Goal: Transaction & Acquisition: Purchase product/service

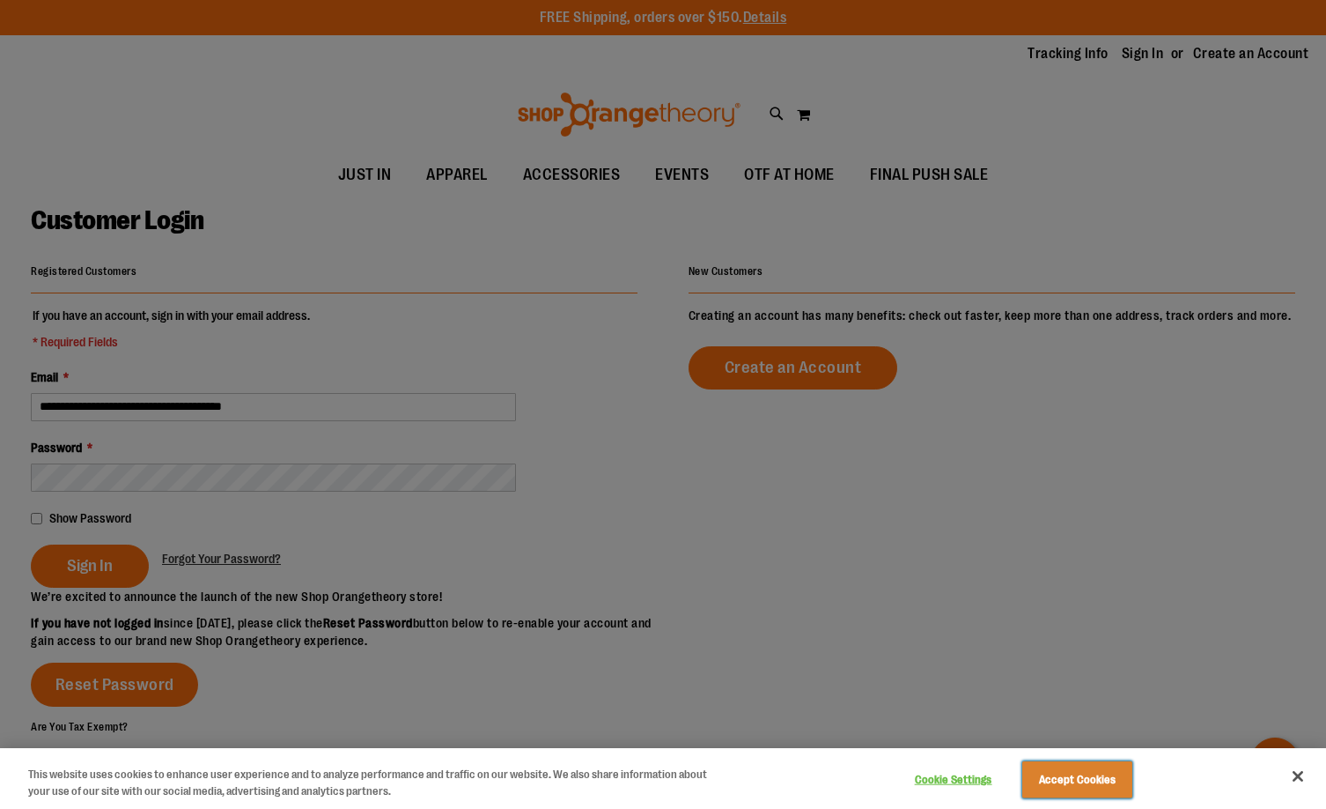
click at [1104, 777] on button "Accept Cookies" at bounding box center [1078, 779] width 110 height 37
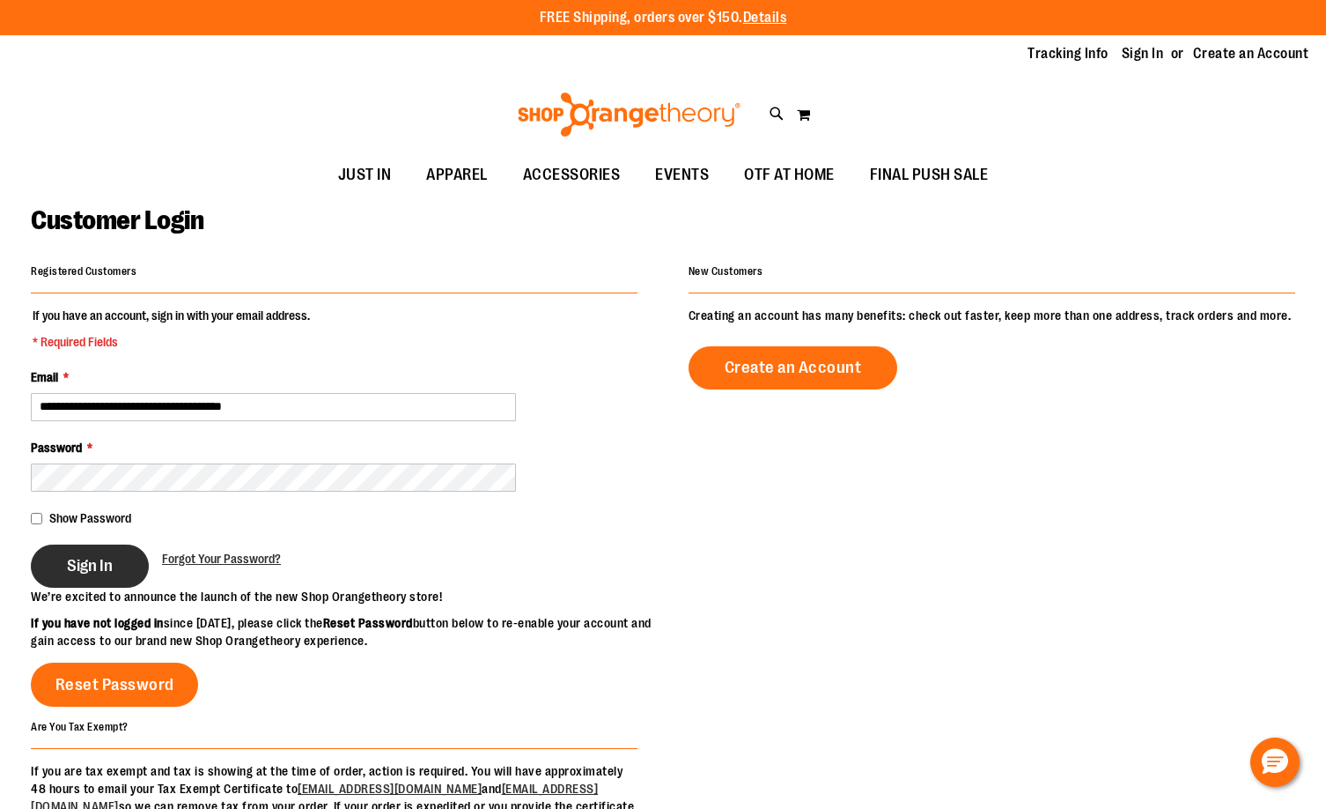
click at [84, 551] on button "Sign In" at bounding box center [90, 565] width 118 height 43
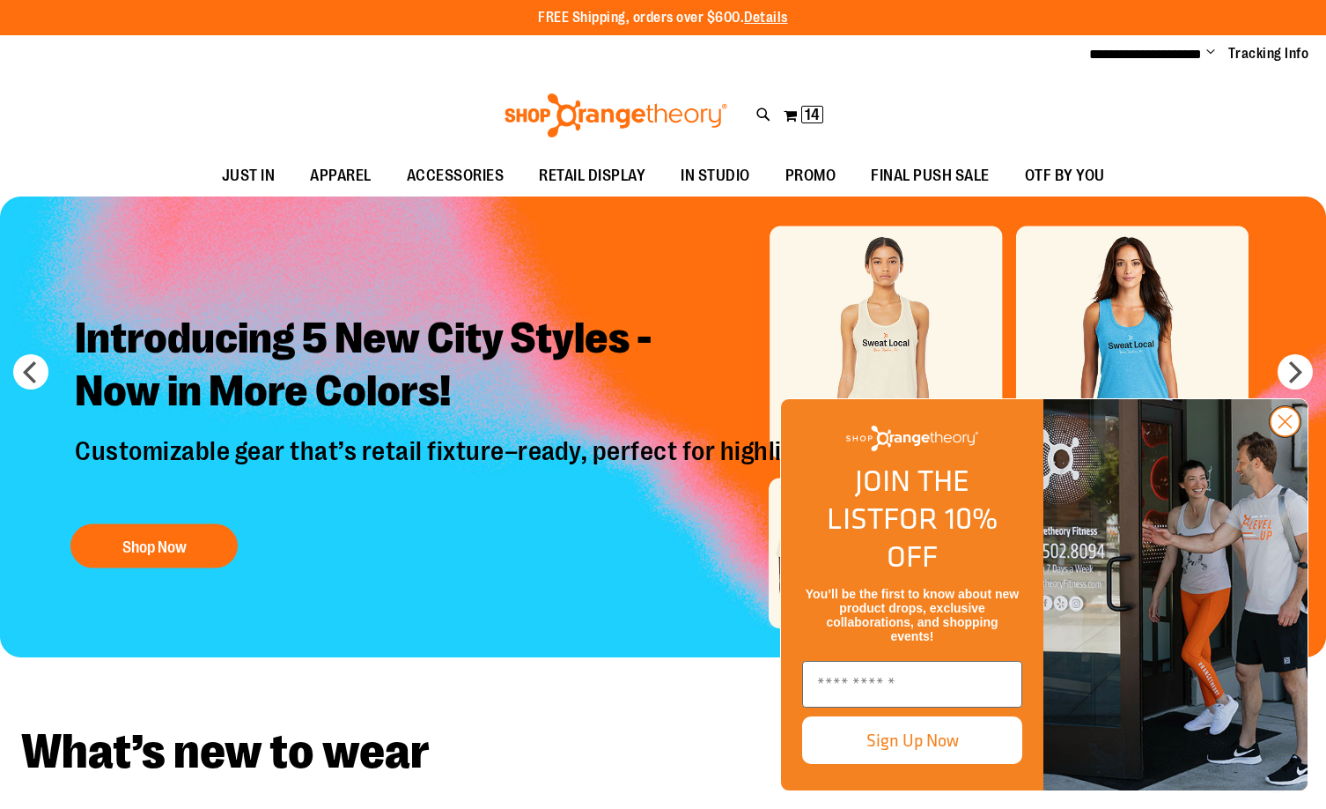
click at [1278, 436] on circle "Close dialog" at bounding box center [1285, 421] width 29 height 29
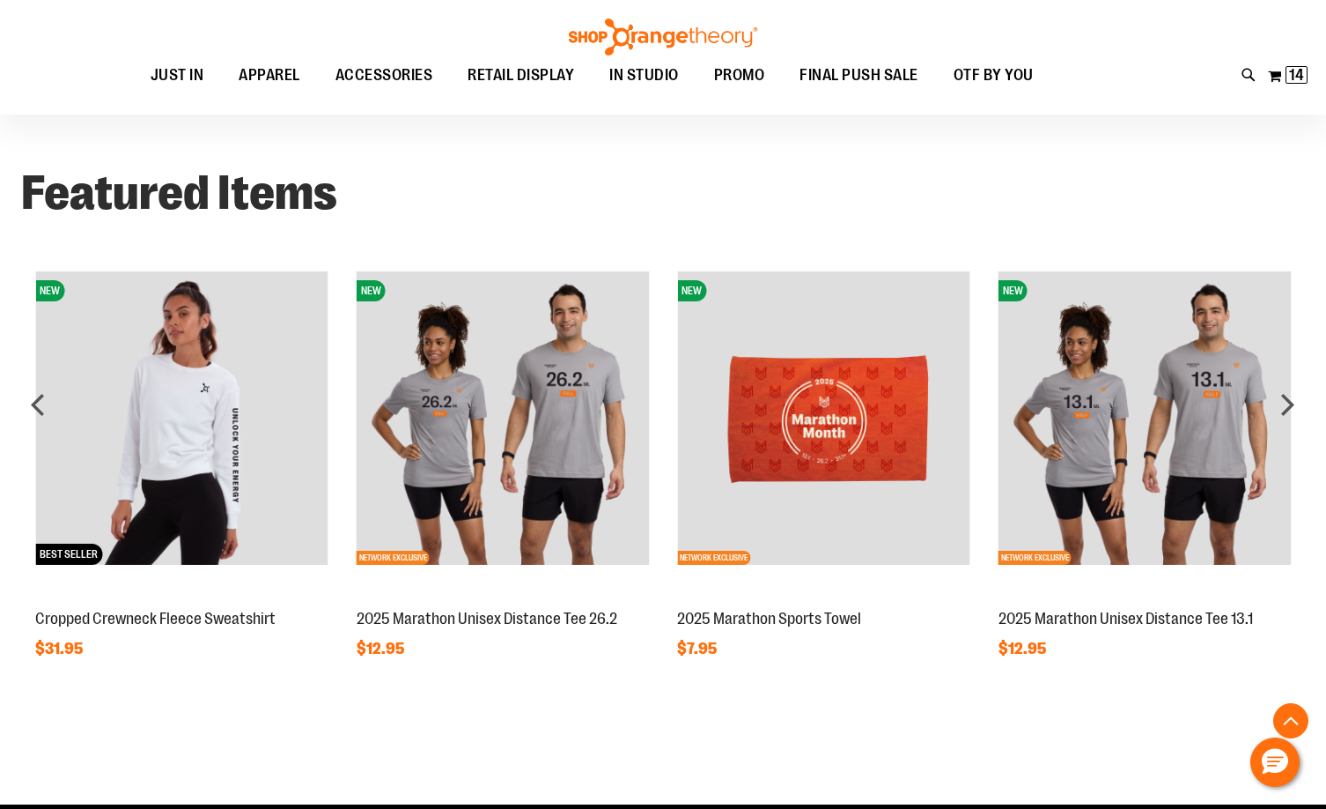
scroll to position [1320, 0]
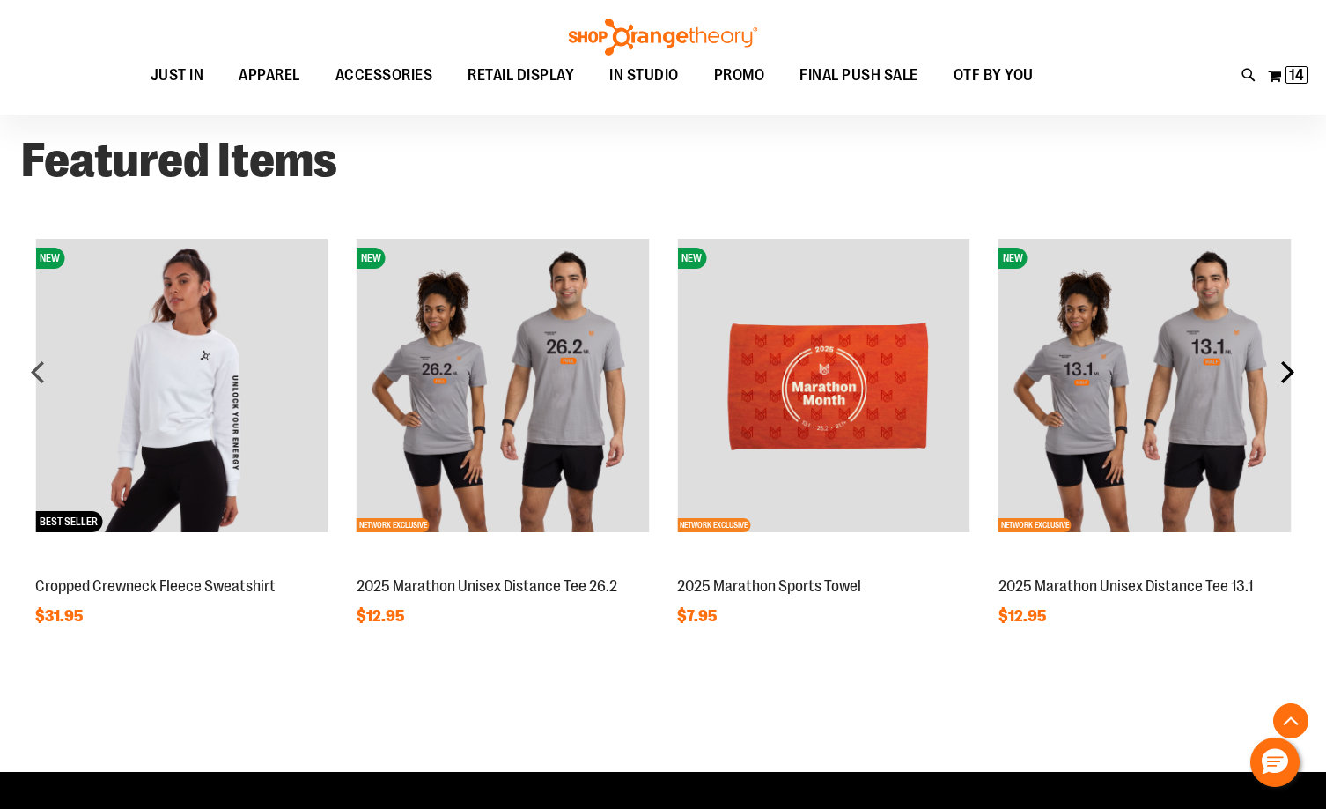
click at [1281, 380] on div "next" at bounding box center [1287, 371] width 35 height 35
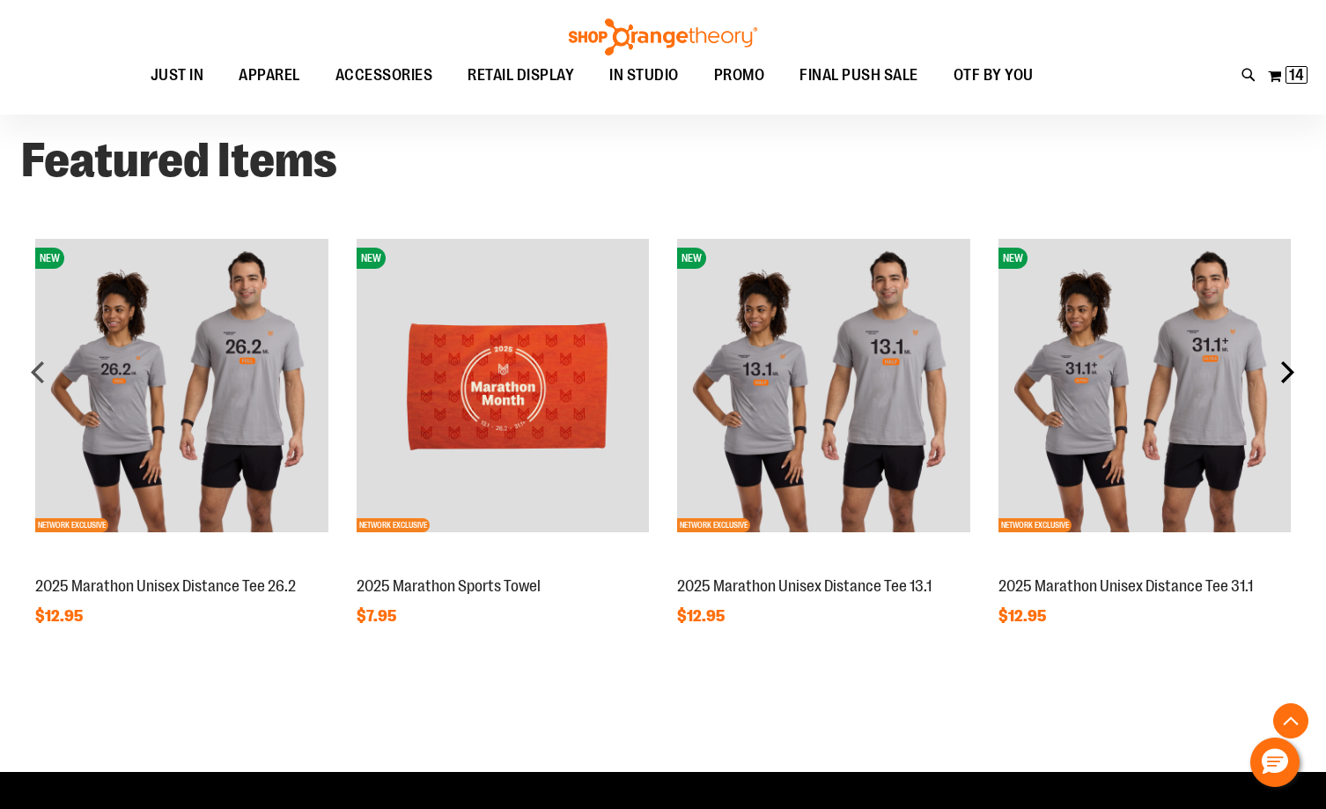
click at [1289, 385] on div "next" at bounding box center [1287, 371] width 35 height 35
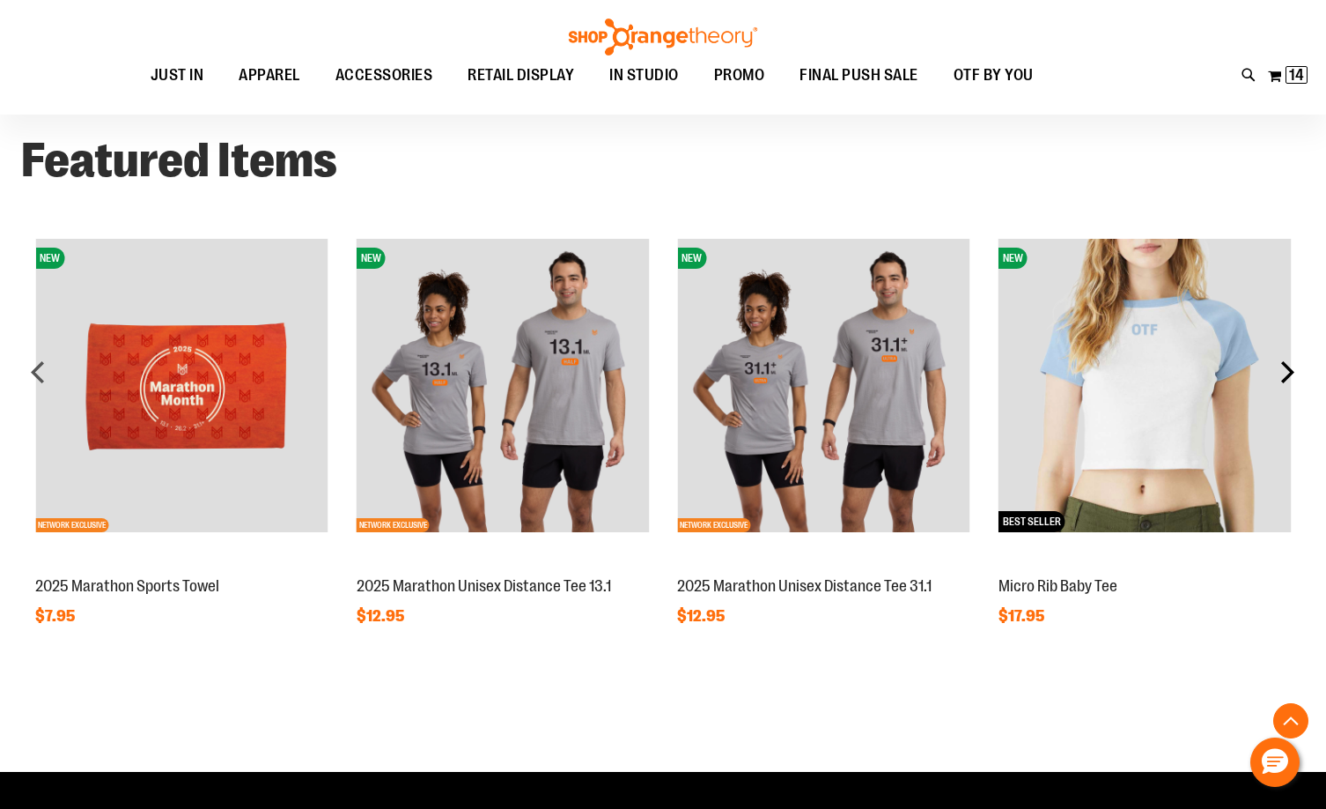
click at [1289, 385] on div "next" at bounding box center [1287, 371] width 35 height 35
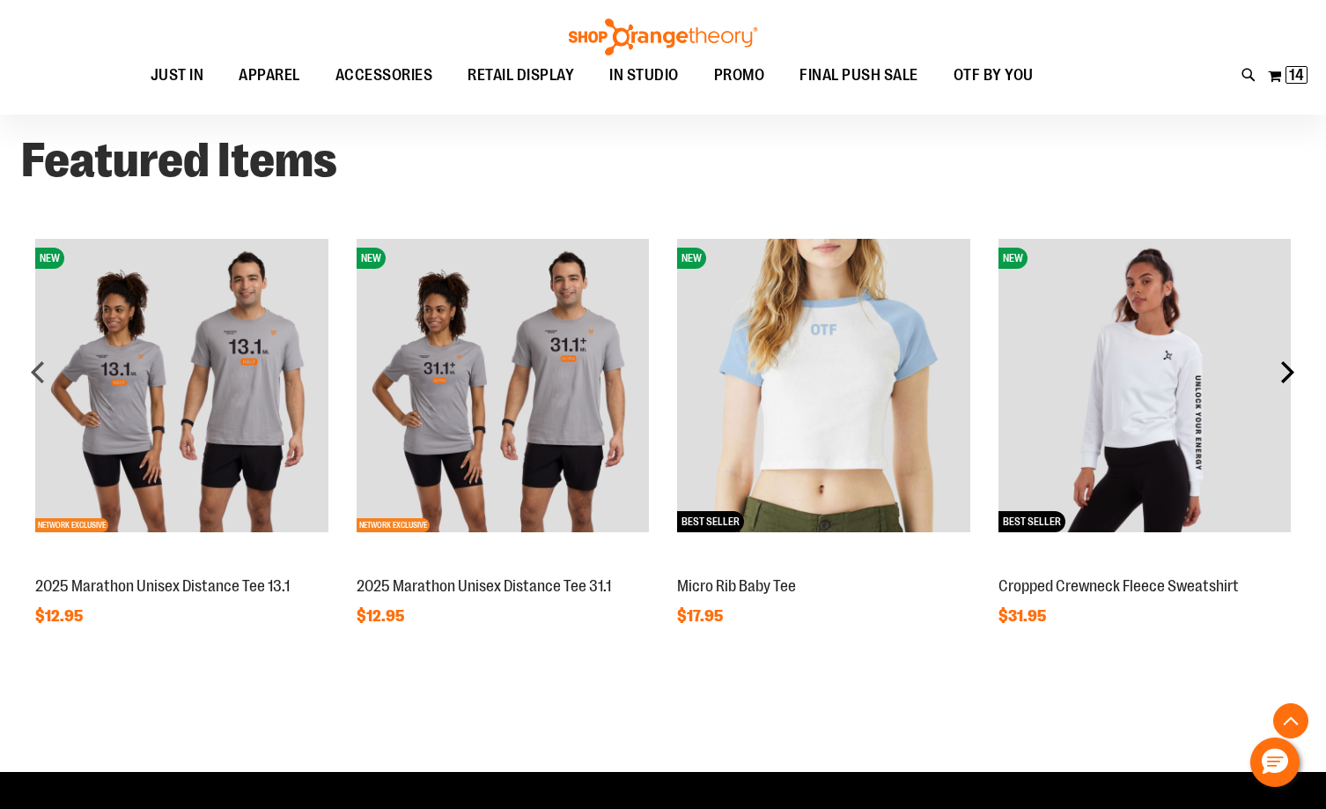
click at [1289, 385] on div "next" at bounding box center [1287, 371] width 35 height 35
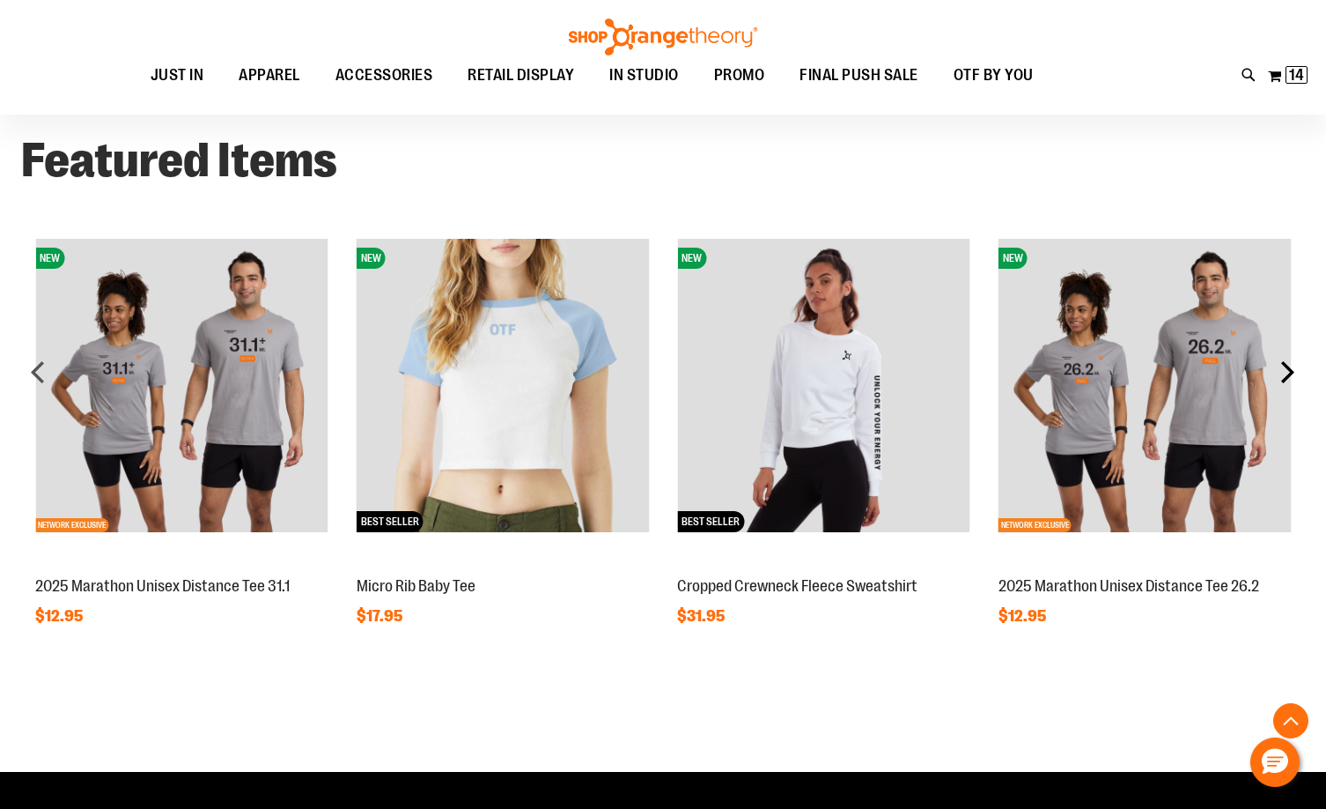
click at [1289, 386] on div "next" at bounding box center [1287, 371] width 35 height 35
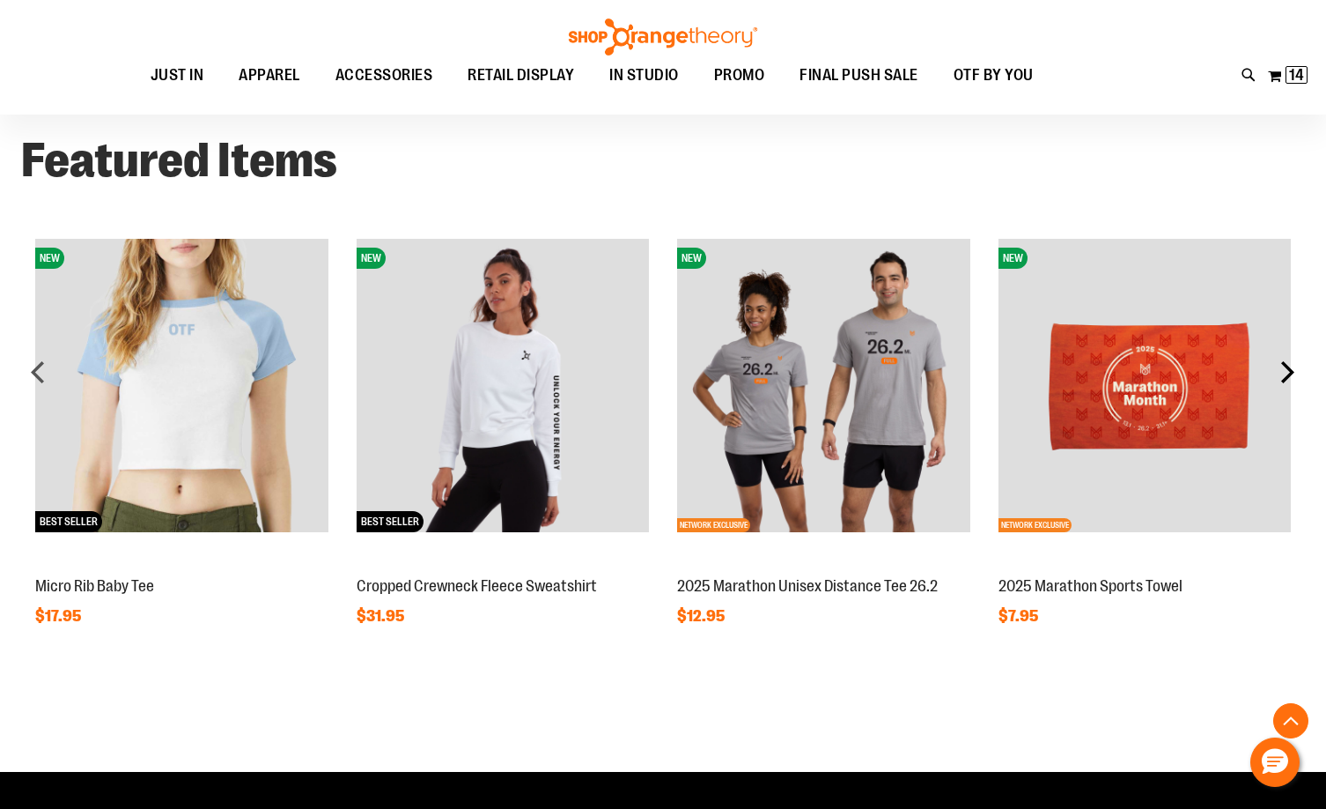
click at [1290, 371] on div "next" at bounding box center [1287, 371] width 35 height 35
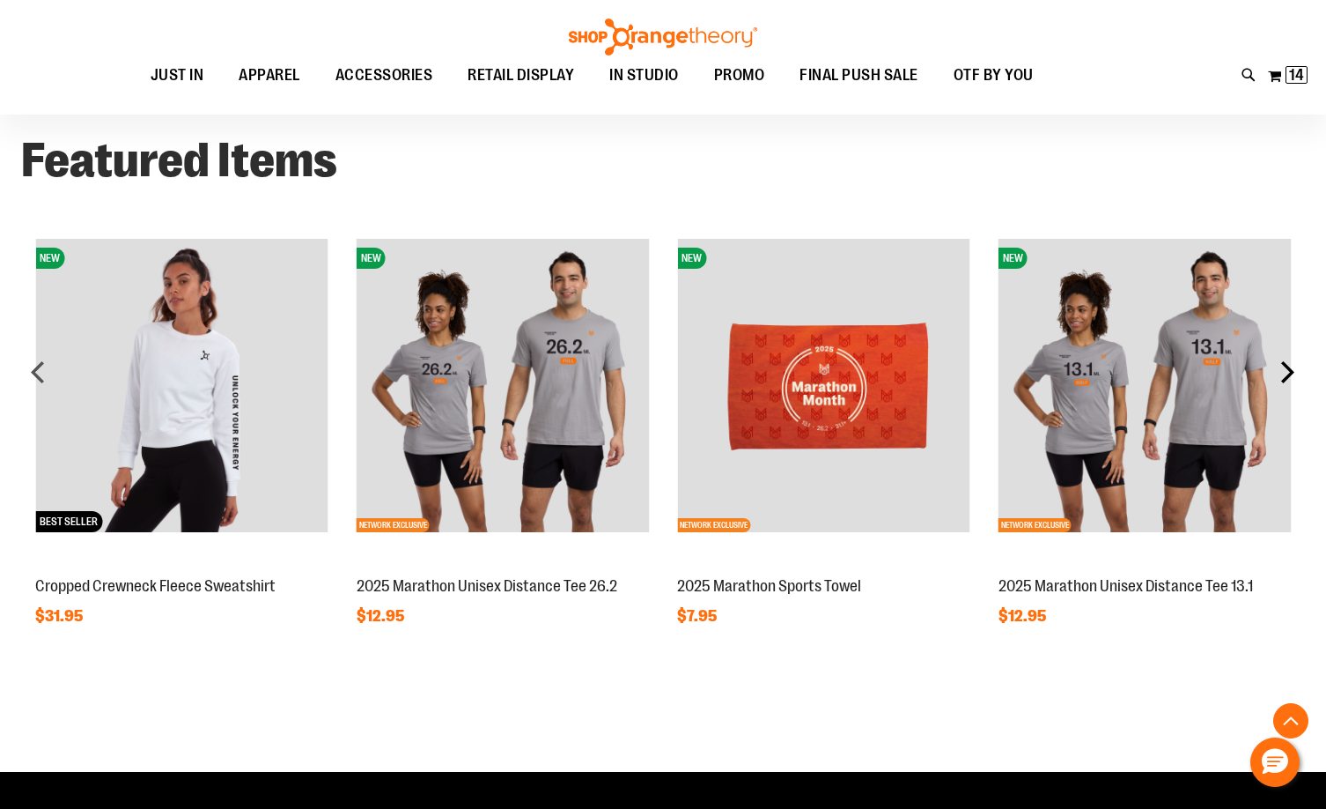
click at [1290, 370] on div "next" at bounding box center [1287, 371] width 35 height 35
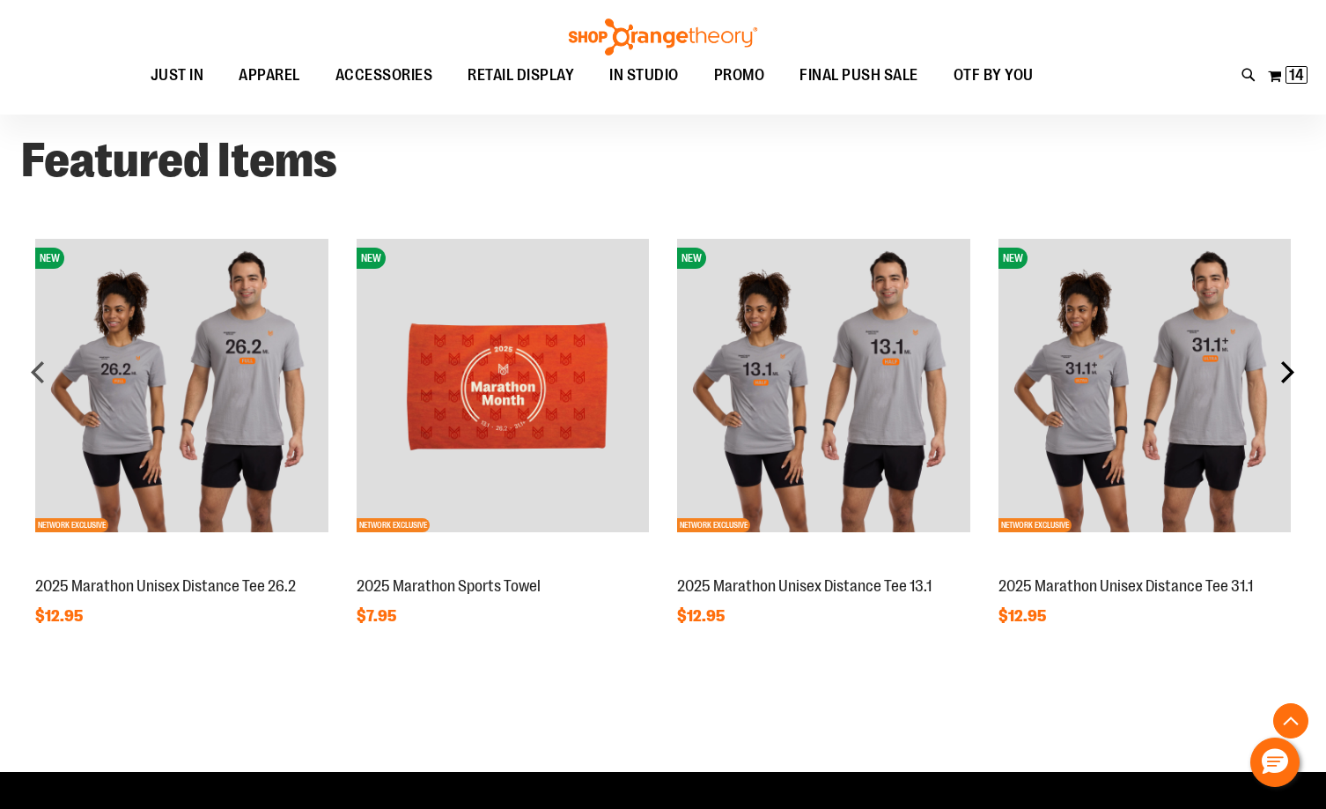
click at [1292, 373] on div "next" at bounding box center [1287, 371] width 35 height 35
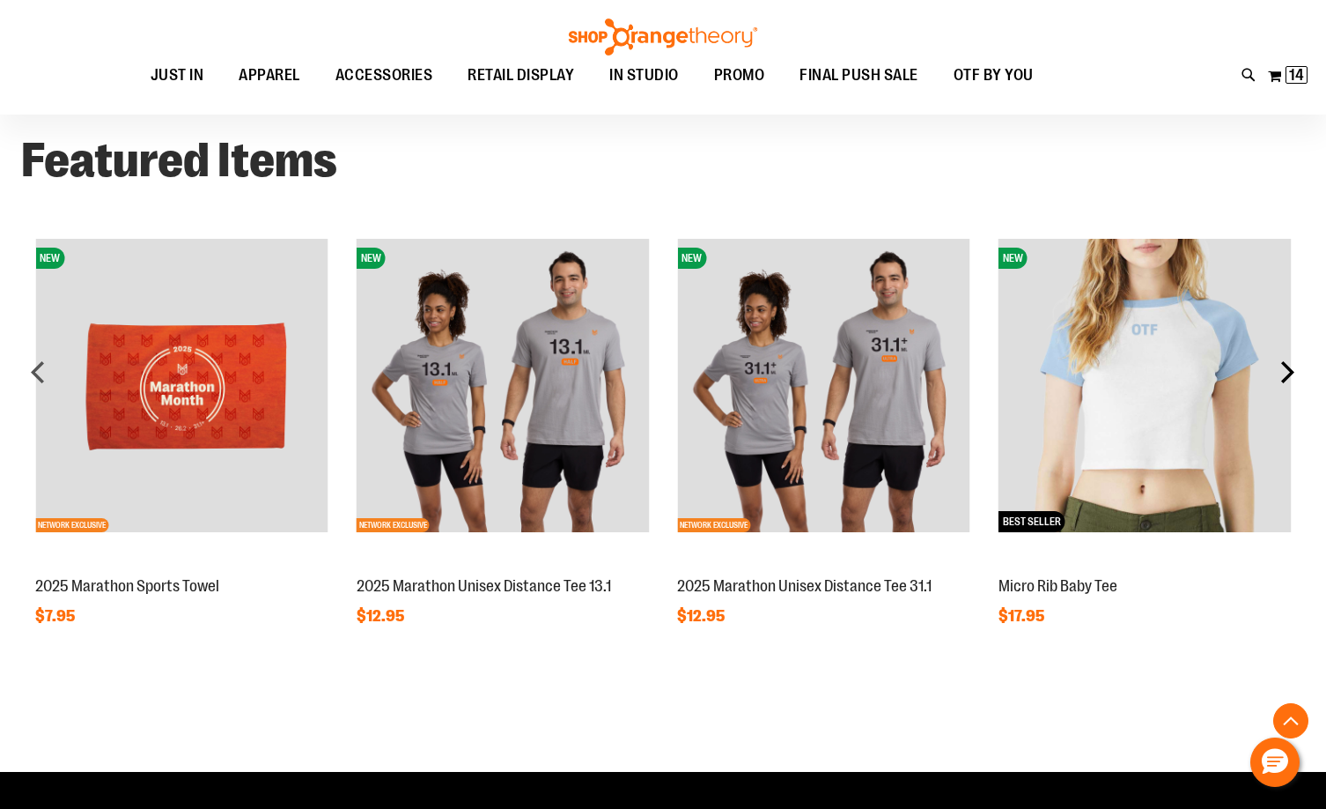
click at [1292, 373] on div "next" at bounding box center [1287, 371] width 35 height 35
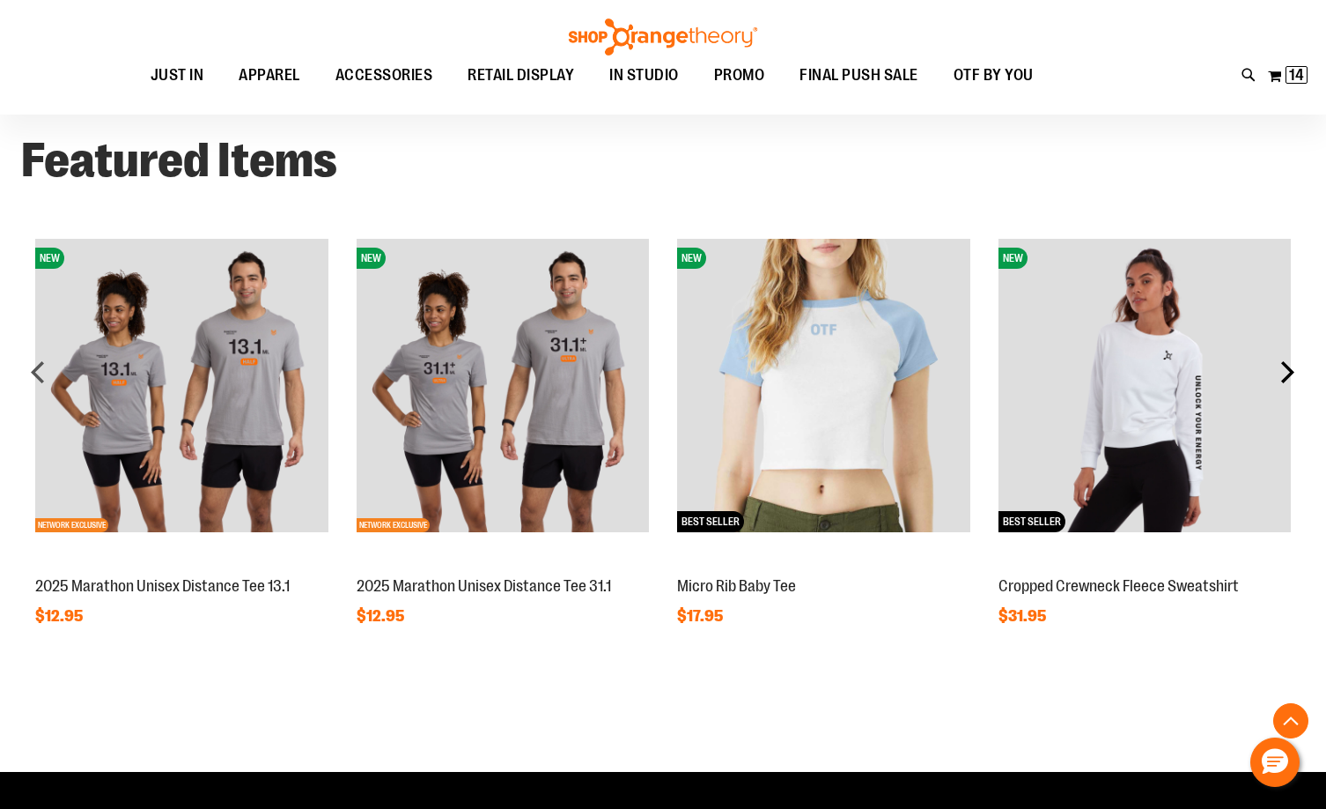
drag, startPoint x: 1292, startPoint y: 373, endPoint x: 1293, endPoint y: 384, distance: 10.6
click at [1293, 384] on div "next" at bounding box center [1287, 371] width 35 height 35
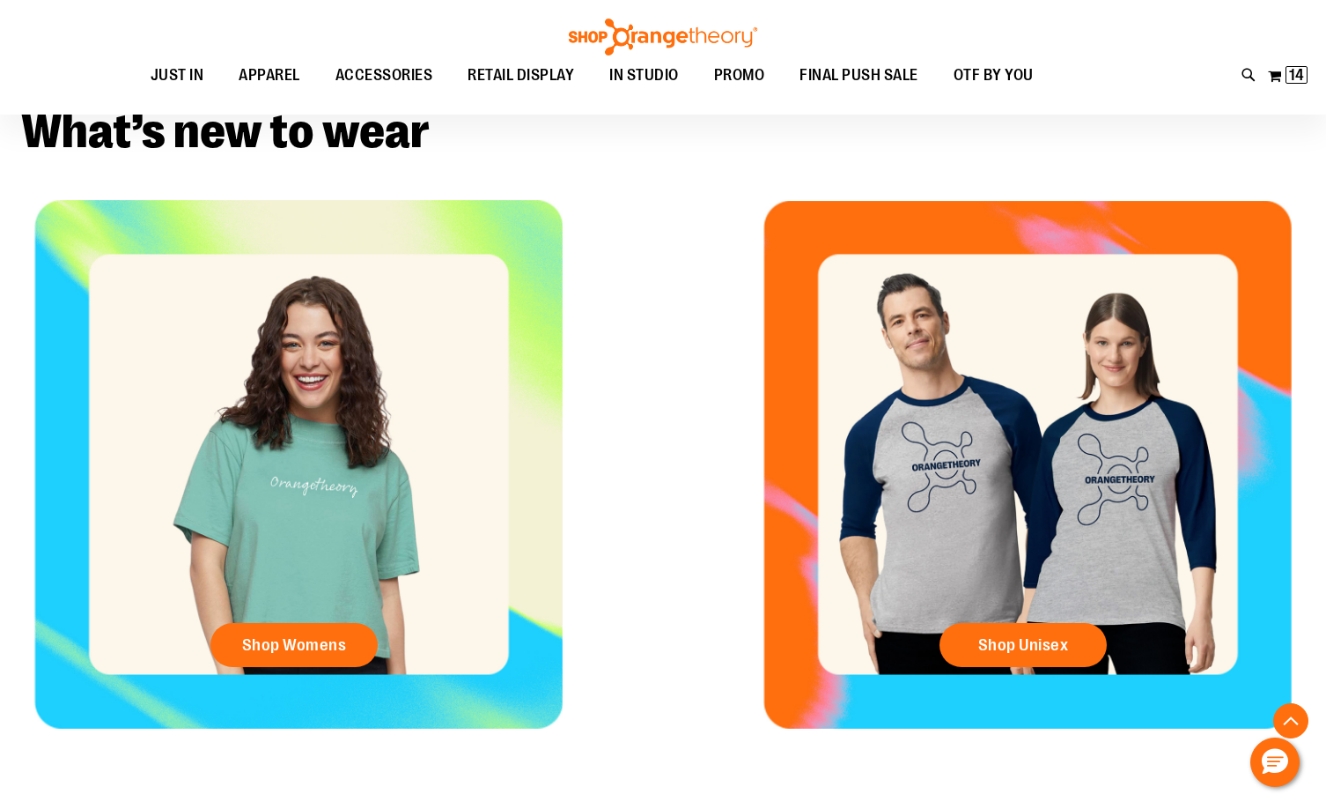
scroll to position [616, 0]
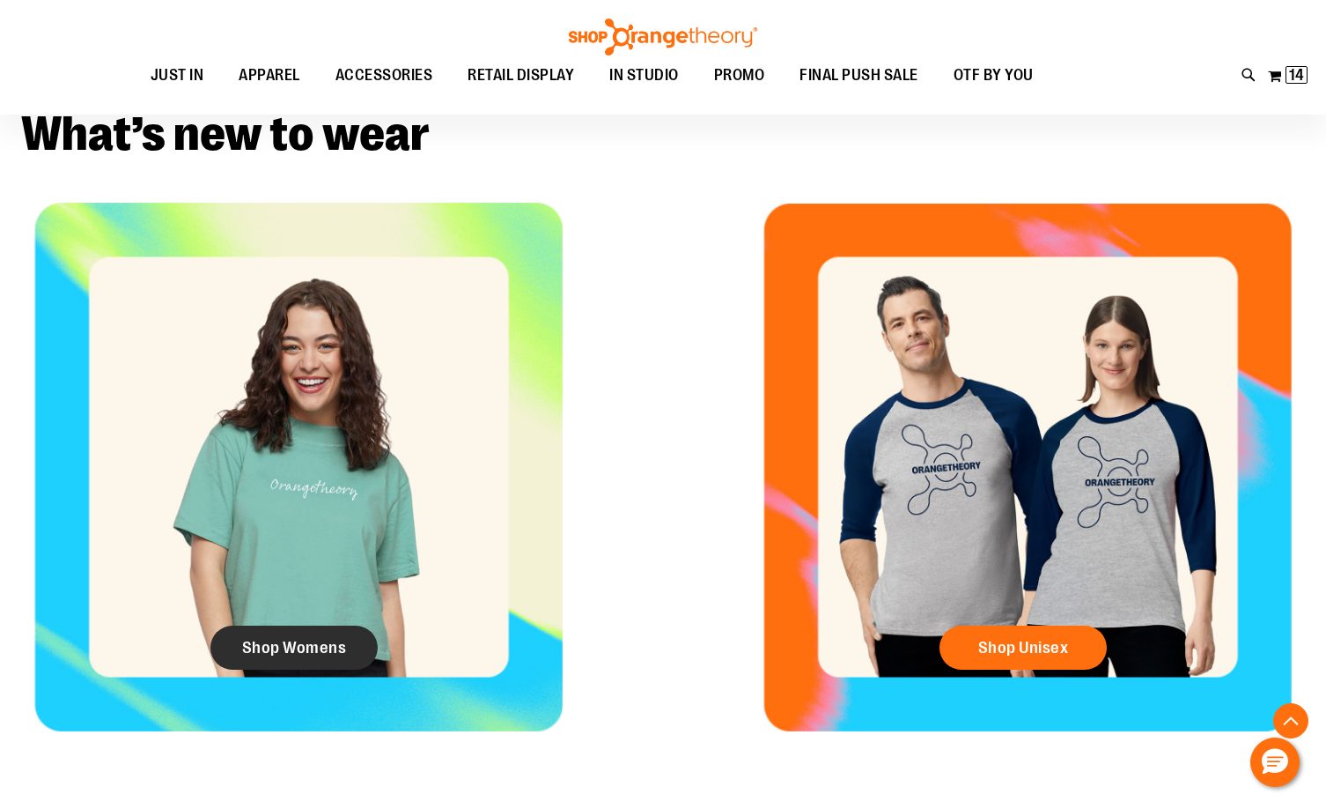
click at [336, 651] on span "Shop Womens" at bounding box center [294, 647] width 105 height 19
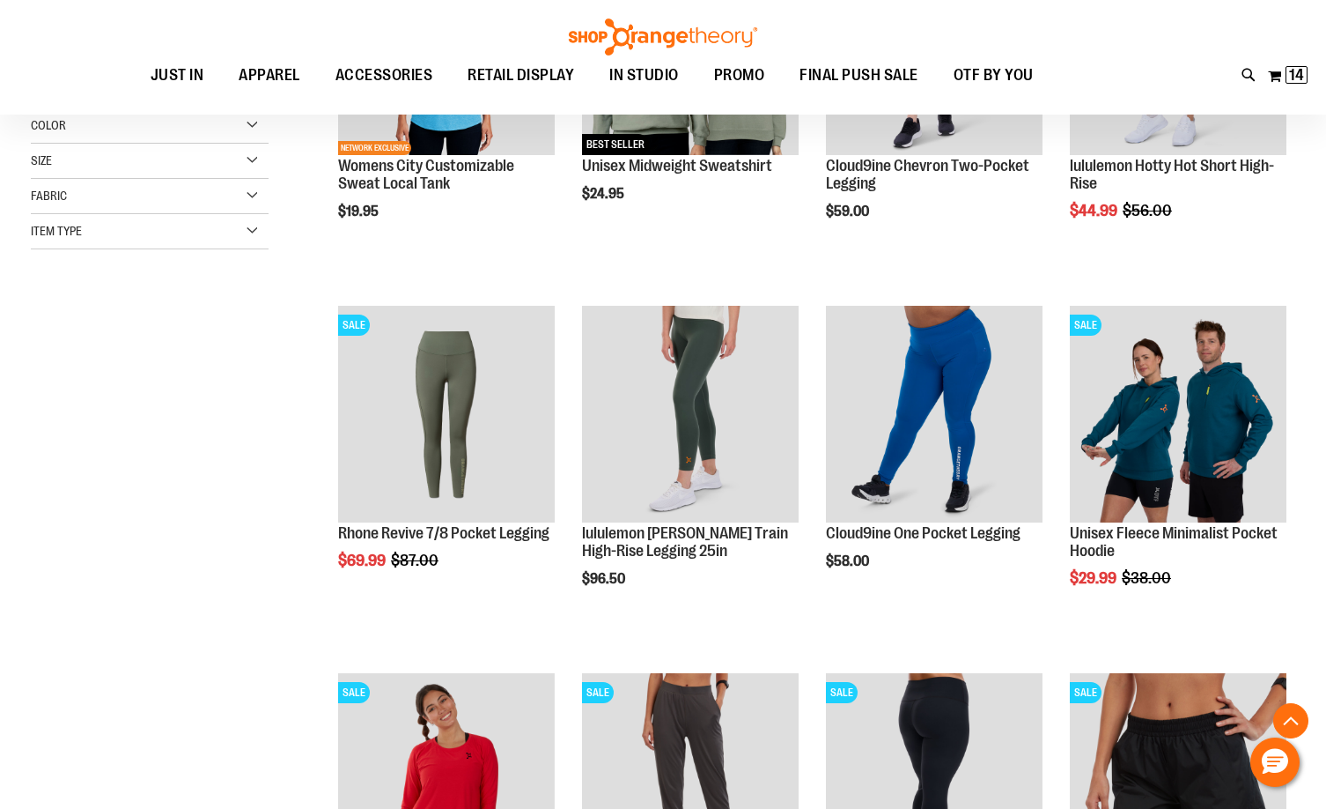
scroll to position [440, 0]
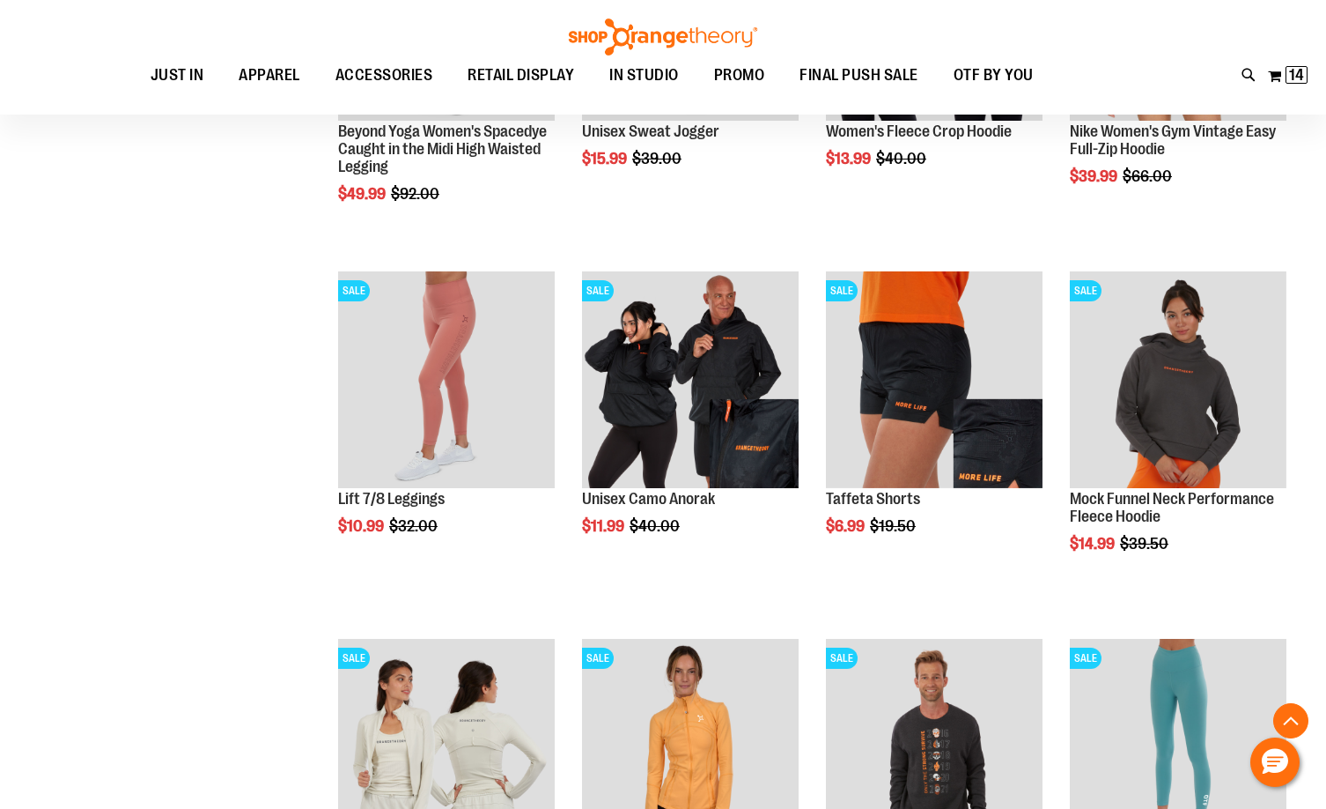
scroll to position [1585, 0]
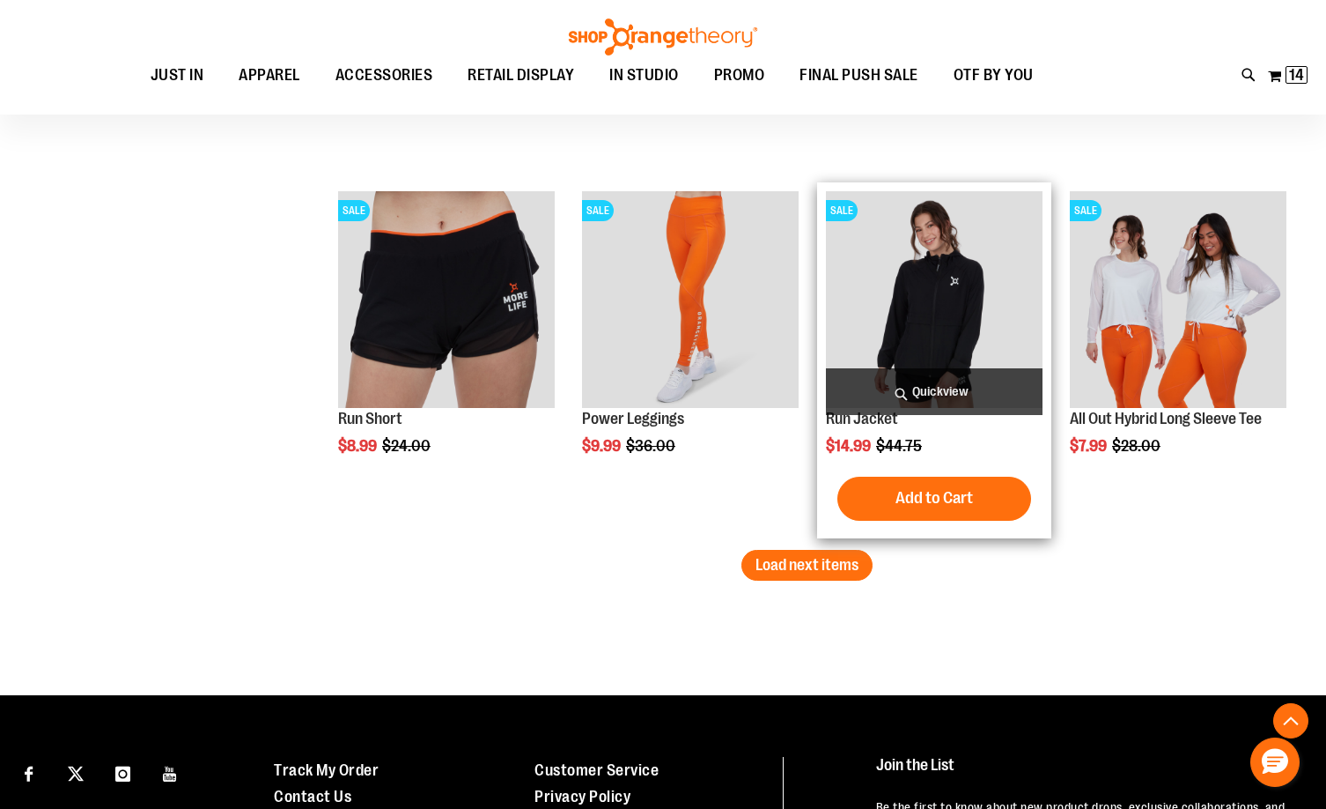
scroll to position [3170, 0]
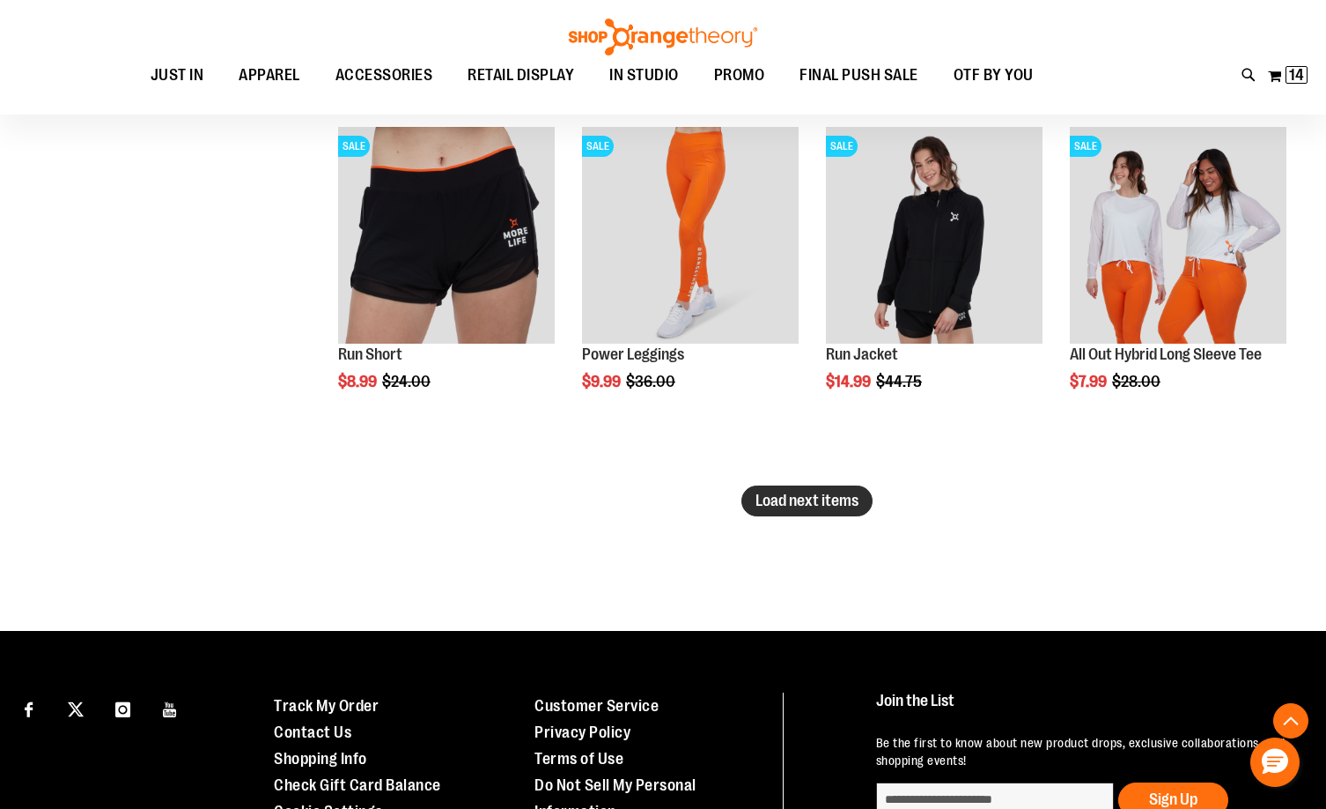
click at [841, 491] on span "Load next items" at bounding box center [807, 500] width 103 height 18
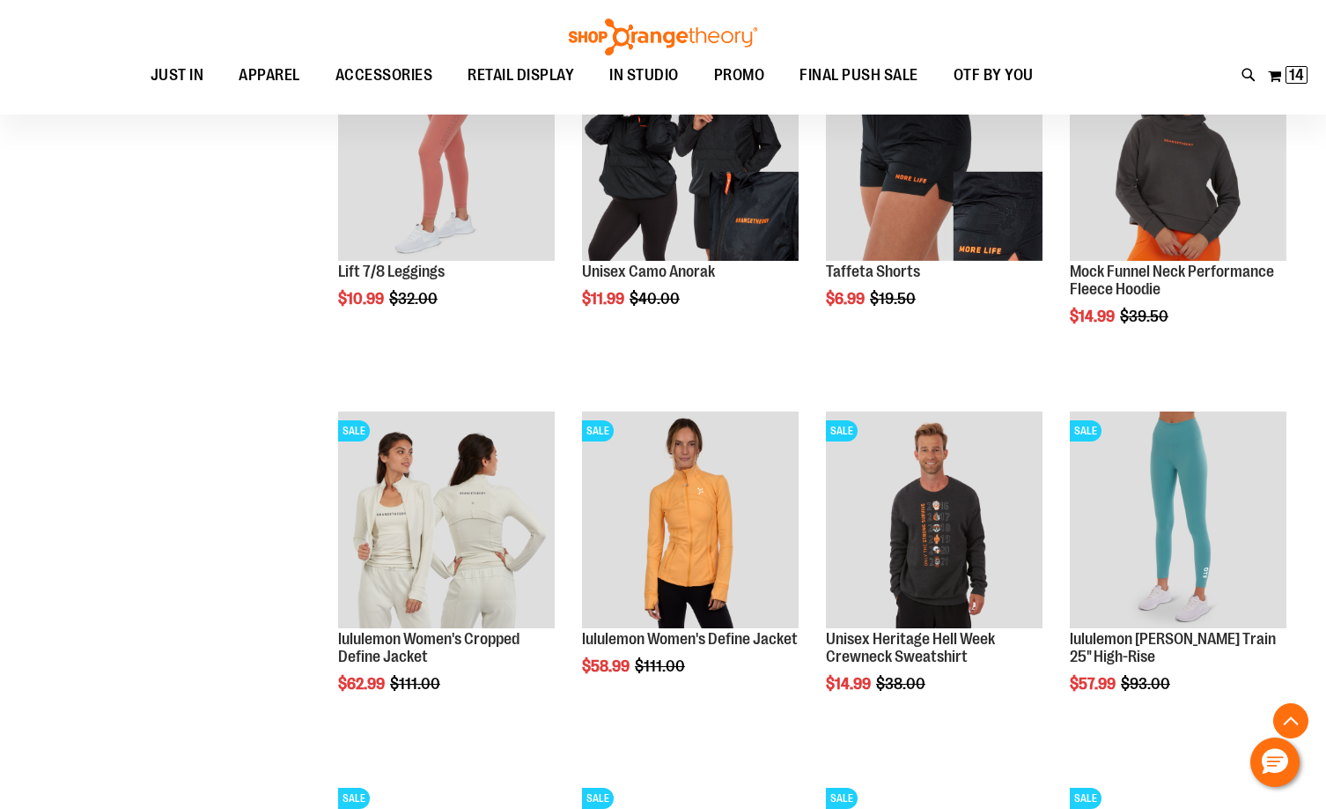
scroll to position [1673, 0]
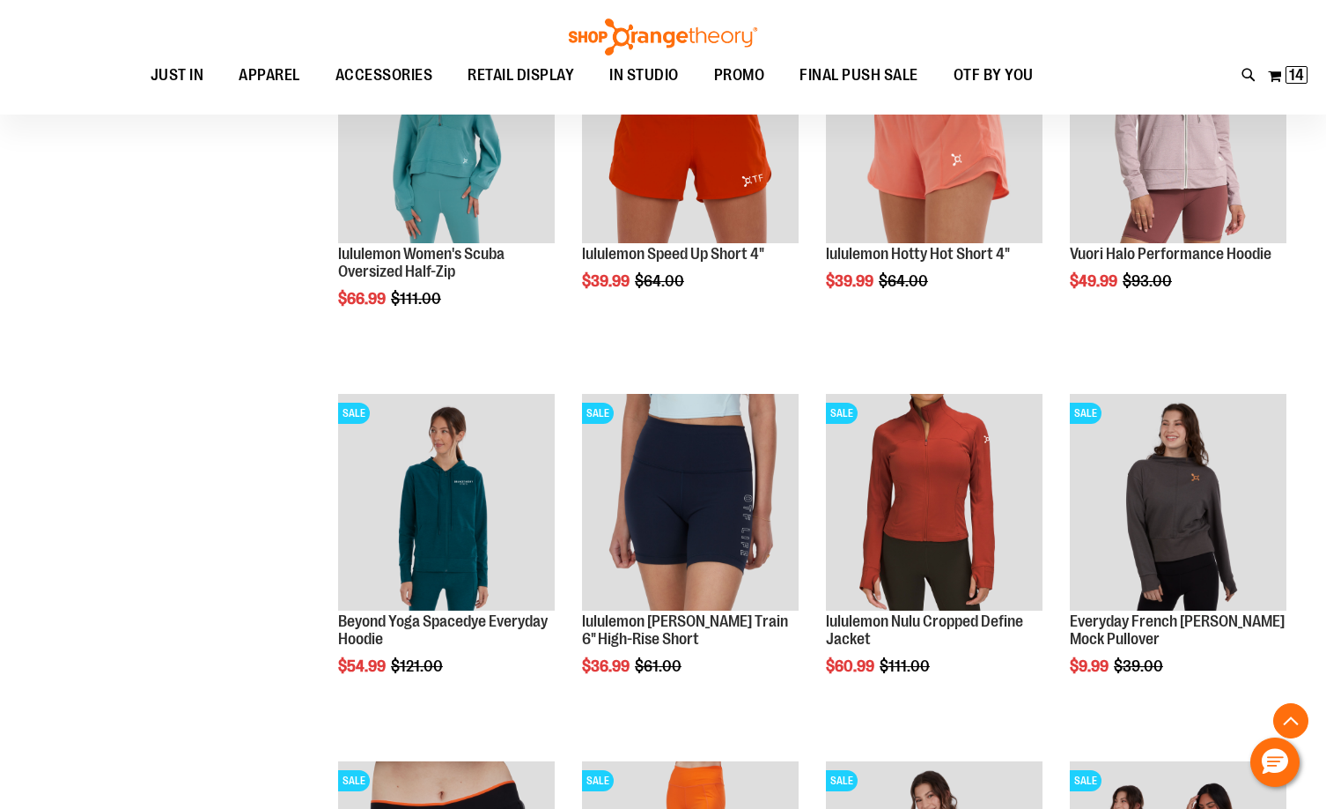
scroll to position [2641, 0]
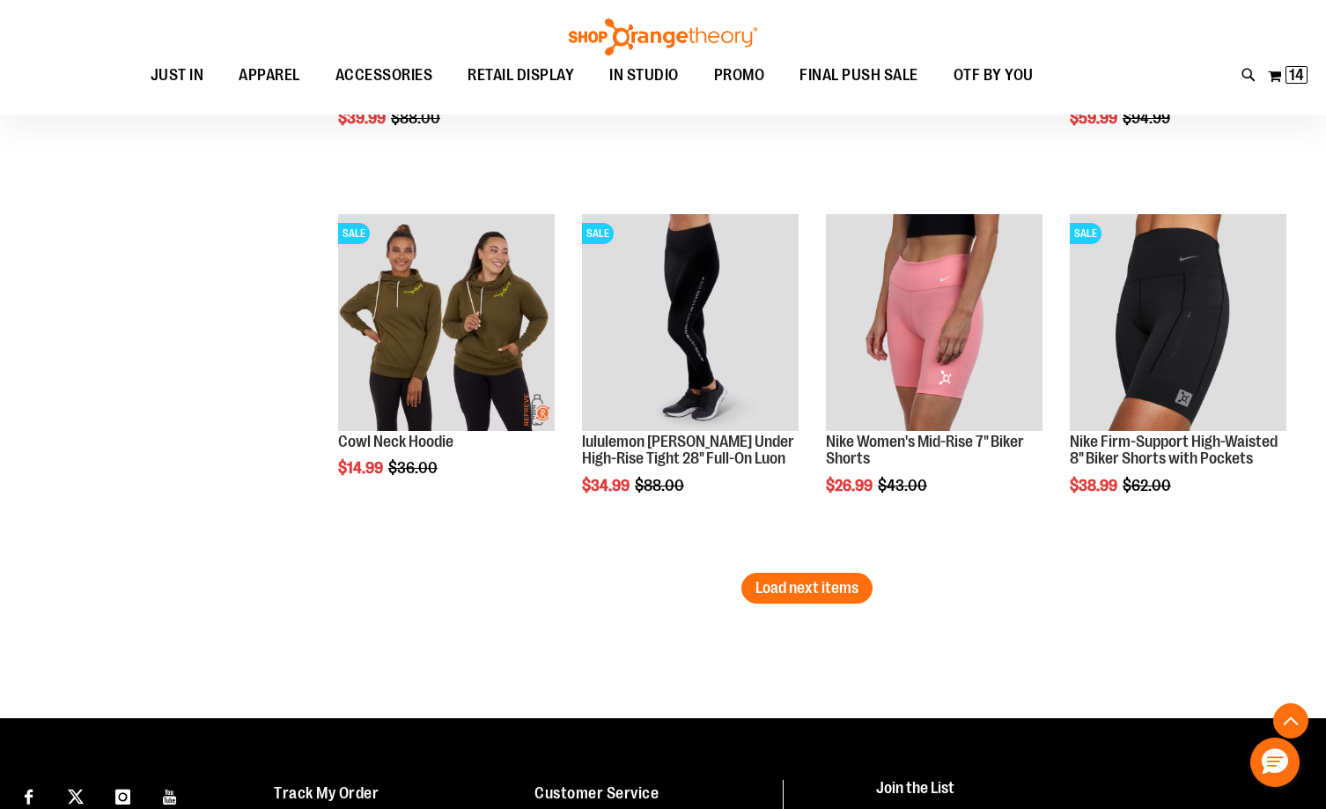
scroll to position [4227, 0]
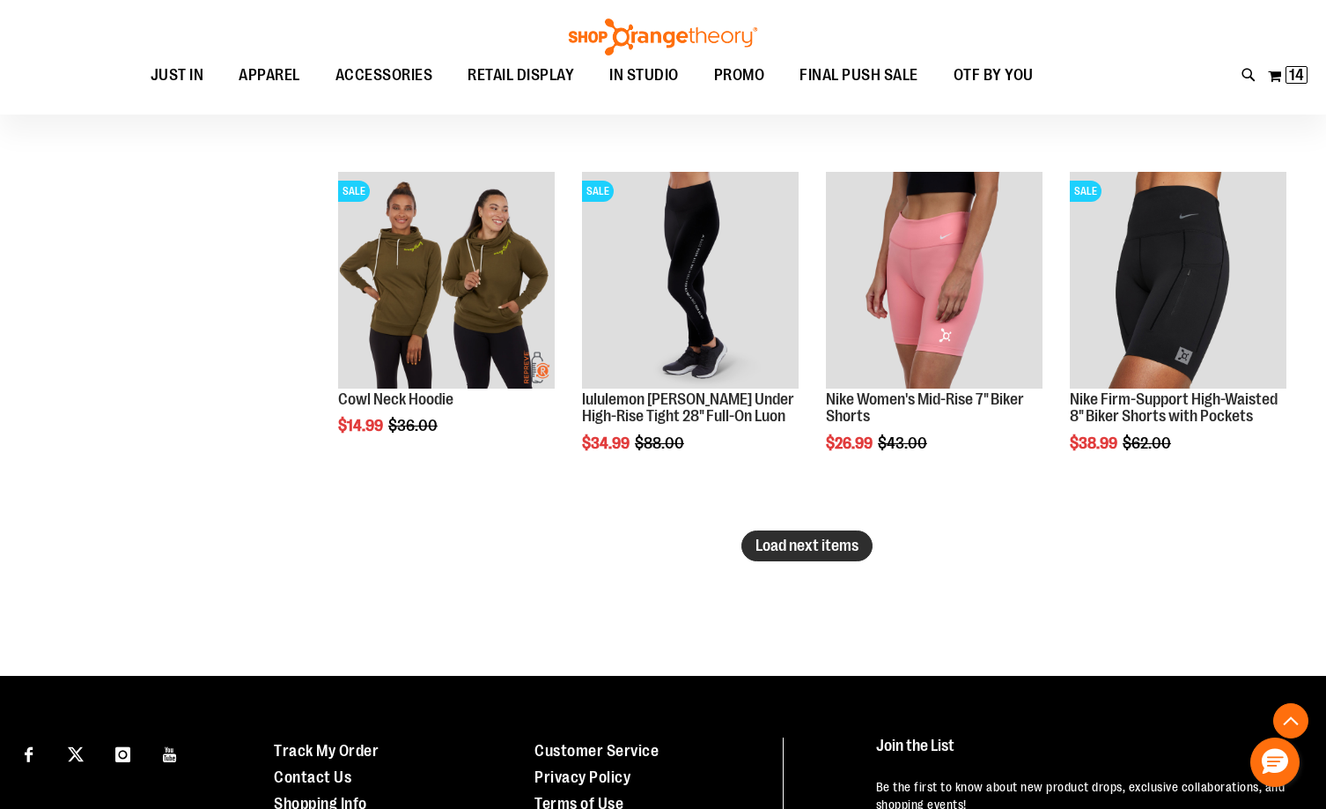
click at [772, 535] on button "Load next items" at bounding box center [807, 545] width 131 height 31
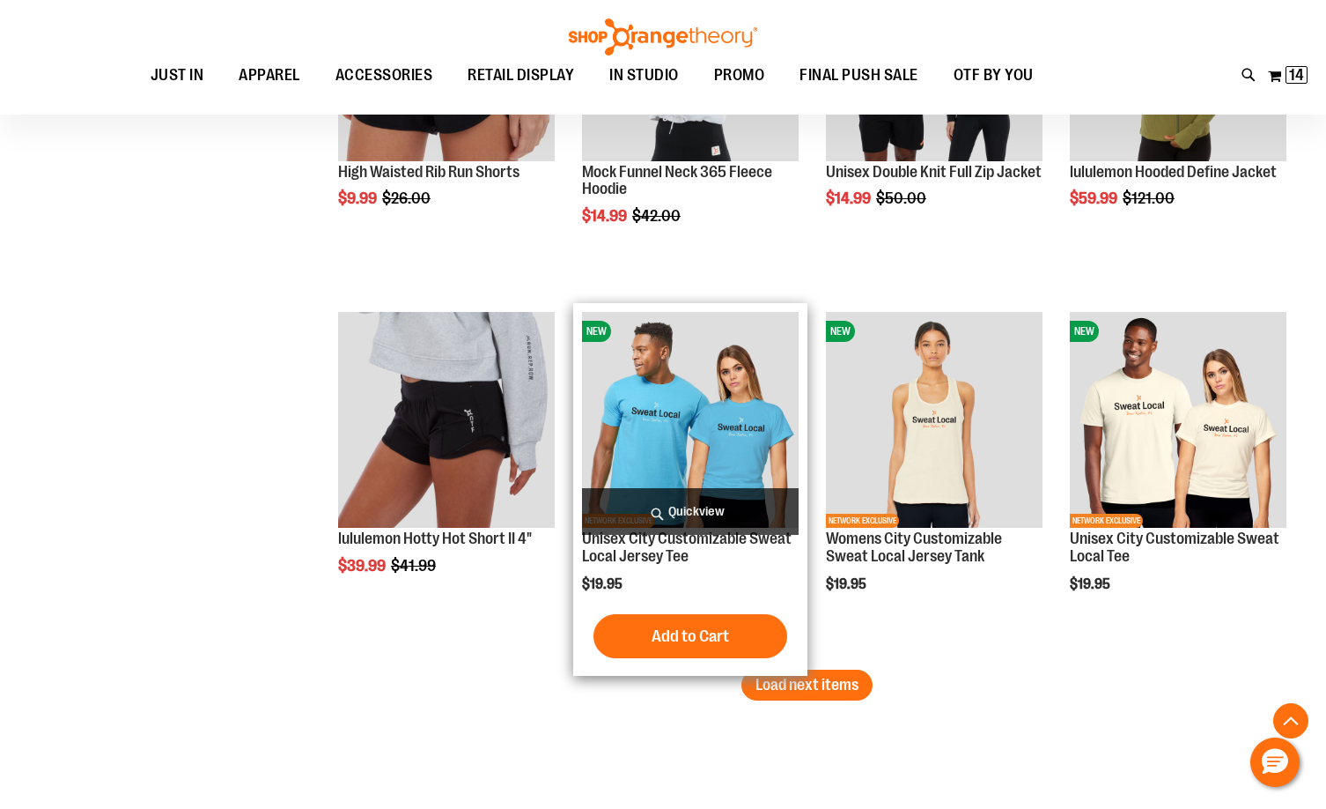
scroll to position [5196, 0]
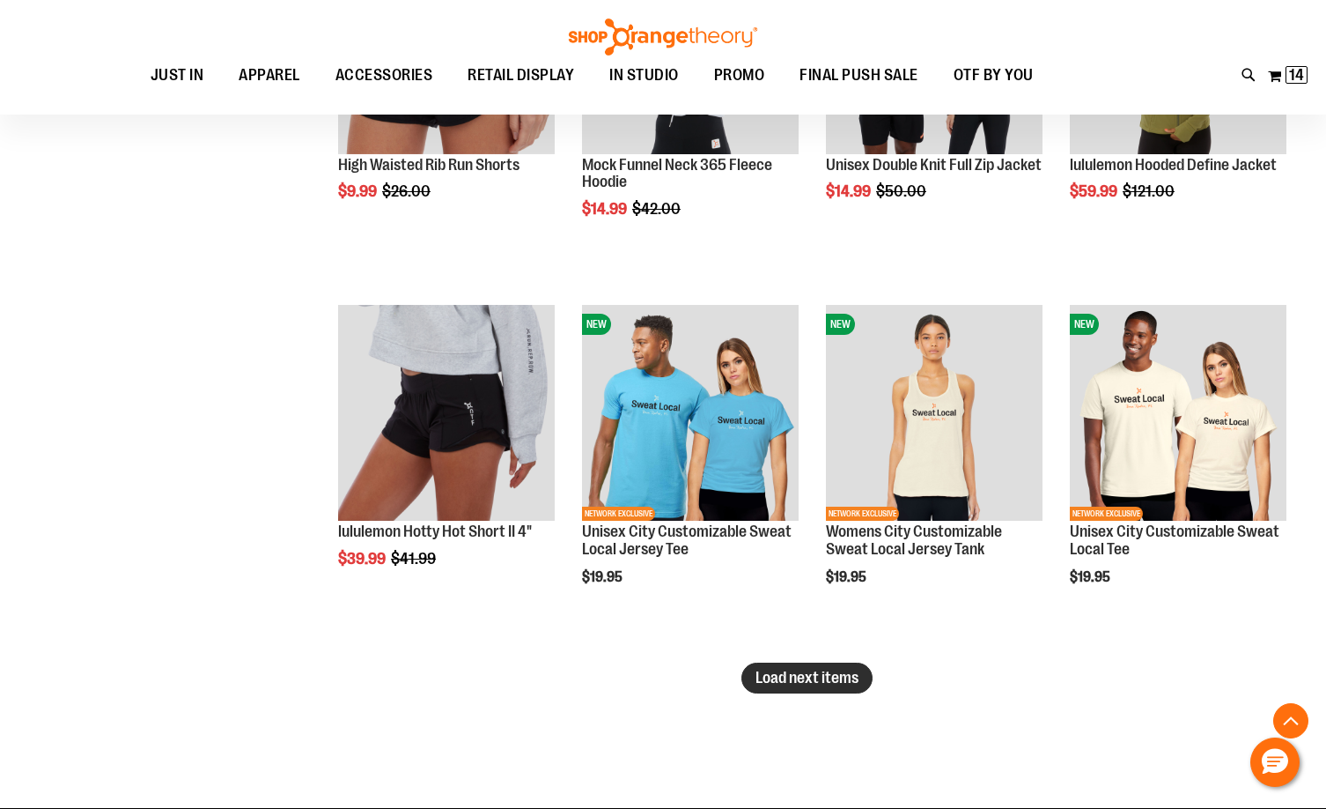
click at [794, 668] on button "Load next items" at bounding box center [807, 677] width 131 height 31
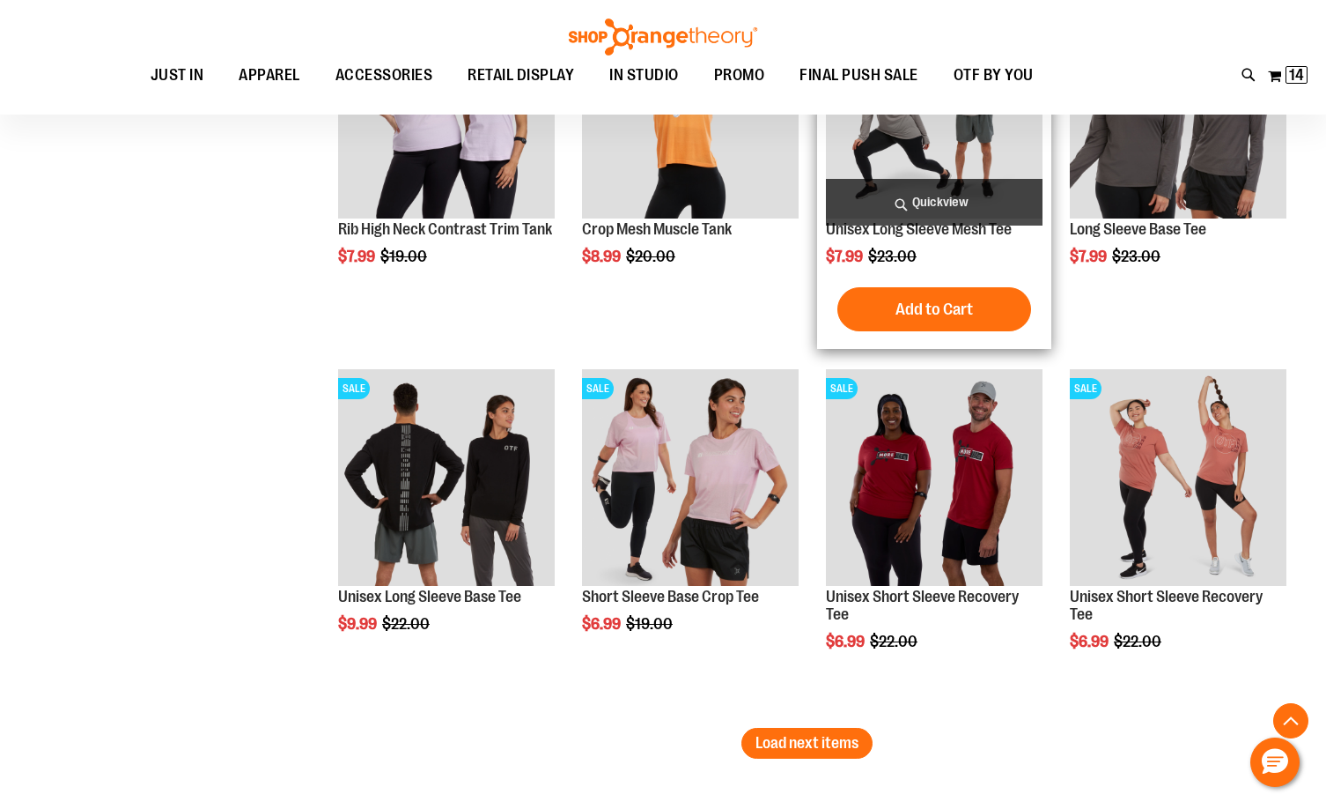
scroll to position [6253, 0]
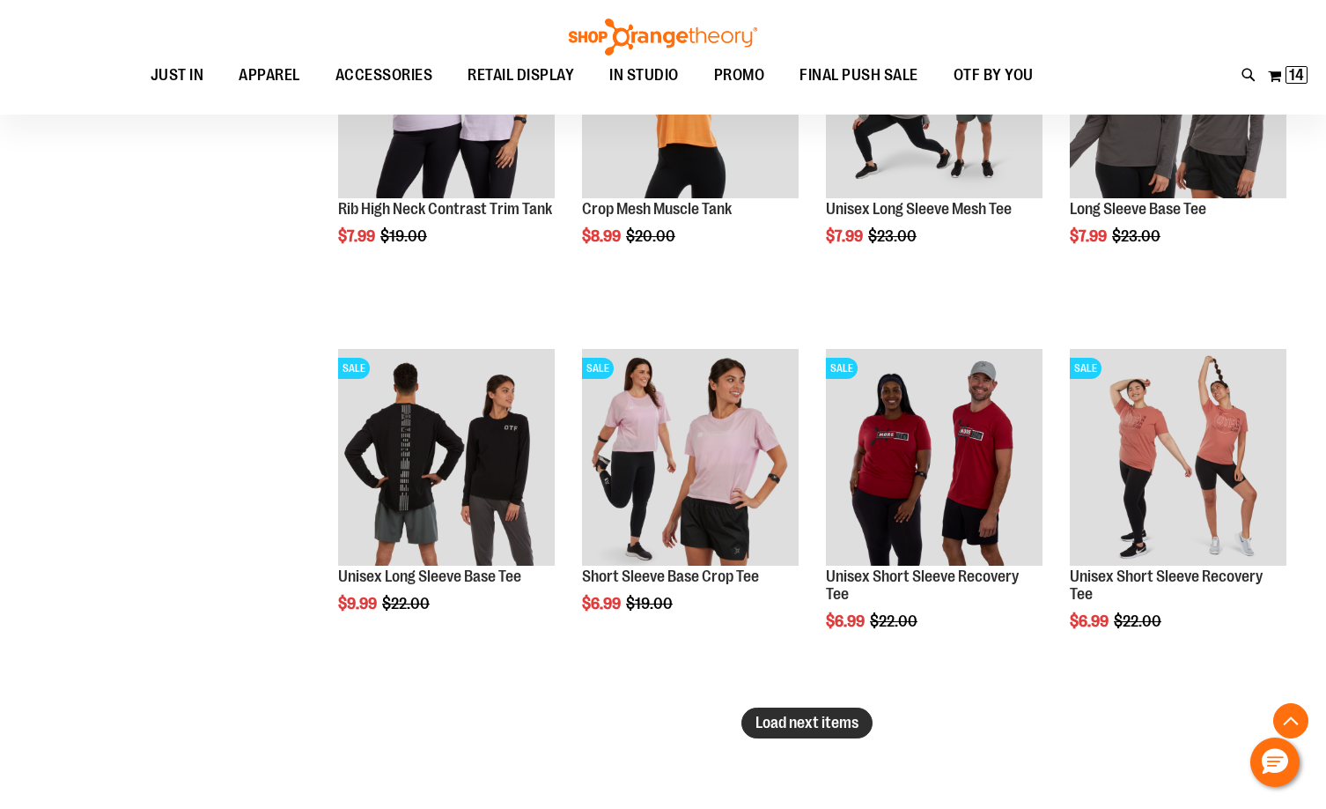
click at [801, 710] on button "Load next items" at bounding box center [807, 722] width 131 height 31
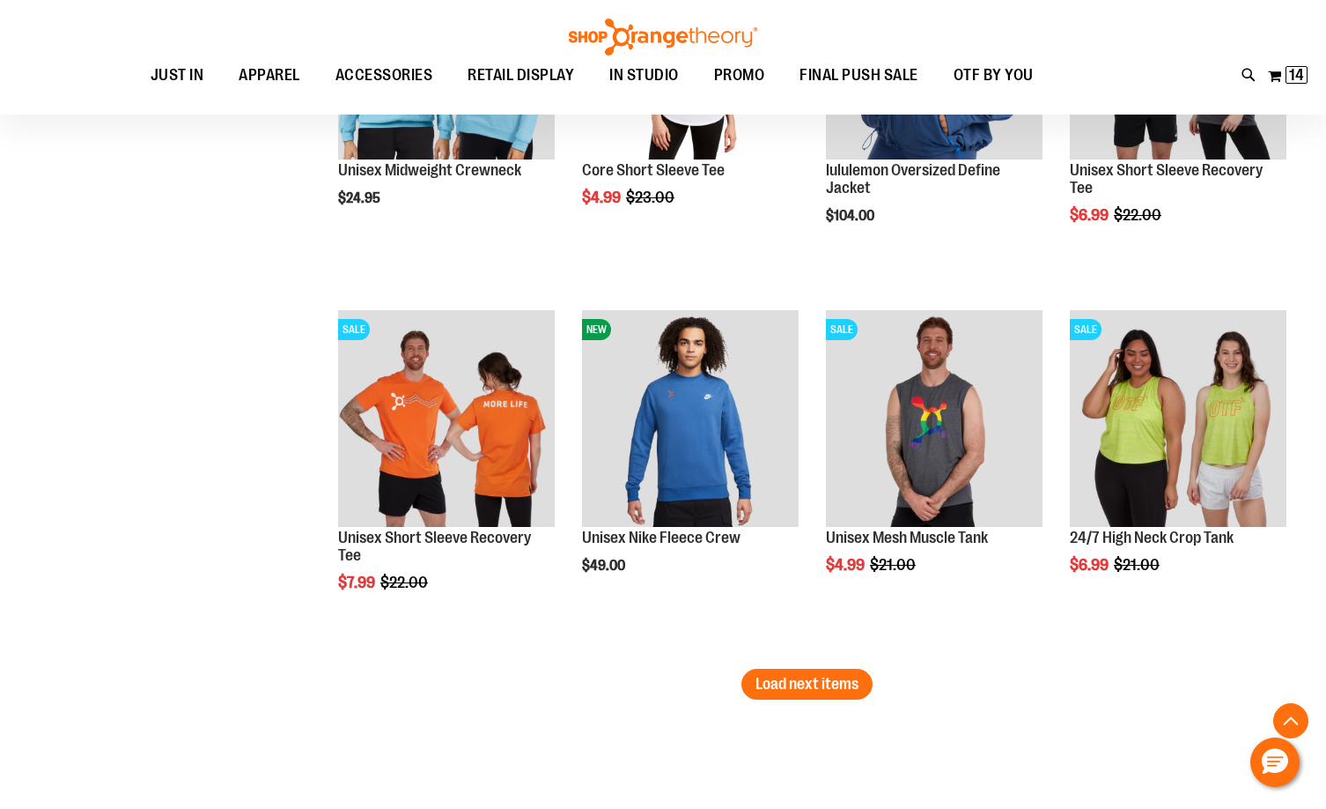
scroll to position [7398, 0]
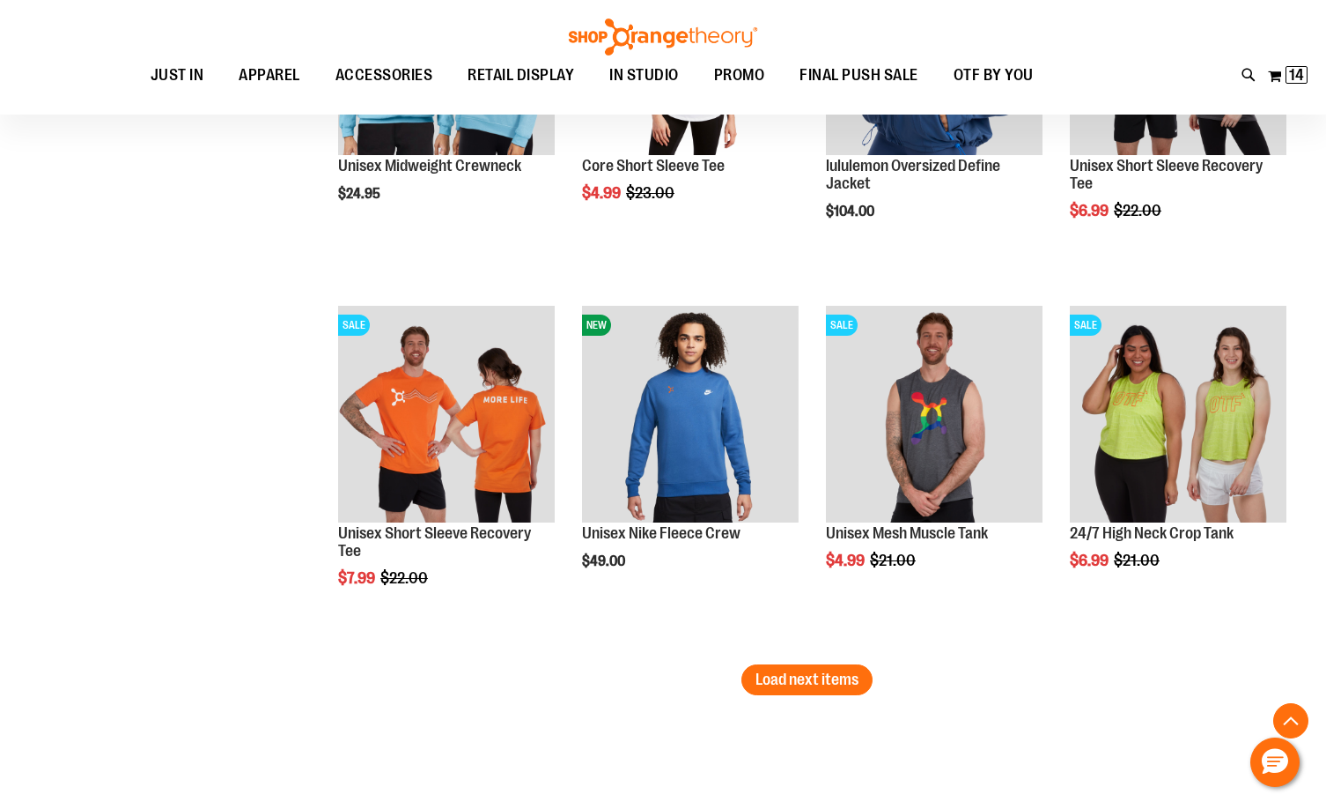
click at [807, 663] on li "NEW Unisex Nike Fleece Crew $49.00 Quickview Add to Cart In stock" at bounding box center [690, 480] width 234 height 367
click at [805, 668] on button "Load next items" at bounding box center [807, 679] width 131 height 31
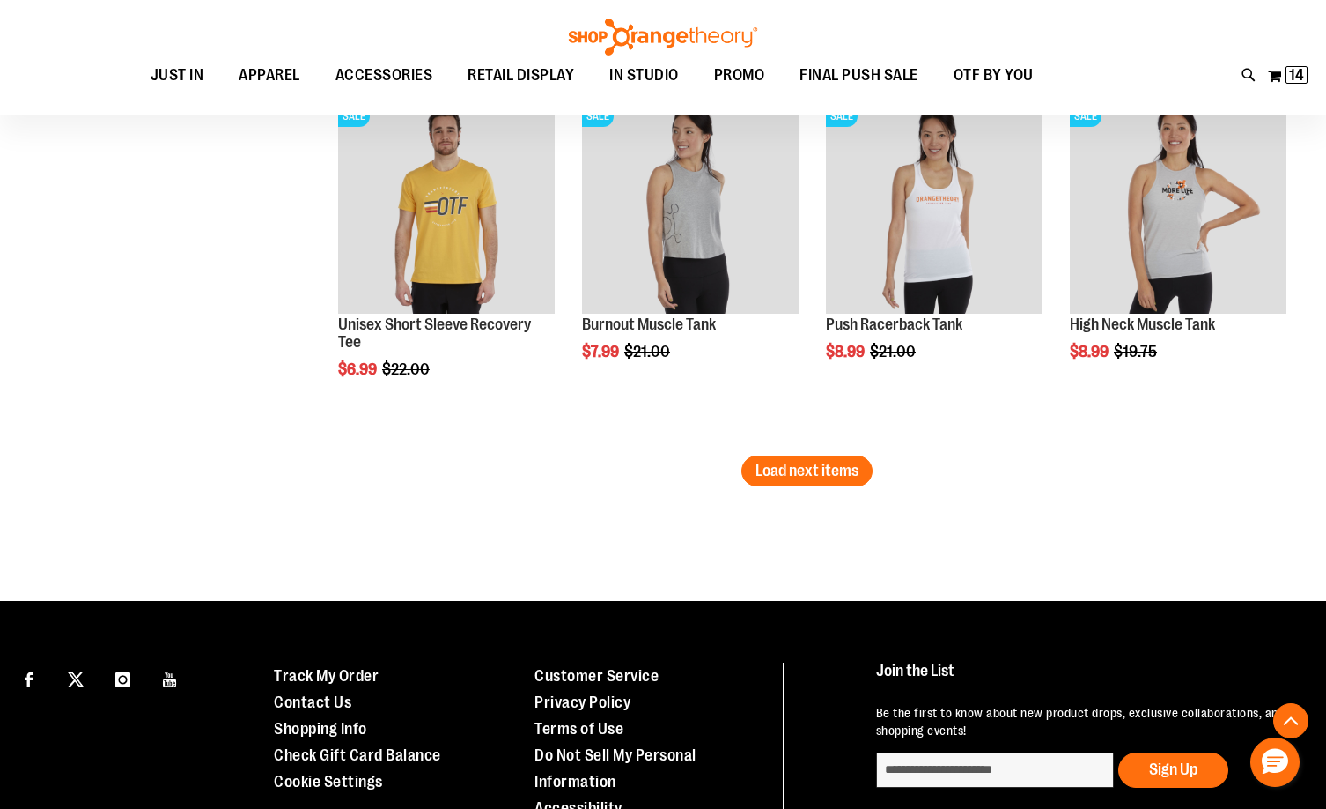
scroll to position [8719, 0]
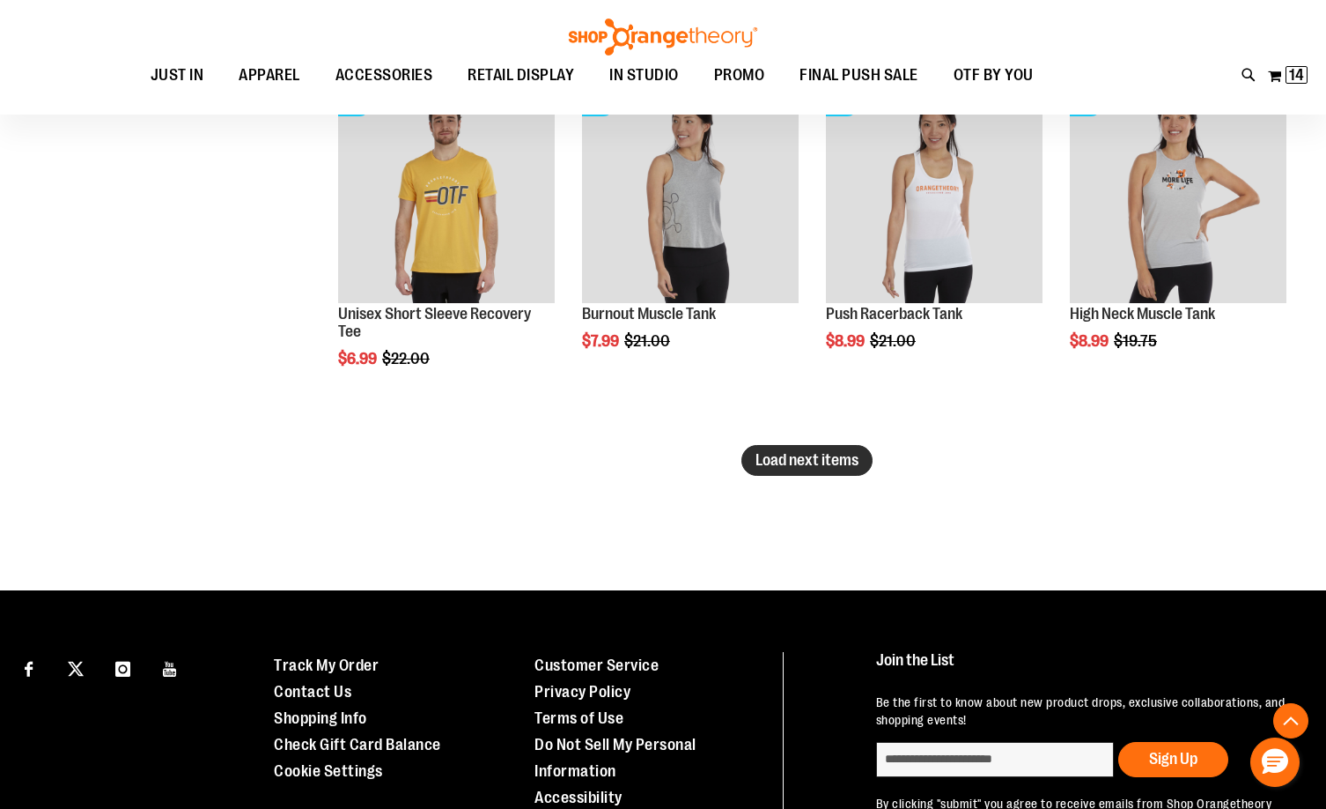
click at [787, 454] on span "Load next items" at bounding box center [807, 460] width 103 height 18
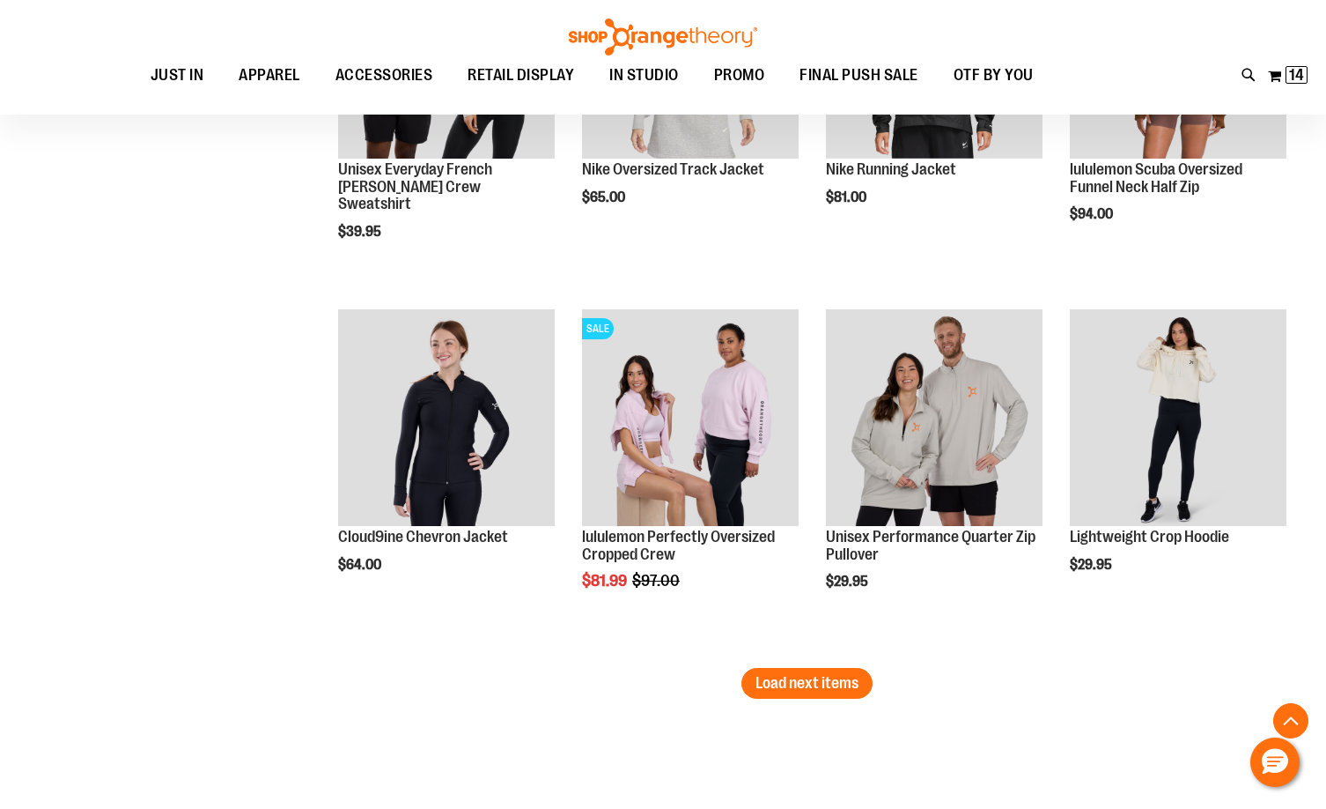
scroll to position [9600, 0]
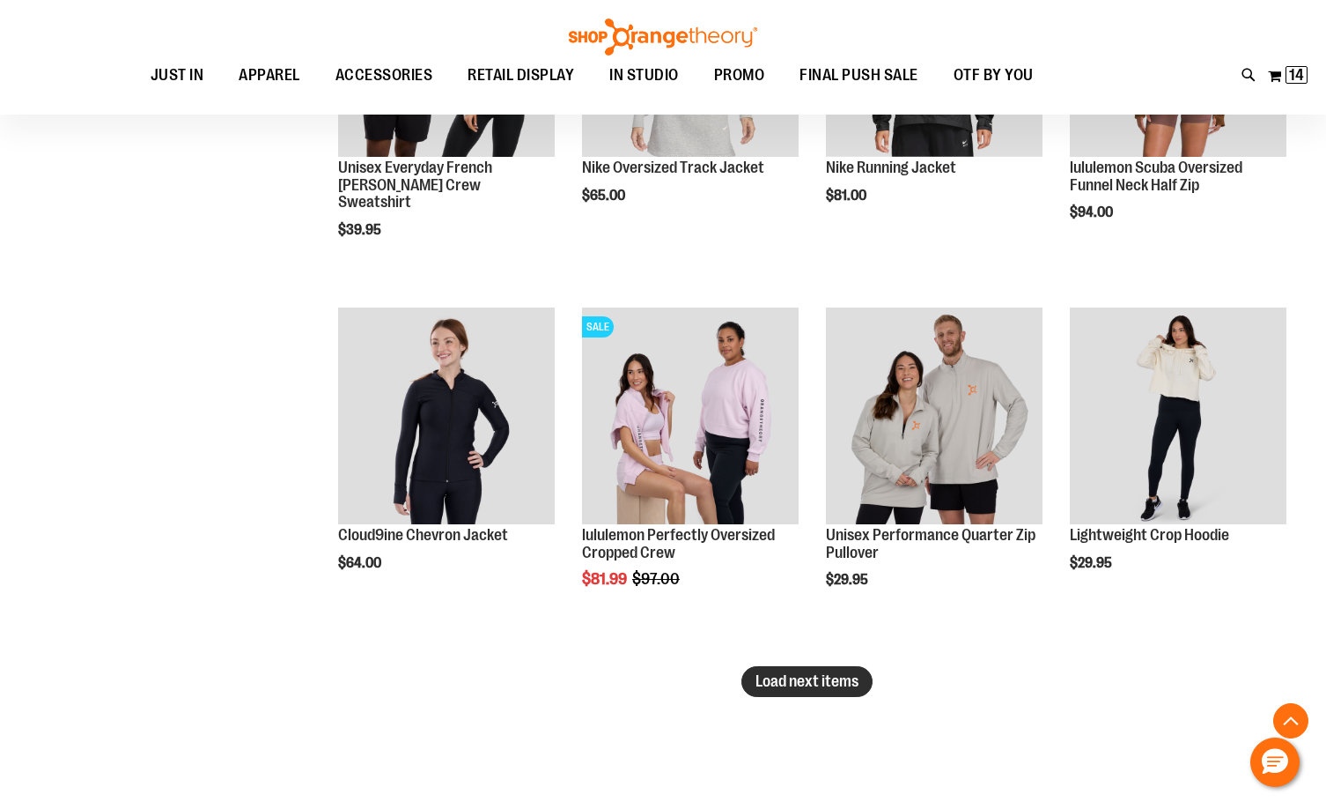
click at [783, 678] on span "Load next items" at bounding box center [807, 681] width 103 height 18
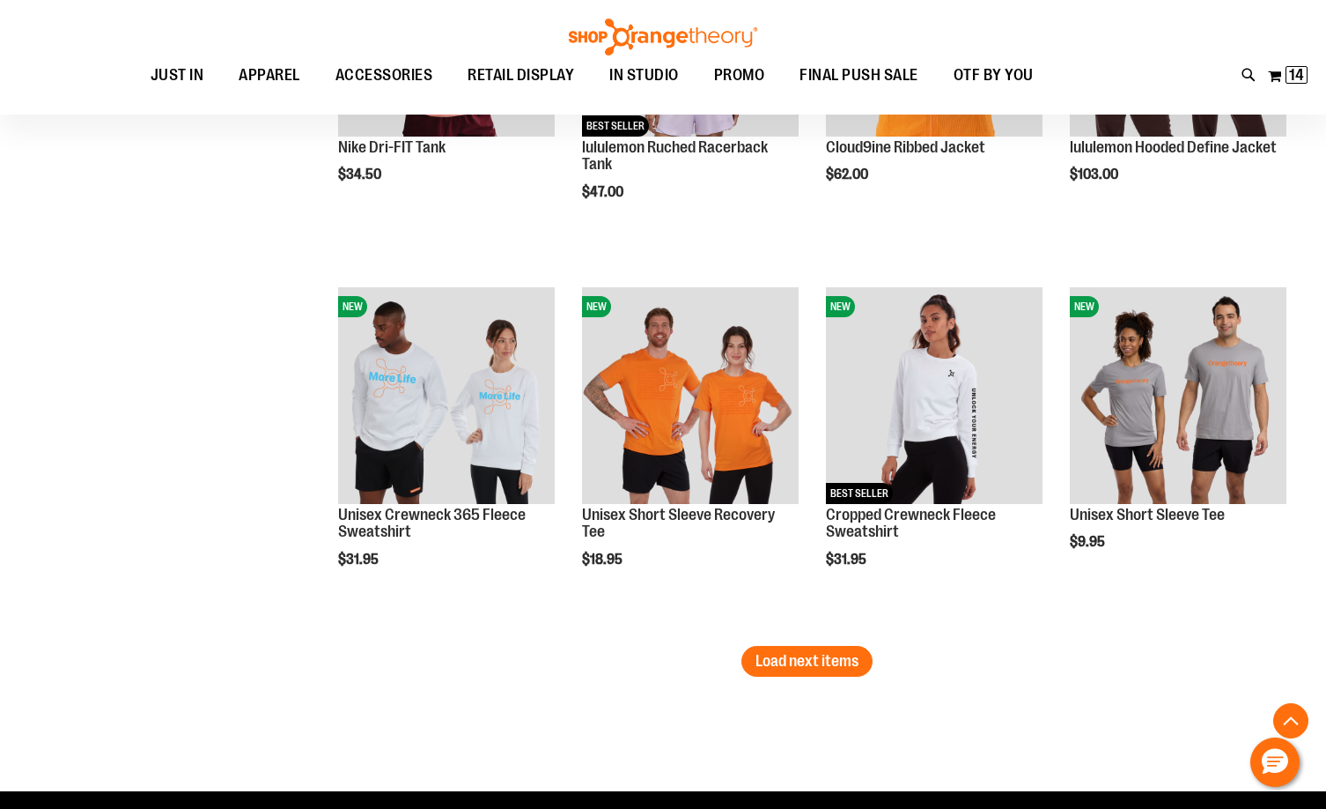
scroll to position [10745, 0]
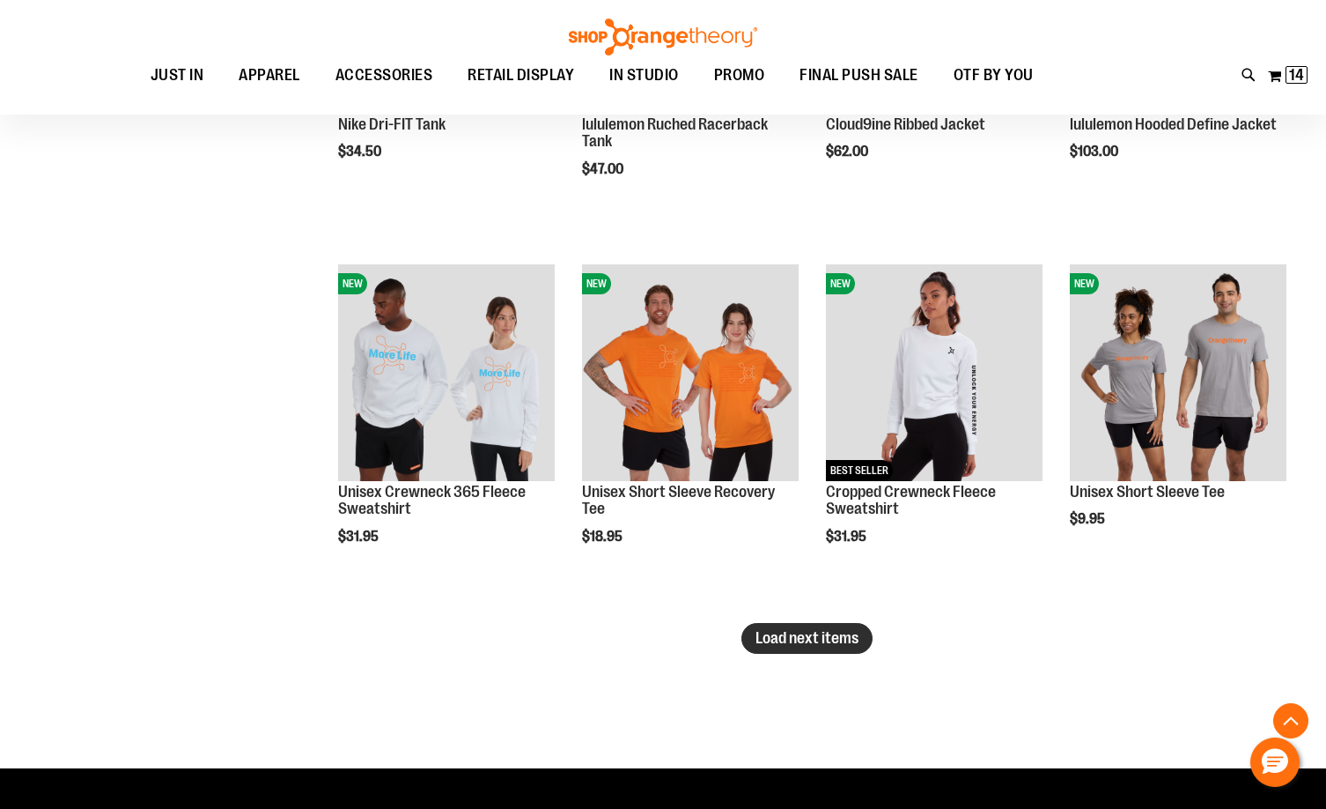
click at [803, 635] on span "Load next items" at bounding box center [807, 638] width 103 height 18
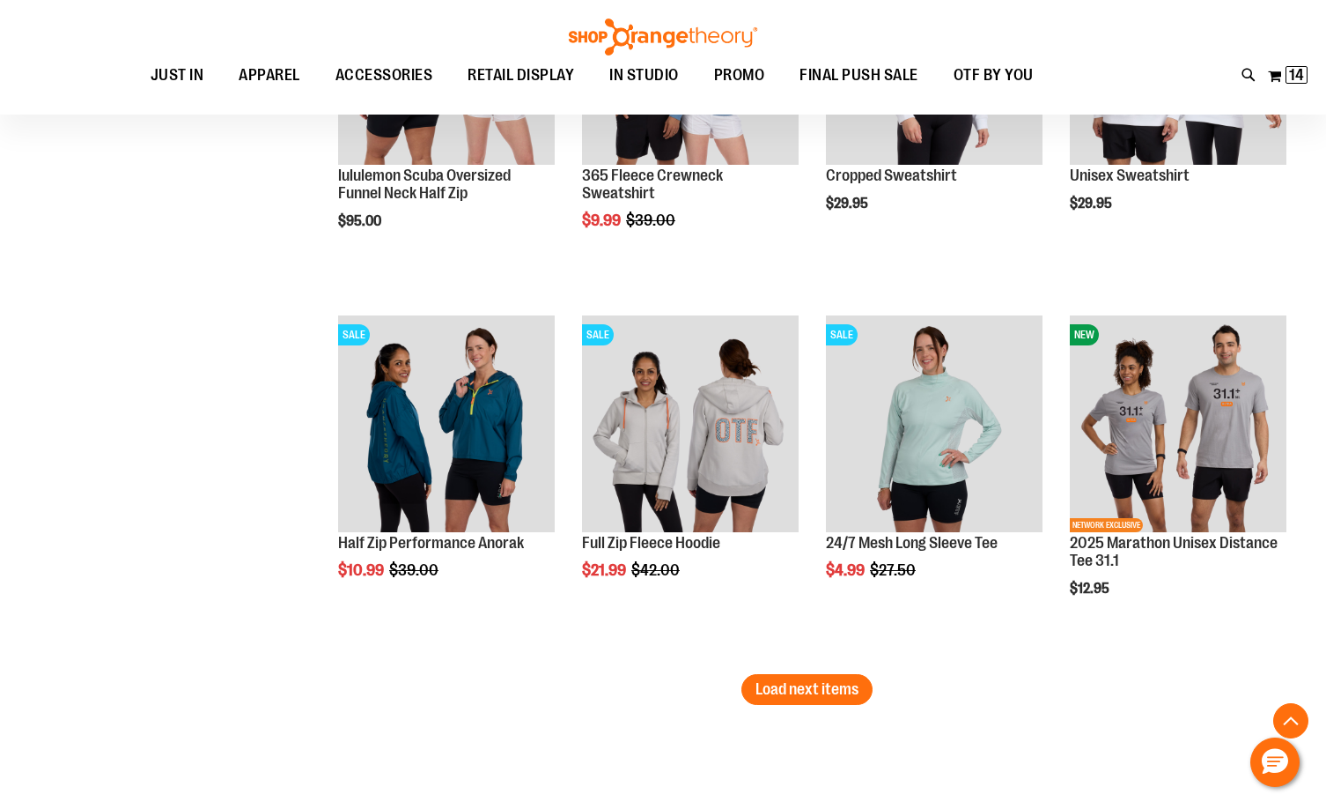
scroll to position [11802, 0]
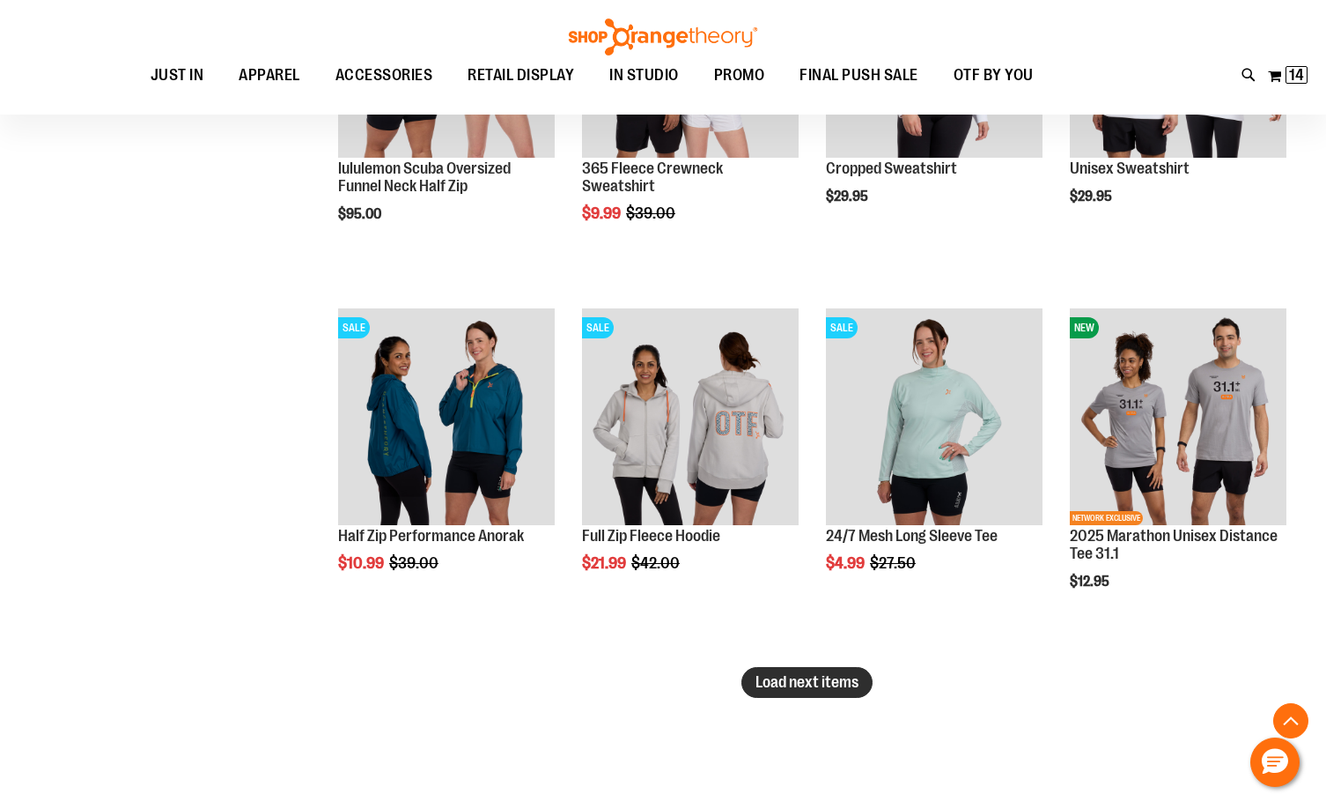
click at [832, 671] on button "Load next items" at bounding box center [807, 682] width 131 height 31
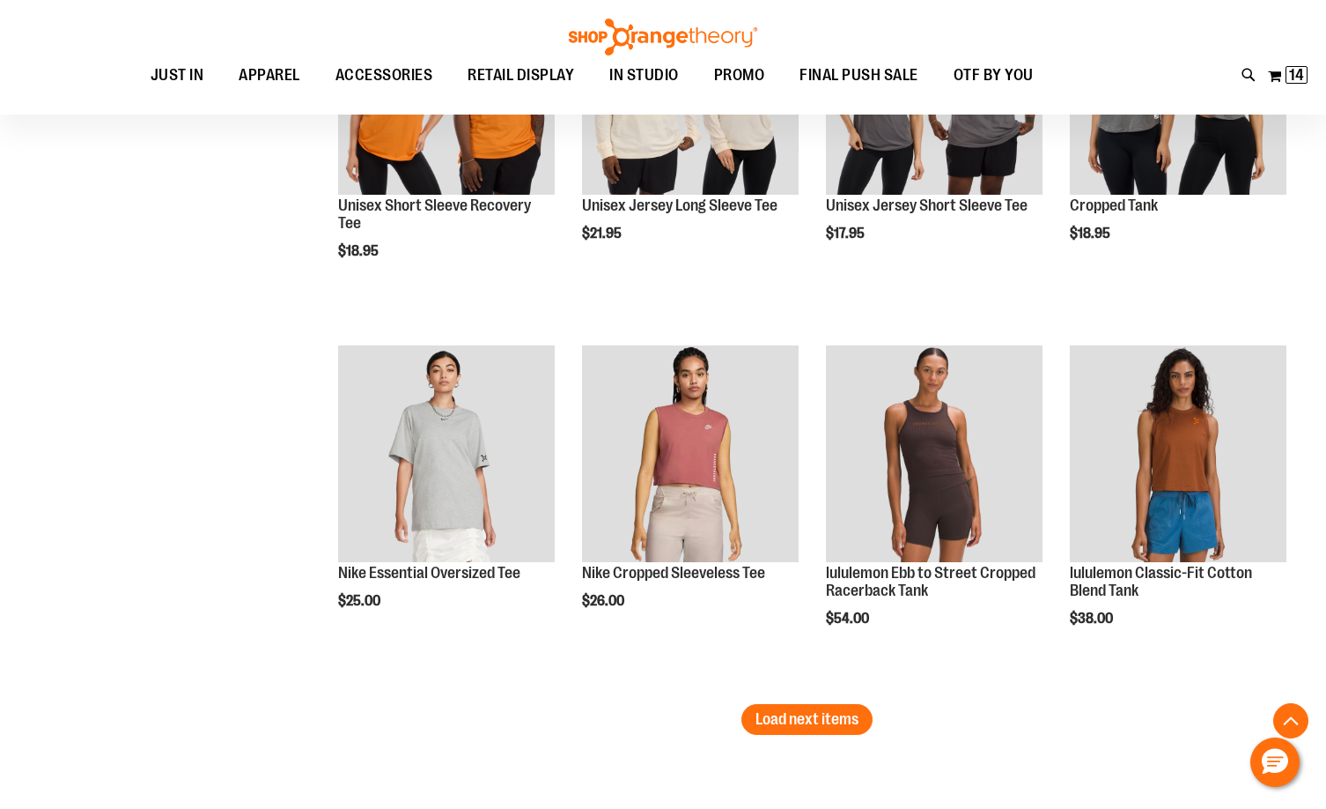
scroll to position [12947, 0]
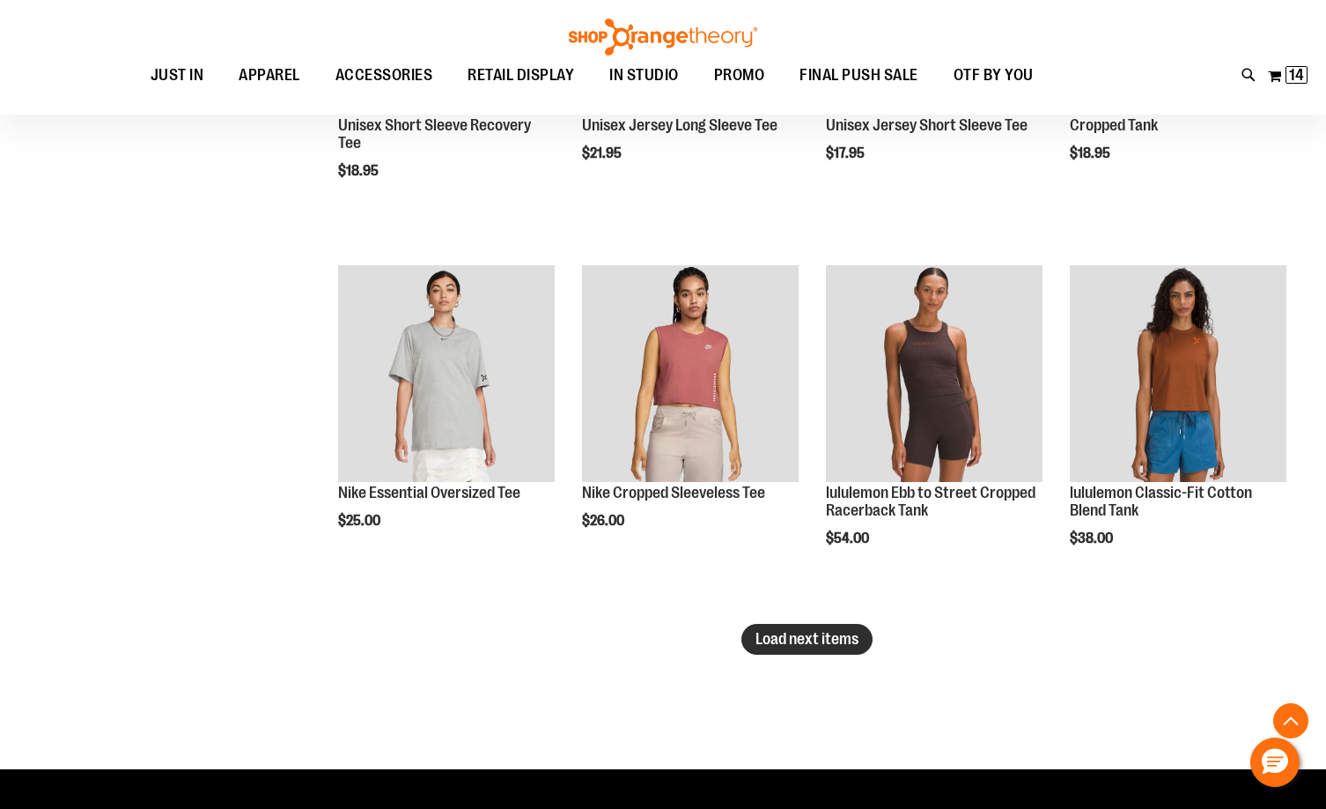
click at [819, 638] on span "Load next items" at bounding box center [807, 639] width 103 height 18
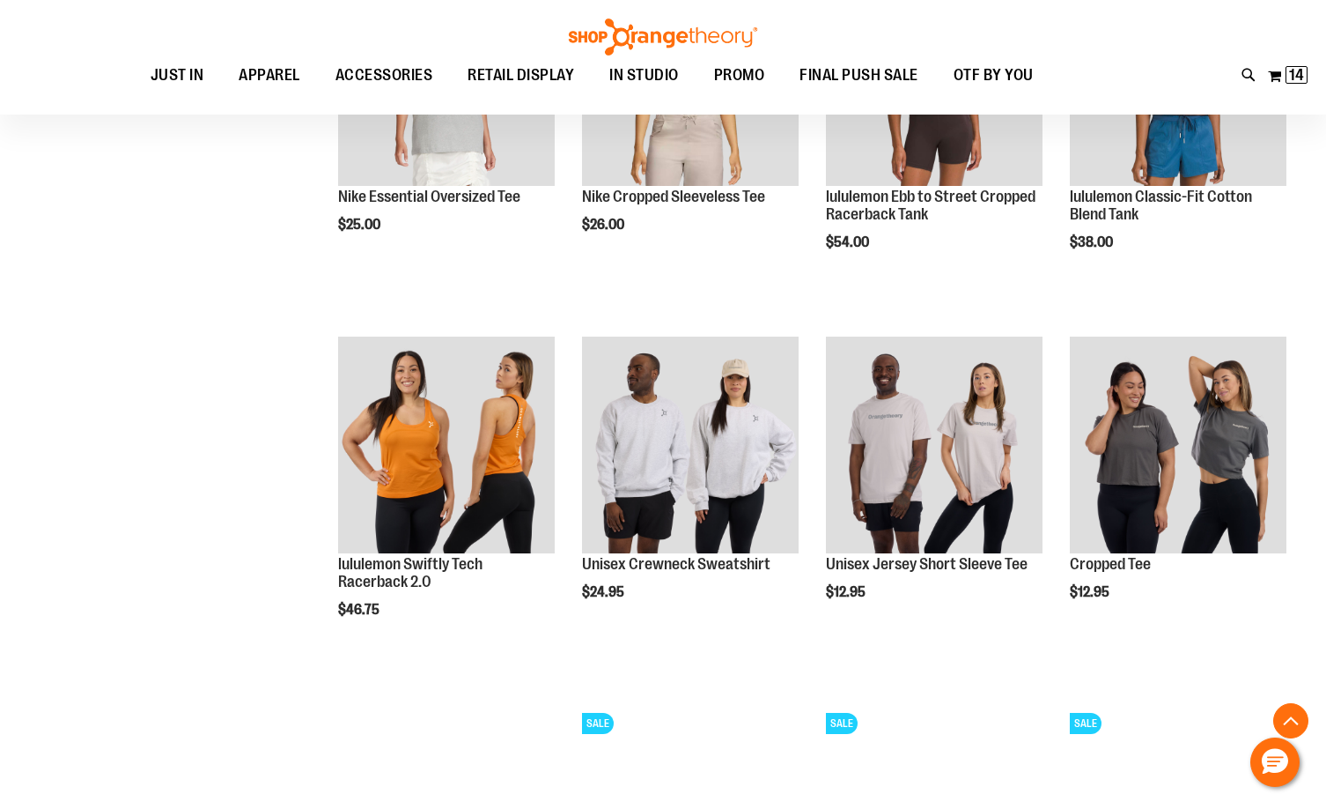
scroll to position [13299, 0]
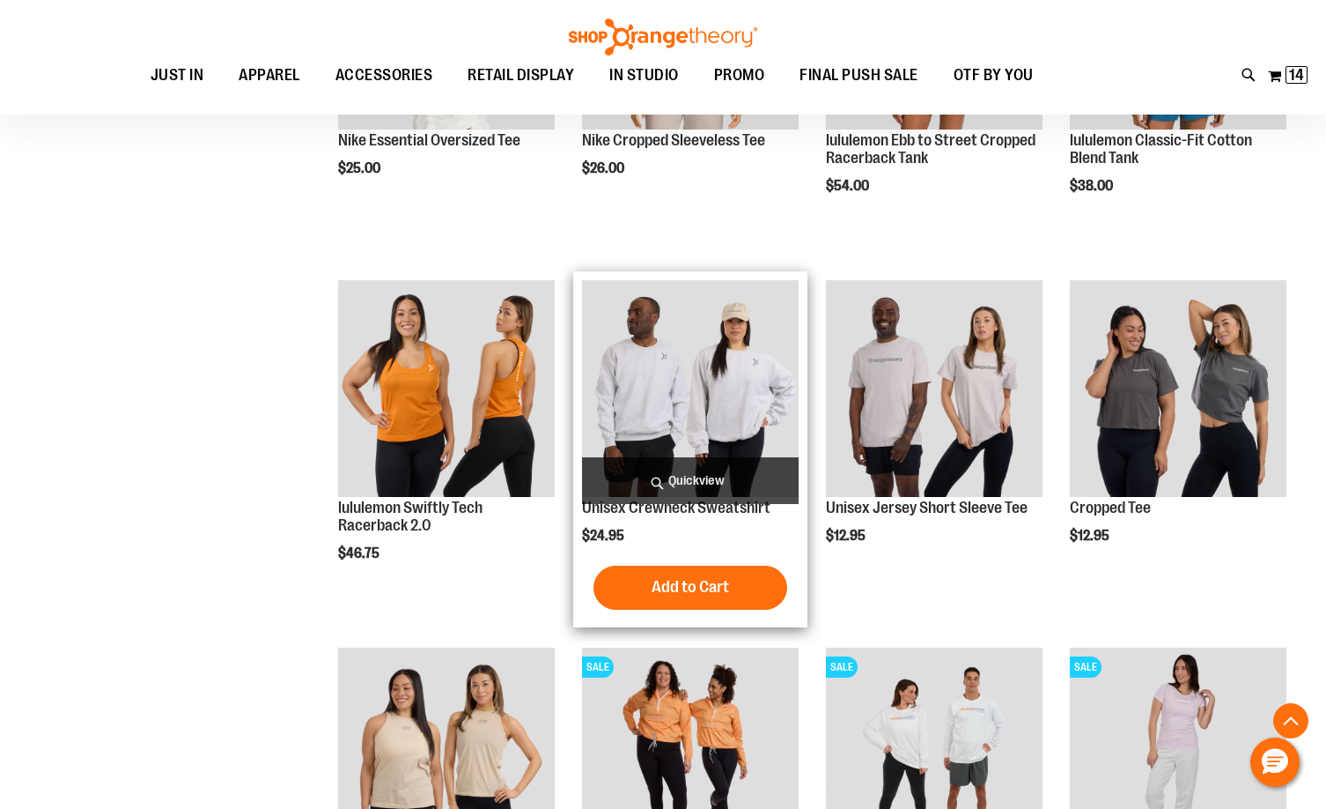
click at [709, 410] on img "product" at bounding box center [690, 388] width 217 height 217
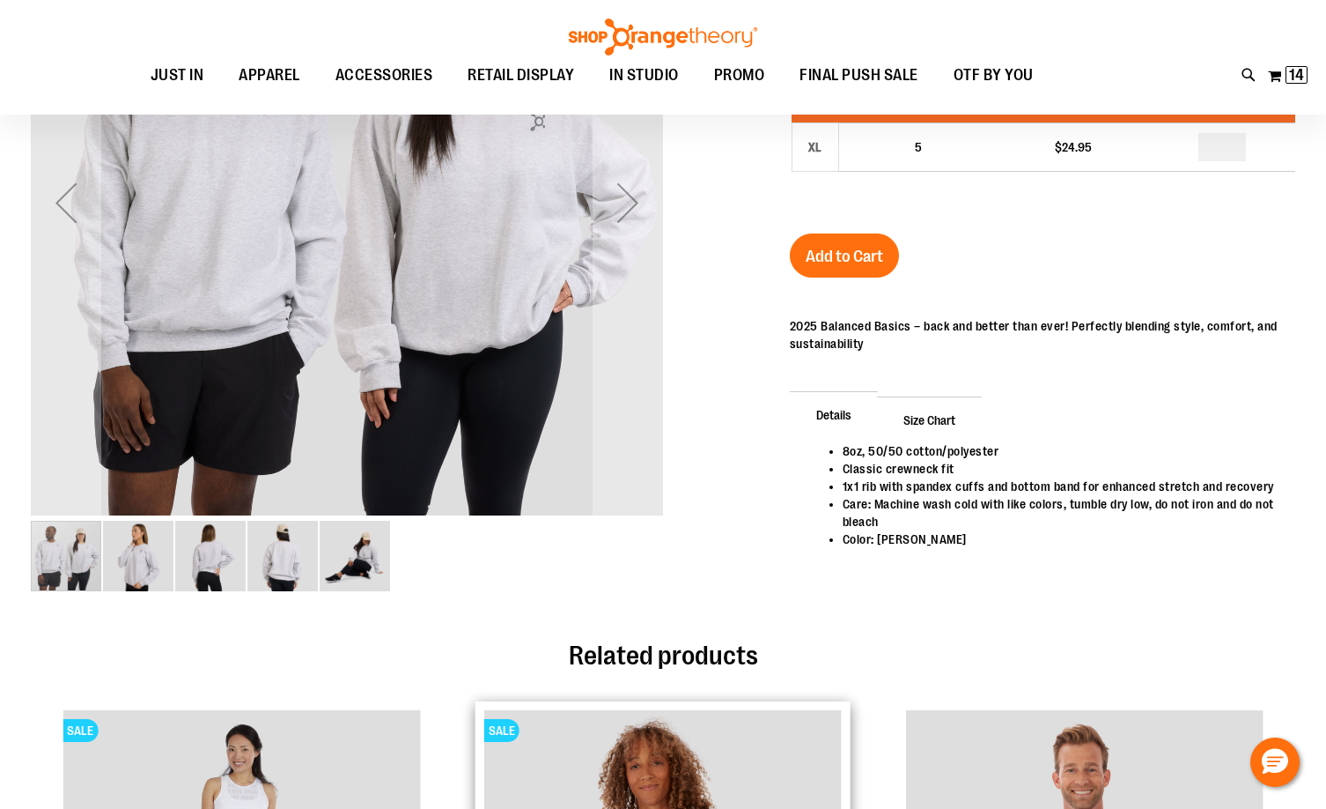
scroll to position [86, 0]
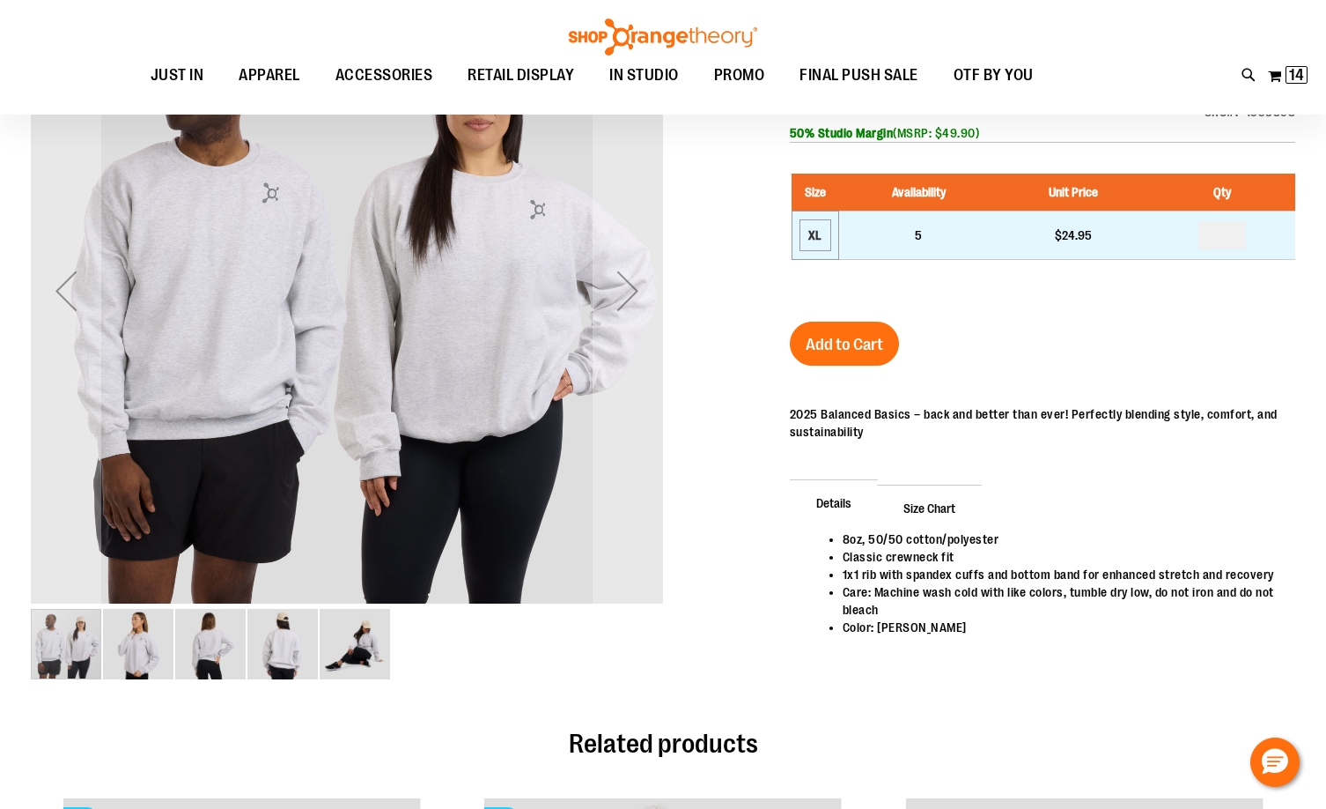
click at [825, 246] on div "XL" at bounding box center [815, 235] width 26 height 26
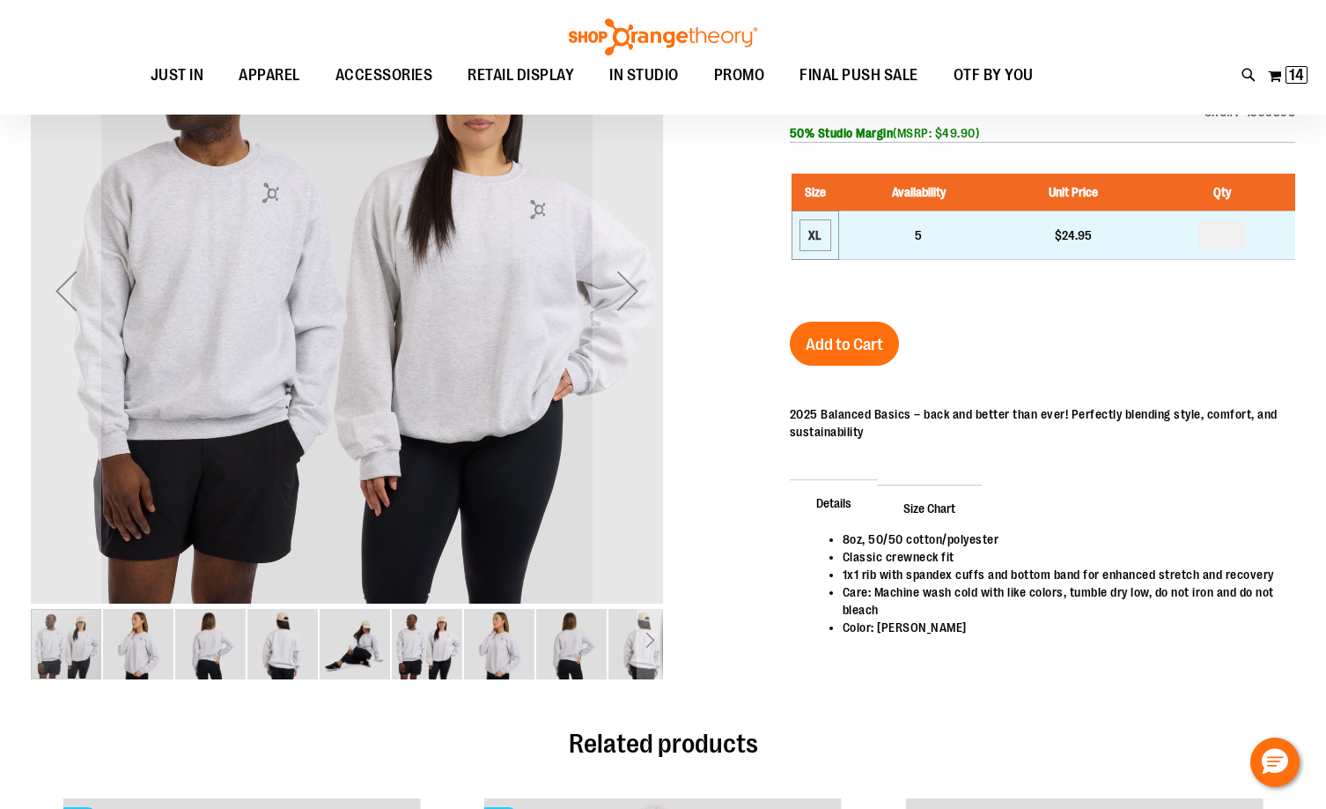
click at [820, 240] on div "XL" at bounding box center [815, 235] width 26 height 26
click at [821, 237] on div "XL" at bounding box center [815, 235] width 26 height 26
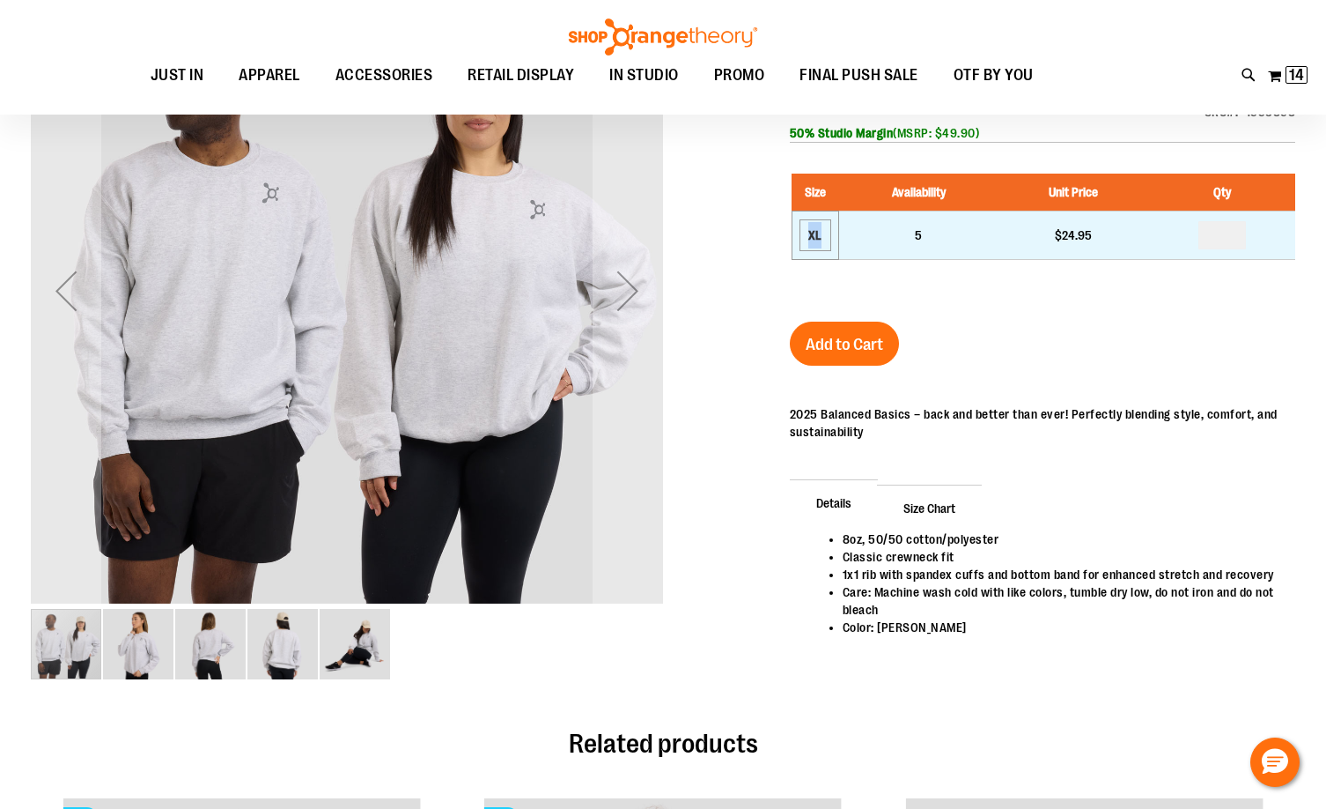
click at [821, 237] on div "XL" at bounding box center [815, 235] width 26 height 26
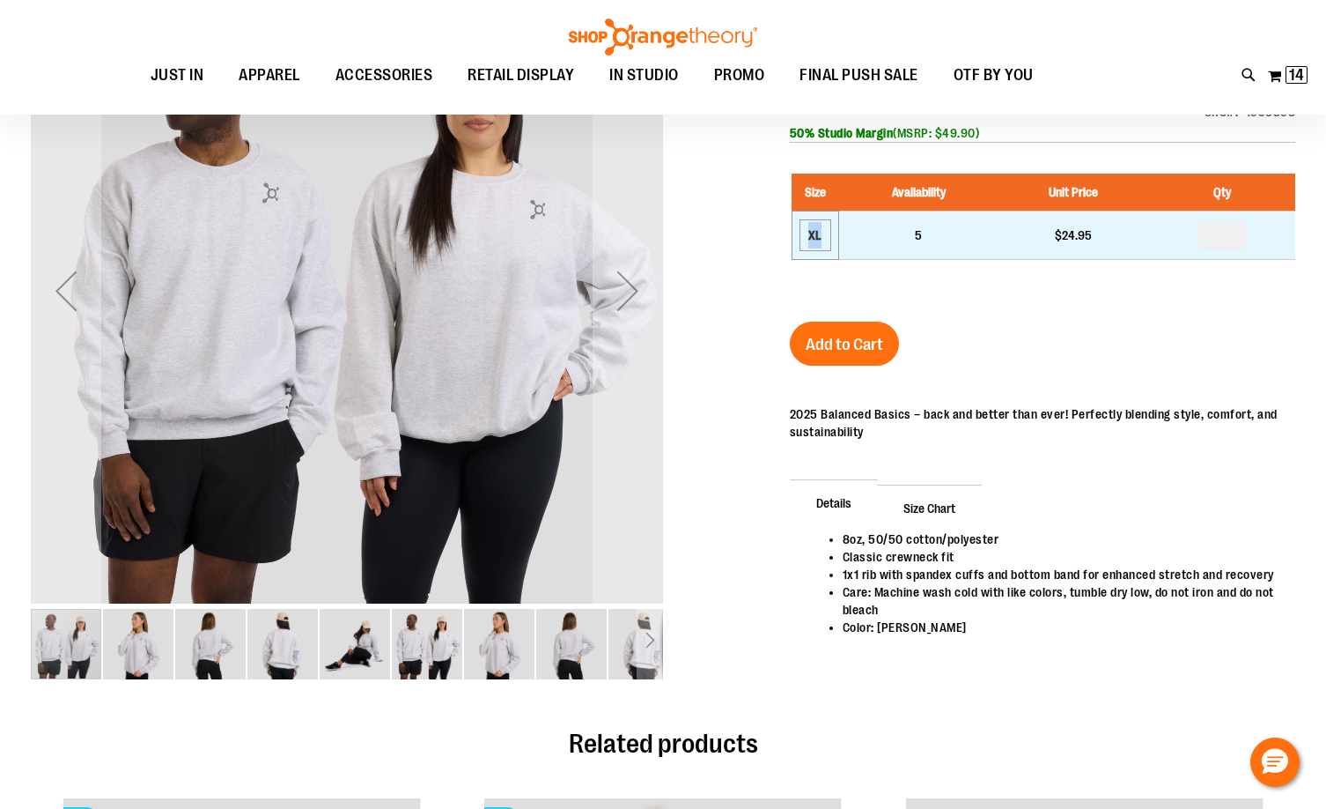
click at [822, 240] on div "XL" at bounding box center [815, 235] width 26 height 26
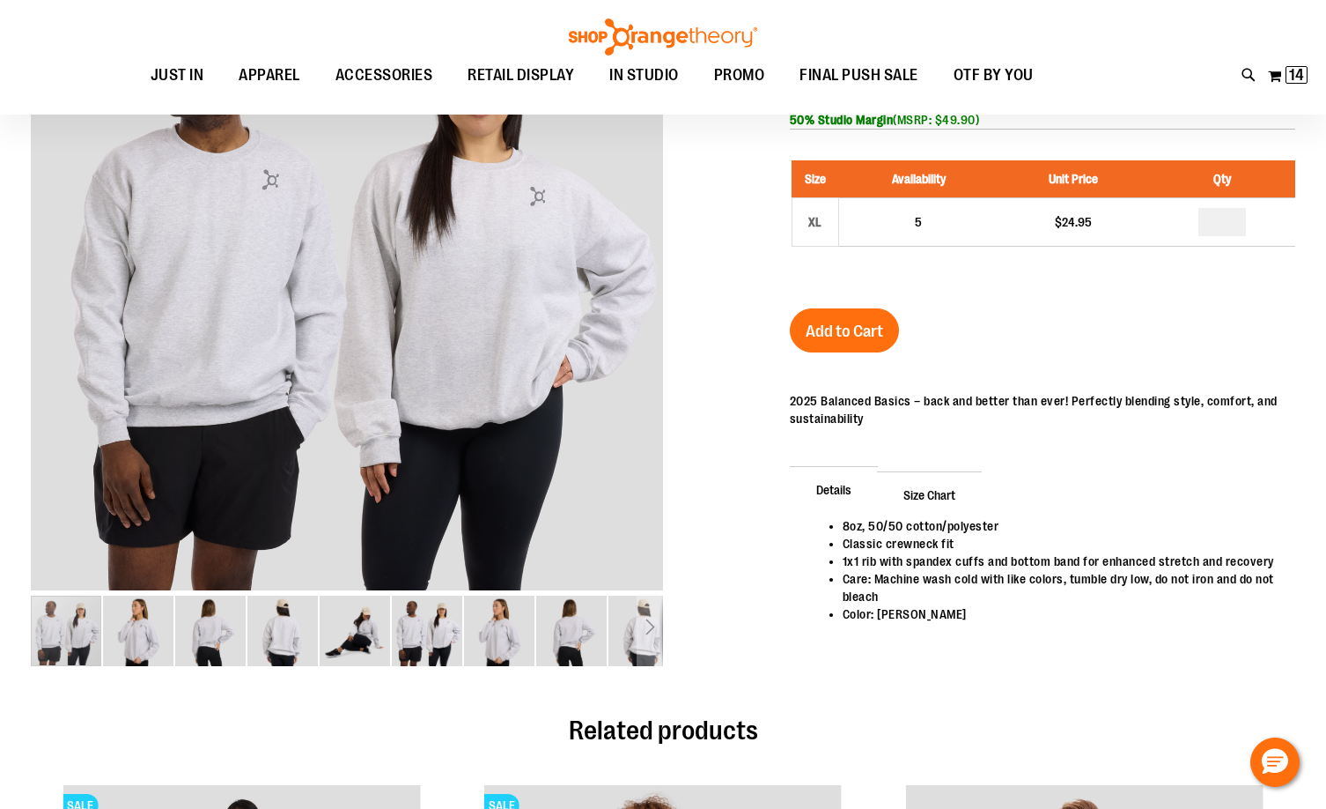
scroll to position [0, 0]
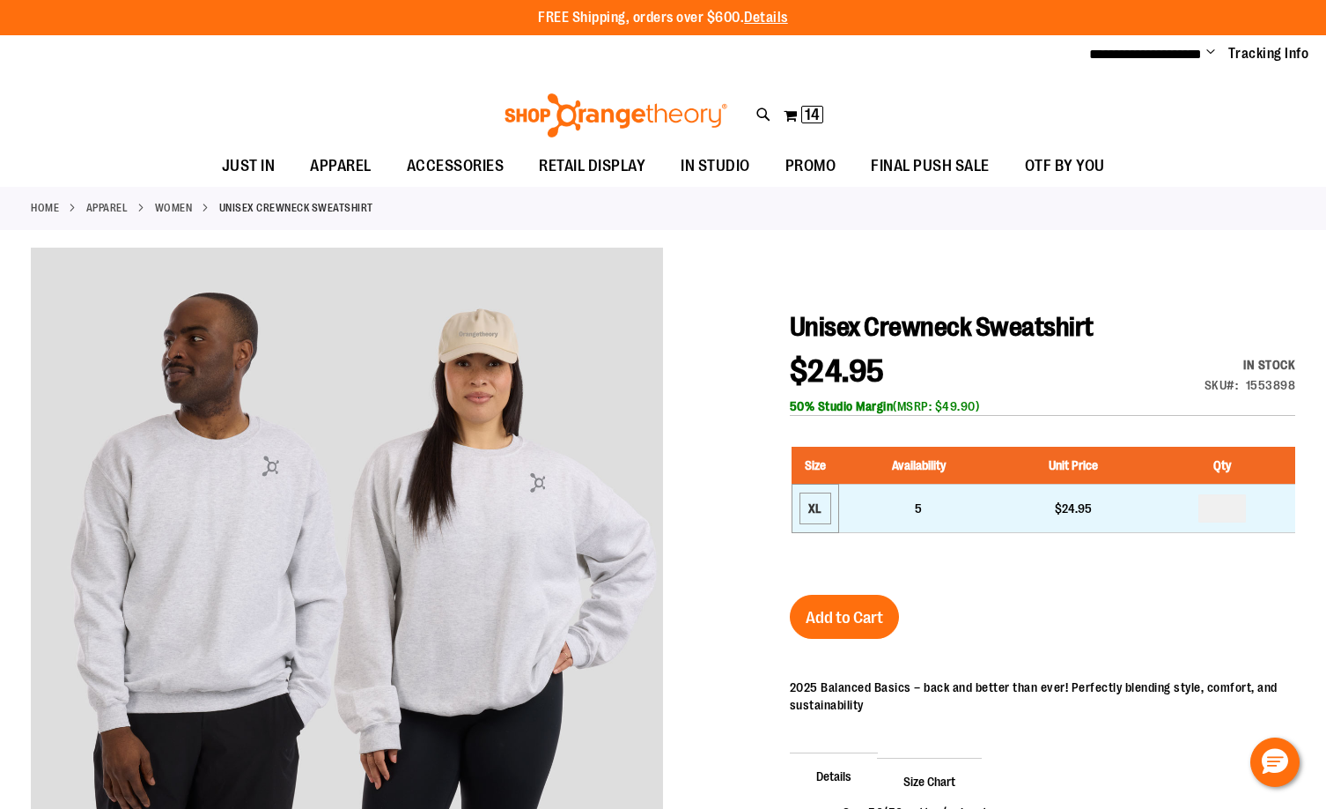
click at [810, 495] on div "XL" at bounding box center [815, 508] width 26 height 26
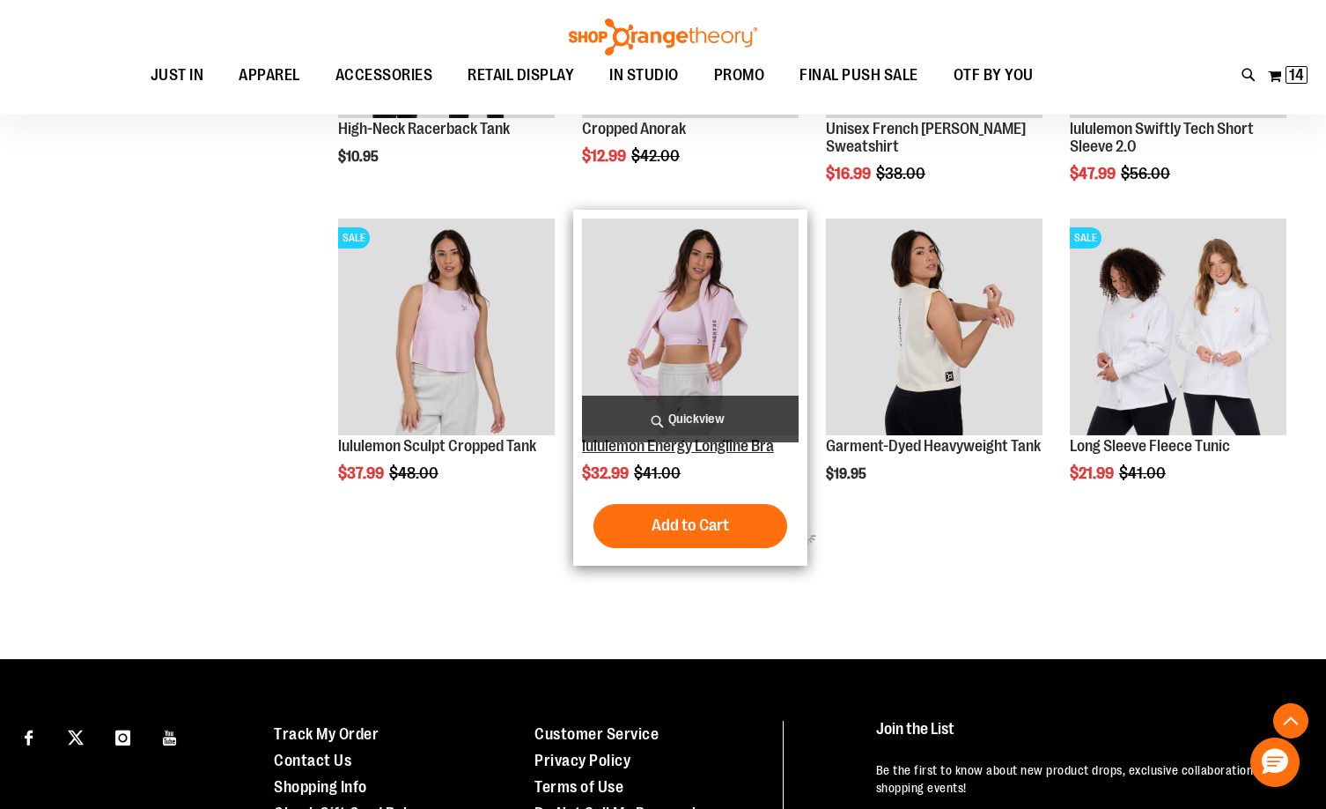
scroll to position [880, 0]
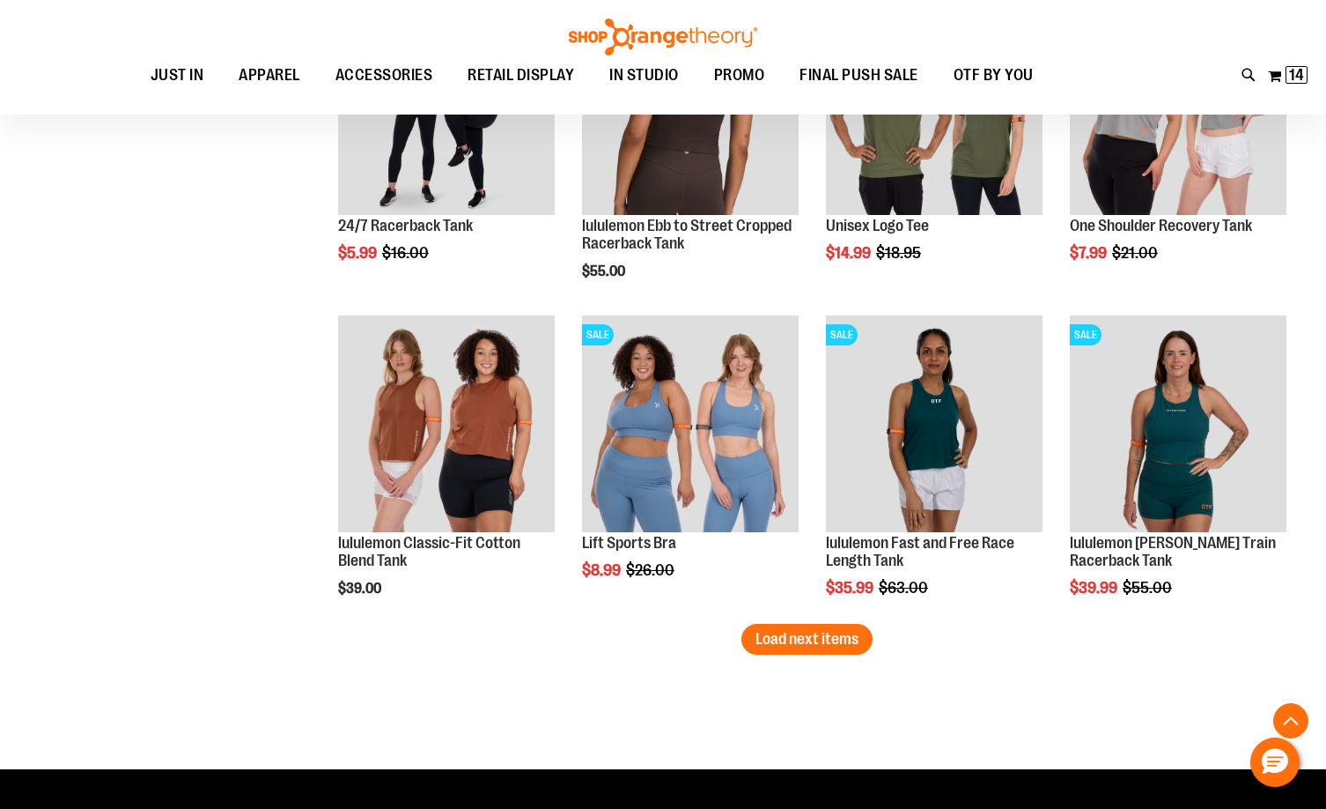
scroll to position [2641, 0]
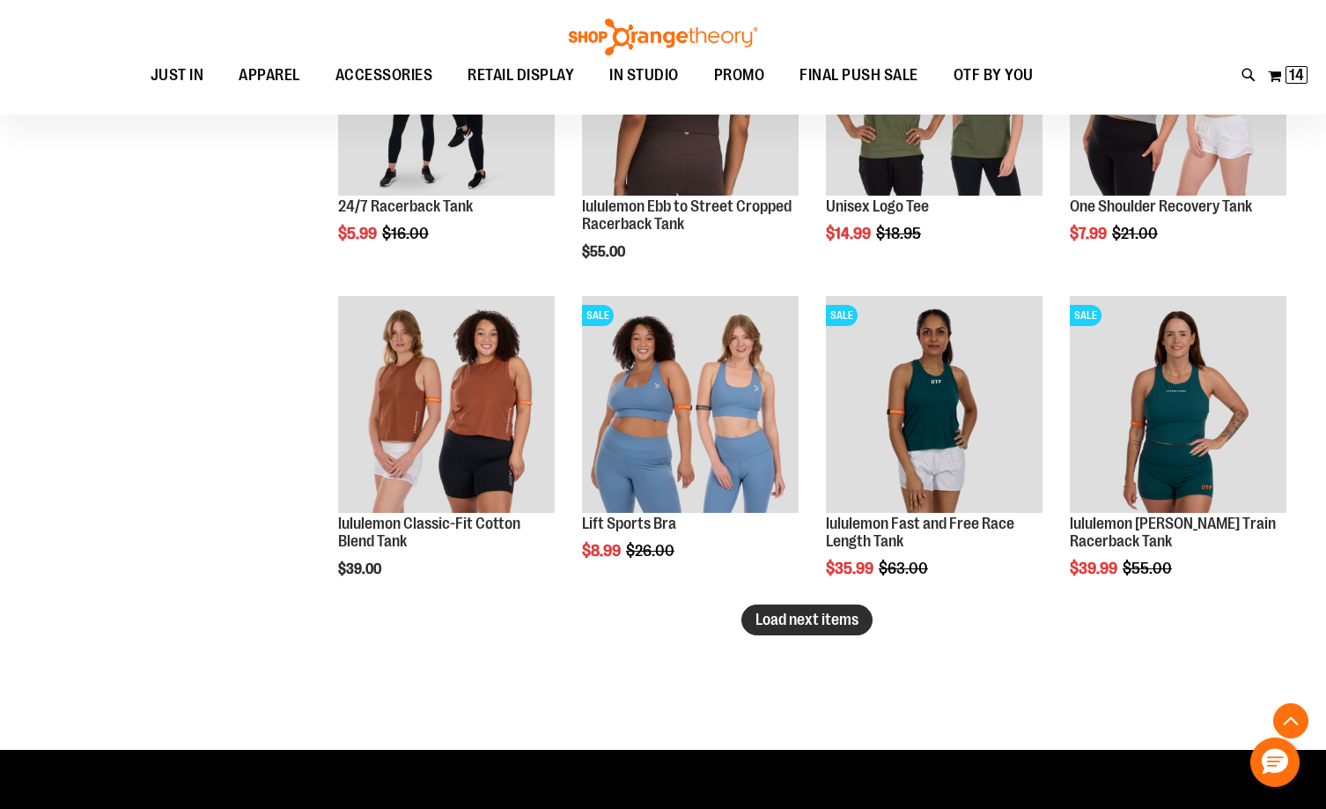
click at [807, 619] on span "Load next items" at bounding box center [807, 619] width 103 height 18
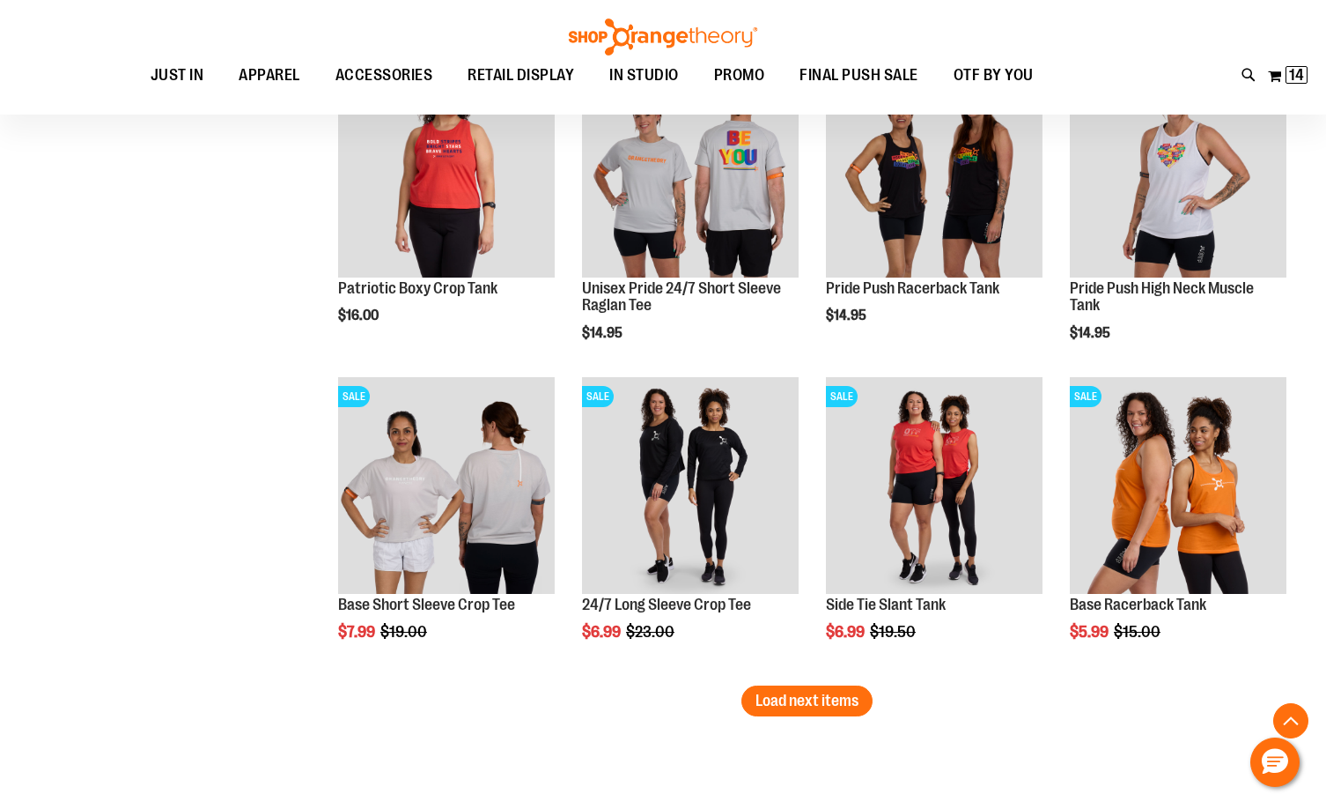
scroll to position [3522, 0]
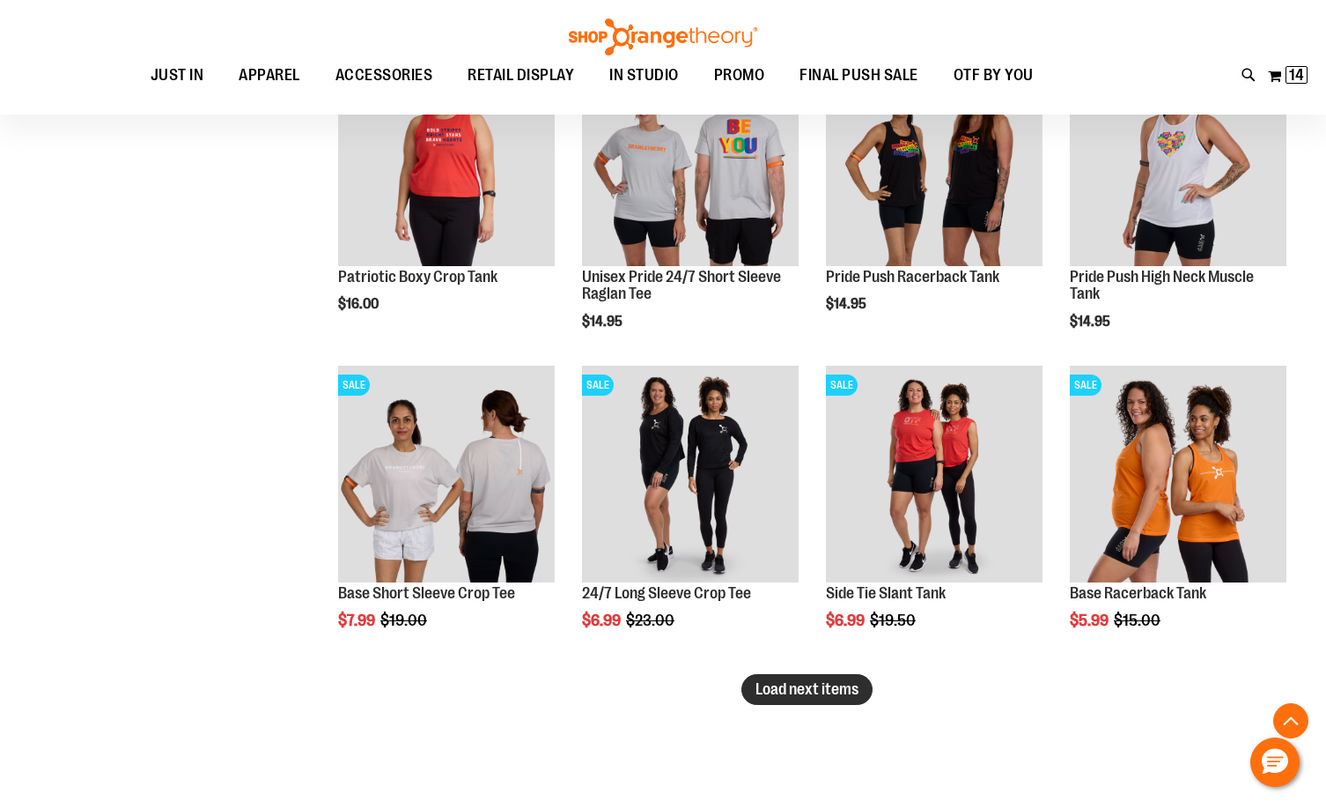
click at [809, 693] on span "Load next items" at bounding box center [807, 689] width 103 height 18
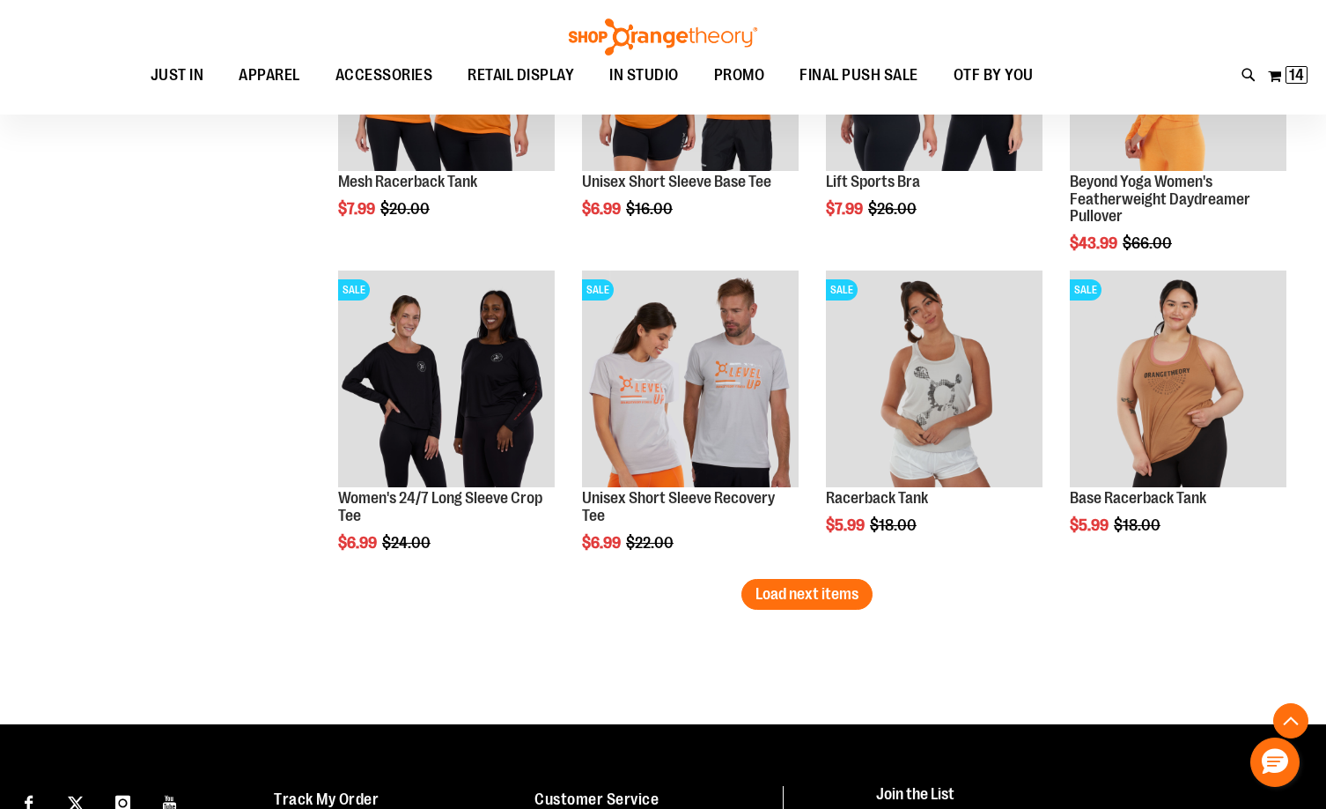
scroll to position [4579, 0]
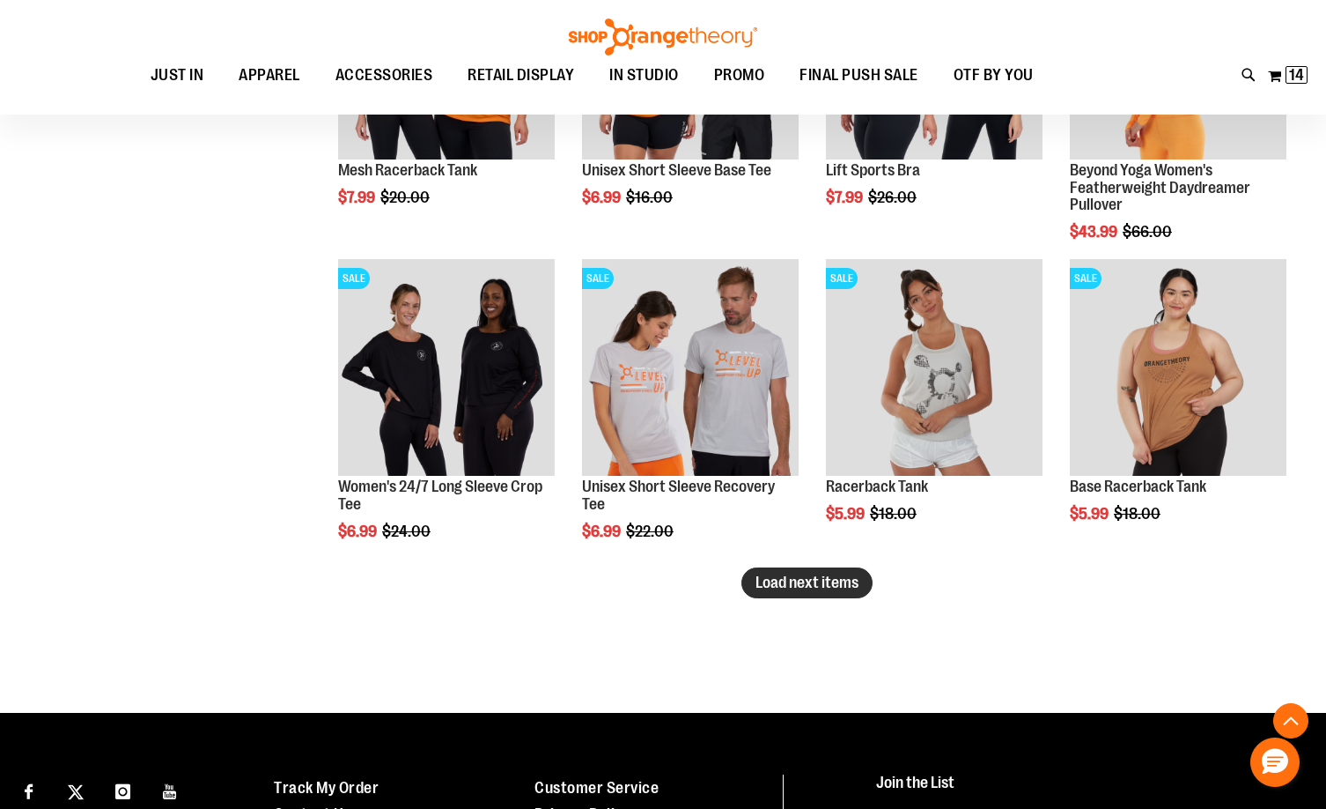
click at [814, 587] on span "Load next items" at bounding box center [807, 582] width 103 height 18
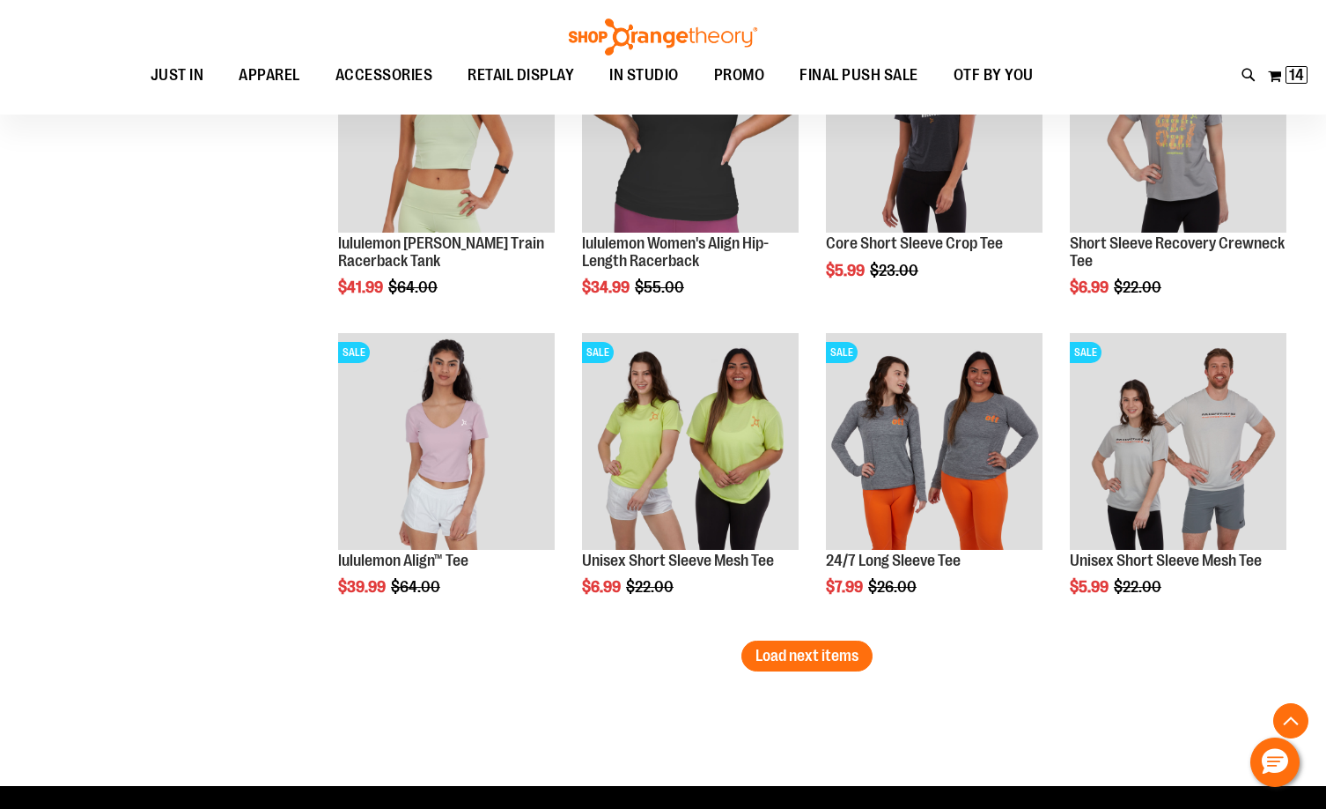
scroll to position [5460, 0]
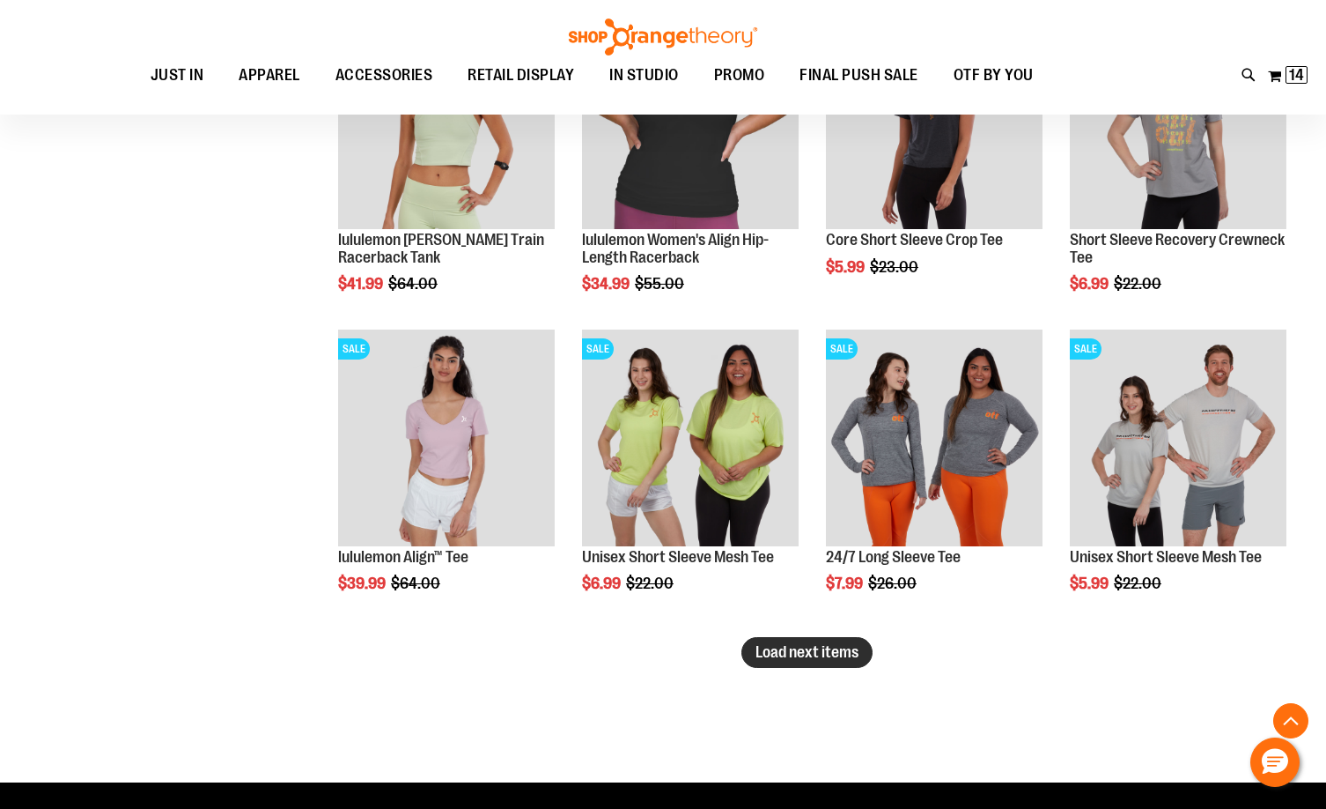
click at [836, 659] on span "Load next items" at bounding box center [807, 652] width 103 height 18
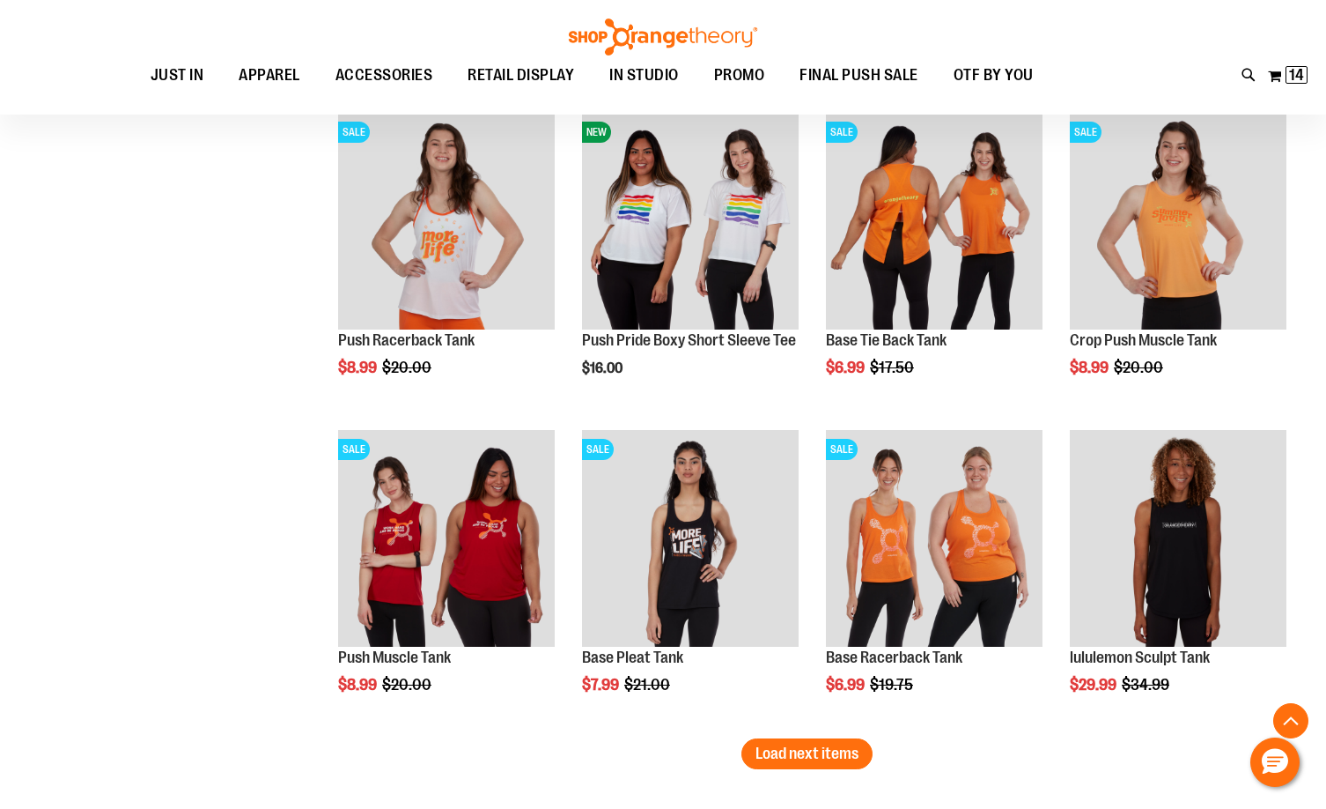
scroll to position [6341, 0]
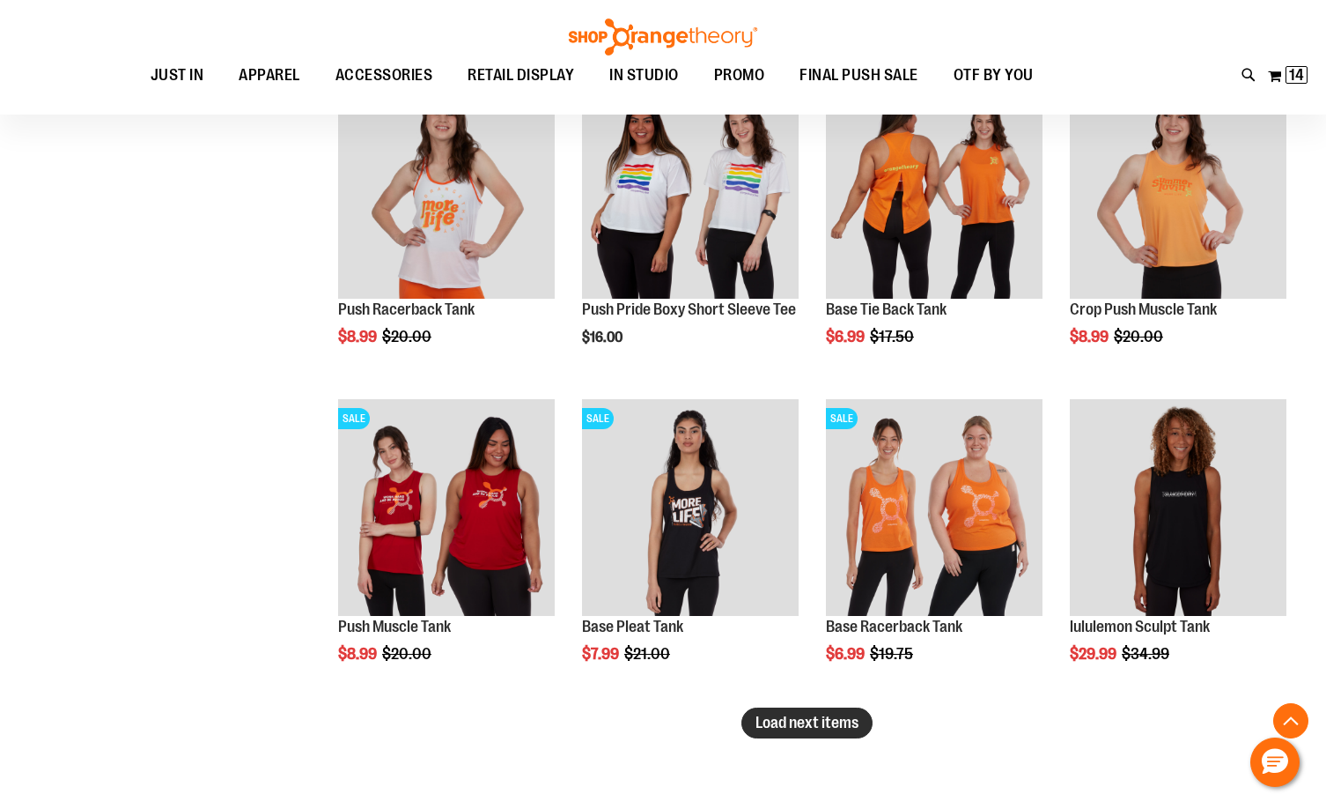
click at [816, 724] on span "Load next items" at bounding box center [807, 722] width 103 height 18
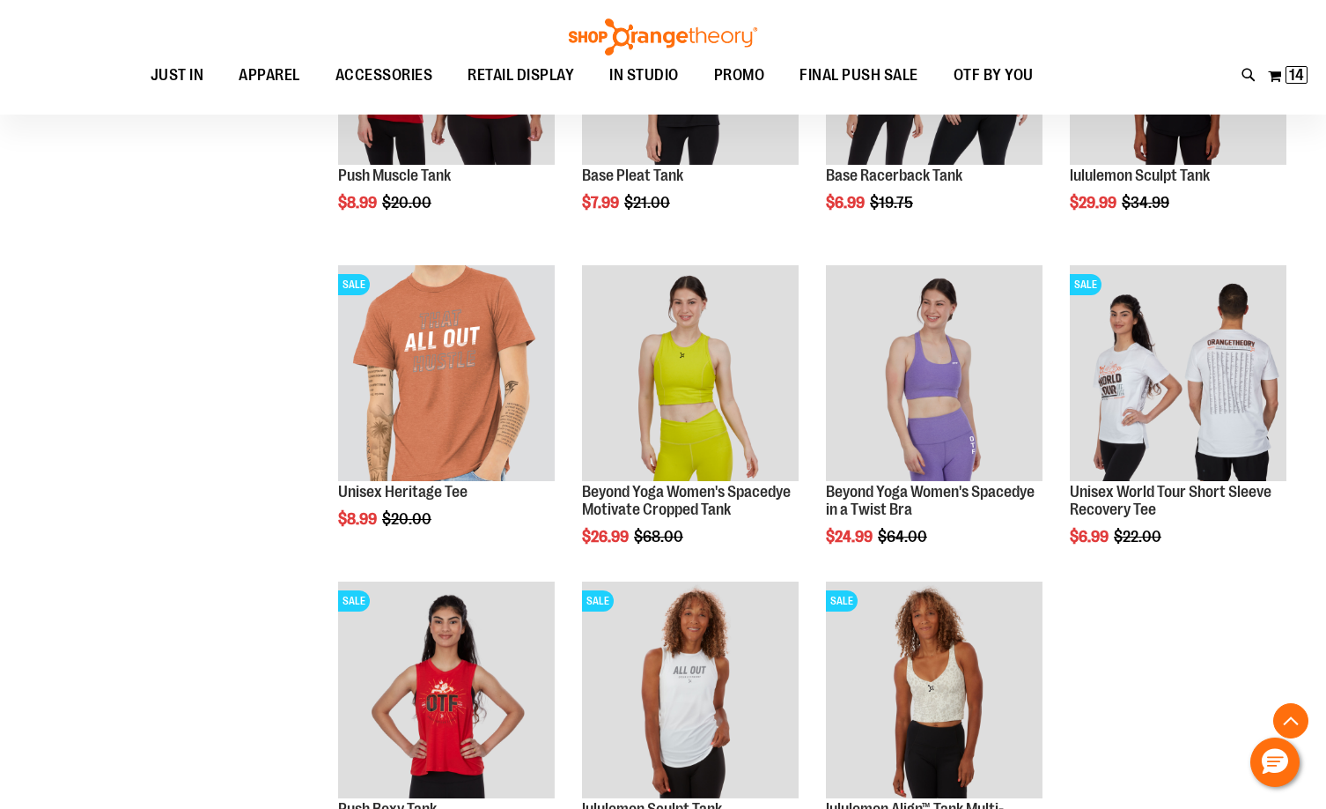
scroll to position [6781, 0]
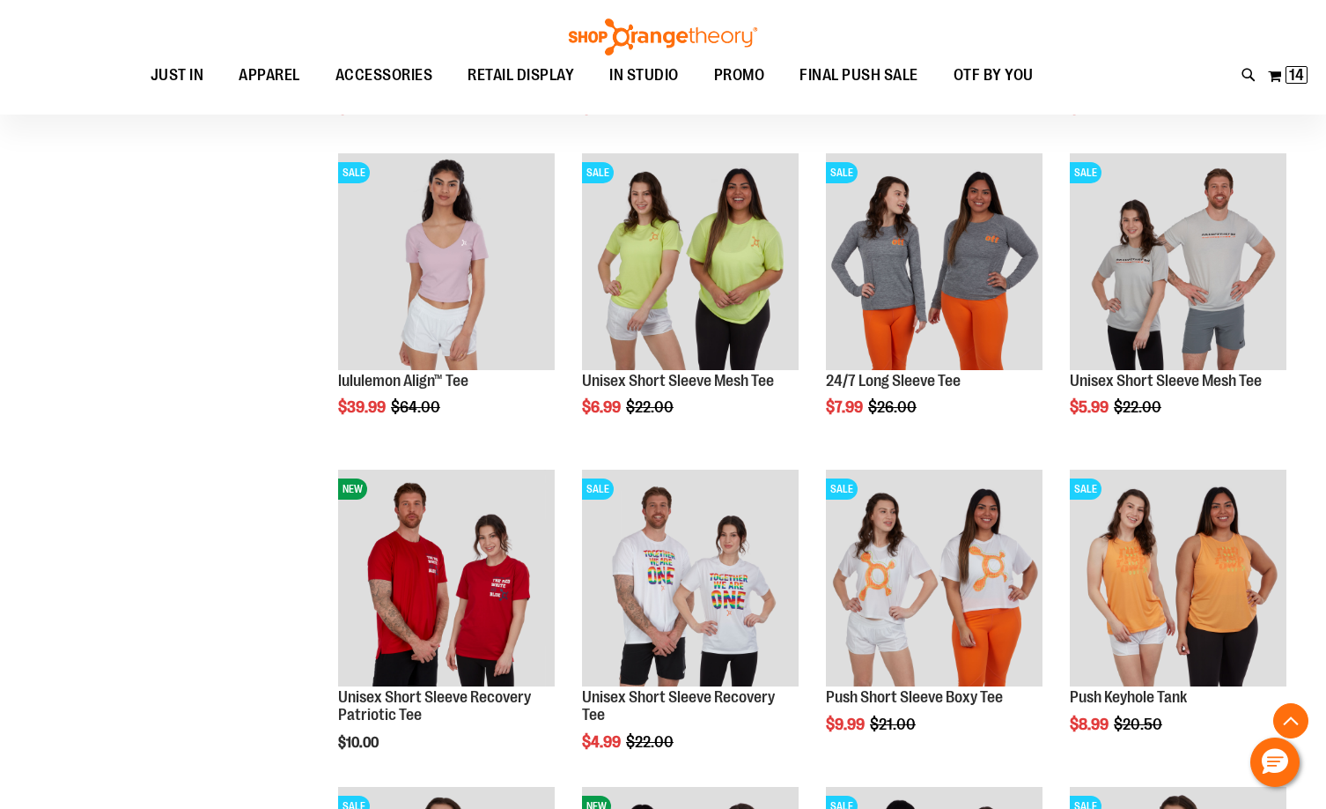
scroll to position [5548, 0]
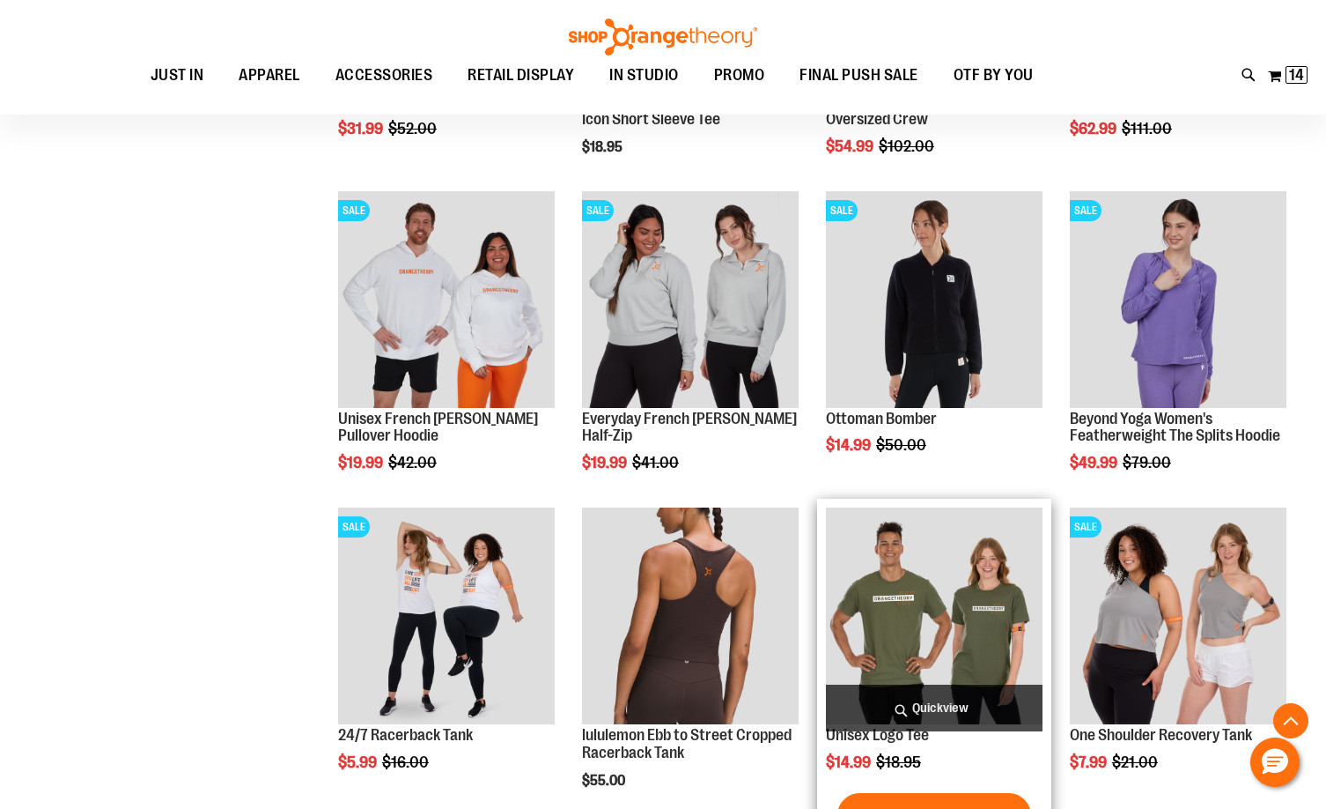
scroll to position [2201, 0]
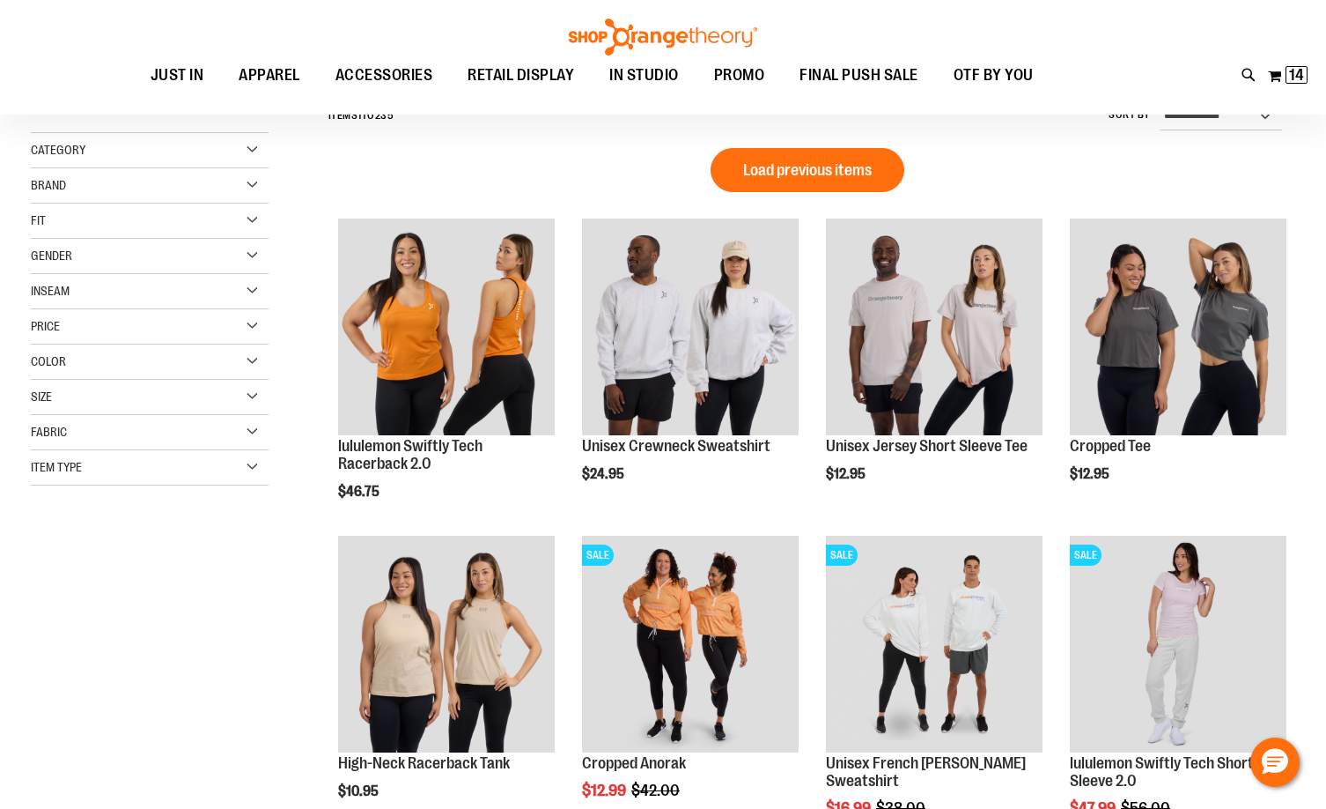
scroll to position [175, 0]
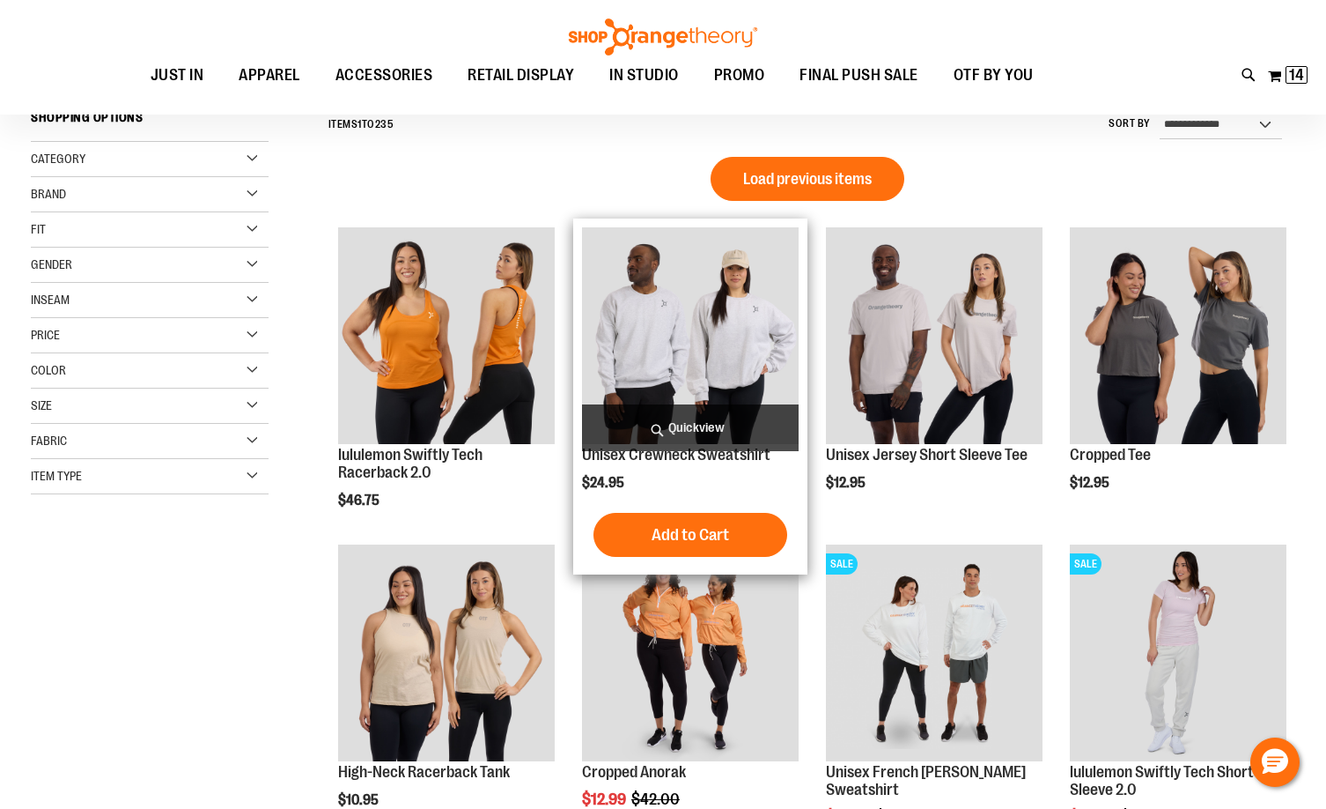
click at [698, 343] on img "product" at bounding box center [690, 335] width 217 height 217
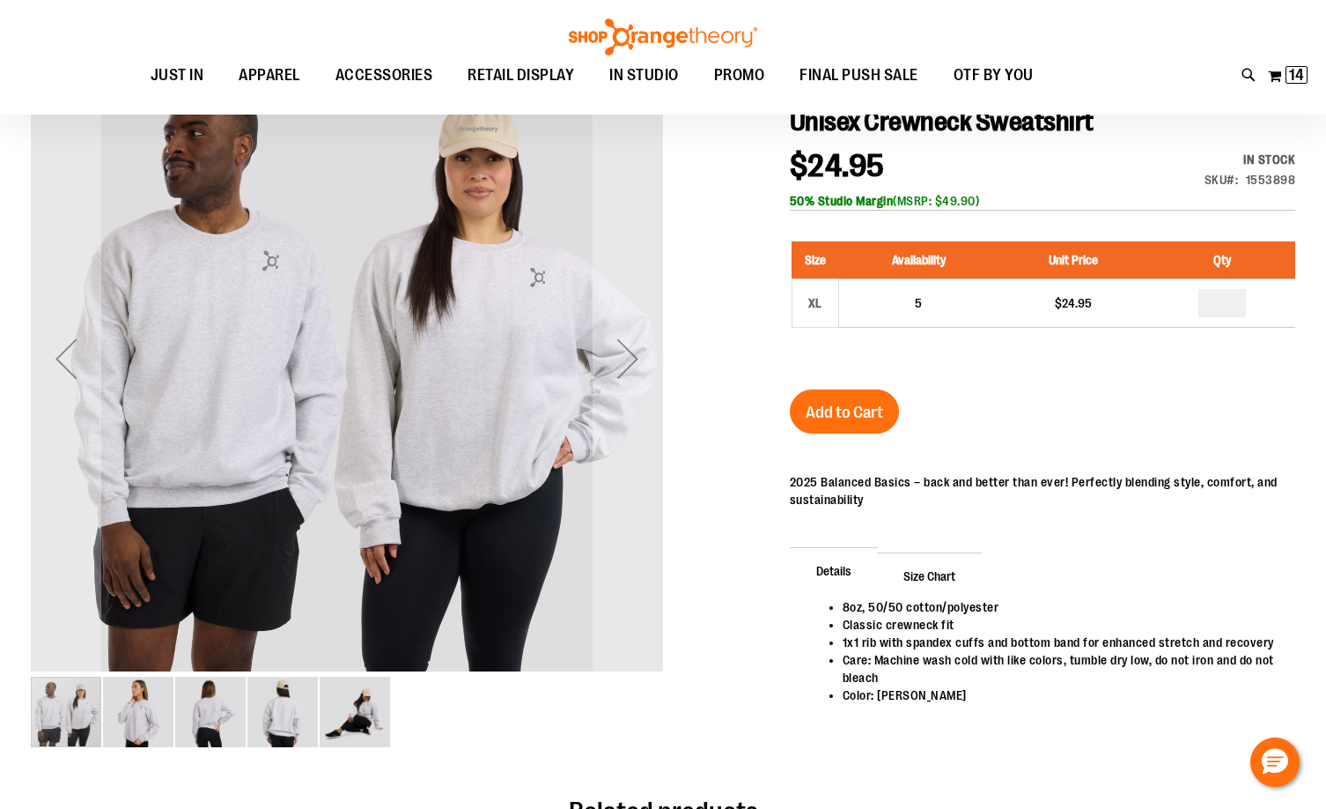
scroll to position [264, 0]
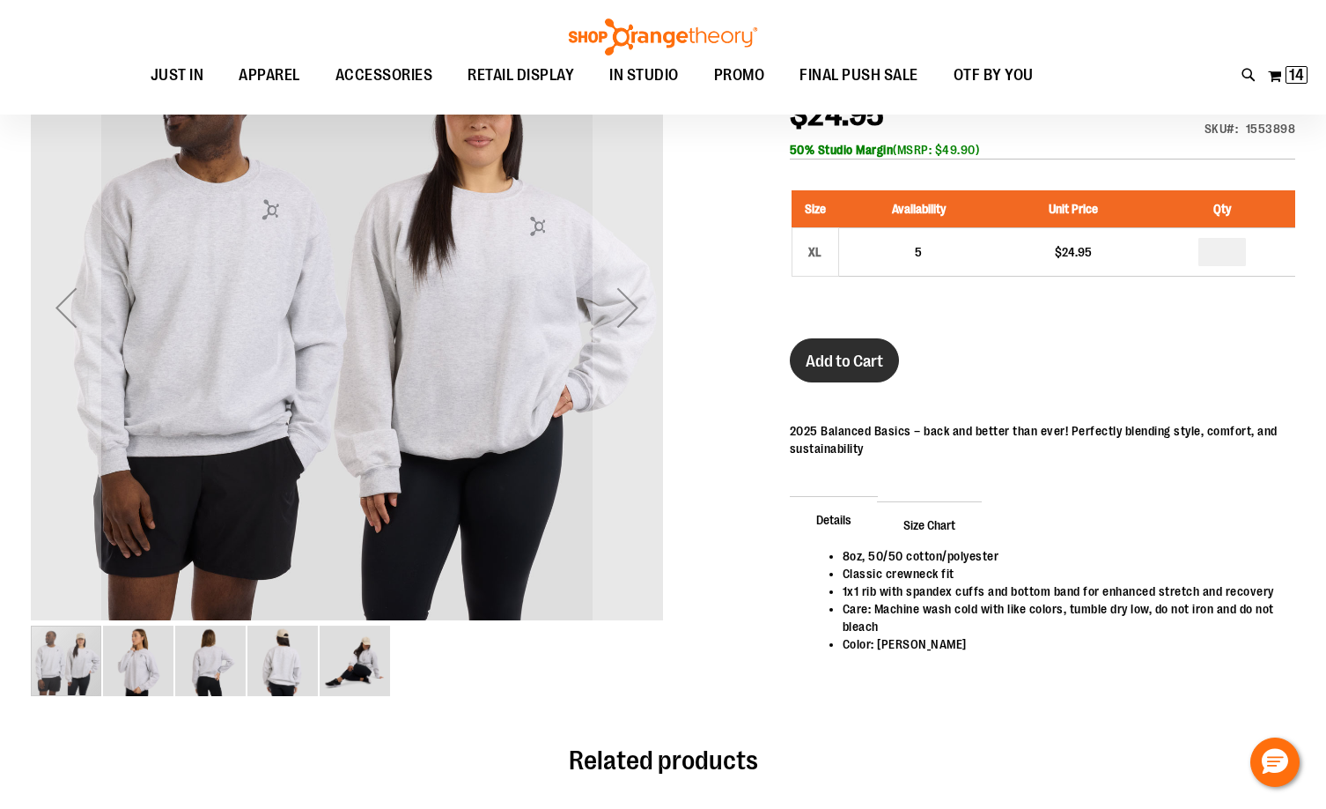
click at [849, 368] on span "Add to Cart" at bounding box center [845, 360] width 78 height 19
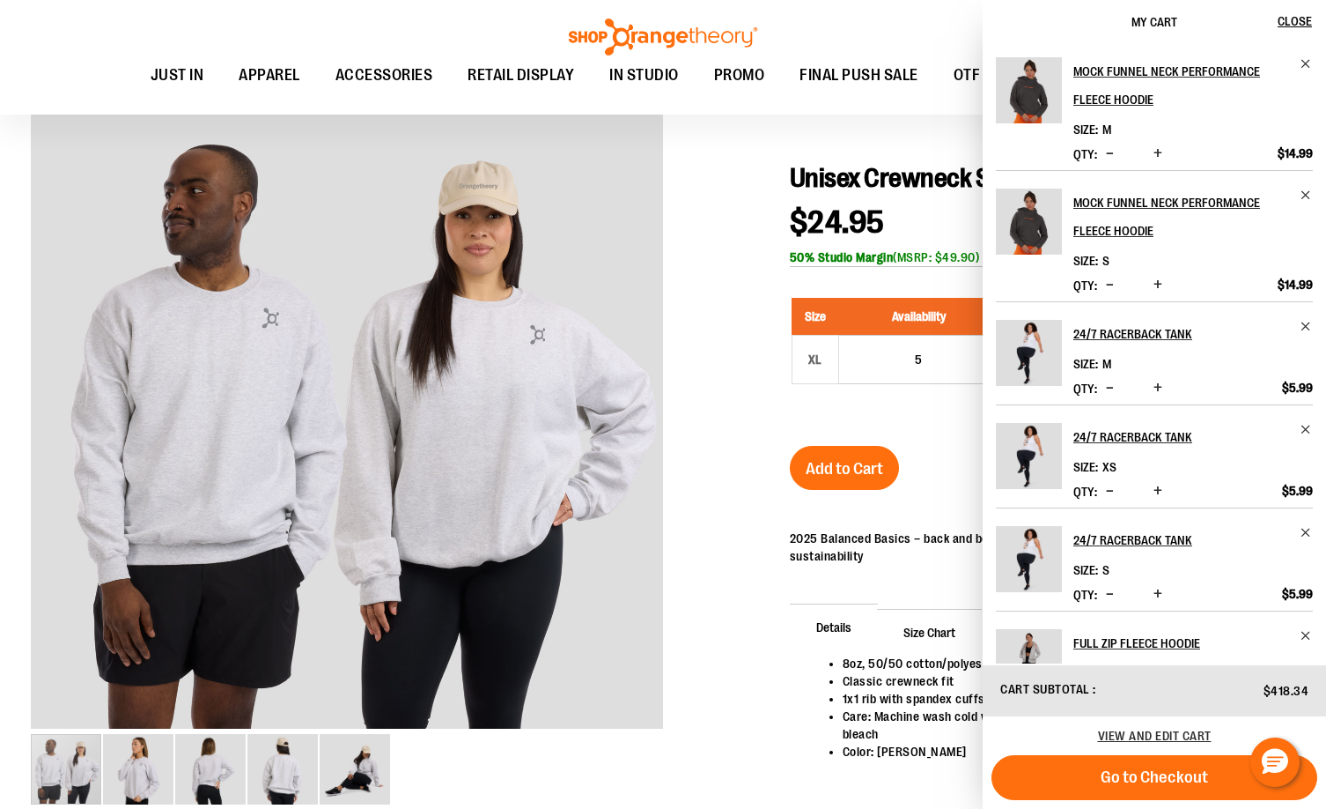
scroll to position [176, 0]
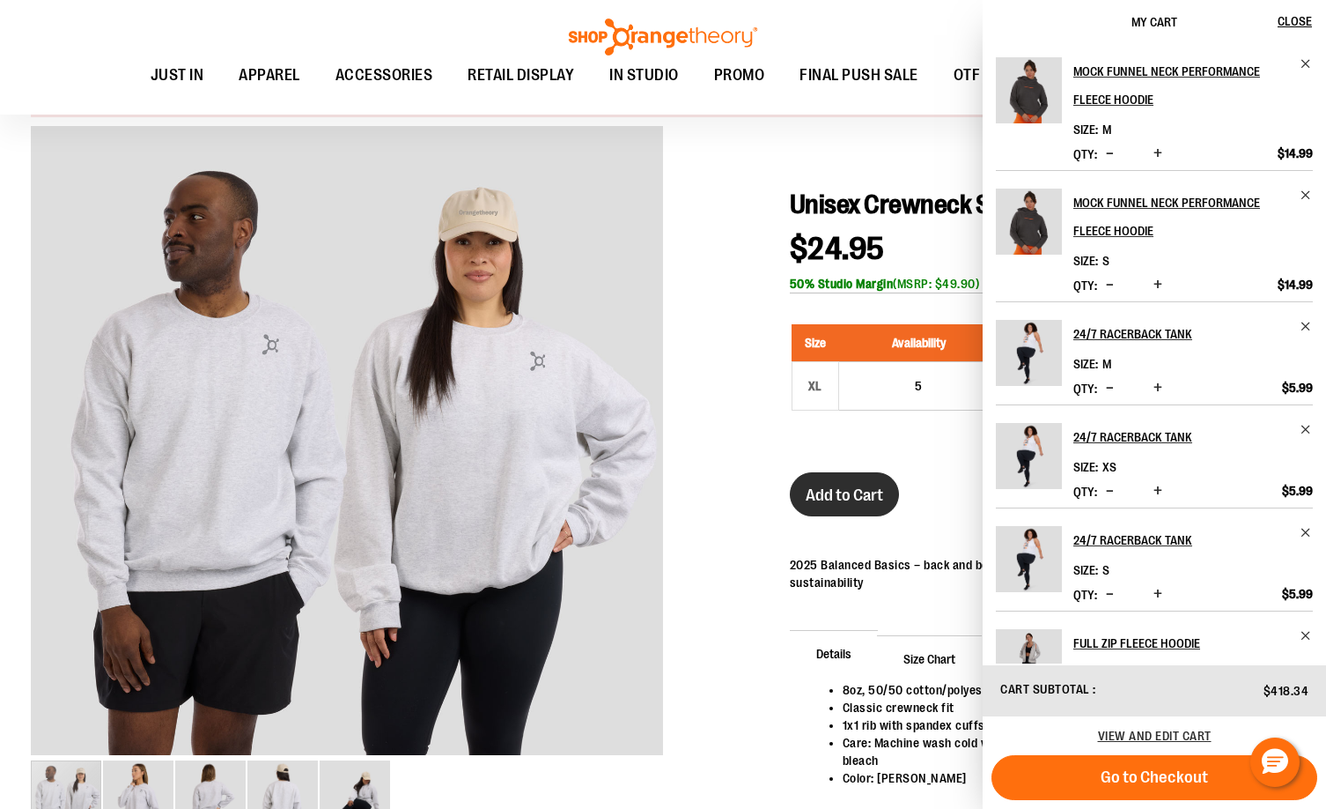
click at [818, 482] on button "Add to Cart" at bounding box center [844, 494] width 109 height 44
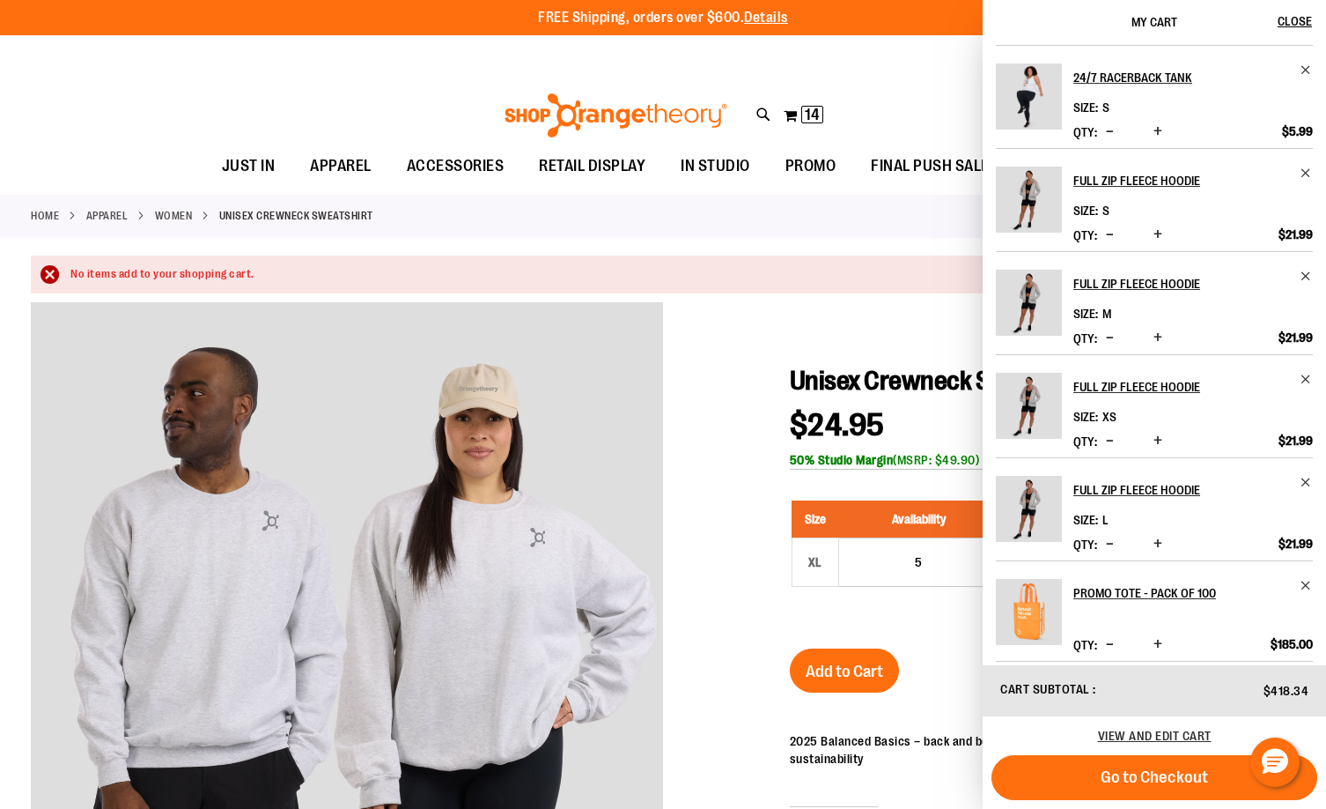
scroll to position [474, 0]
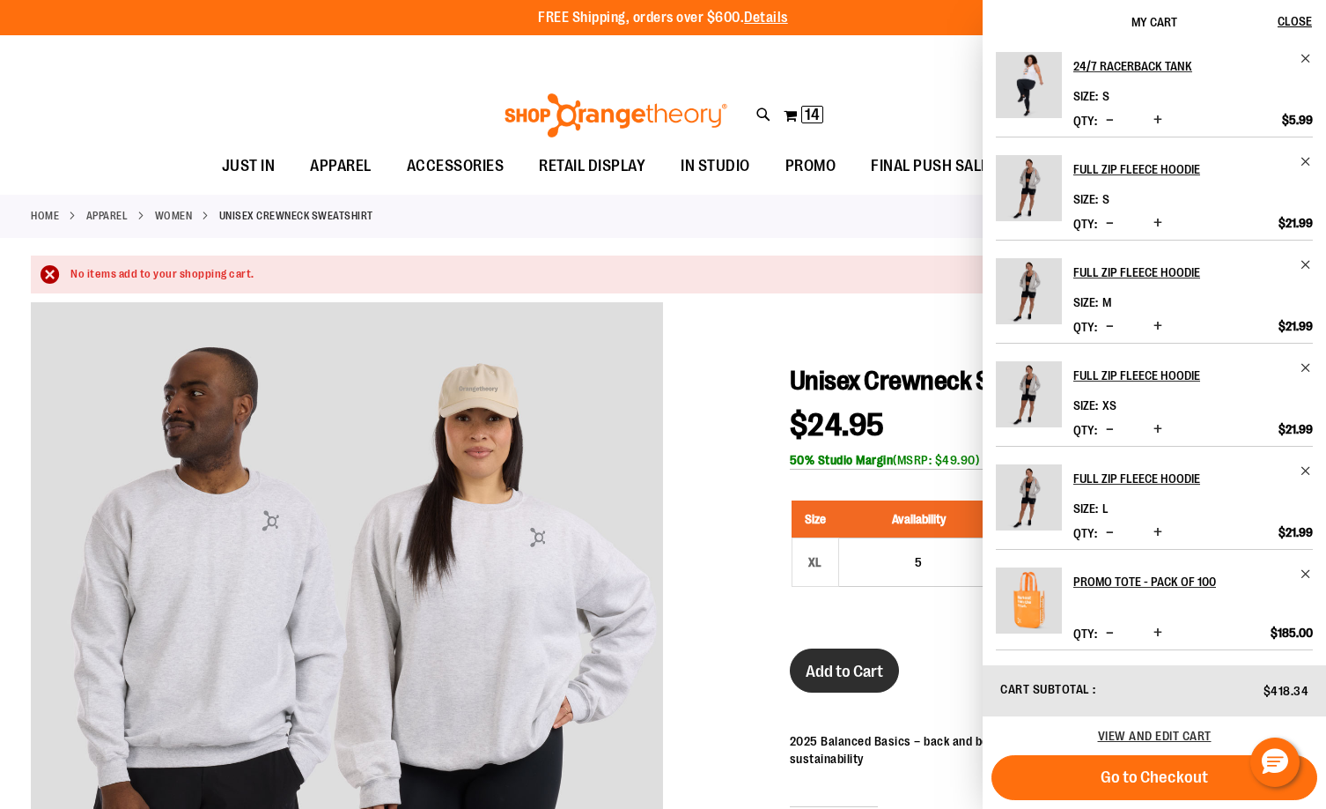
click at [820, 665] on span "Add to Cart" at bounding box center [845, 670] width 78 height 19
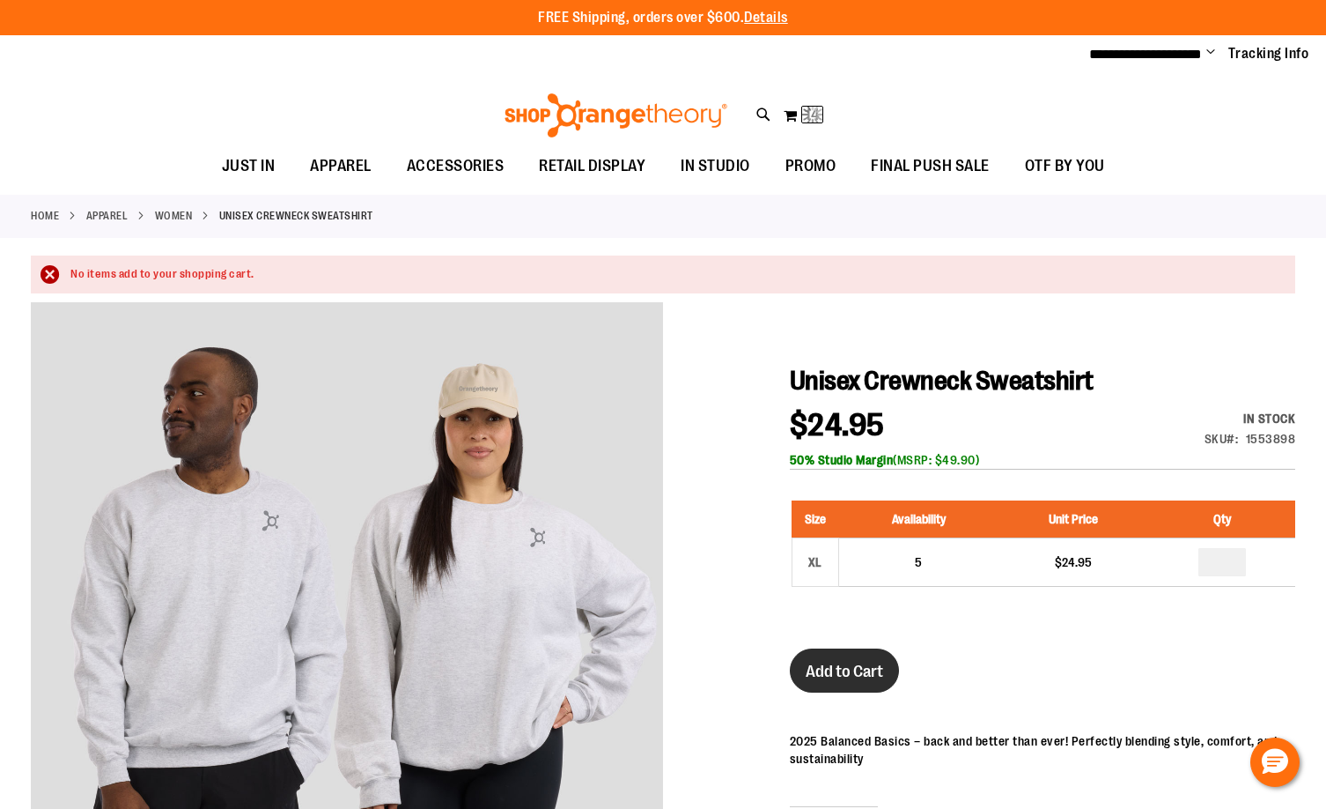
click at [820, 665] on span "Add to Cart" at bounding box center [845, 670] width 78 height 19
click at [820, 665] on div "Adding..." at bounding box center [835, 681] width 90 height 66
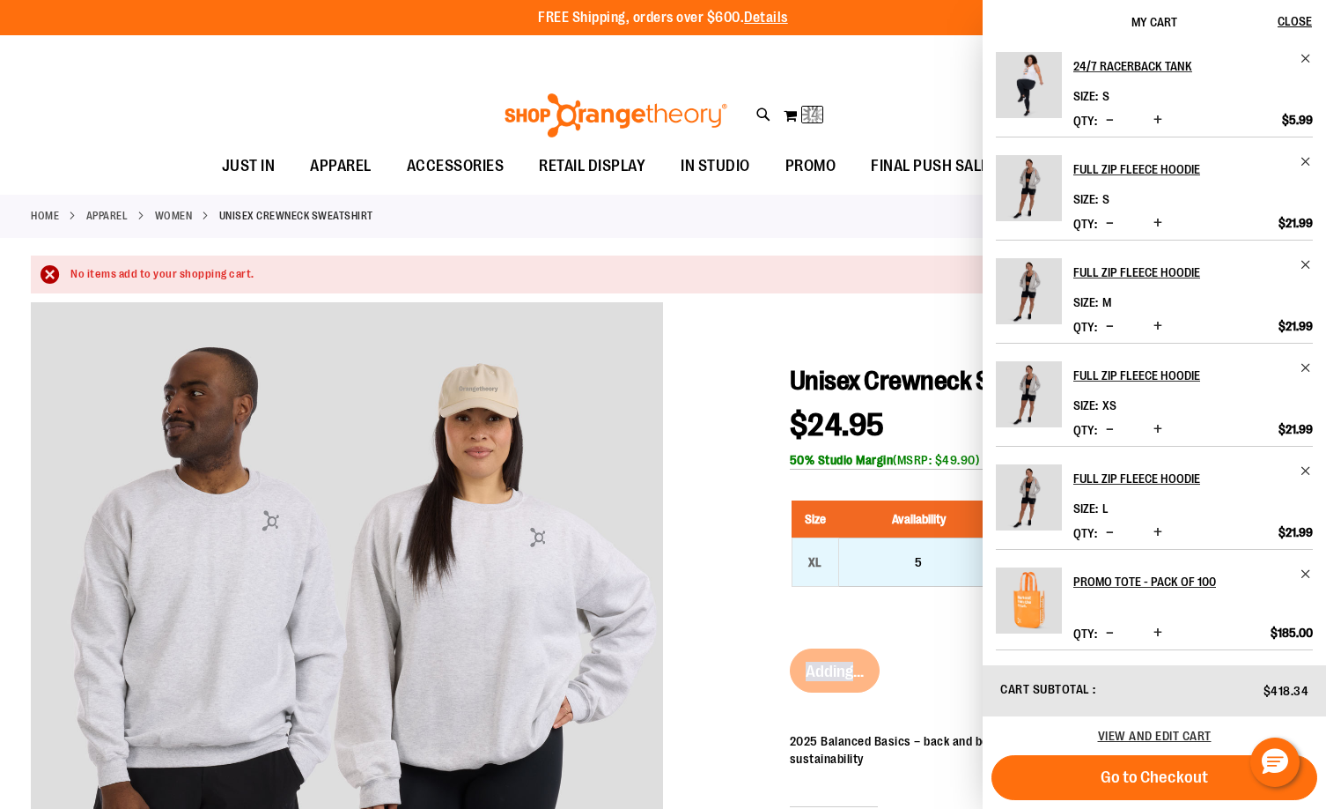
scroll to position [0, 0]
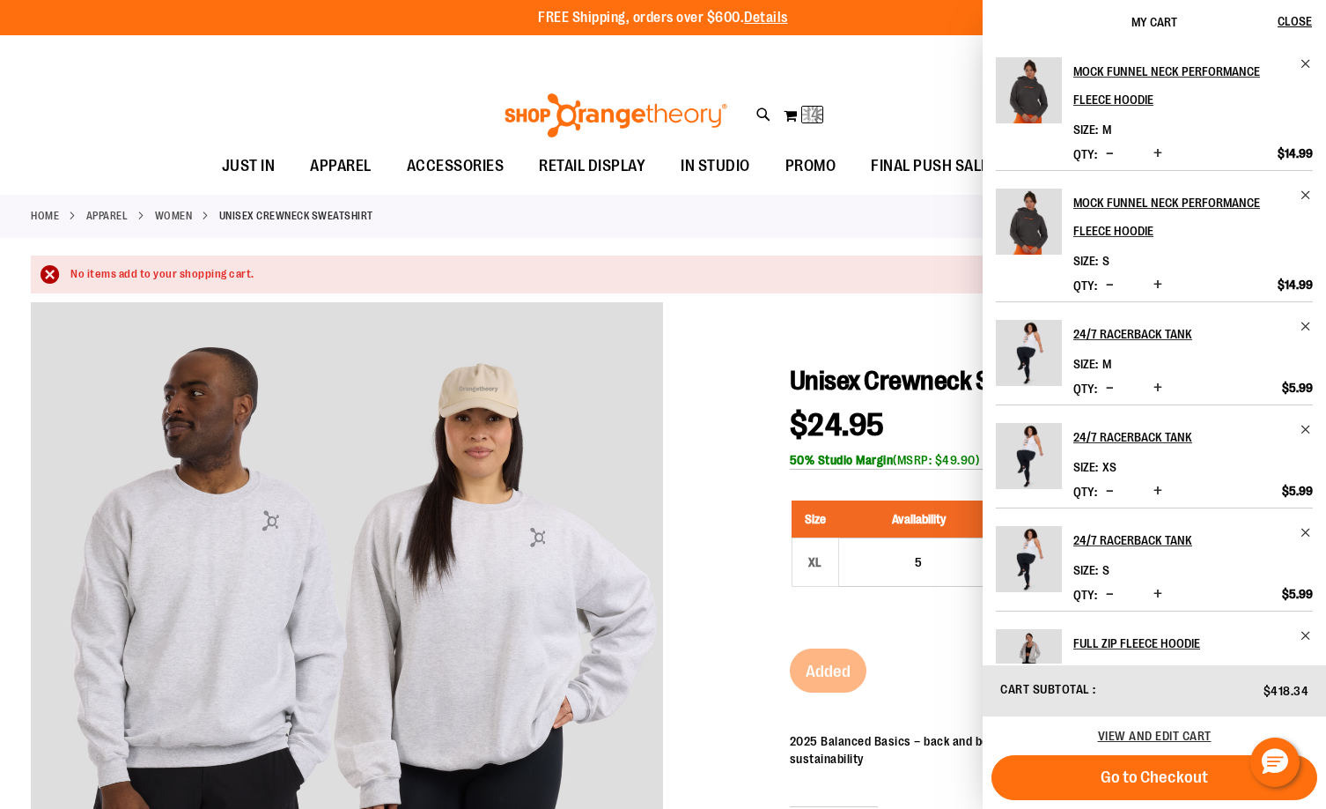
click at [811, 603] on div "Size Availability Unit Price Qty XL 5 $24.95 *" at bounding box center [1043, 557] width 506 height 148
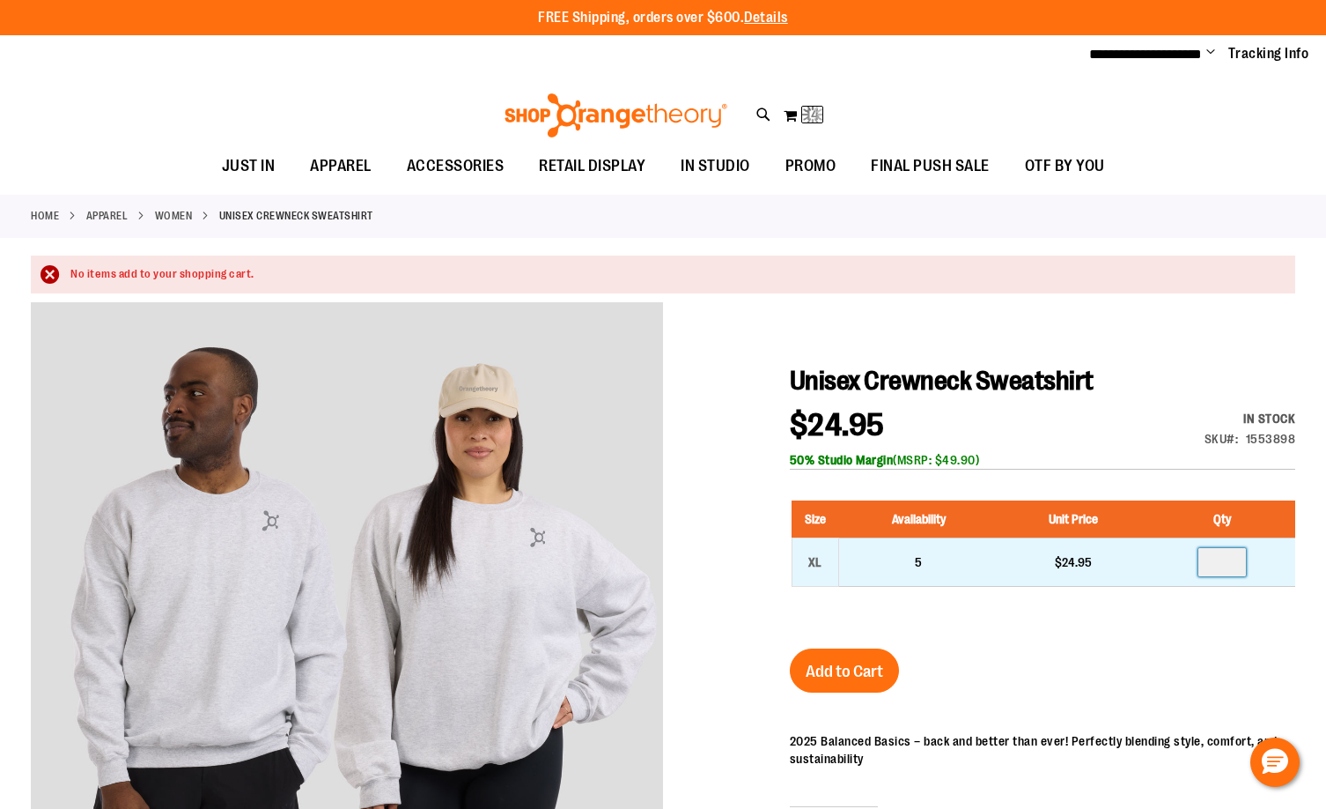
click at [1219, 565] on input "number" at bounding box center [1223, 562] width 48 height 28
type input "*"
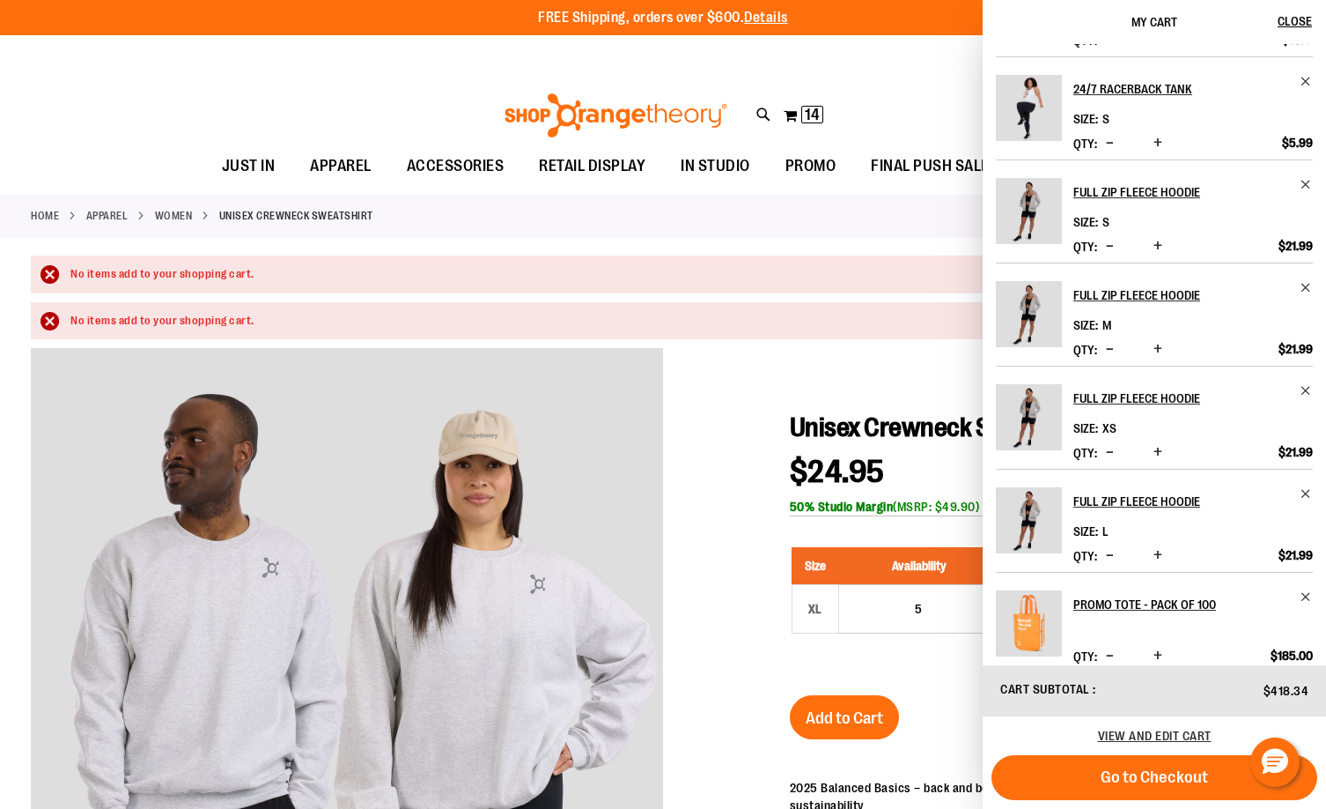
scroll to position [474, 0]
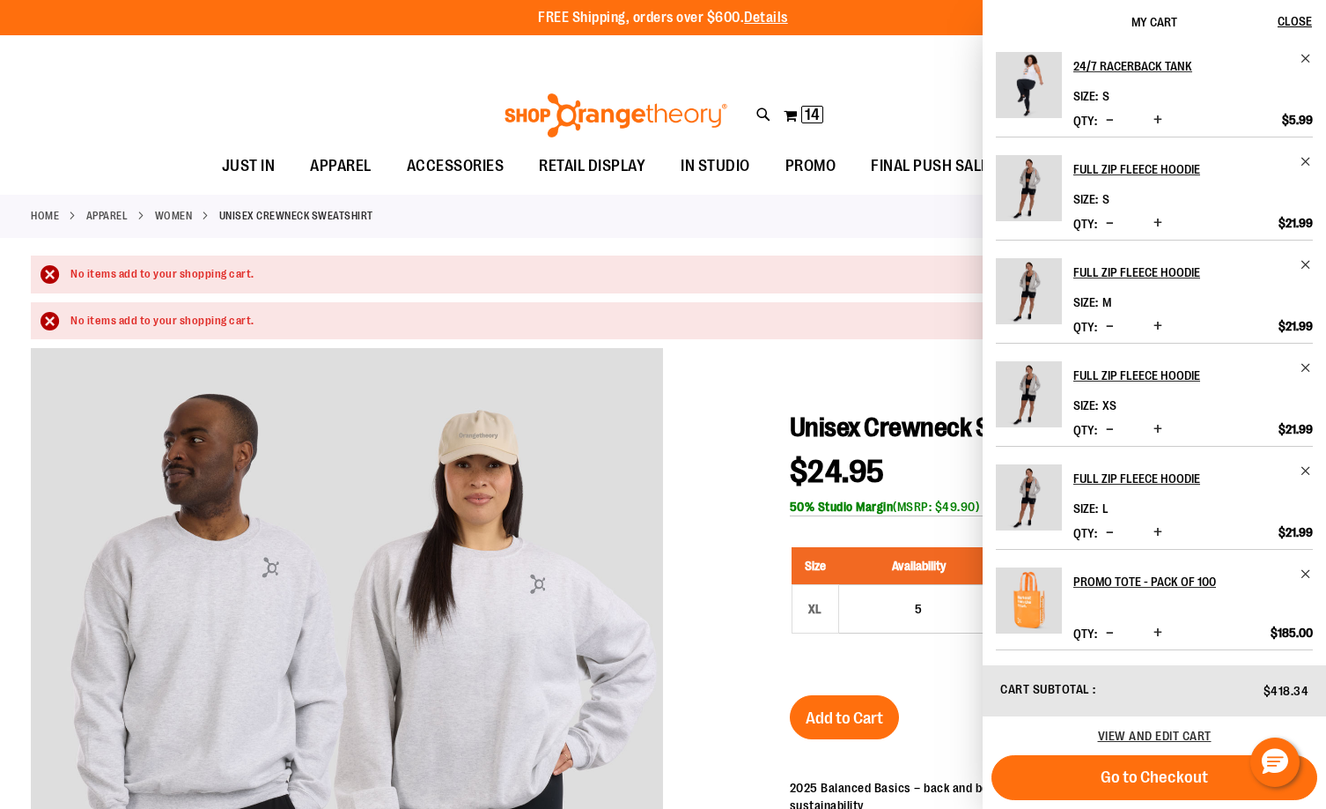
click at [748, 545] on div at bounding box center [663, 714] width 1265 height 733
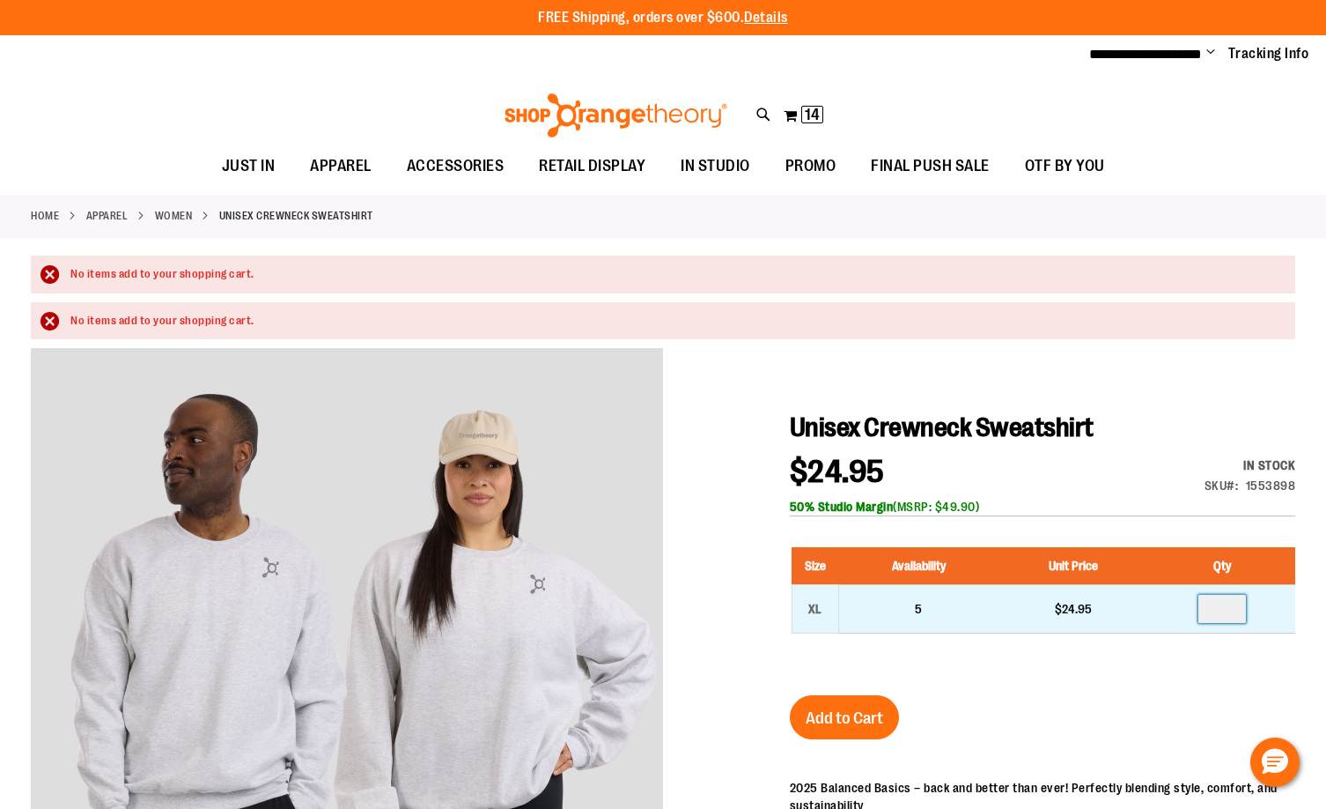
click at [1225, 613] on input "number" at bounding box center [1223, 609] width 48 height 28
type input "*"
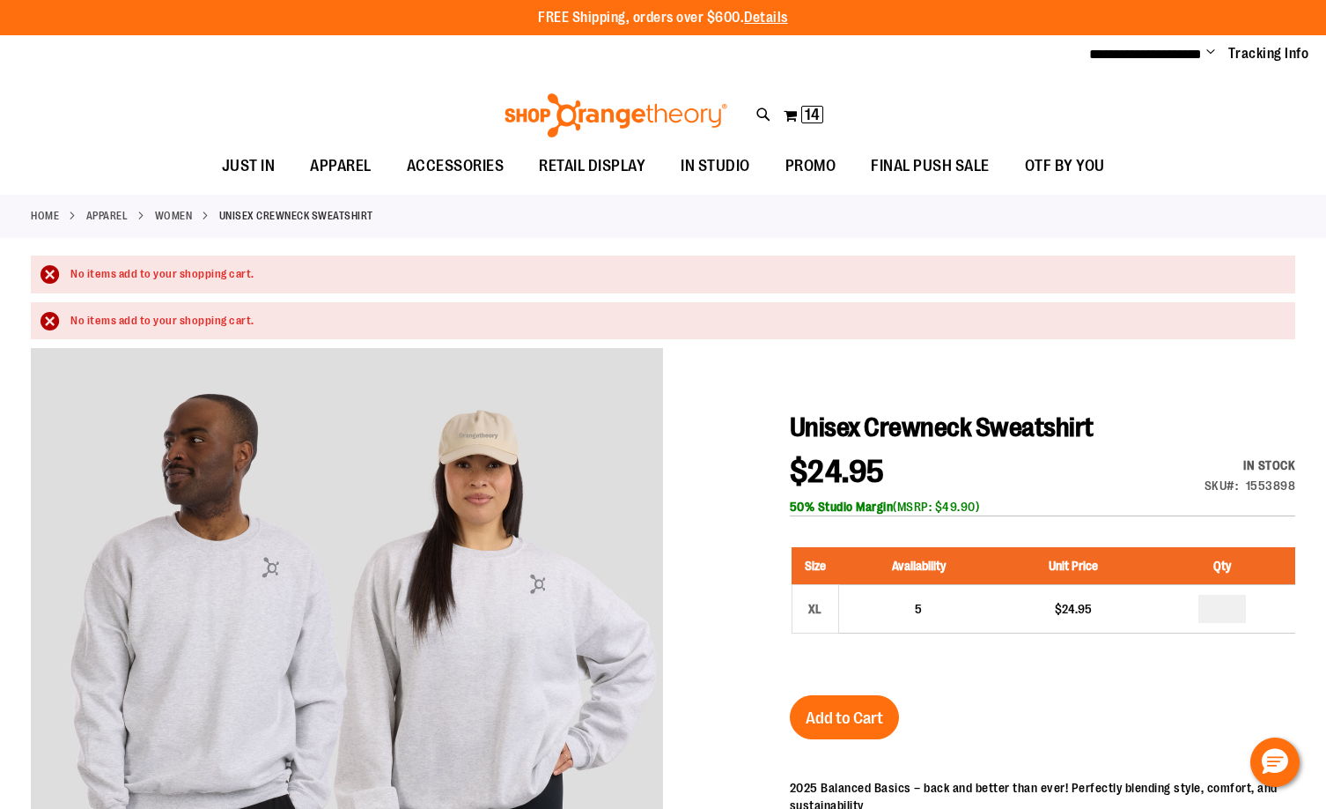
click at [1132, 728] on div "Unisex Crewneck Sweatshirt $24.95 In stock Only %1 left SKU 1553898 50% Studio …" at bounding box center [1043, 745] width 506 height 669
click at [821, 711] on span "Add to Cart" at bounding box center [845, 717] width 78 height 19
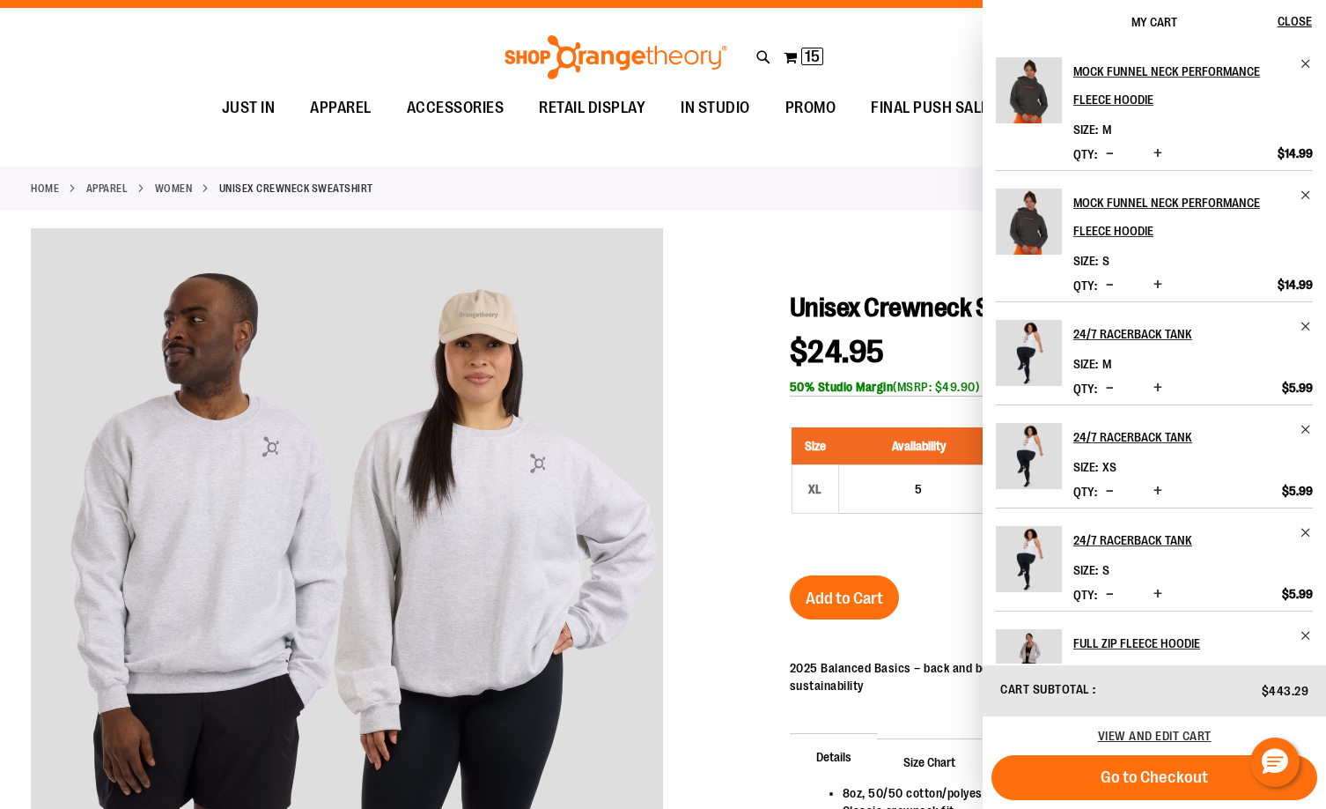
scroll to position [0, 0]
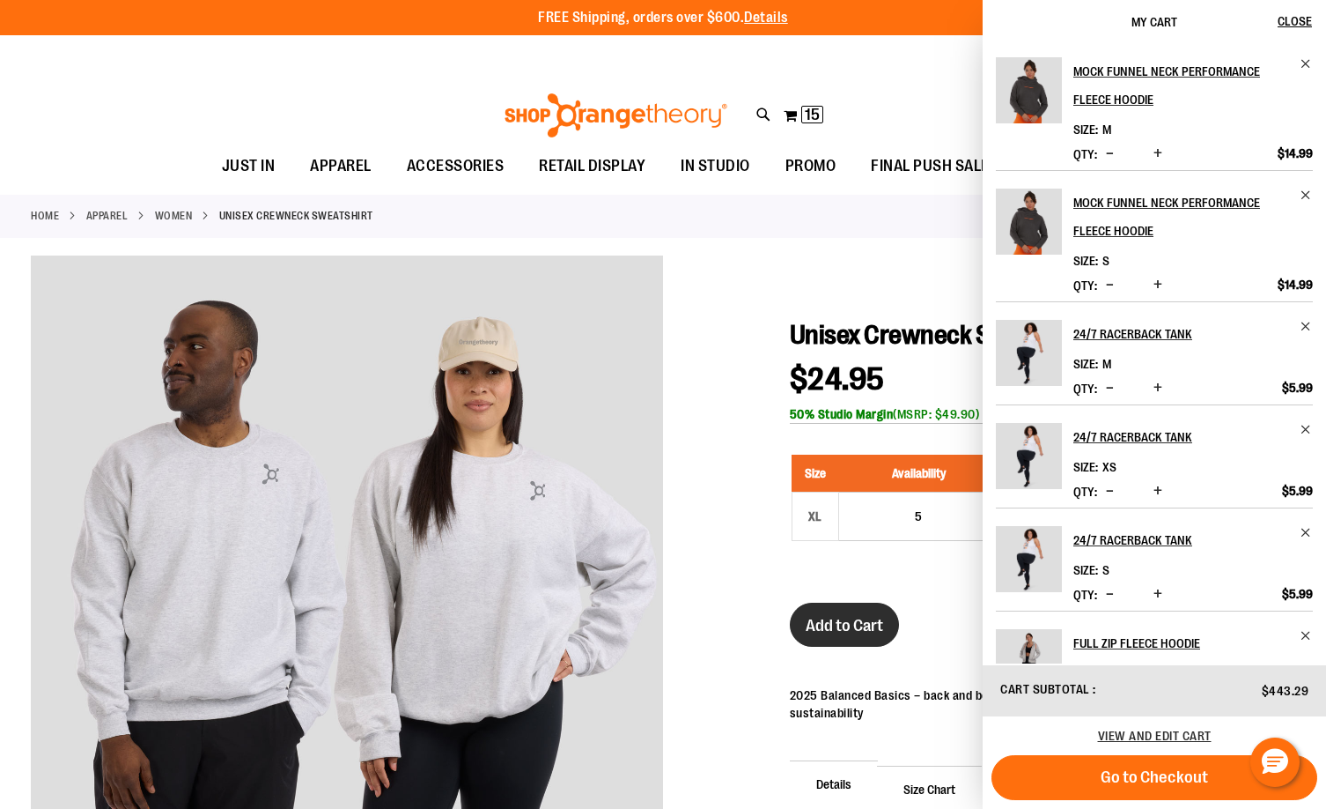
click at [834, 617] on span "Add to Cart" at bounding box center [845, 625] width 78 height 19
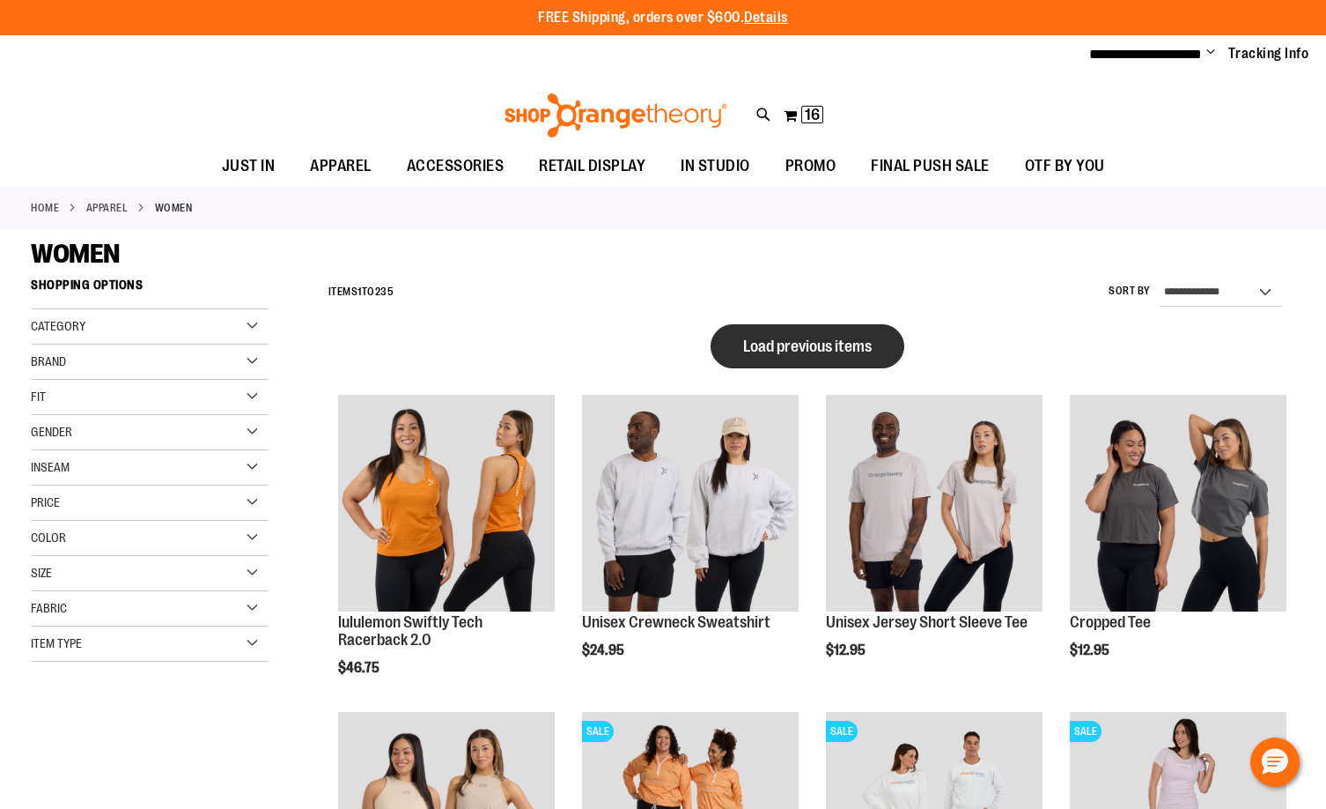
click at [816, 351] on span "Load previous items" at bounding box center [807, 346] width 129 height 18
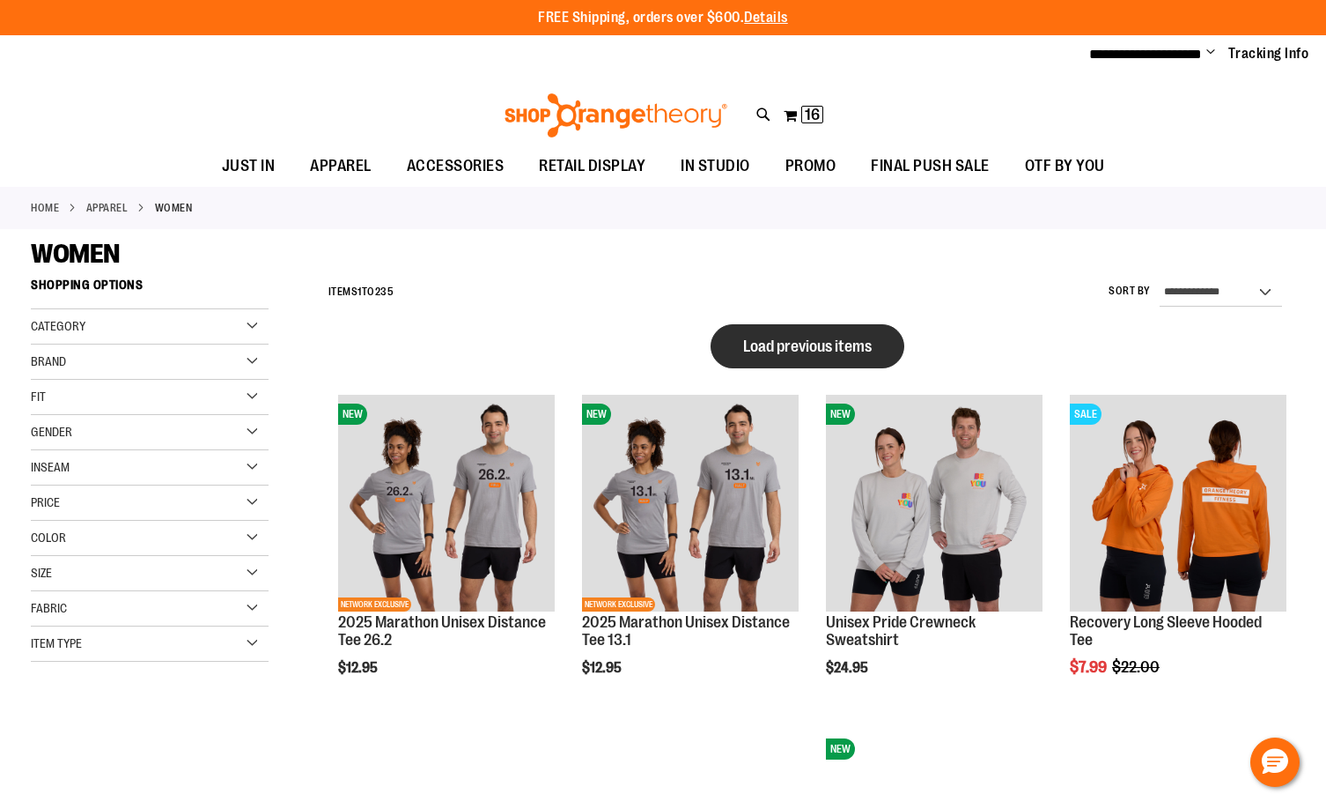
click at [799, 333] on button "Load previous items" at bounding box center [808, 346] width 194 height 44
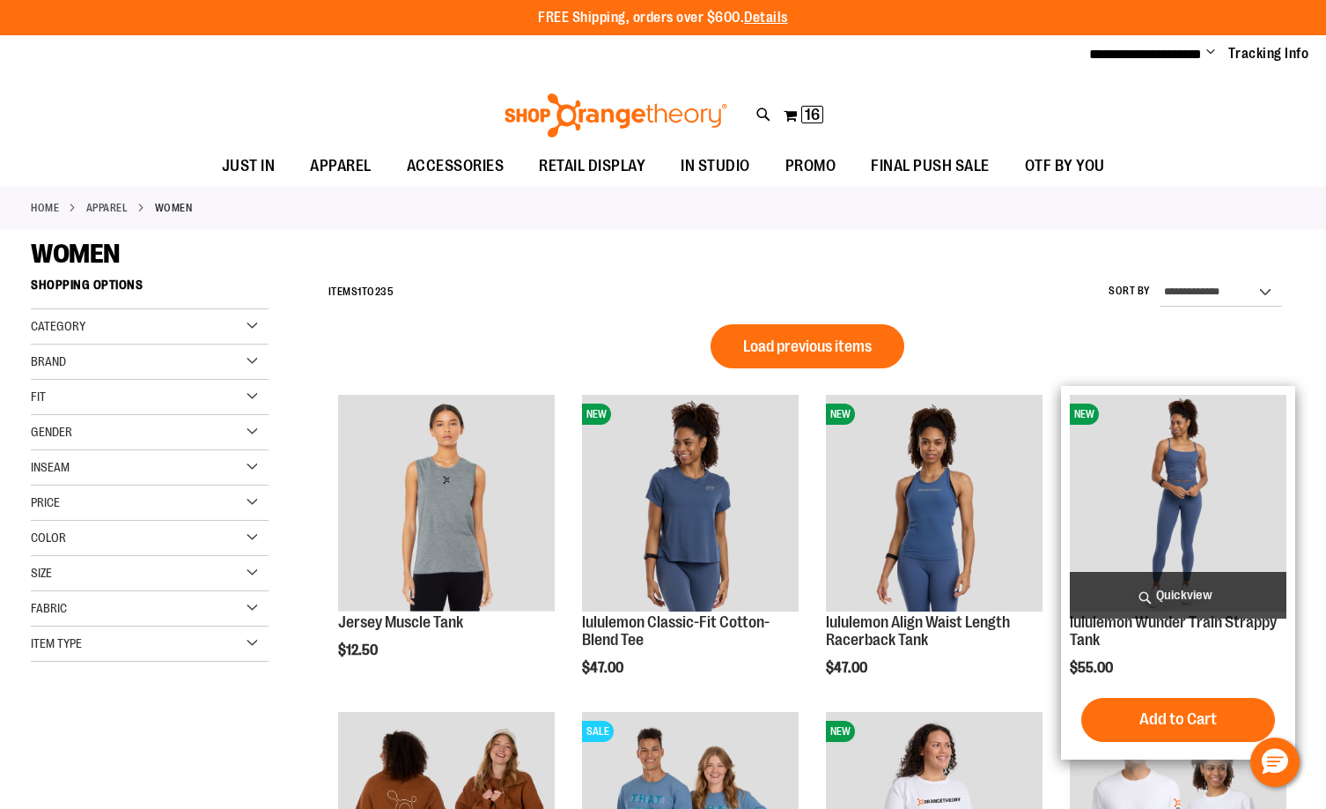
click at [1198, 513] on img "product" at bounding box center [1178, 503] width 217 height 217
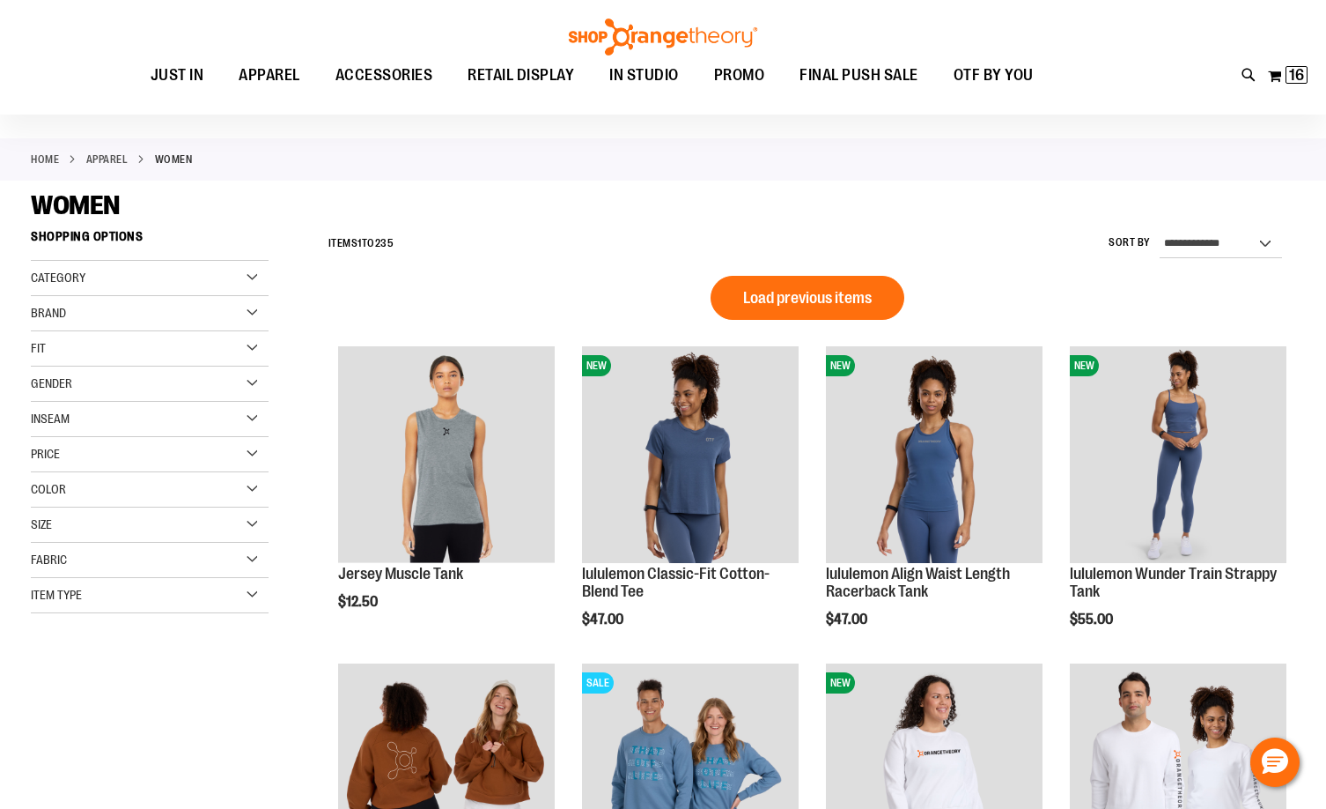
scroll to position [175, 0]
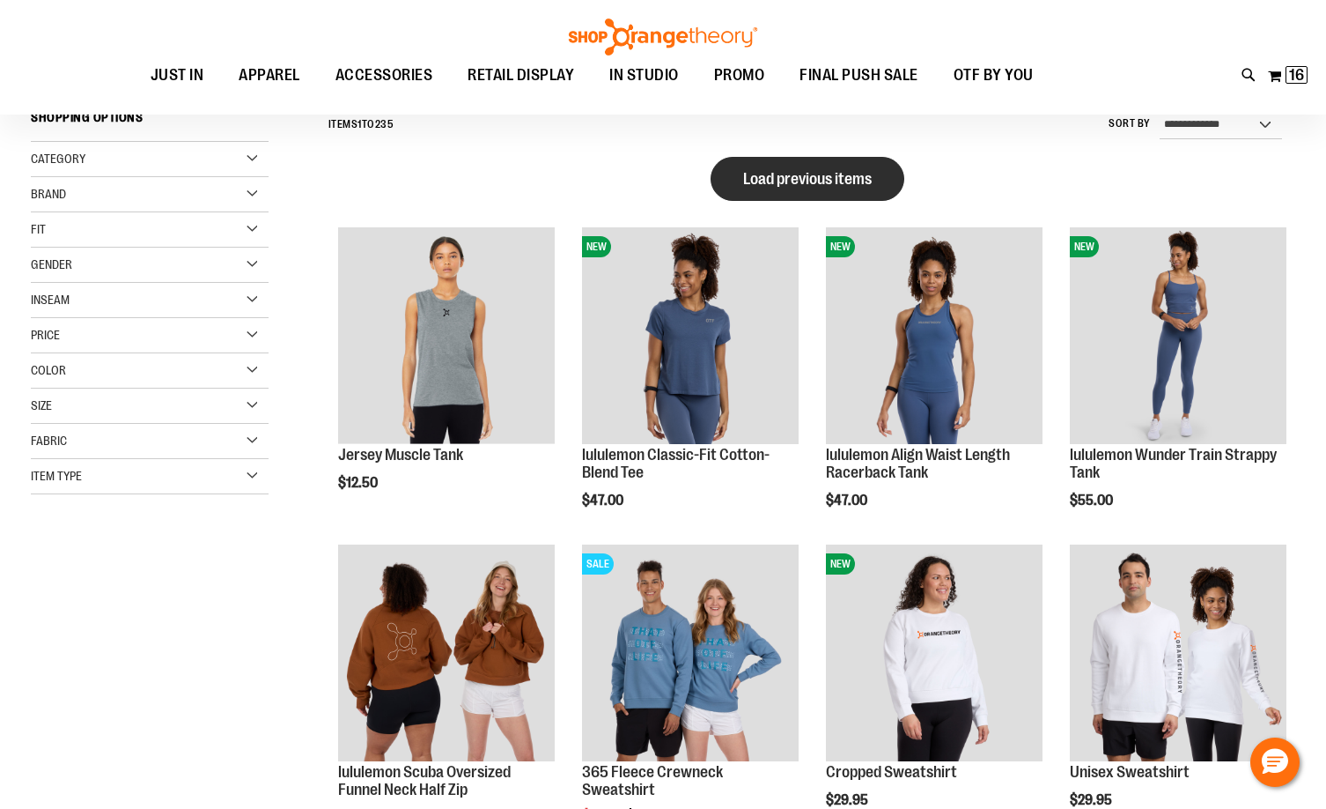
click at [828, 187] on span "Load previous items" at bounding box center [807, 179] width 129 height 18
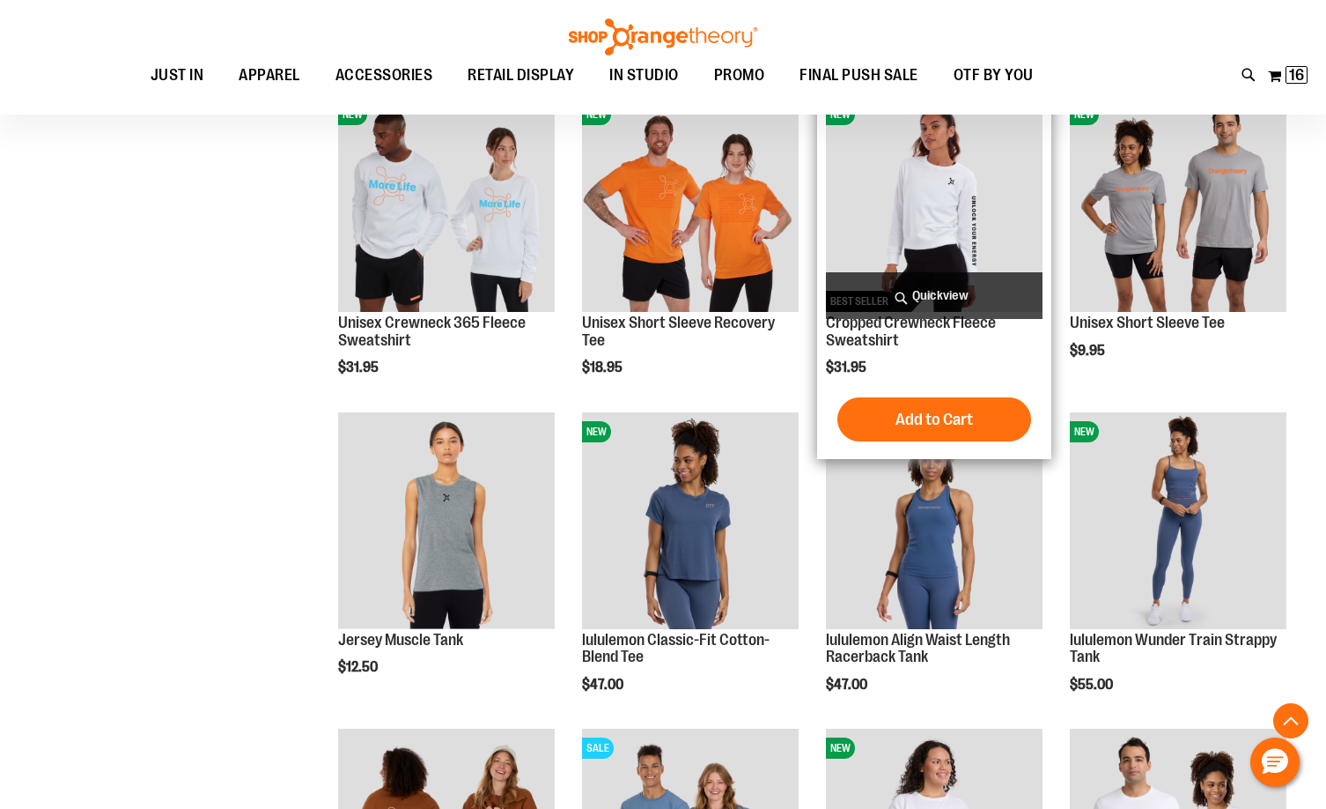
scroll to position [968, 0]
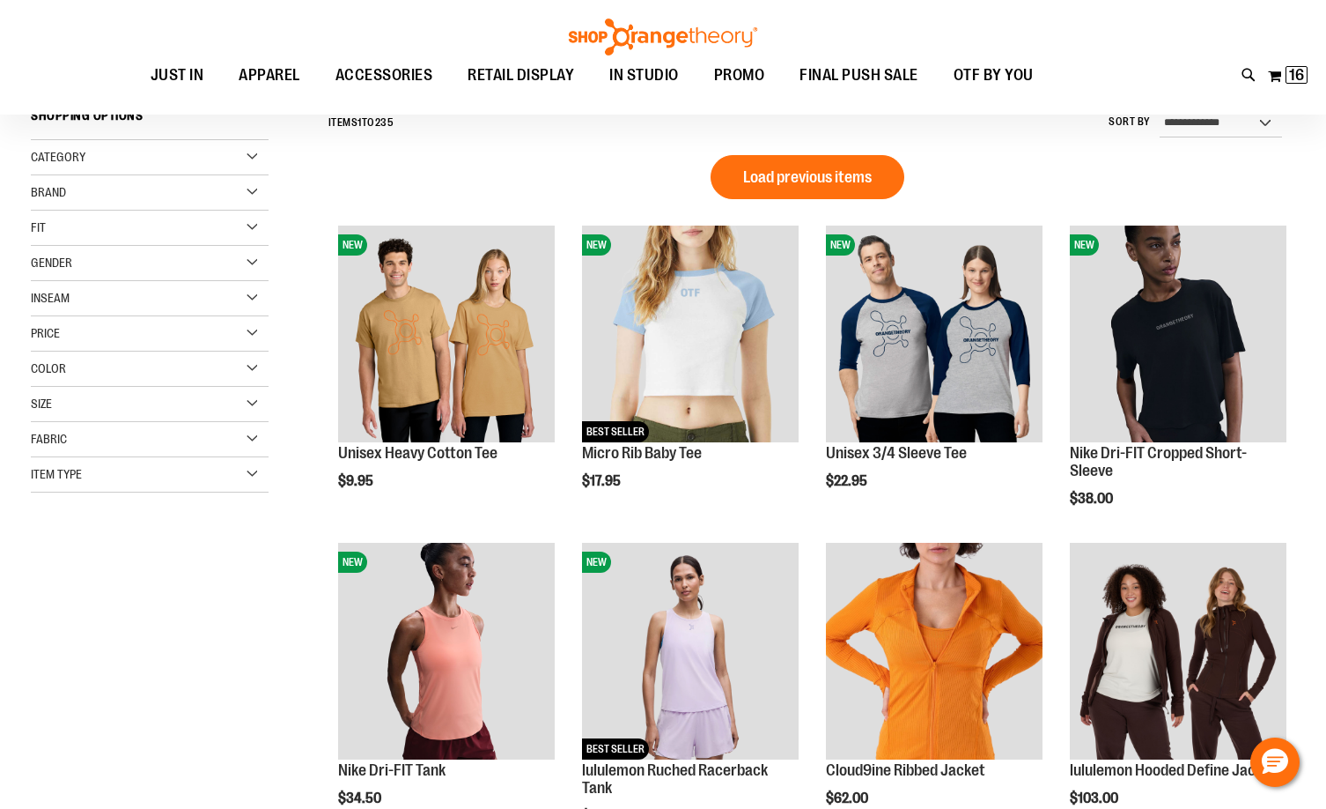
scroll to position [87, 0]
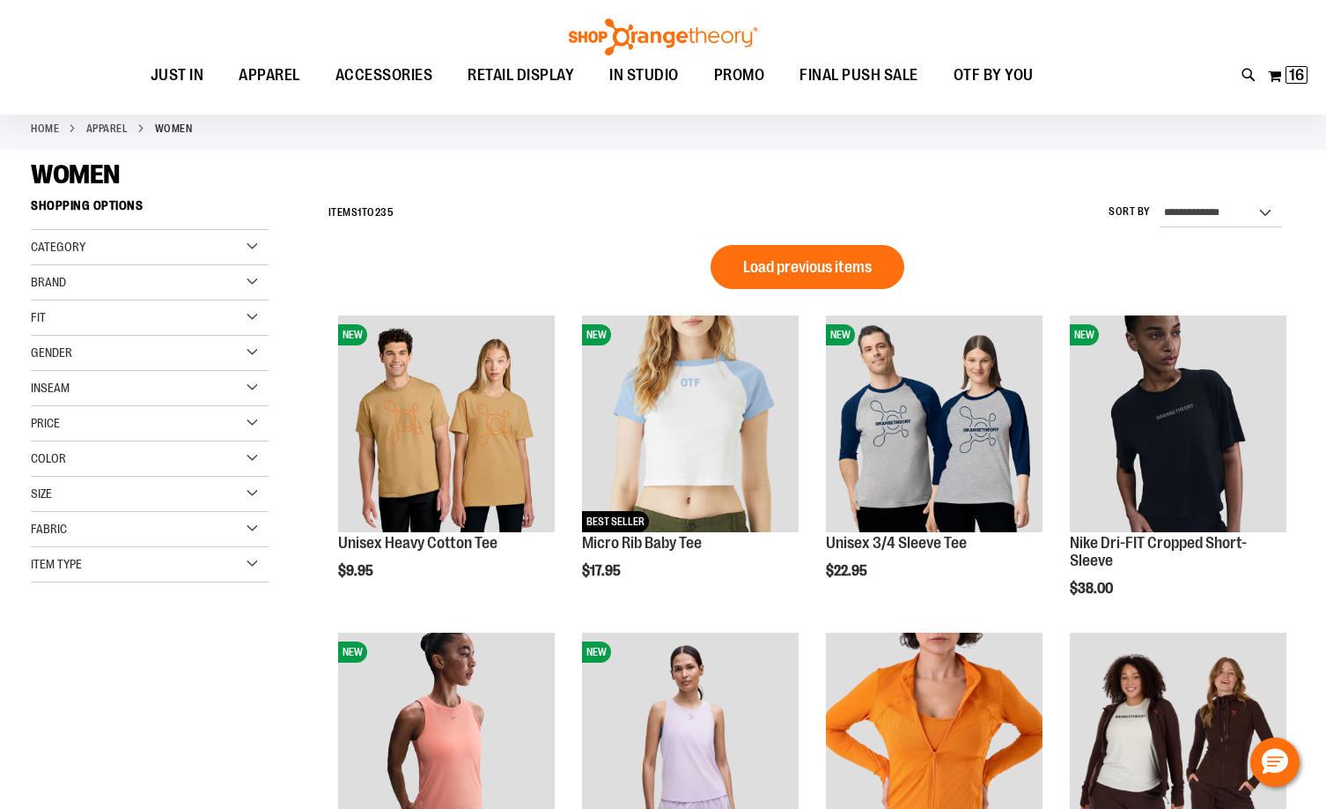
click at [814, 253] on button "Load previous items" at bounding box center [808, 267] width 194 height 44
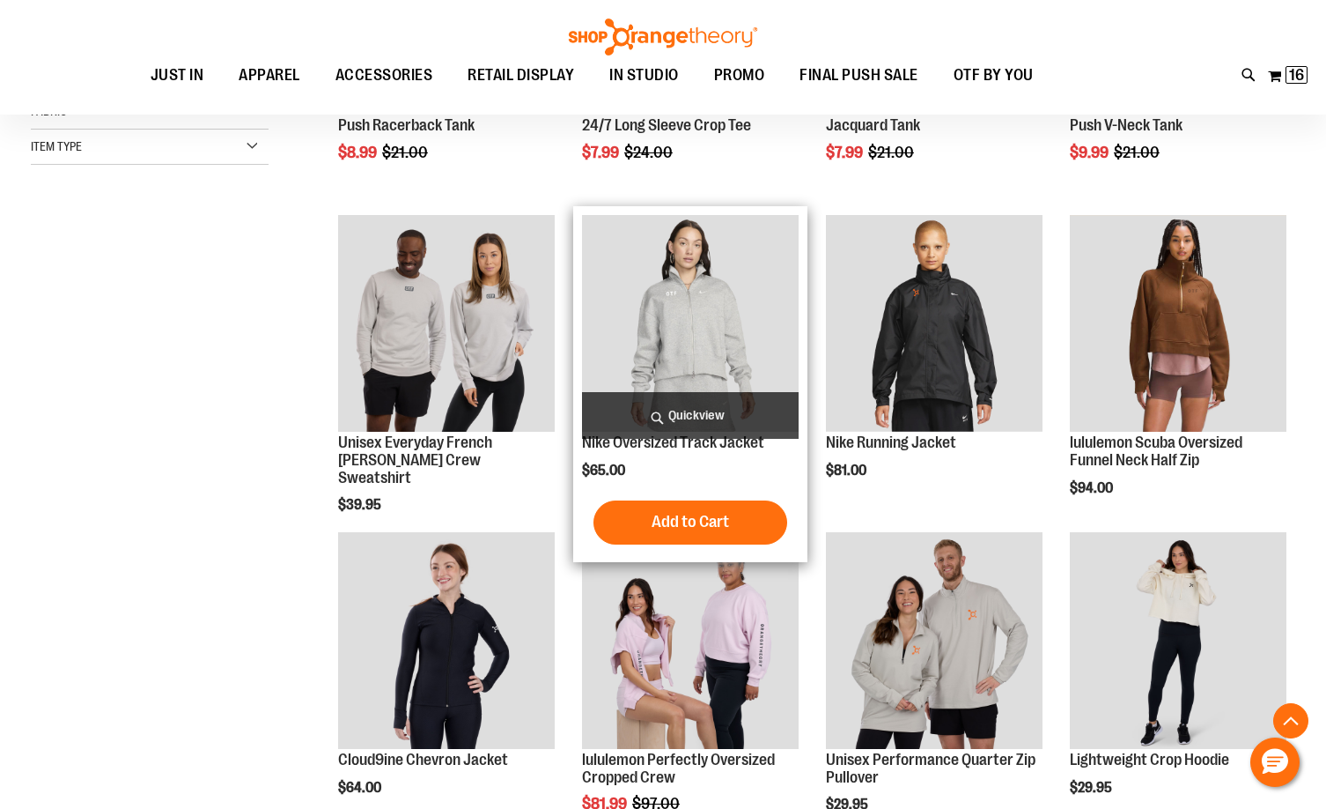
scroll to position [528, 0]
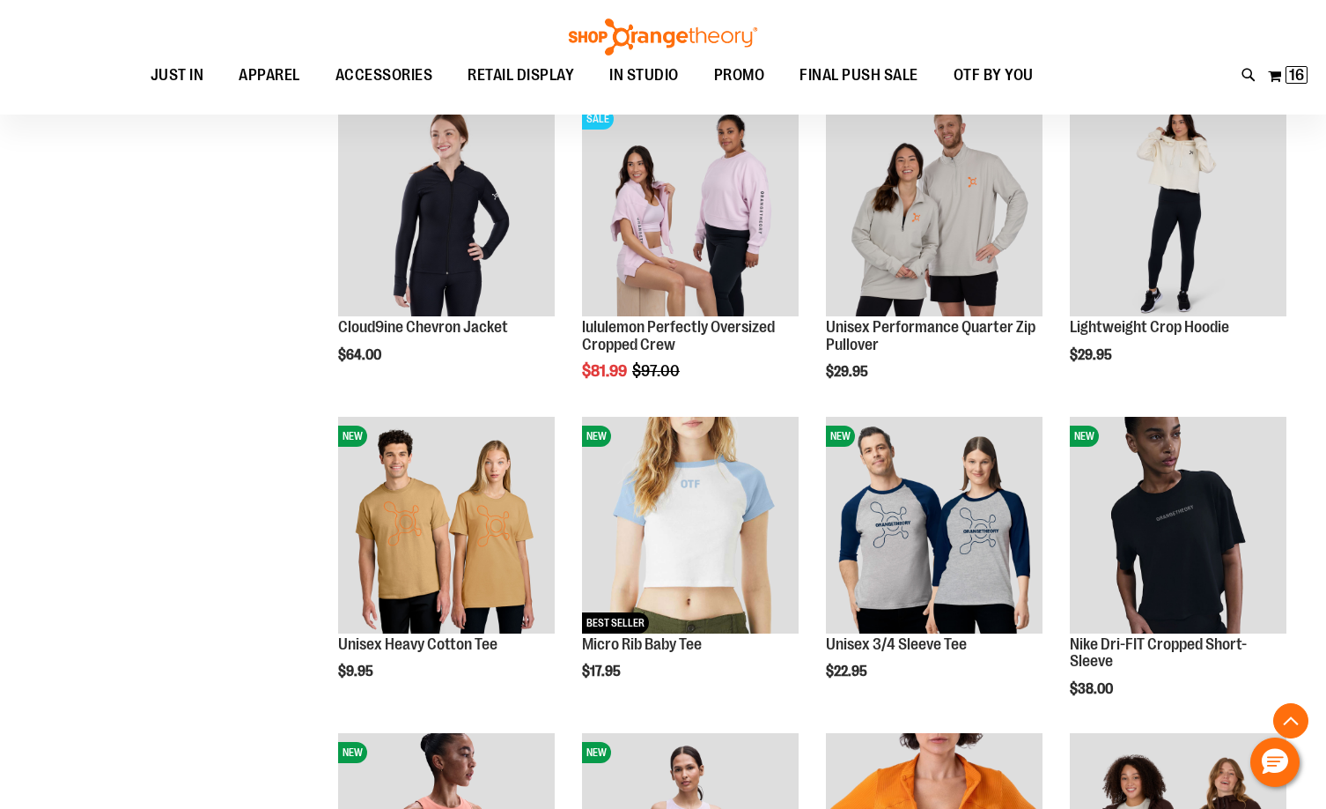
scroll to position [968, 0]
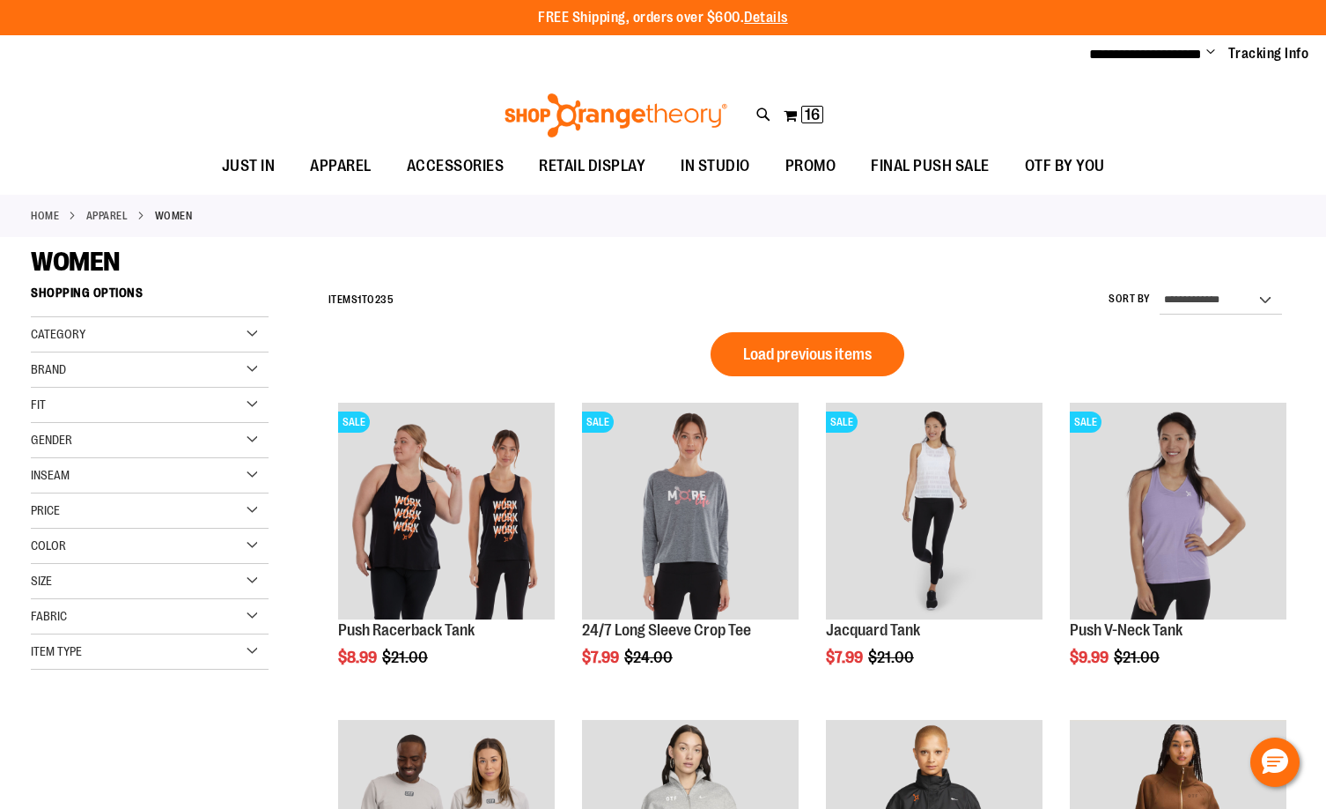
click at [867, 337] on button "Load previous items" at bounding box center [808, 354] width 194 height 44
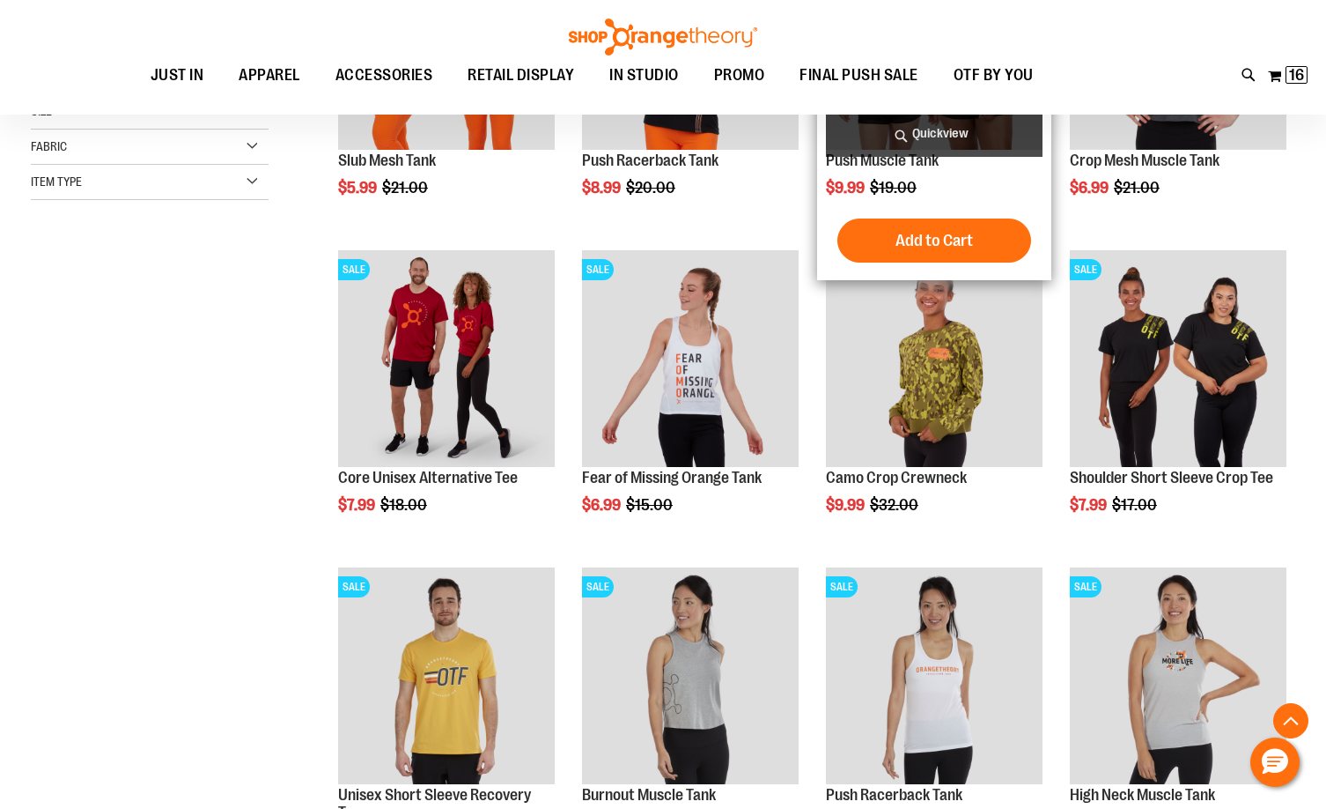
scroll to position [617, 0]
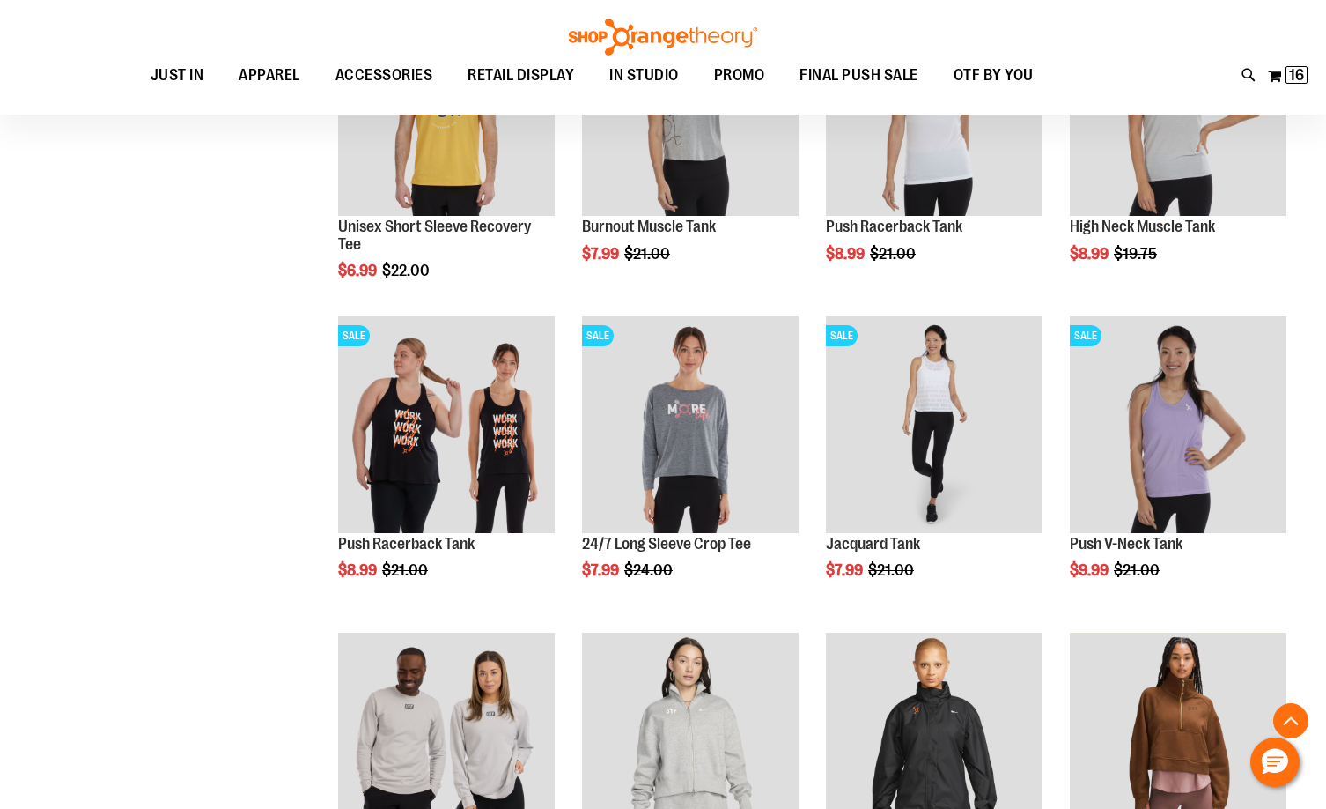
scroll to position [1057, 0]
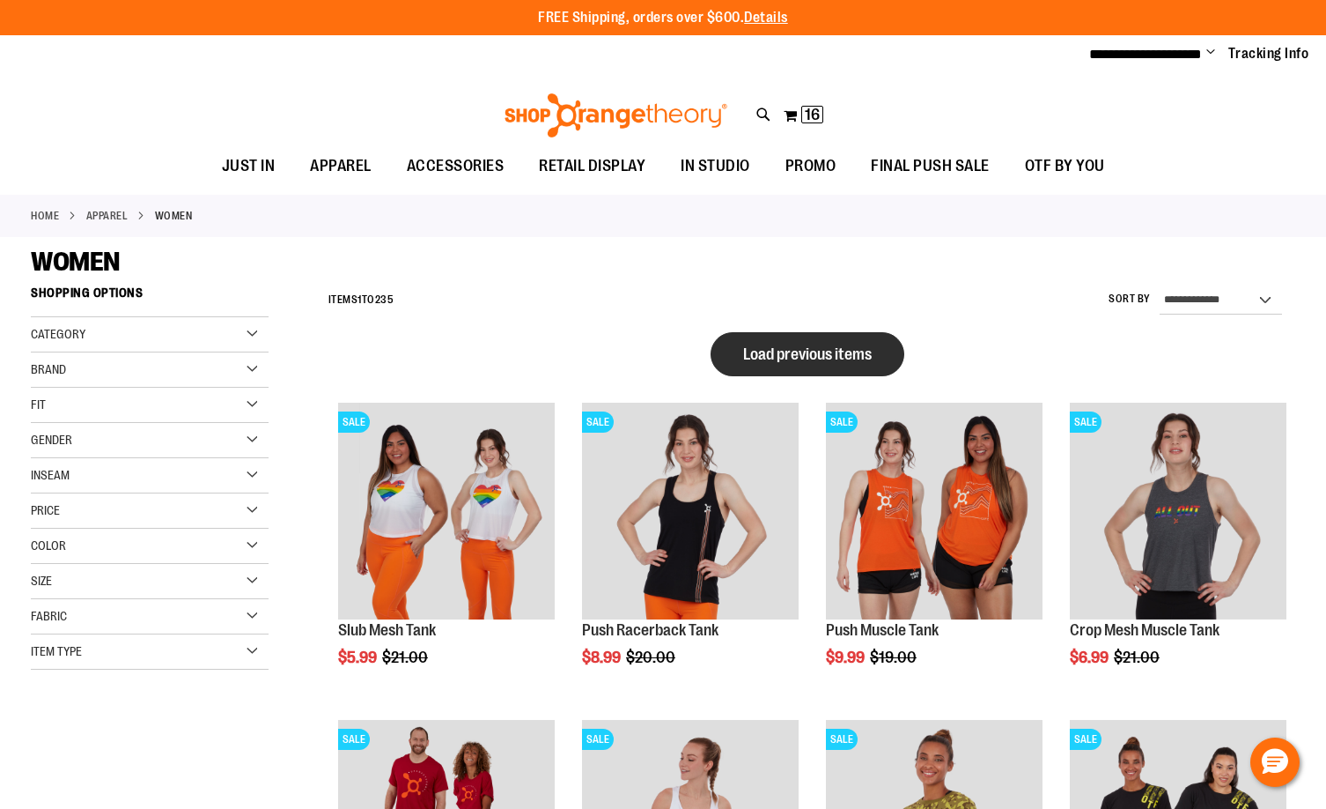
click at [848, 357] on span "Load previous items" at bounding box center [807, 354] width 129 height 18
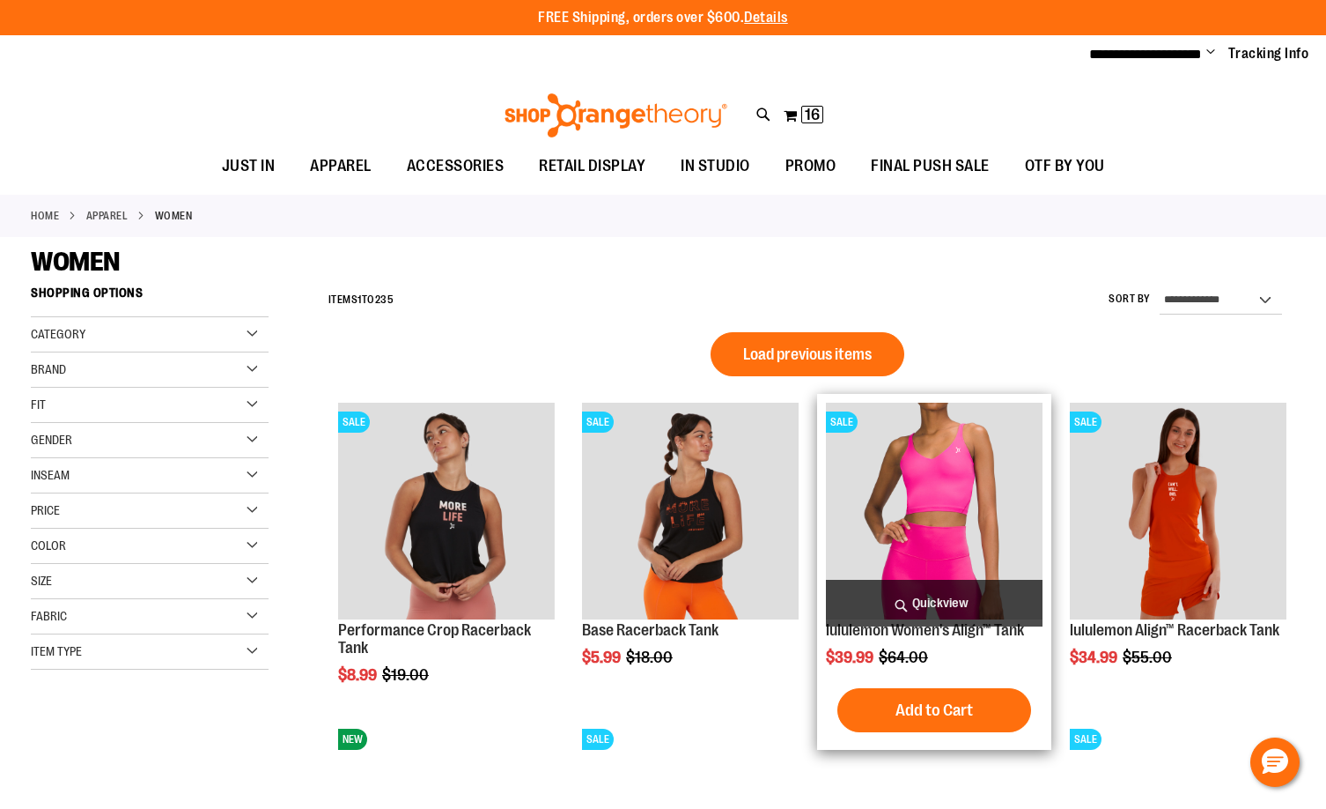
click at [922, 489] on img "product" at bounding box center [934, 511] width 217 height 217
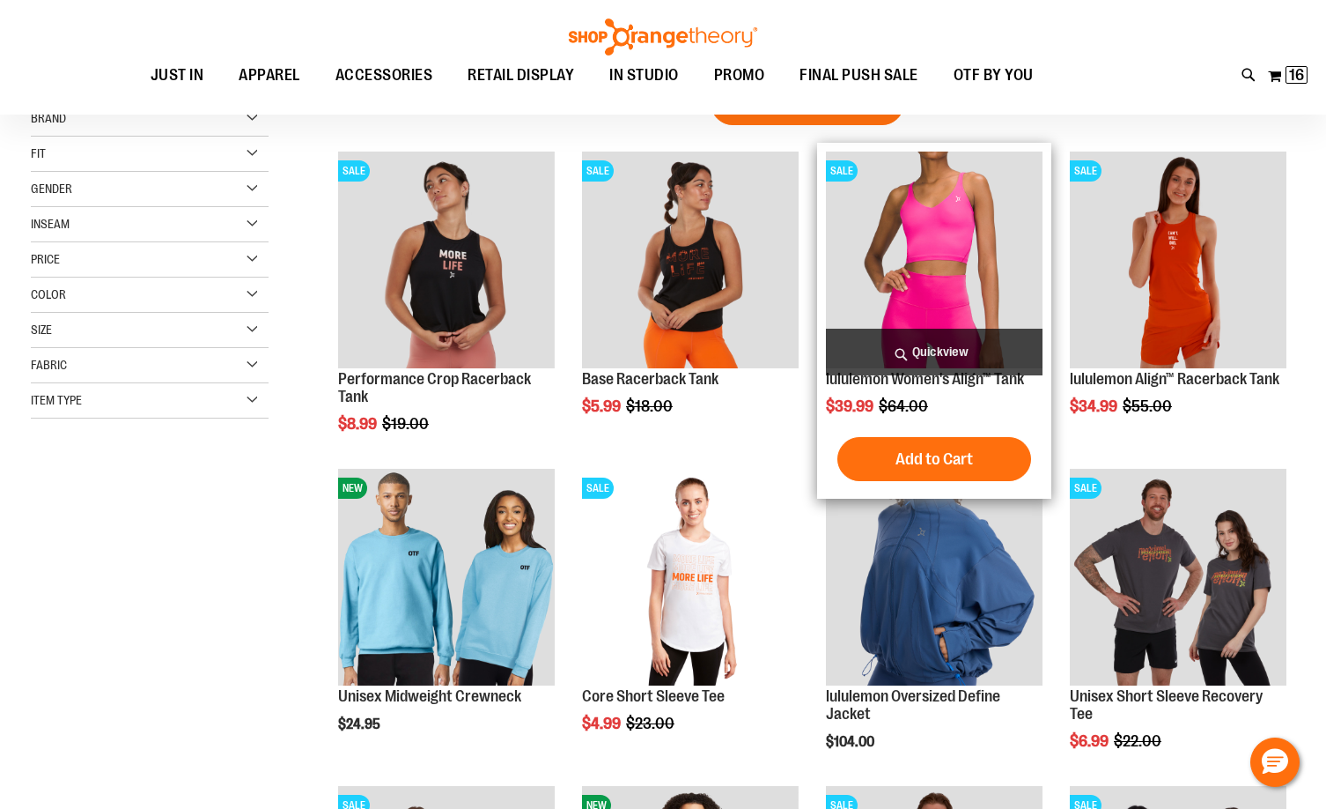
scroll to position [263, 0]
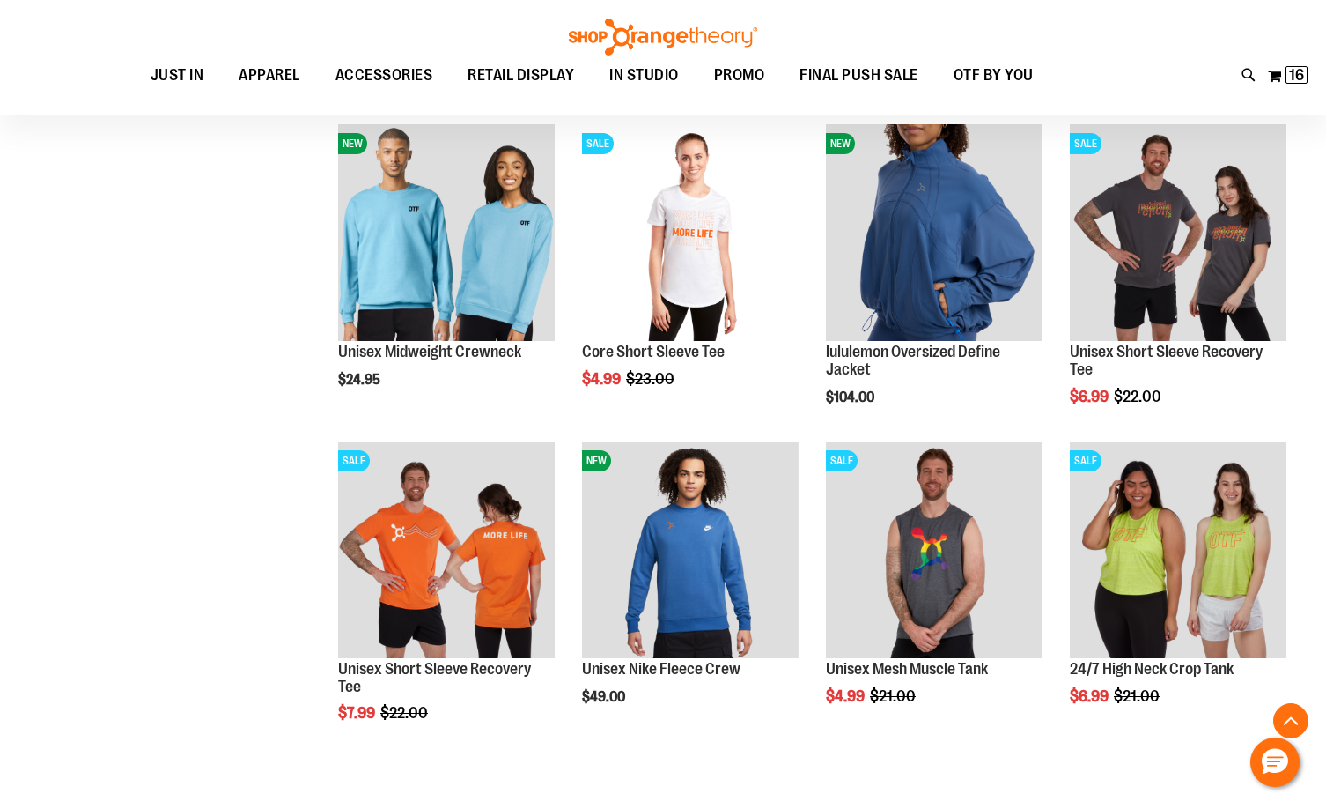
scroll to position [704, 0]
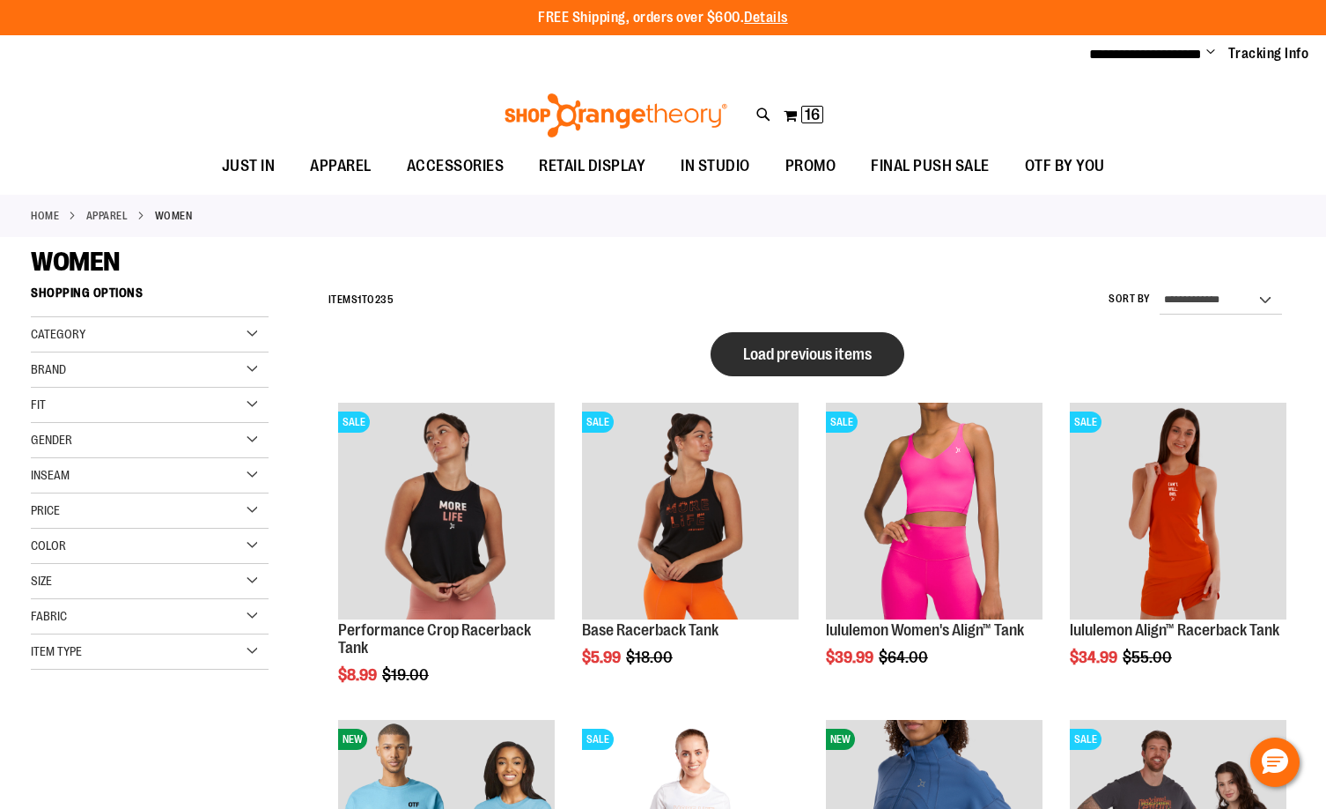
click at [807, 356] on span "Load previous items" at bounding box center [807, 354] width 129 height 18
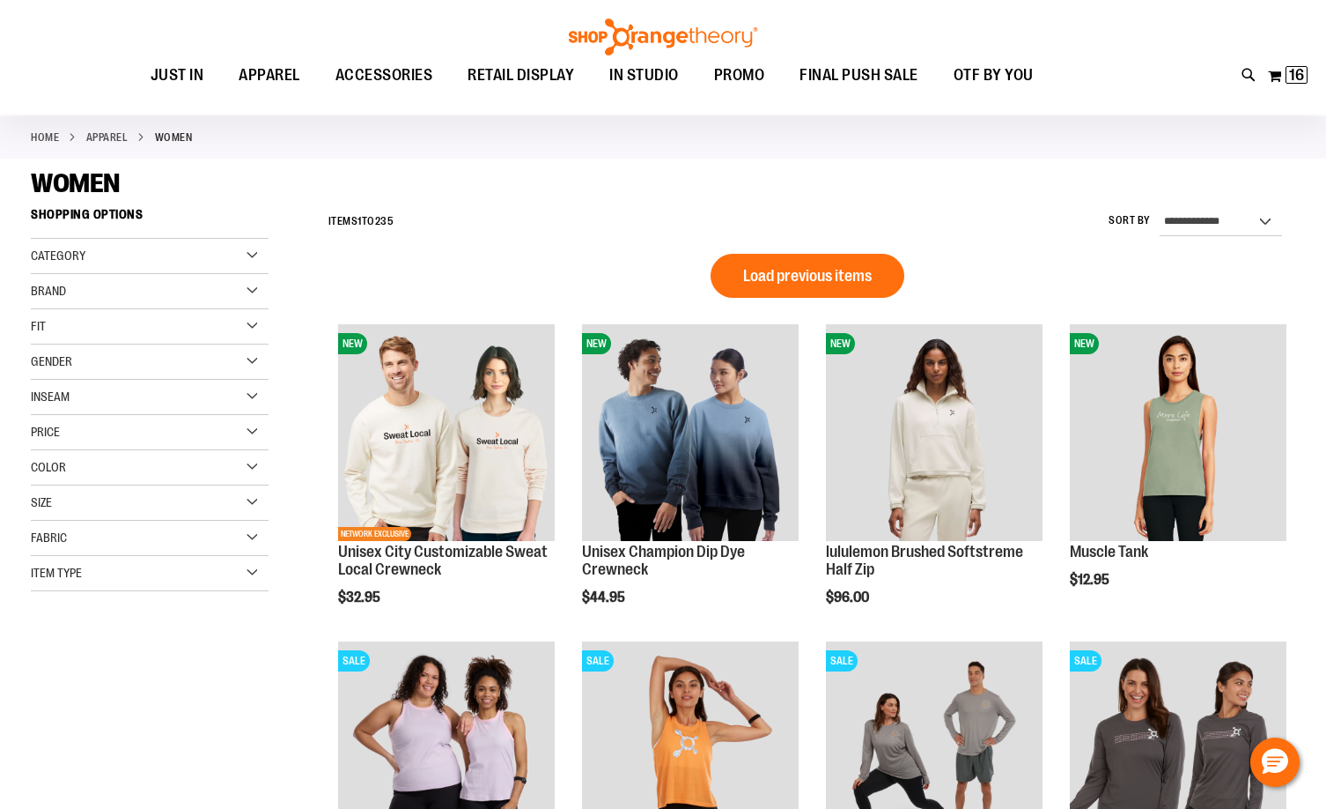
scroll to position [264, 0]
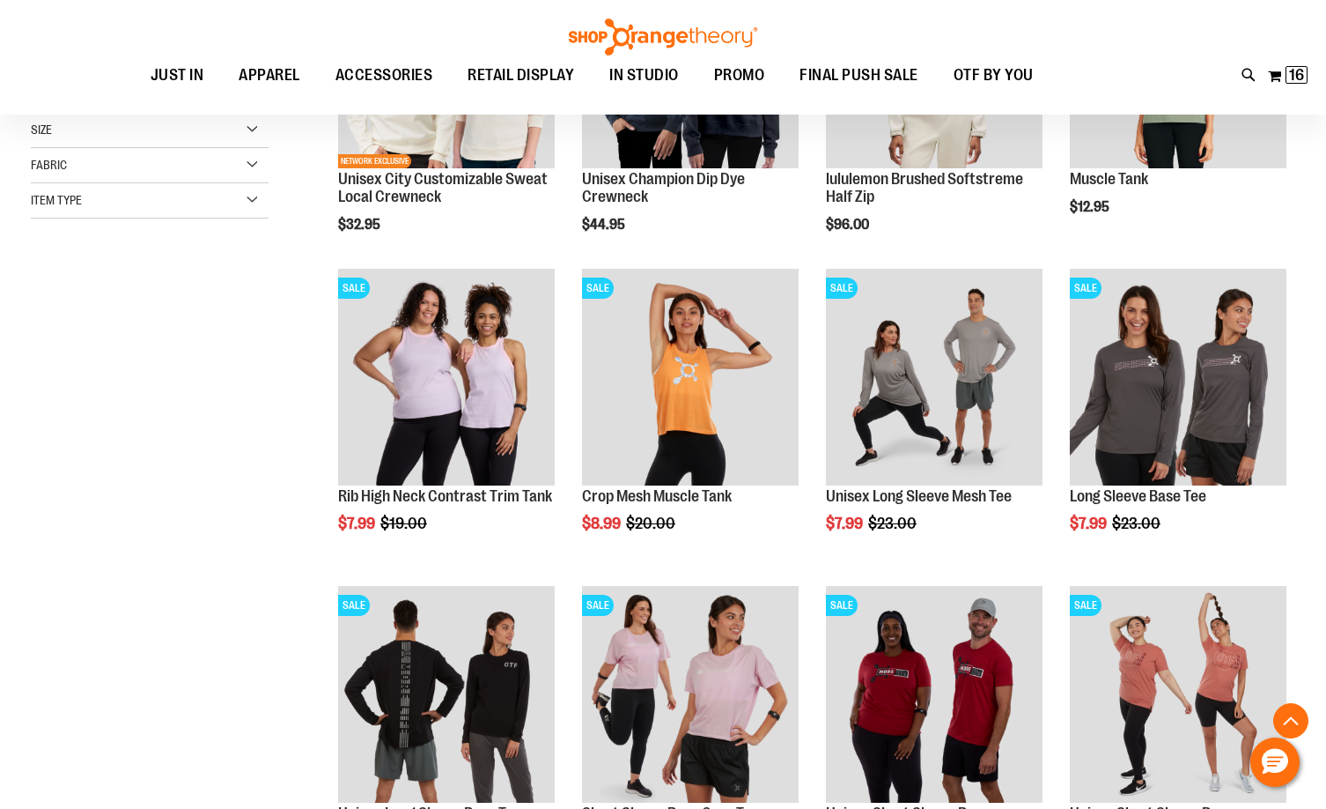
scroll to position [528, 0]
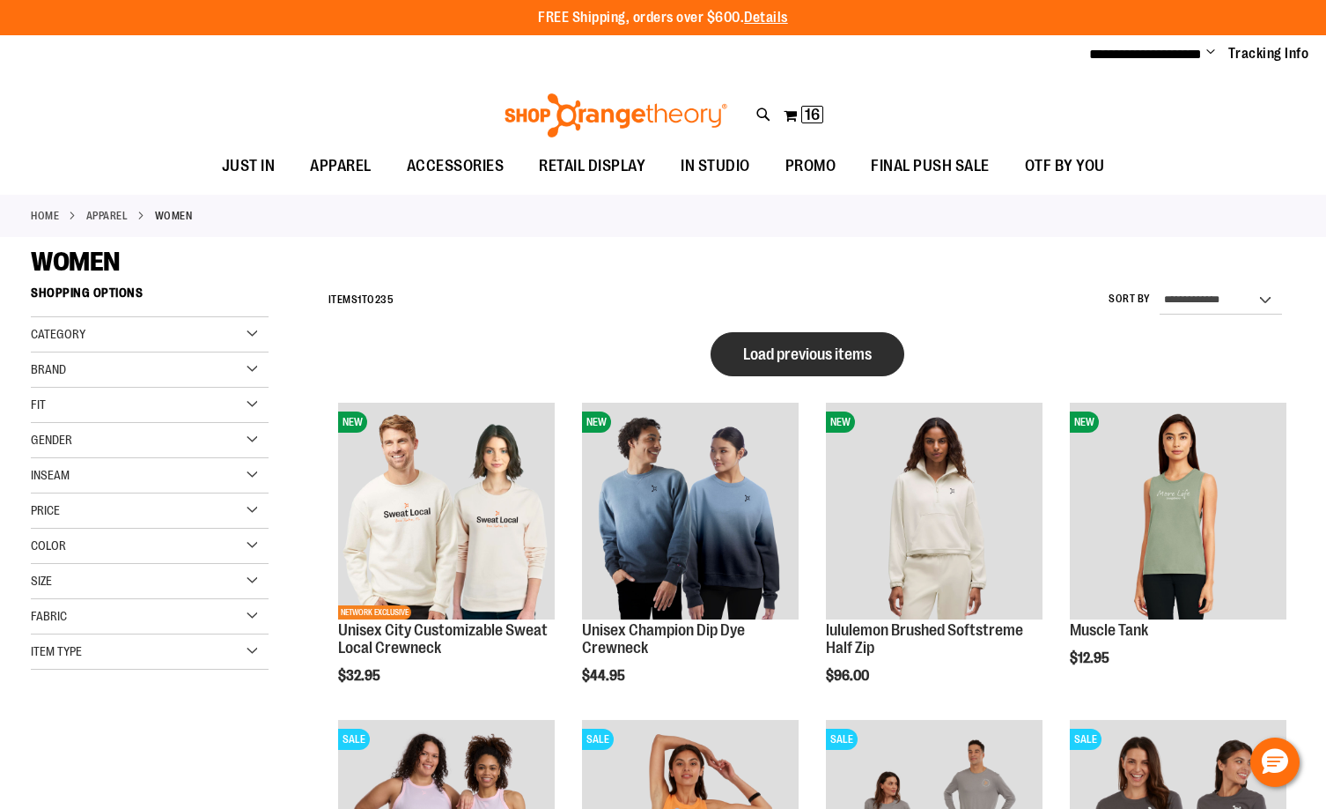
click at [809, 364] on button "Load previous items" at bounding box center [808, 354] width 194 height 44
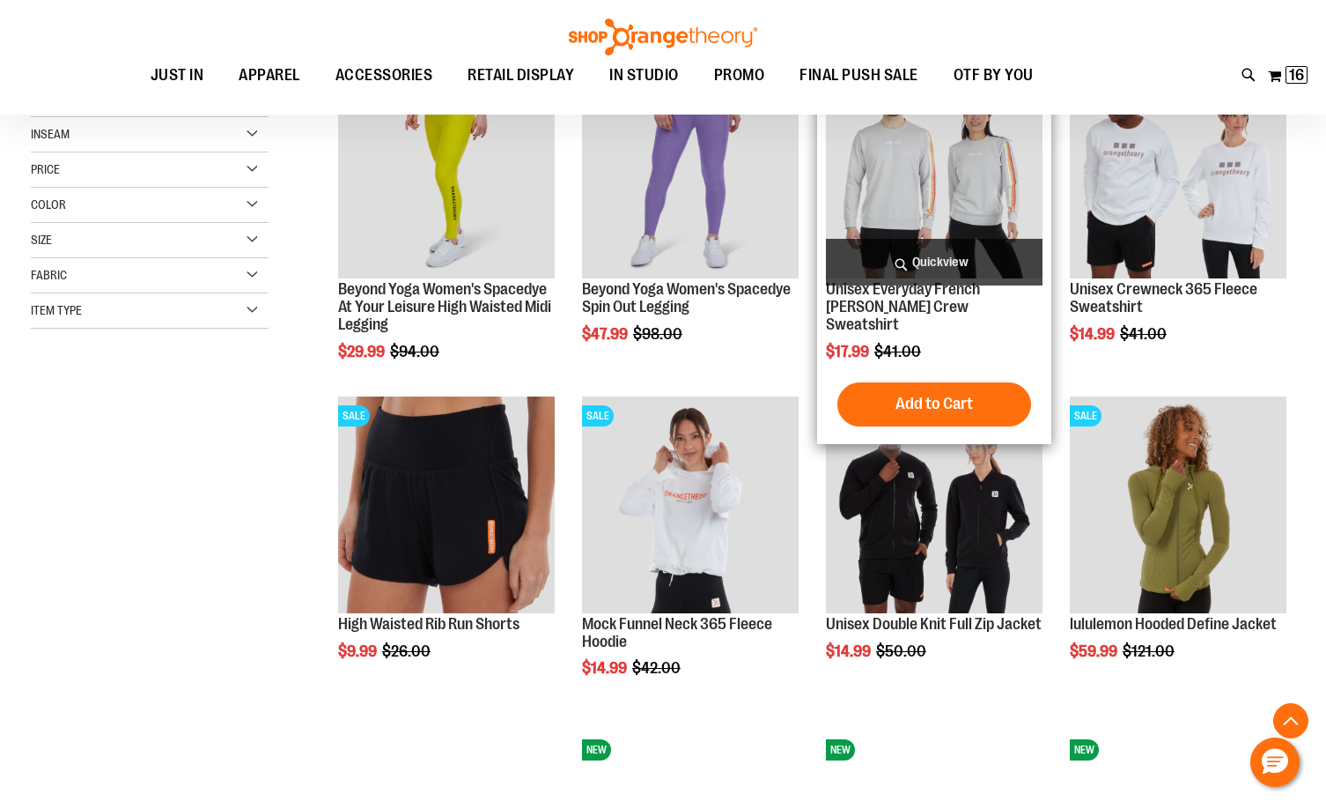
scroll to position [440, 0]
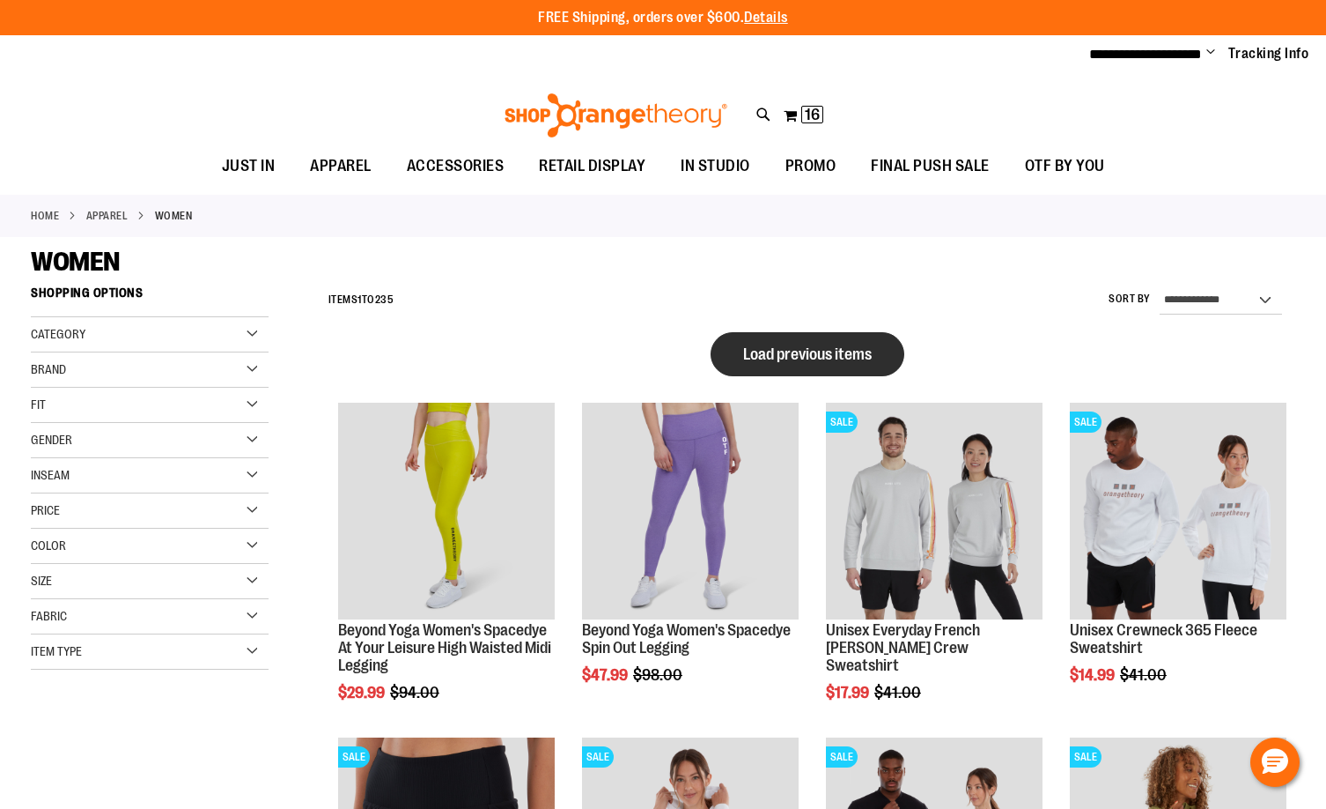
click at [793, 351] on span "Load previous items" at bounding box center [807, 354] width 129 height 18
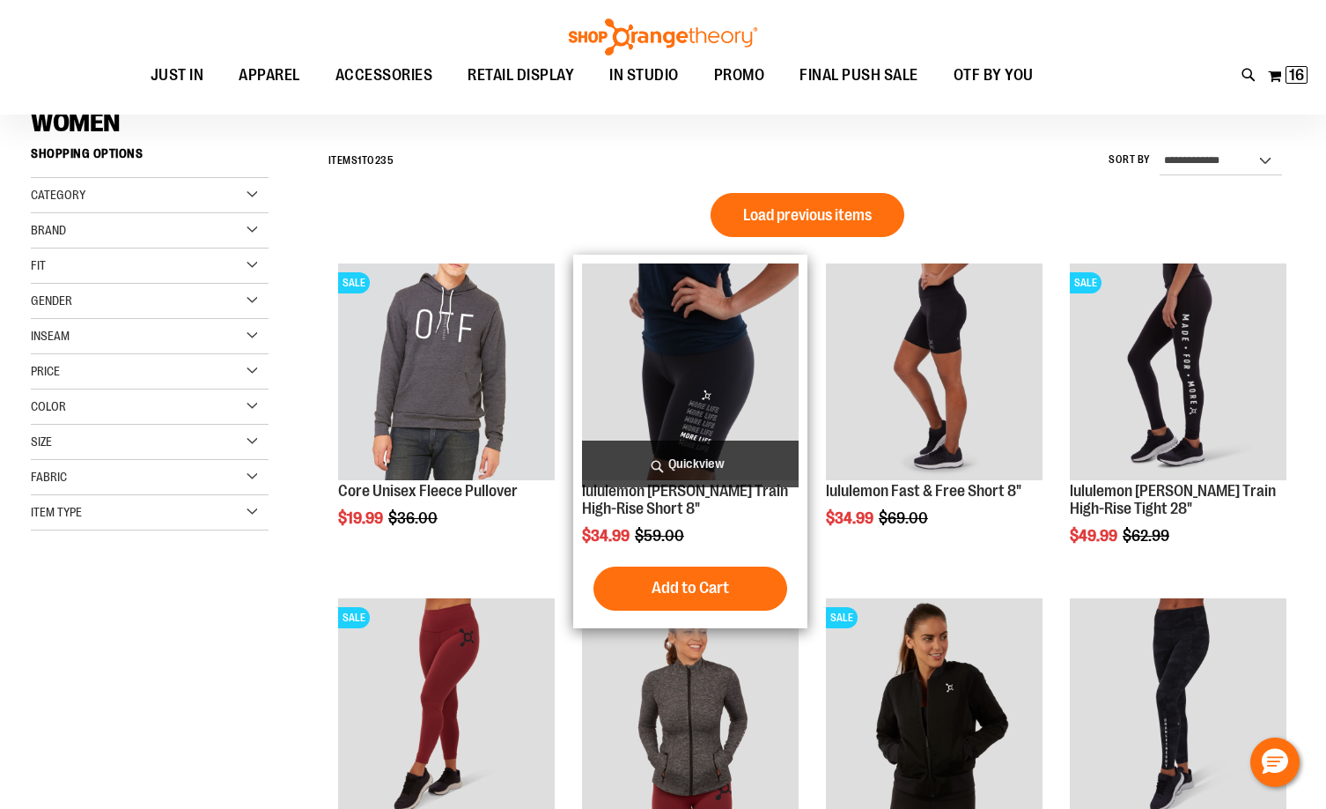
scroll to position [264, 0]
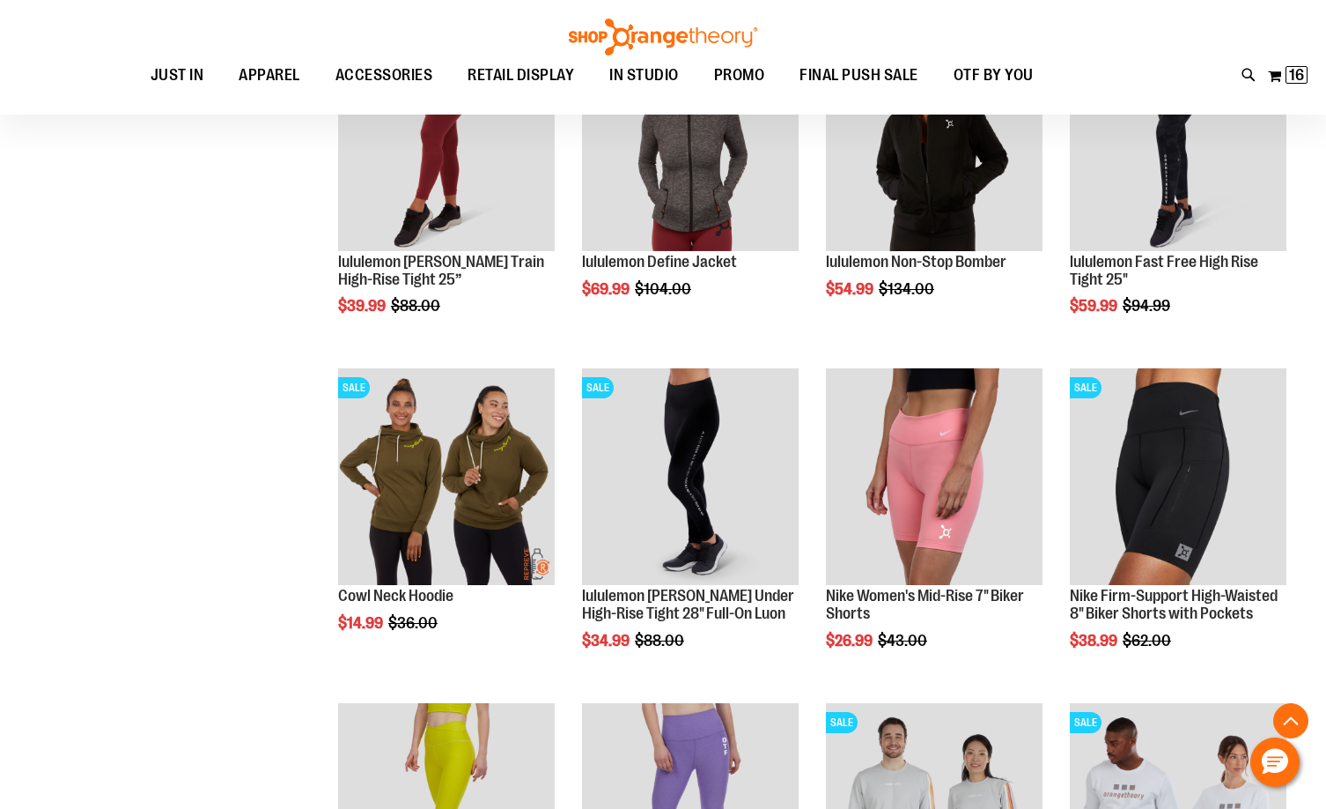
scroll to position [705, 0]
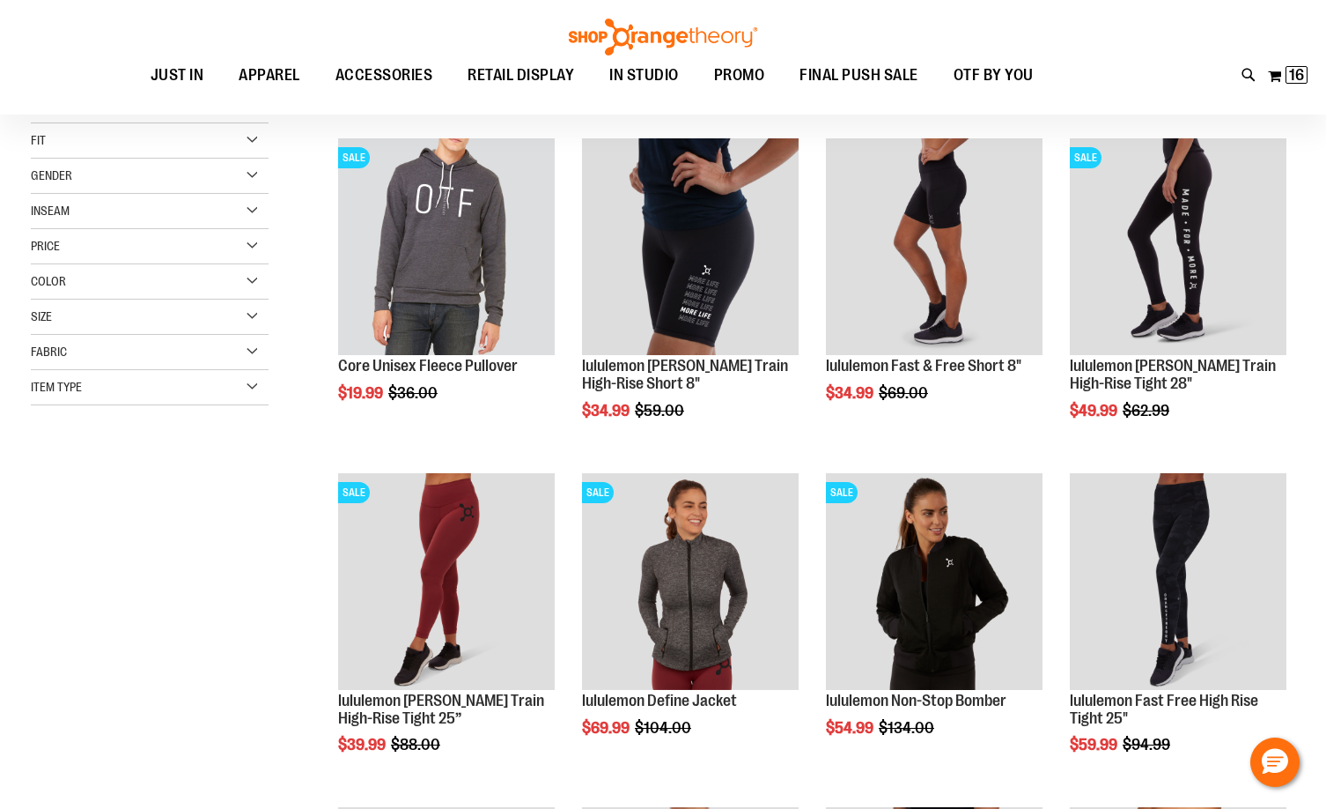
scroll to position [88, 0]
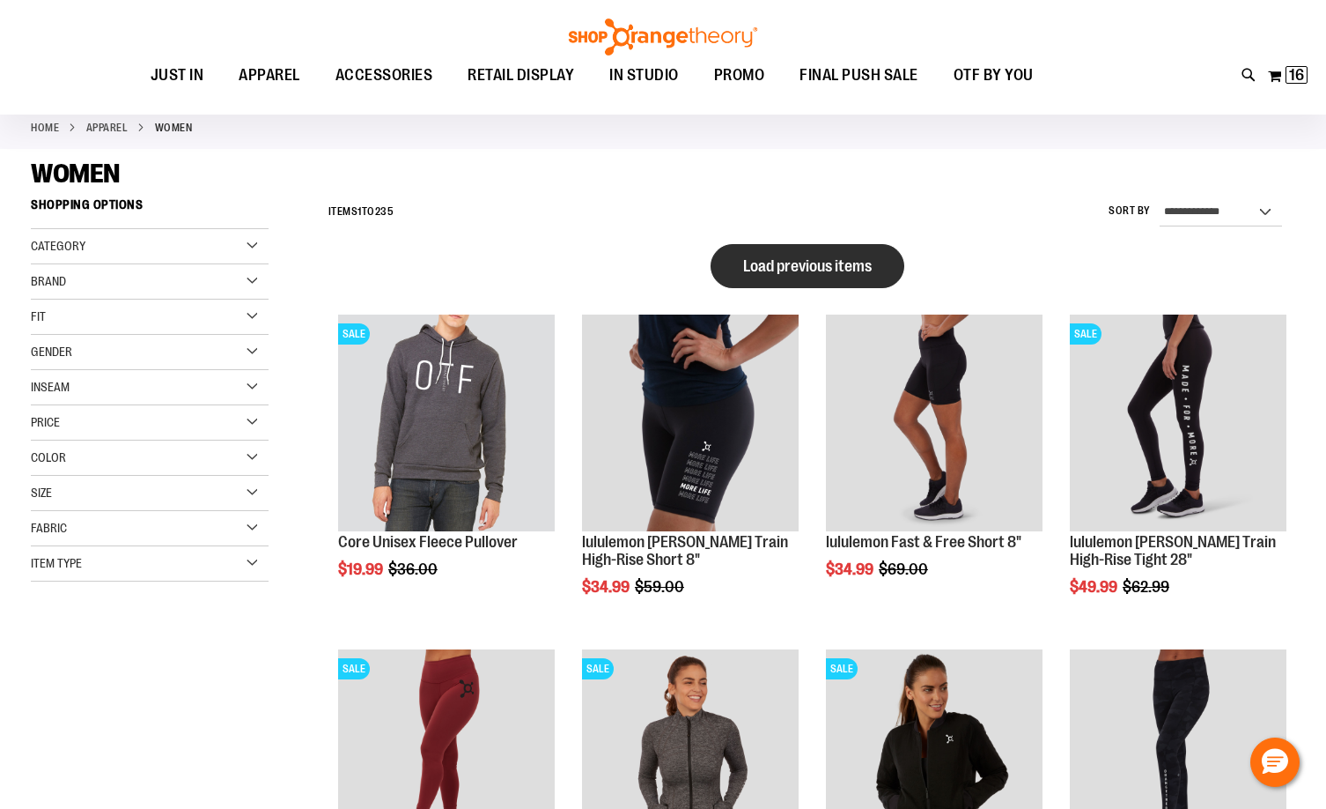
click at [802, 262] on span "Load previous items" at bounding box center [807, 266] width 129 height 18
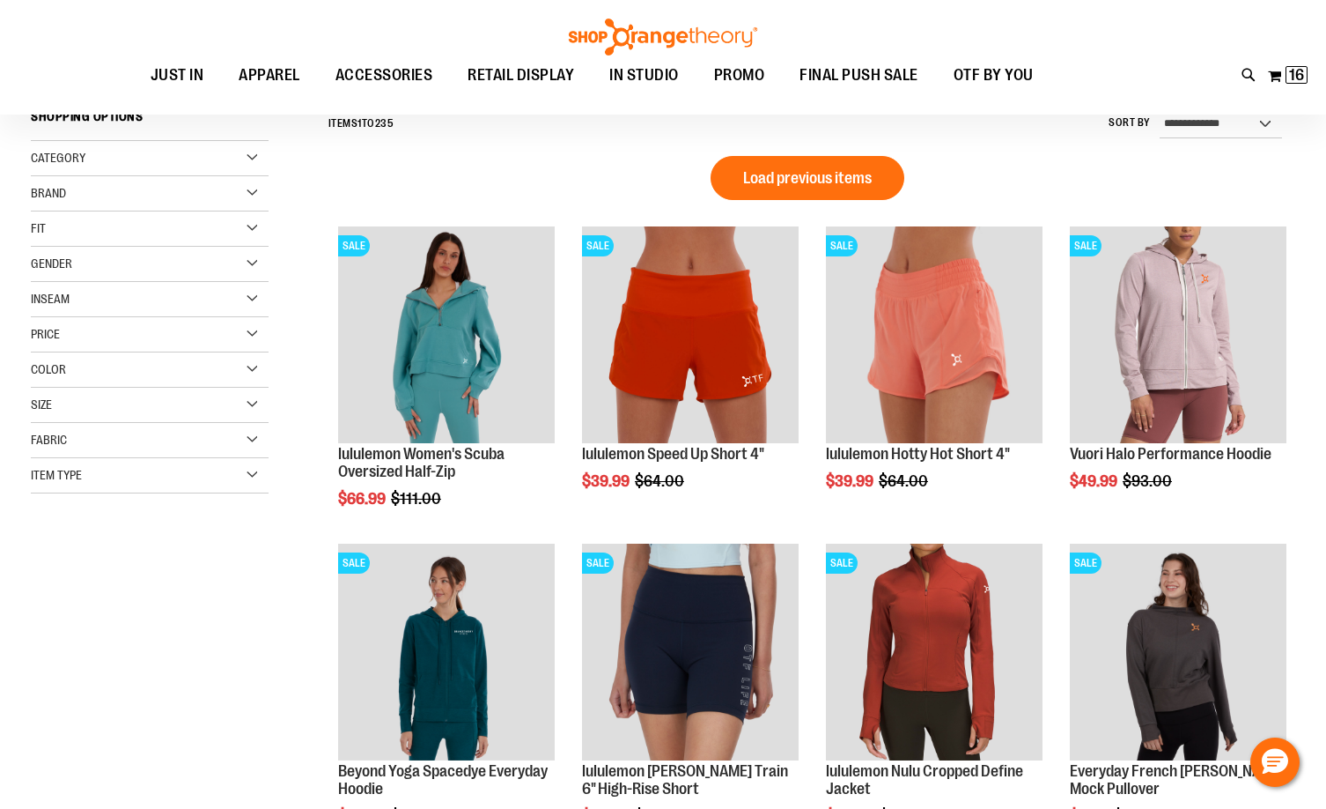
scroll to position [88, 0]
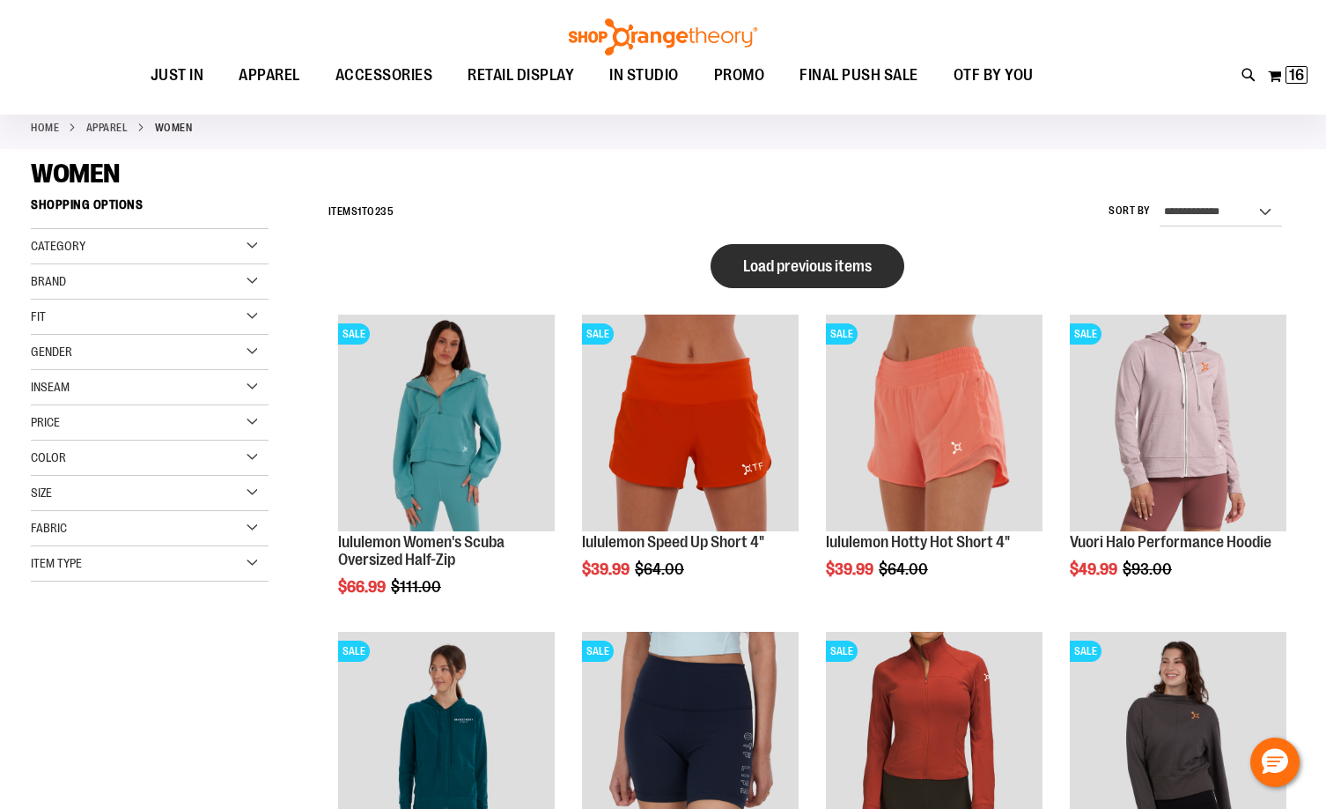
click at [834, 262] on span "Load previous items" at bounding box center [807, 266] width 129 height 18
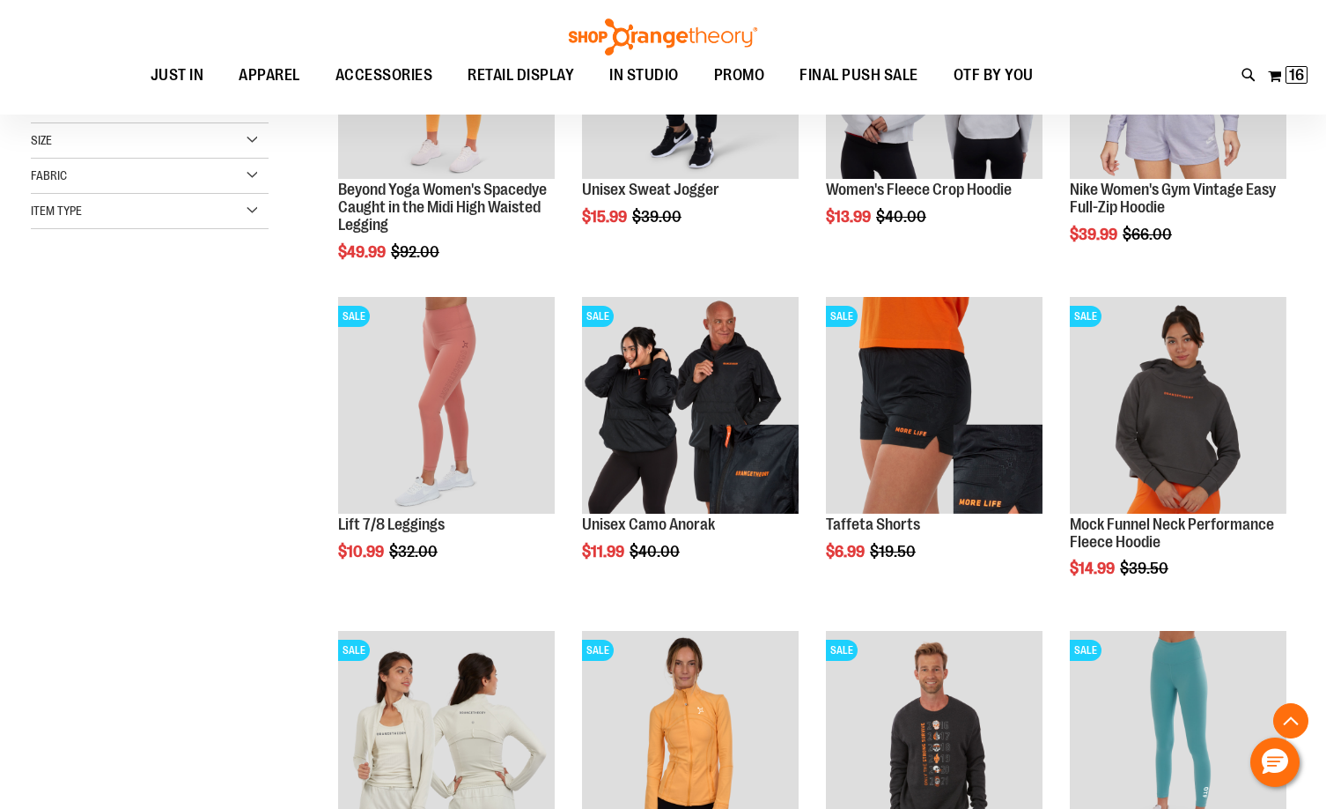
scroll to position [617, 0]
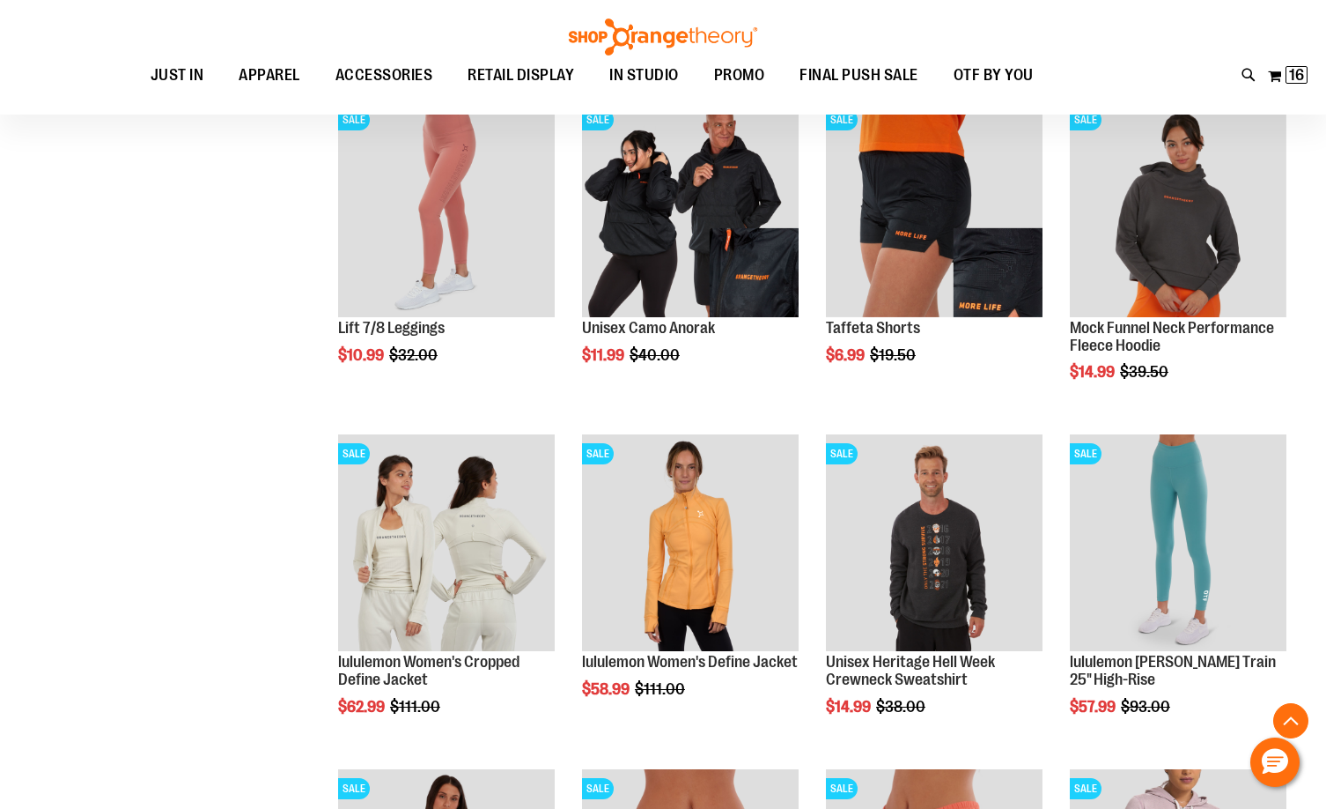
scroll to position [617, 0]
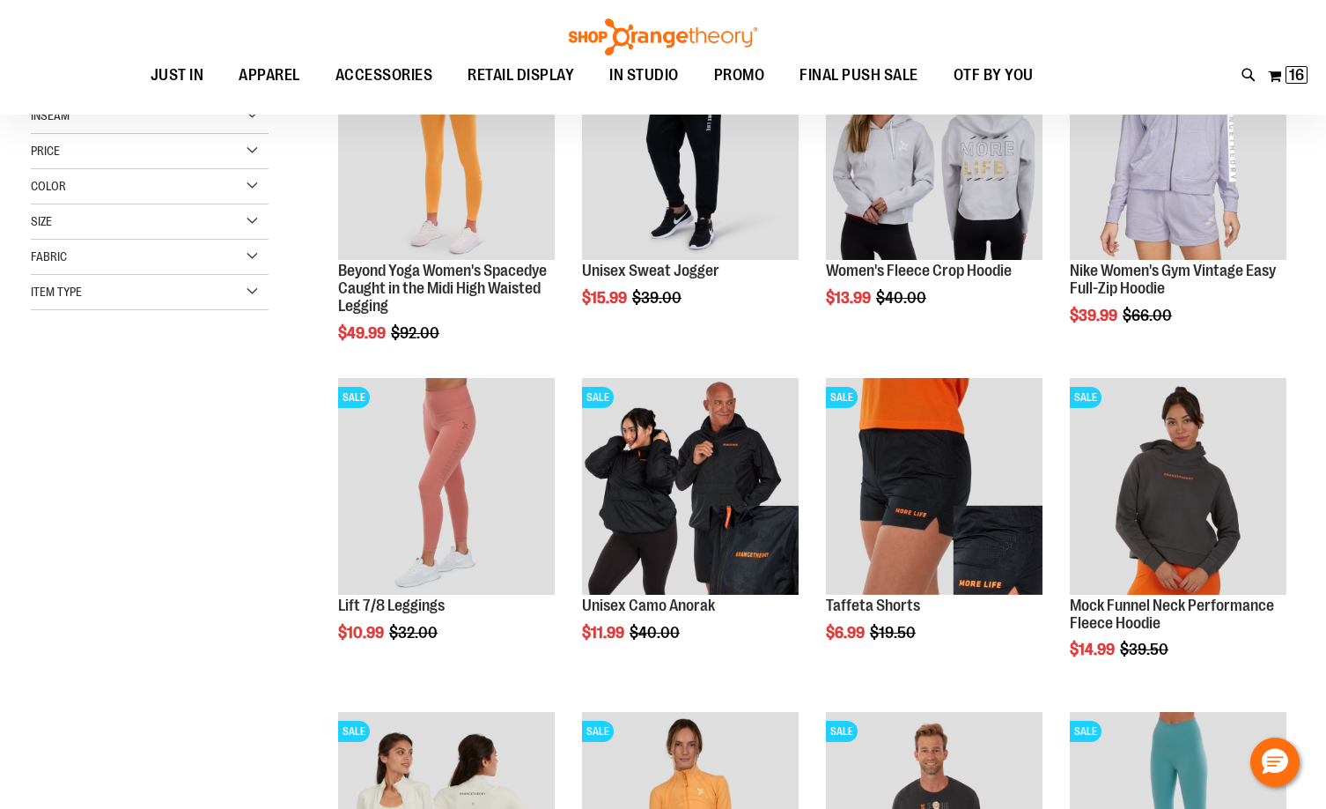
scroll to position [176, 0]
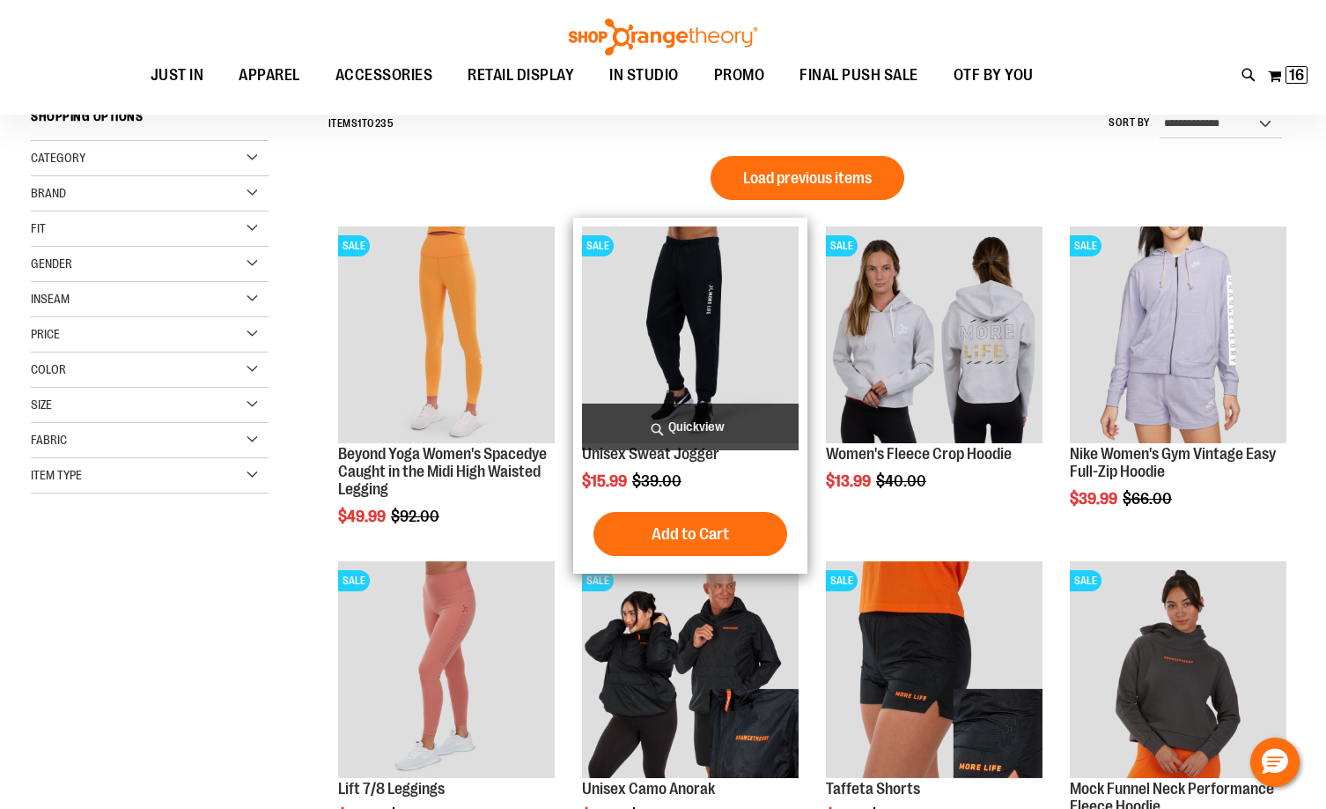
click at [676, 354] on img "product" at bounding box center [690, 334] width 217 height 217
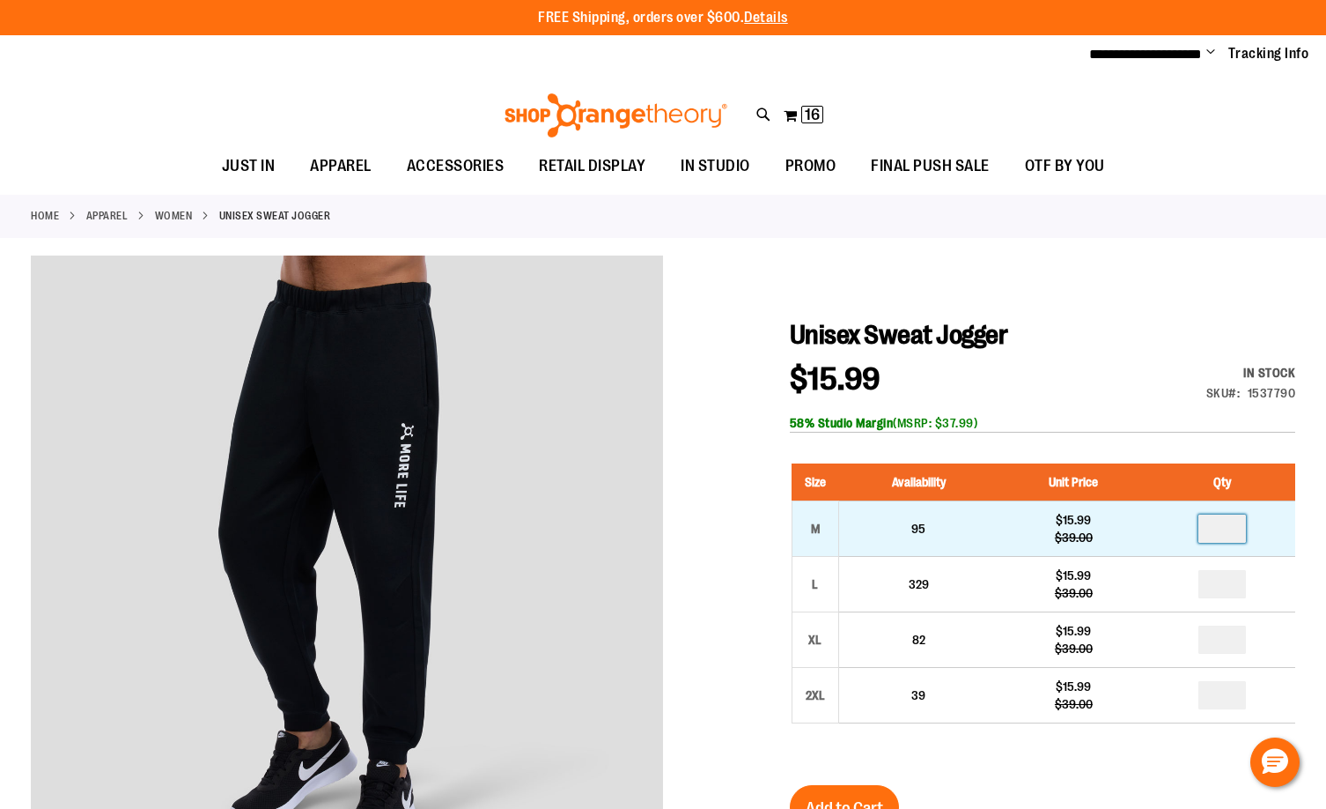
click at [1219, 523] on input "number" at bounding box center [1223, 528] width 48 height 28
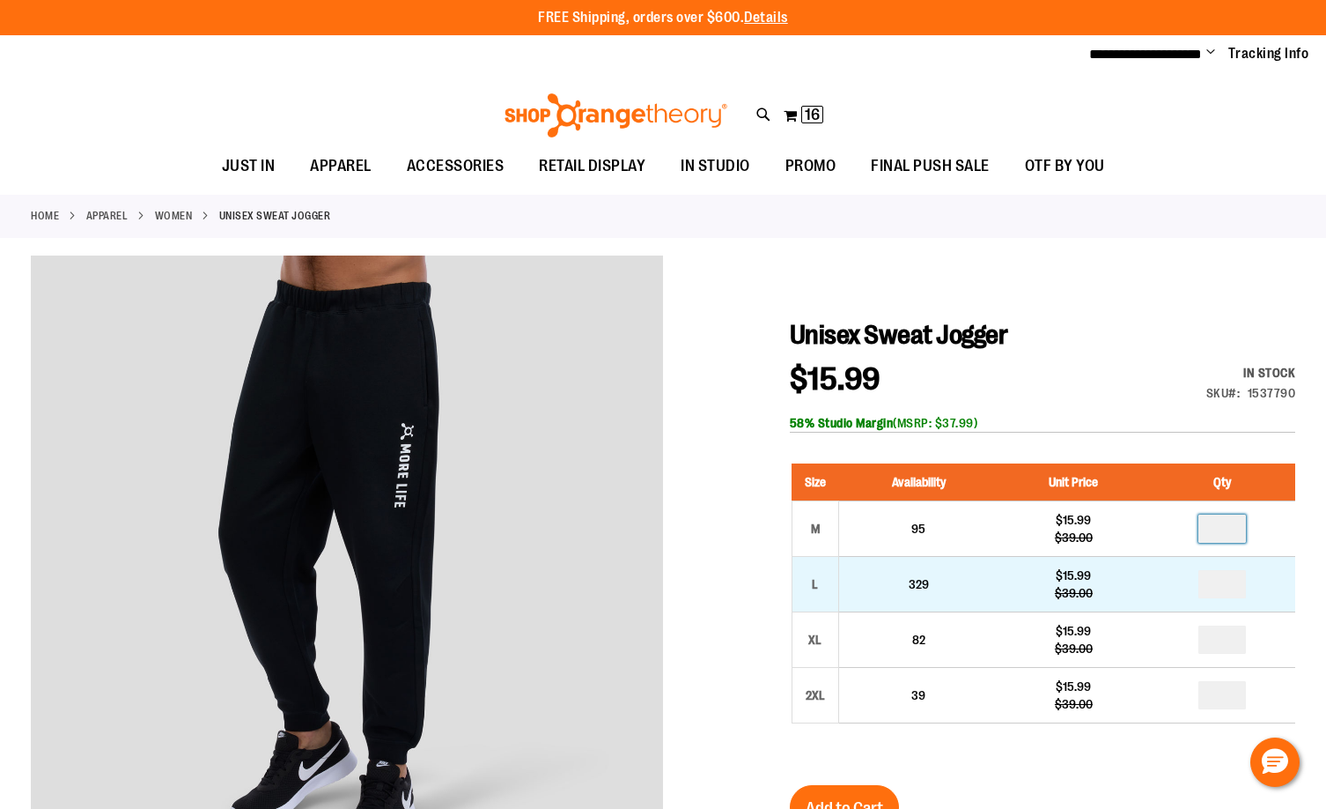
type input "*"
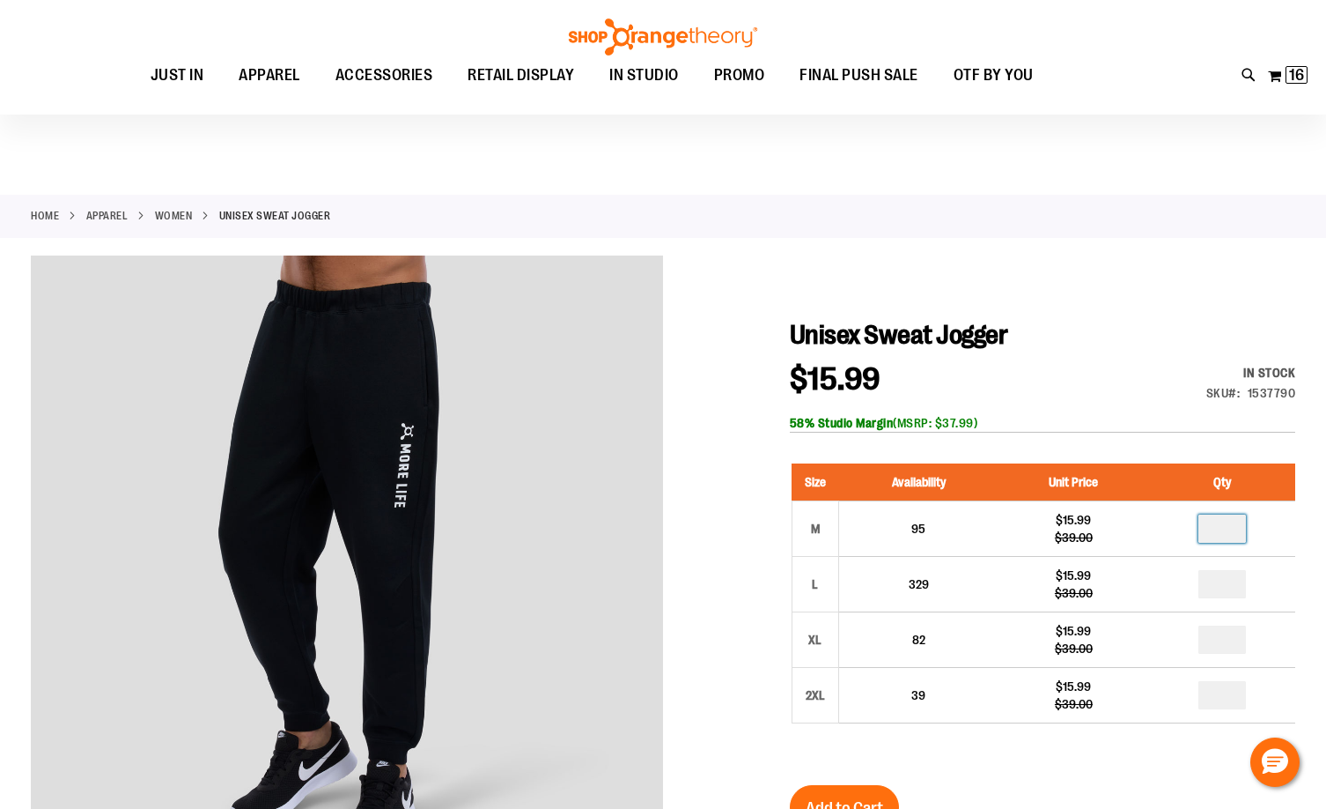
scroll to position [264, 0]
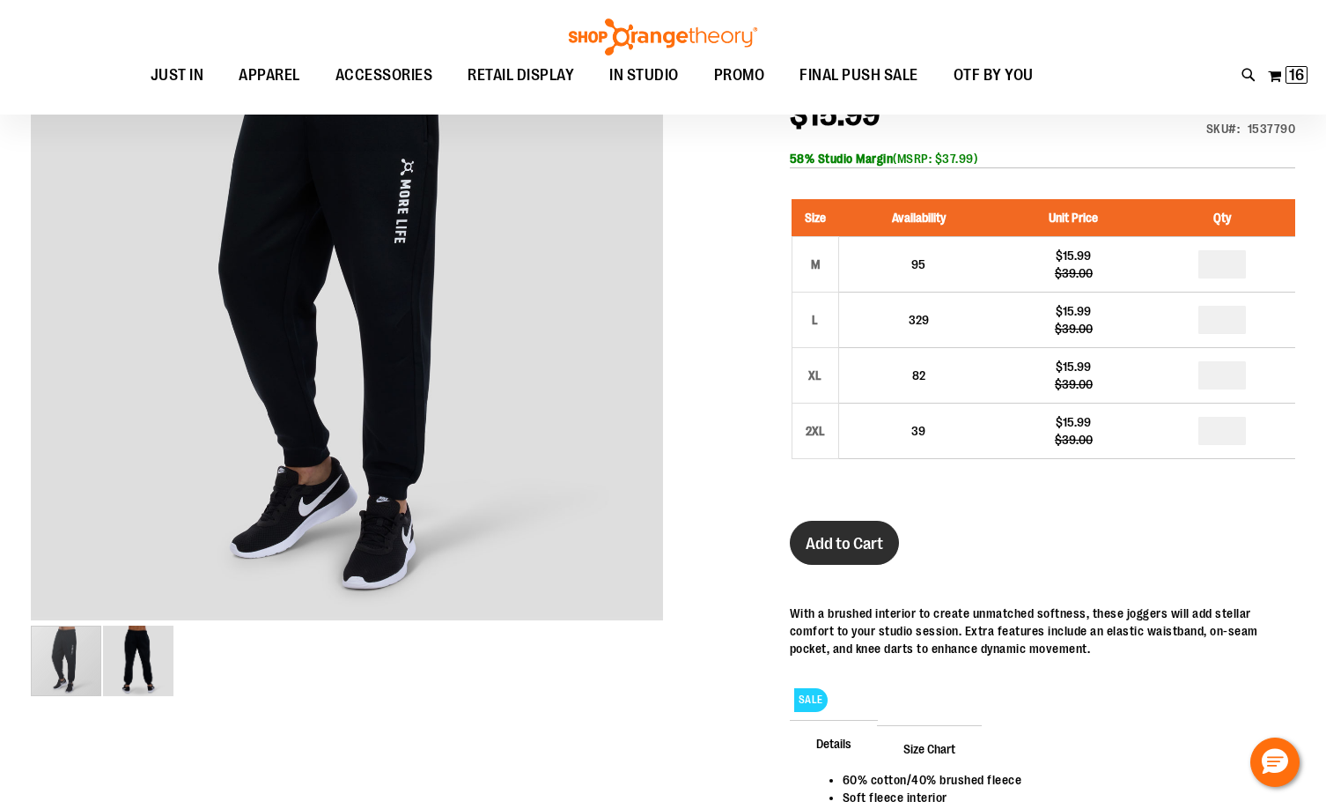
click at [832, 544] on span "Add to Cart" at bounding box center [845, 543] width 78 height 19
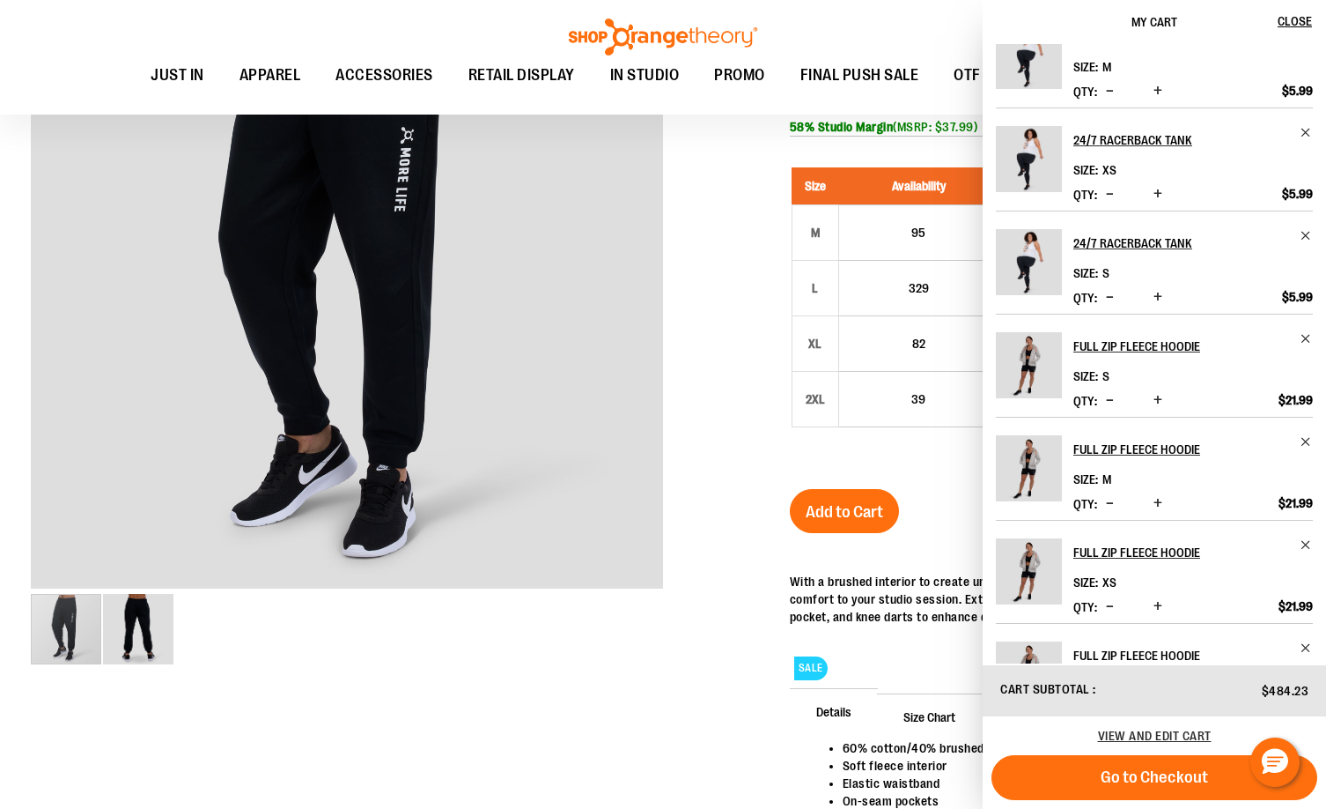
scroll to position [474, 0]
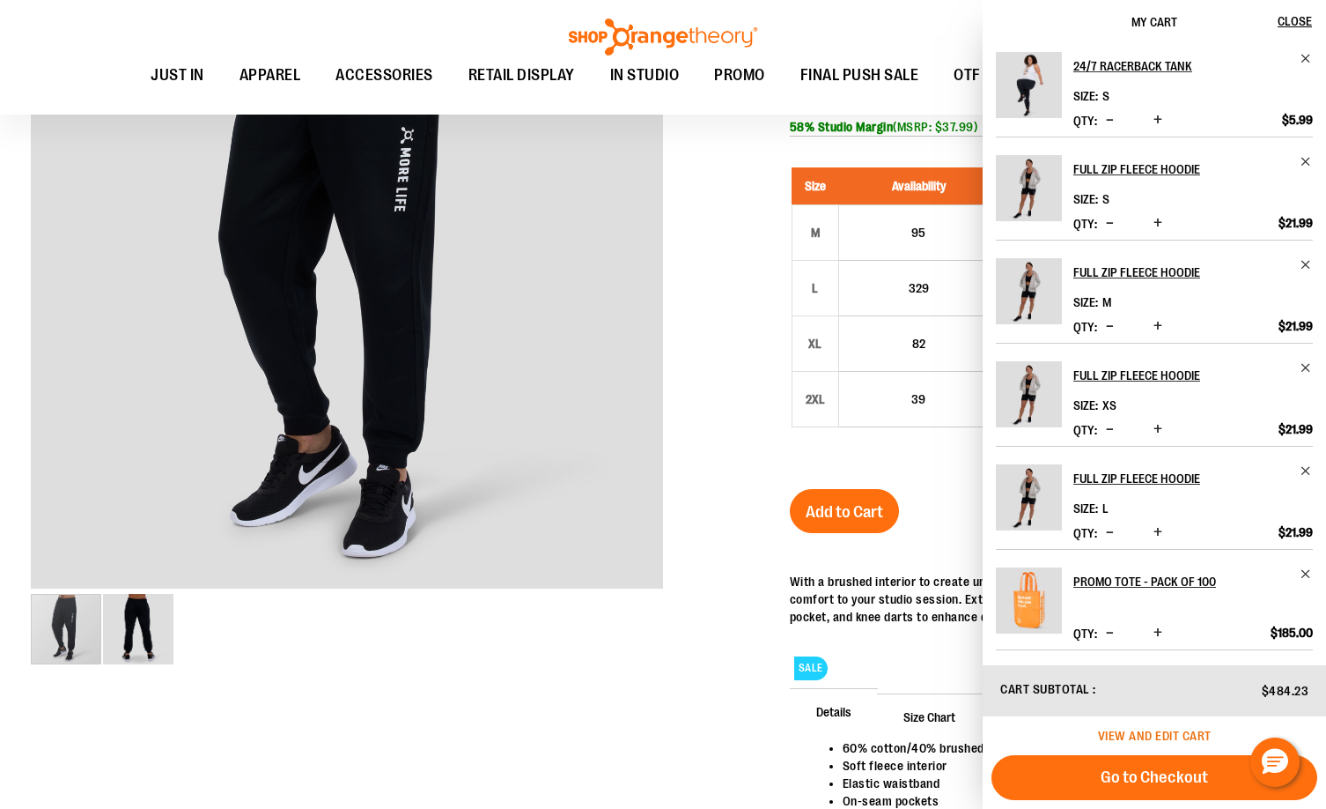
click at [1164, 731] on span "View and edit cart" at bounding box center [1155, 735] width 114 height 14
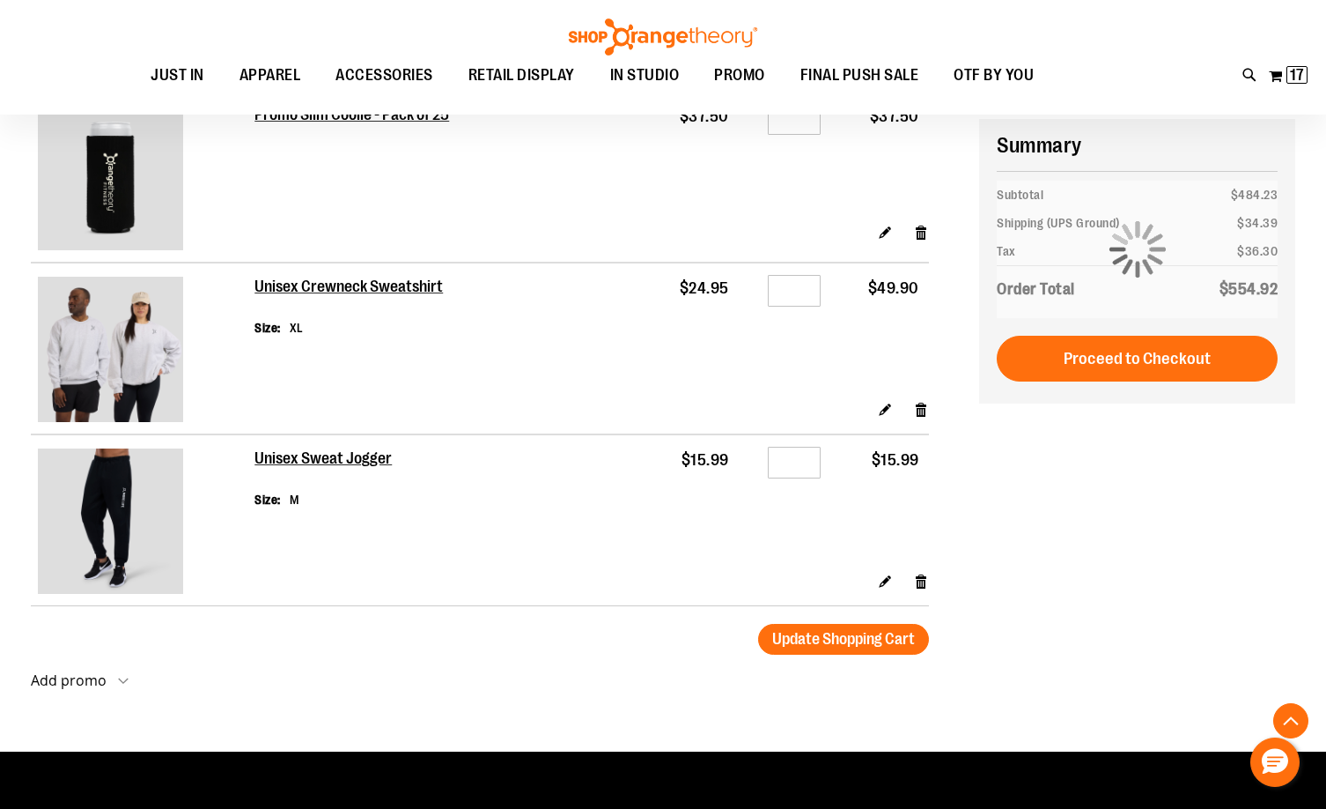
scroll to position [2113, 0]
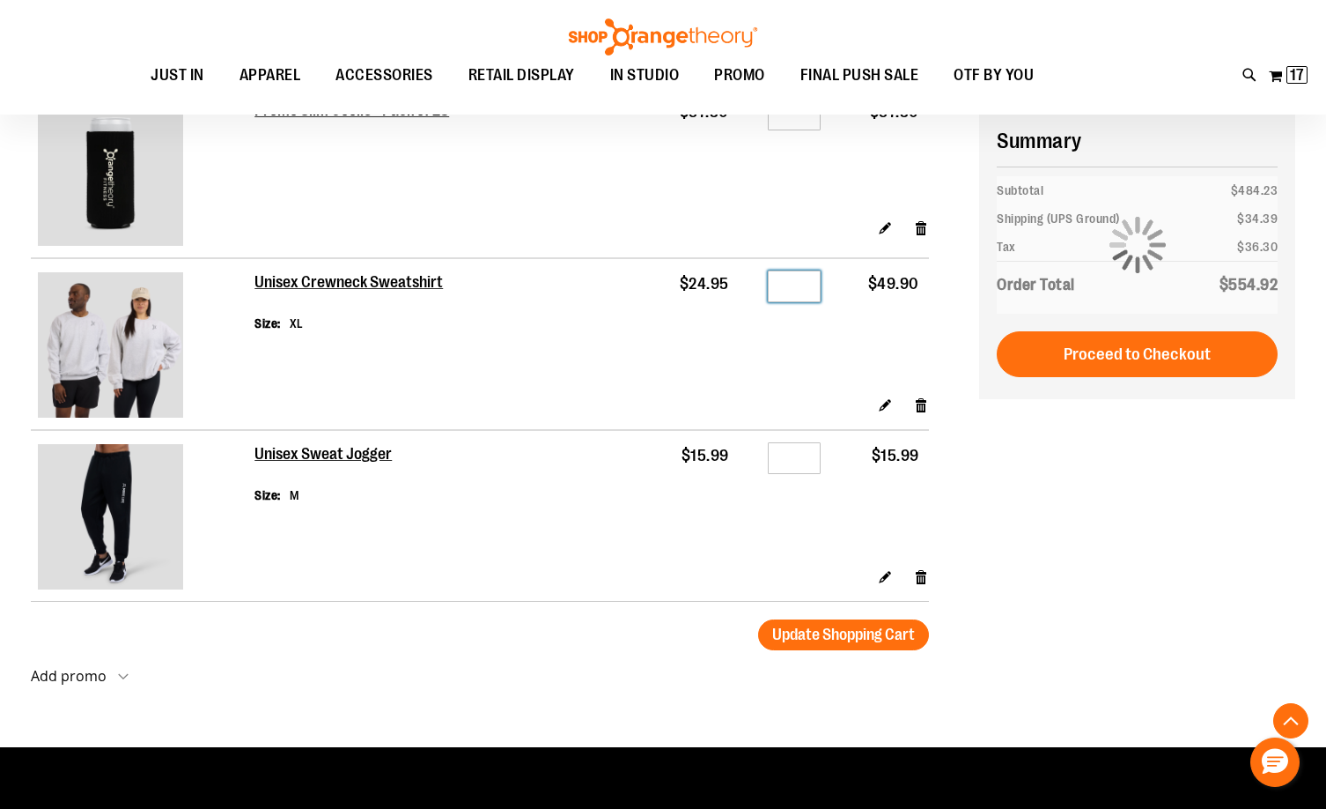
click at [799, 282] on input "*" at bounding box center [794, 286] width 53 height 32
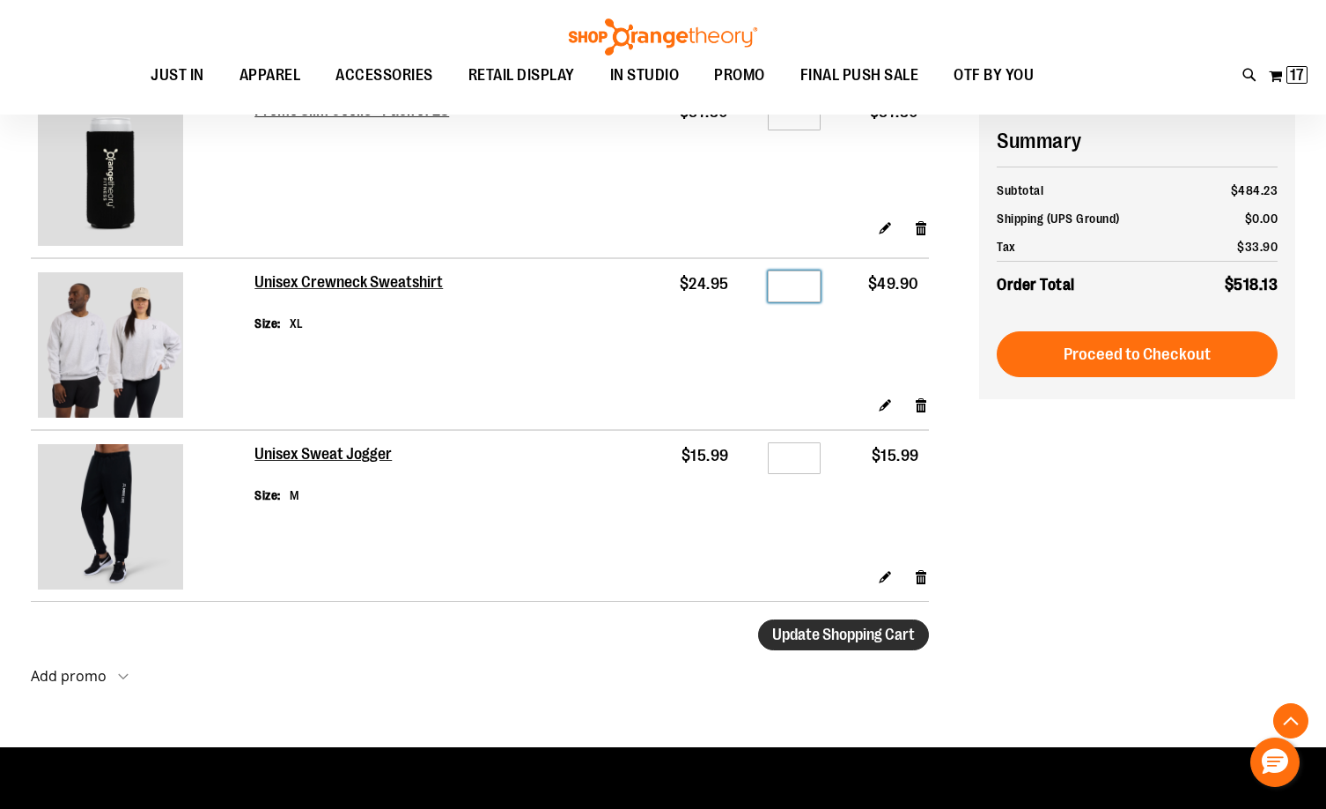
type input "*"
click at [847, 635] on span "Update Shopping Cart" at bounding box center [843, 634] width 143 height 18
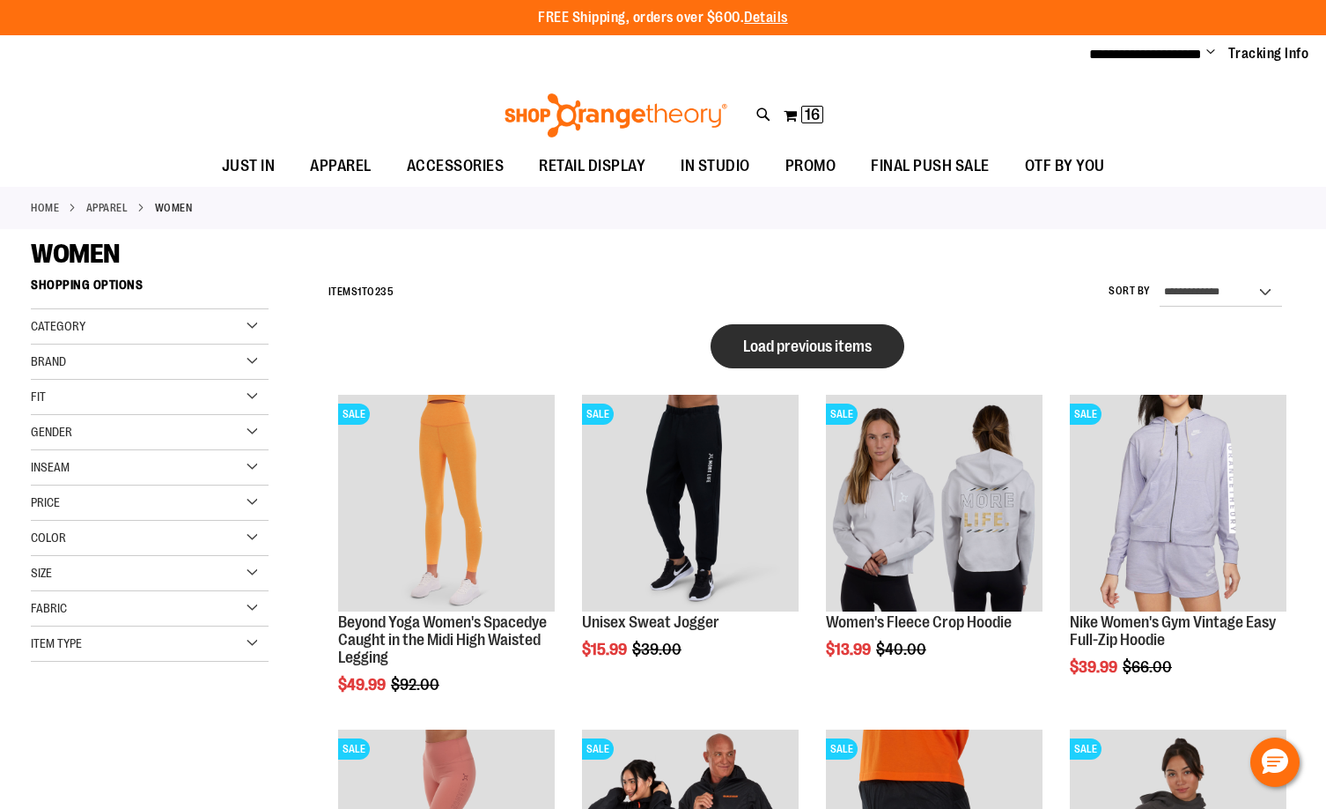
click at [824, 359] on button "Load previous items" at bounding box center [808, 346] width 194 height 44
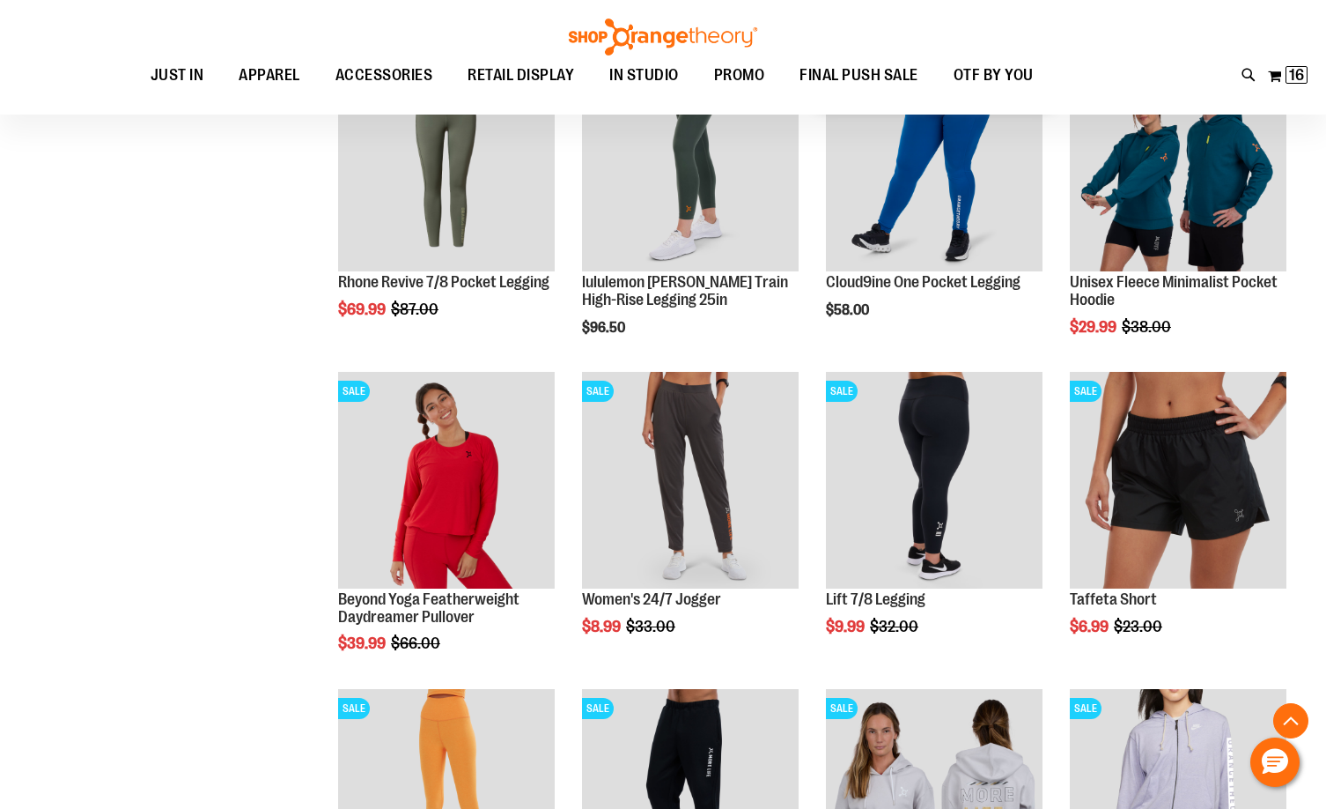
scroll to position [440, 0]
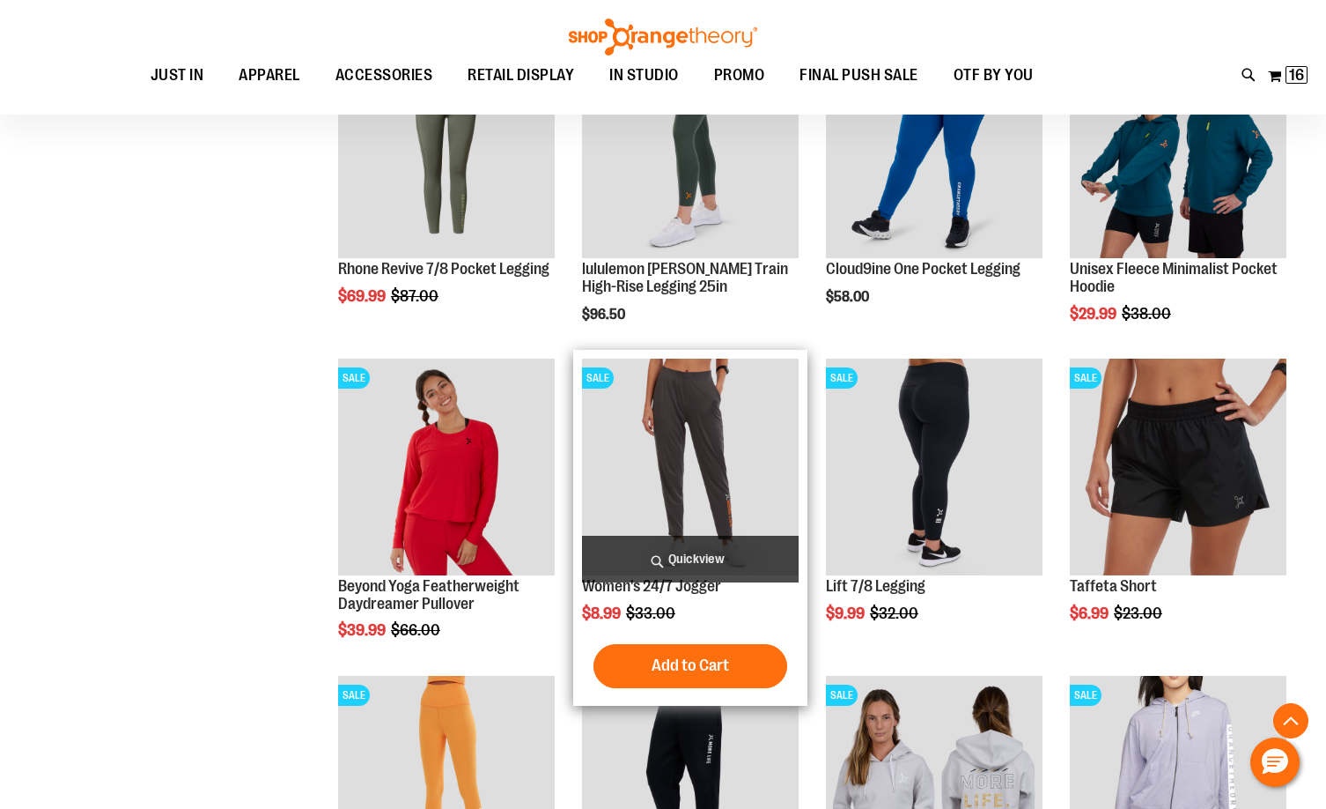
click at [746, 450] on img "product" at bounding box center [690, 466] width 217 height 217
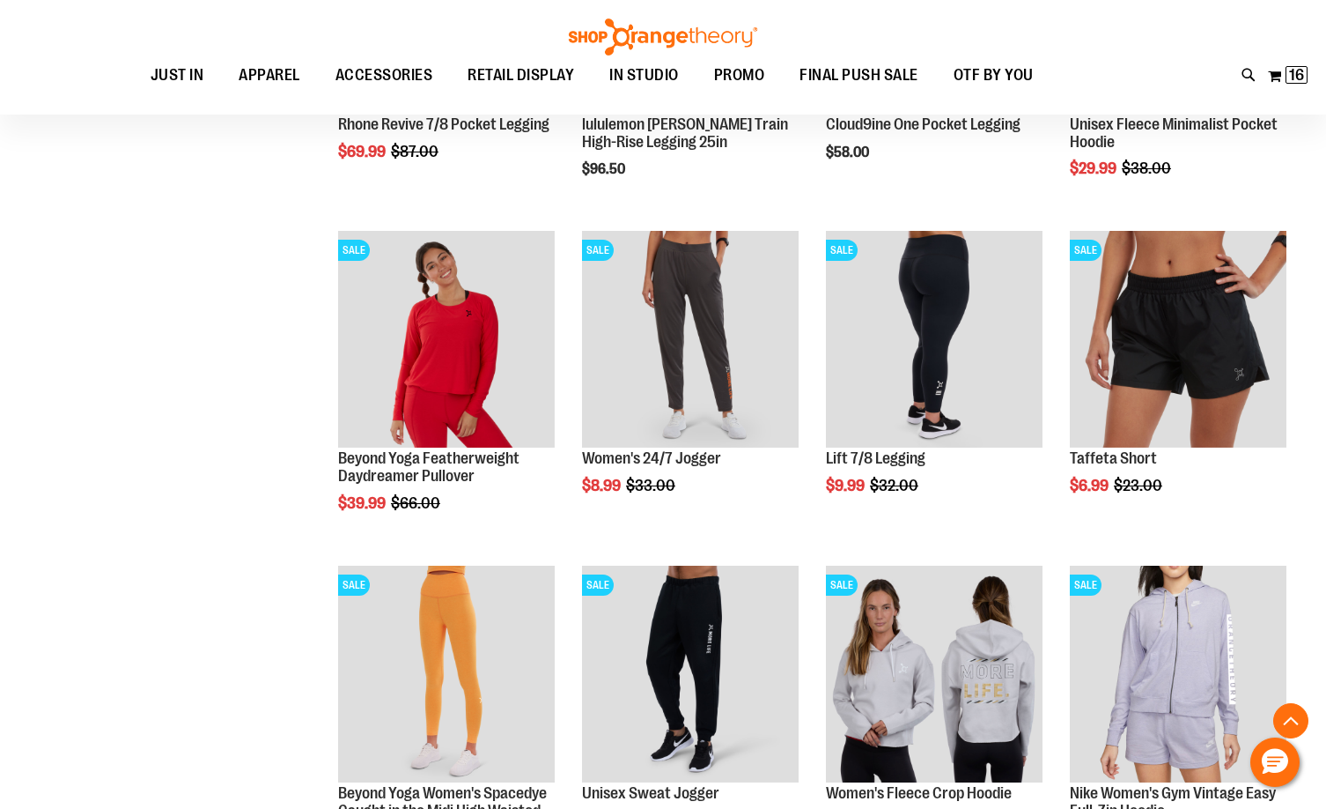
scroll to position [704, 0]
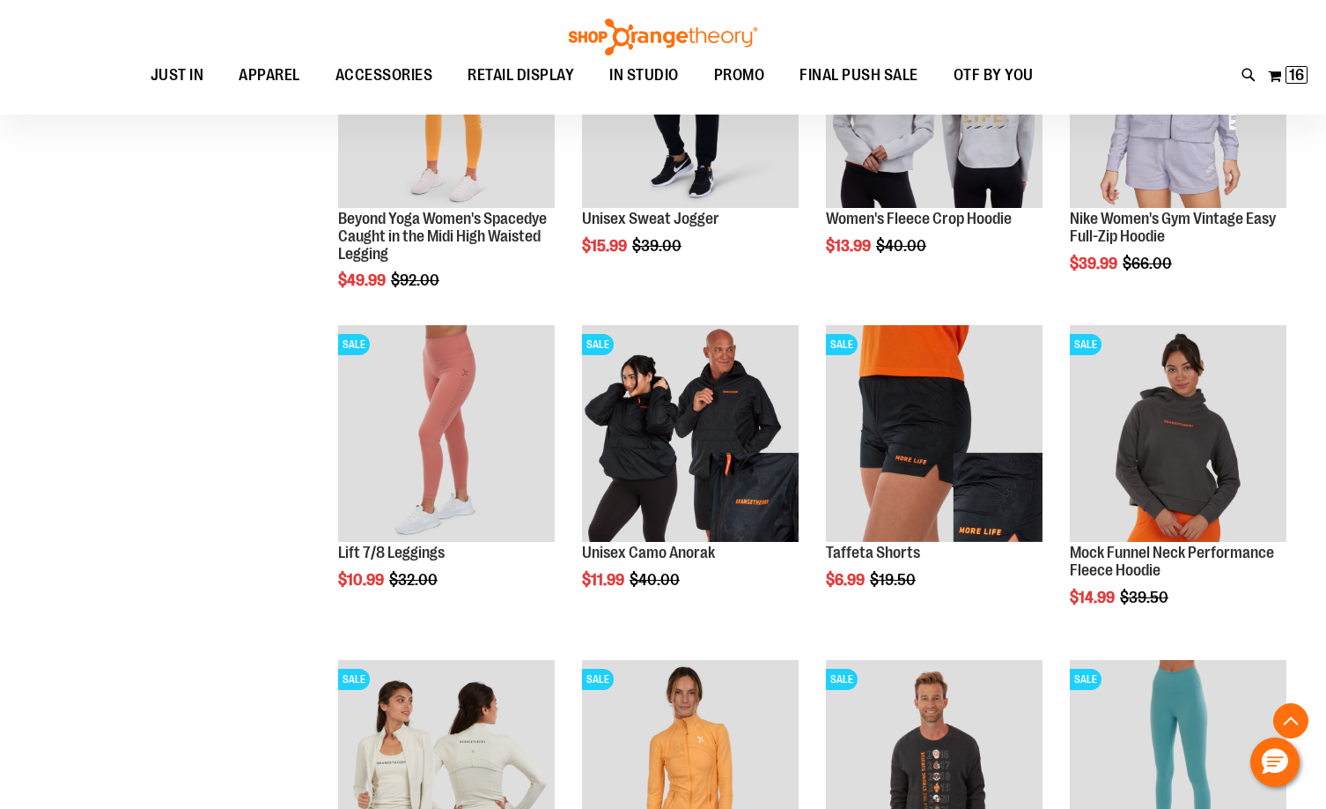
scroll to position [1232, 0]
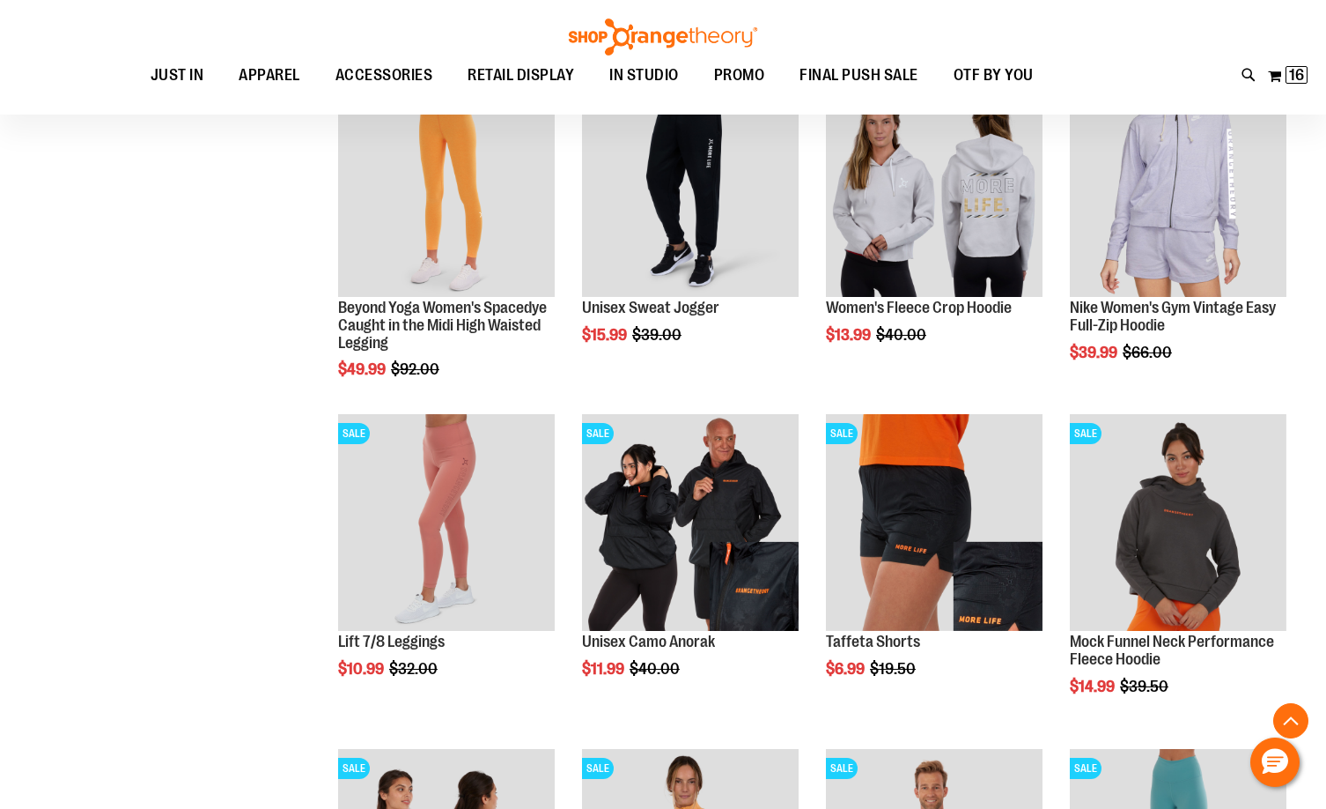
scroll to position [1056, 0]
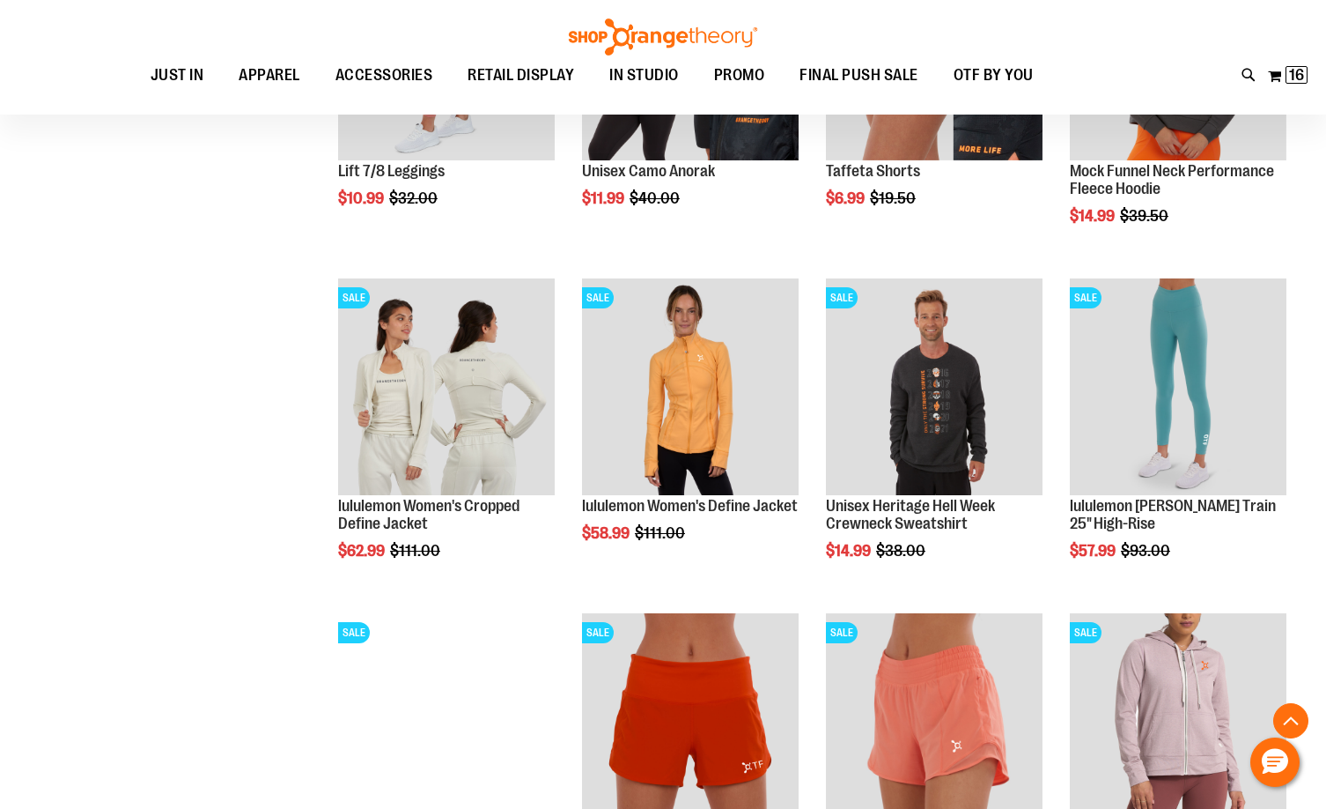
scroll to position [1585, 0]
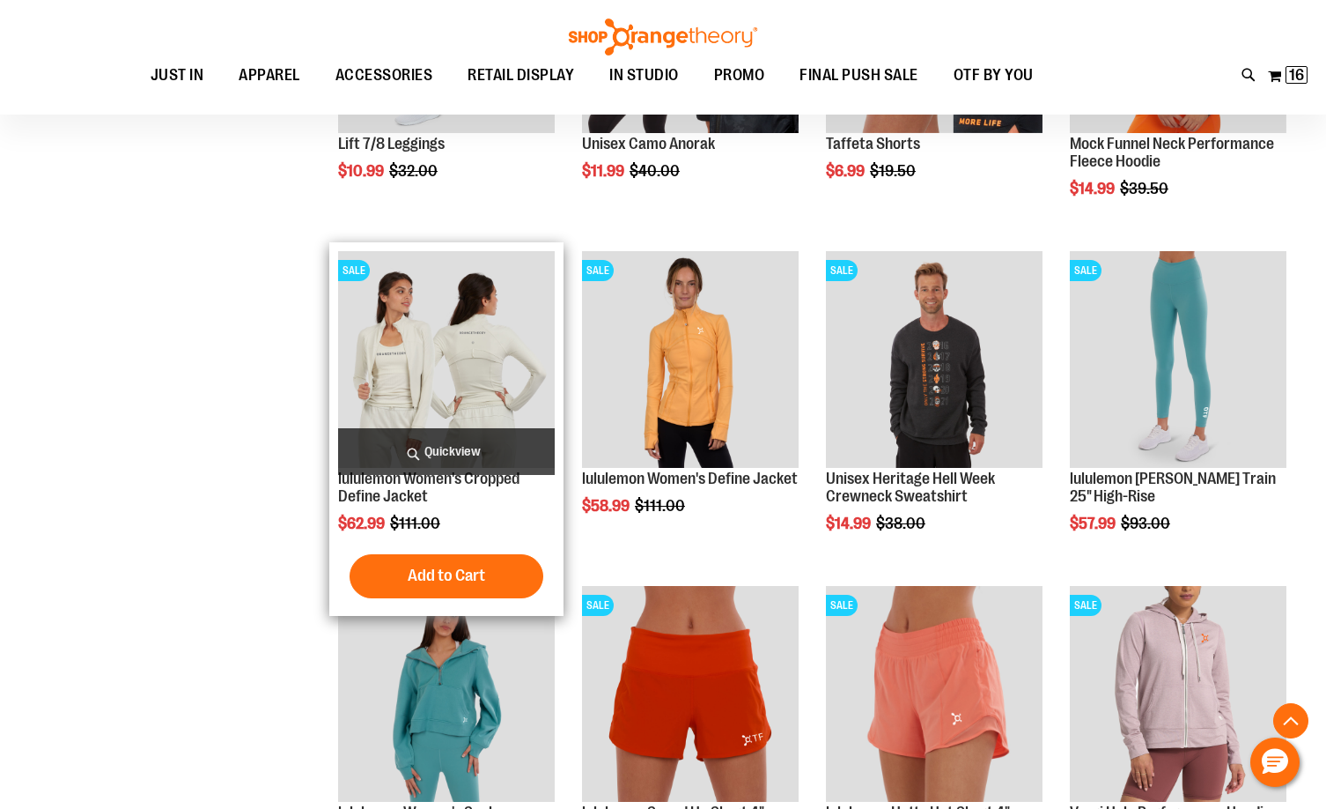
click at [456, 344] on img "product" at bounding box center [446, 359] width 217 height 217
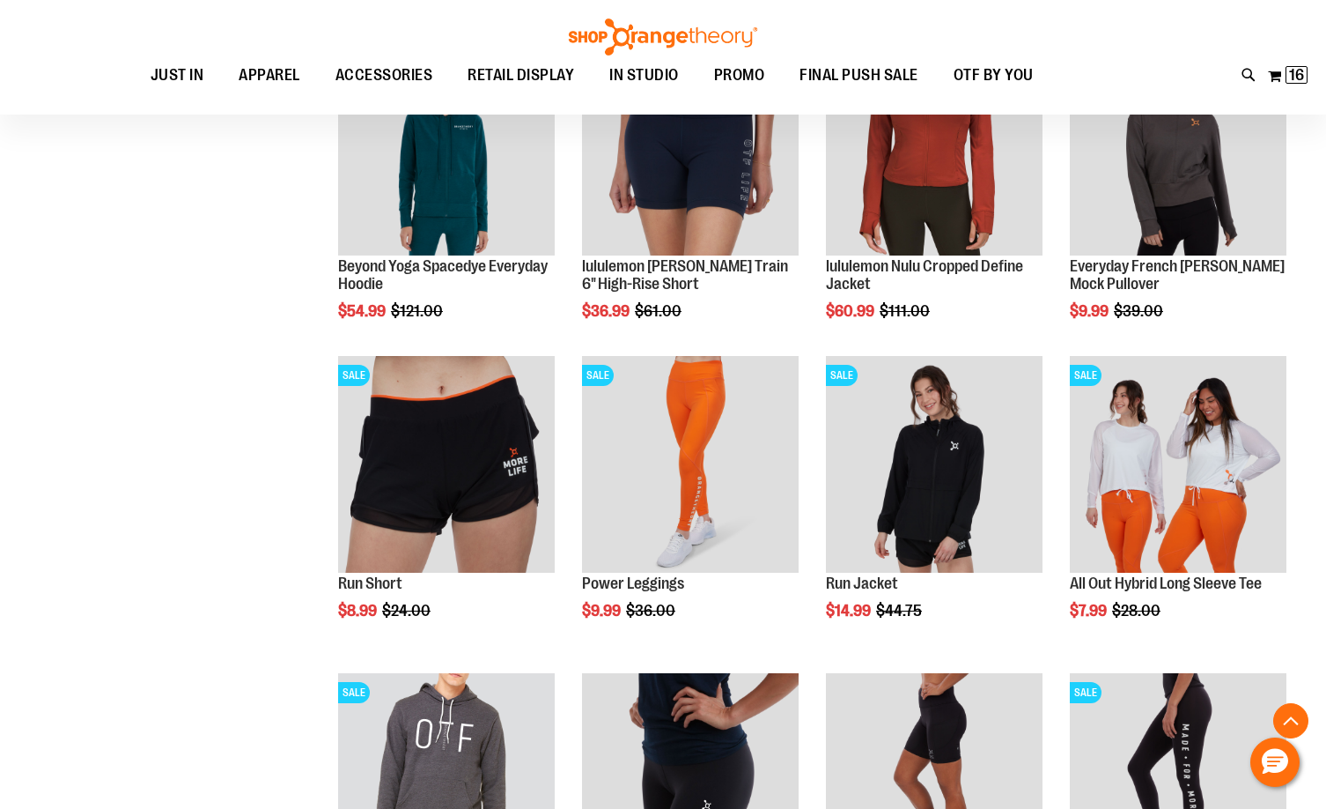
scroll to position [793, 0]
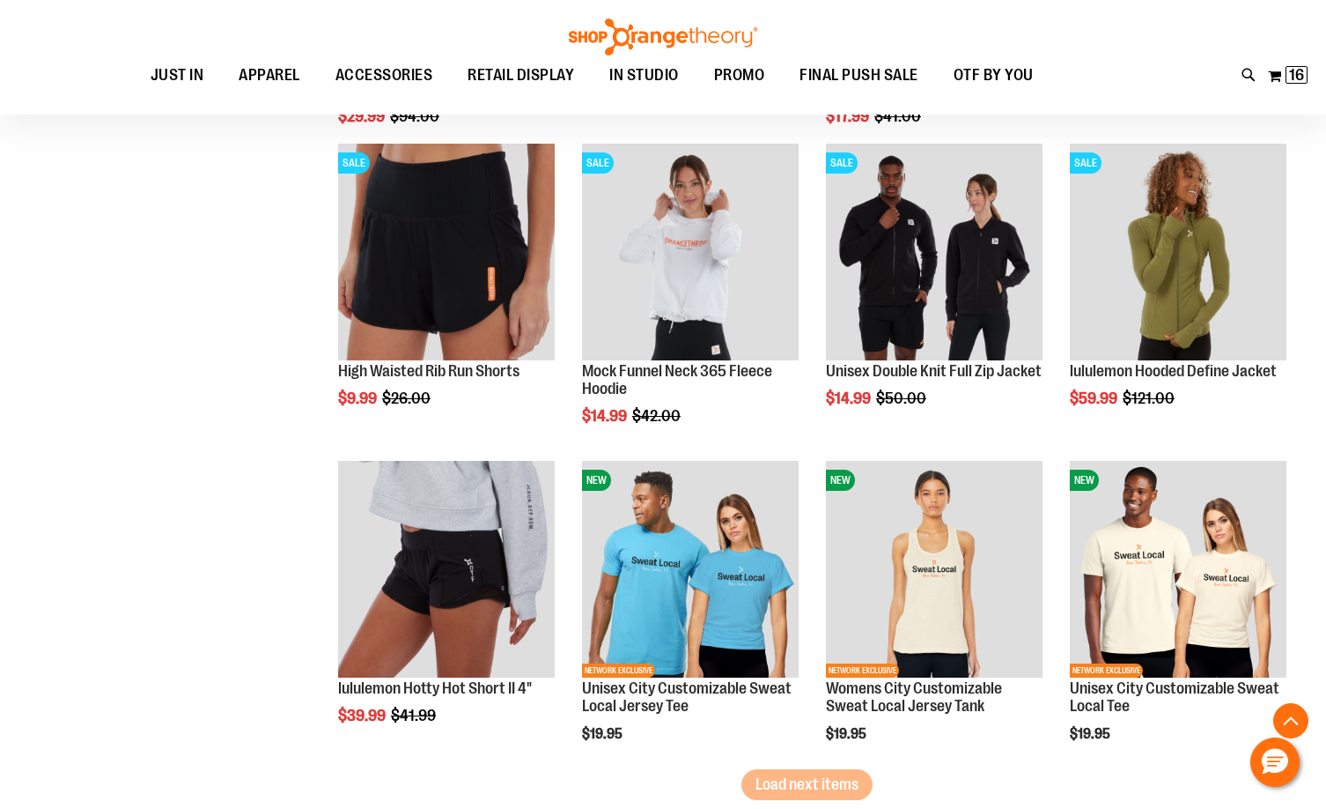
scroll to position [2642, 0]
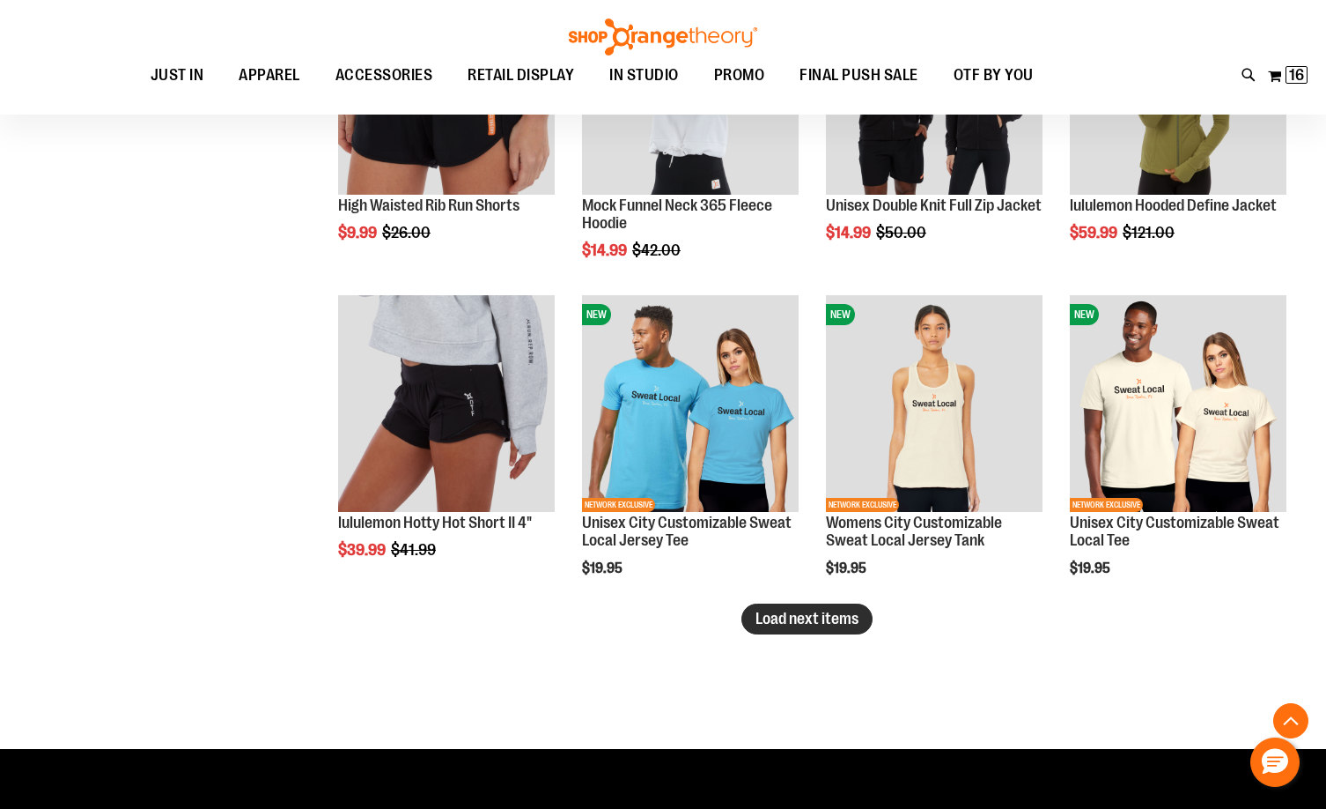
click at [785, 617] on span "Load next items" at bounding box center [807, 619] width 103 height 18
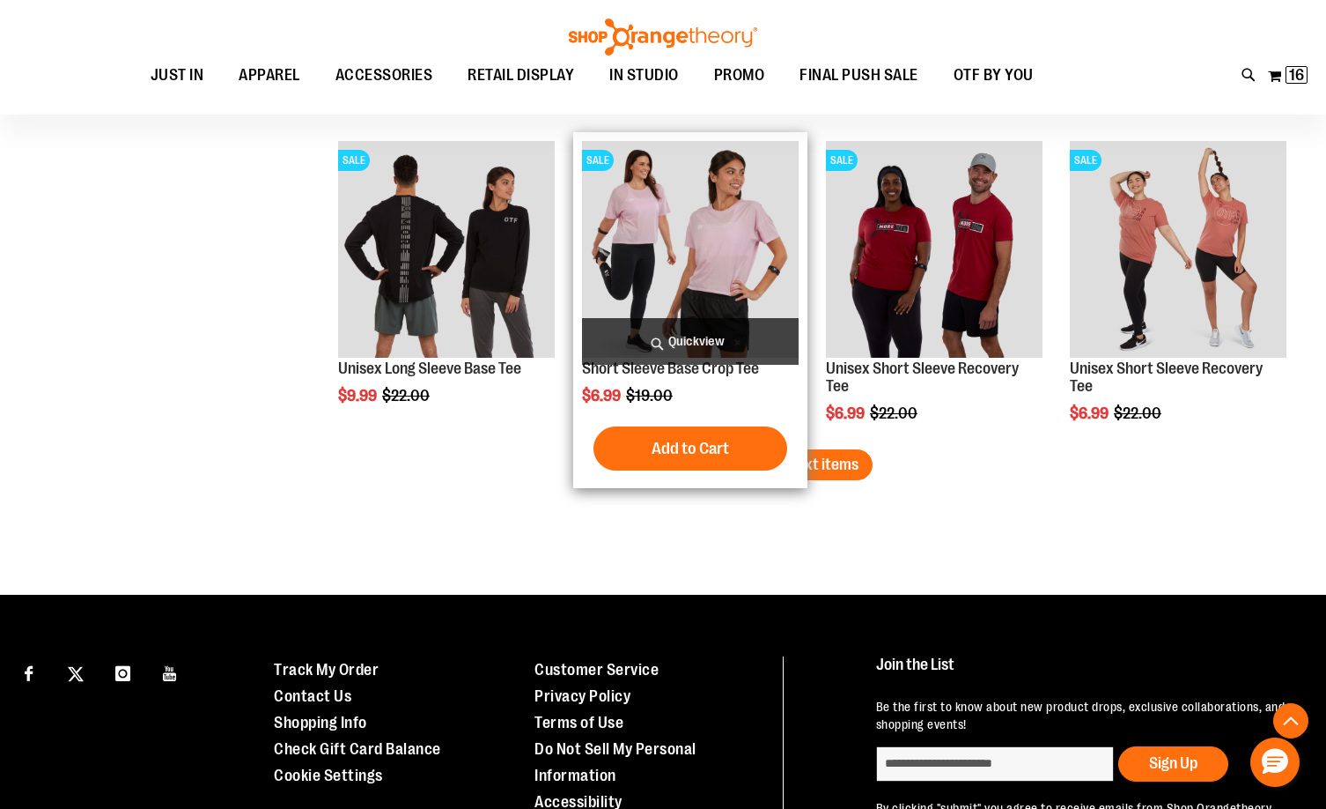
scroll to position [3787, 0]
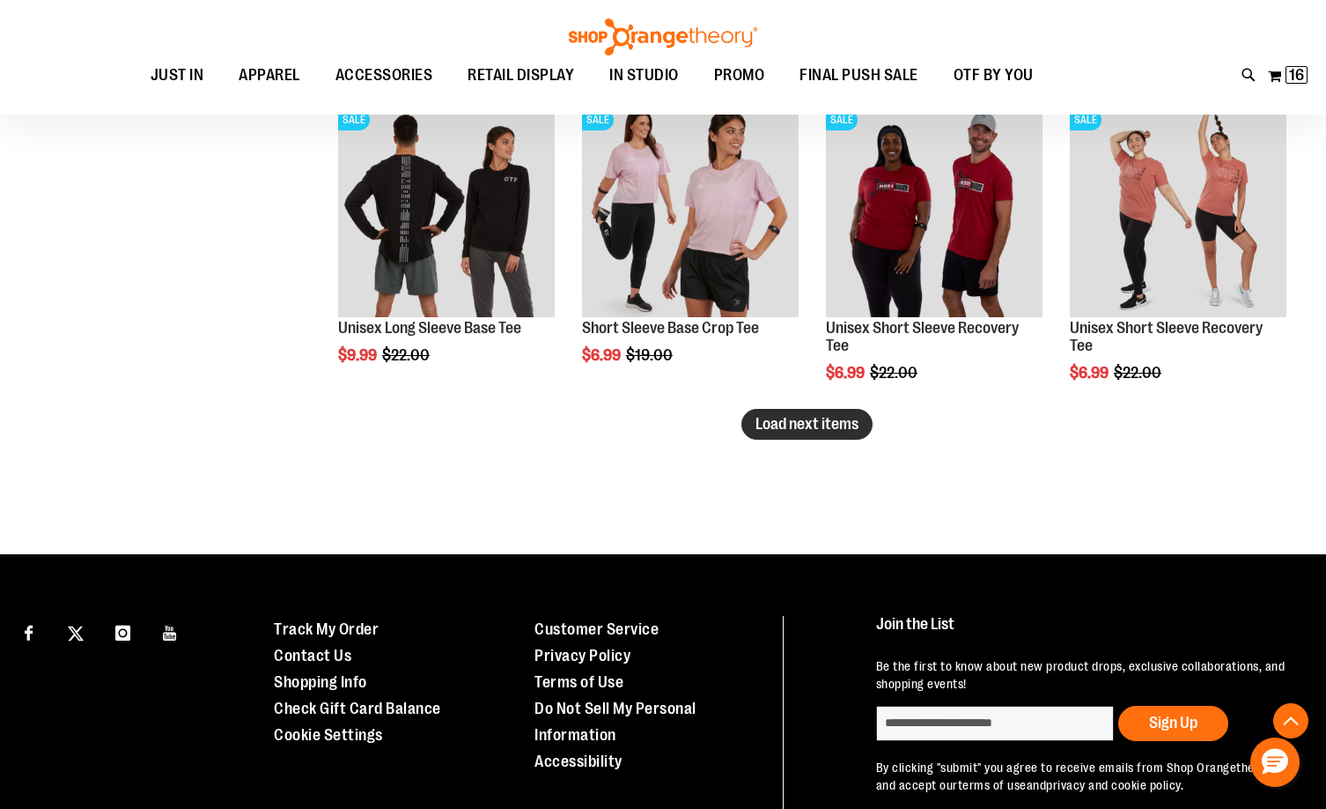
click at [804, 433] on button "Load next items" at bounding box center [807, 424] width 131 height 31
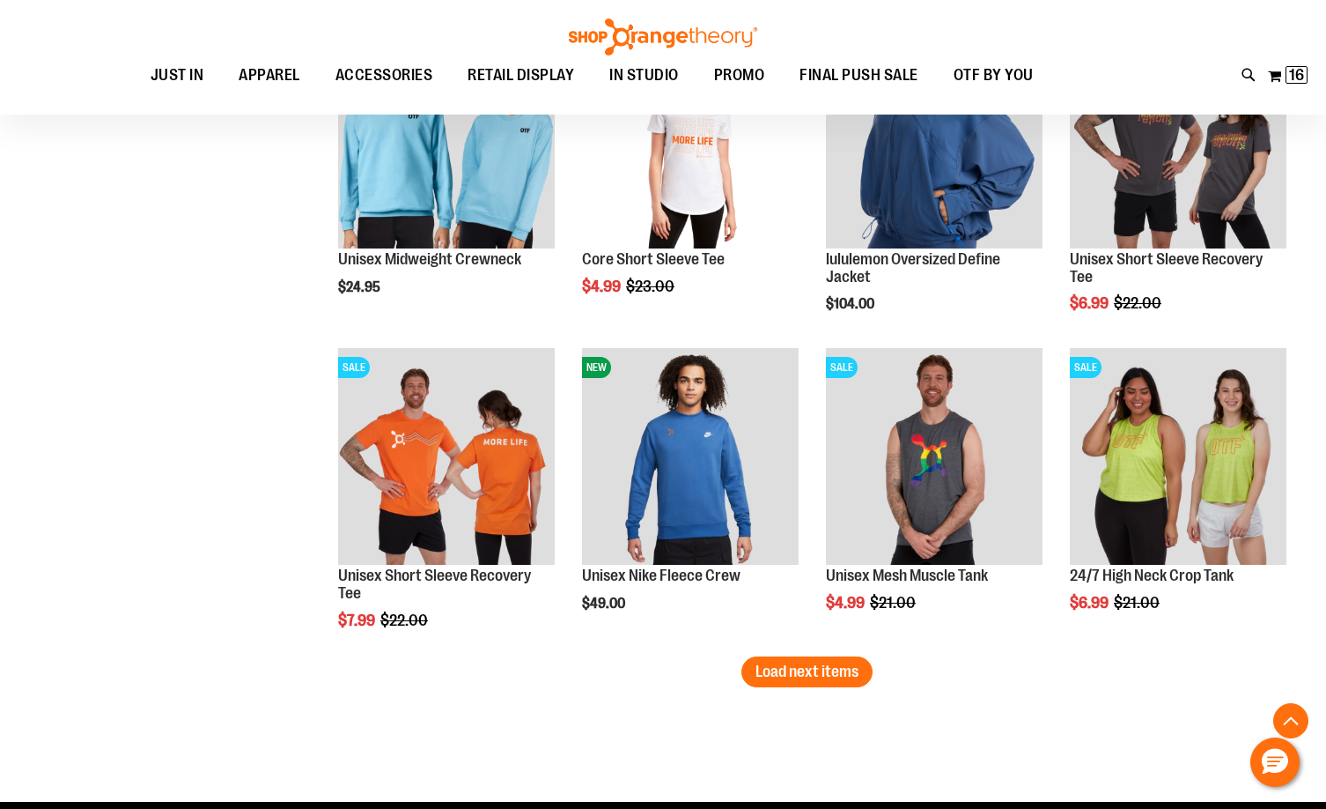
scroll to position [4580, 0]
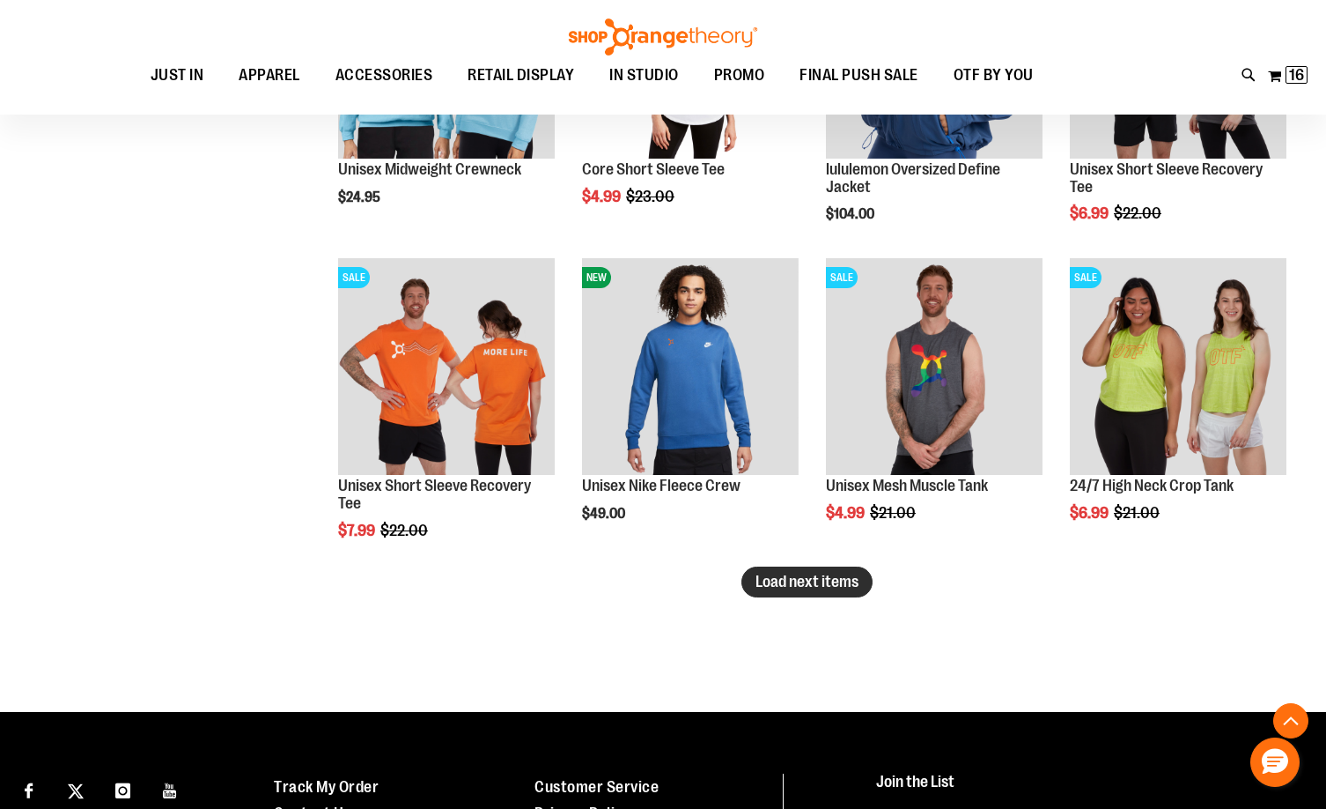
click at [811, 582] on span "Load next items" at bounding box center [807, 582] width 103 height 18
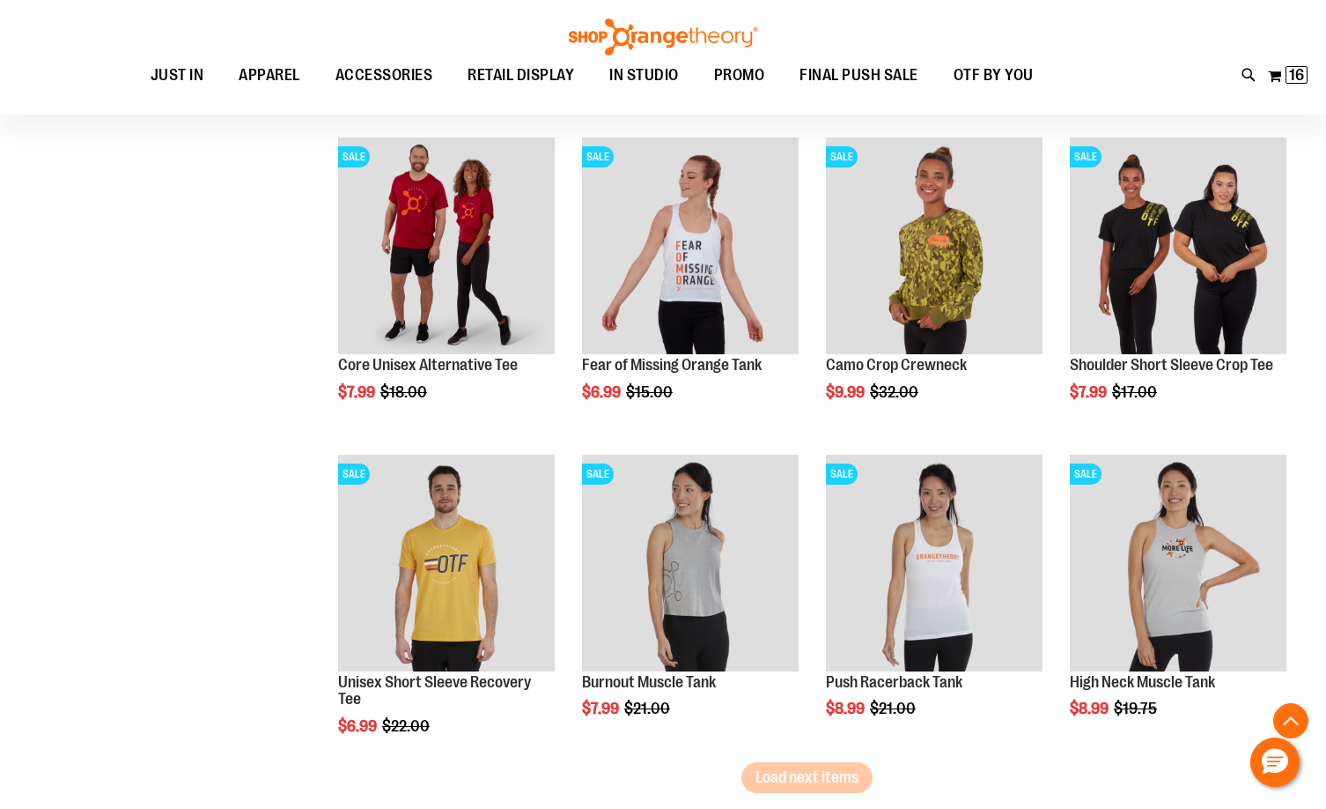
scroll to position [5373, 0]
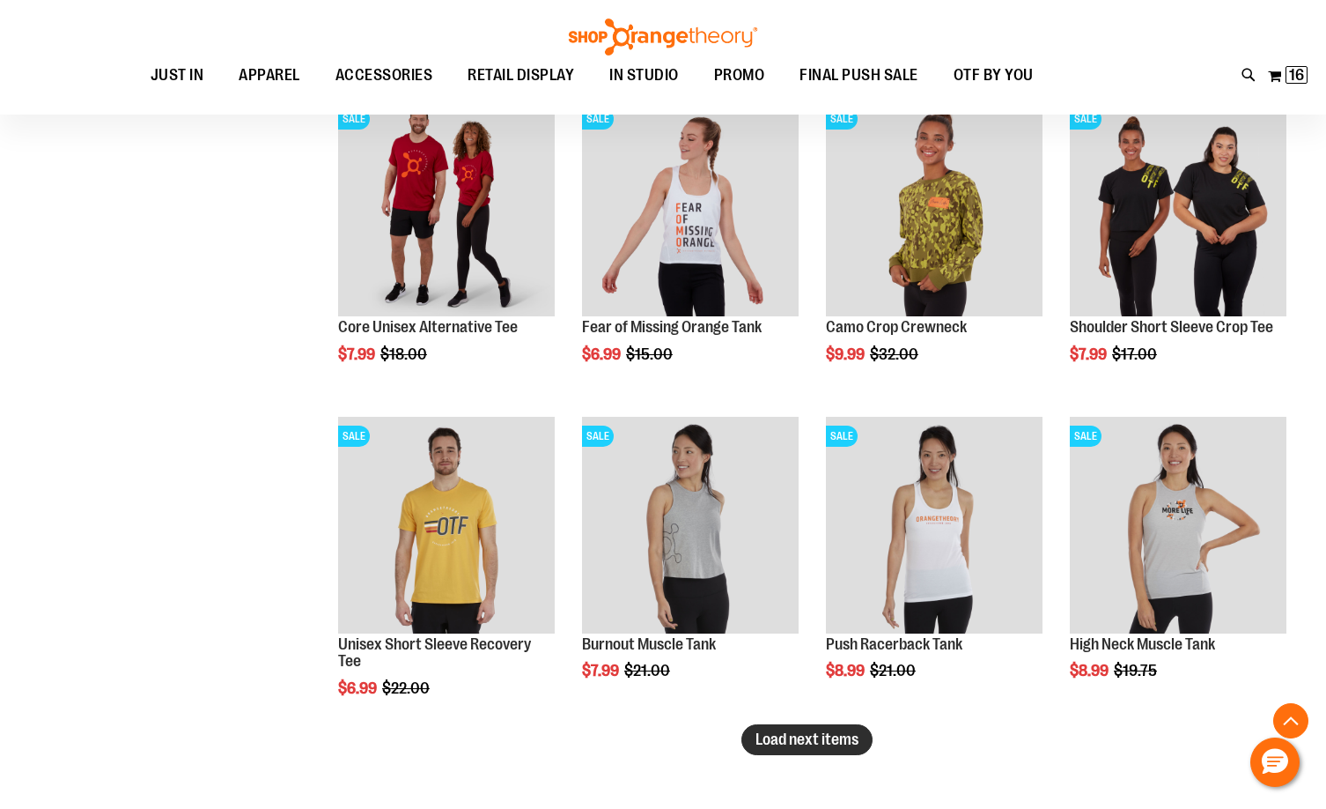
click at [816, 728] on button "Load next items" at bounding box center [807, 739] width 131 height 31
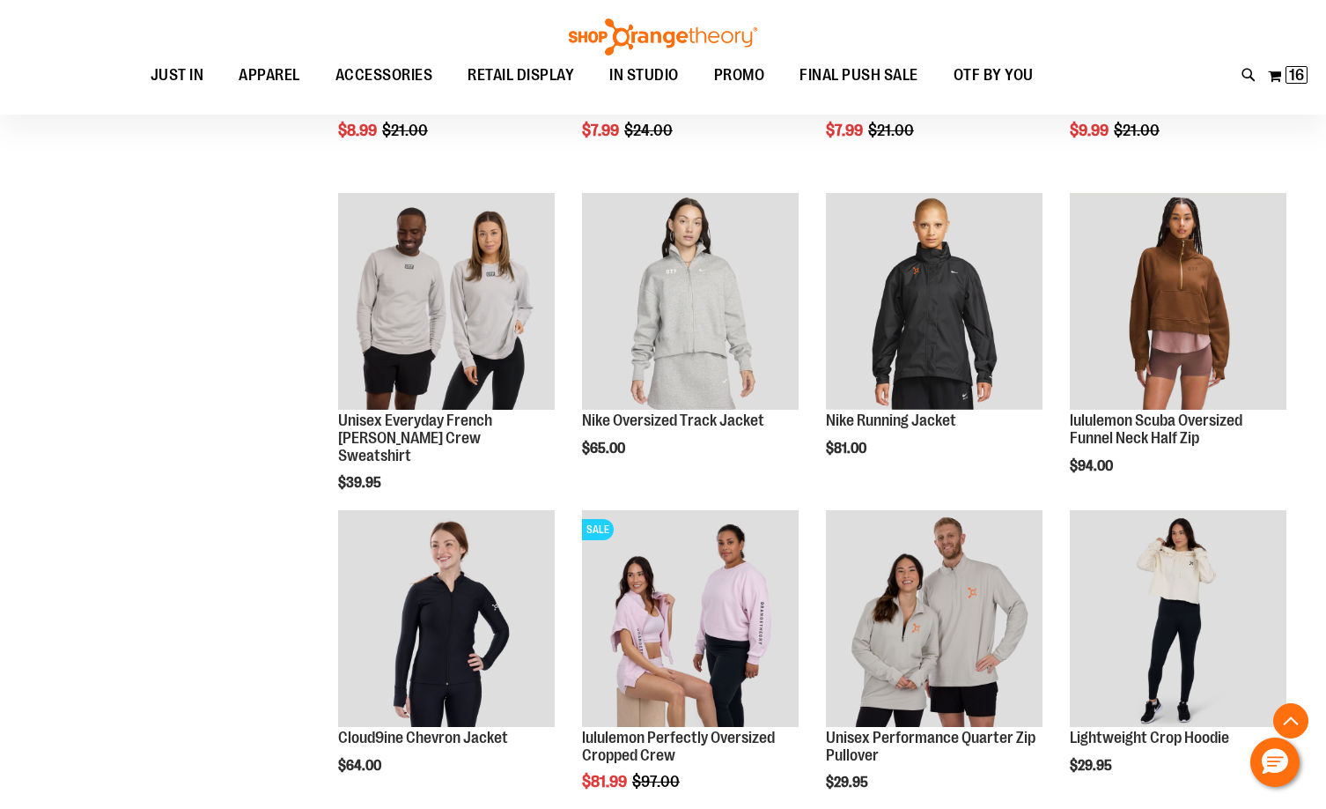
scroll to position [6342, 0]
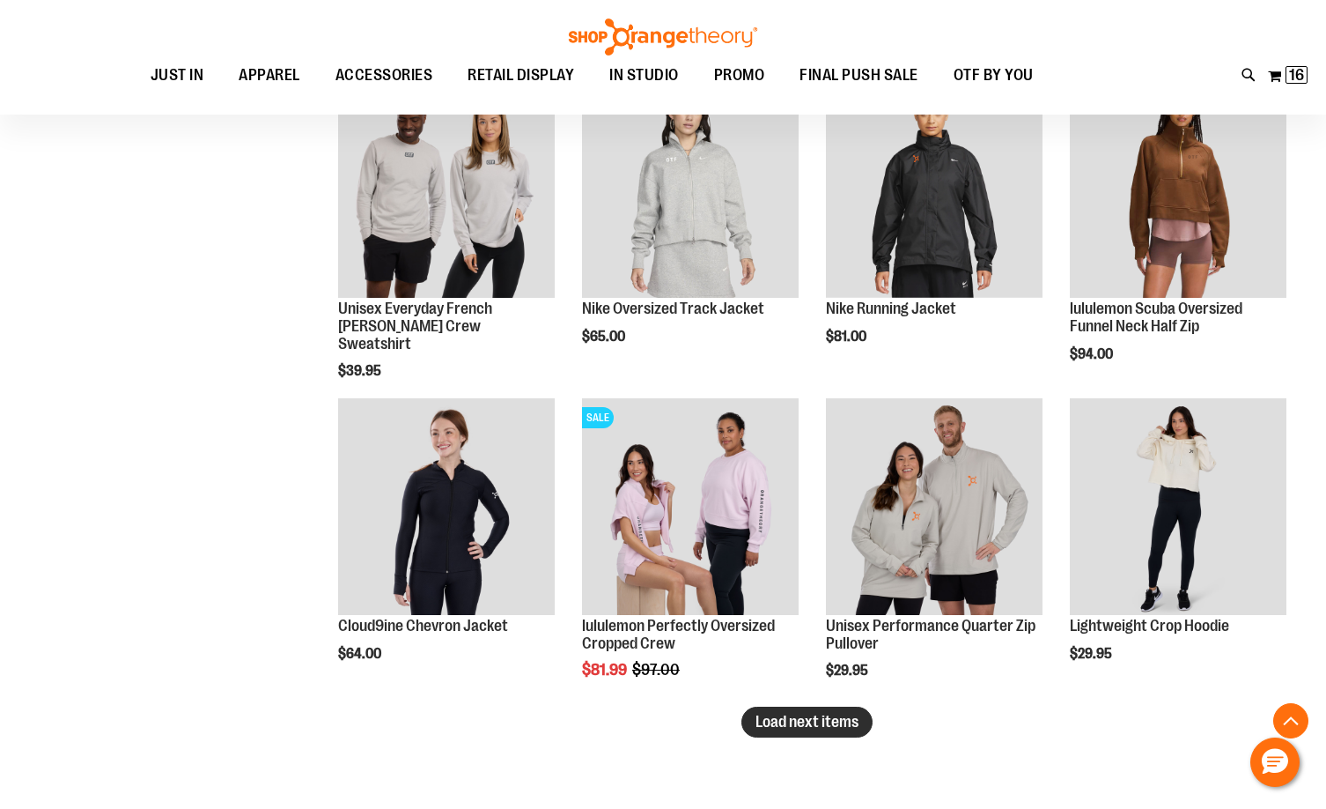
click at [812, 723] on span "Load next items" at bounding box center [807, 722] width 103 height 18
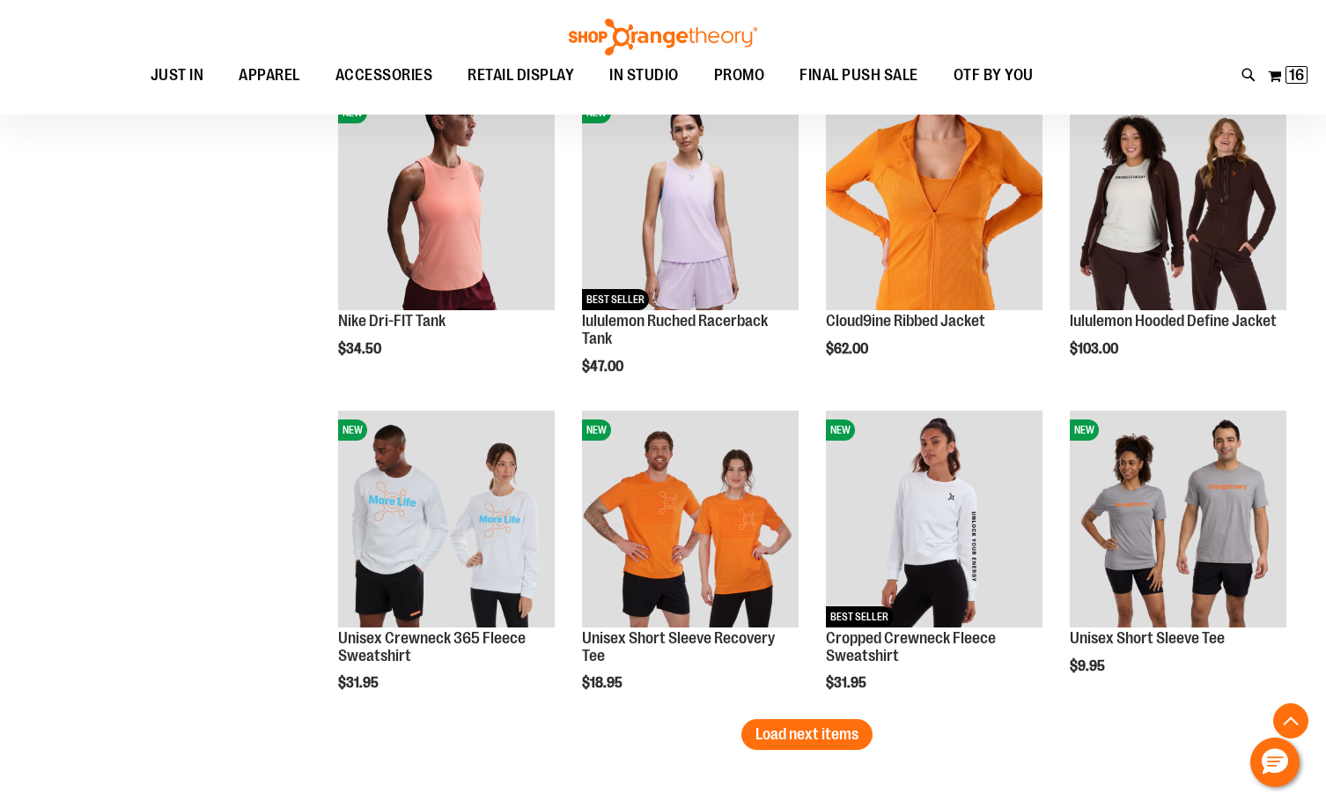
scroll to position [7311, 0]
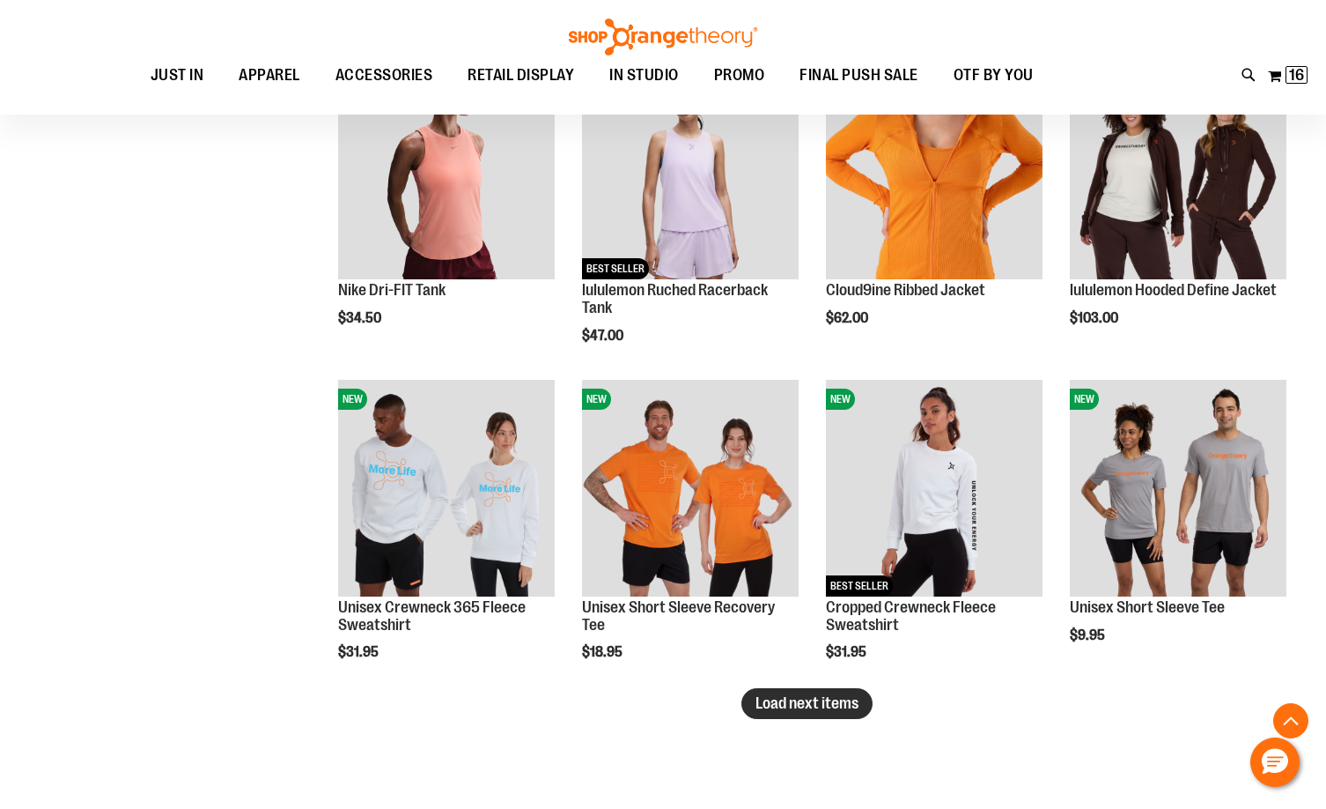
click at [809, 707] on span "Load next items" at bounding box center [807, 703] width 103 height 18
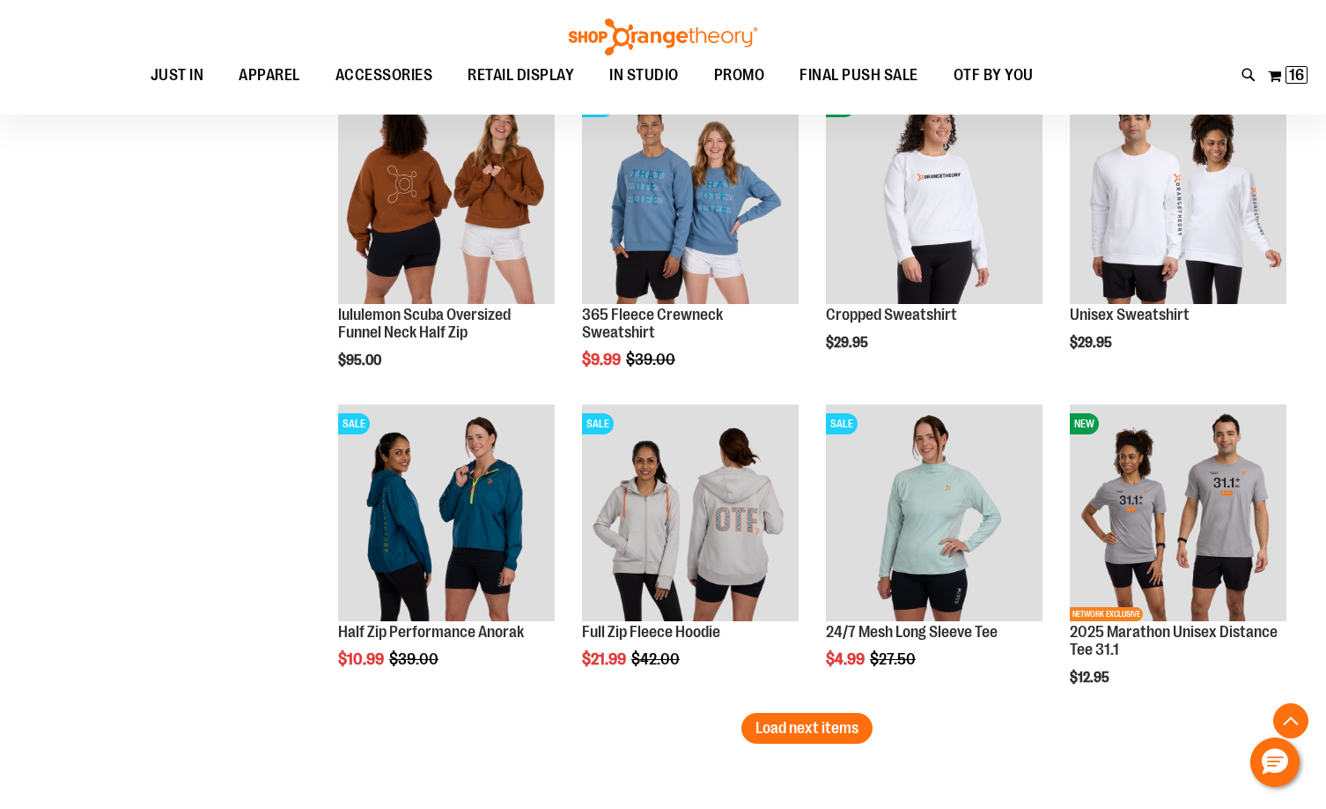
scroll to position [8279, 0]
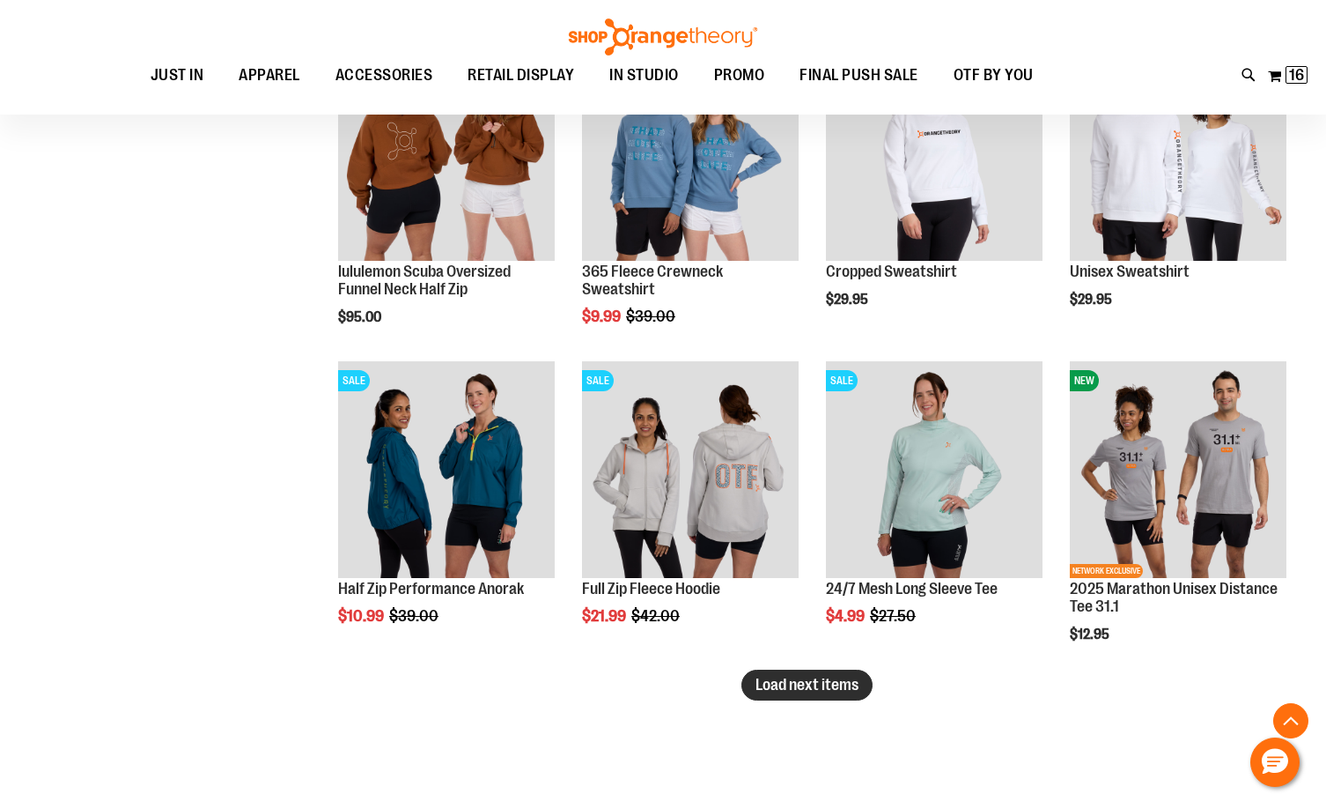
click at [811, 698] on button "Load next items" at bounding box center [807, 684] width 131 height 31
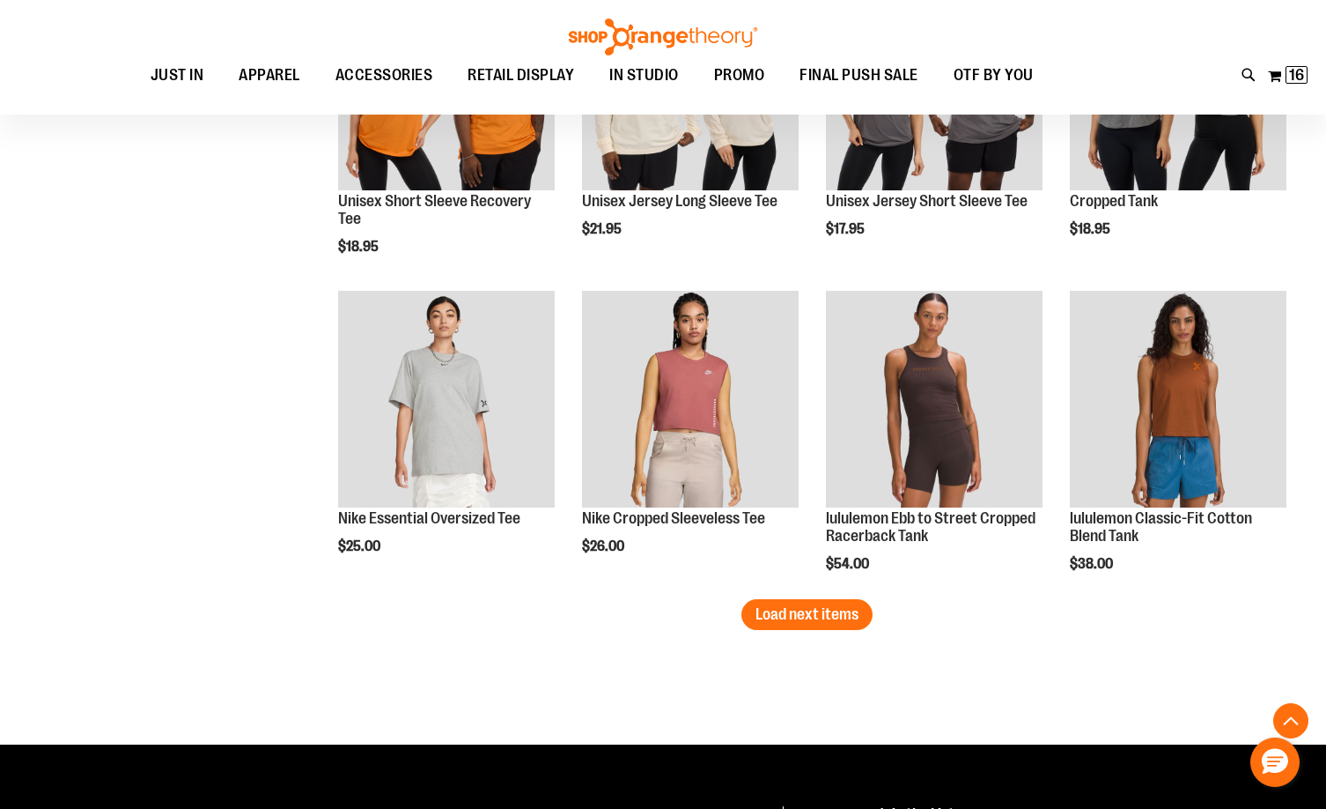
scroll to position [9336, 0]
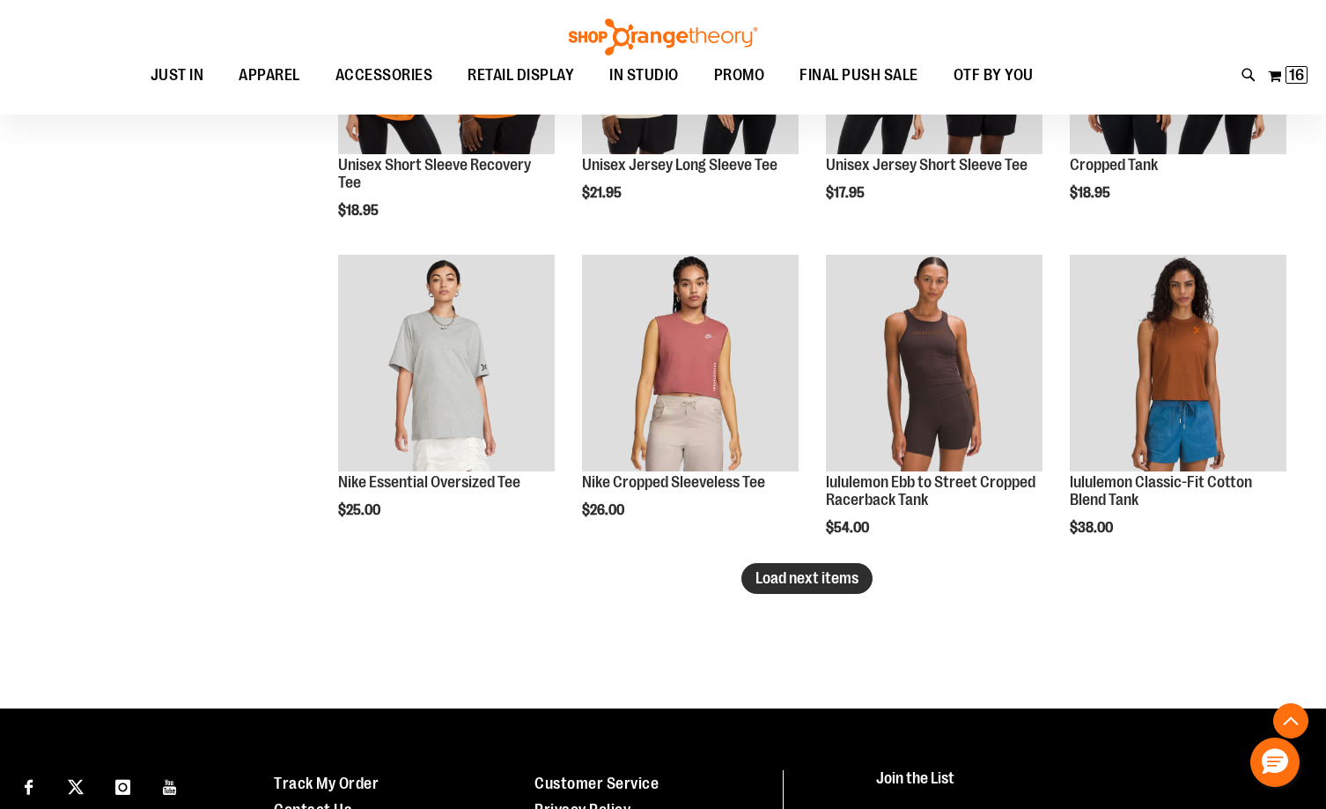
click at [804, 573] on span "Load next items" at bounding box center [807, 578] width 103 height 18
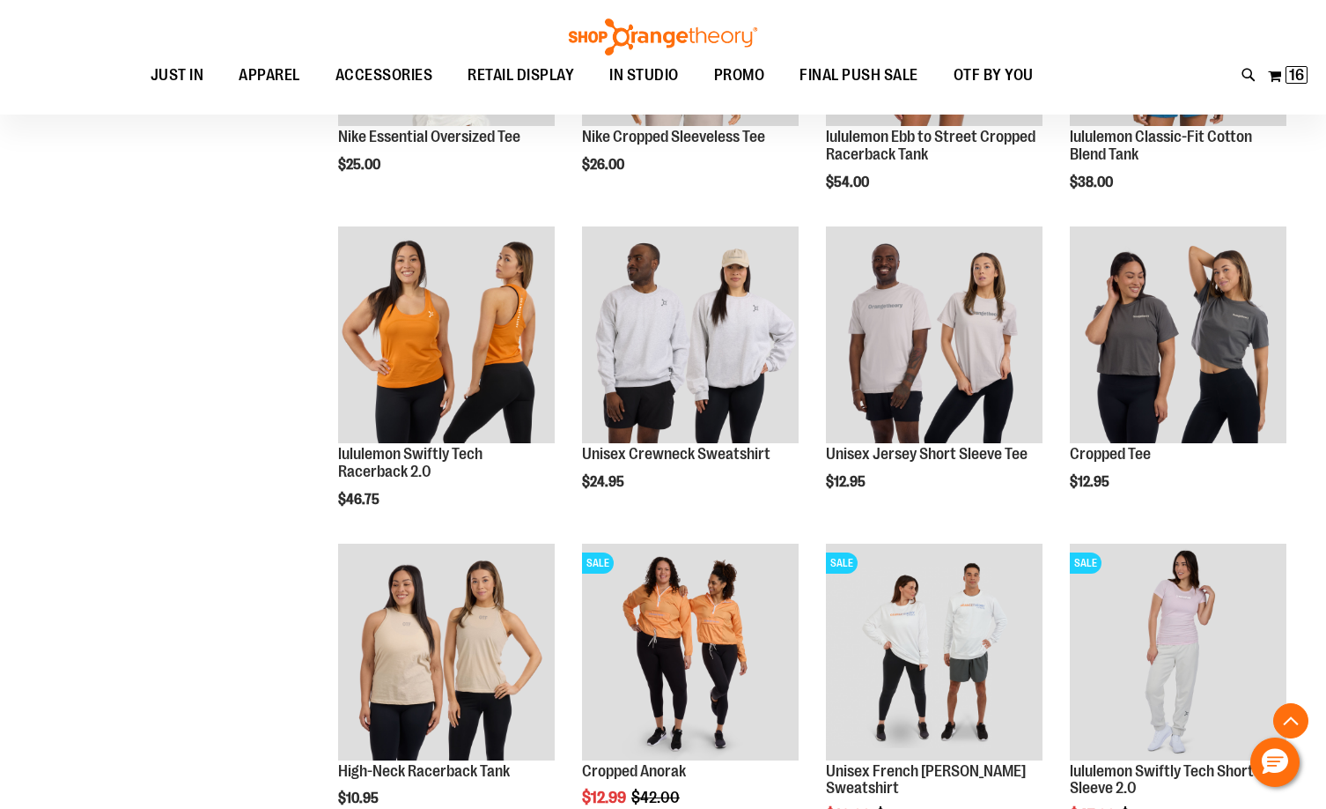
scroll to position [9689, 0]
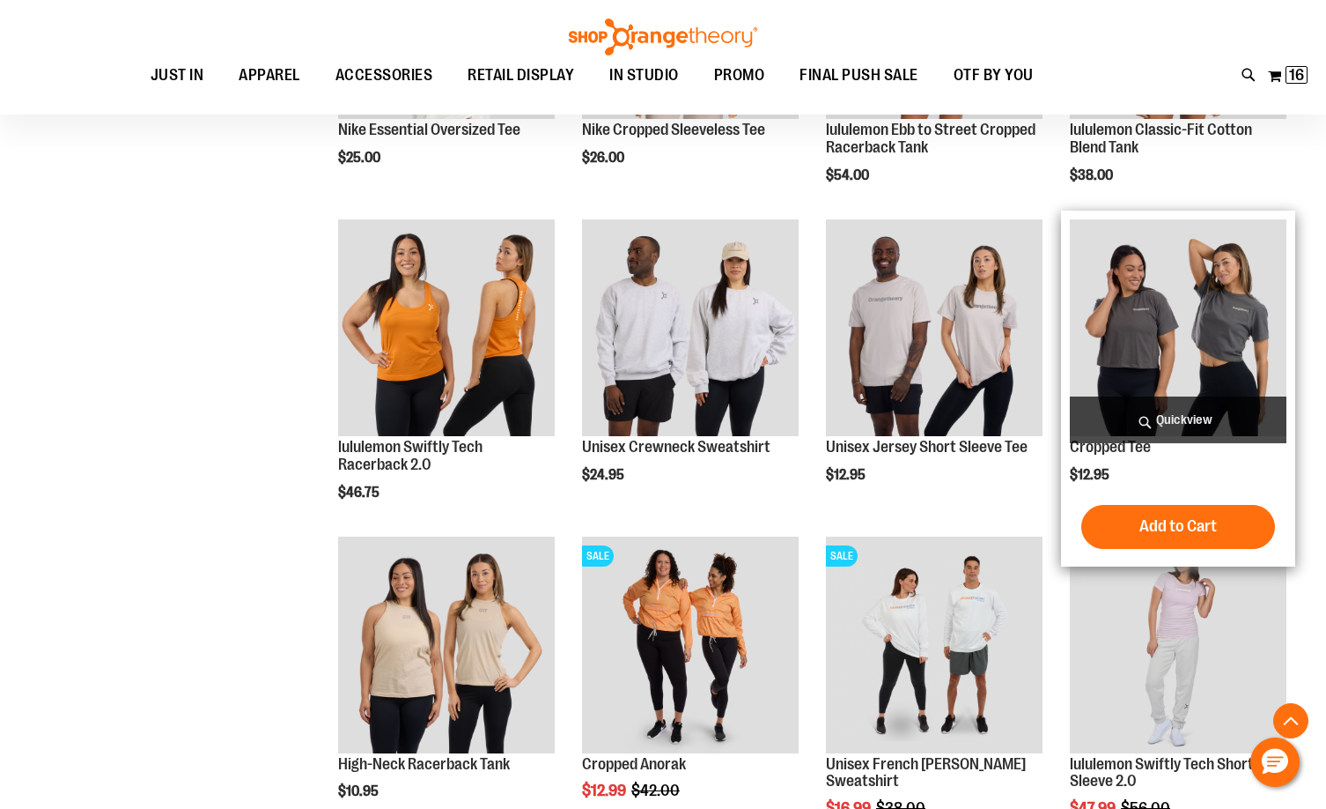
click at [1134, 359] on img "product" at bounding box center [1178, 327] width 217 height 217
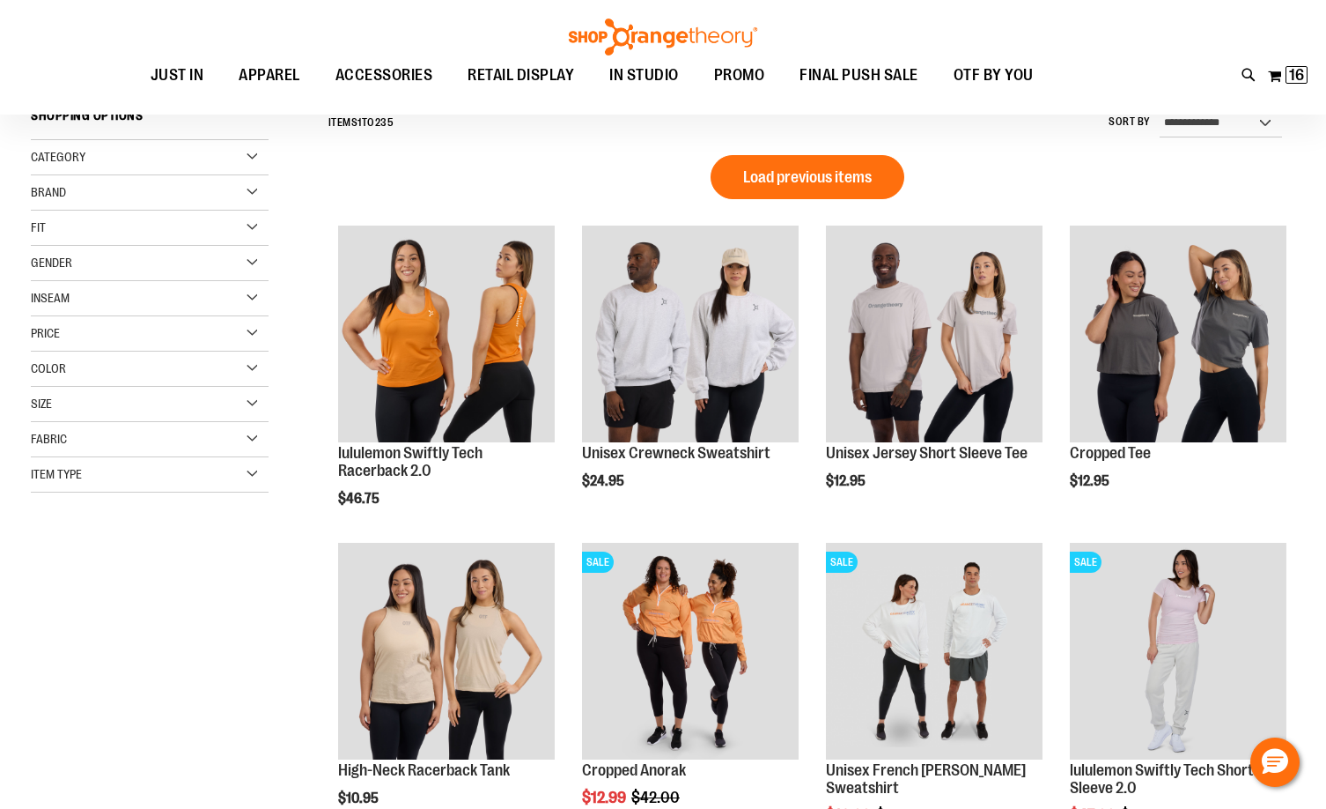
scroll to position [175, 0]
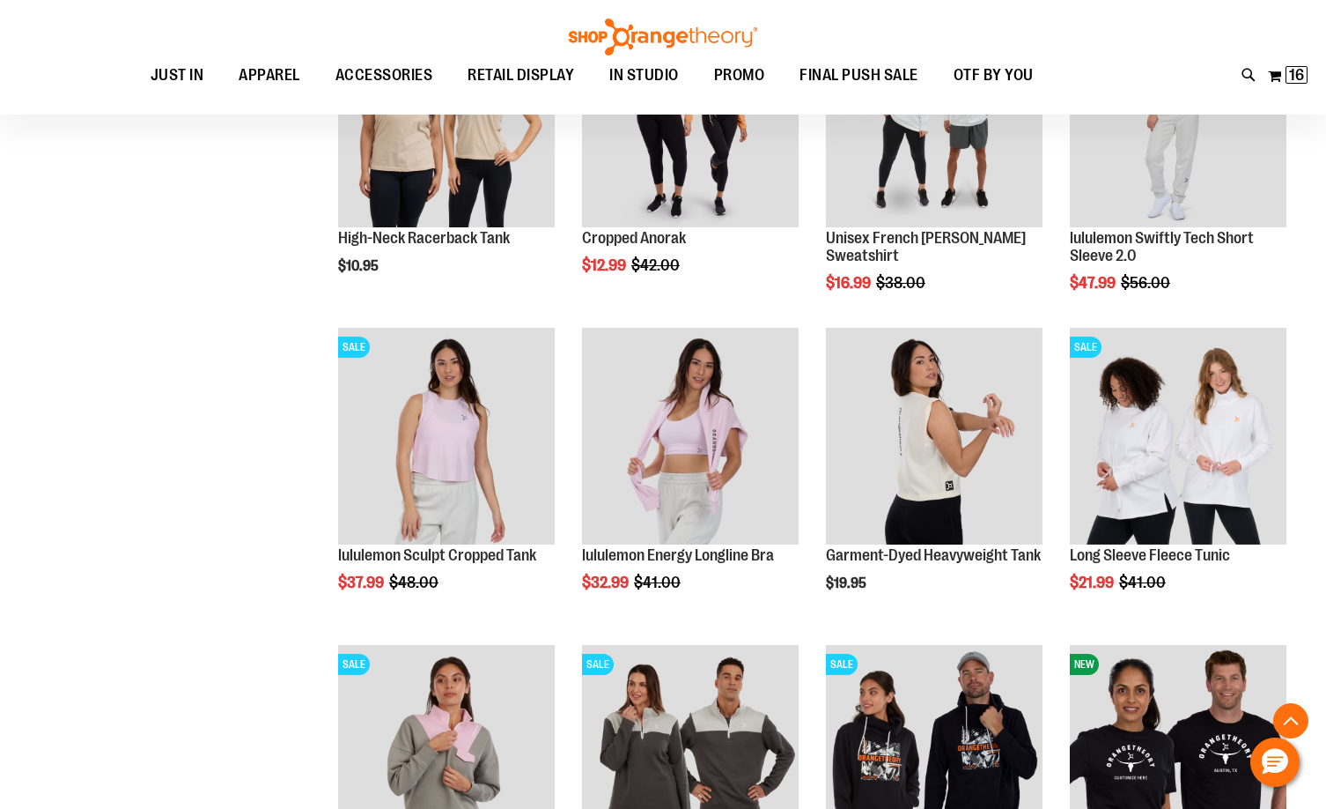
scroll to position [792, 0]
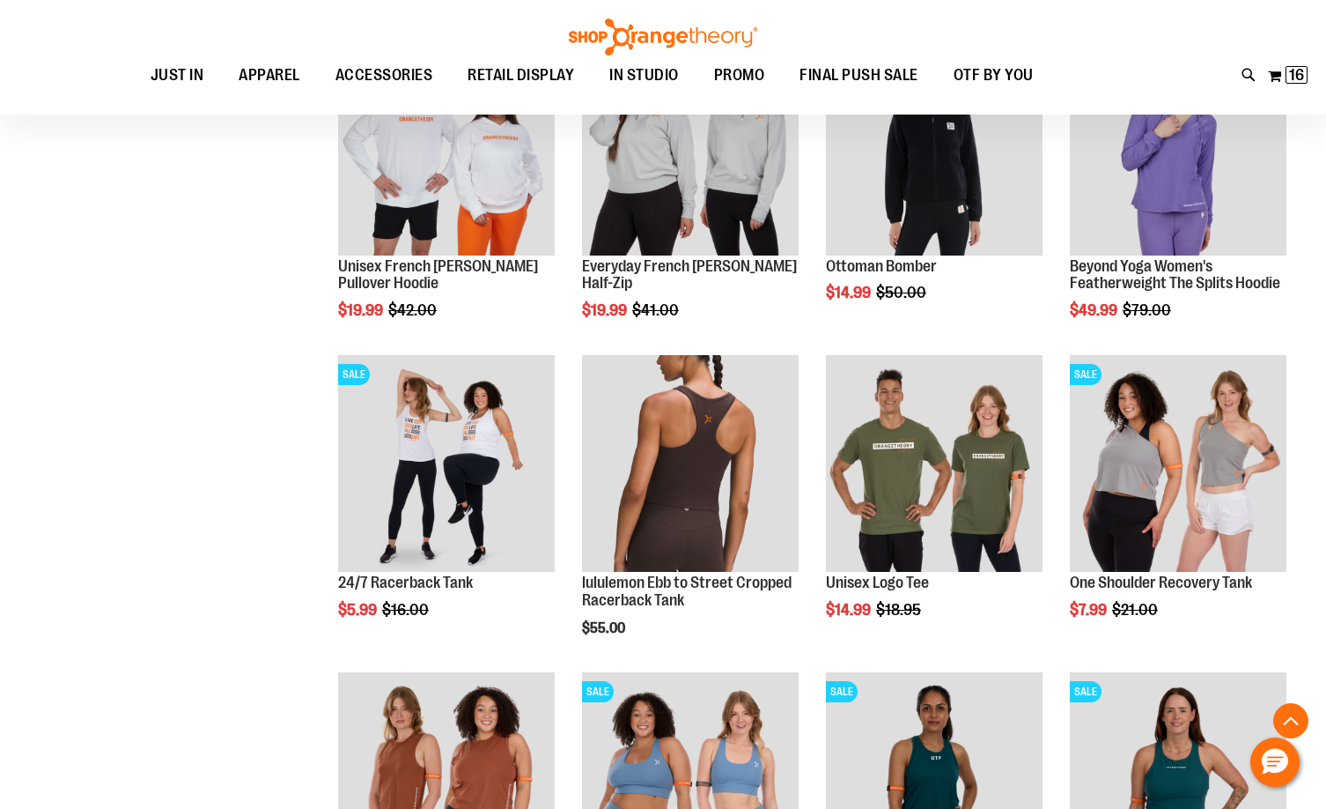
scroll to position [2289, 0]
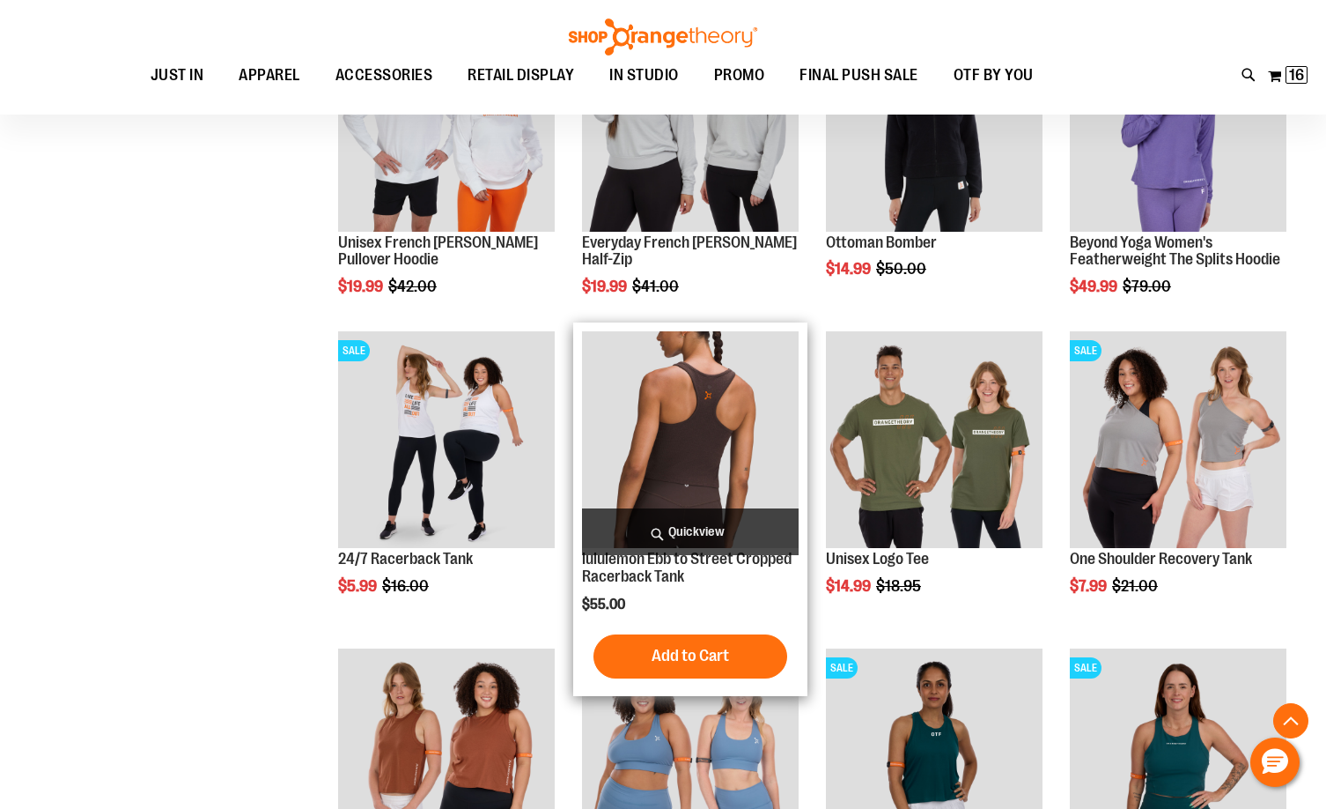
click at [734, 440] on img "product" at bounding box center [690, 439] width 217 height 217
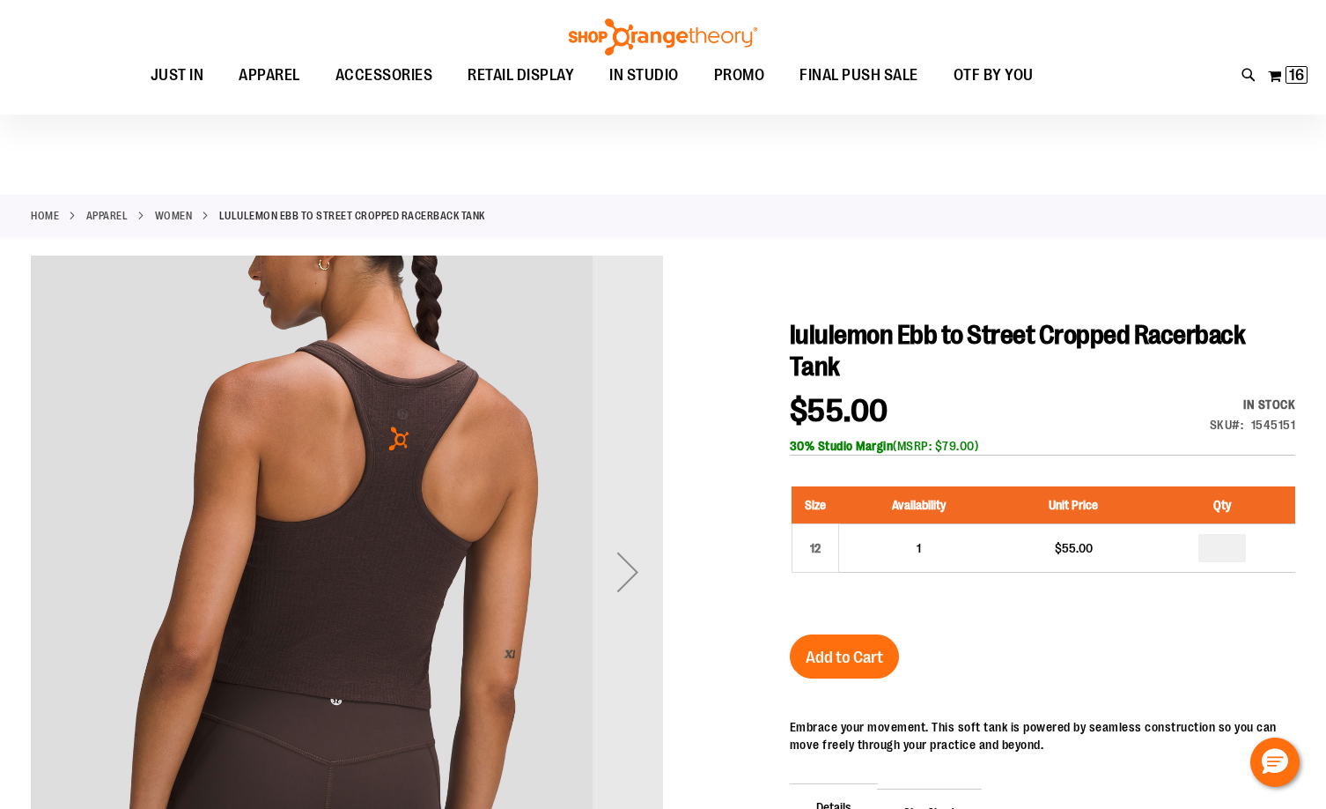
scroll to position [263, 0]
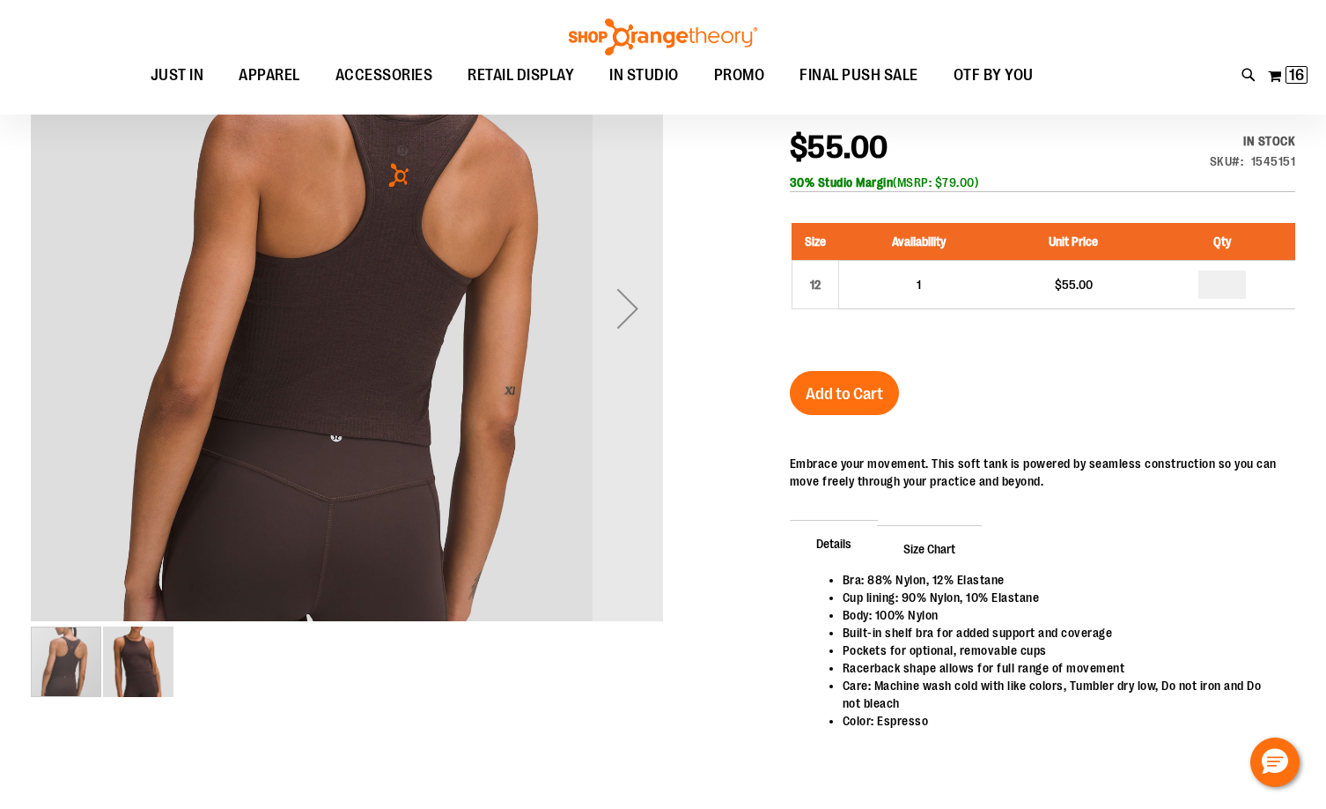
click at [133, 666] on img "image 2 of 2" at bounding box center [138, 661] width 70 height 70
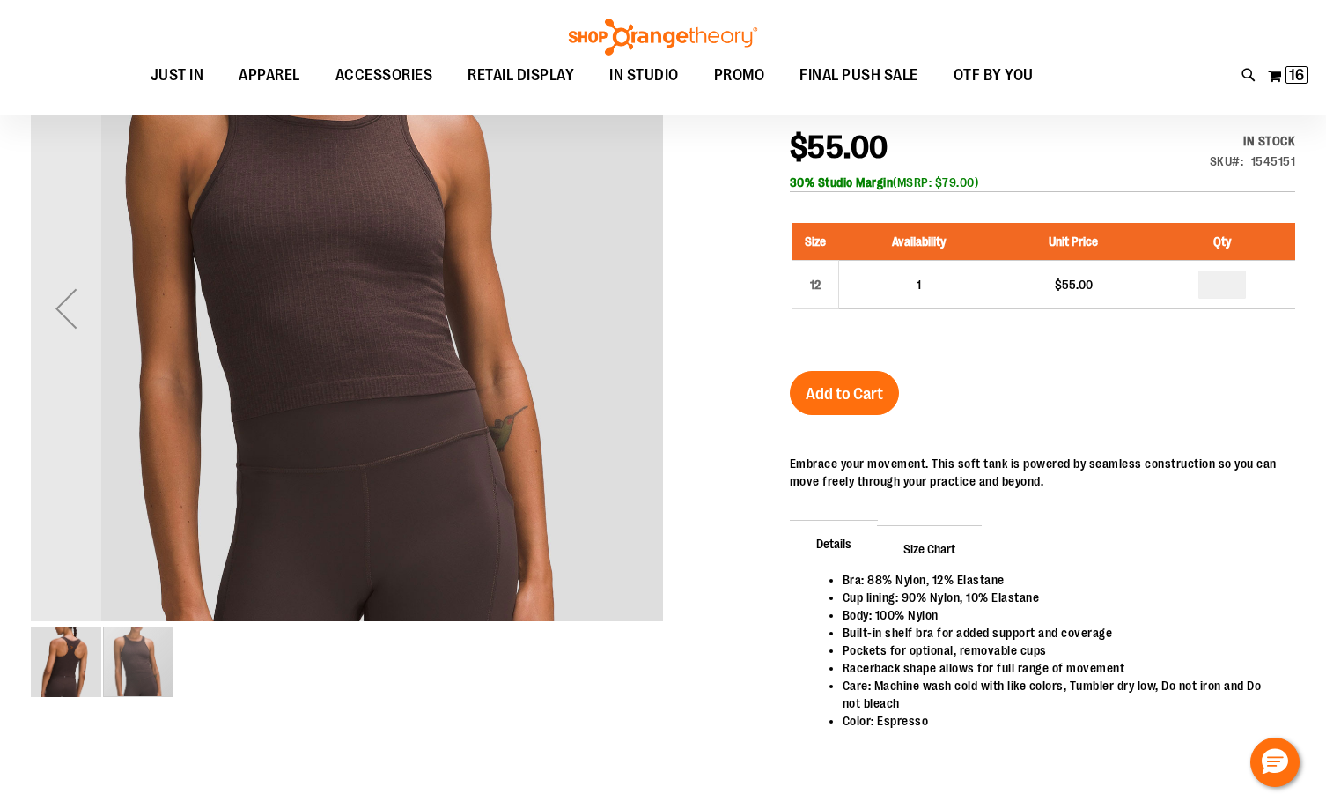
click at [78, 675] on img "image 1 of 2" at bounding box center [66, 661] width 70 height 70
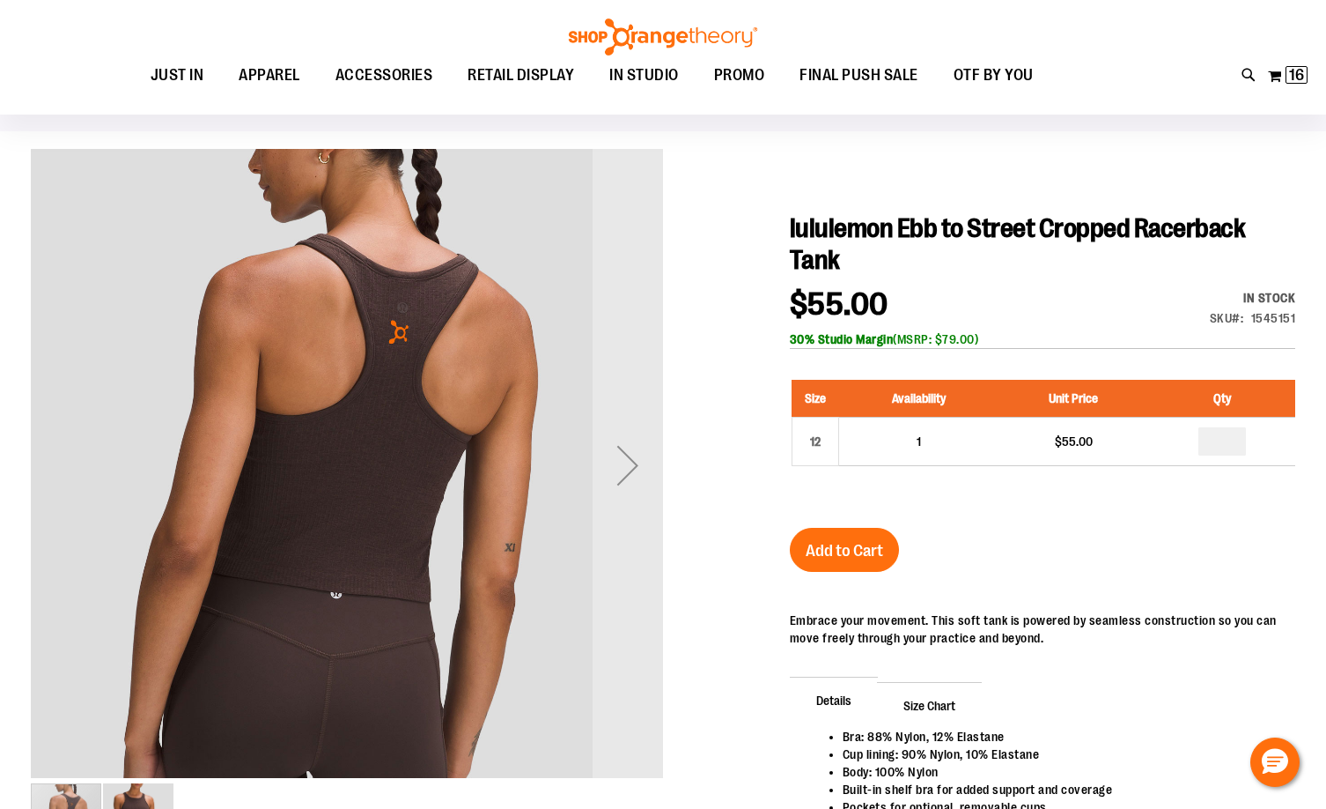
scroll to position [0, 0]
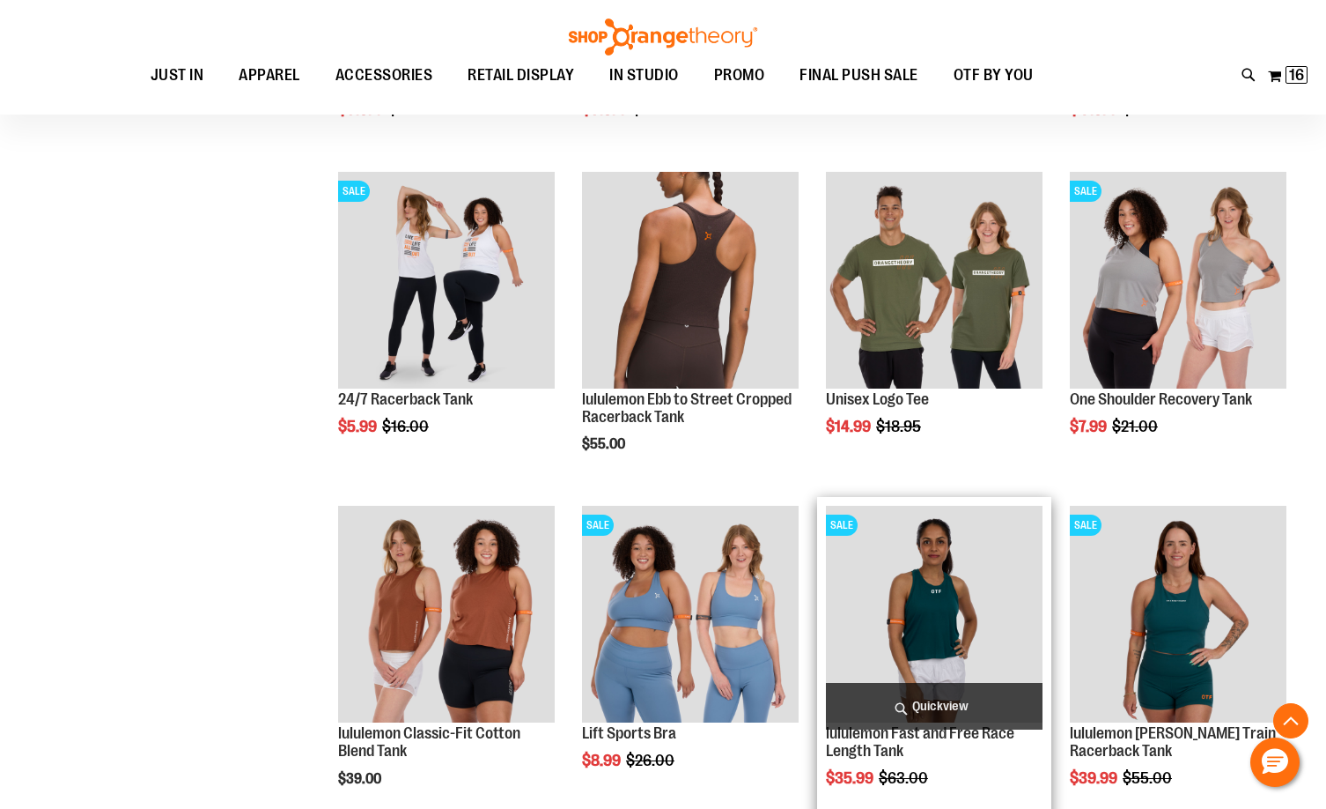
scroll to position [528, 0]
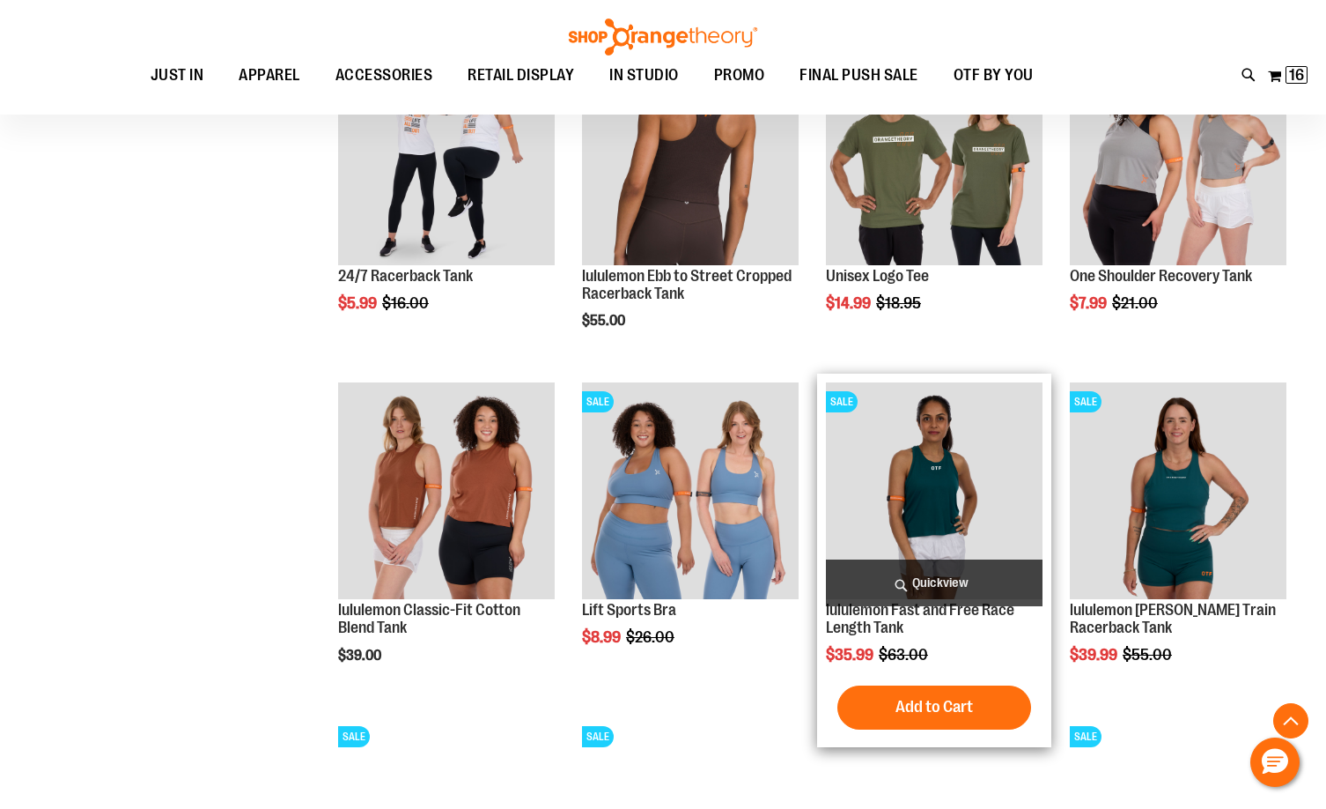
scroll to position [704, 0]
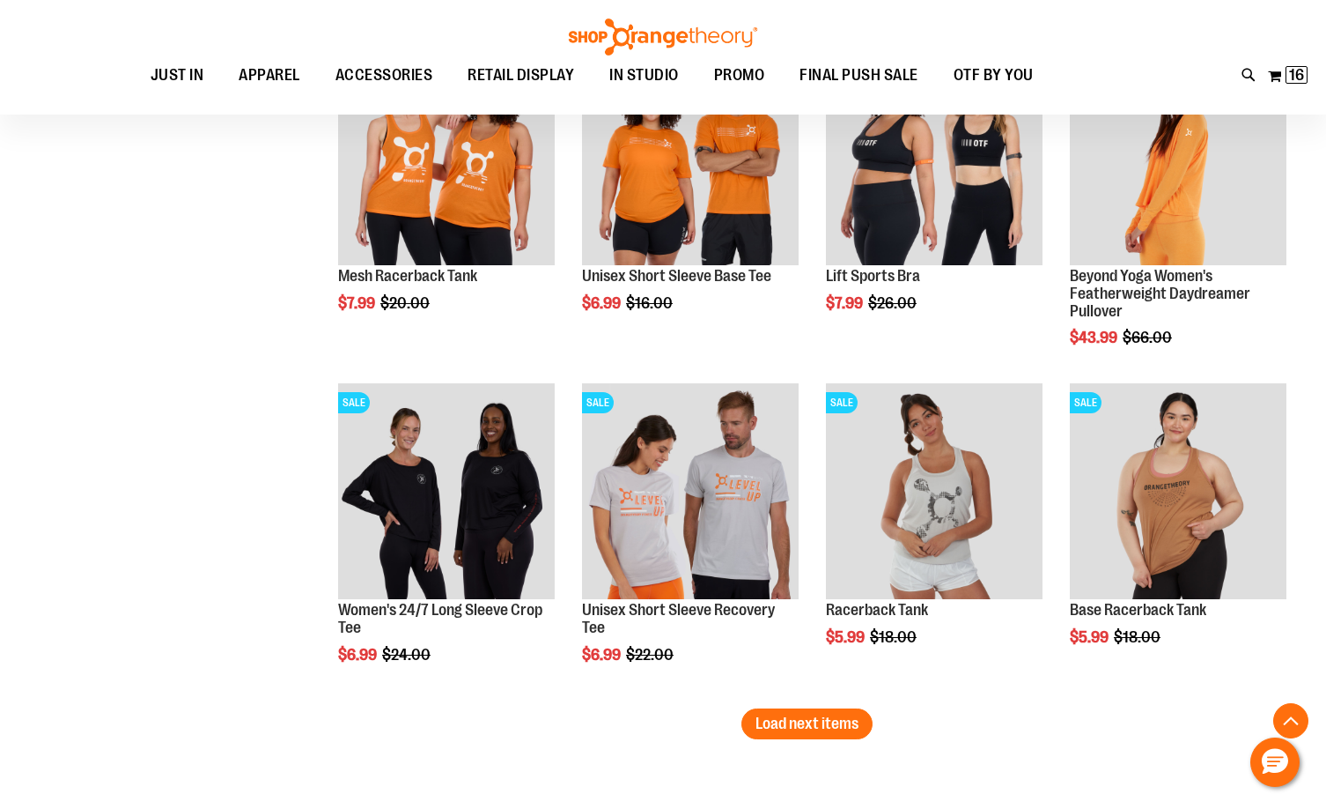
scroll to position [2906, 0]
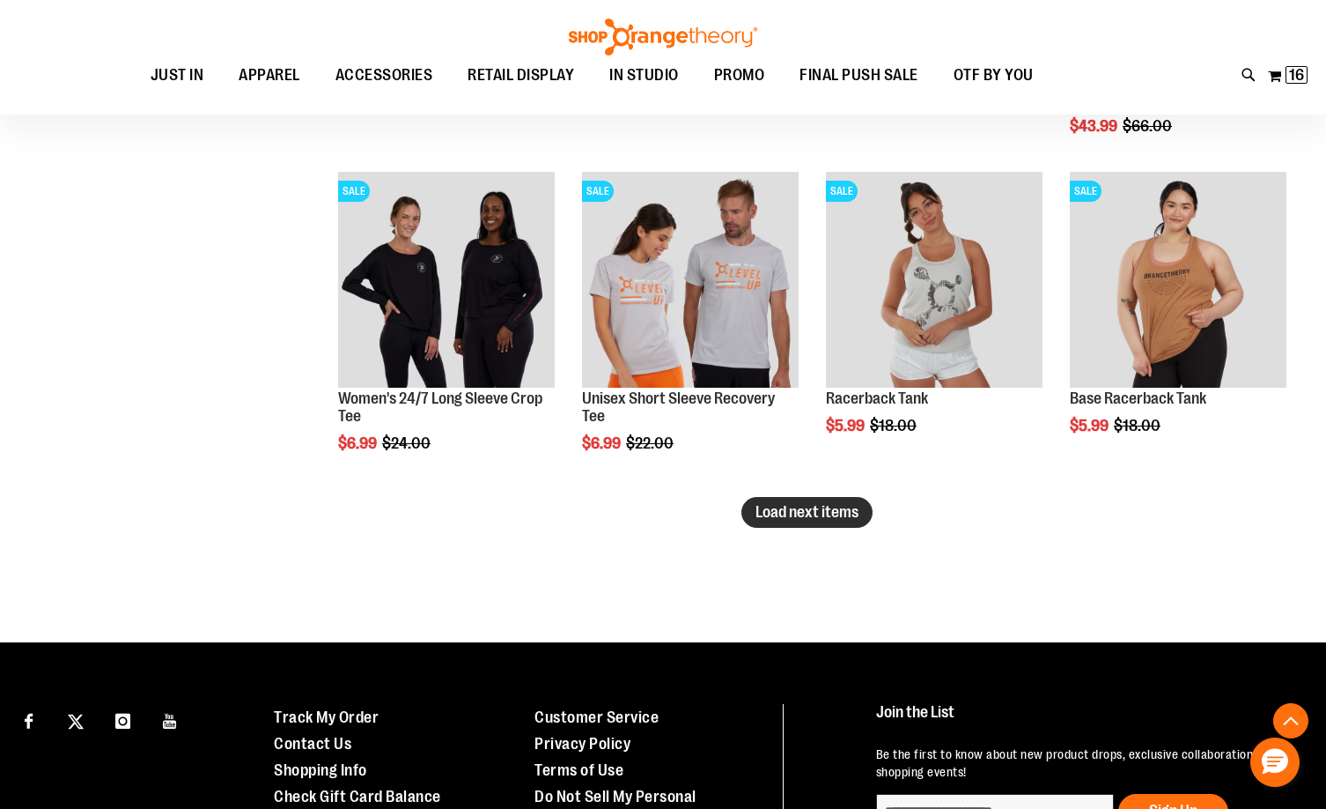
click at [812, 506] on span "Load next items" at bounding box center [807, 512] width 103 height 18
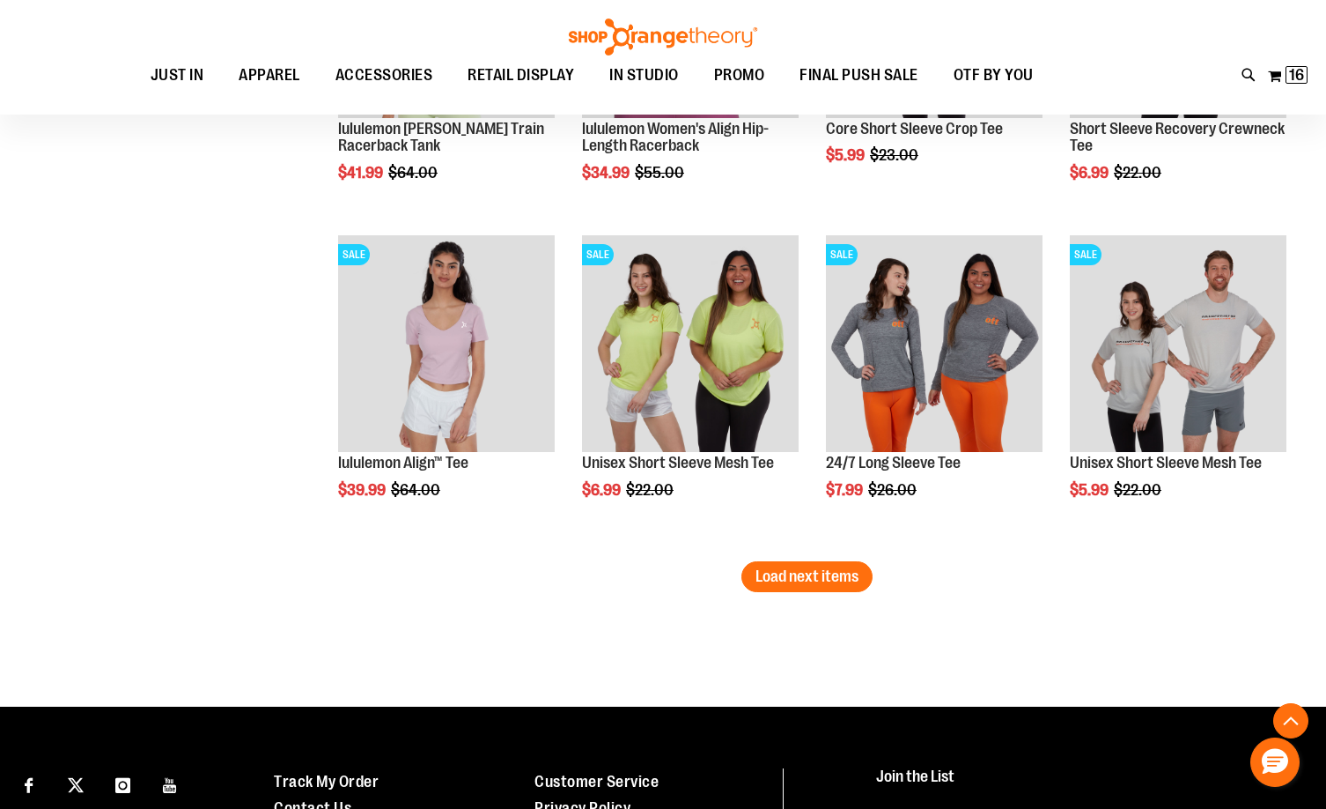
scroll to position [3875, 0]
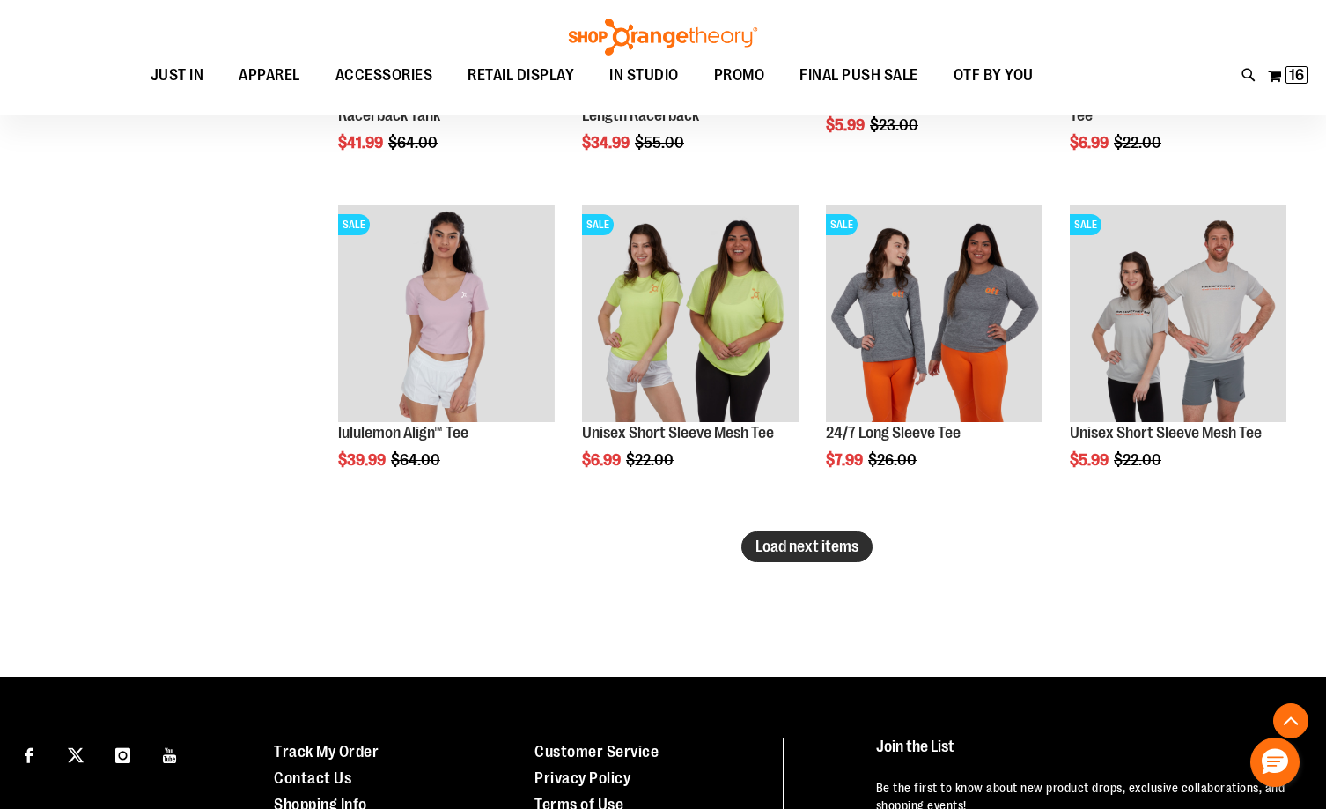
click at [806, 541] on span "Load next items" at bounding box center [807, 546] width 103 height 18
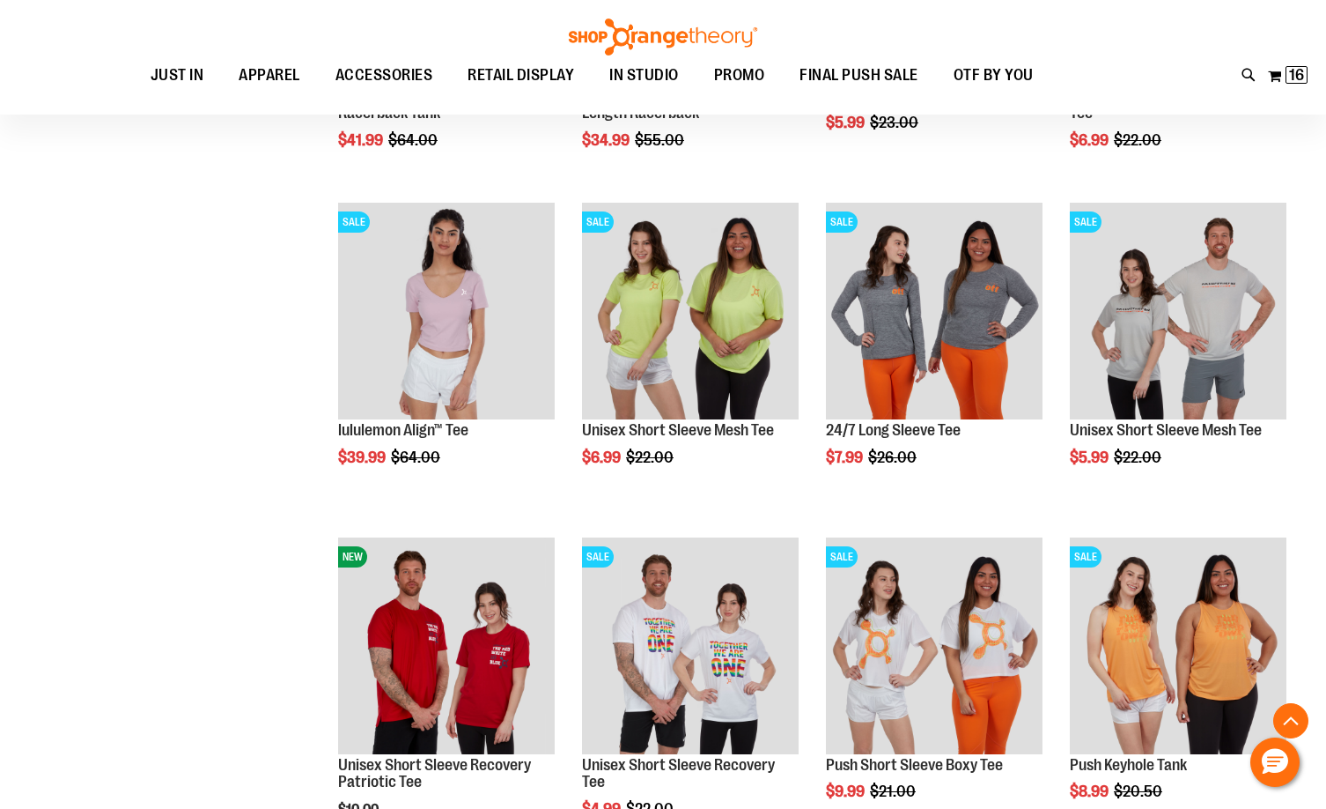
scroll to position [3786, 0]
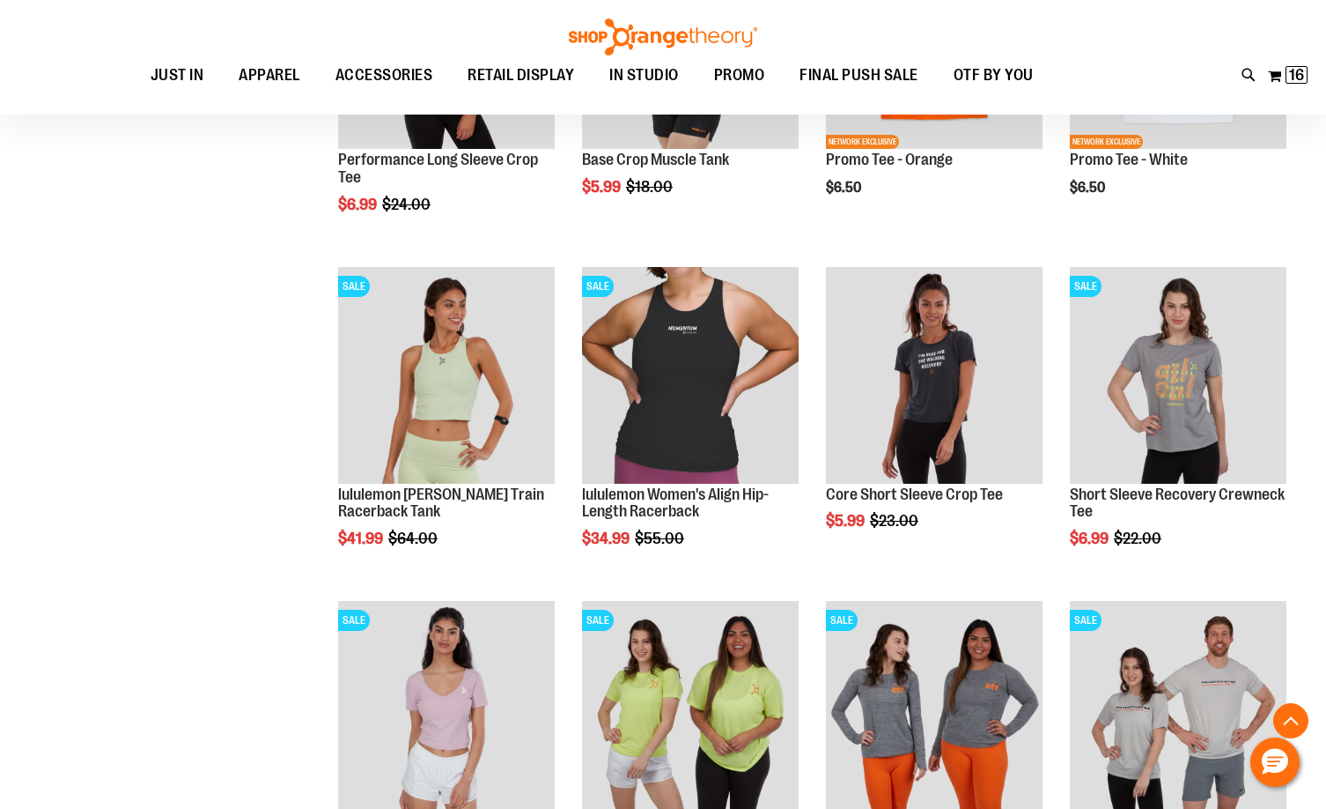
scroll to position [3434, 0]
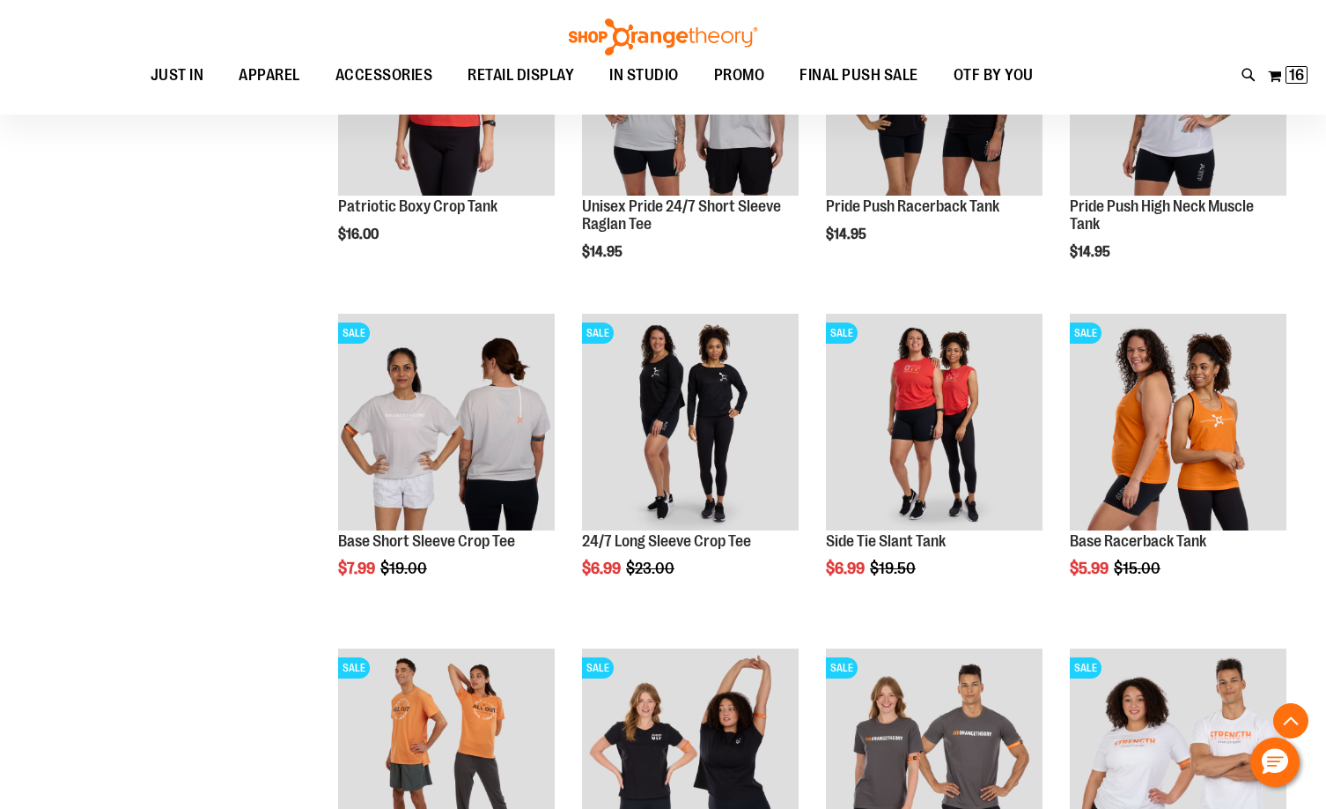
scroll to position [1673, 0]
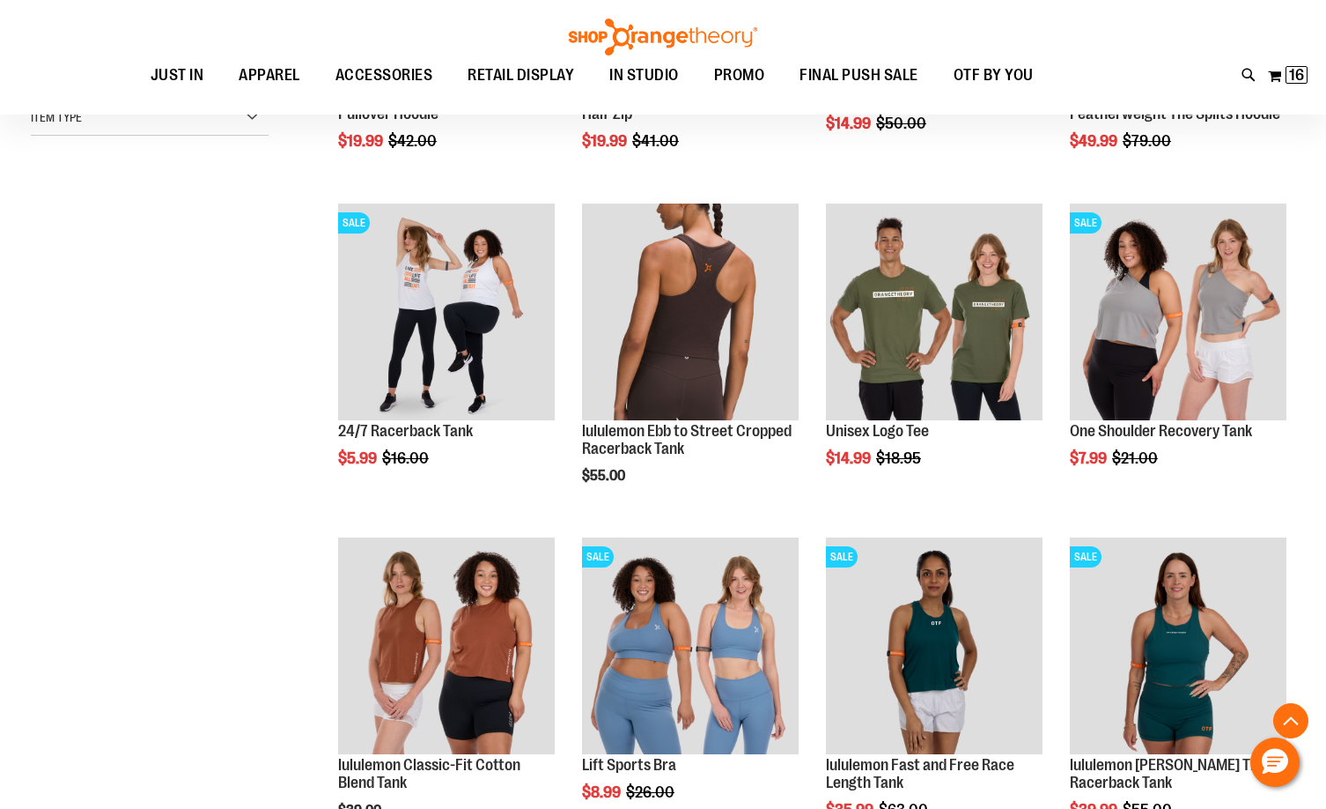
scroll to position [528, 0]
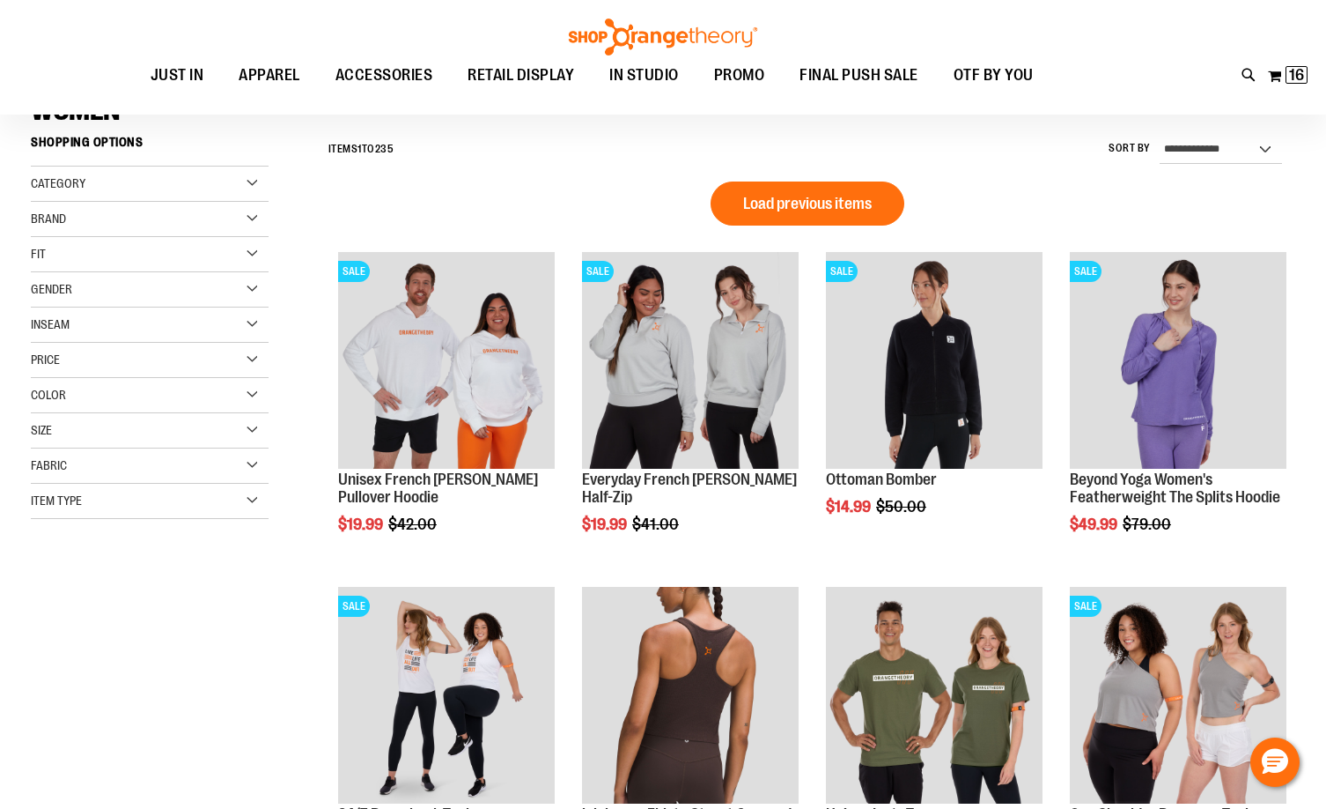
scroll to position [176, 0]
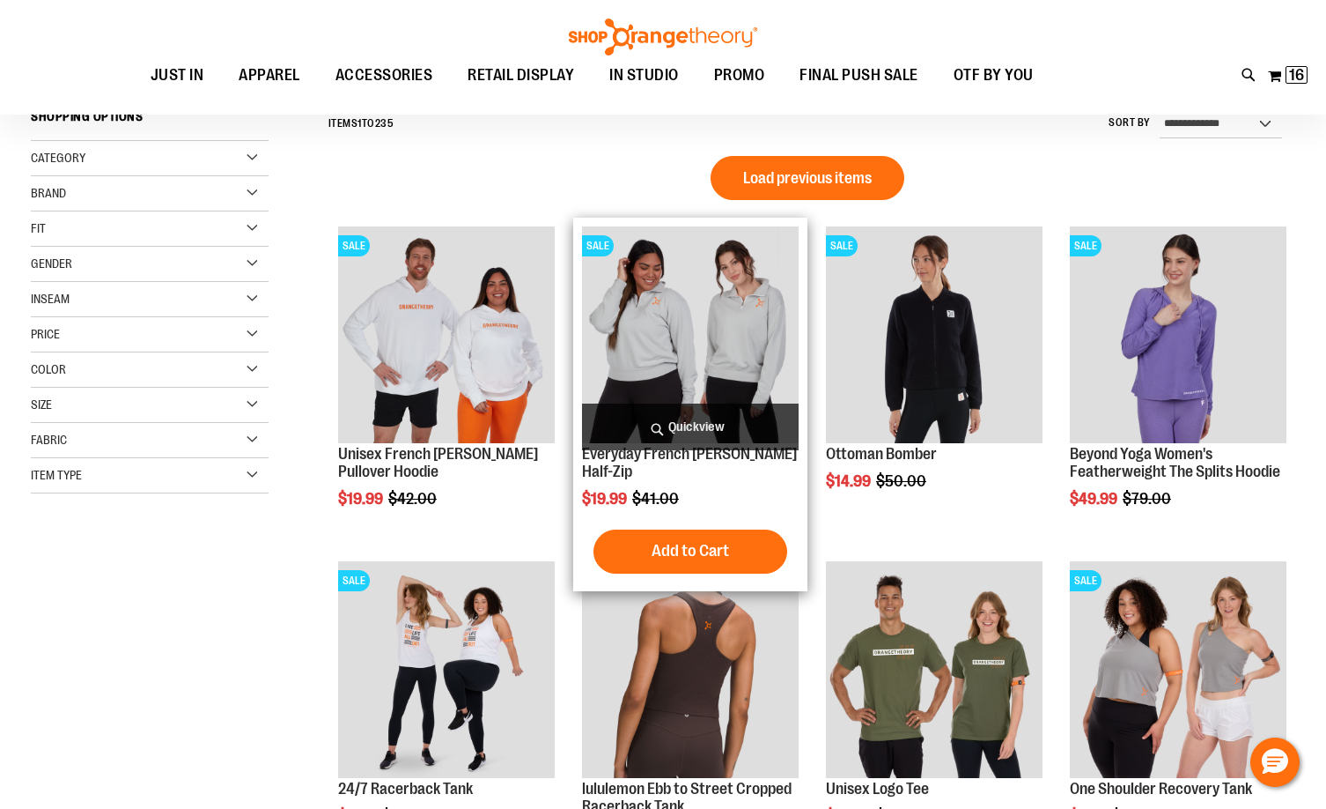
click at [735, 319] on img "product" at bounding box center [690, 334] width 217 height 217
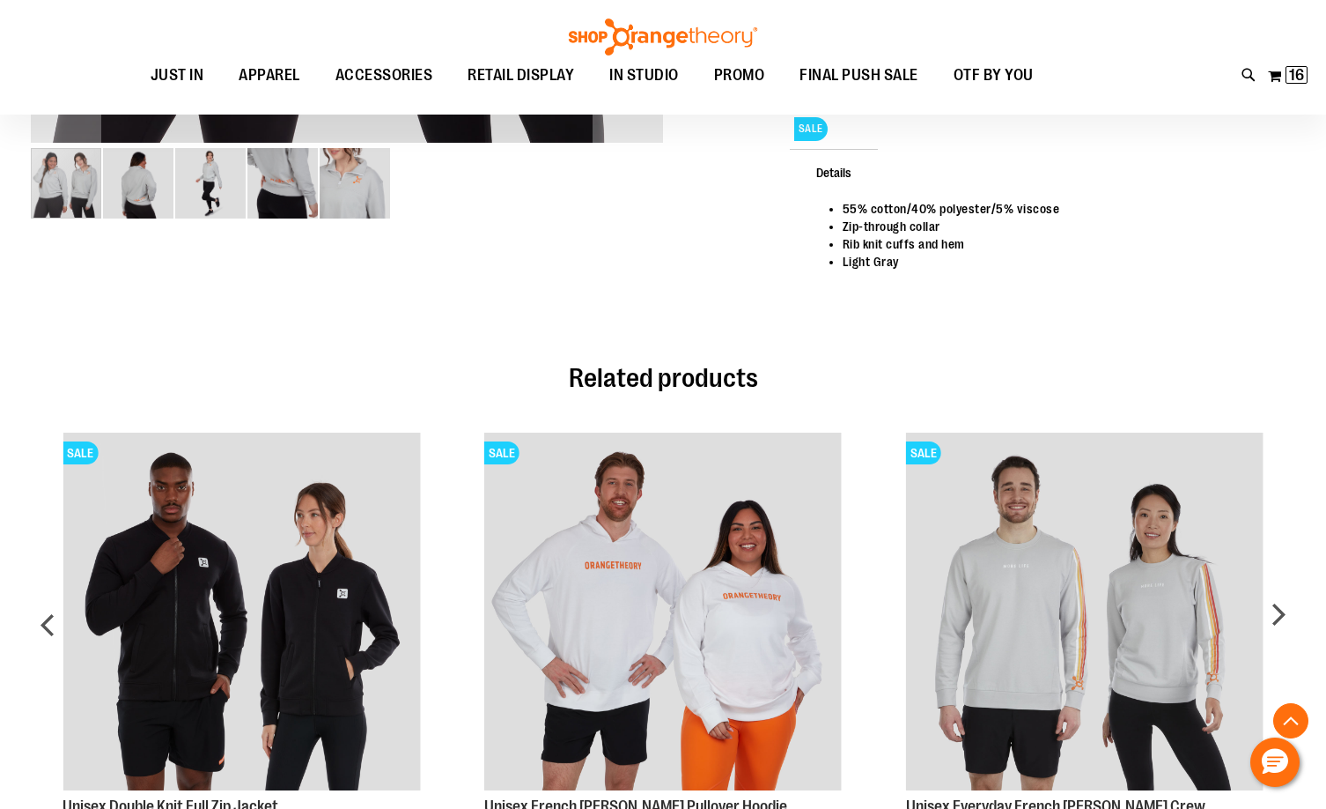
scroll to position [880, 0]
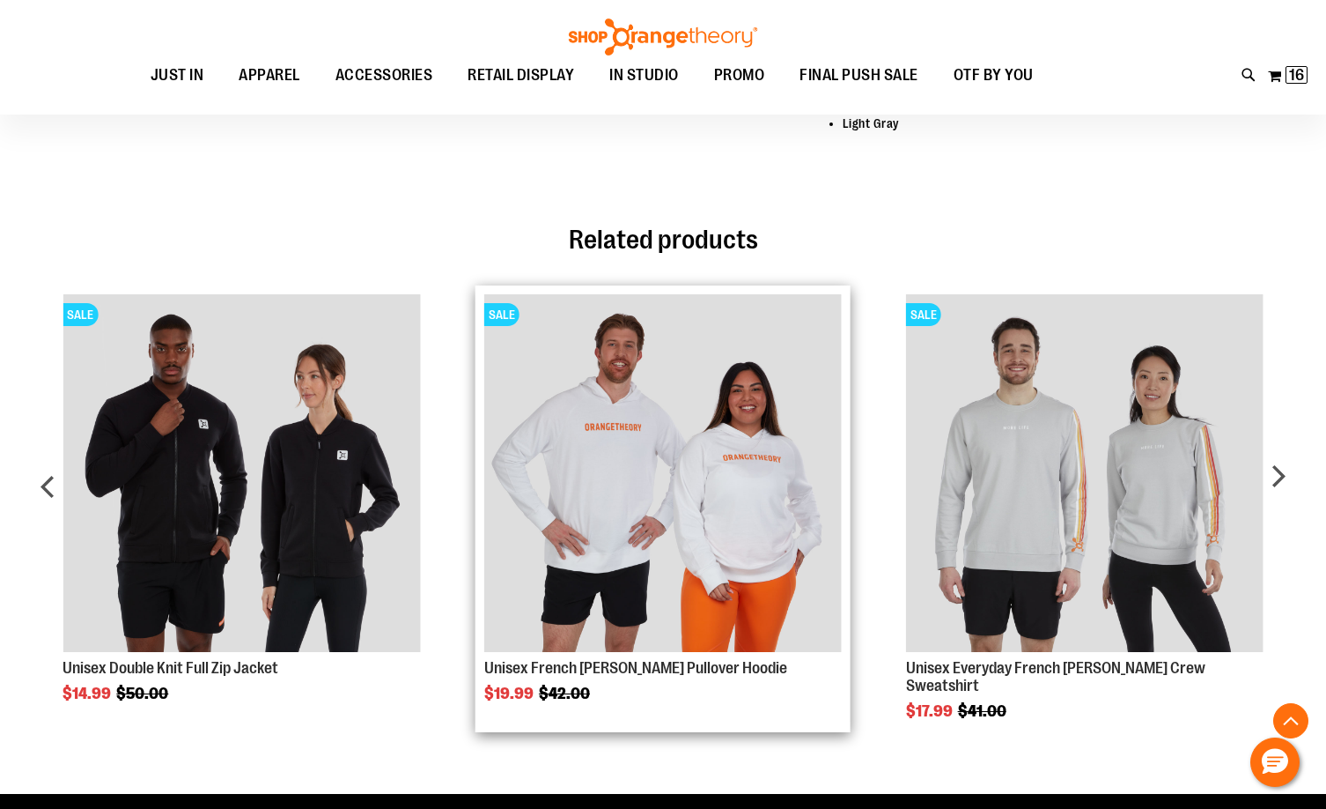
click at [700, 587] on img "Product Page Link" at bounding box center [663, 473] width 358 height 358
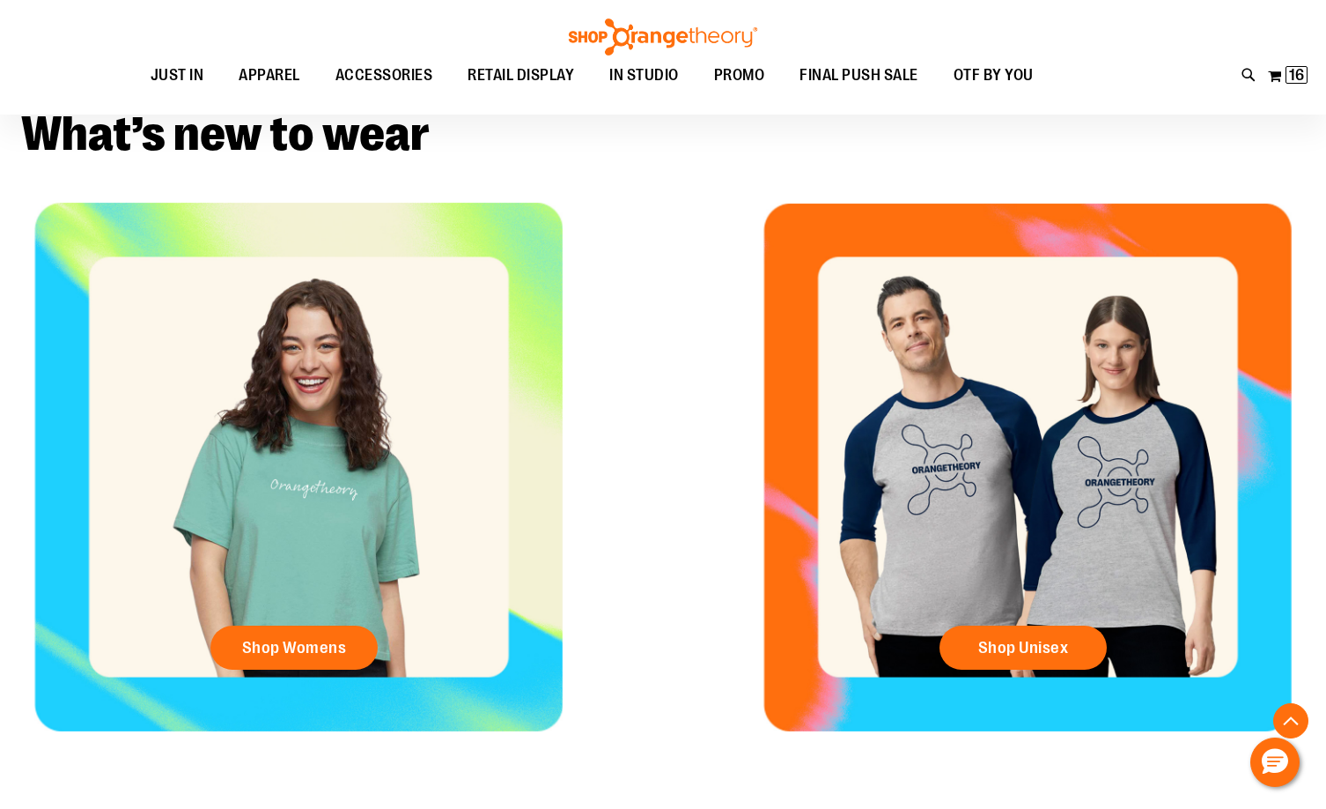
scroll to position [616, 0]
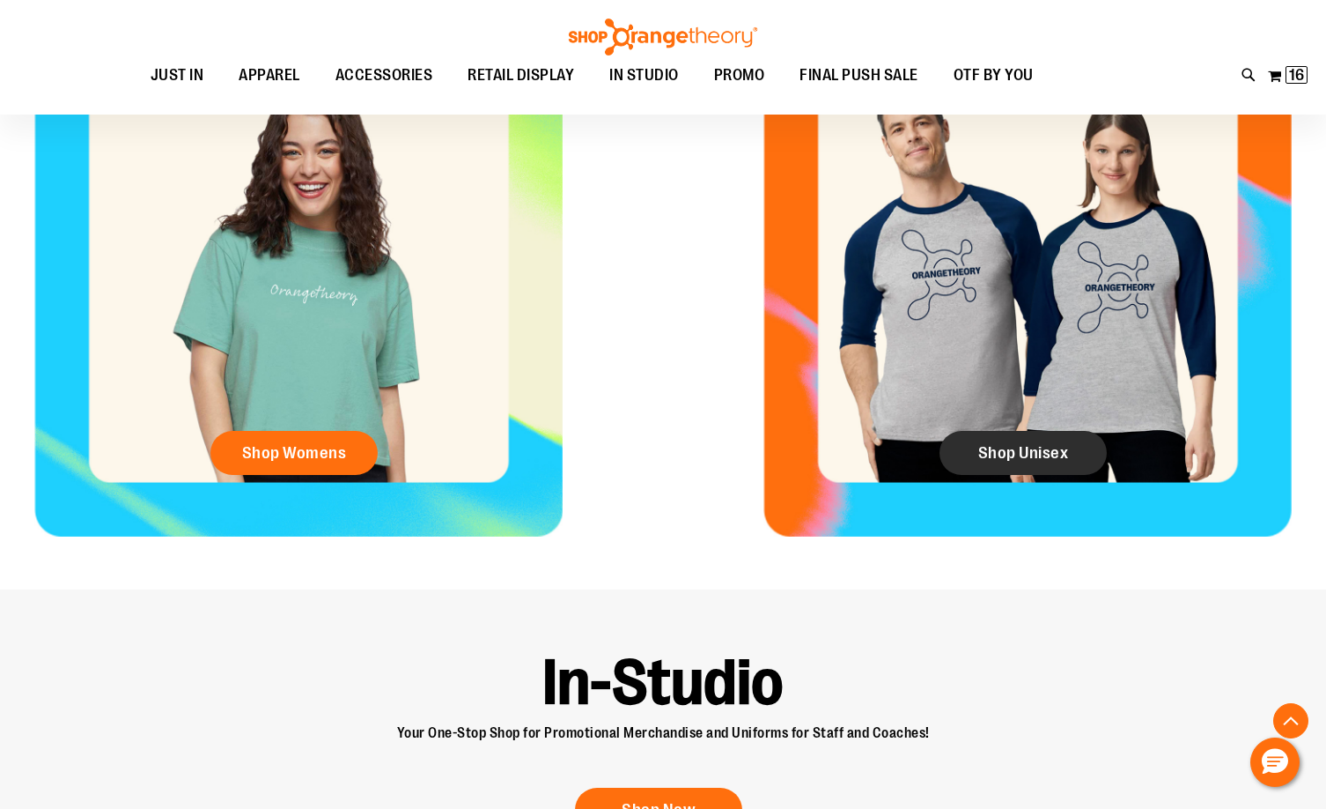
click at [1050, 446] on span "Shop Unisex" at bounding box center [1024, 452] width 91 height 19
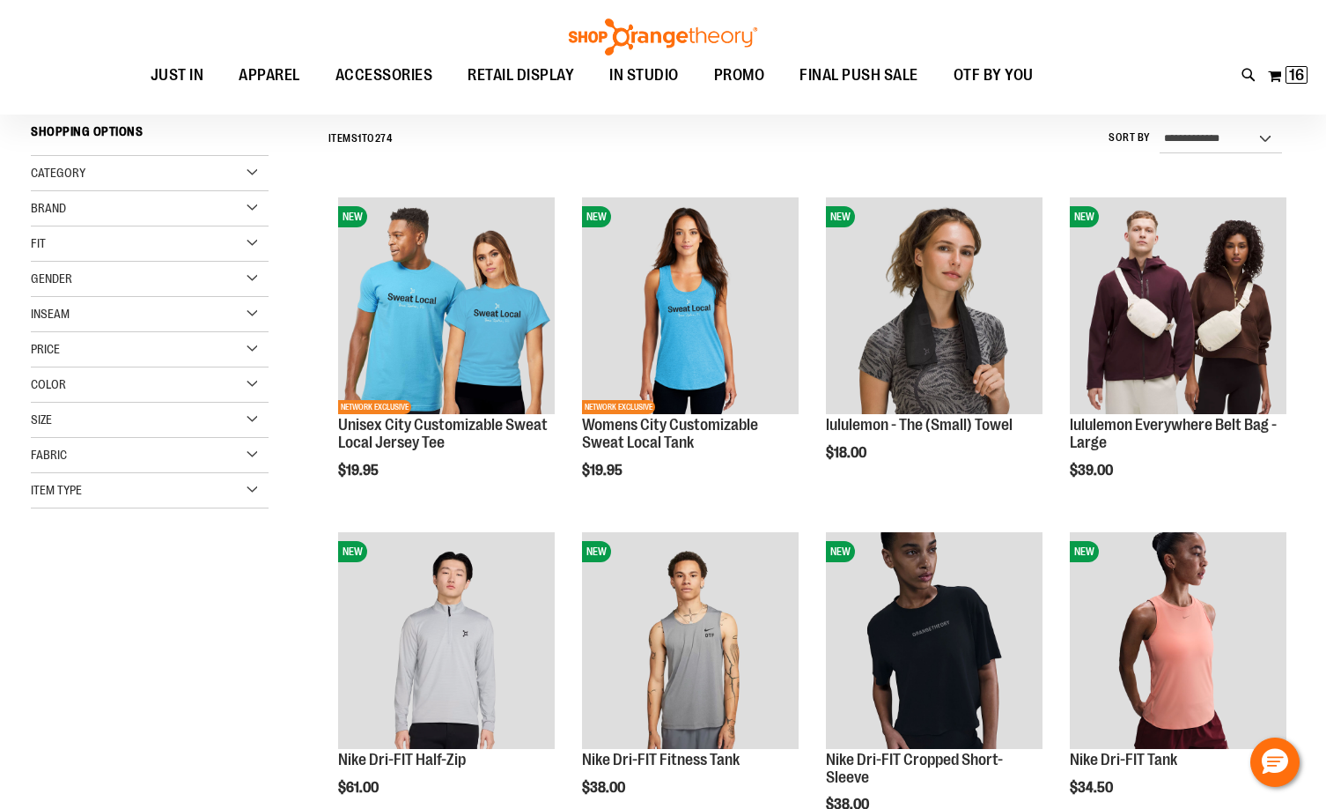
scroll to position [263, 0]
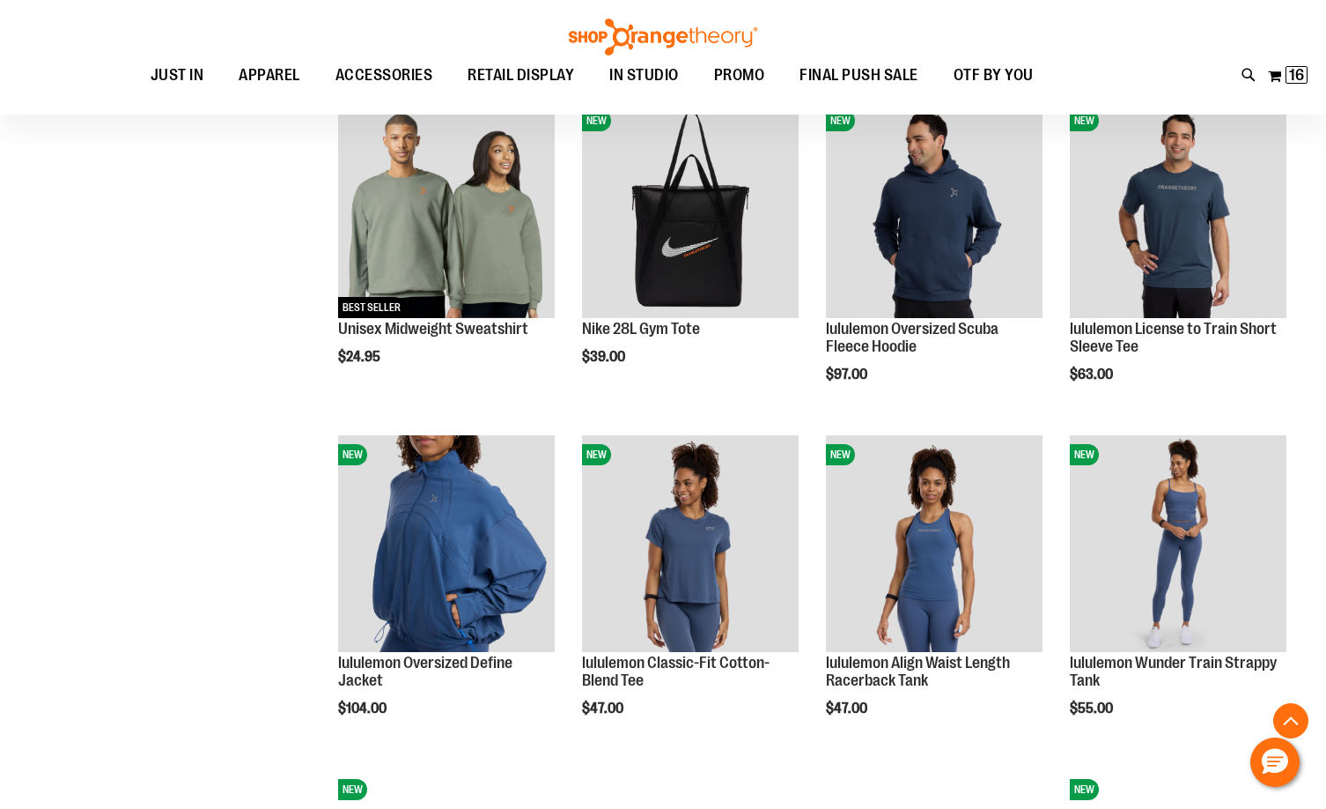
scroll to position [1320, 0]
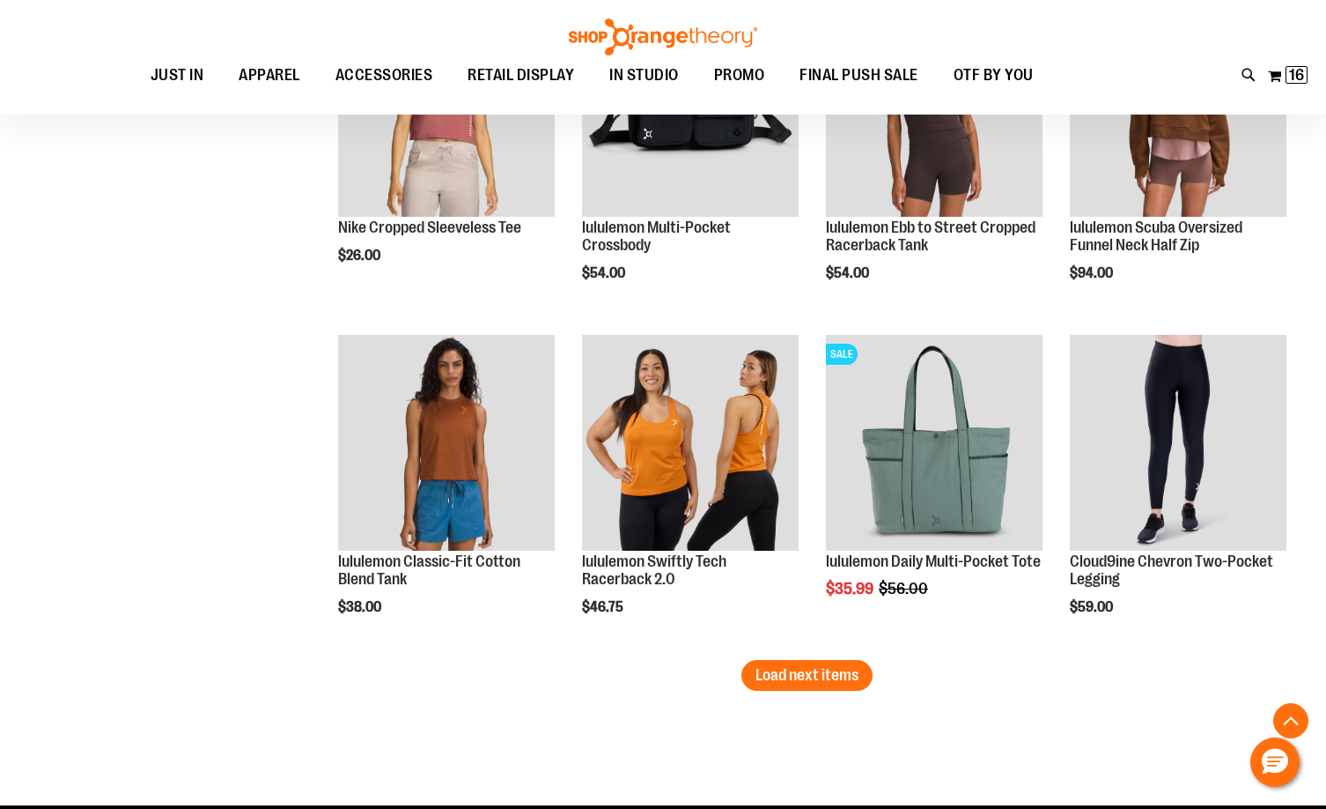
scroll to position [2730, 0]
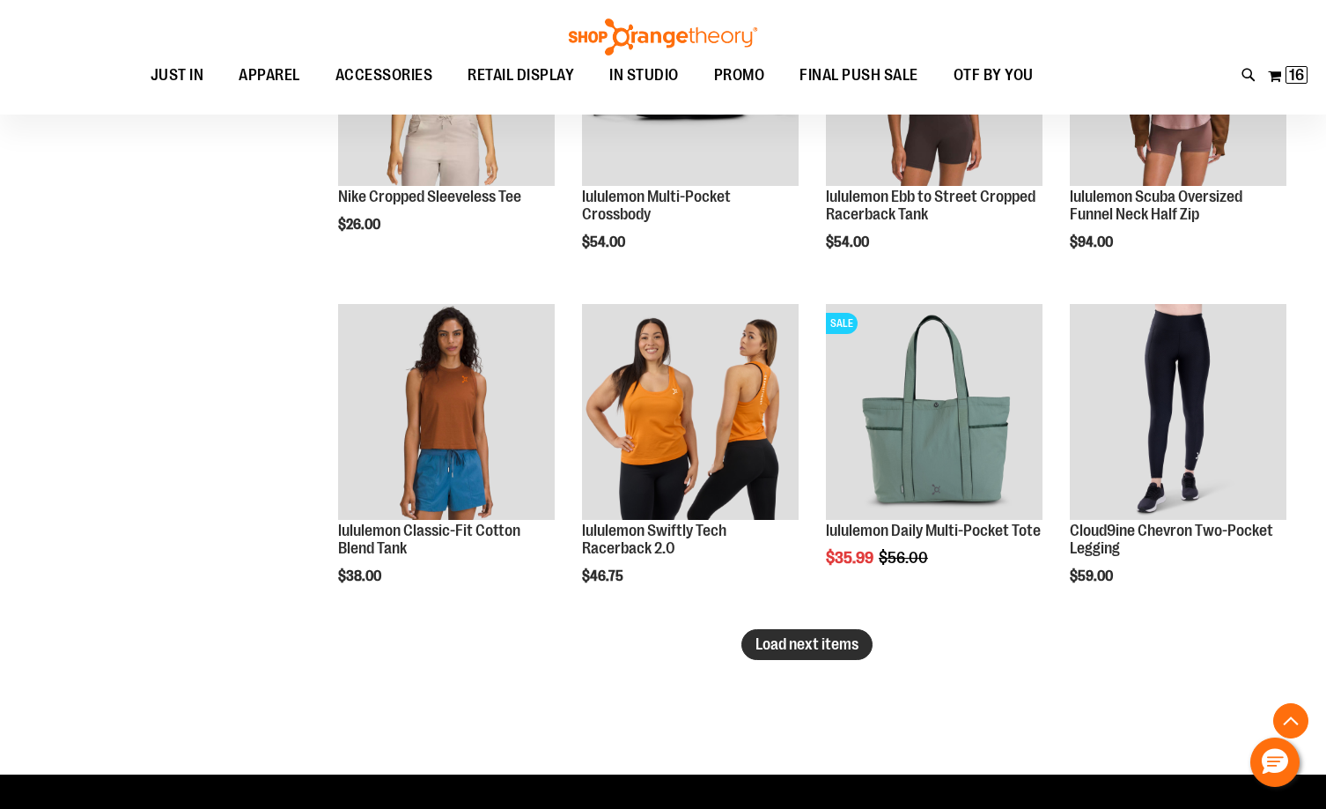
click at [822, 639] on span "Load next items" at bounding box center [807, 644] width 103 height 18
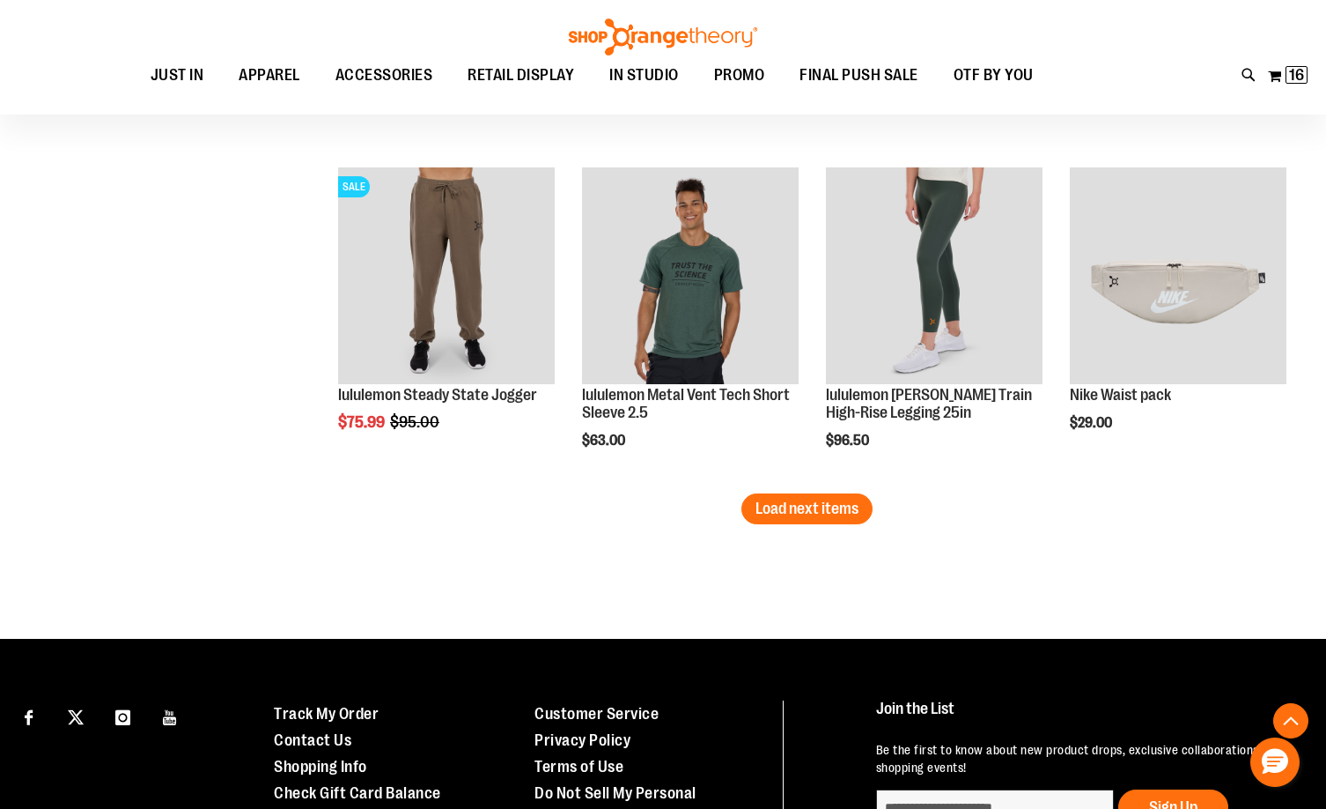
scroll to position [3875, 0]
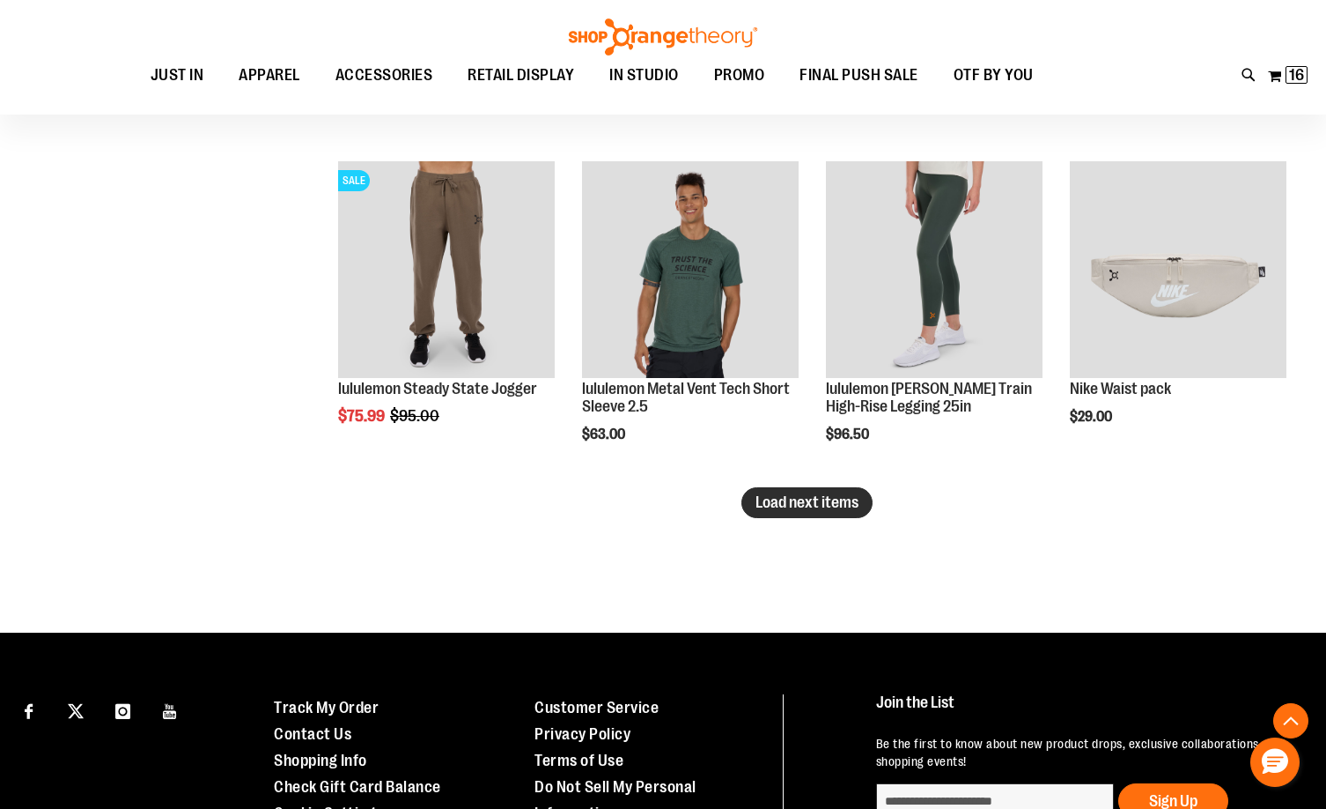
click at [783, 500] on span "Load next items" at bounding box center [807, 502] width 103 height 18
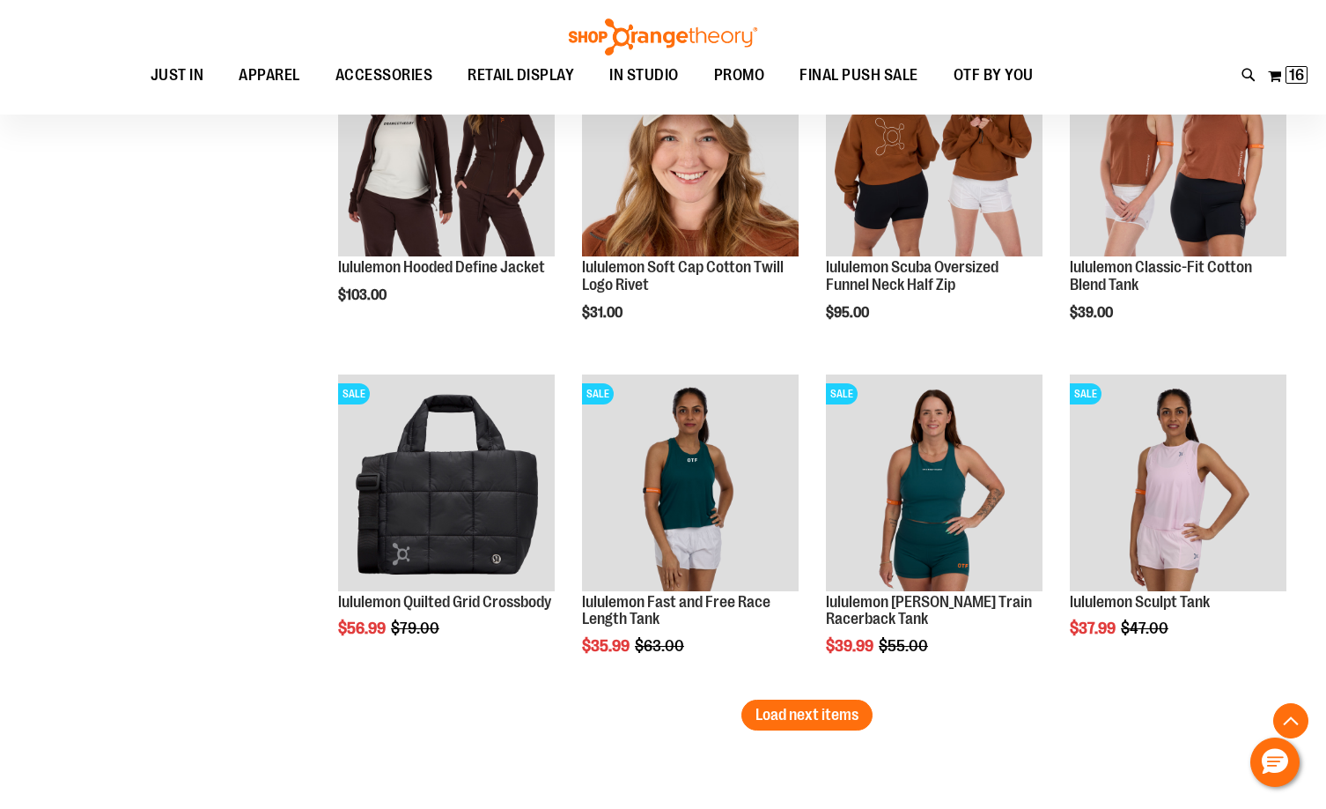
scroll to position [4755, 0]
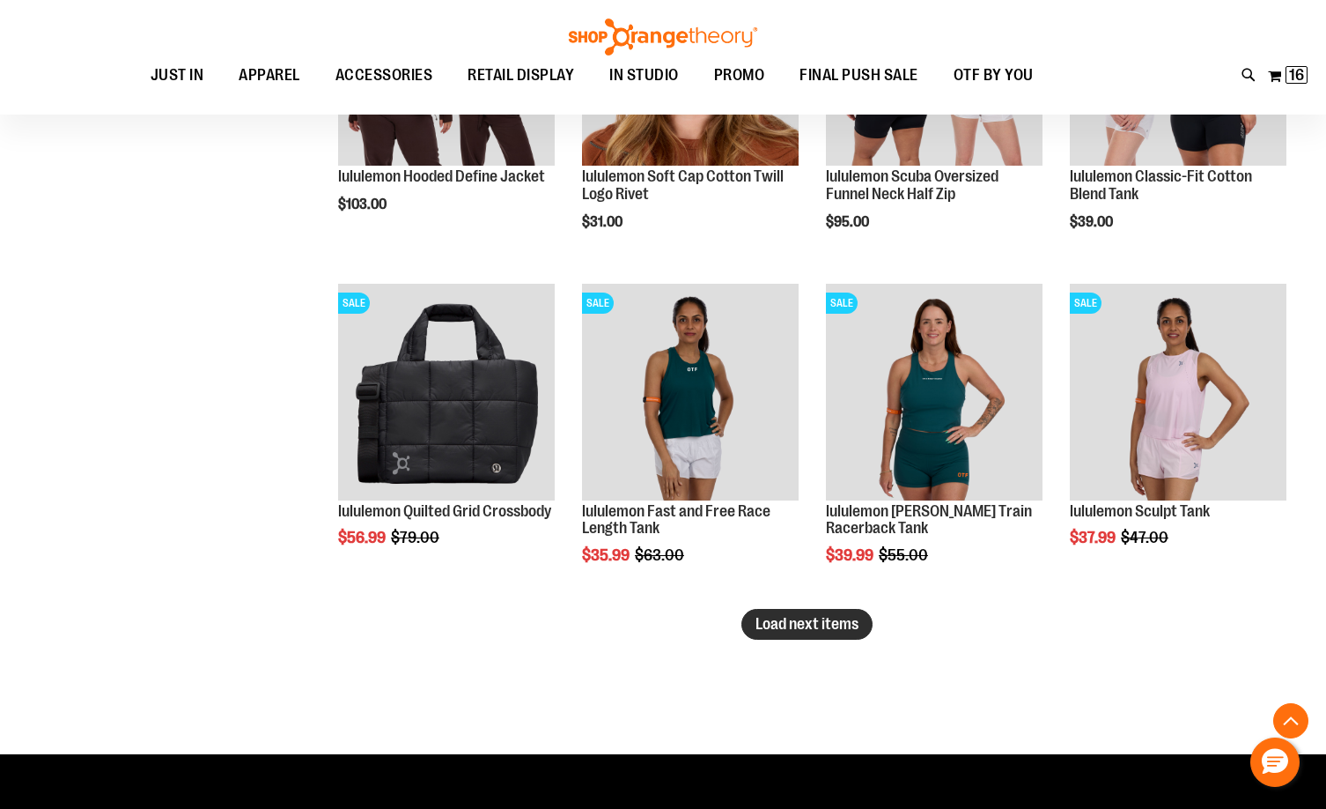
click at [816, 617] on span "Load next items" at bounding box center [807, 624] width 103 height 18
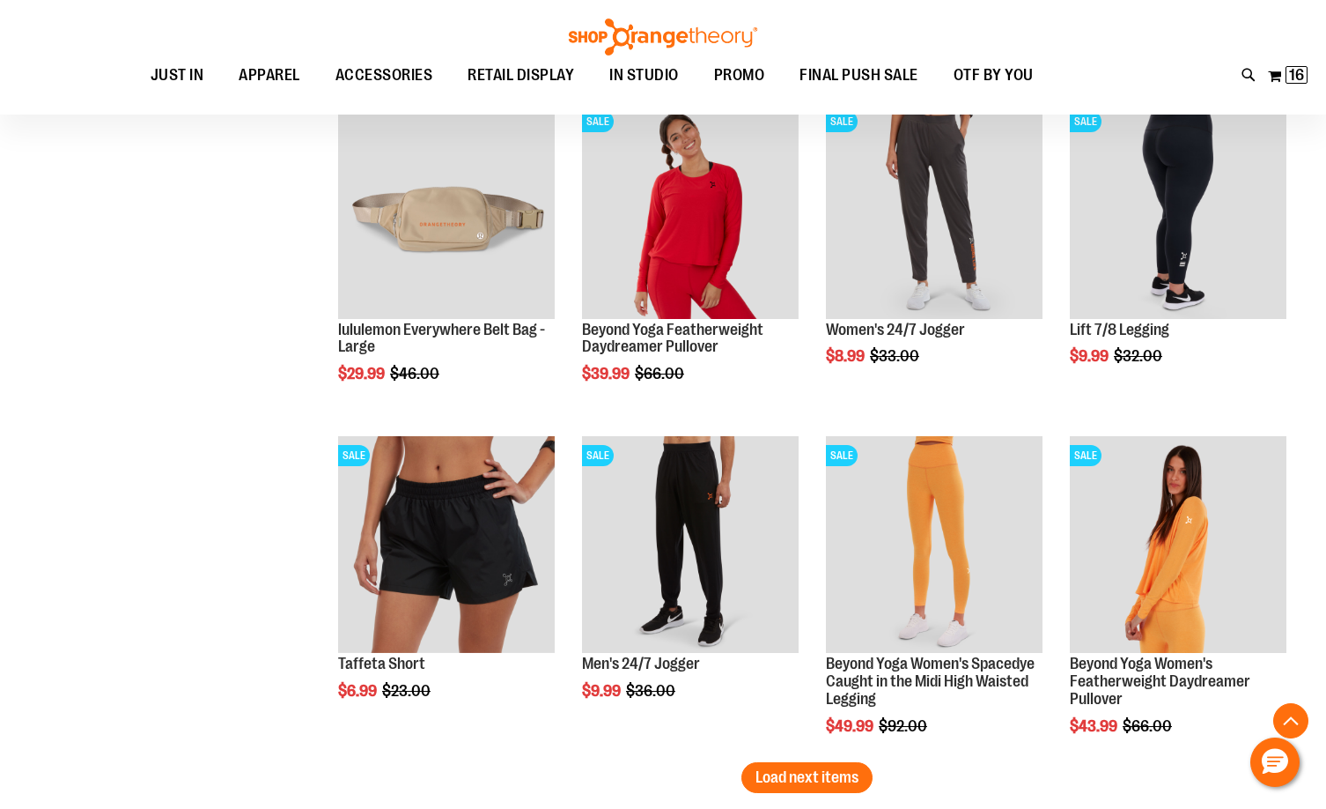
scroll to position [5636, 0]
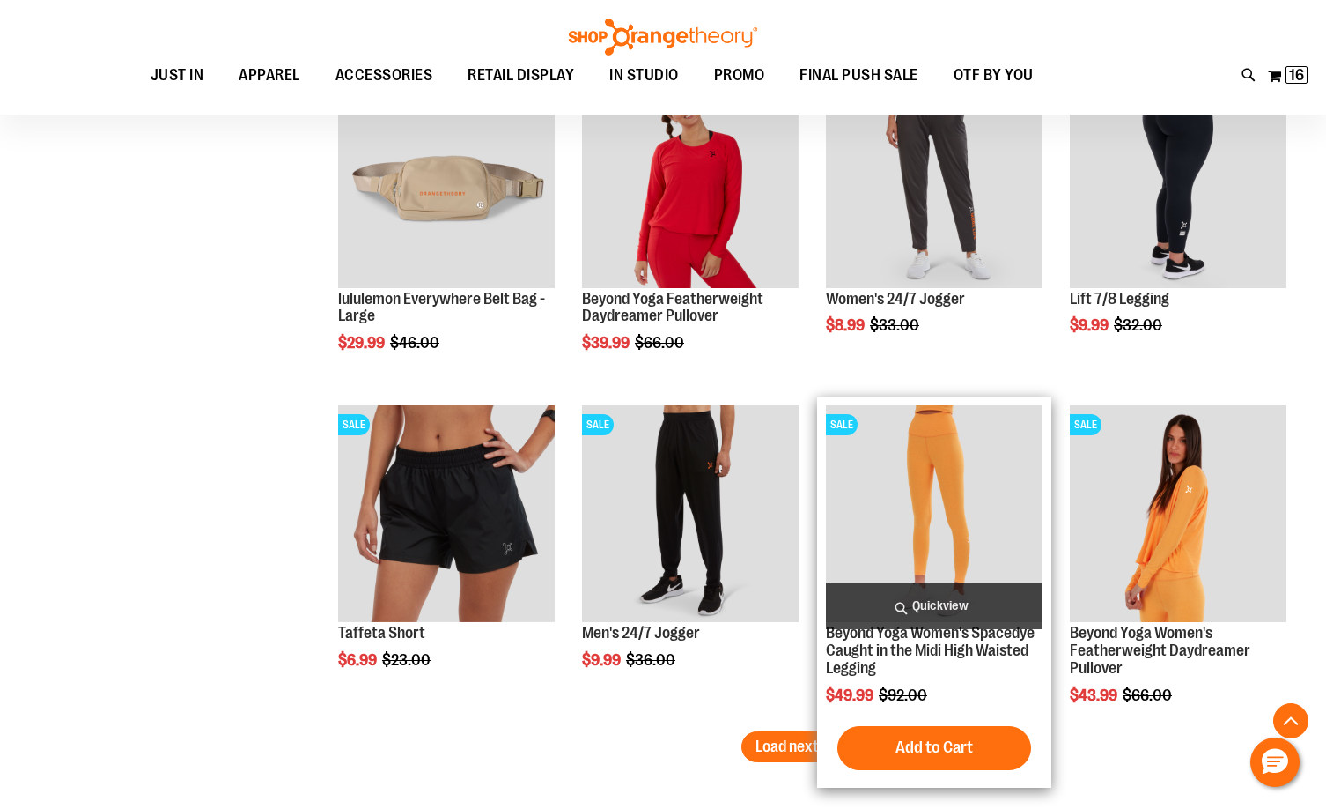
click at [864, 521] on img "product" at bounding box center [934, 513] width 217 height 217
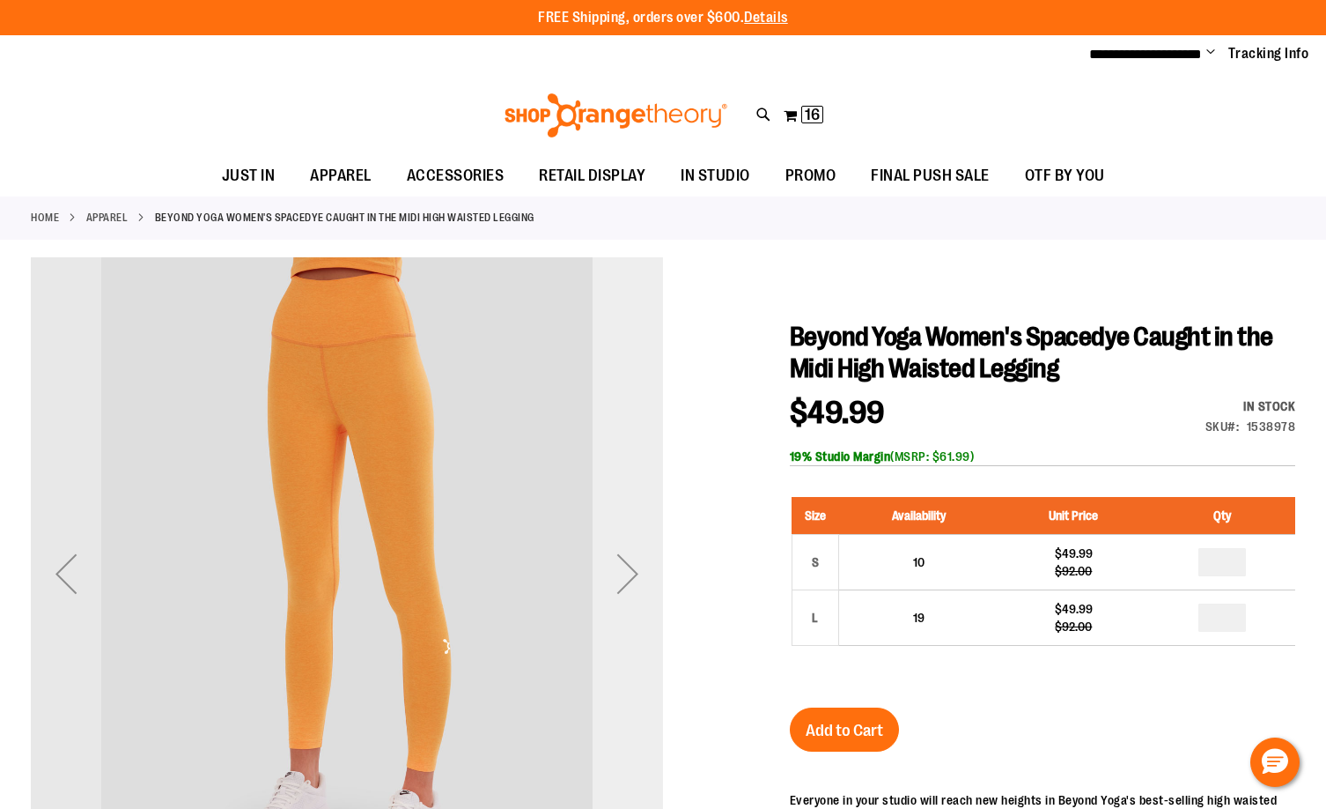
click at [643, 557] on div "Next" at bounding box center [628, 573] width 70 height 70
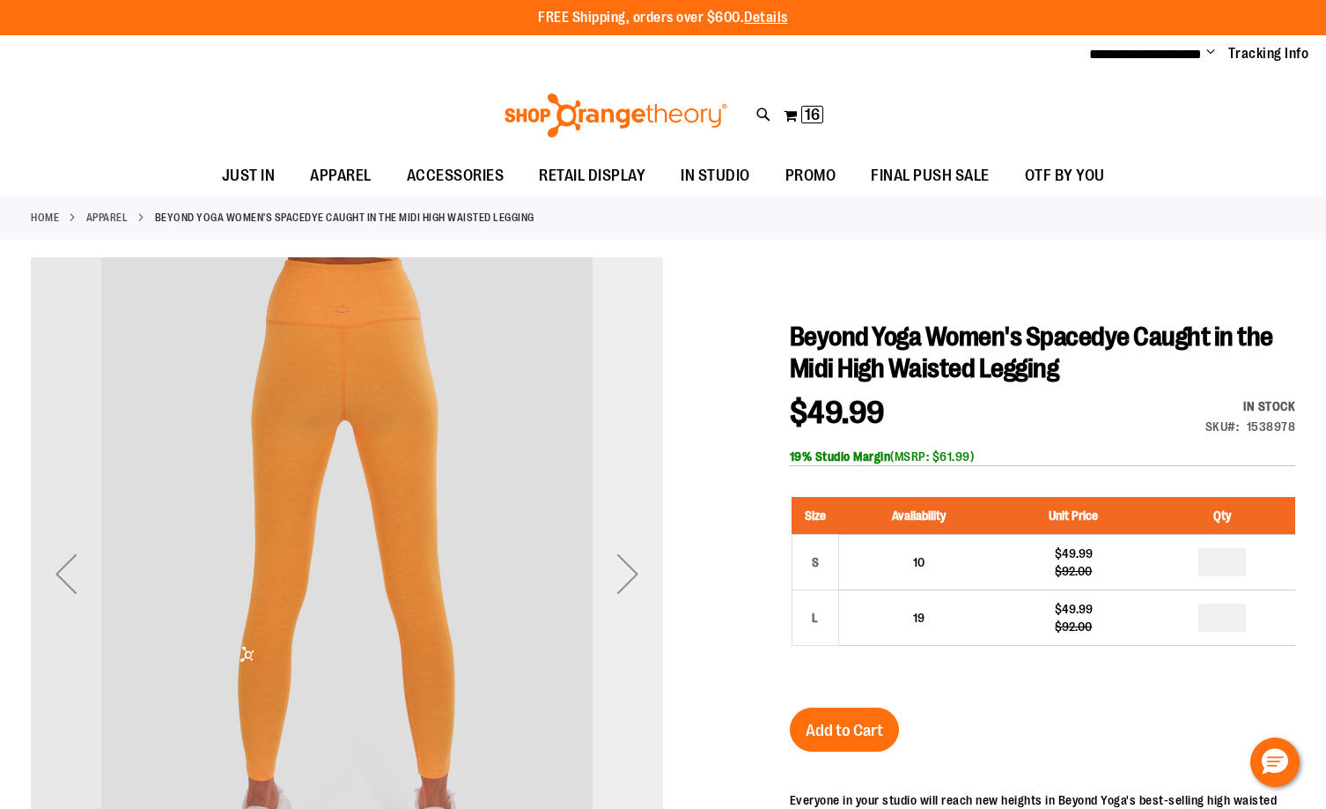
click at [643, 557] on div "Next" at bounding box center [628, 573] width 70 height 70
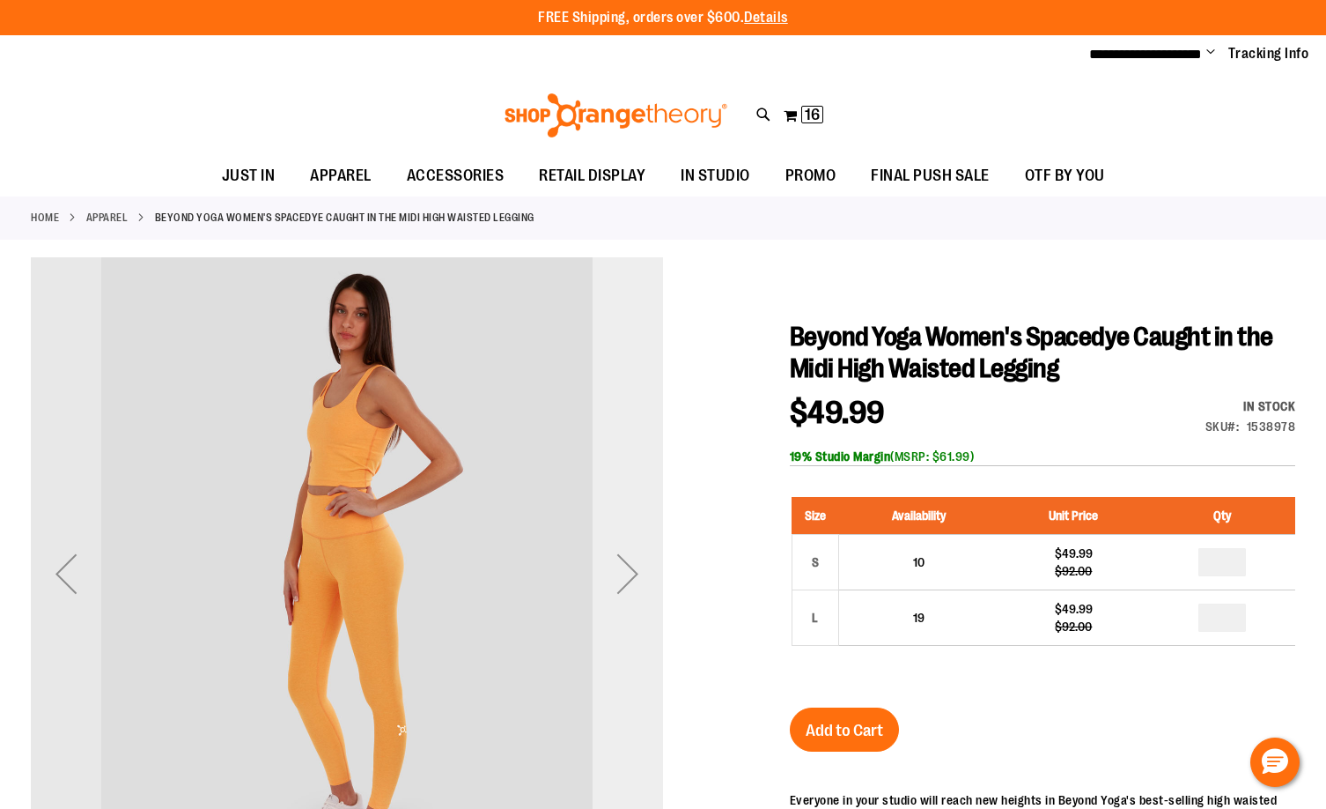
click at [643, 557] on div "Next" at bounding box center [628, 573] width 70 height 70
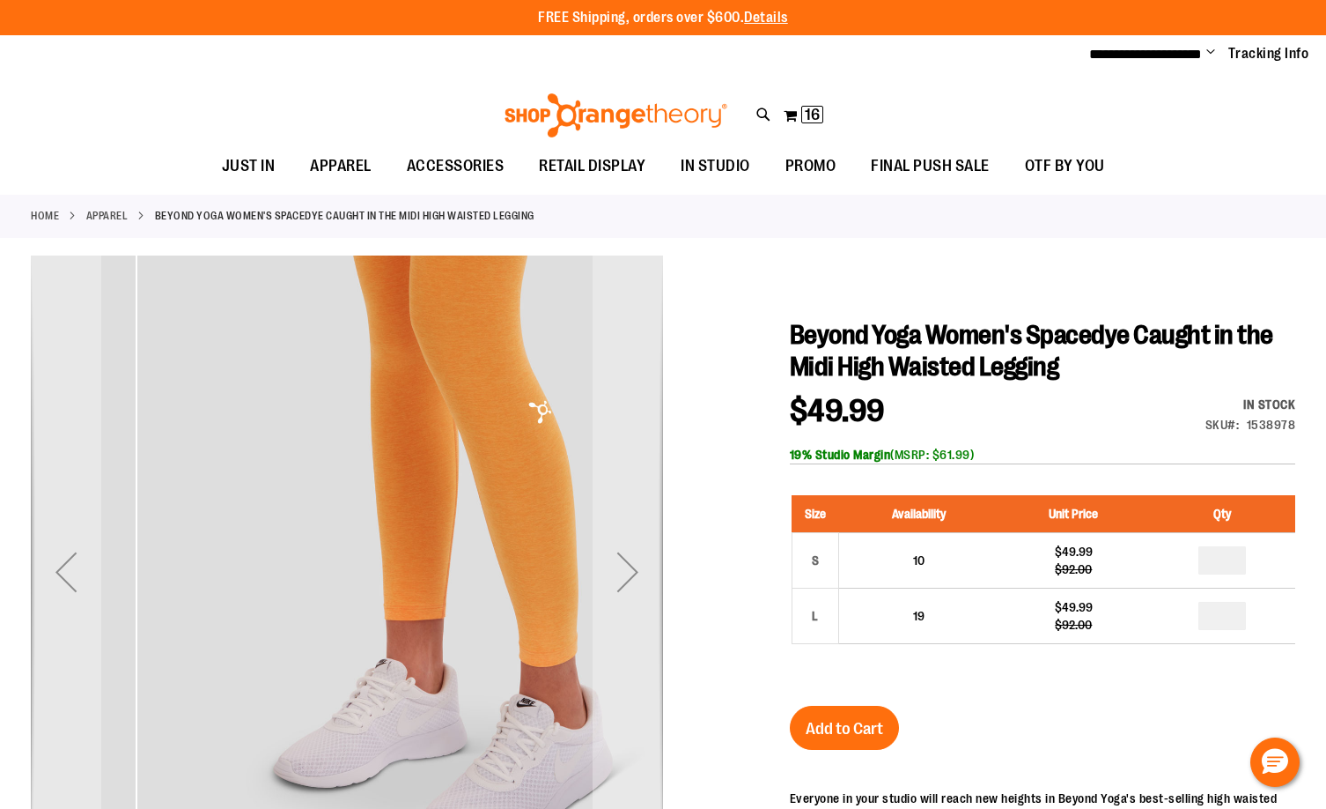
drag, startPoint x: 385, startPoint y: 457, endPoint x: 393, endPoint y: 448, distance: 11.8
click at [473, 454] on img "carousel" at bounding box center [453, 568] width 632 height 632
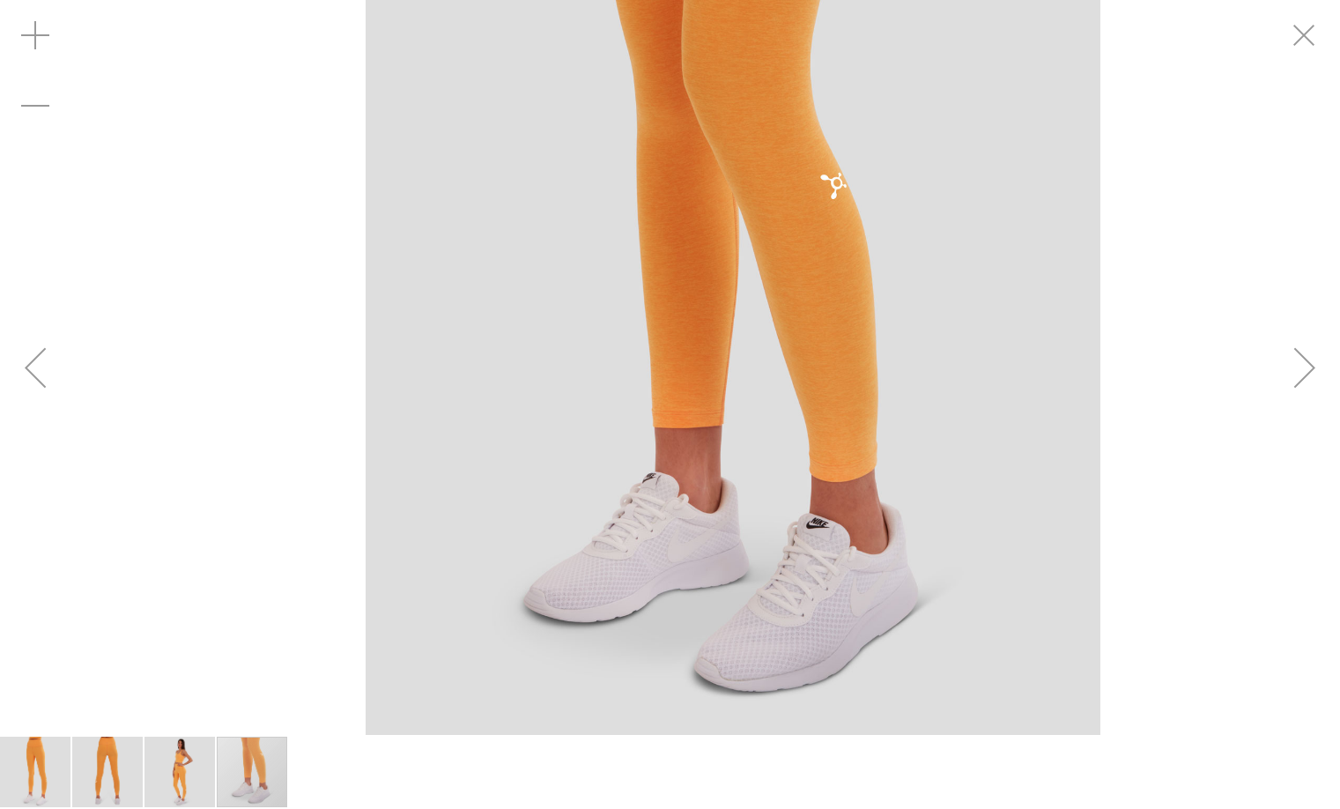
drag, startPoint x: 761, startPoint y: 248, endPoint x: 535, endPoint y: 267, distance: 227.2
click at [787, 307] on img "carousel" at bounding box center [733, 367] width 735 height 735
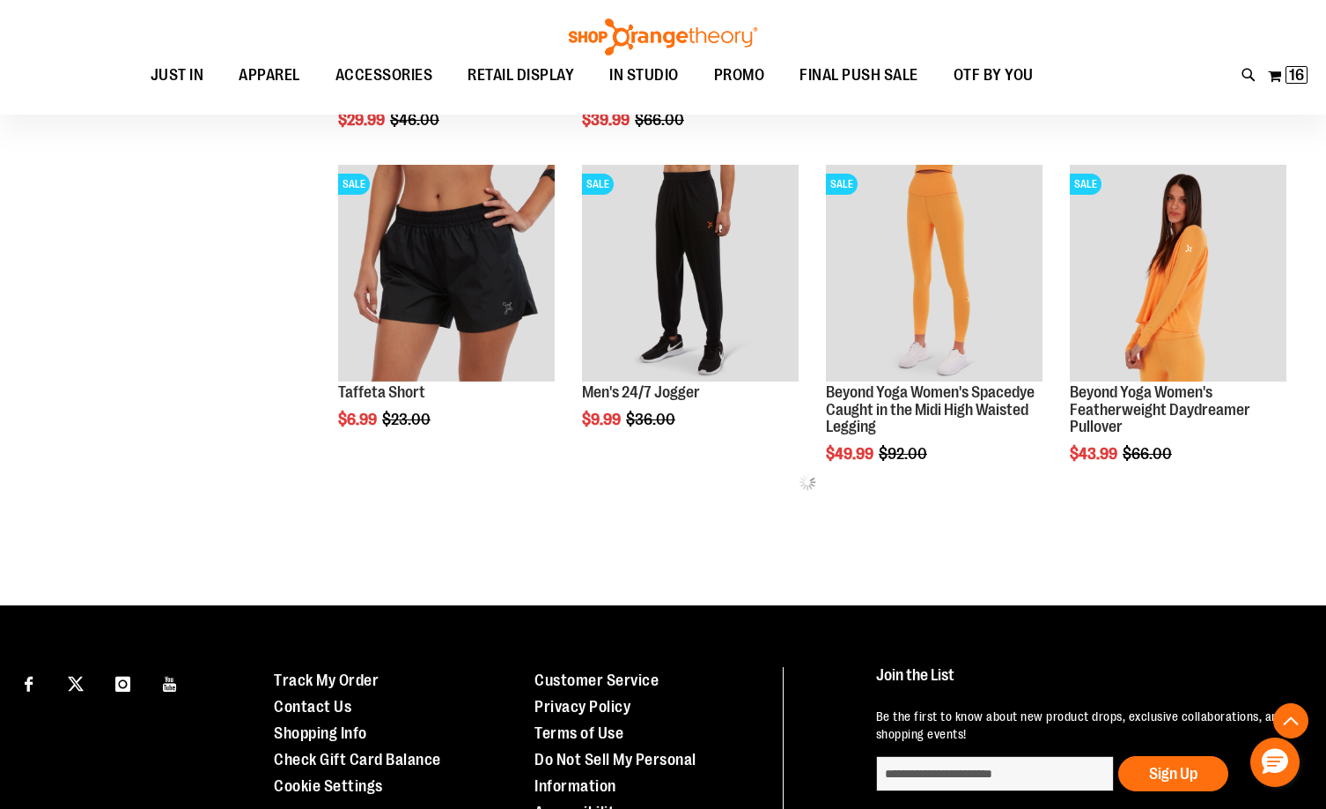
scroll to position [880, 0]
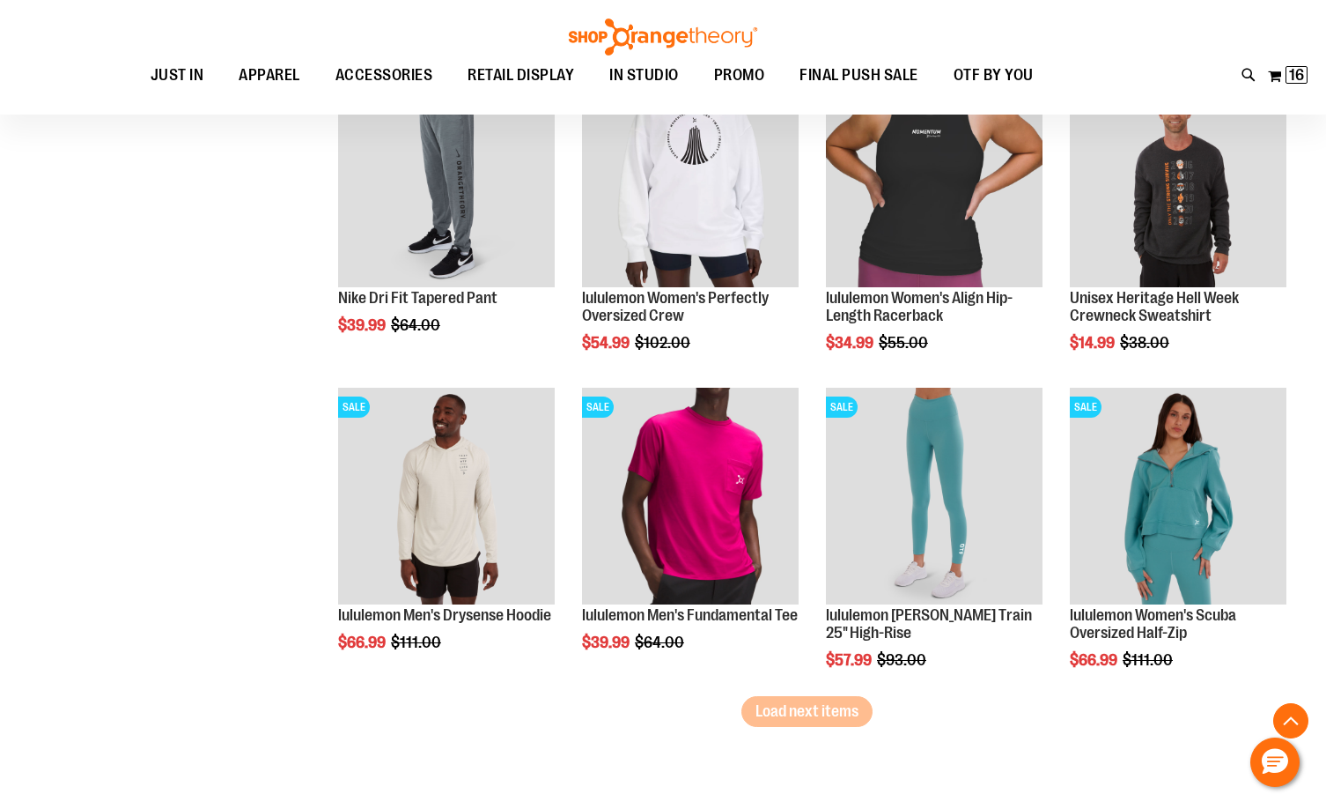
scroll to position [2553, 0]
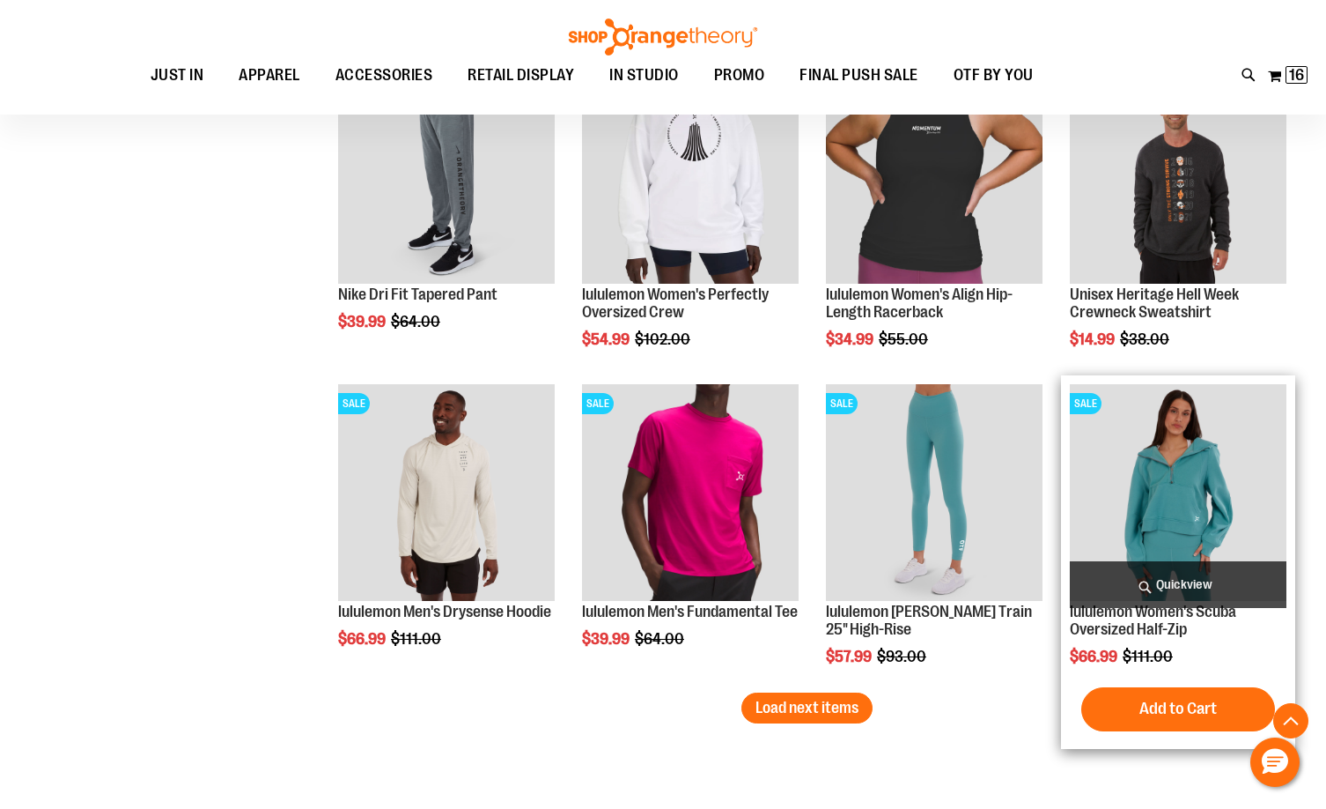
click at [1178, 499] on img "product" at bounding box center [1178, 492] width 217 height 217
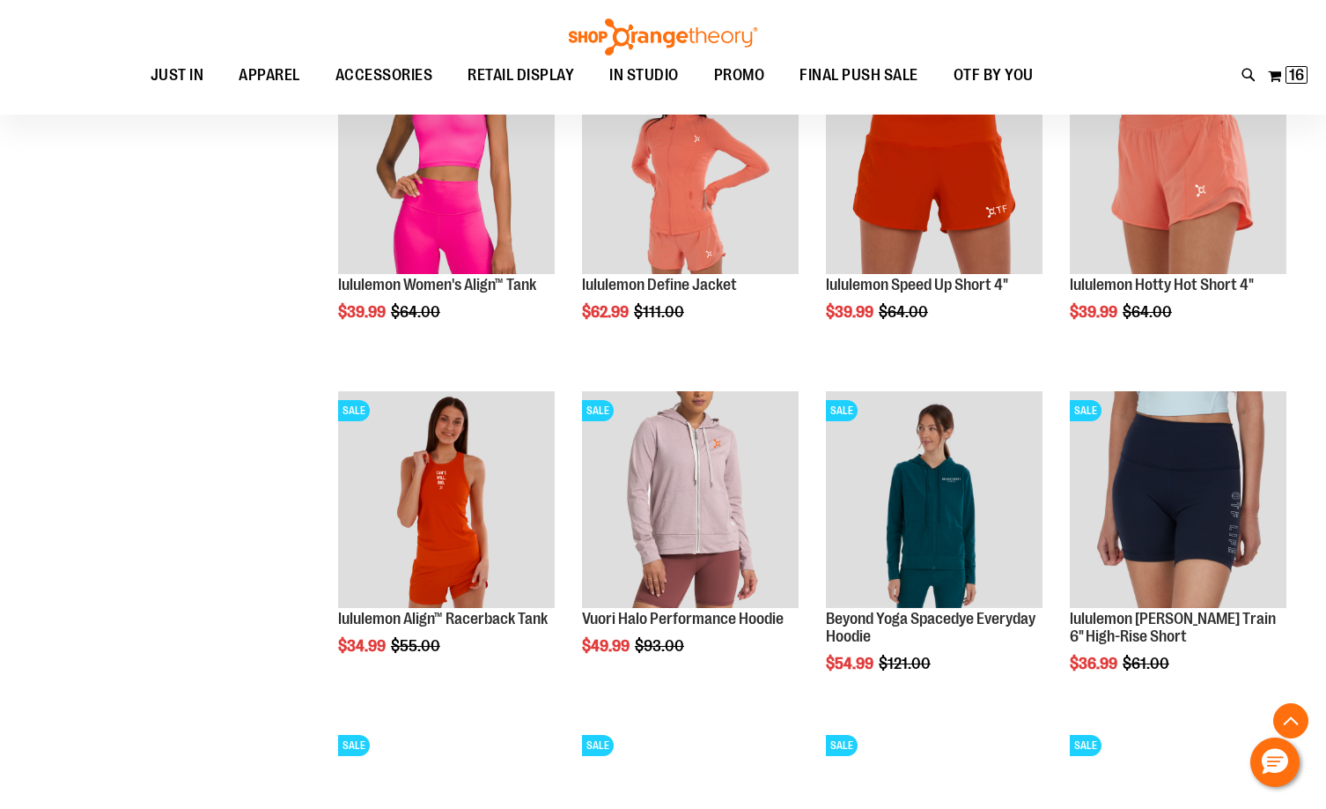
scroll to position [1402, 0]
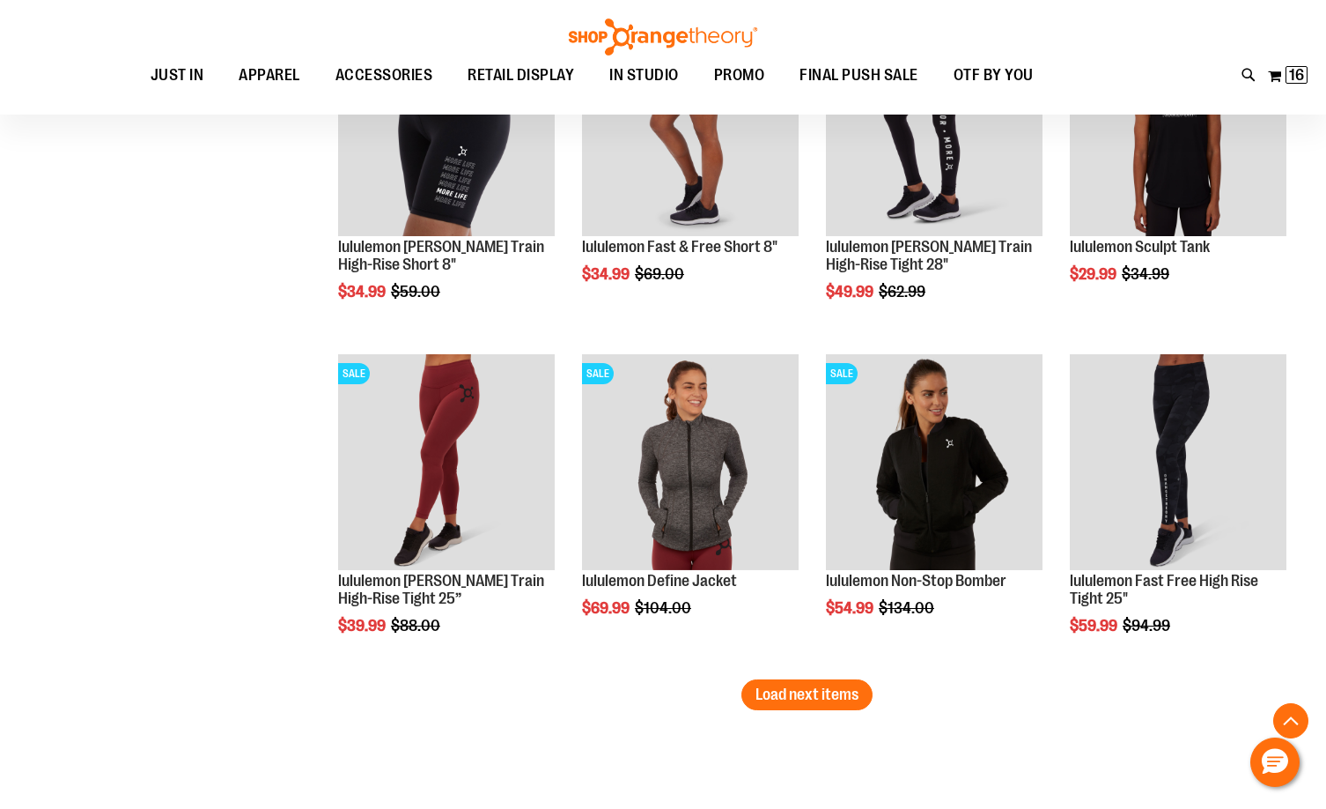
scroll to position [2900, 0]
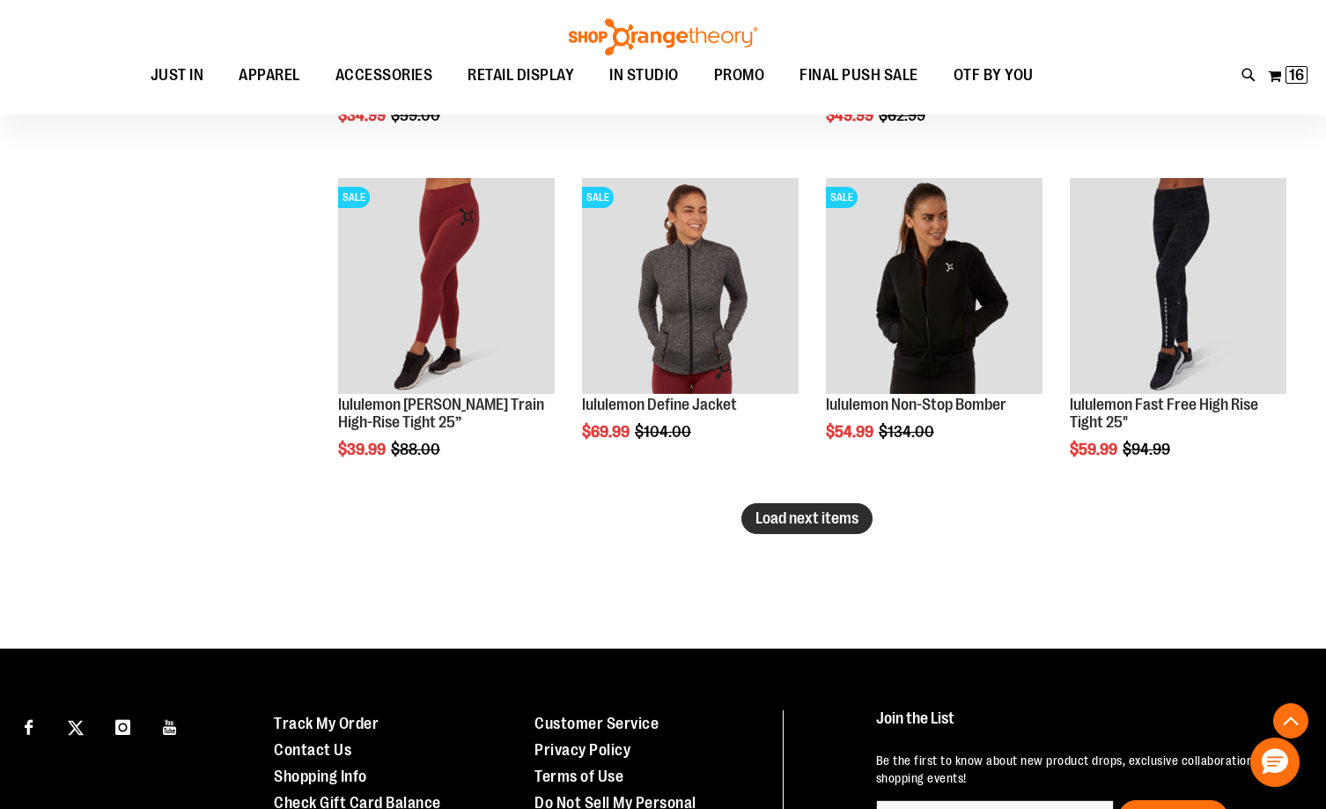
click at [814, 519] on span "Load next items" at bounding box center [807, 518] width 103 height 18
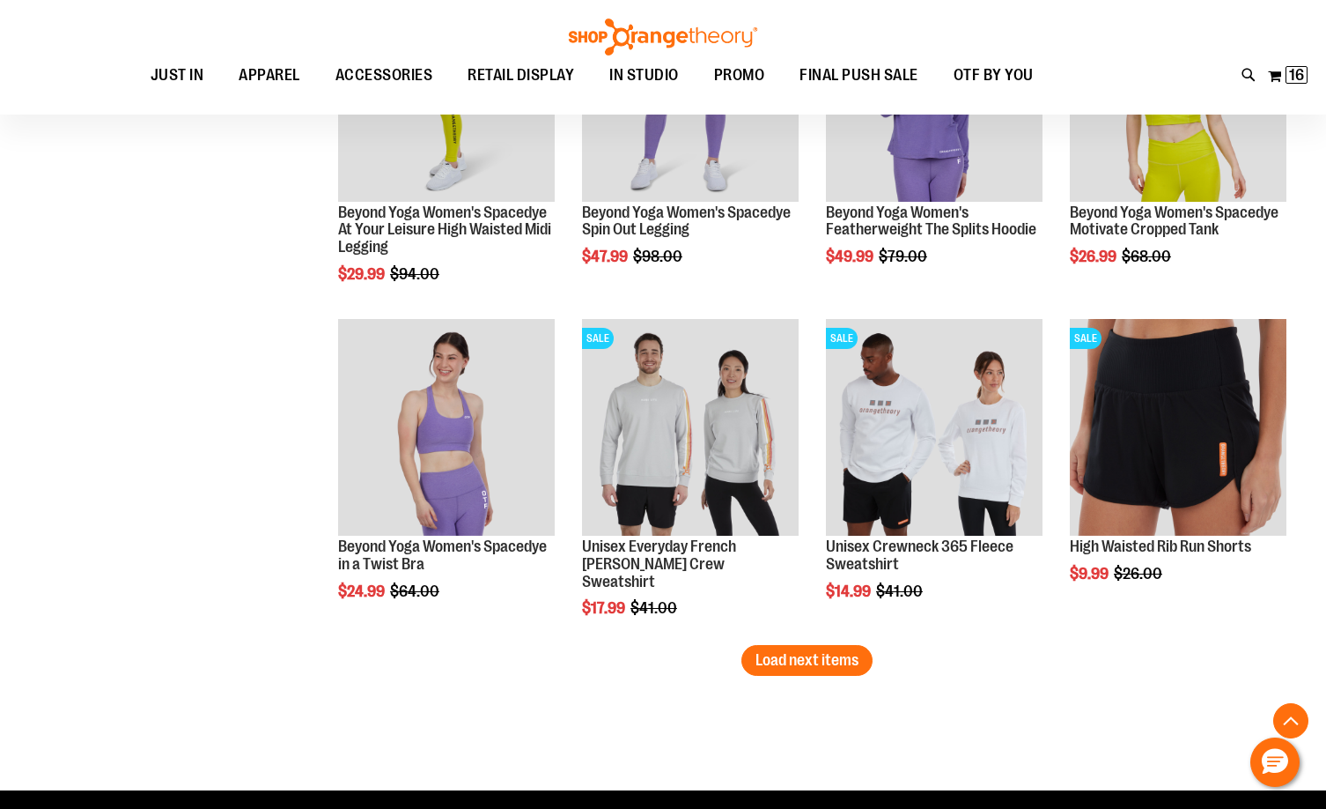
scroll to position [3780, 0]
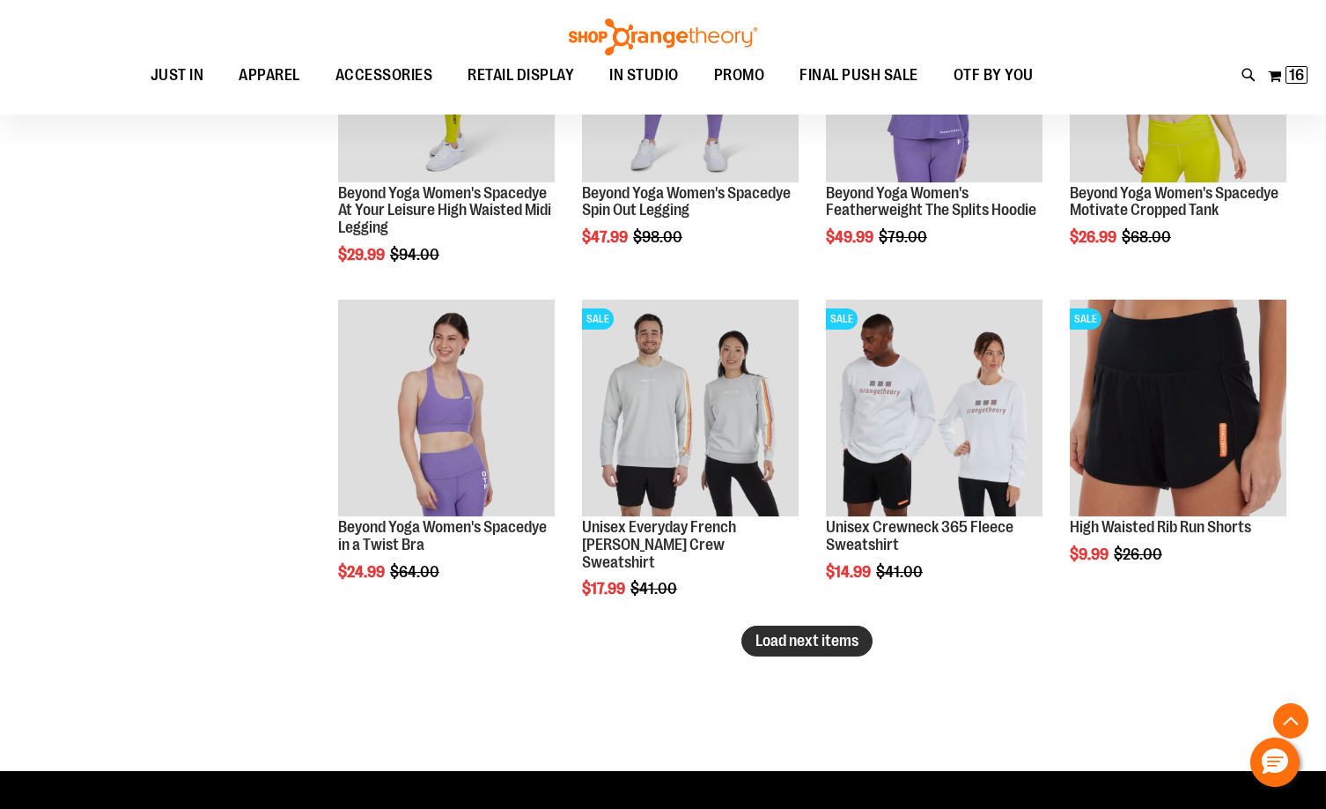
click at [817, 650] on button "Load next items" at bounding box center [807, 640] width 131 height 31
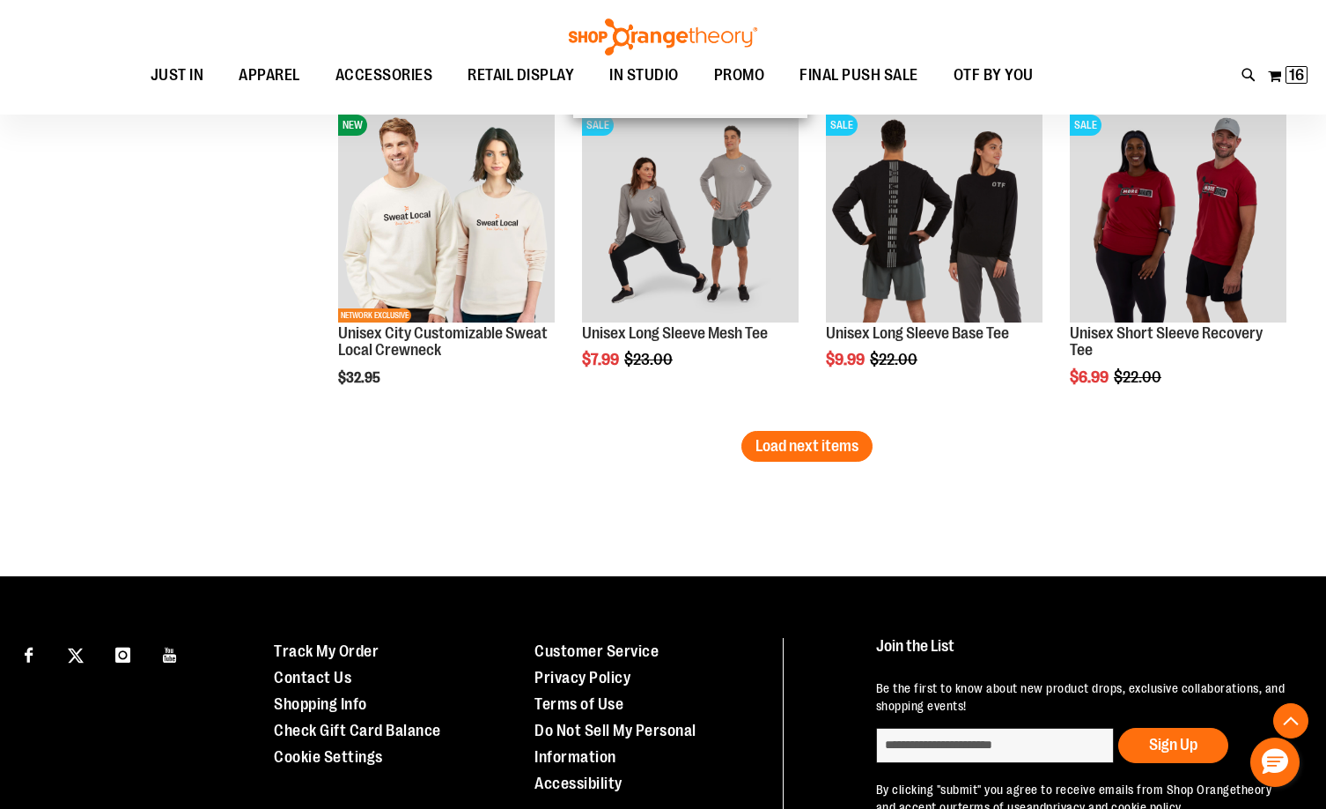
scroll to position [5092, 0]
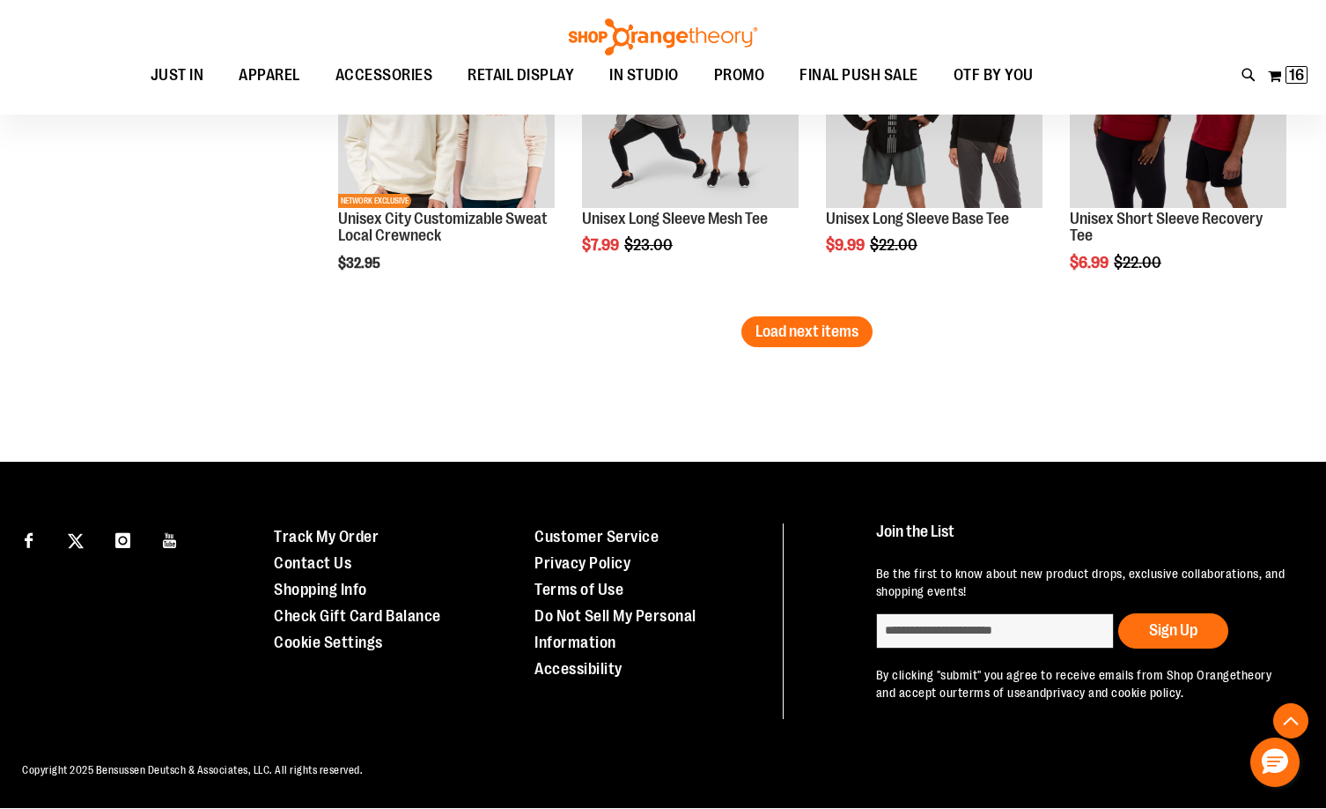
click at [800, 332] on span "Load next items" at bounding box center [807, 331] width 103 height 18
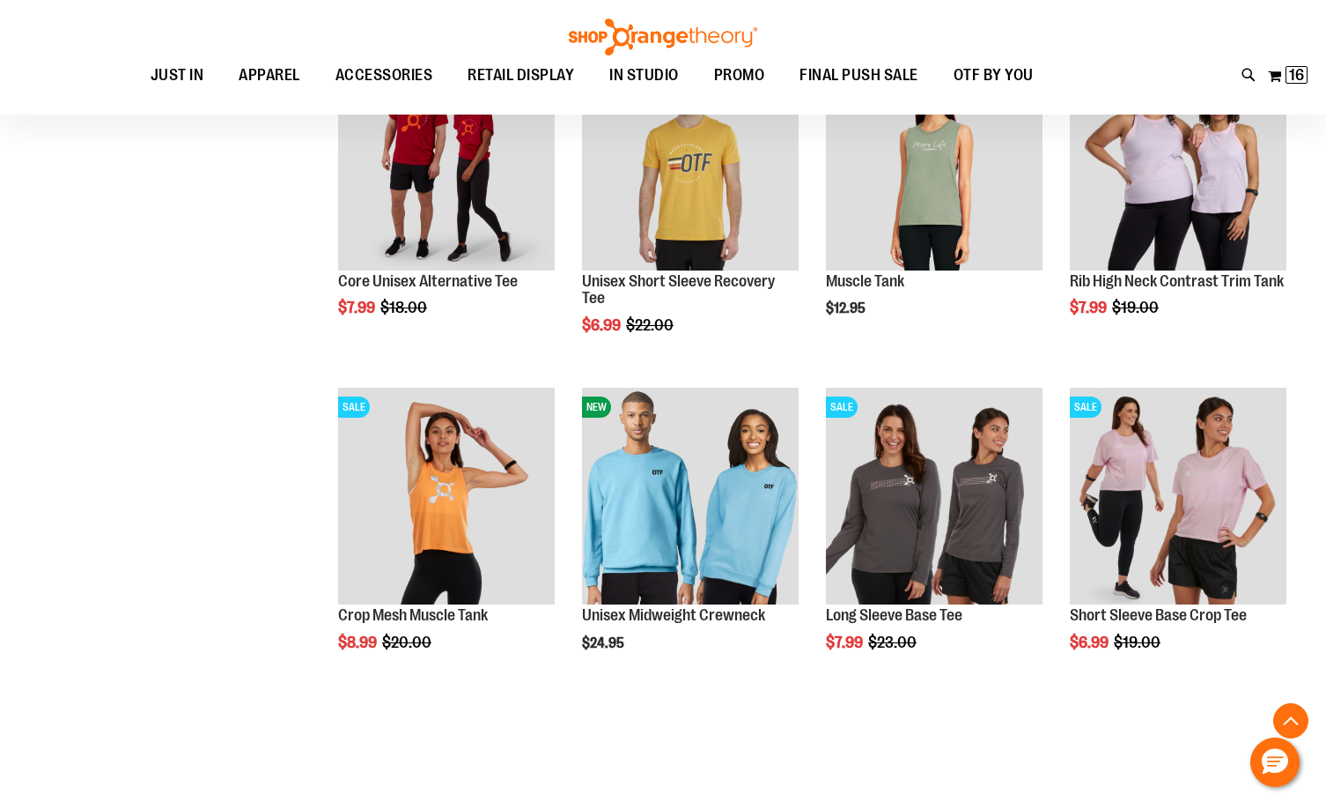
scroll to position [5708, 0]
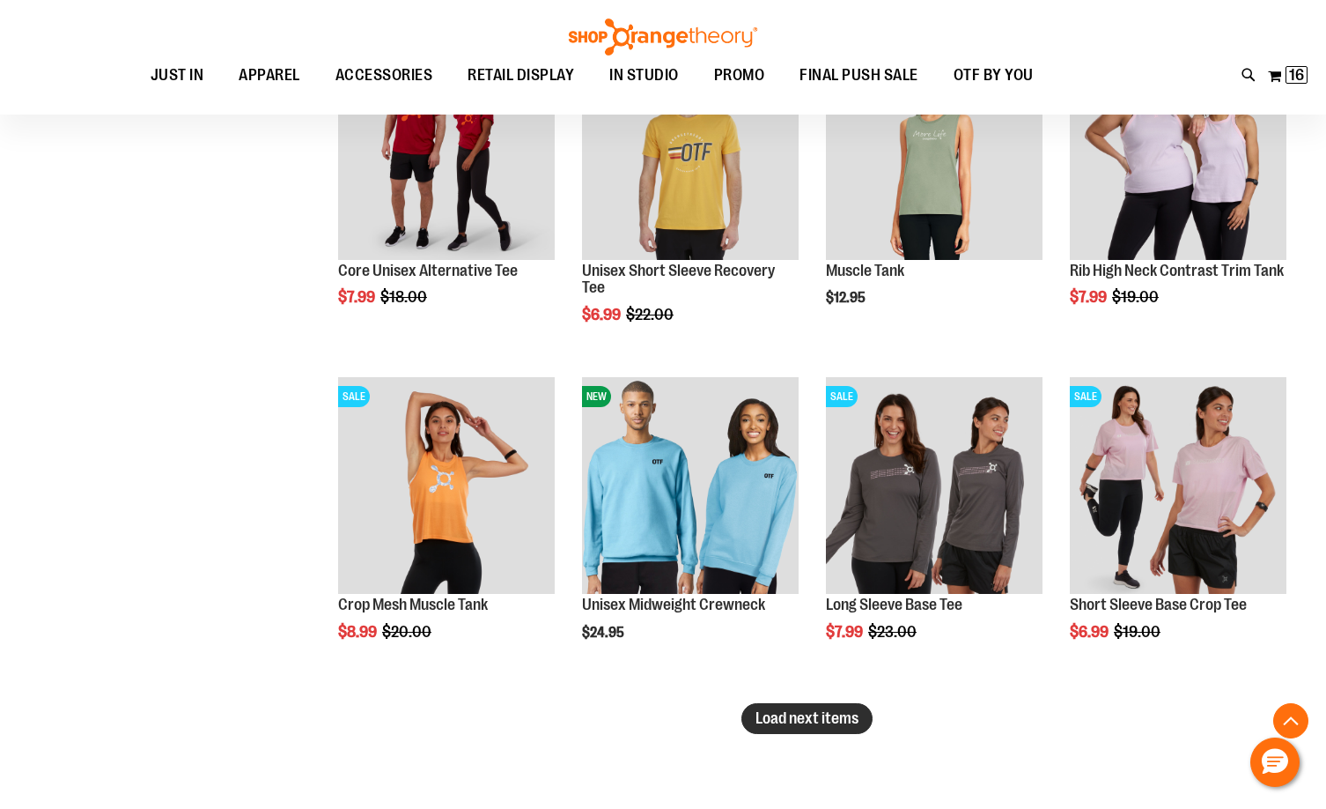
click at [809, 712] on span "Load next items" at bounding box center [807, 718] width 103 height 18
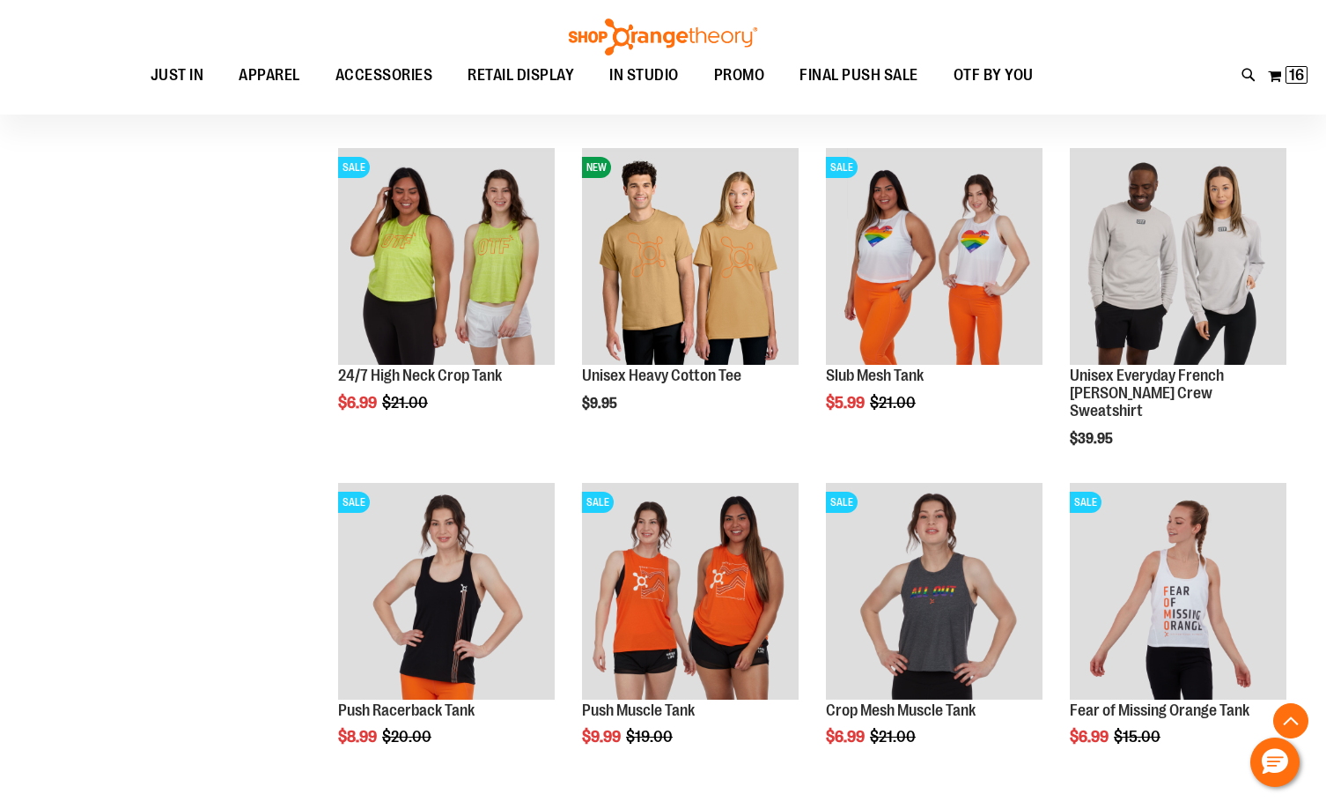
scroll to position [6677, 0]
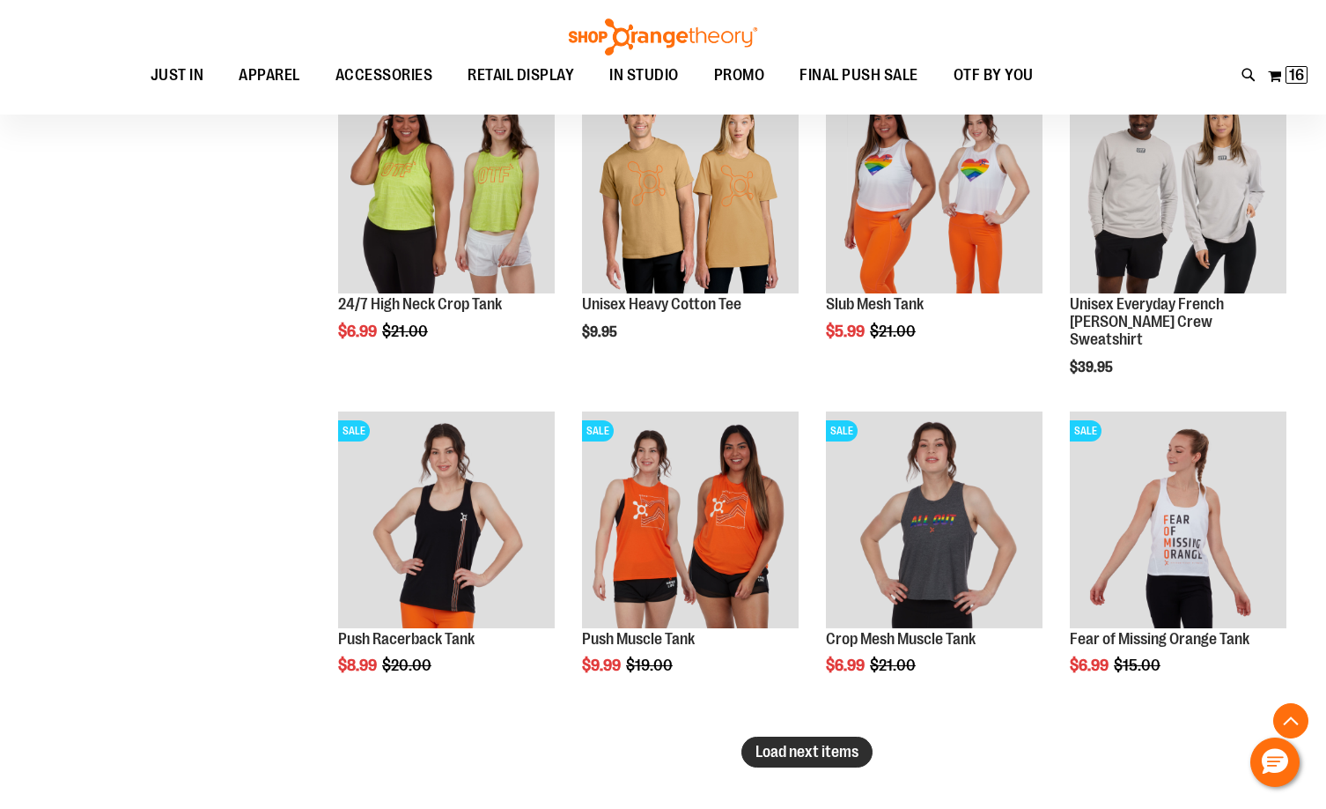
click at [809, 758] on span "Load next items" at bounding box center [807, 752] width 103 height 18
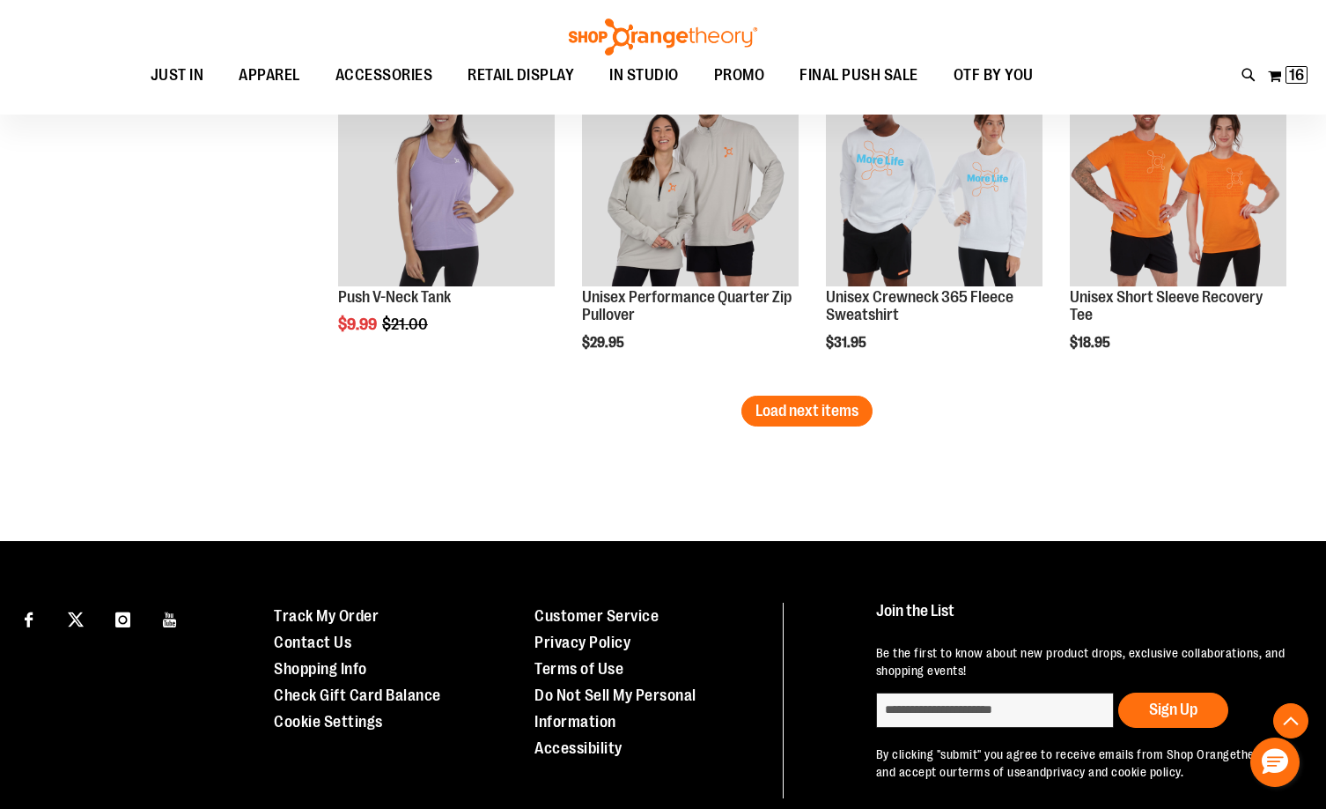
scroll to position [7924, 0]
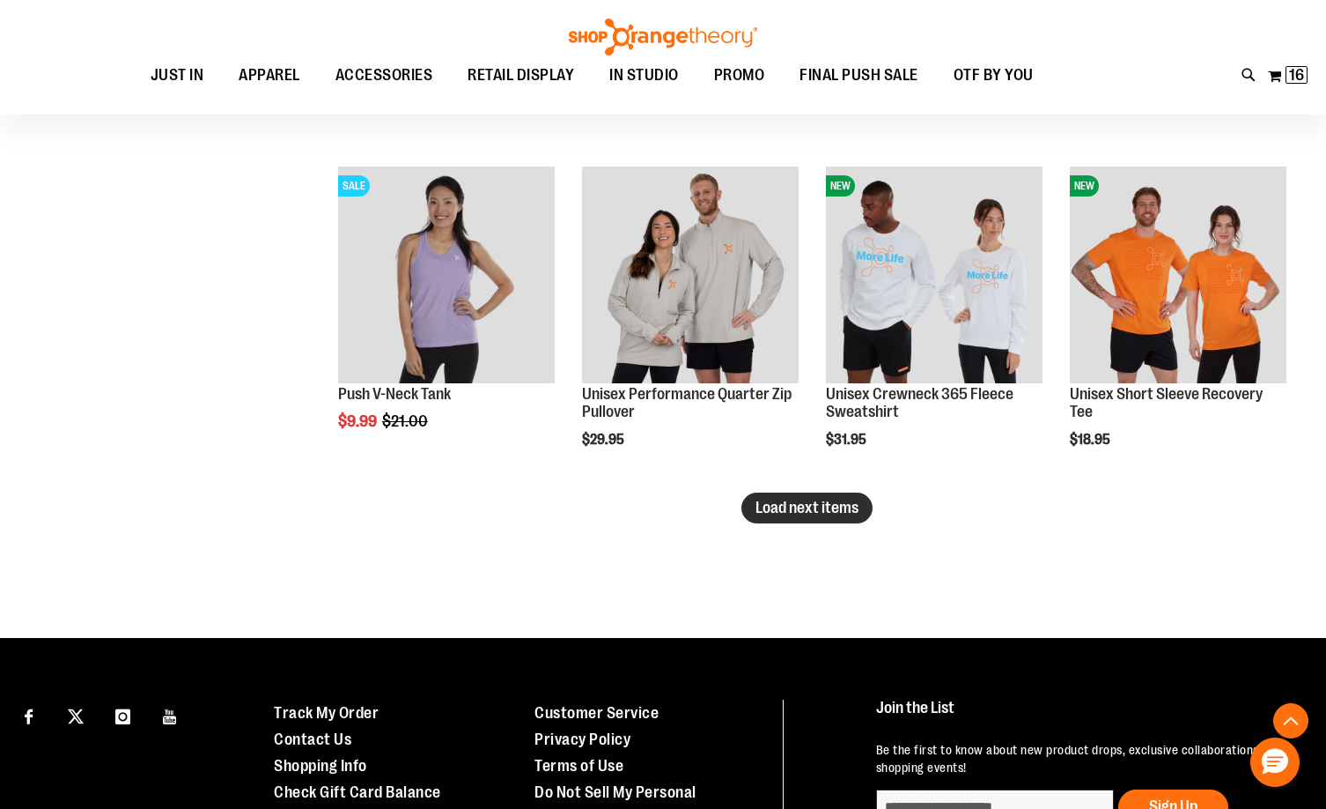
click at [821, 510] on span "Load next items" at bounding box center [807, 508] width 103 height 18
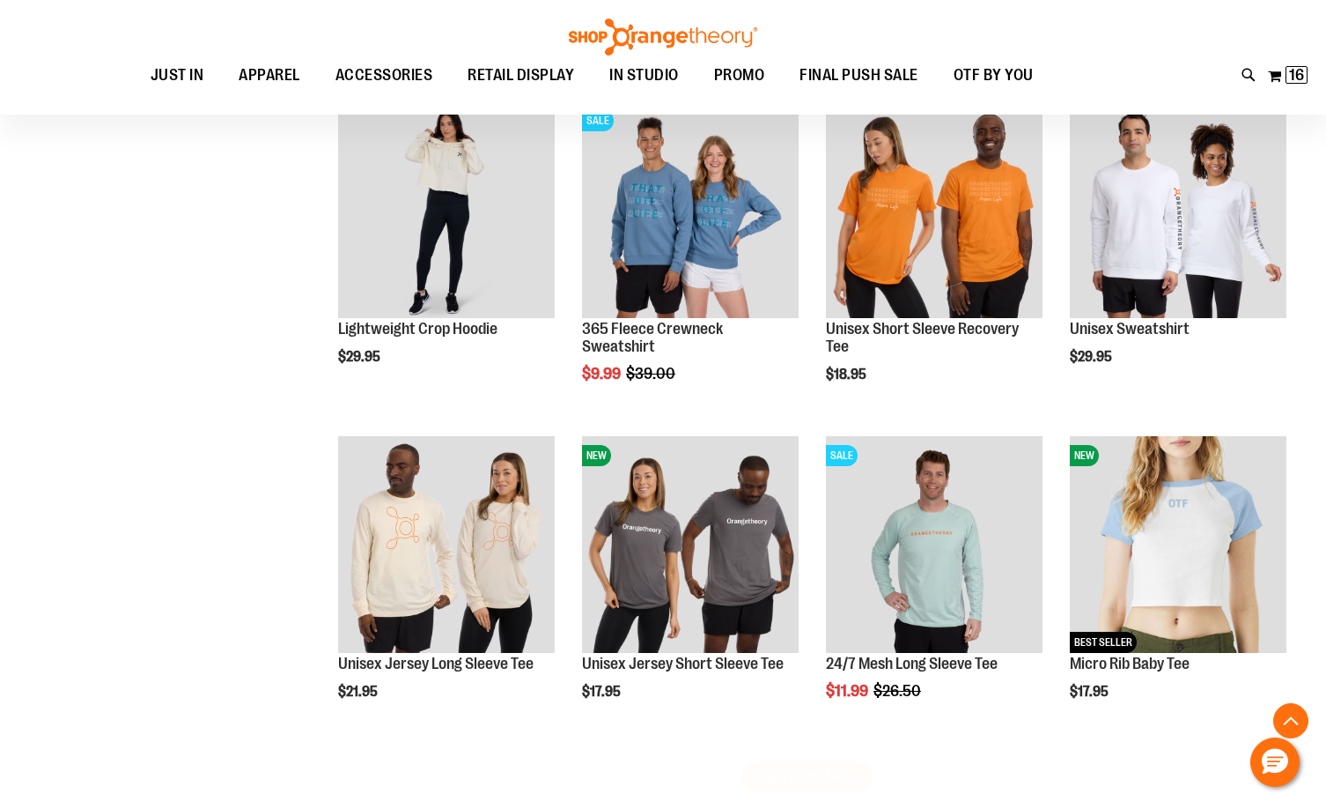
scroll to position [8717, 0]
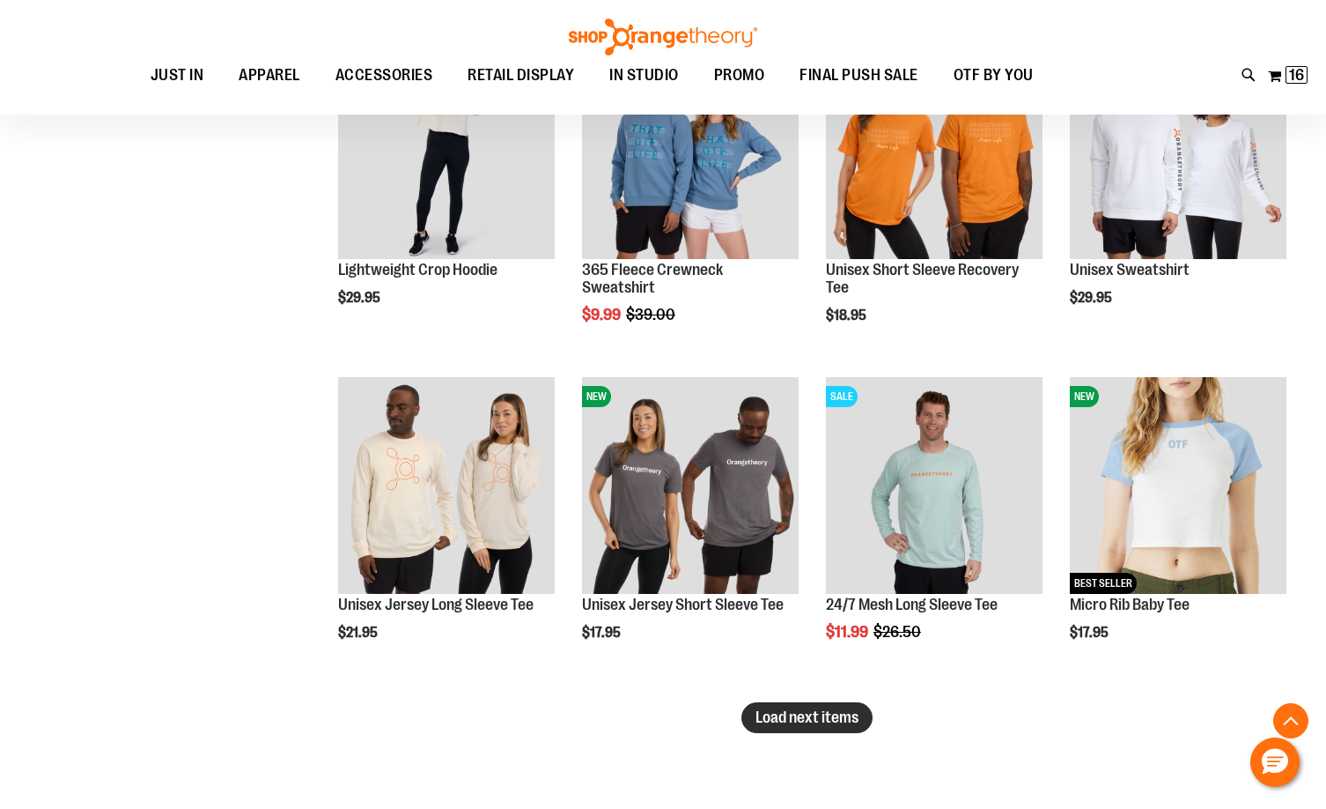
click at [809, 717] on span "Load next items" at bounding box center [807, 717] width 103 height 18
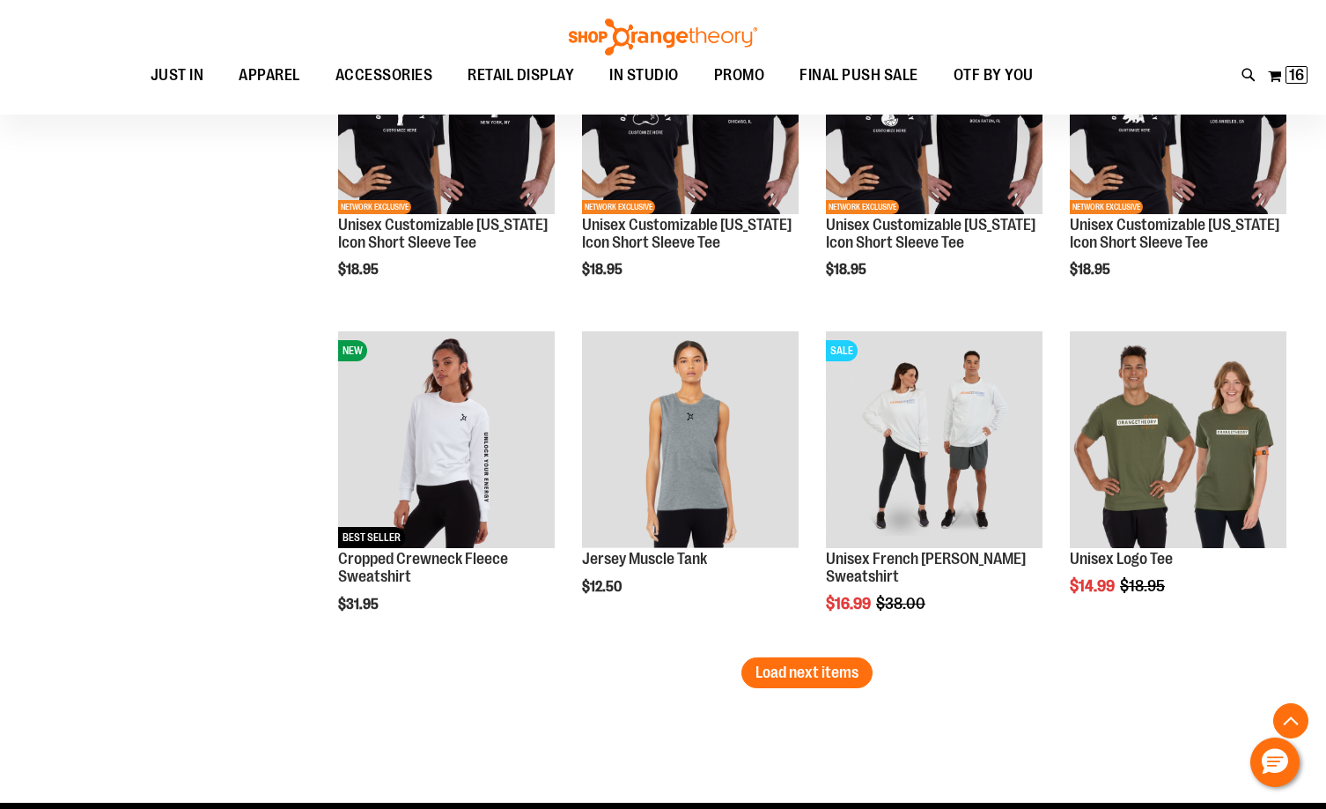
scroll to position [9862, 0]
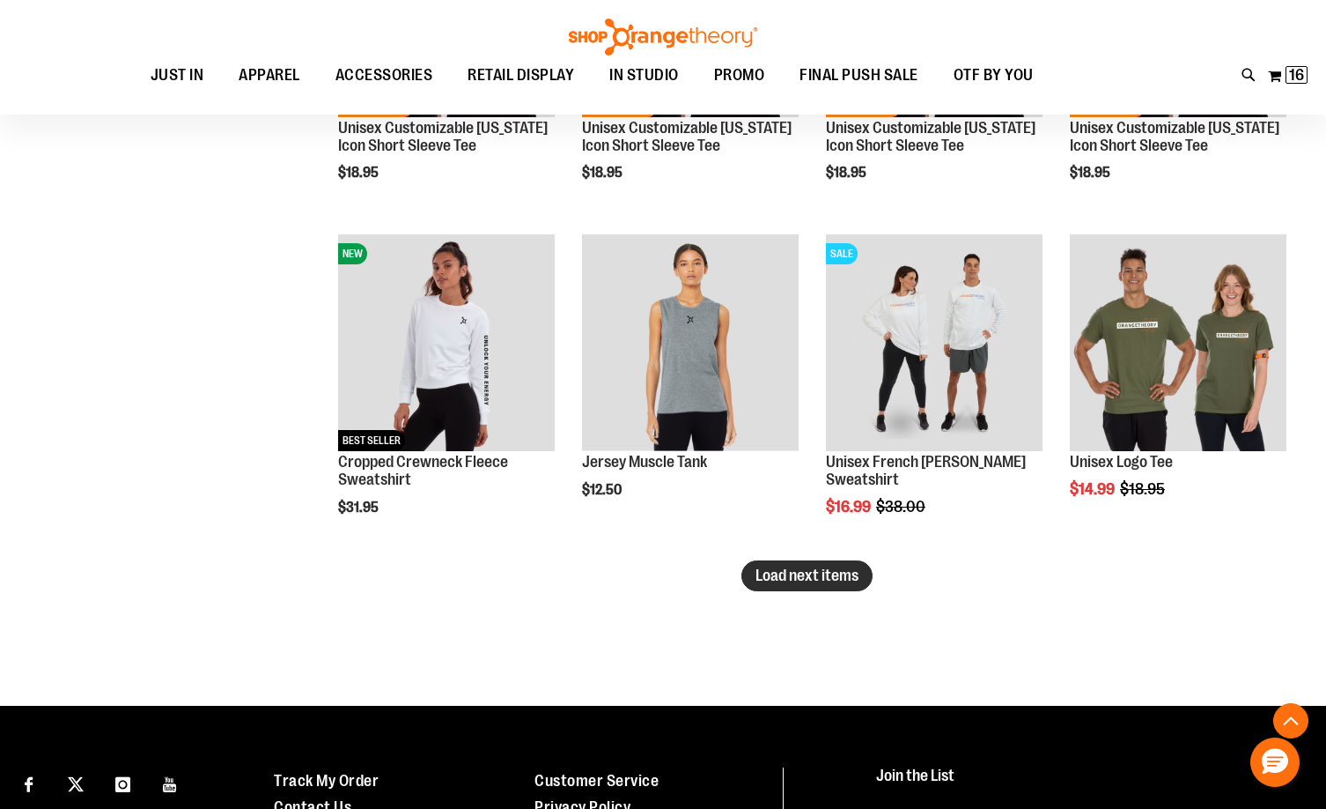
click at [818, 578] on span "Load next items" at bounding box center [807, 575] width 103 height 18
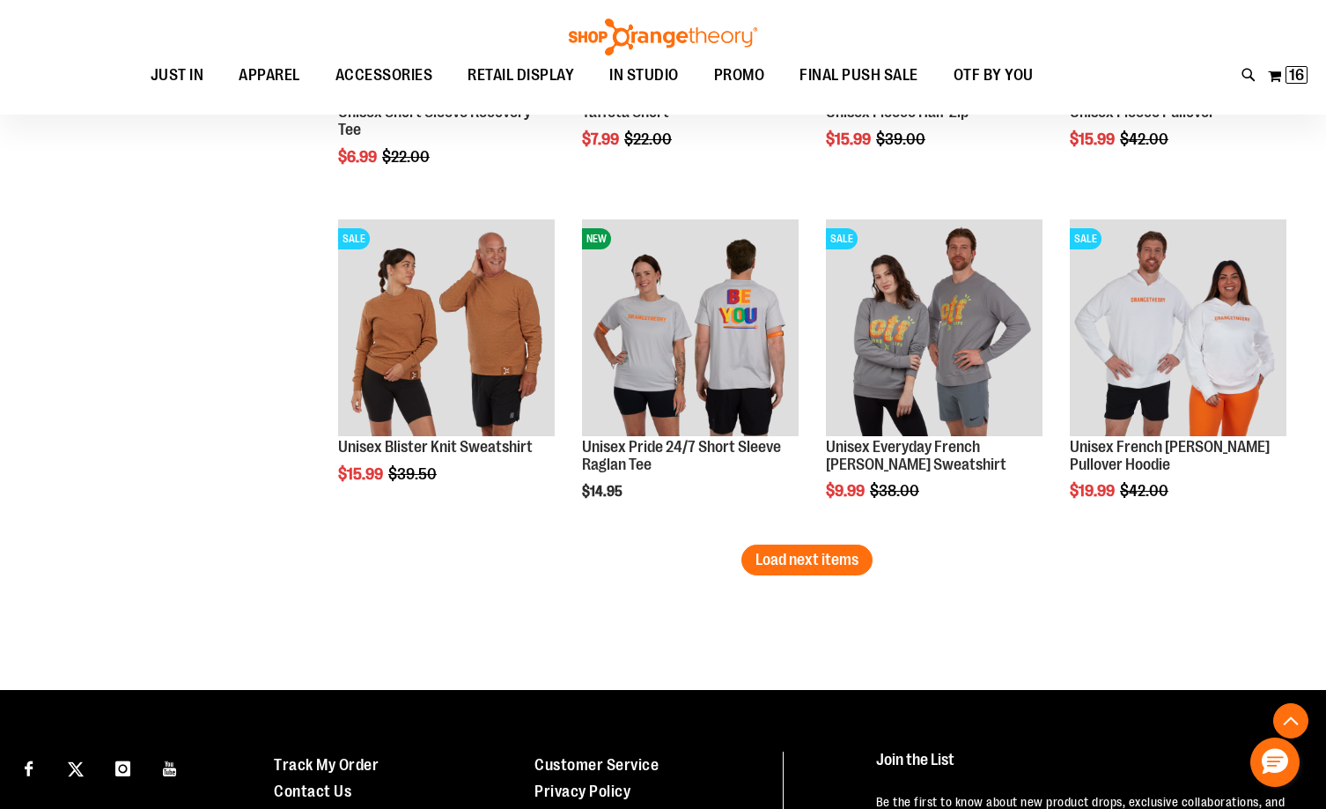
scroll to position [10919, 0]
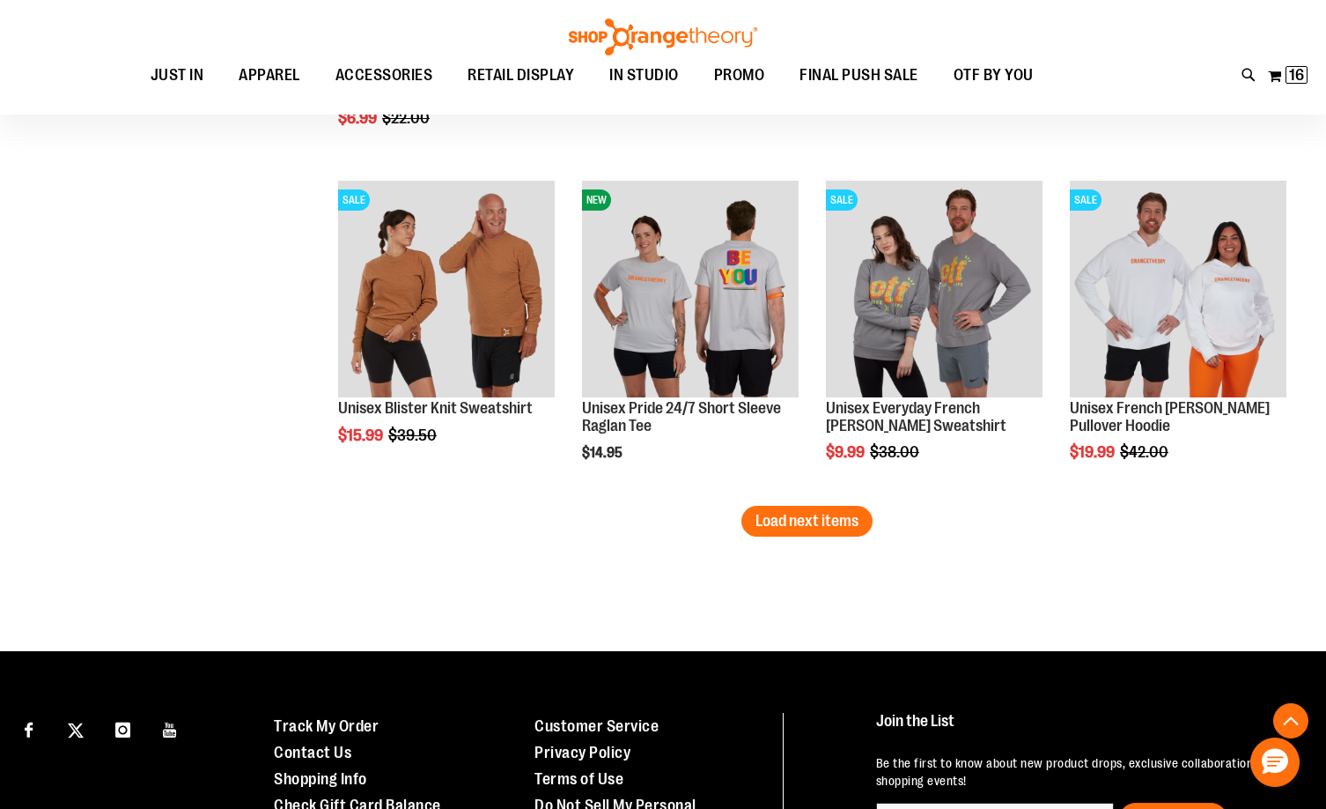
click at [808, 519] on span "Load next items" at bounding box center [807, 521] width 103 height 18
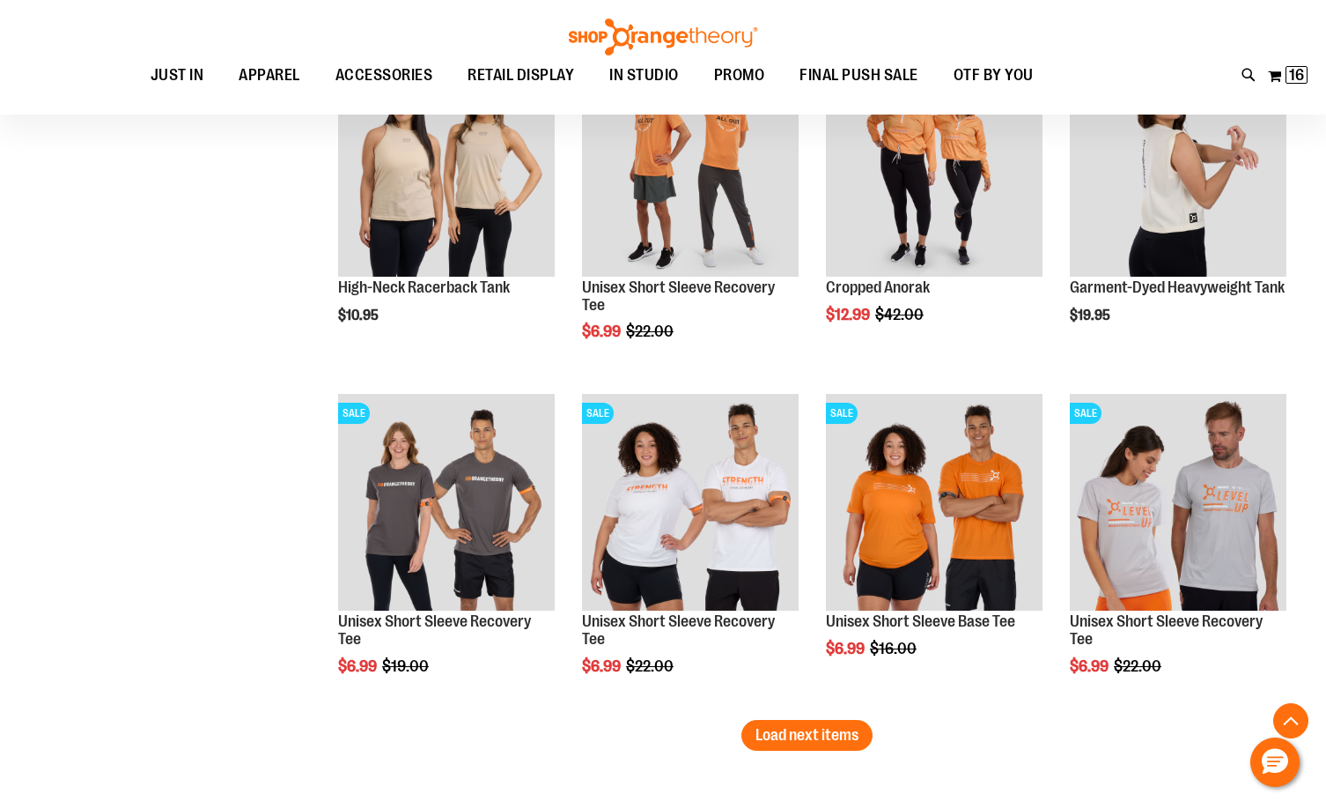
scroll to position [11712, 0]
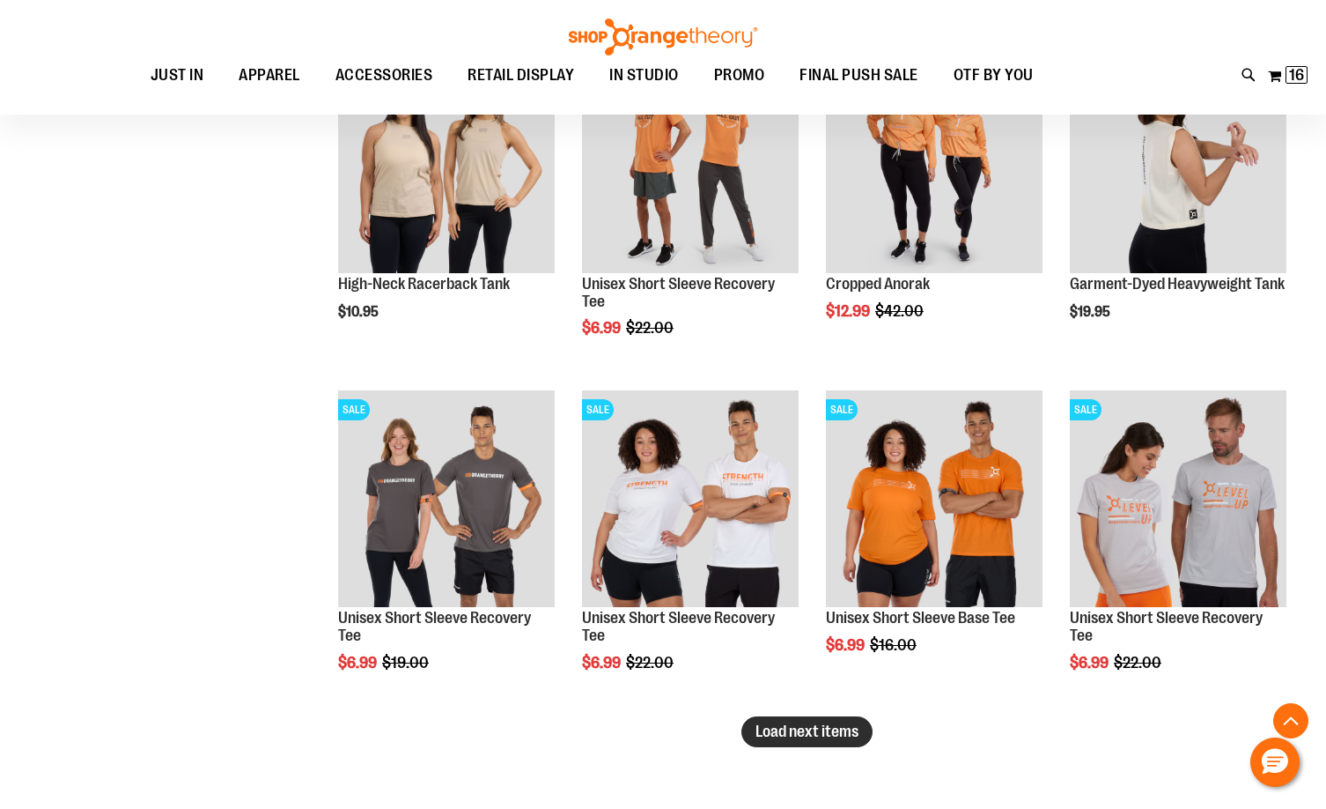
click at [822, 720] on button "Load next items" at bounding box center [807, 731] width 131 height 31
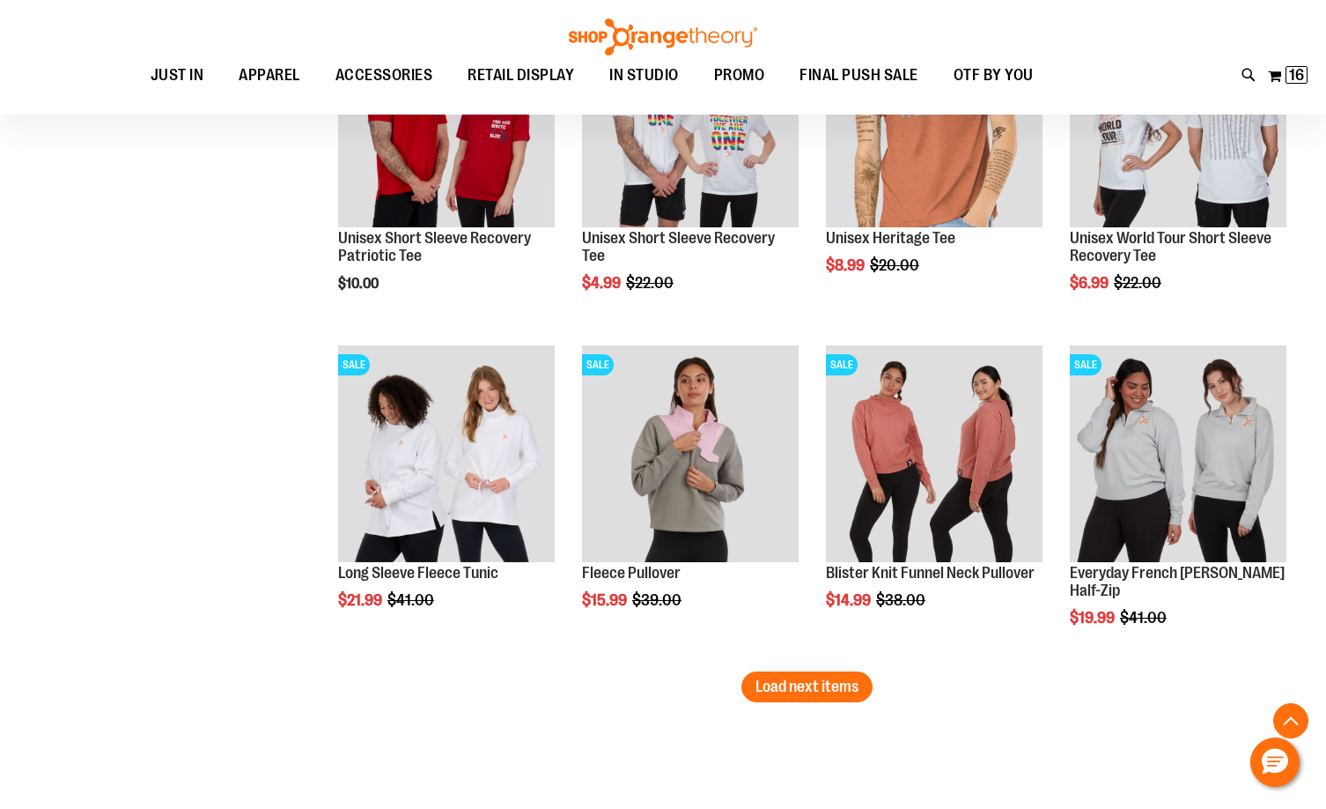
scroll to position [12769, 0]
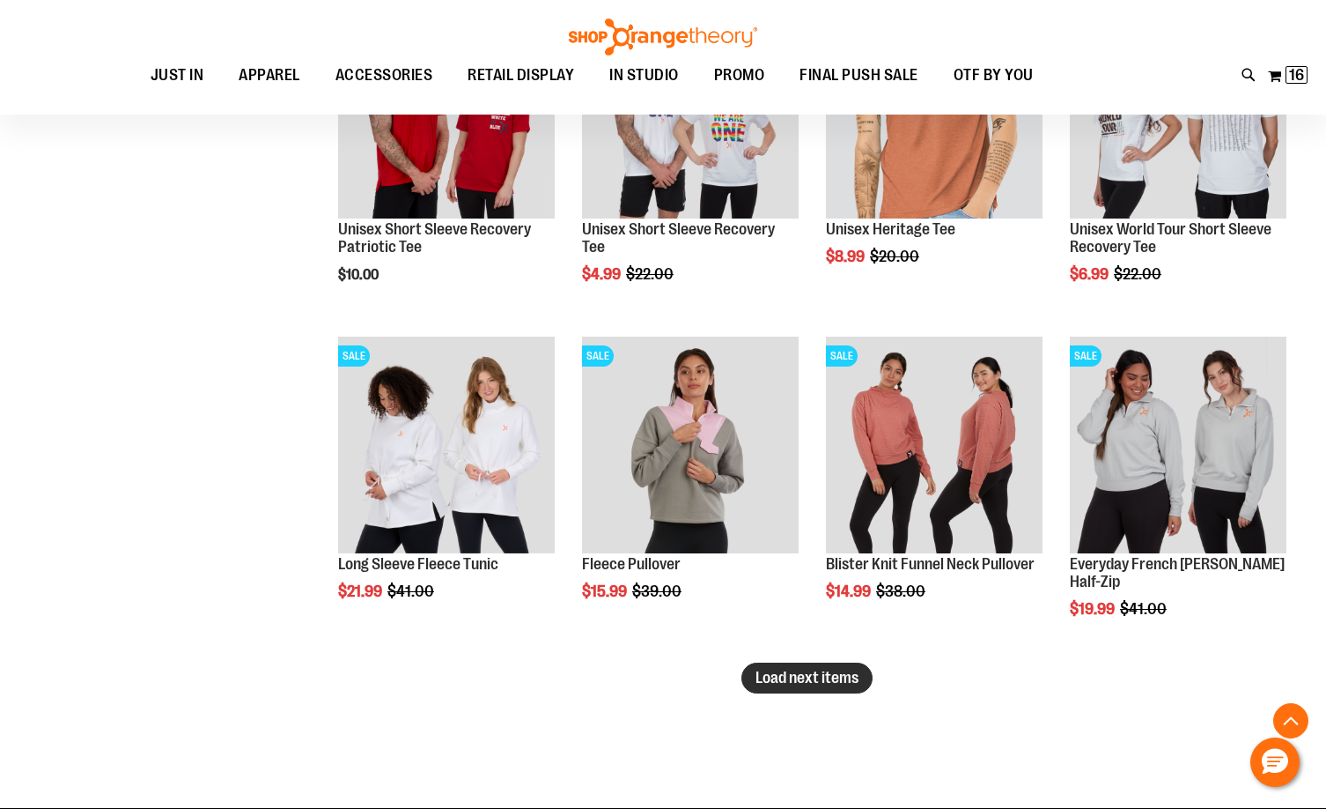
click at [817, 683] on span "Load next items" at bounding box center [807, 678] width 103 height 18
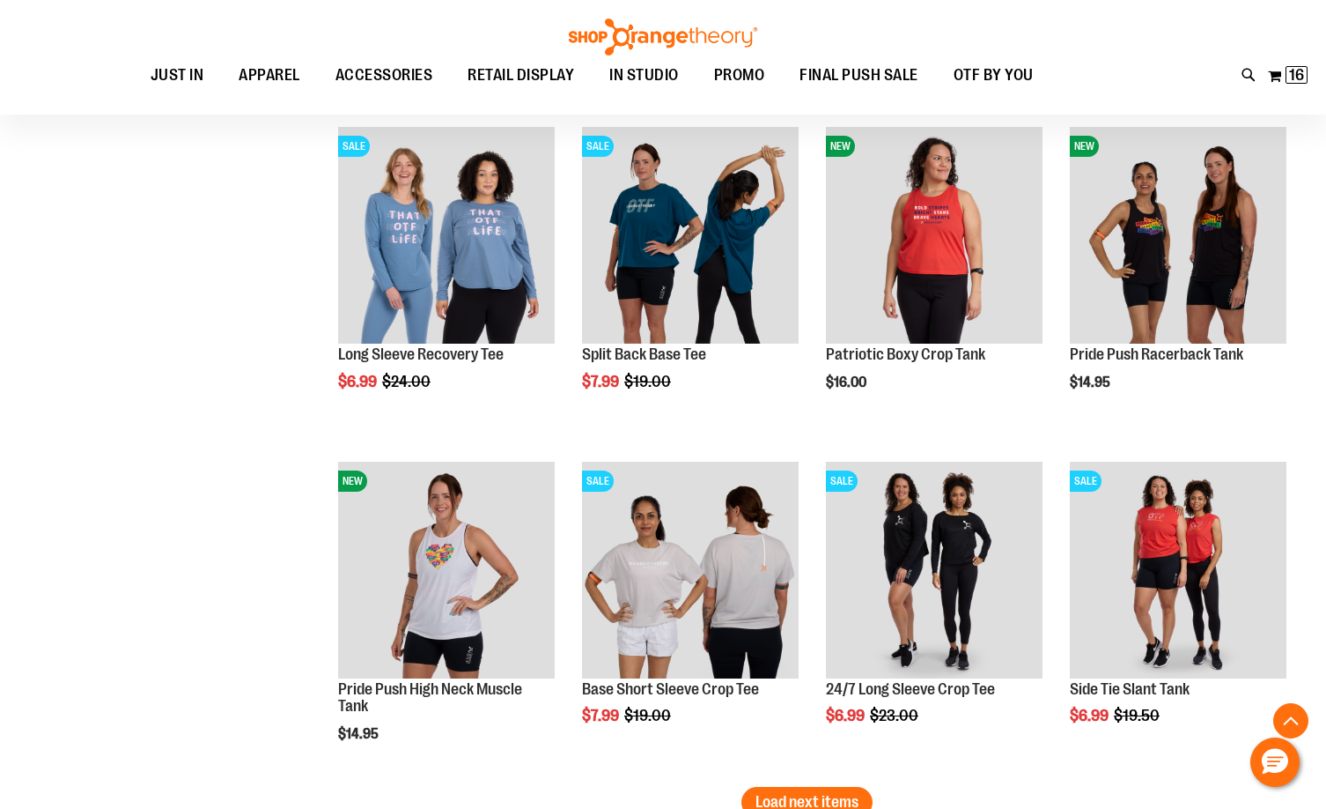
scroll to position [13826, 0]
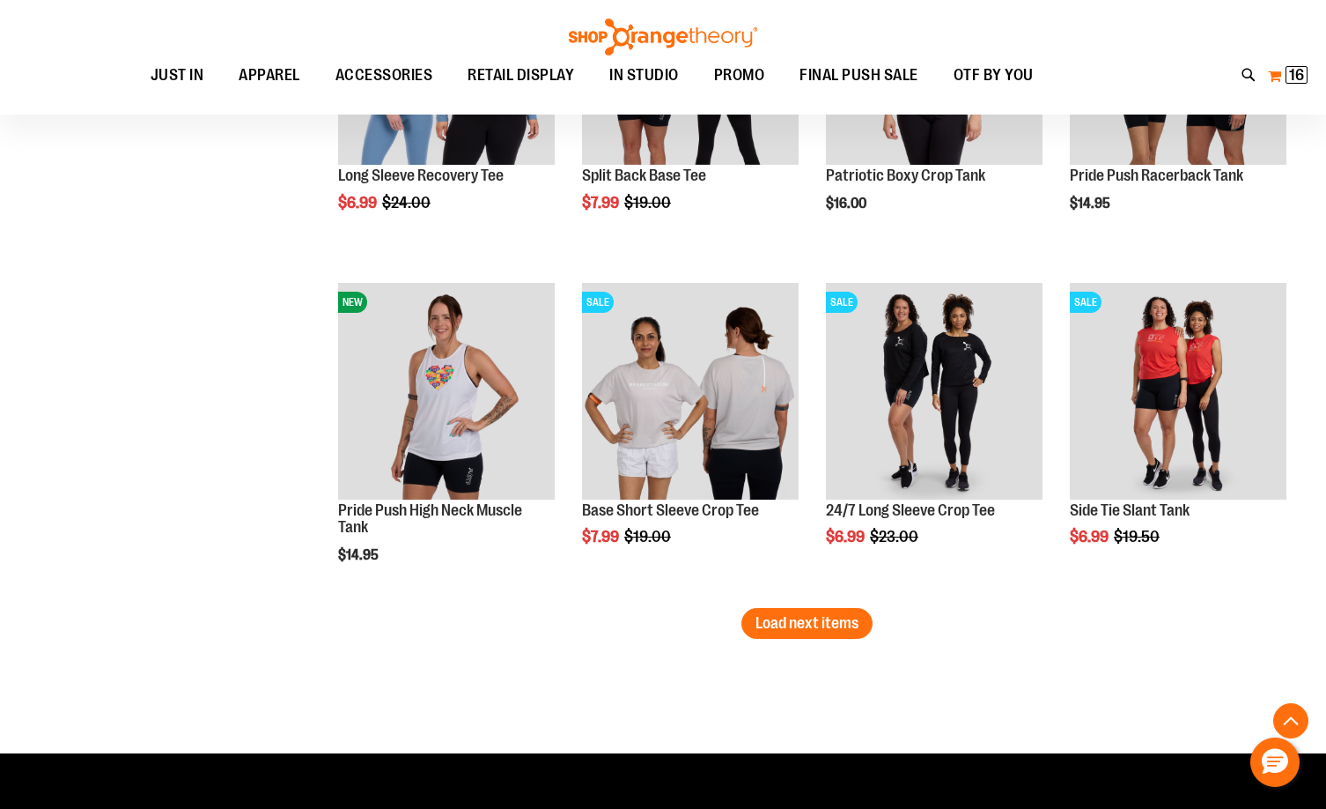
click at [1280, 74] on button "My Cart 16 16 items" at bounding box center [1287, 76] width 41 height 28
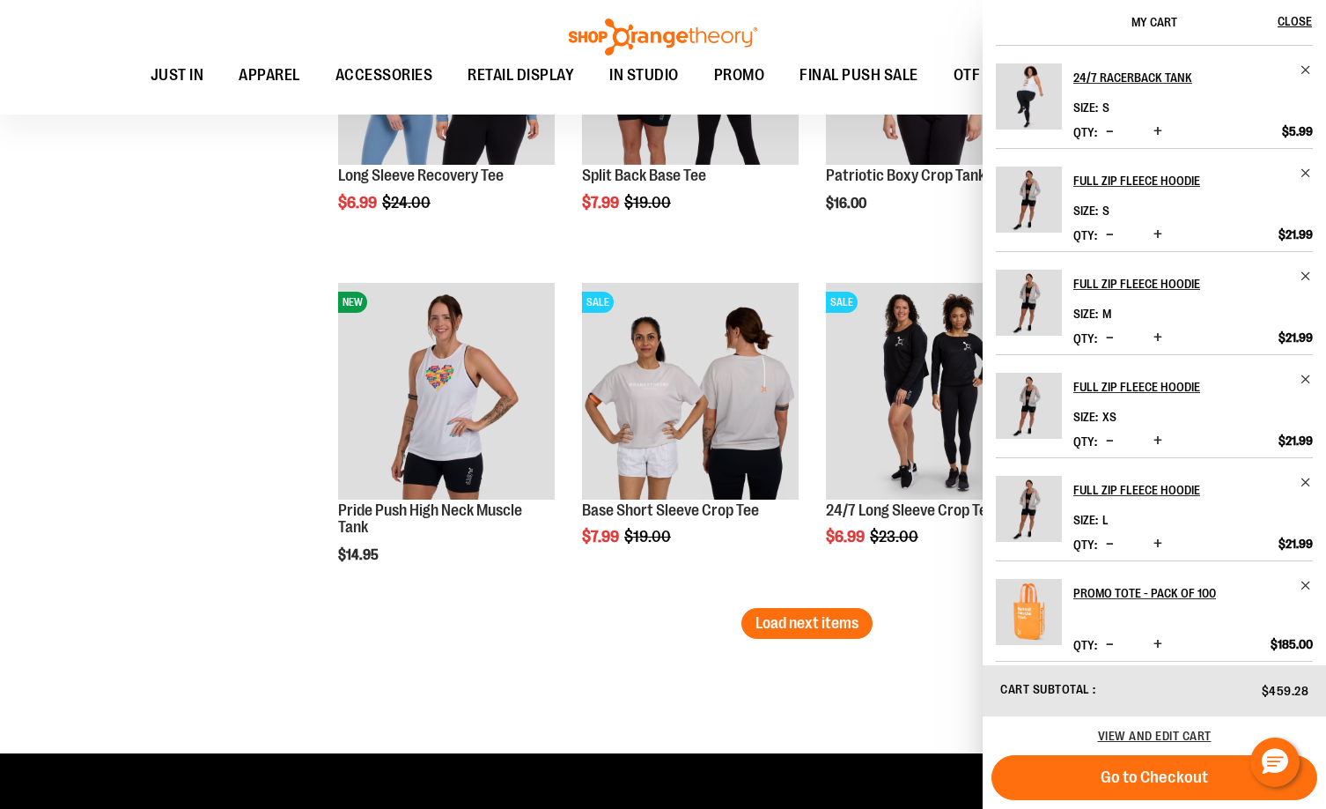
scroll to position [474, 0]
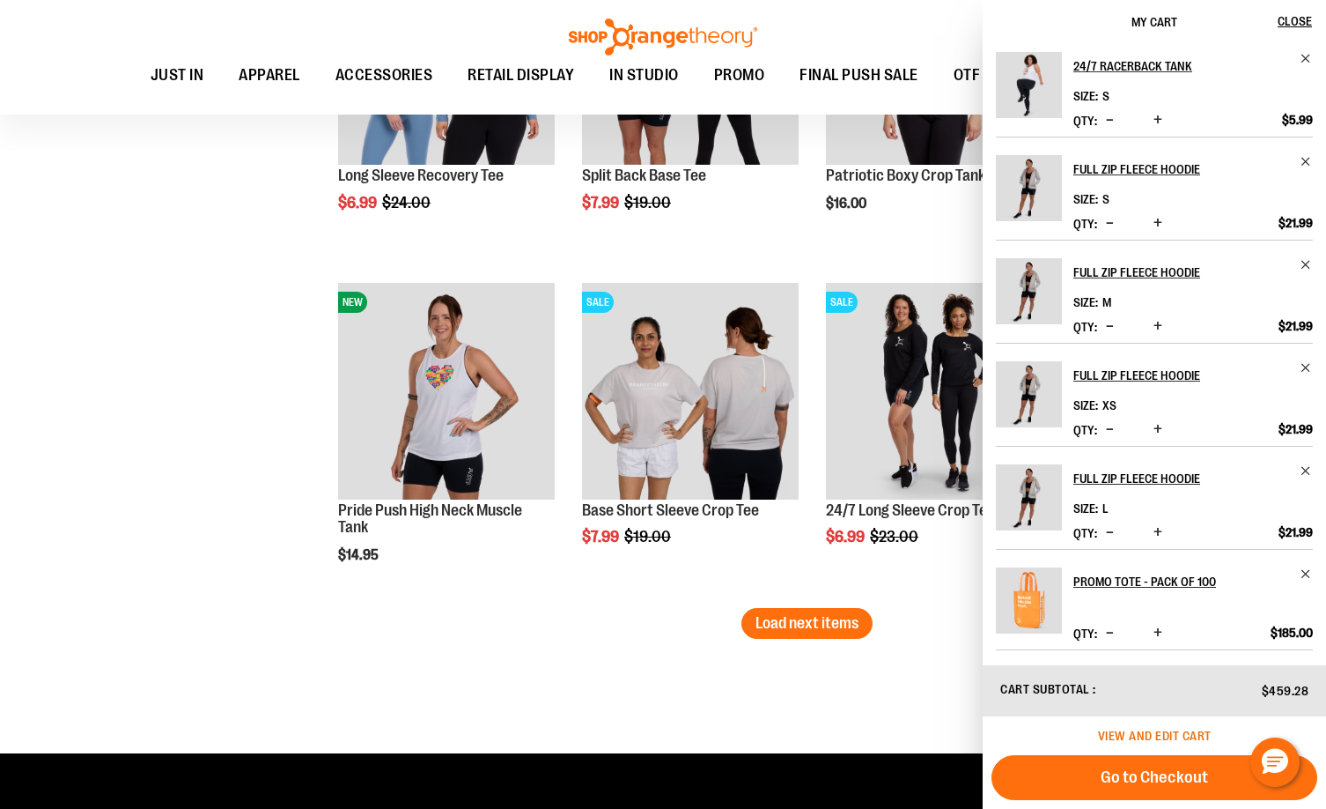
click at [1208, 735] on span "View and edit cart" at bounding box center [1155, 735] width 114 height 14
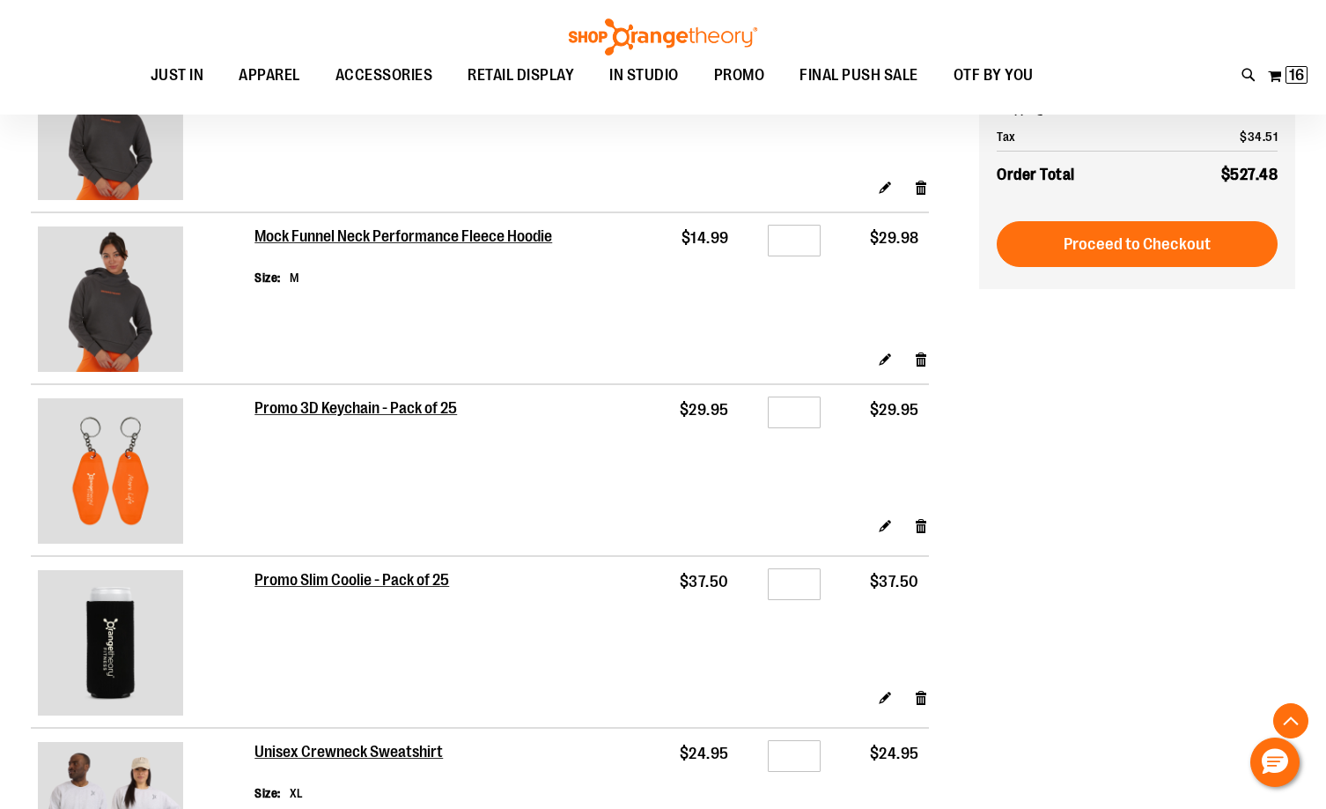
scroll to position [1509, 0]
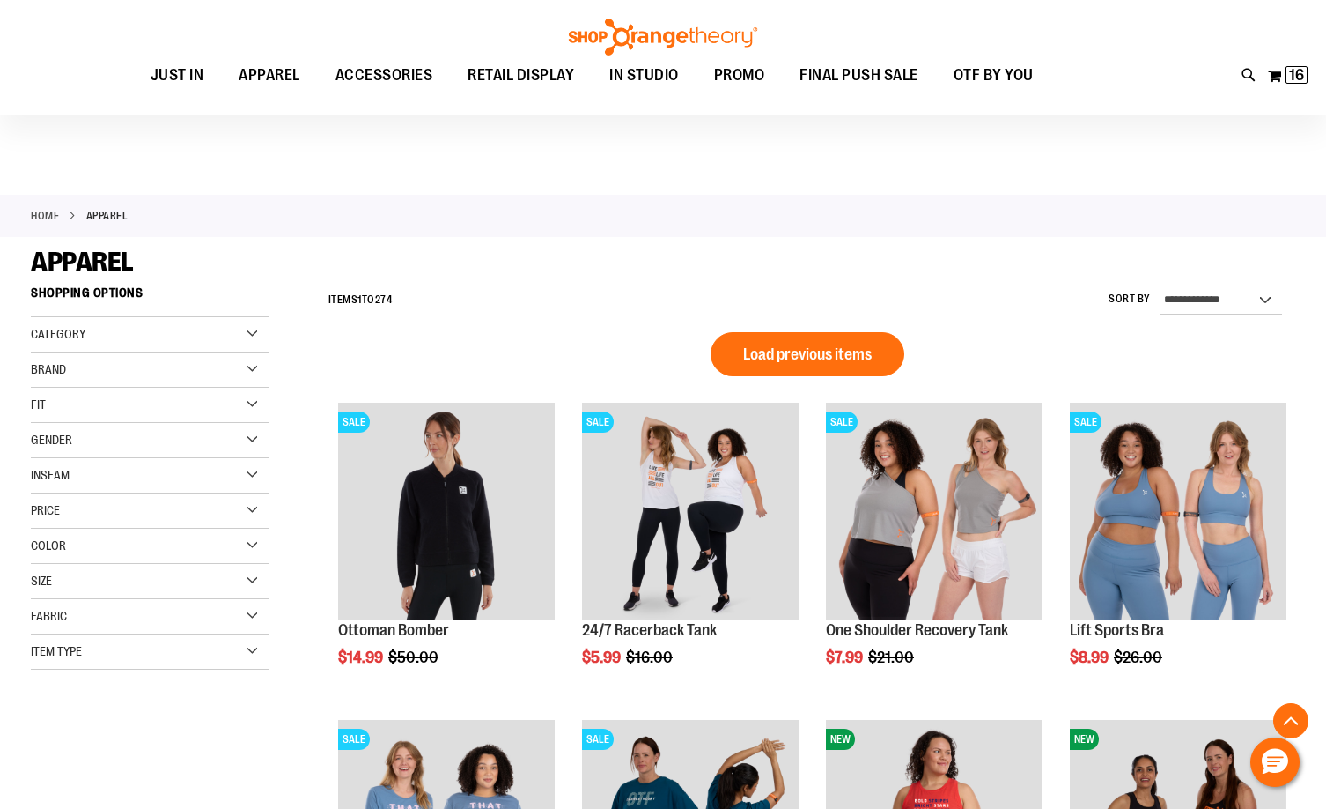
scroll to position [997, 0]
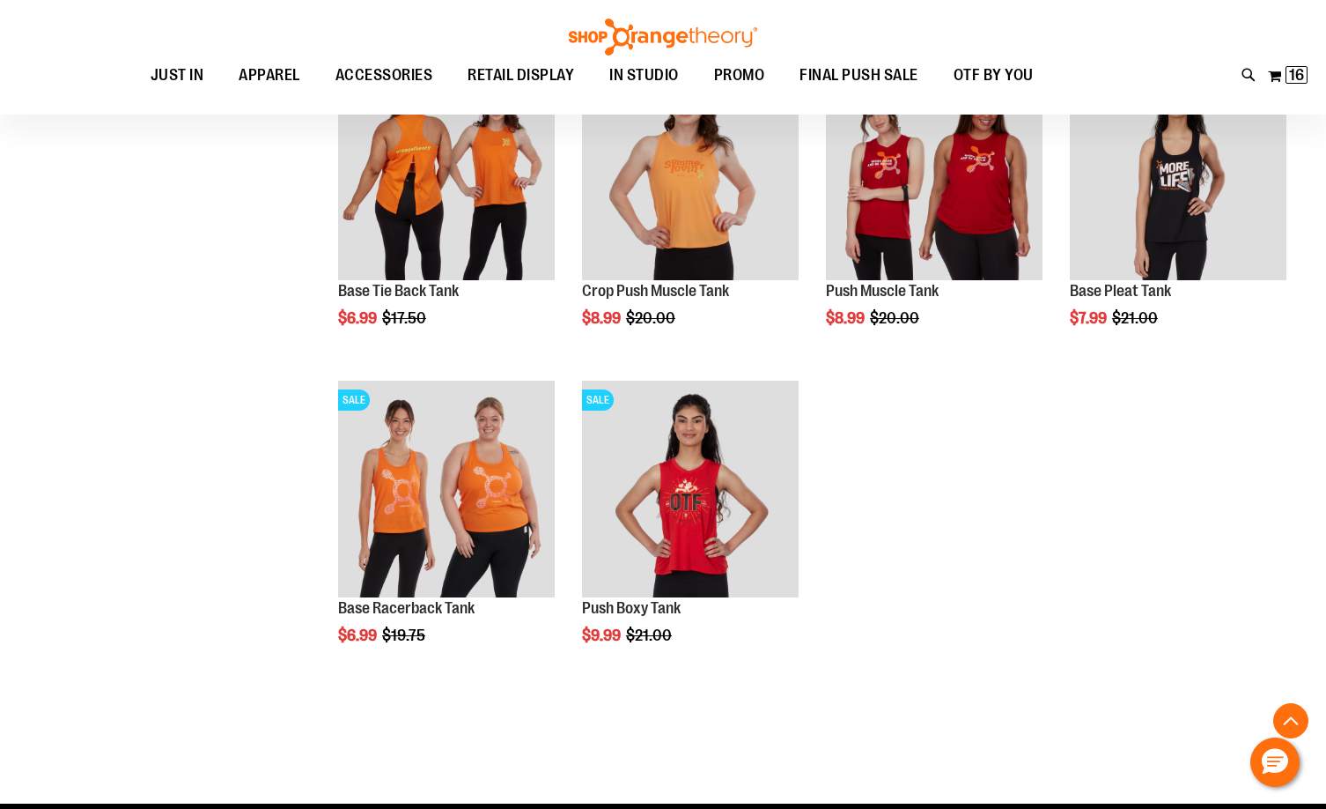
scroll to position [2582, 0]
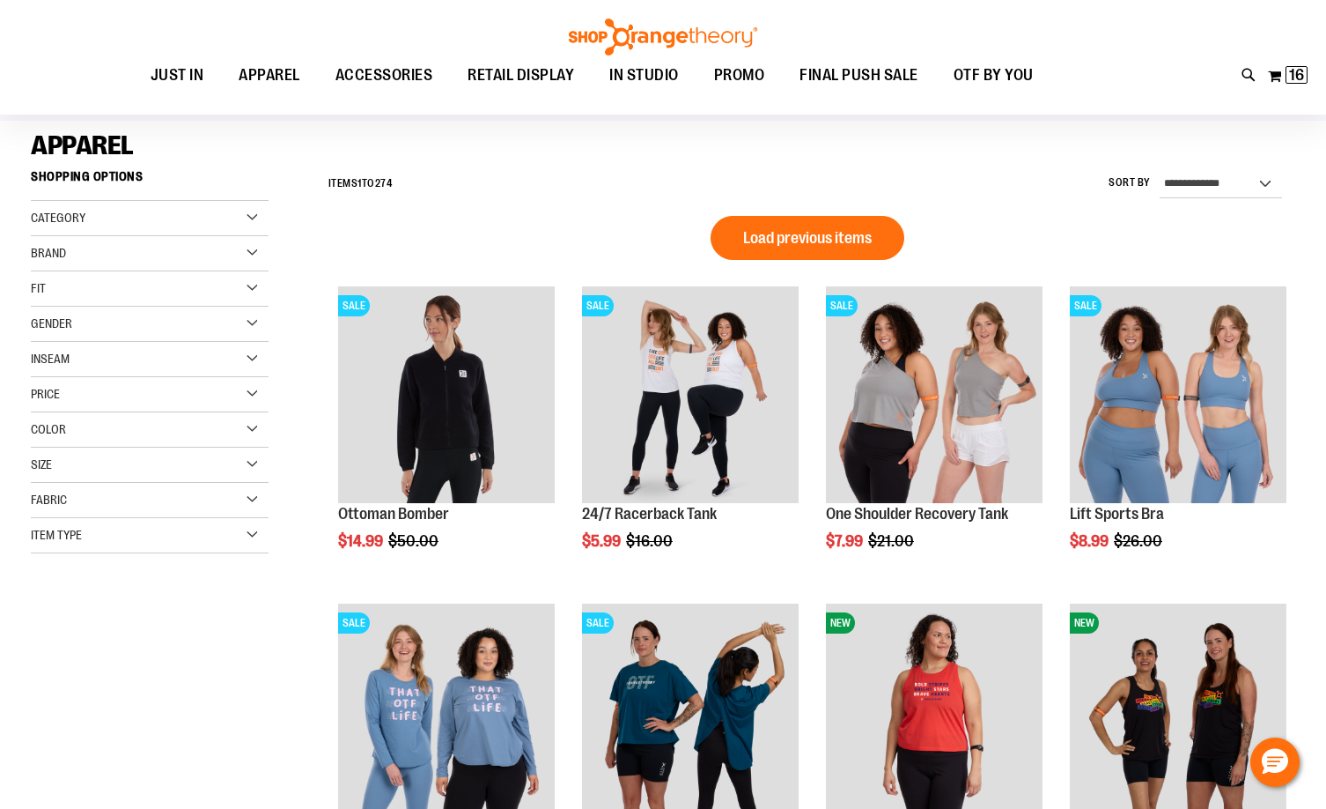
scroll to position [28, 0]
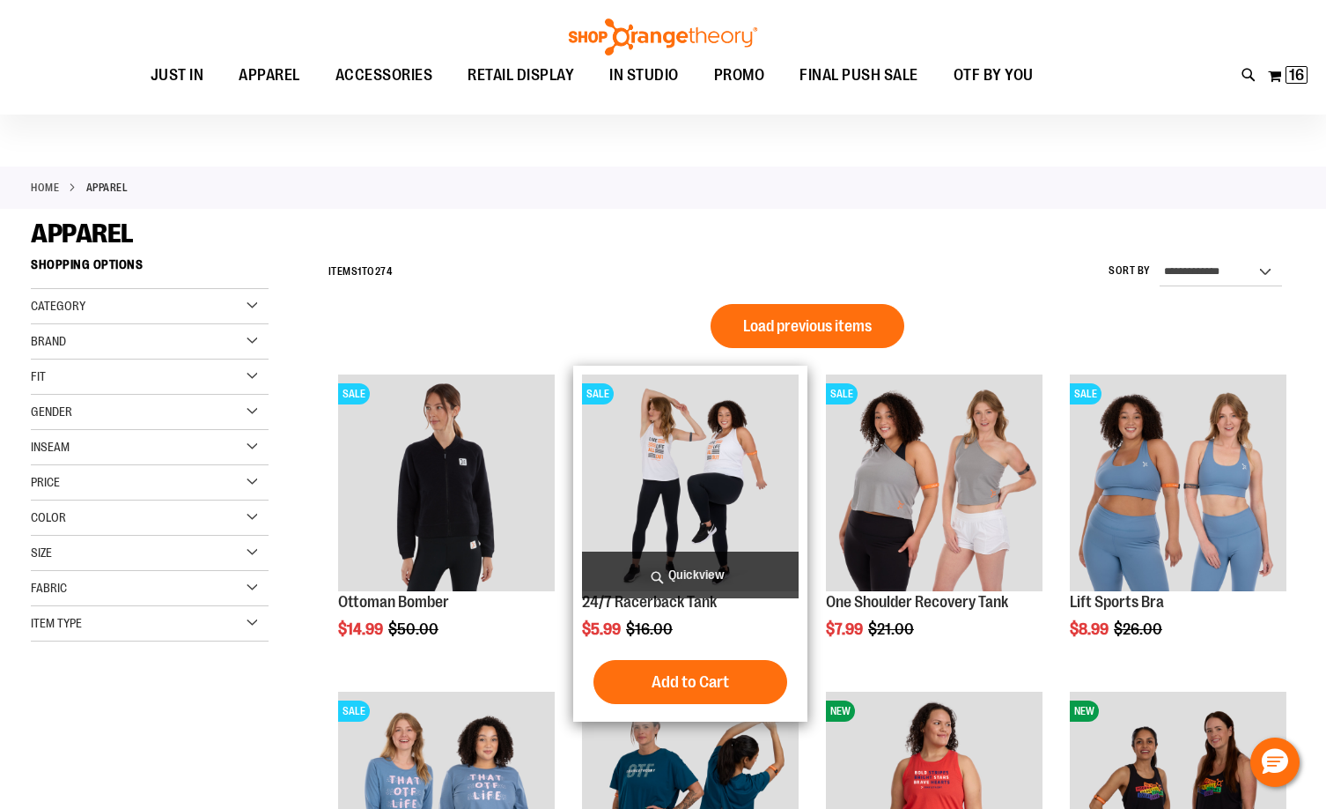
click at [763, 336] on button "Load previous items" at bounding box center [808, 326] width 194 height 44
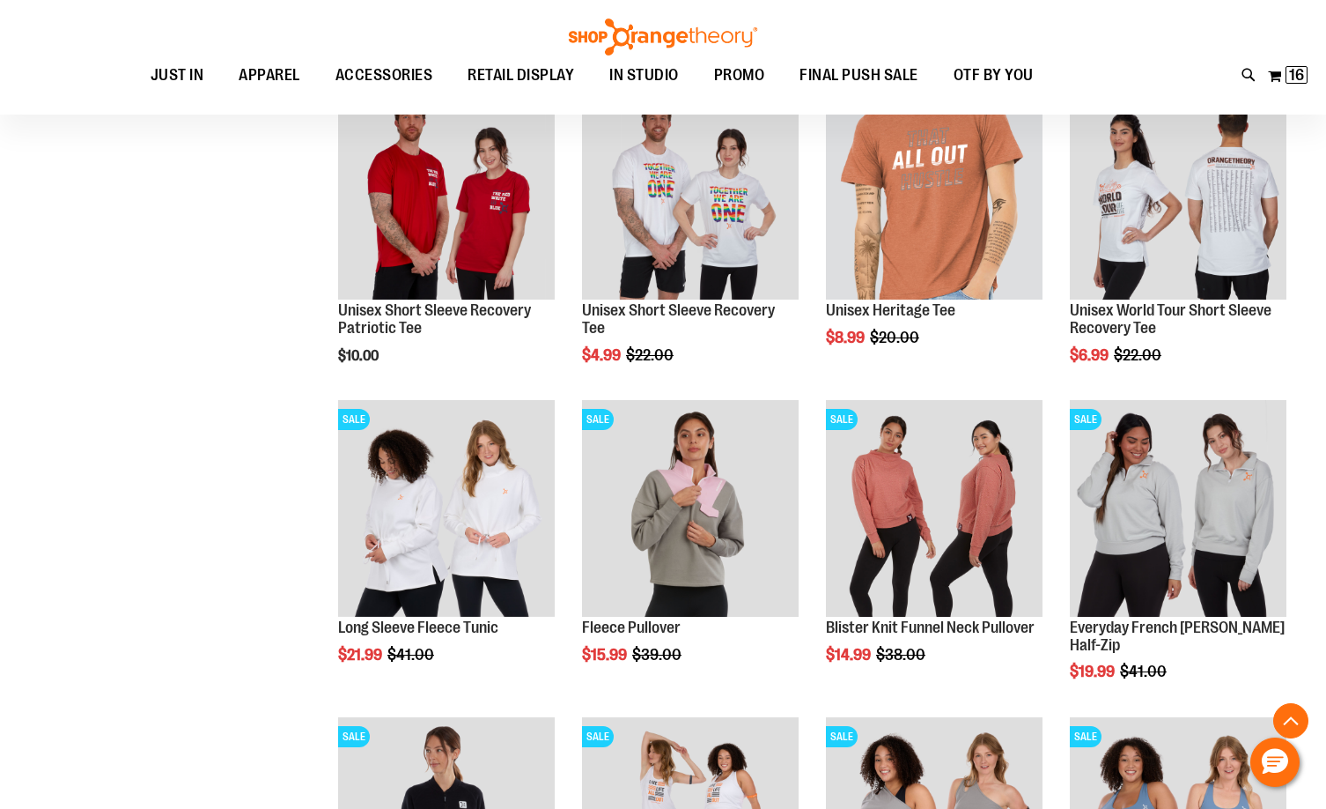
scroll to position [733, 0]
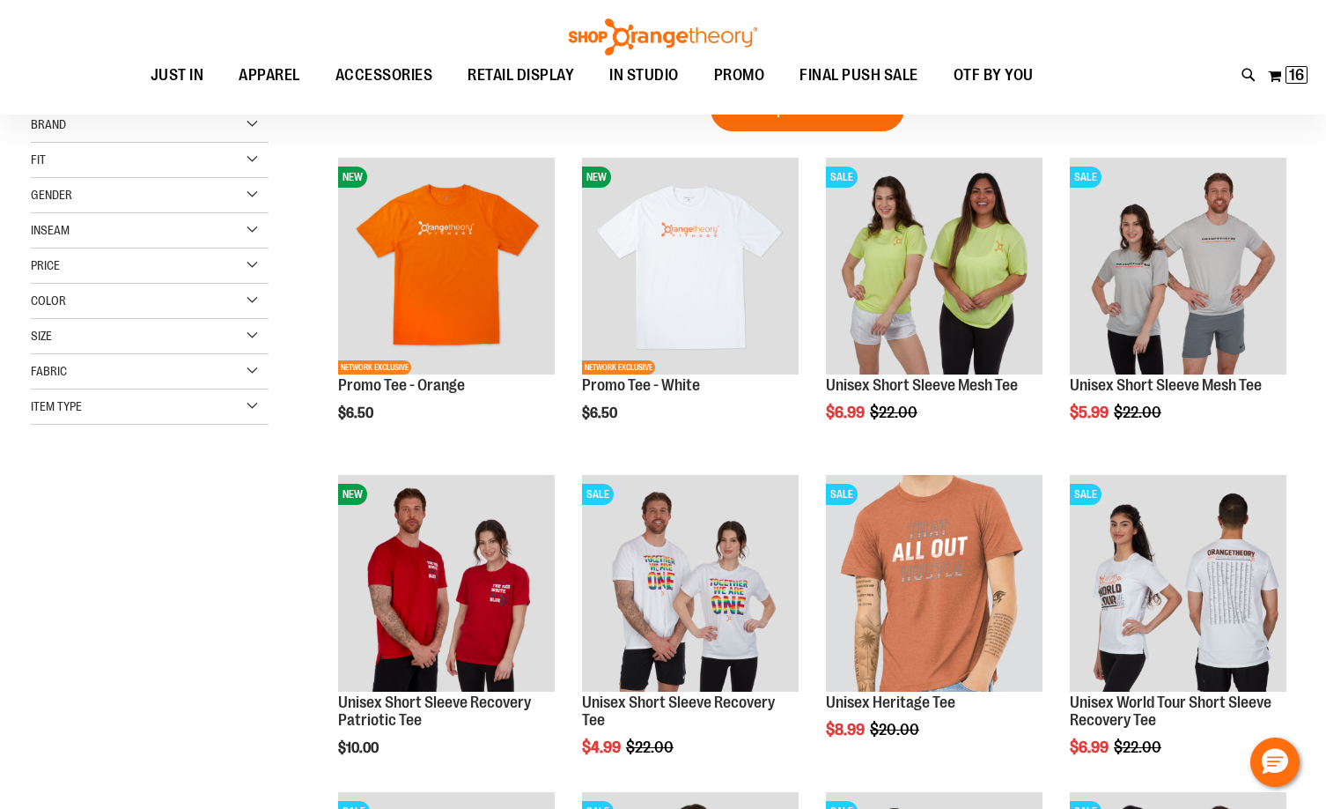
scroll to position [28, 0]
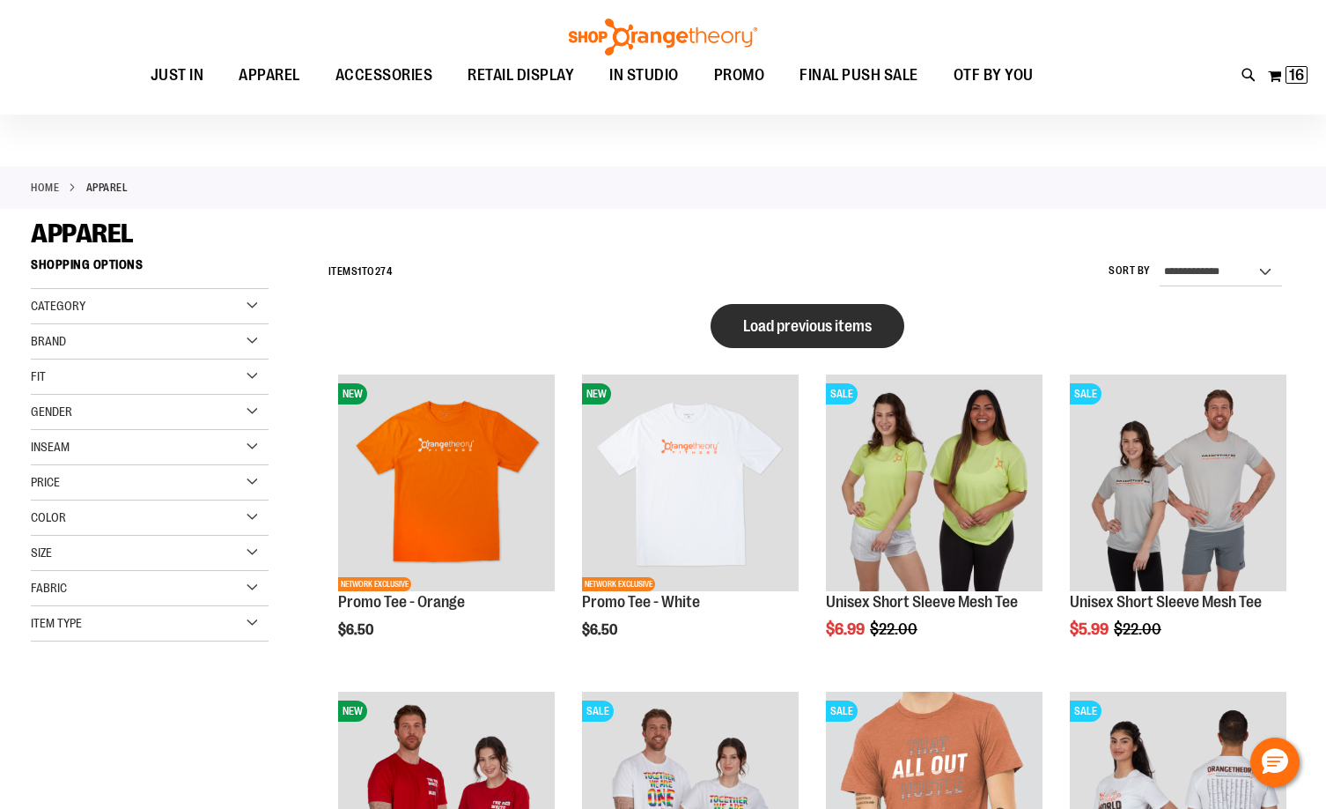
click at [787, 334] on span "Load previous items" at bounding box center [807, 326] width 129 height 18
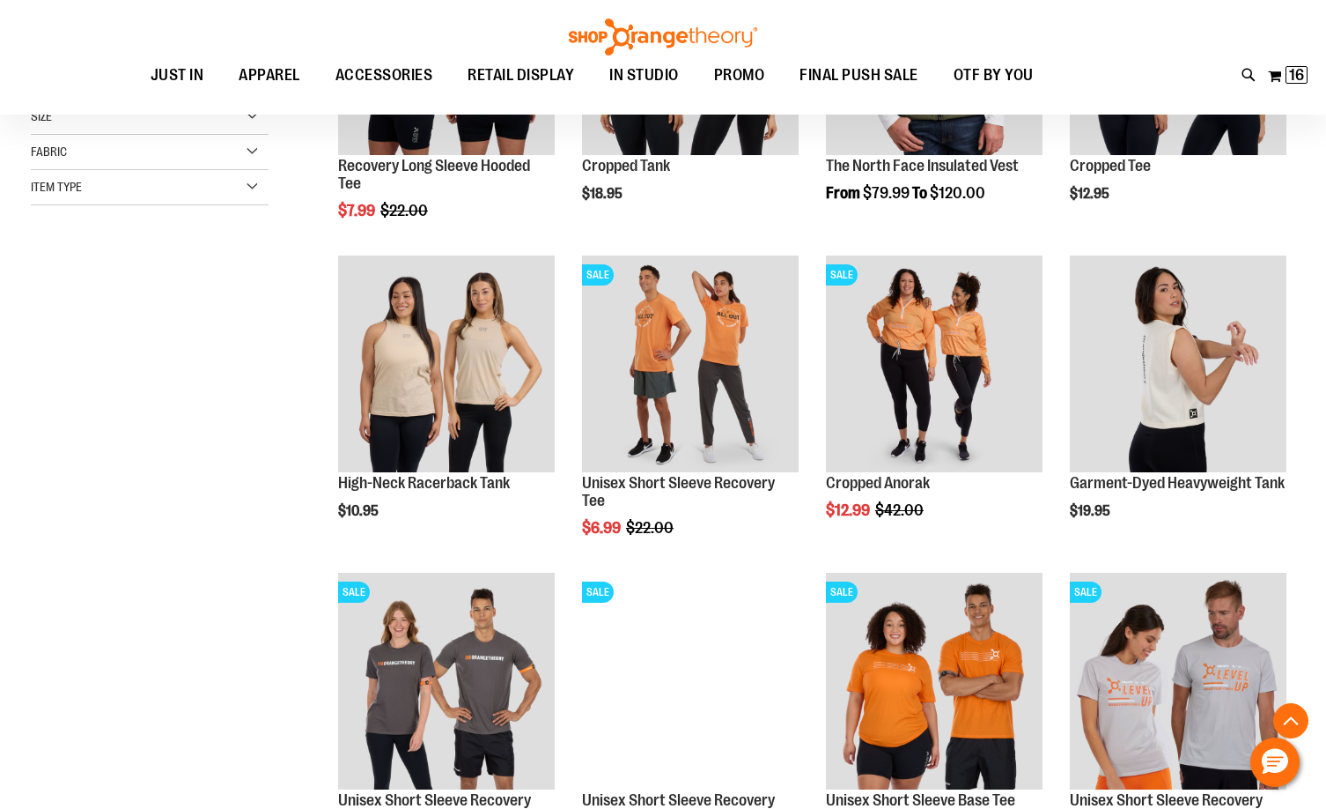
scroll to position [469, 0]
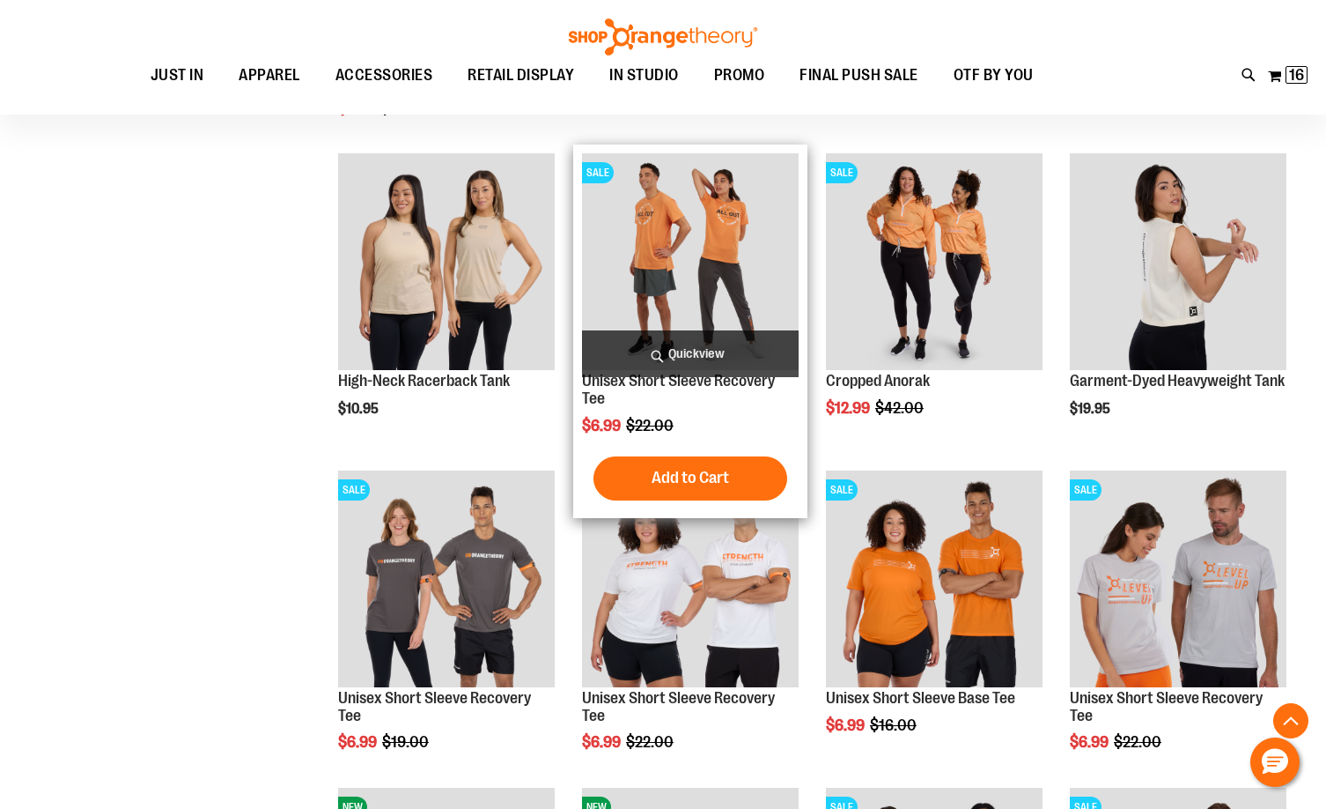
scroll to position [645, 0]
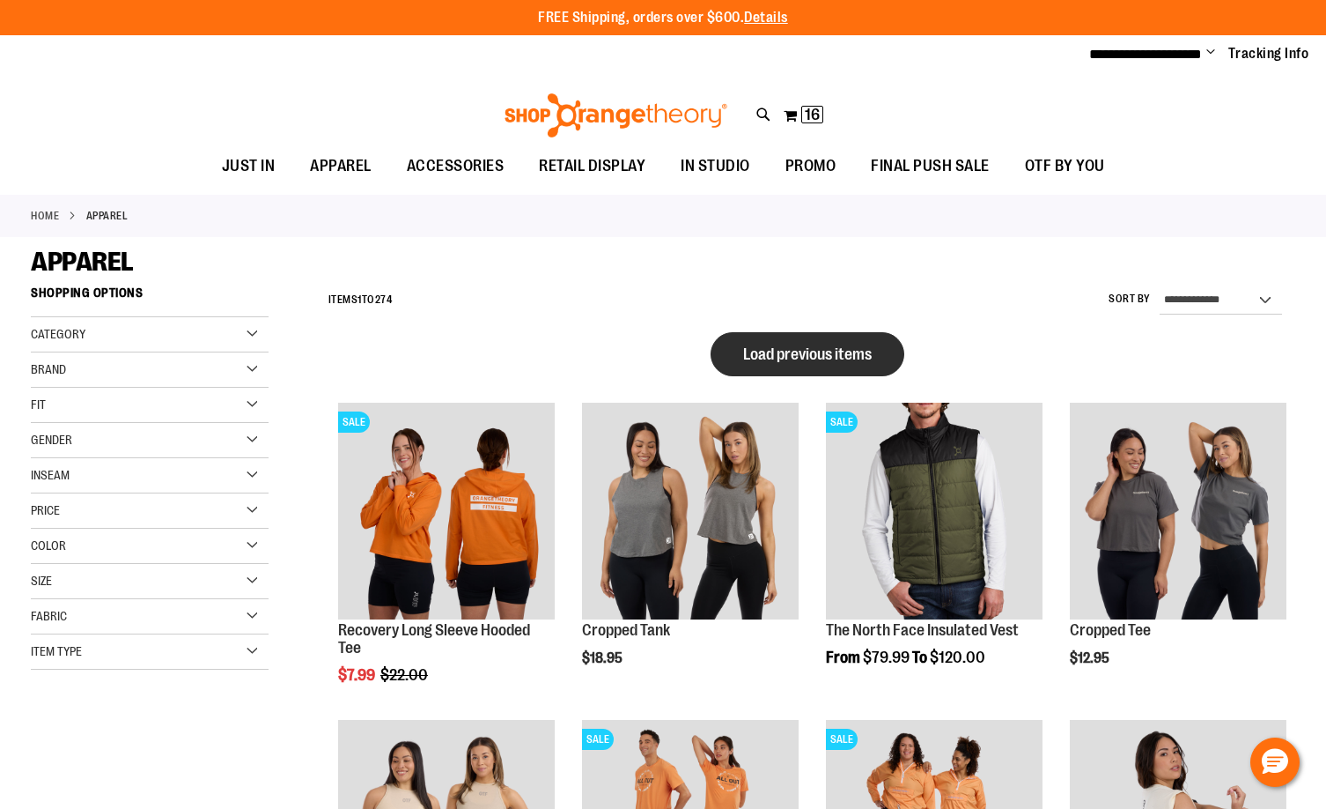
click at [809, 351] on span "Load previous items" at bounding box center [807, 354] width 129 height 18
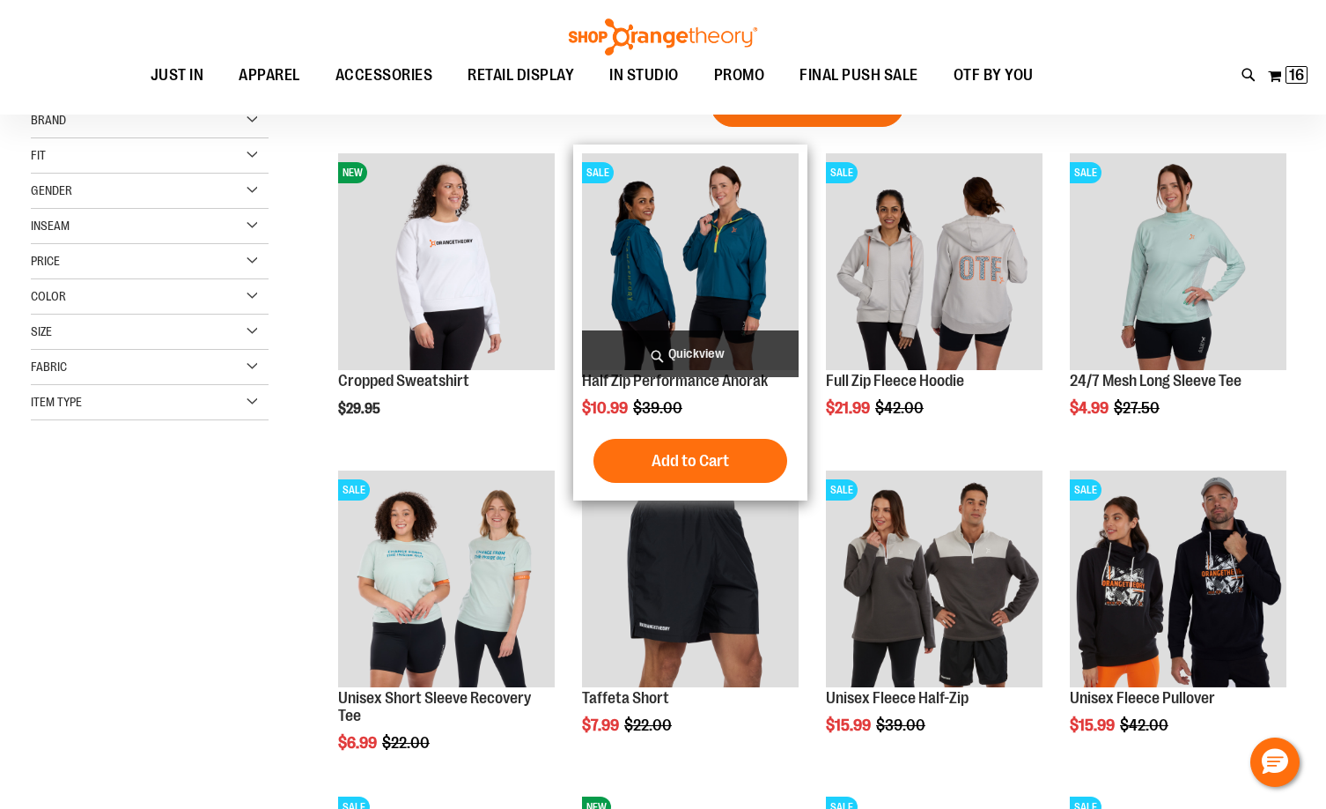
scroll to position [264, 0]
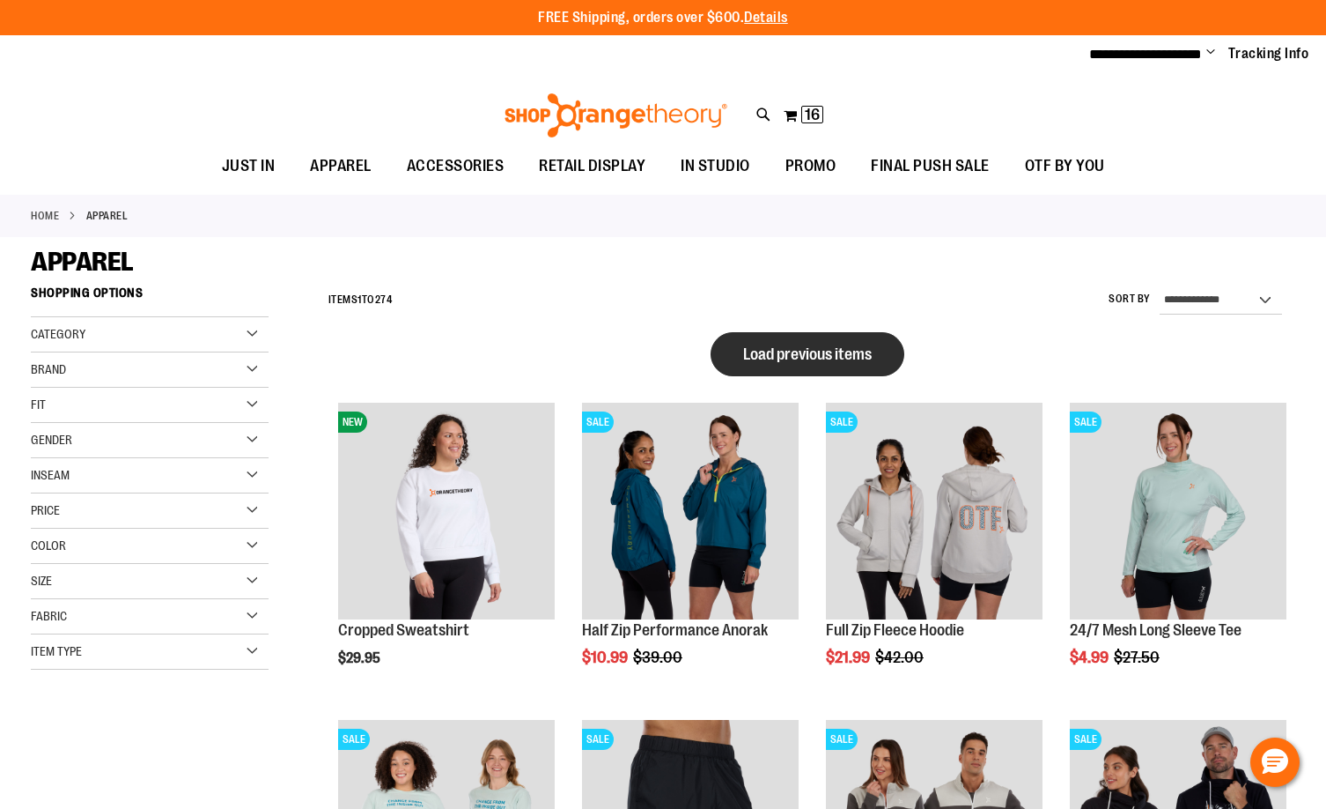
click at [776, 349] on span "Load previous items" at bounding box center [807, 354] width 129 height 18
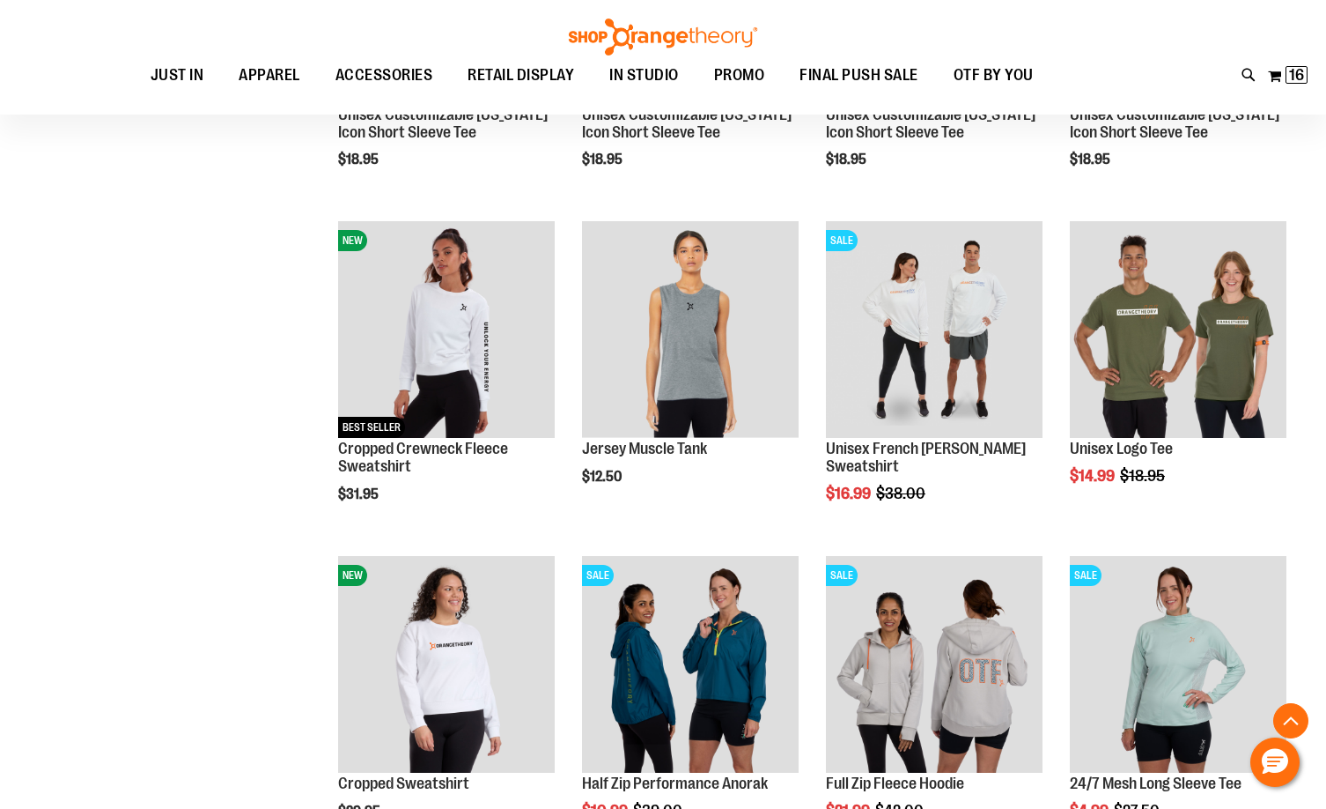
scroll to position [881, 0]
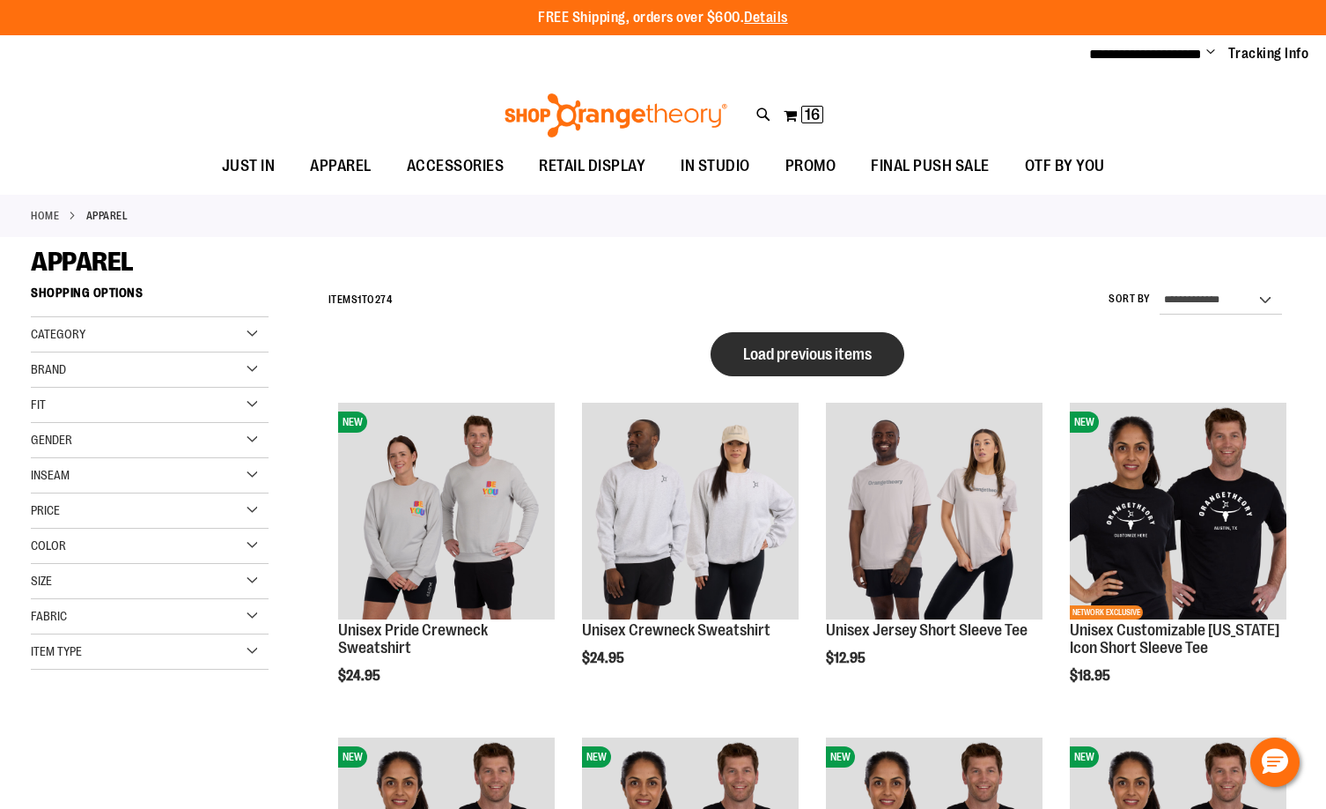
click at [802, 342] on button "Load previous items" at bounding box center [808, 354] width 194 height 44
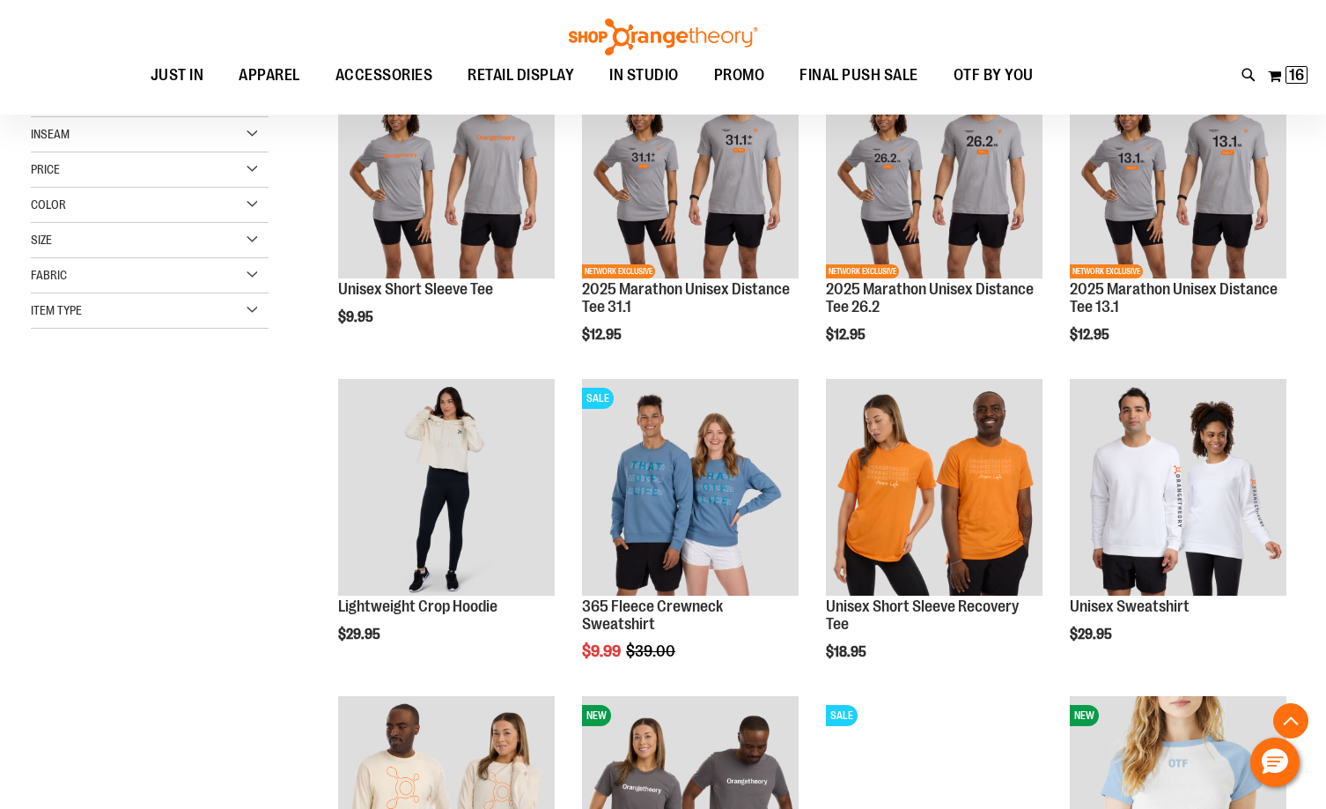
scroll to position [440, 0]
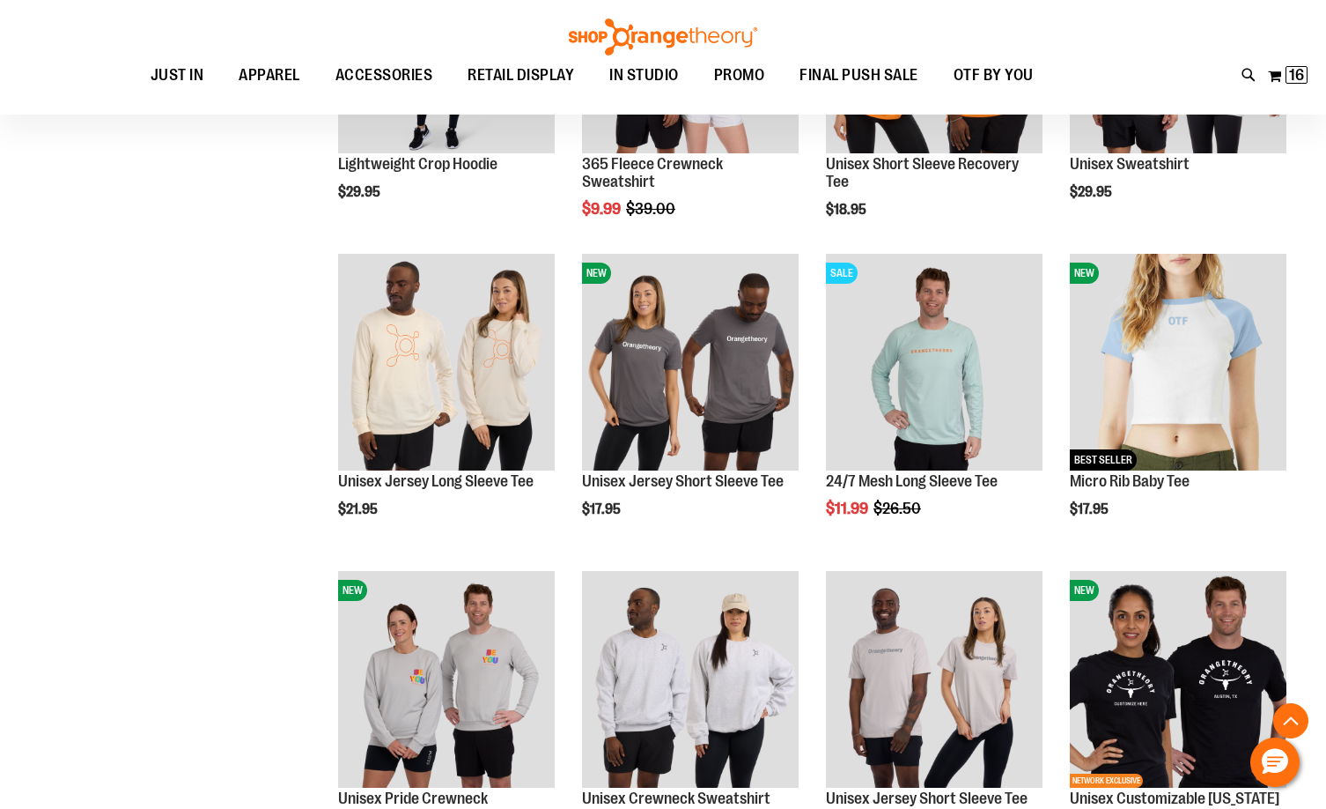
scroll to position [793, 0]
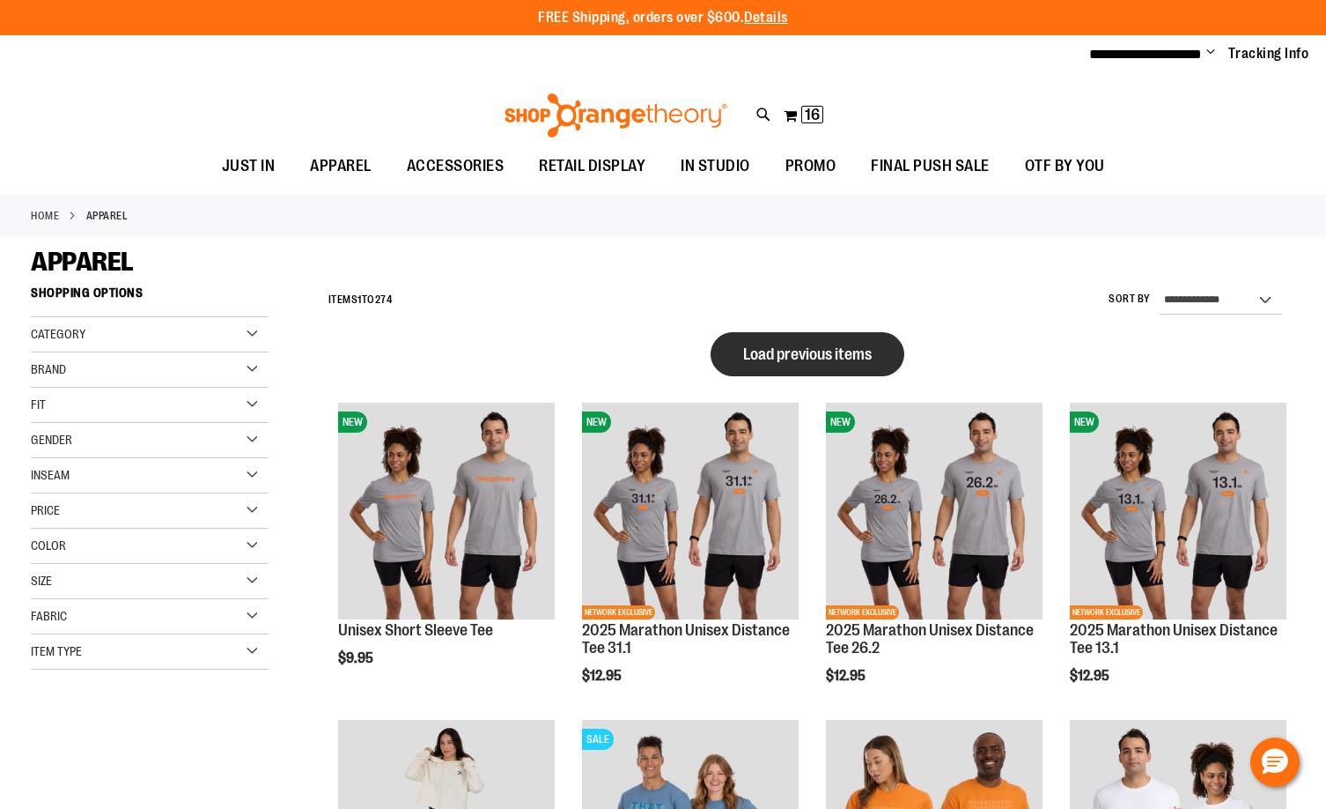
click at [795, 343] on button "Load previous items" at bounding box center [808, 354] width 194 height 44
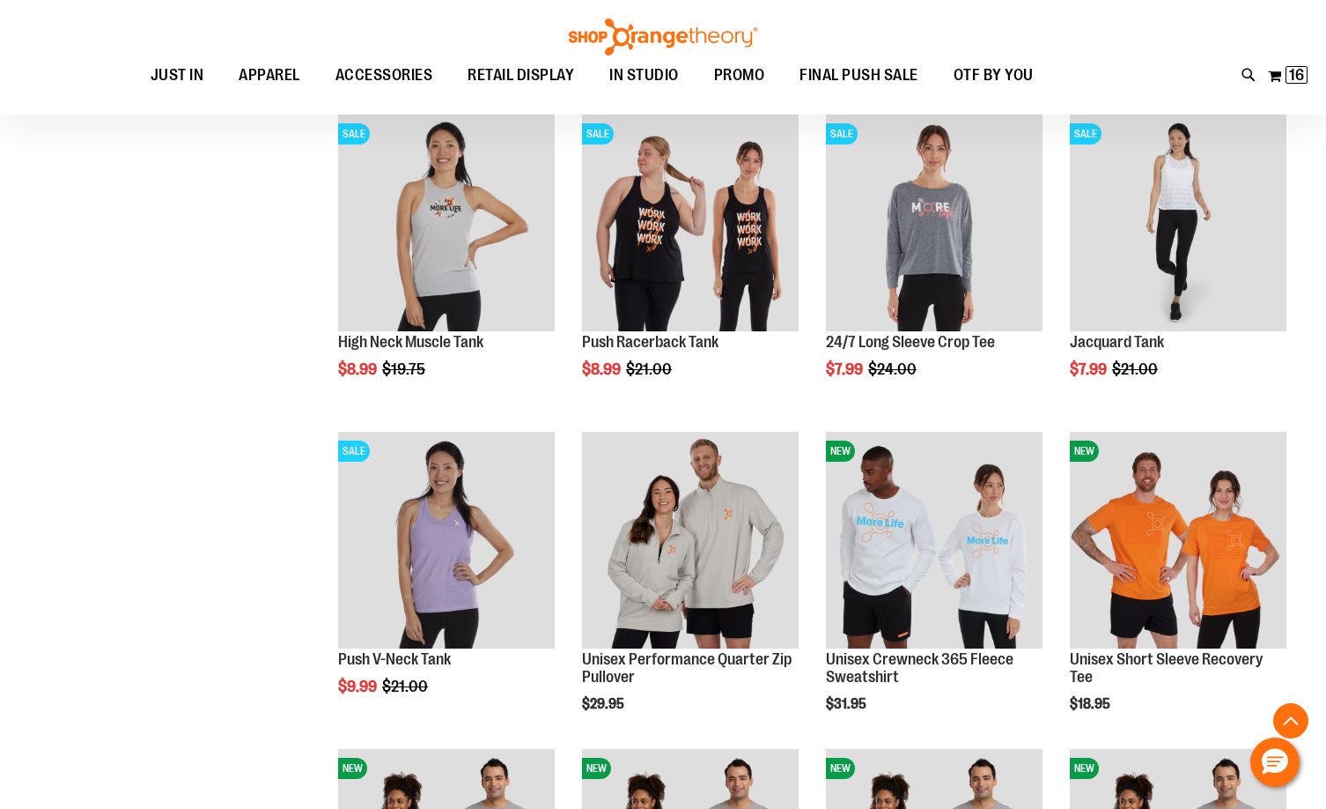
scroll to position [617, 0]
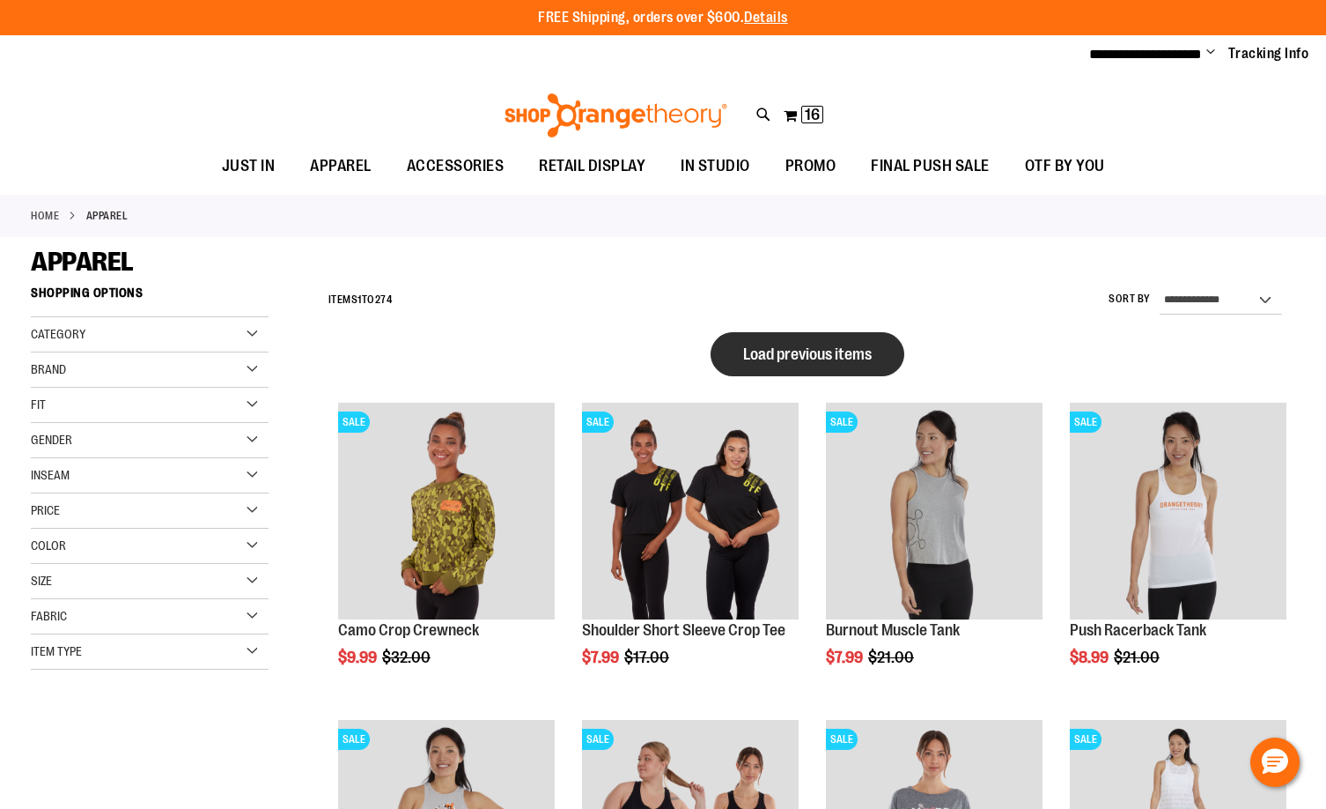
click at [820, 358] on span "Load previous items" at bounding box center [807, 354] width 129 height 18
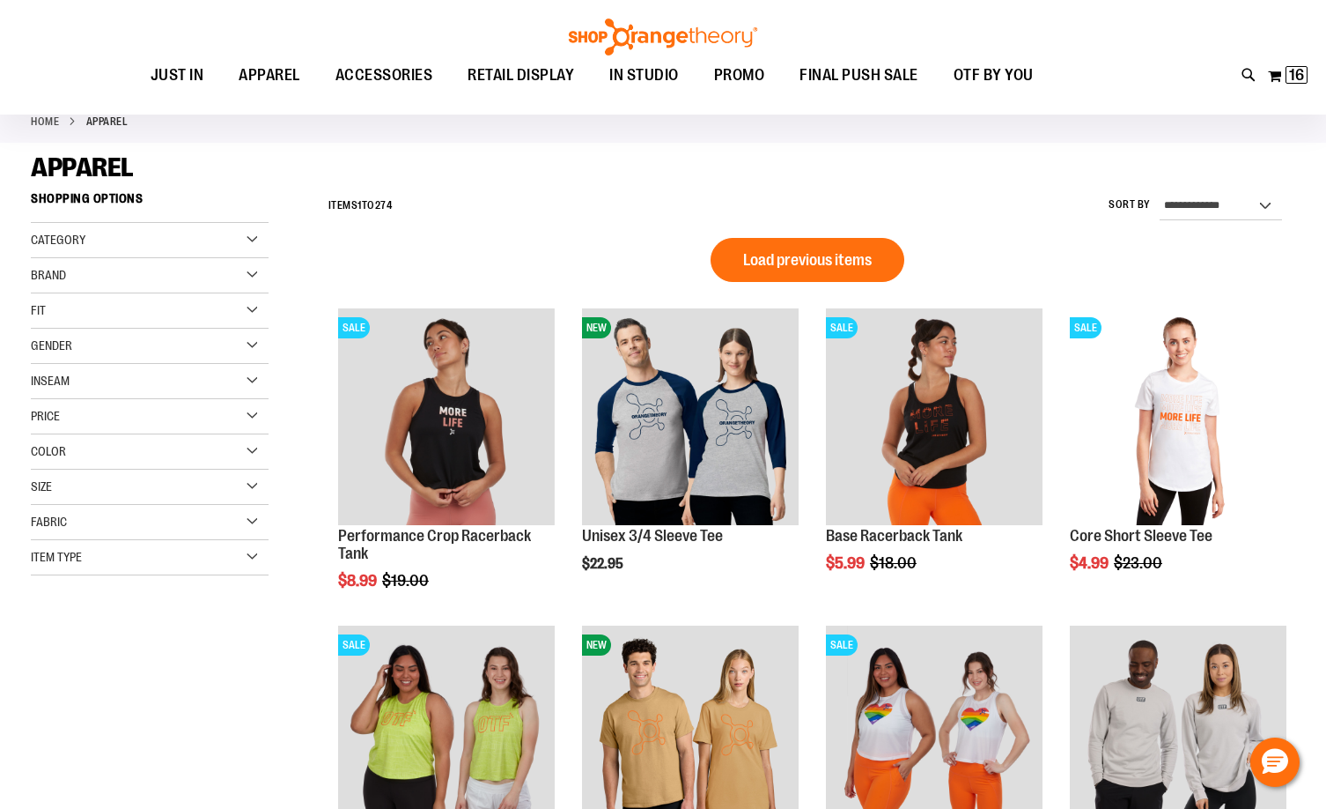
scroll to position [88, 0]
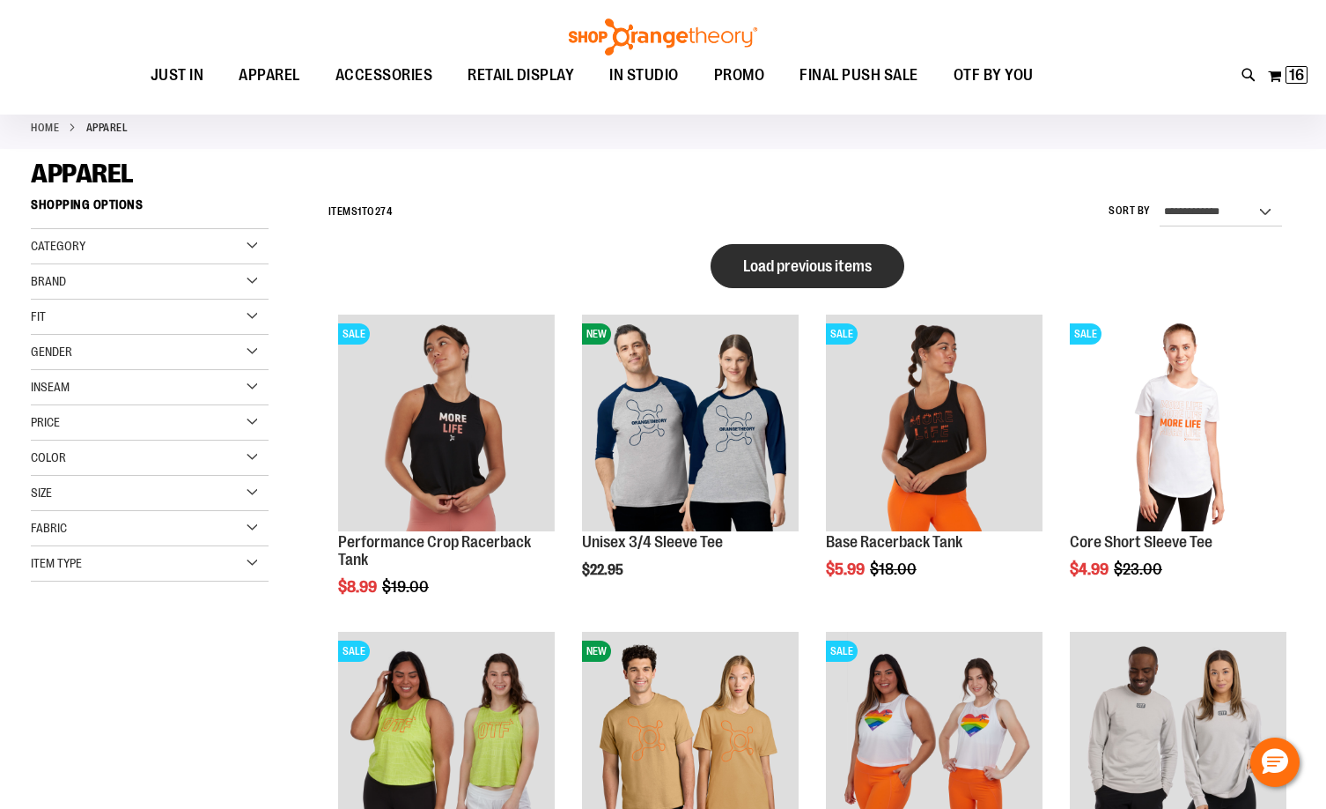
click at [797, 265] on span "Load previous items" at bounding box center [807, 266] width 129 height 18
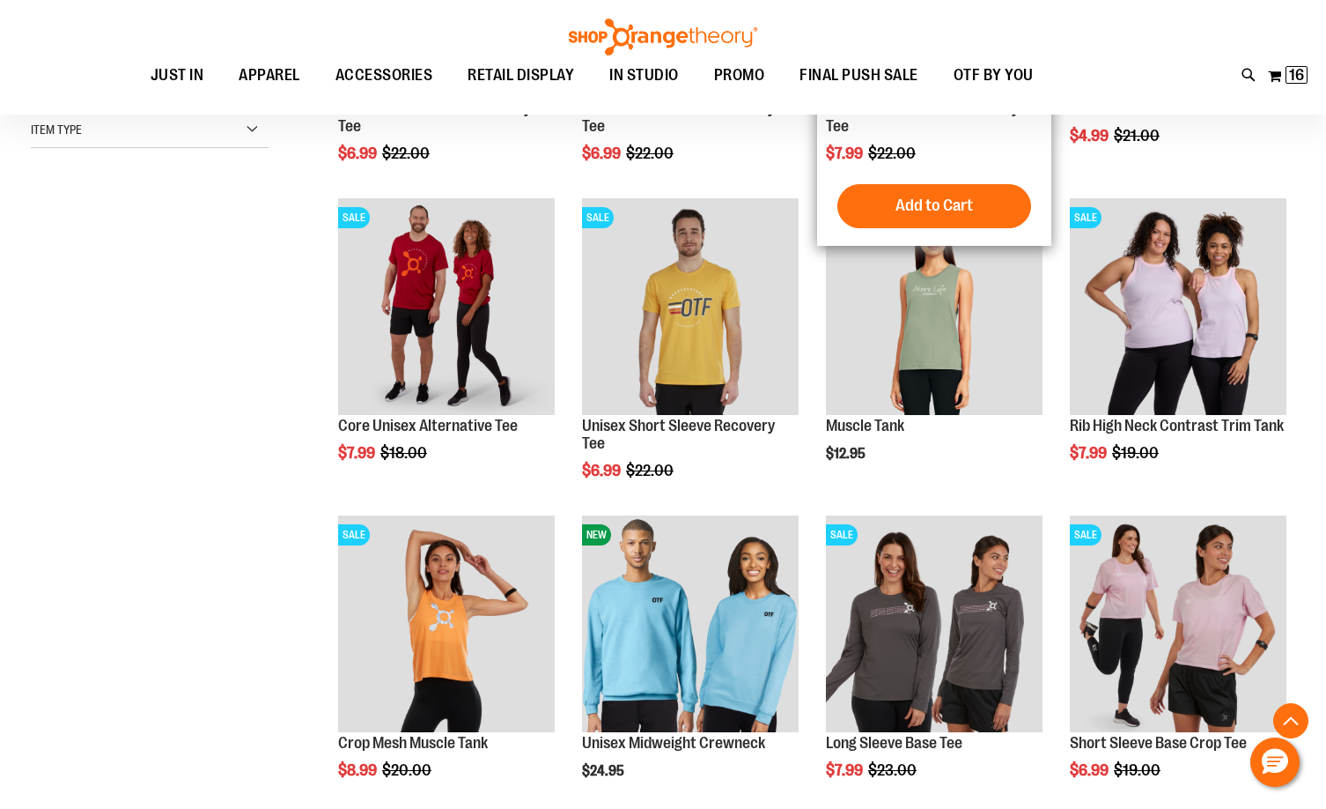
scroll to position [528, 0]
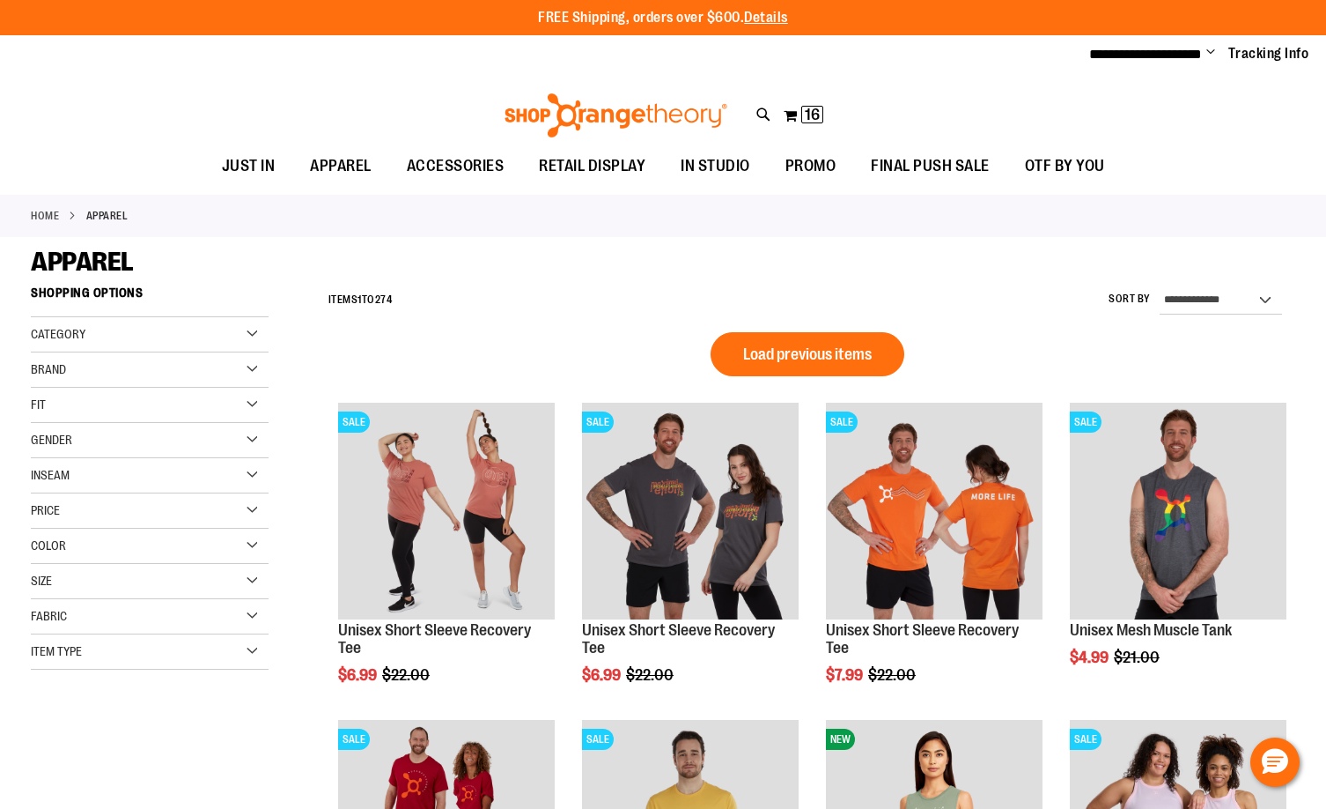
click at [816, 340] on button "Load previous items" at bounding box center [808, 354] width 194 height 44
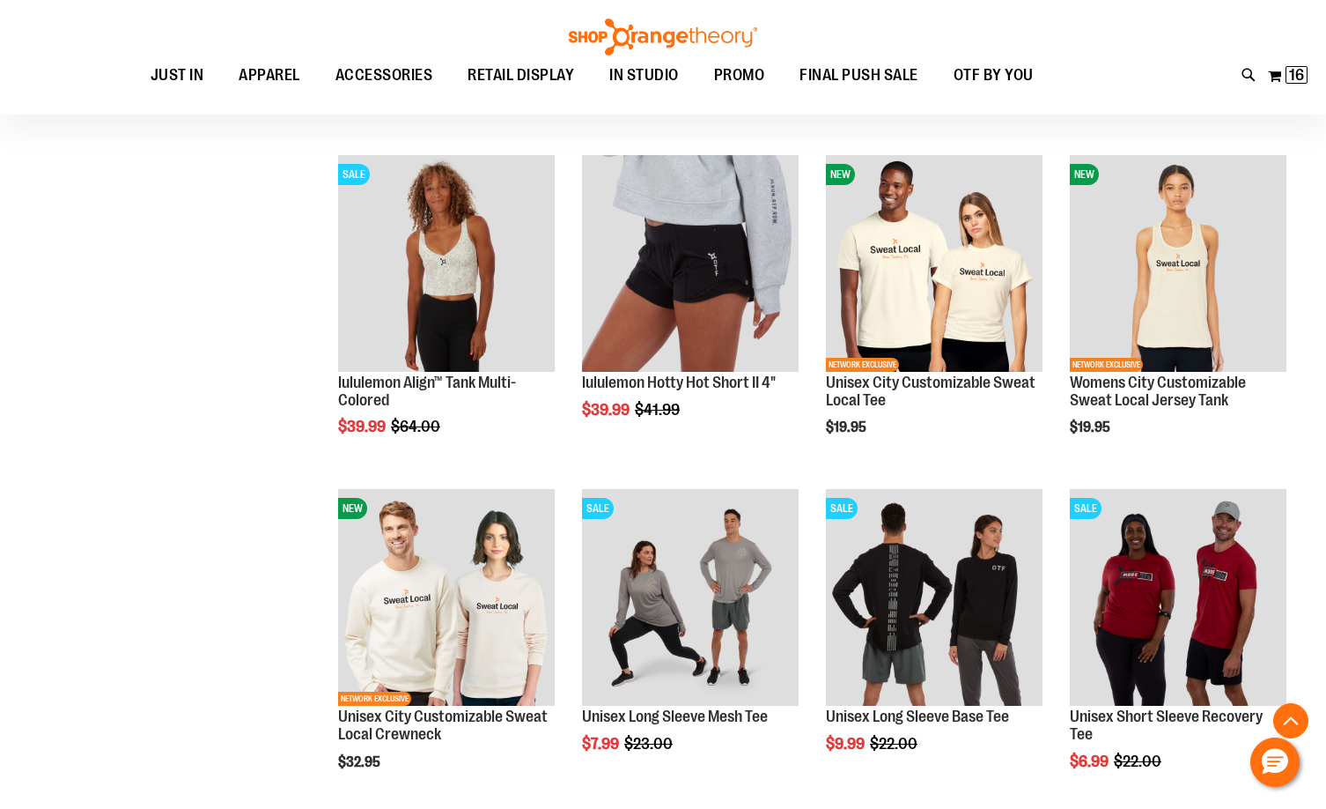
scroll to position [617, 0]
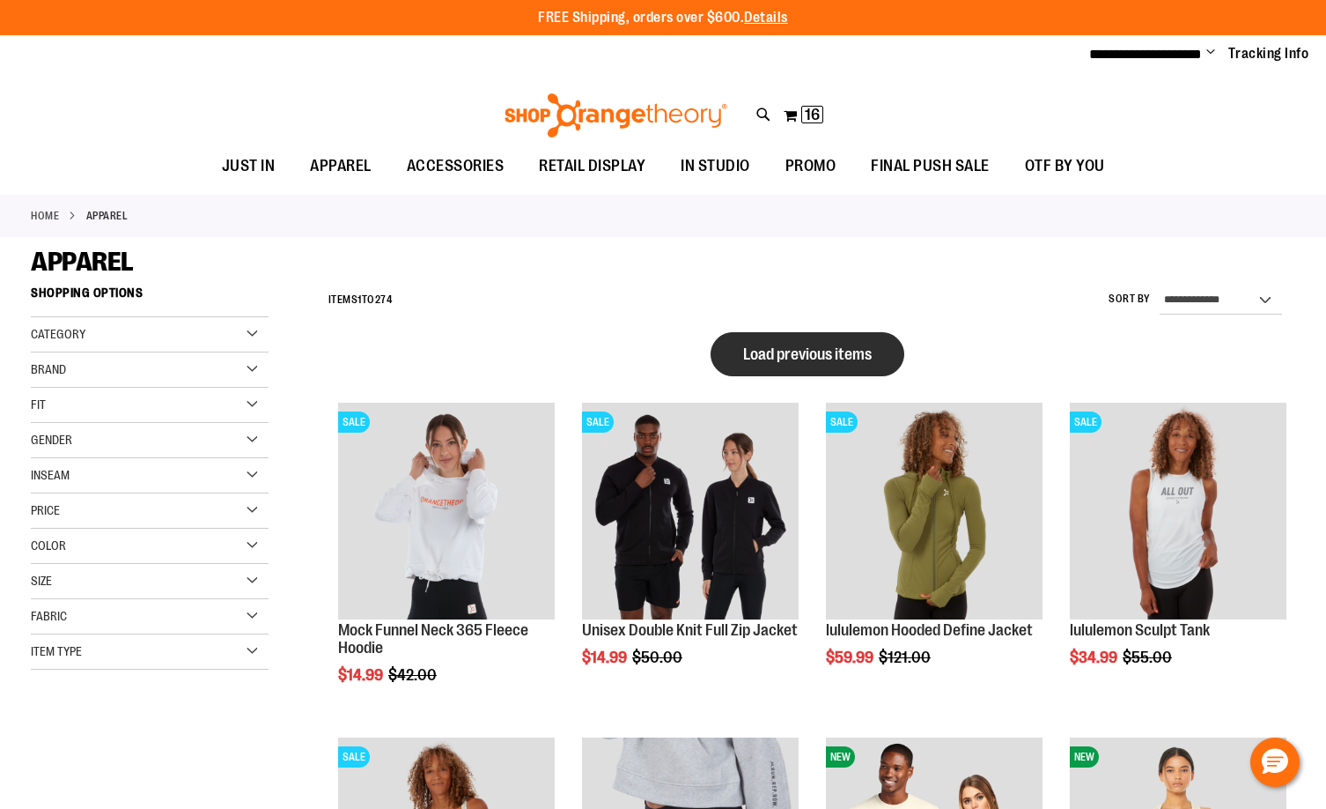
click at [809, 362] on span "Load previous items" at bounding box center [807, 354] width 129 height 18
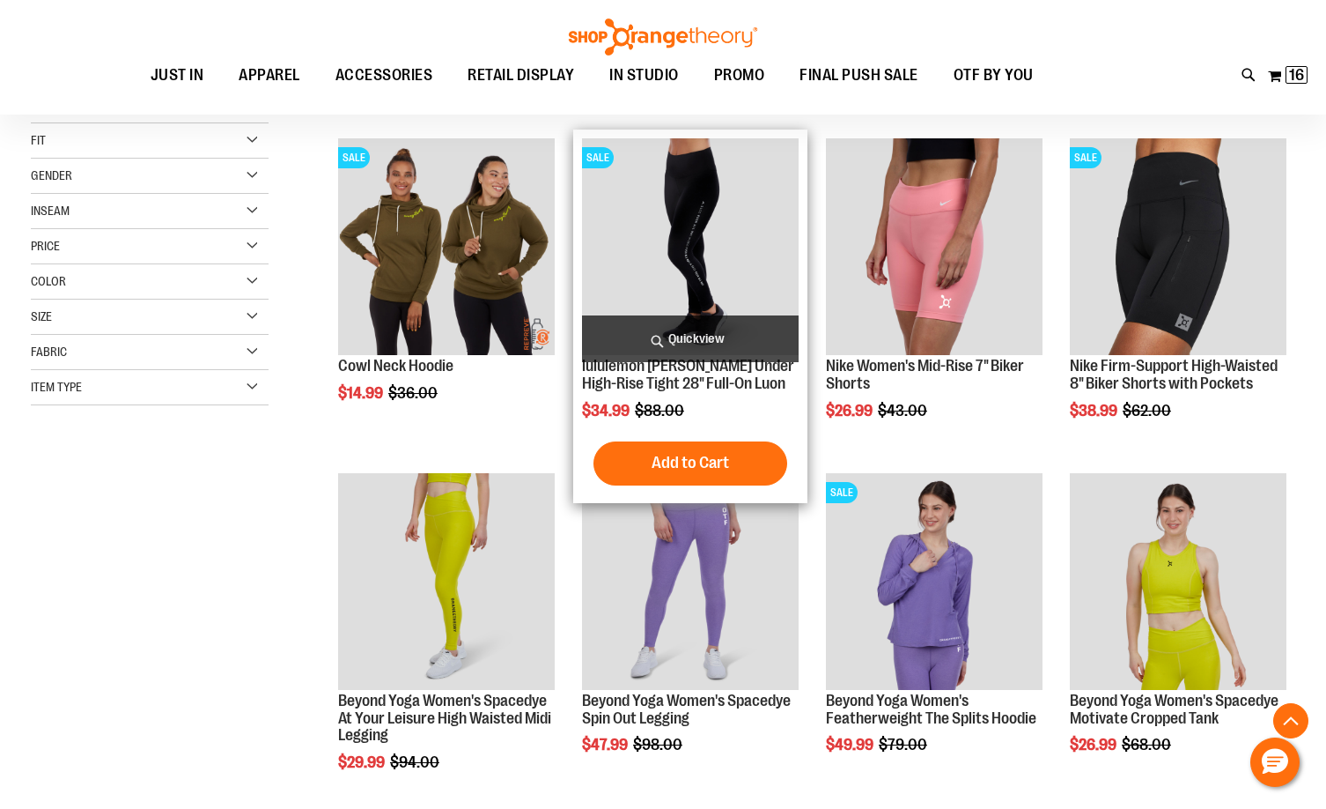
scroll to position [617, 0]
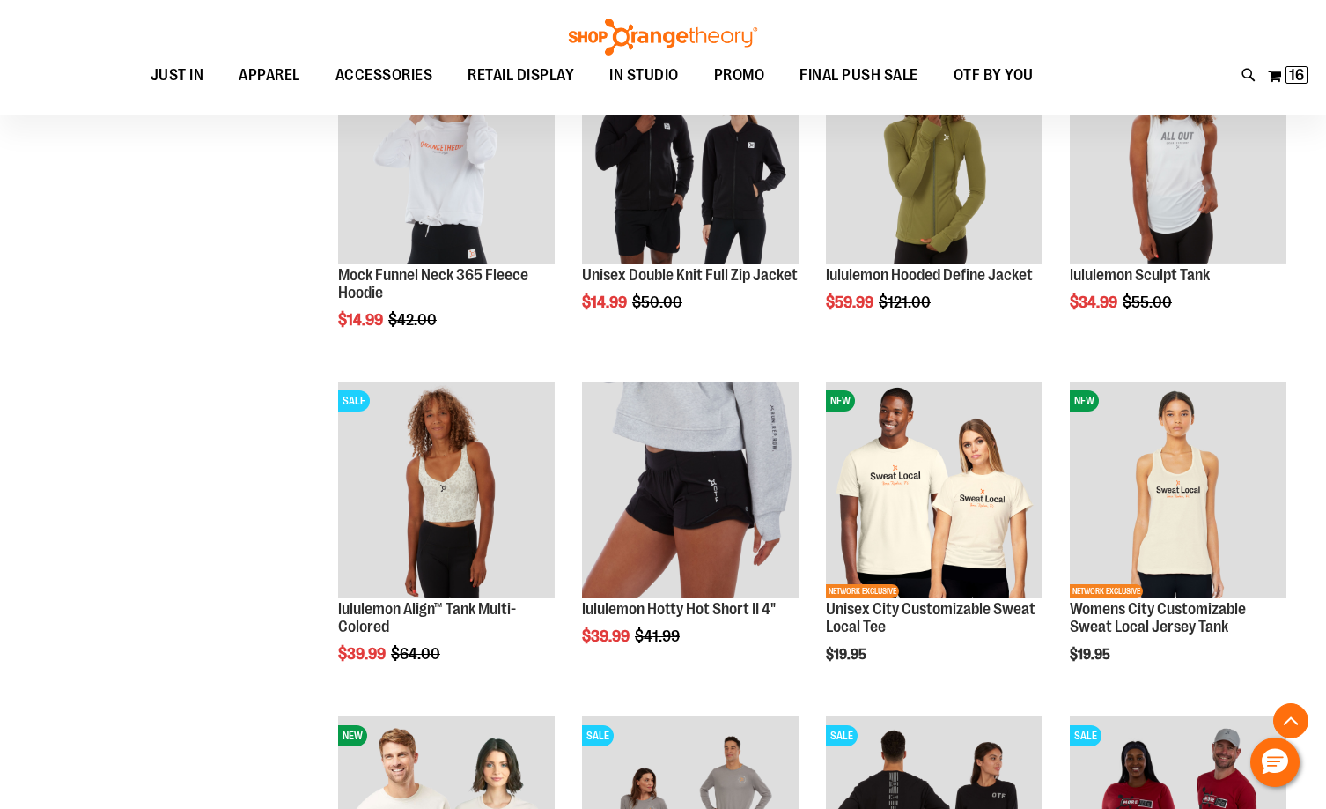
scroll to position [1409, 0]
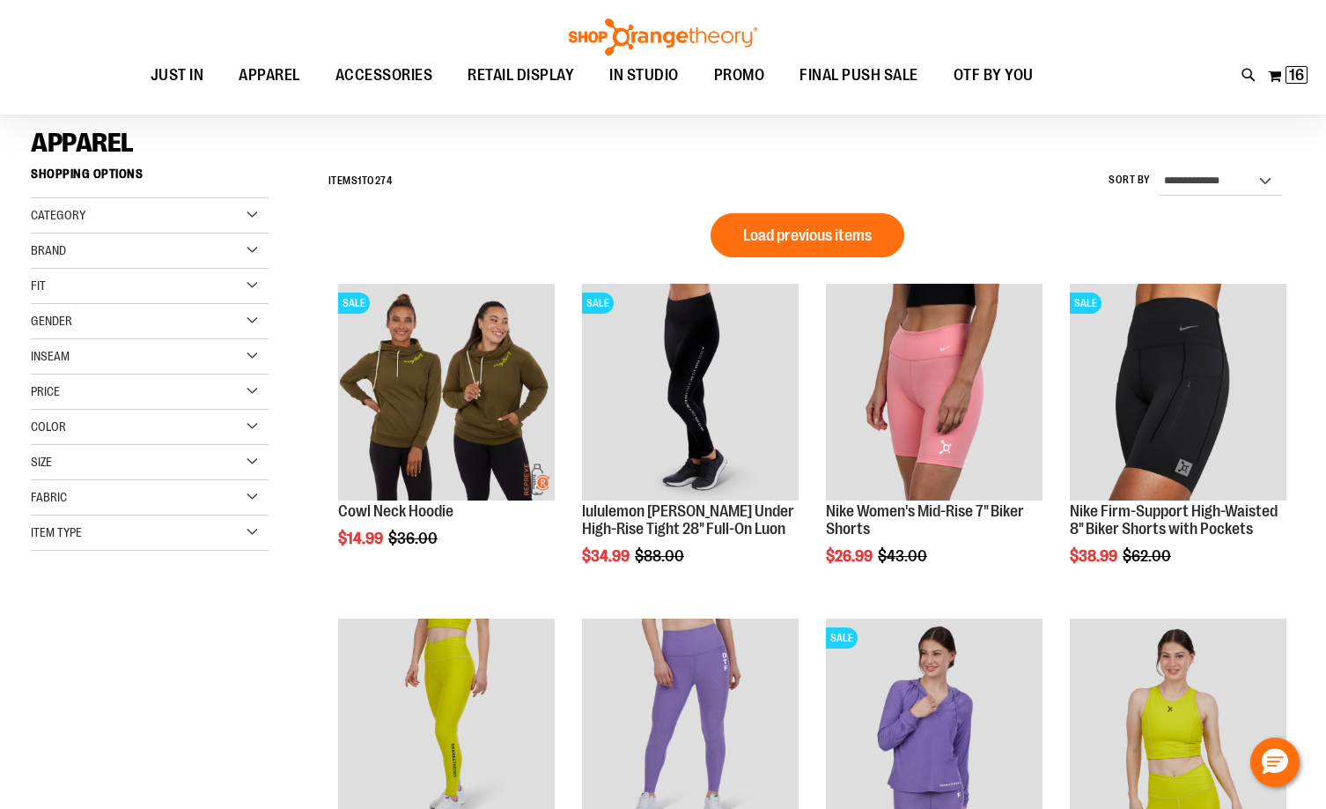
scroll to position [88, 0]
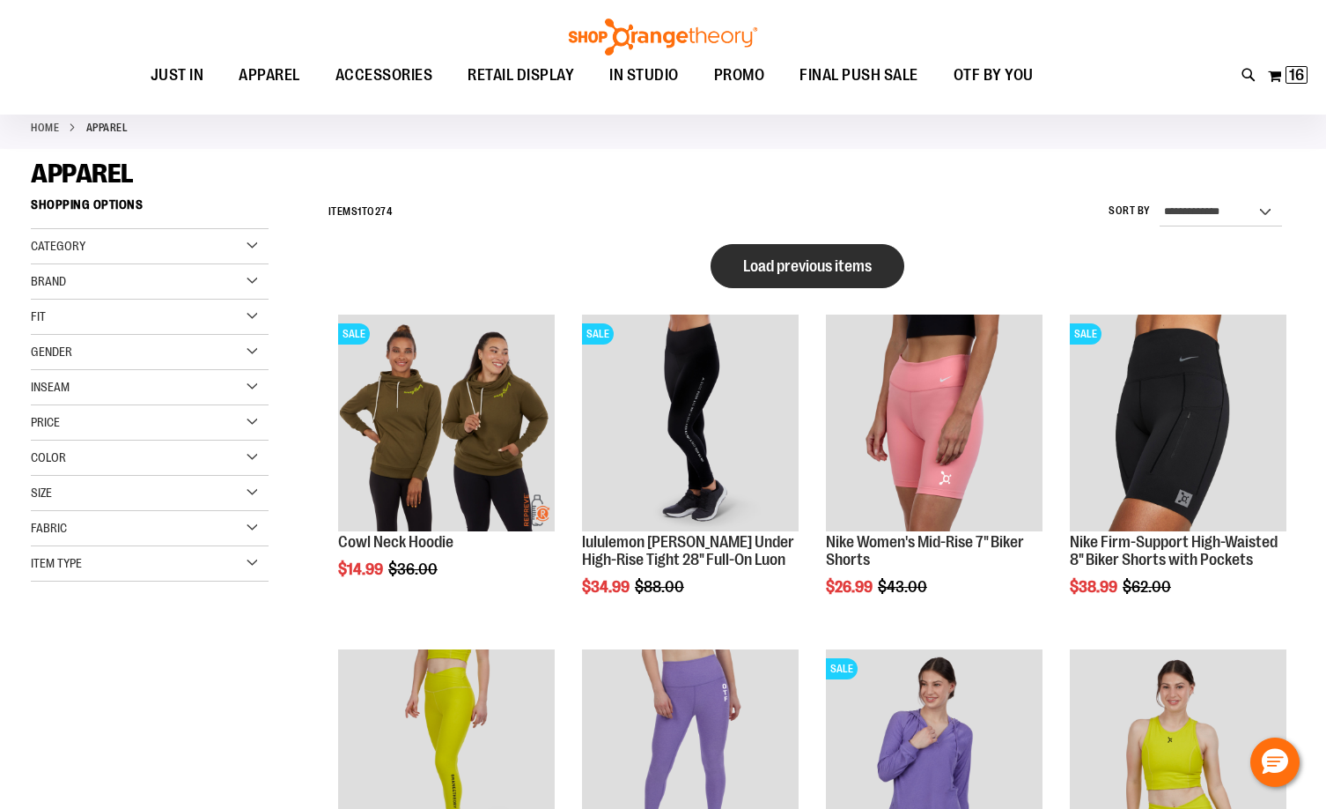
click at [793, 283] on button "Load previous items" at bounding box center [808, 266] width 194 height 44
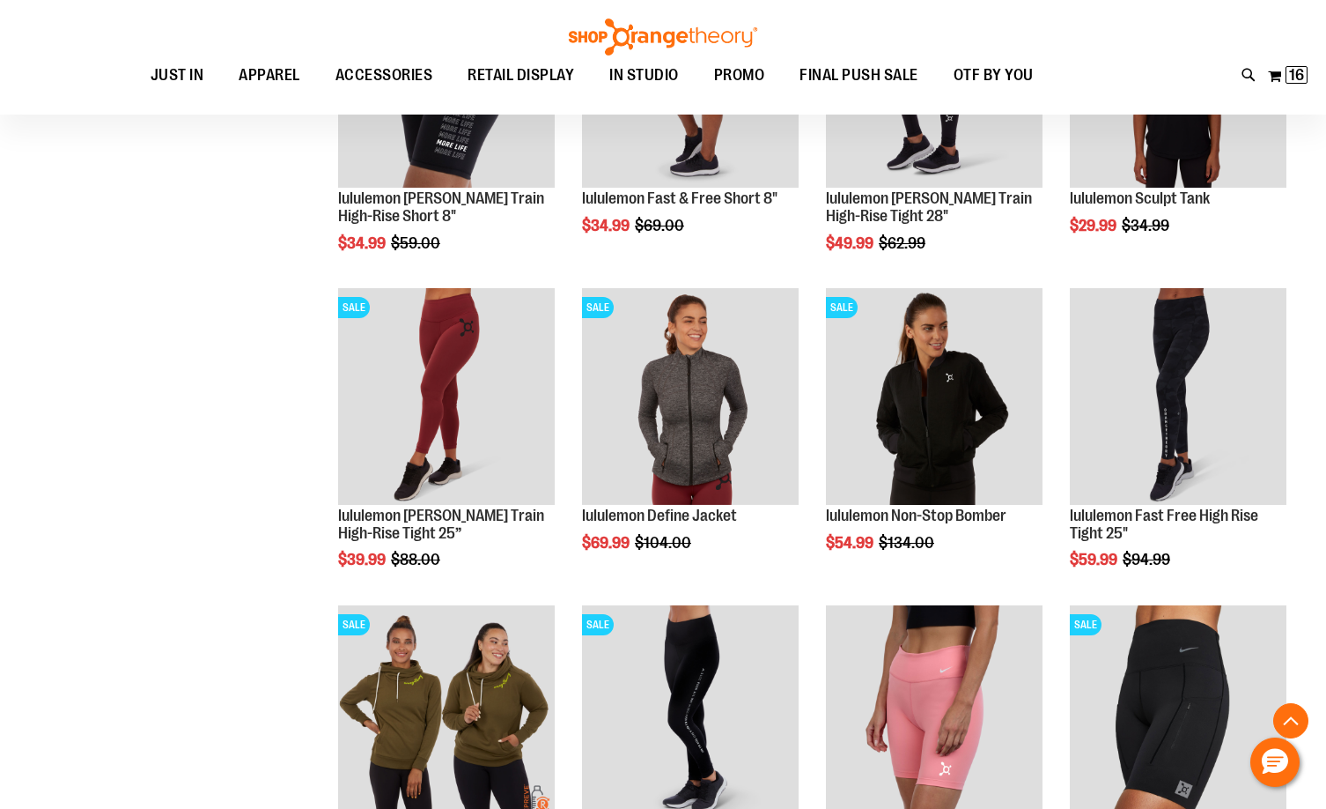
scroll to position [793, 0]
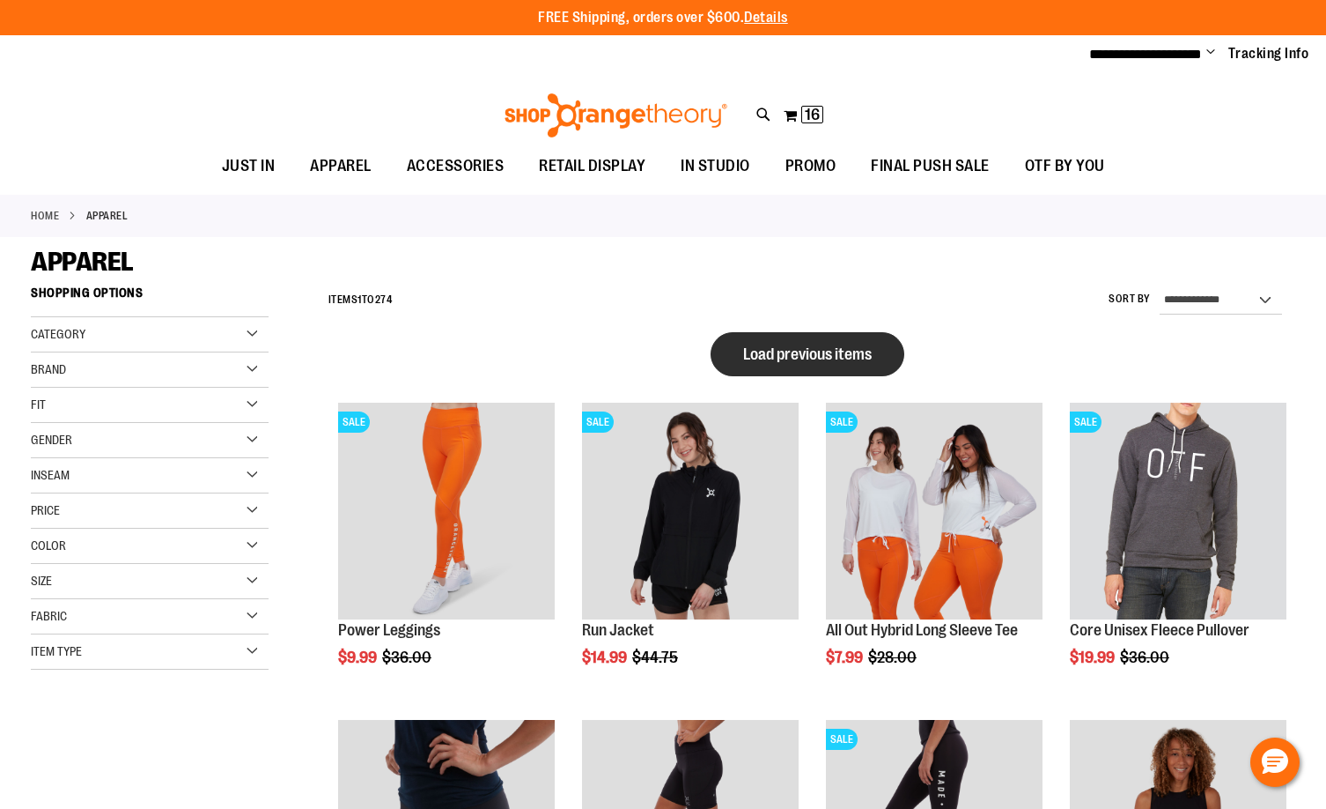
click at [820, 345] on span "Load previous items" at bounding box center [807, 354] width 129 height 18
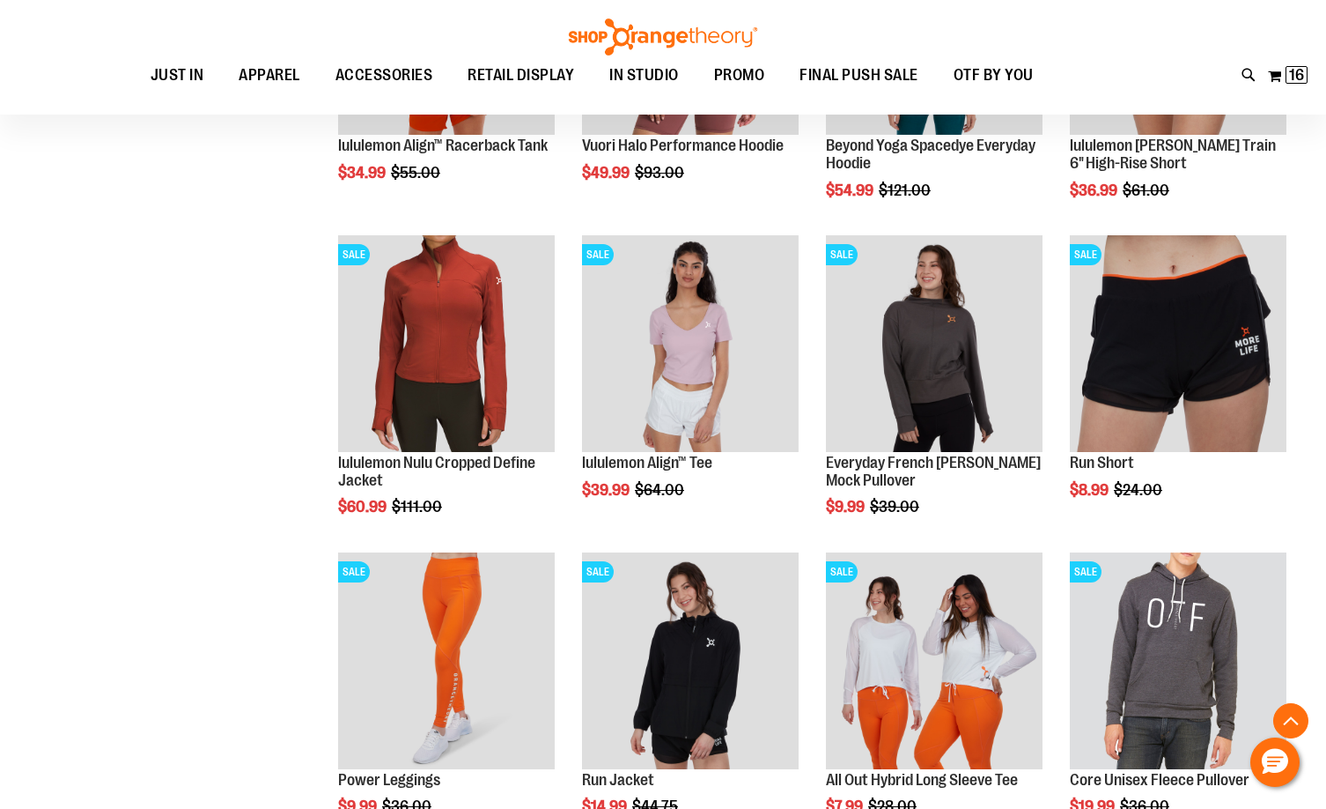
scroll to position [969, 0]
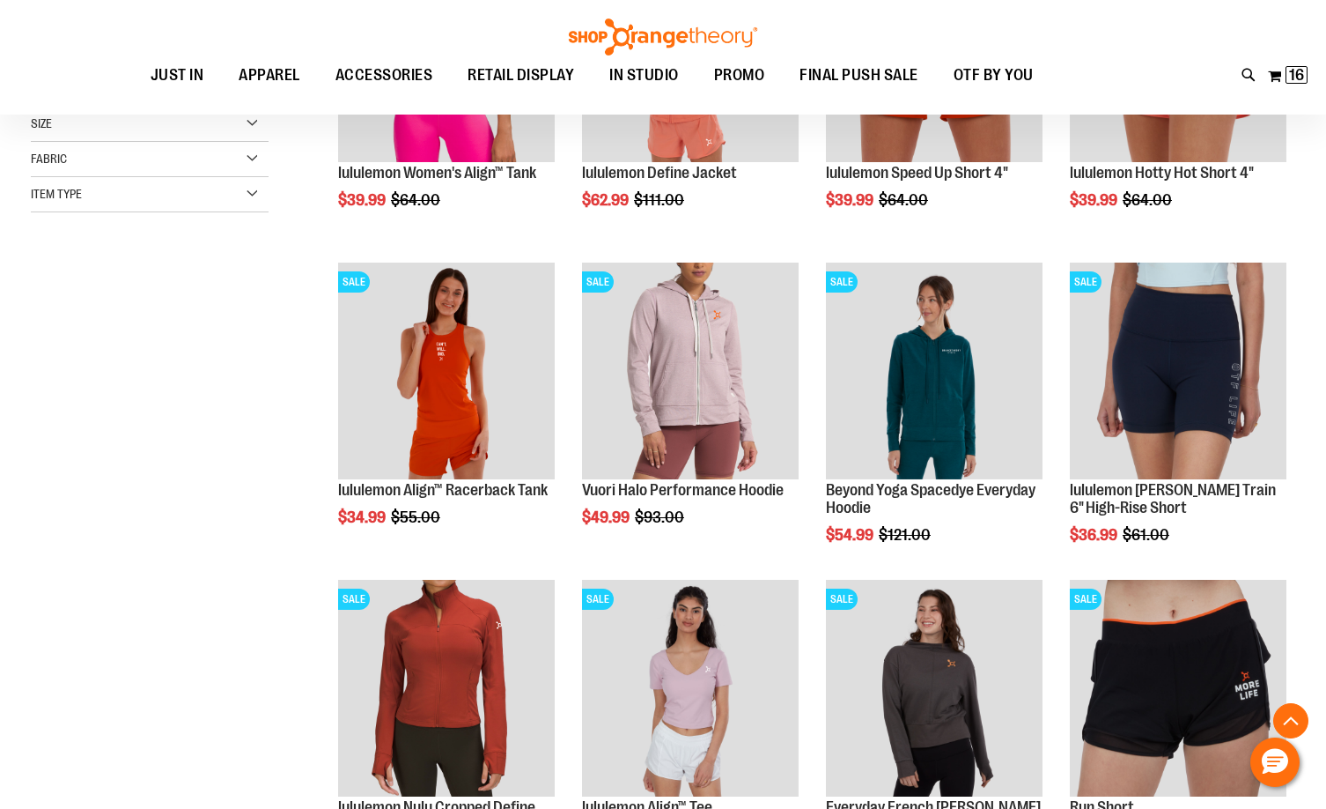
scroll to position [88, 0]
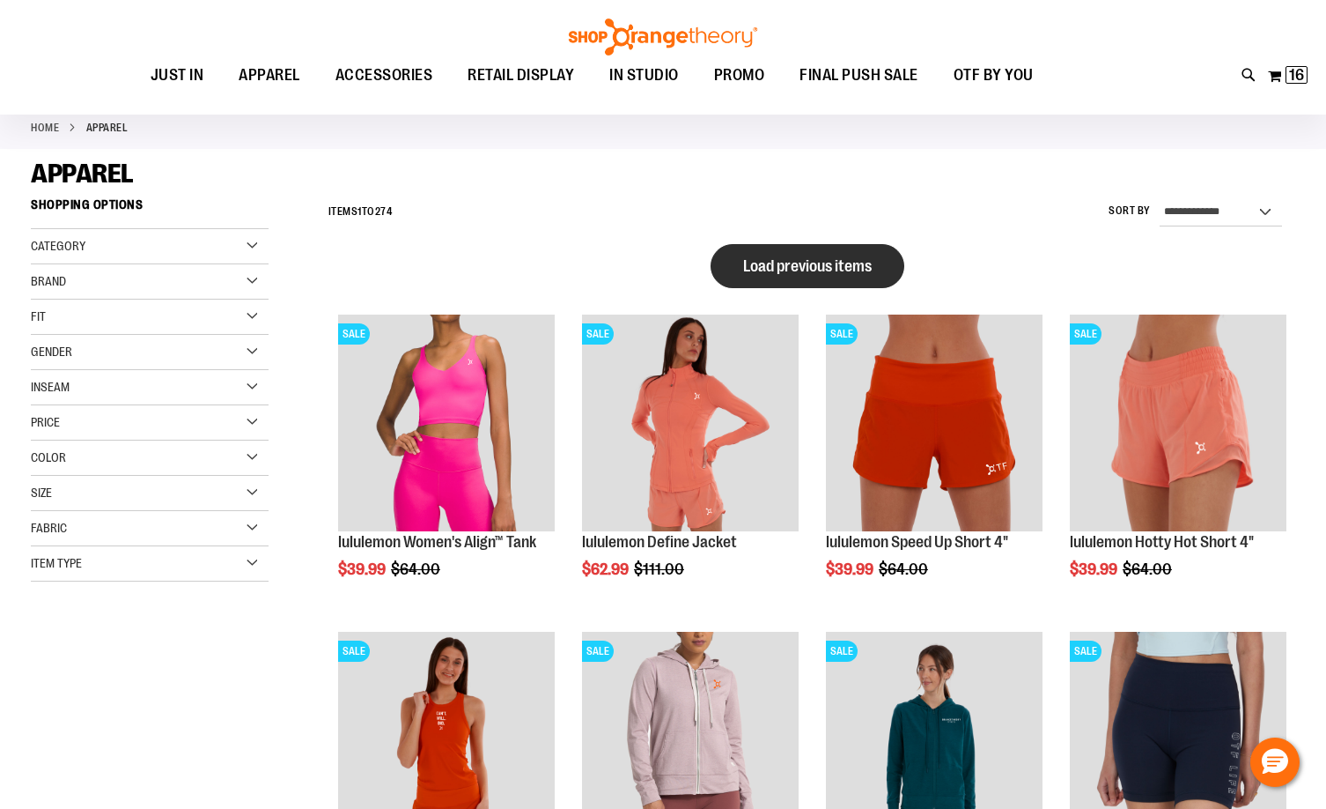
click at [816, 275] on button "Load previous items" at bounding box center [808, 266] width 194 height 44
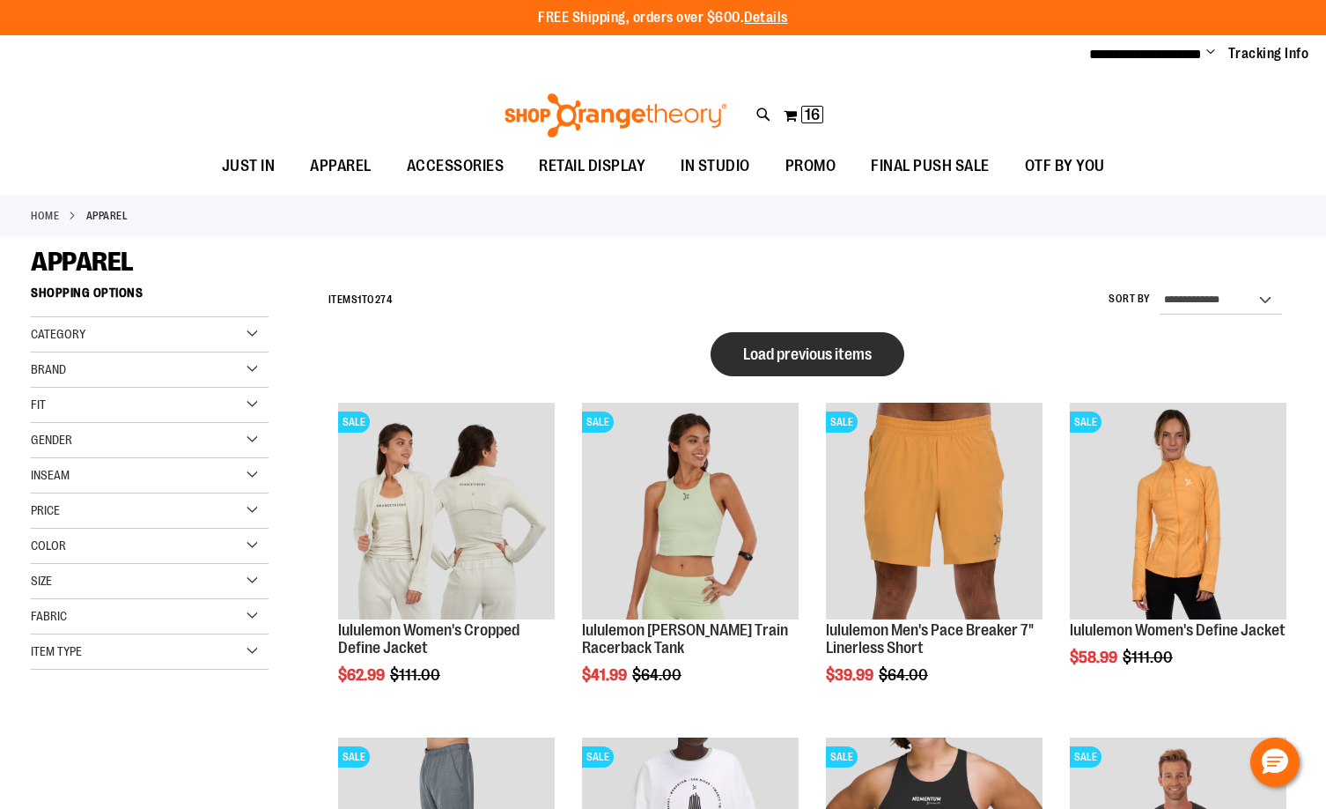
click at [809, 336] on button "Load previous items" at bounding box center [808, 354] width 194 height 44
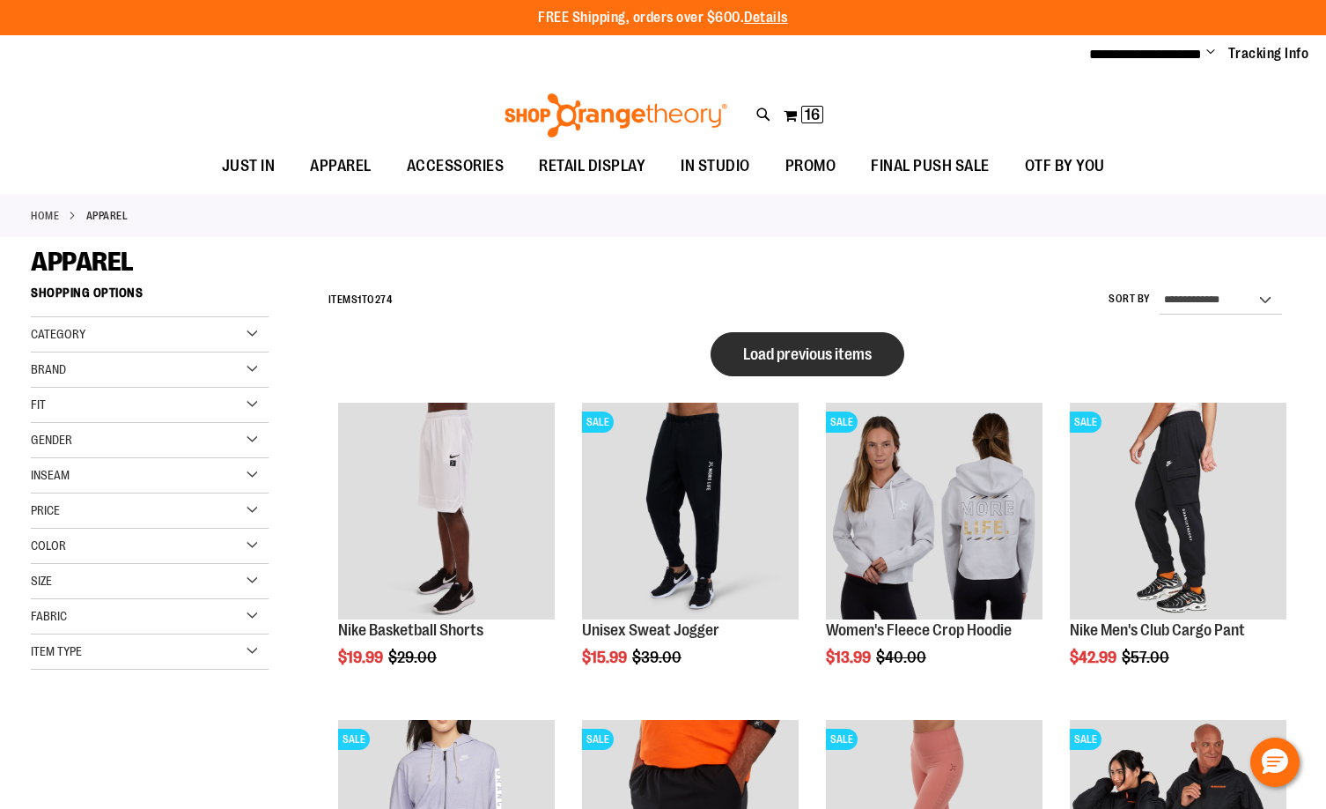
click at [802, 362] on span "Load previous items" at bounding box center [807, 354] width 129 height 18
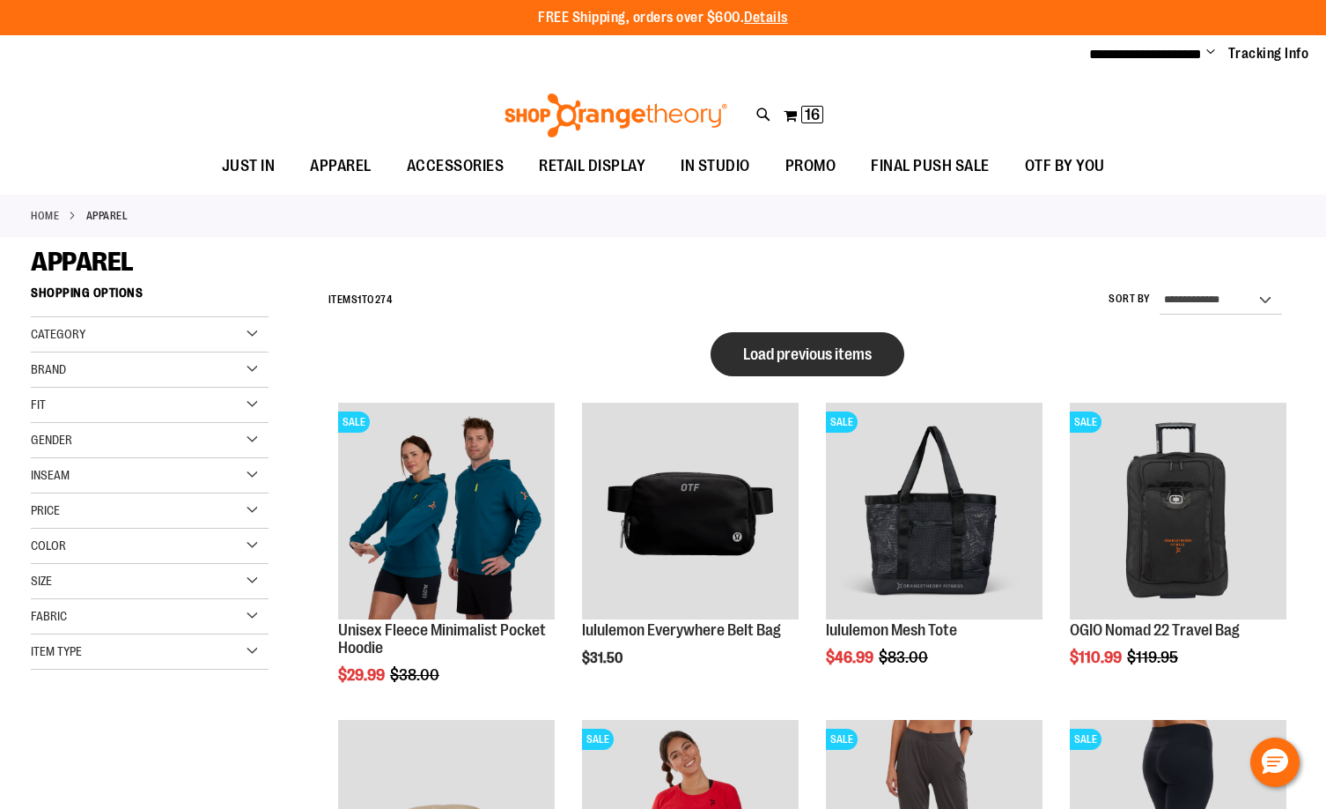
click at [812, 358] on span "Load previous items" at bounding box center [807, 354] width 129 height 18
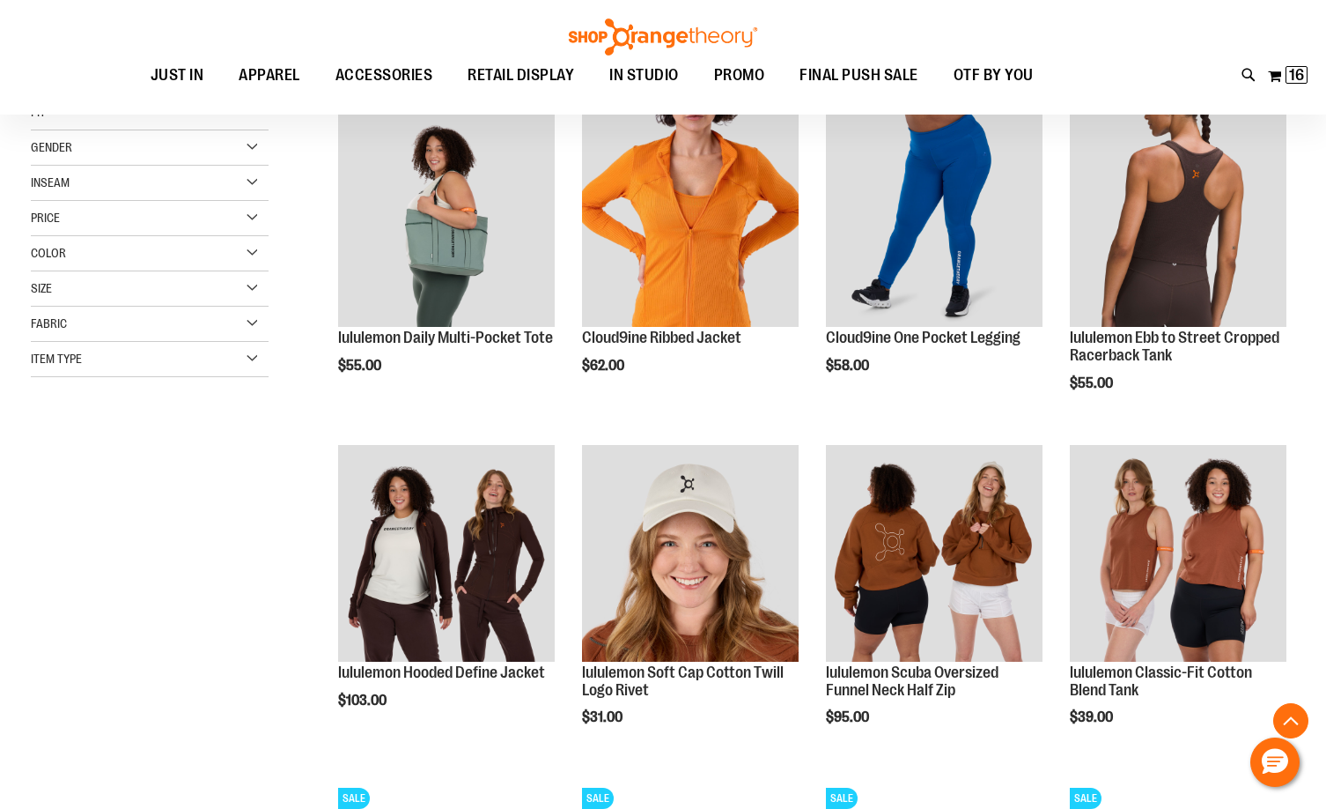
scroll to position [352, 0]
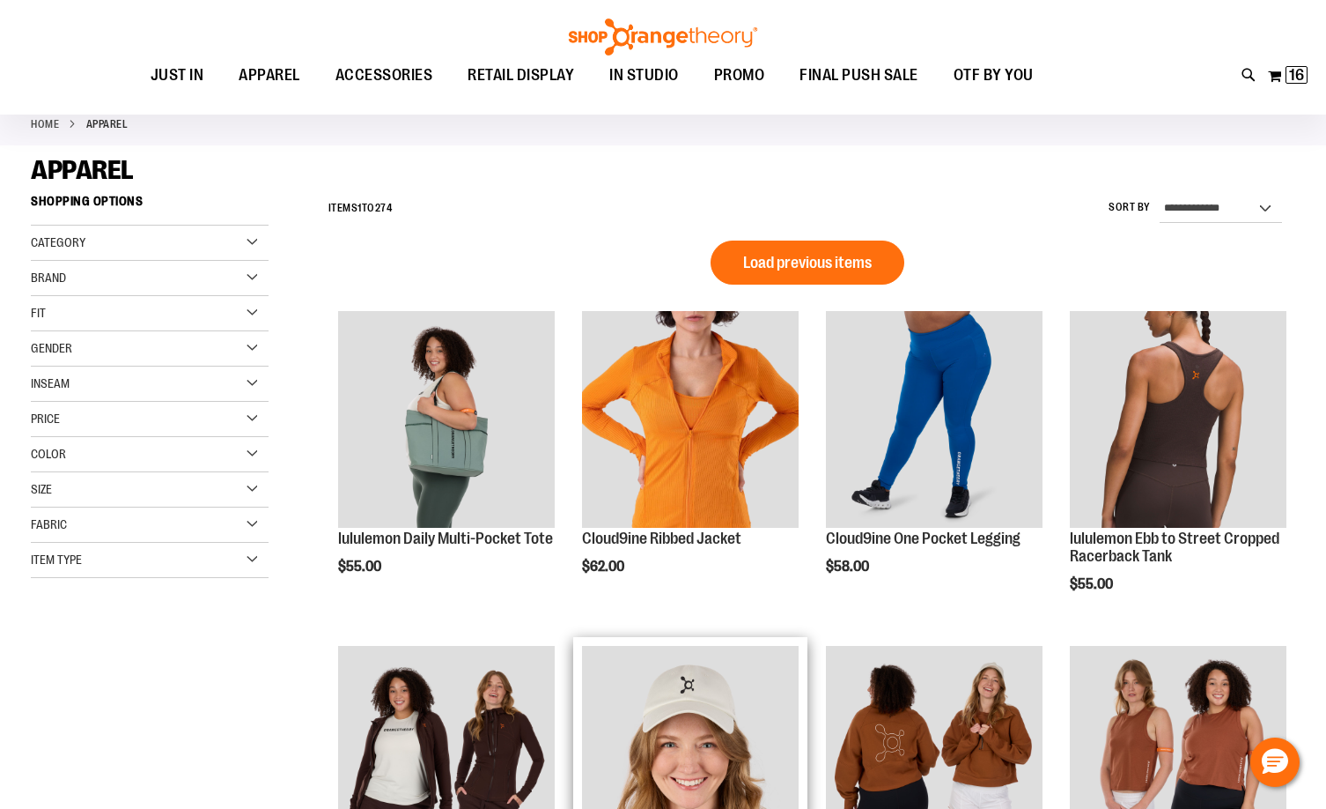
scroll to position [88, 0]
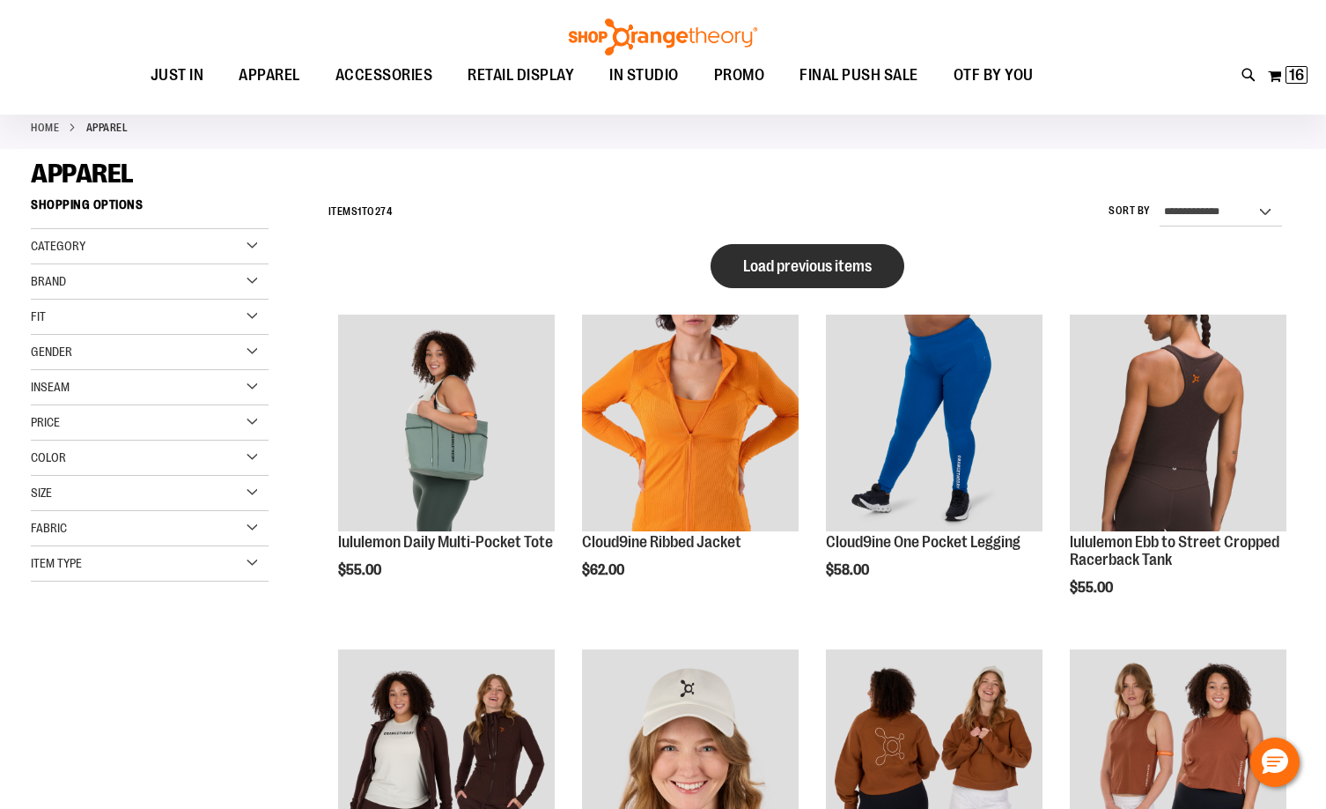
click at [806, 267] on span "Load previous items" at bounding box center [807, 266] width 129 height 18
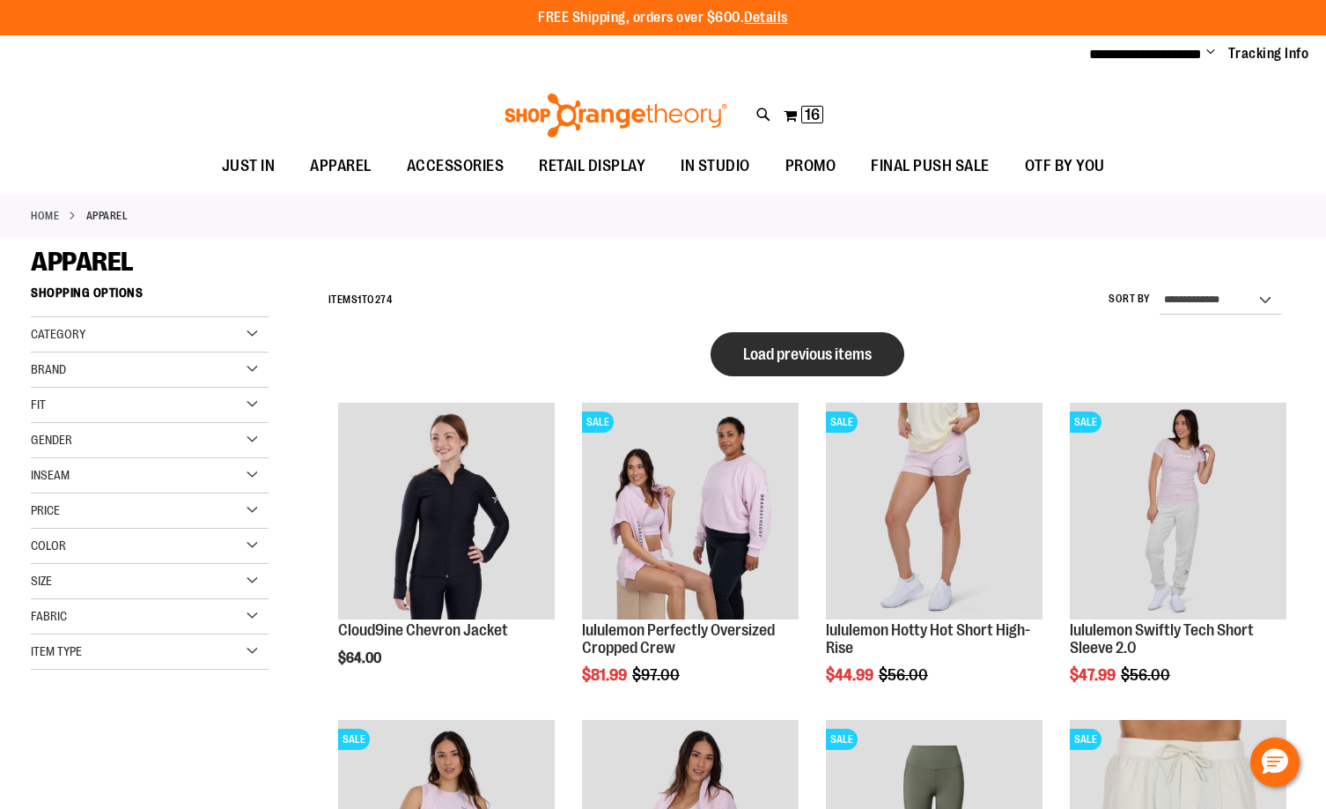
click at [806, 358] on span "Load previous items" at bounding box center [807, 354] width 129 height 18
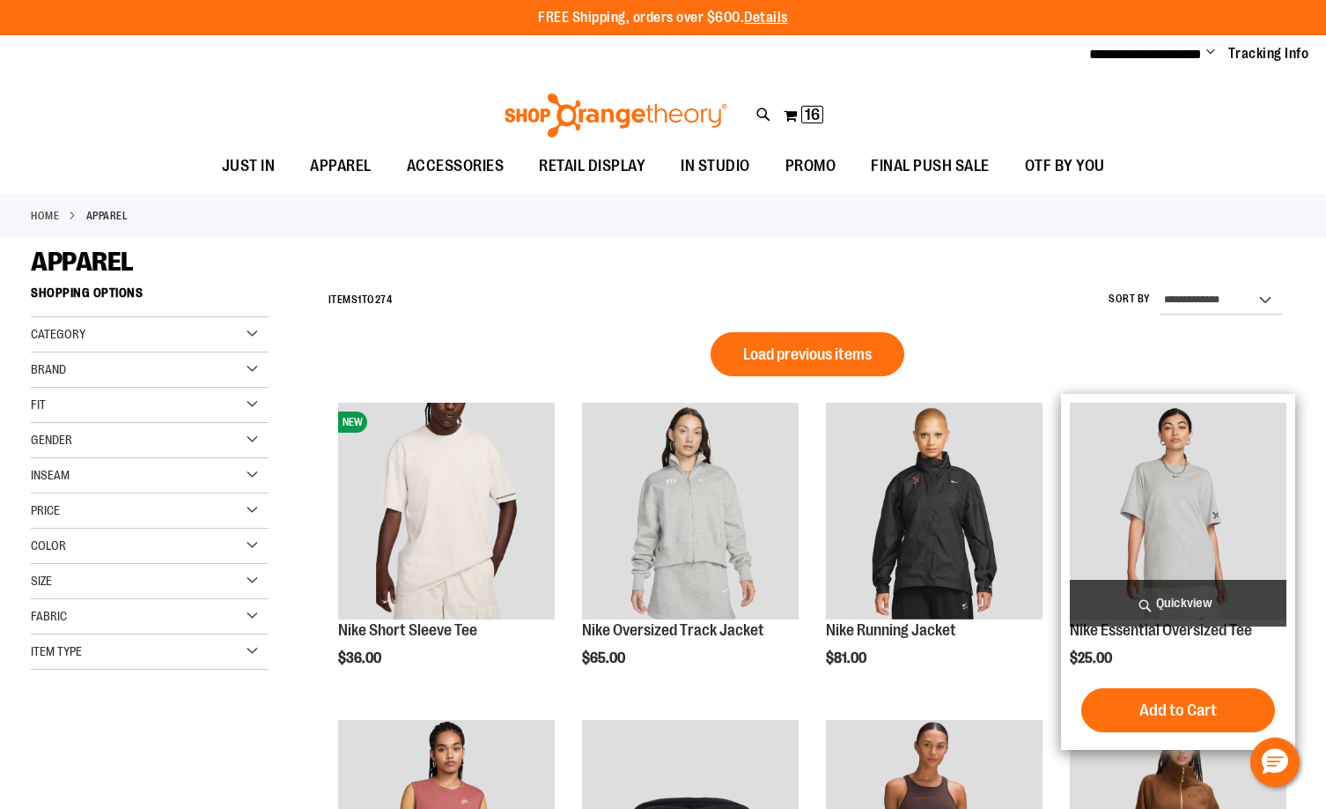
click at [1148, 472] on img "product" at bounding box center [1178, 511] width 217 height 217
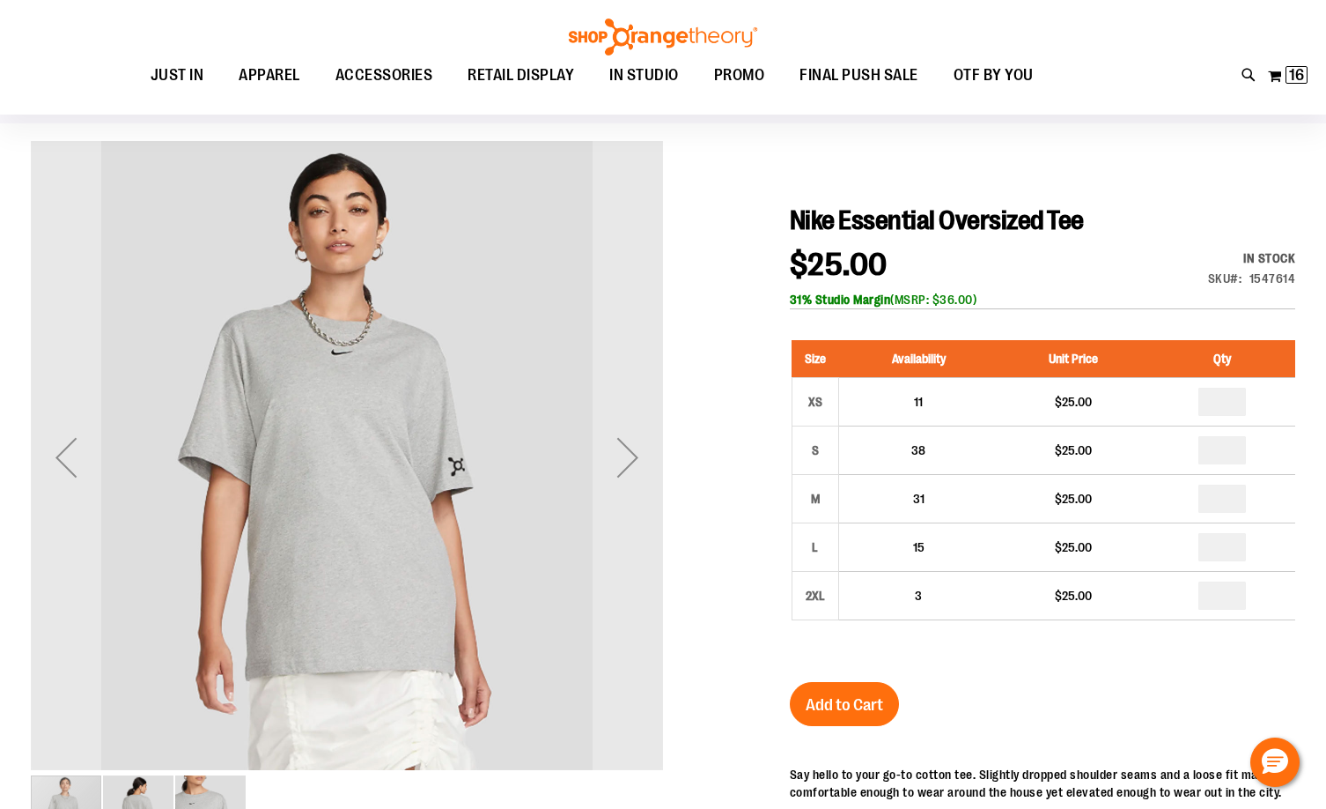
scroll to position [87, 0]
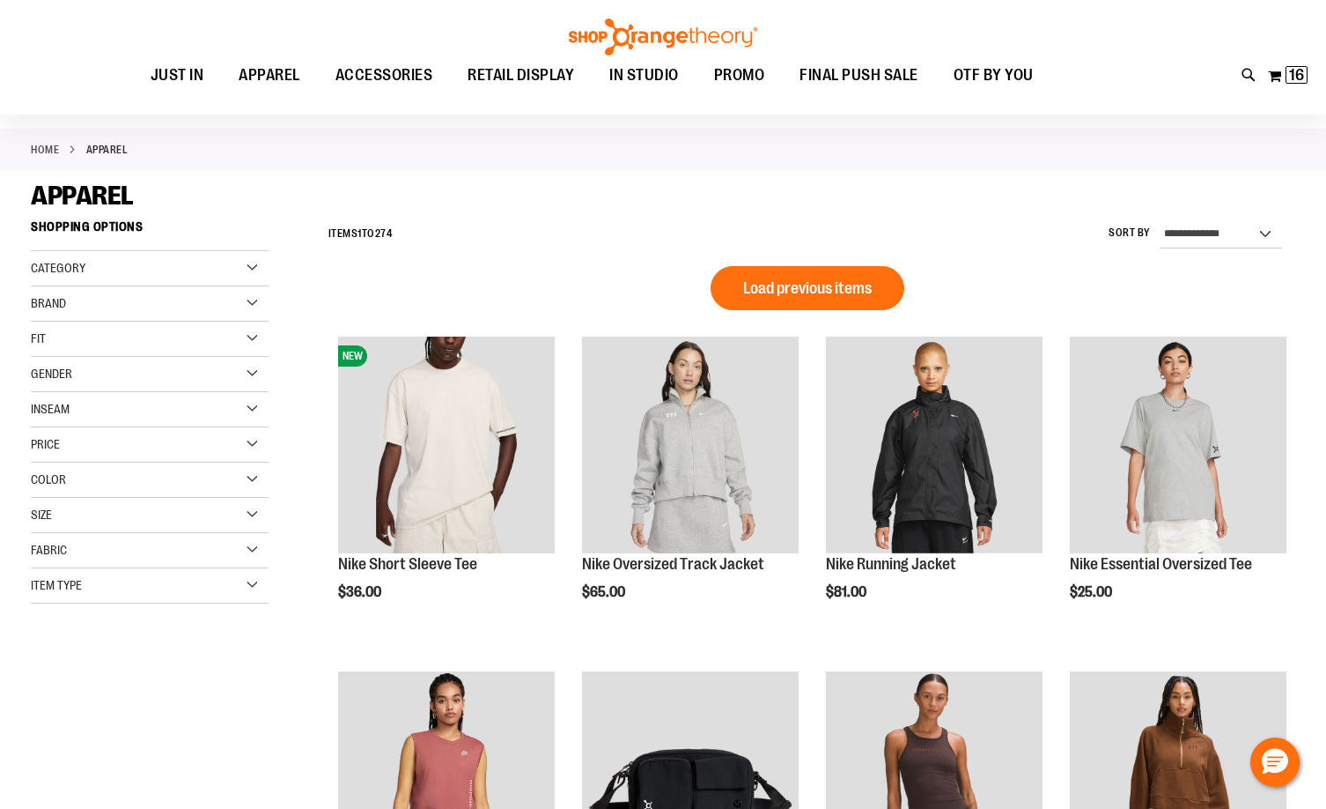
scroll to position [351, 0]
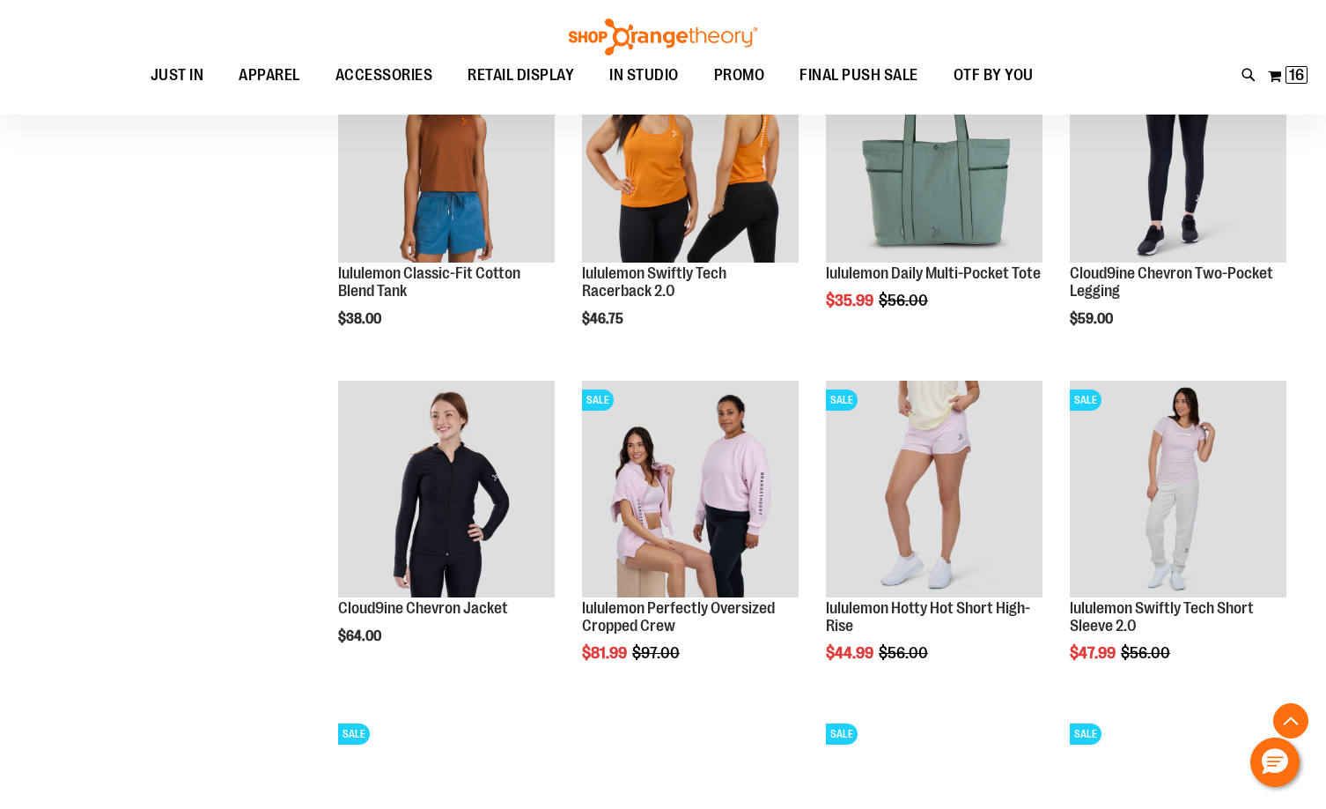
scroll to position [1056, 0]
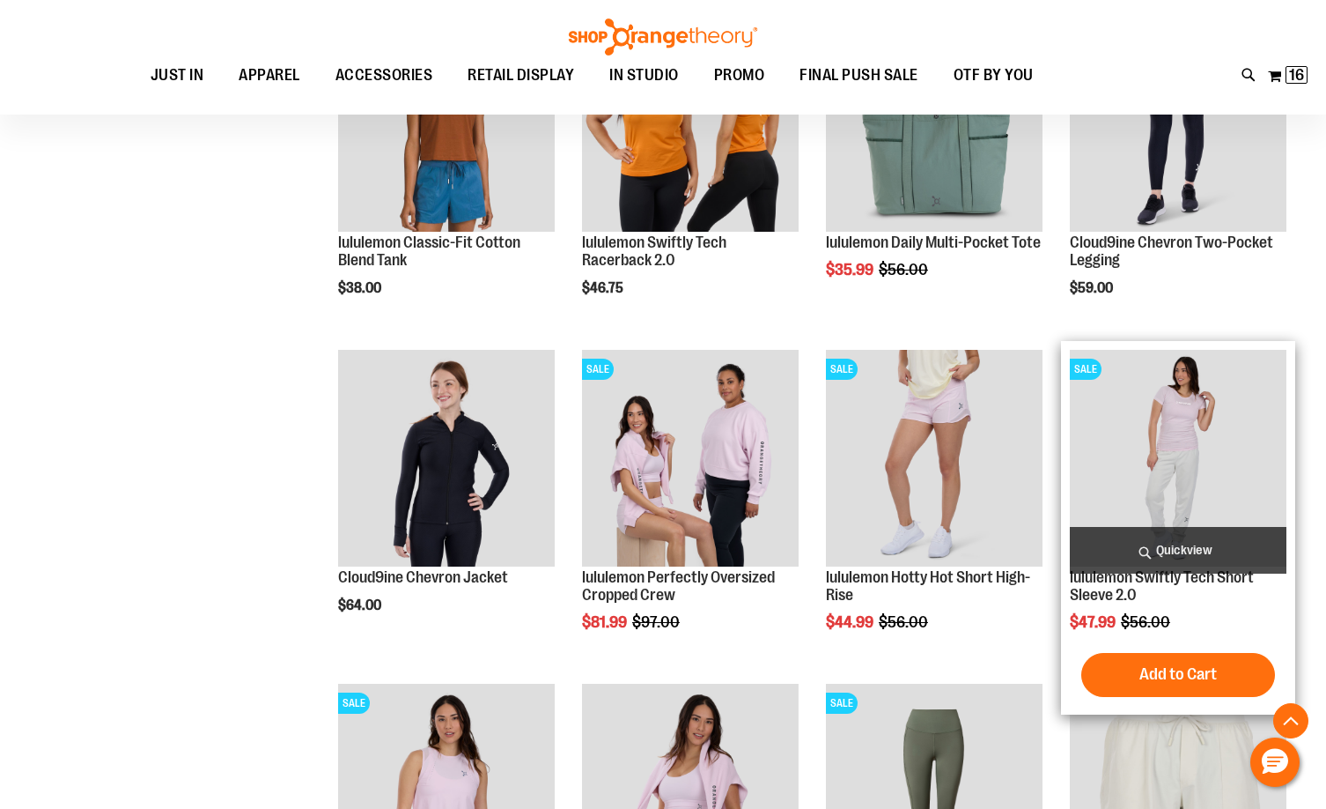
click at [1127, 458] on img "product" at bounding box center [1178, 458] width 217 height 217
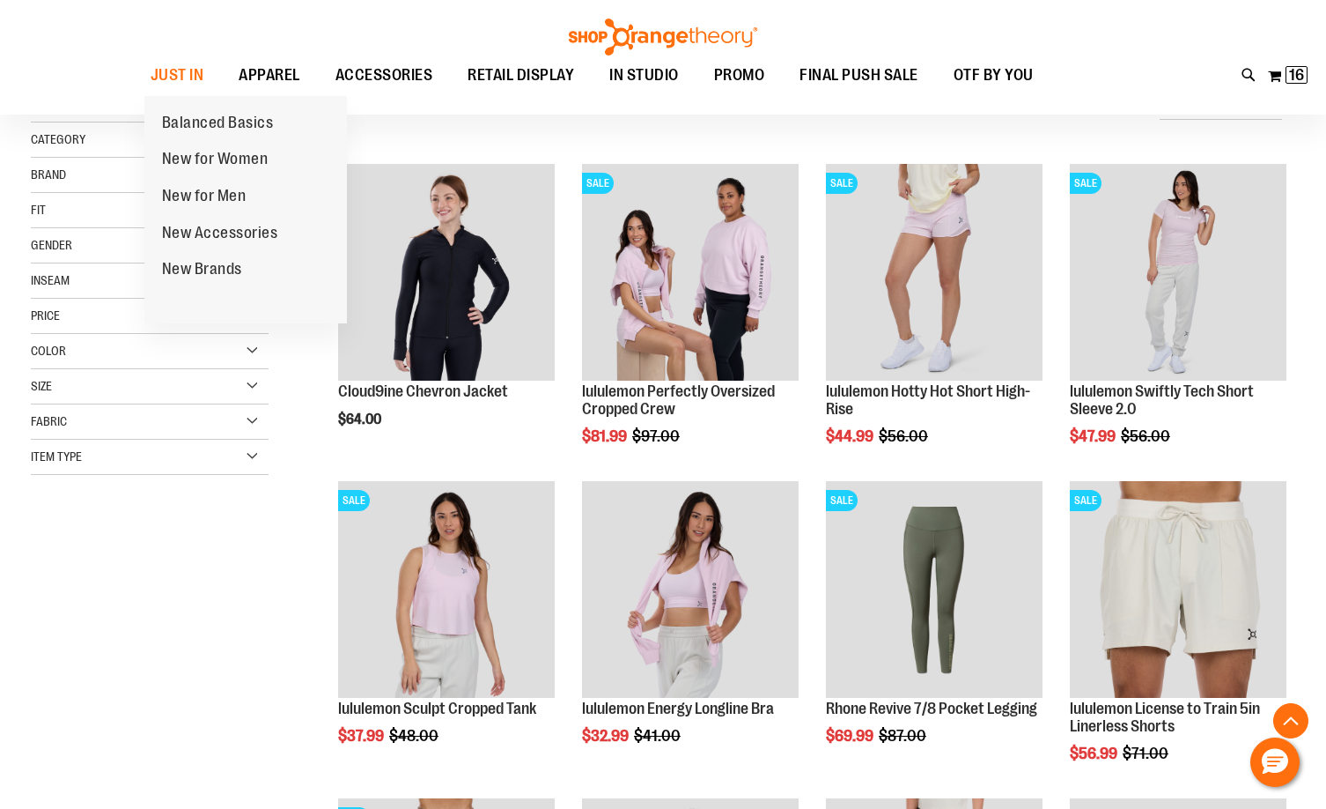
scroll to position [777, 0]
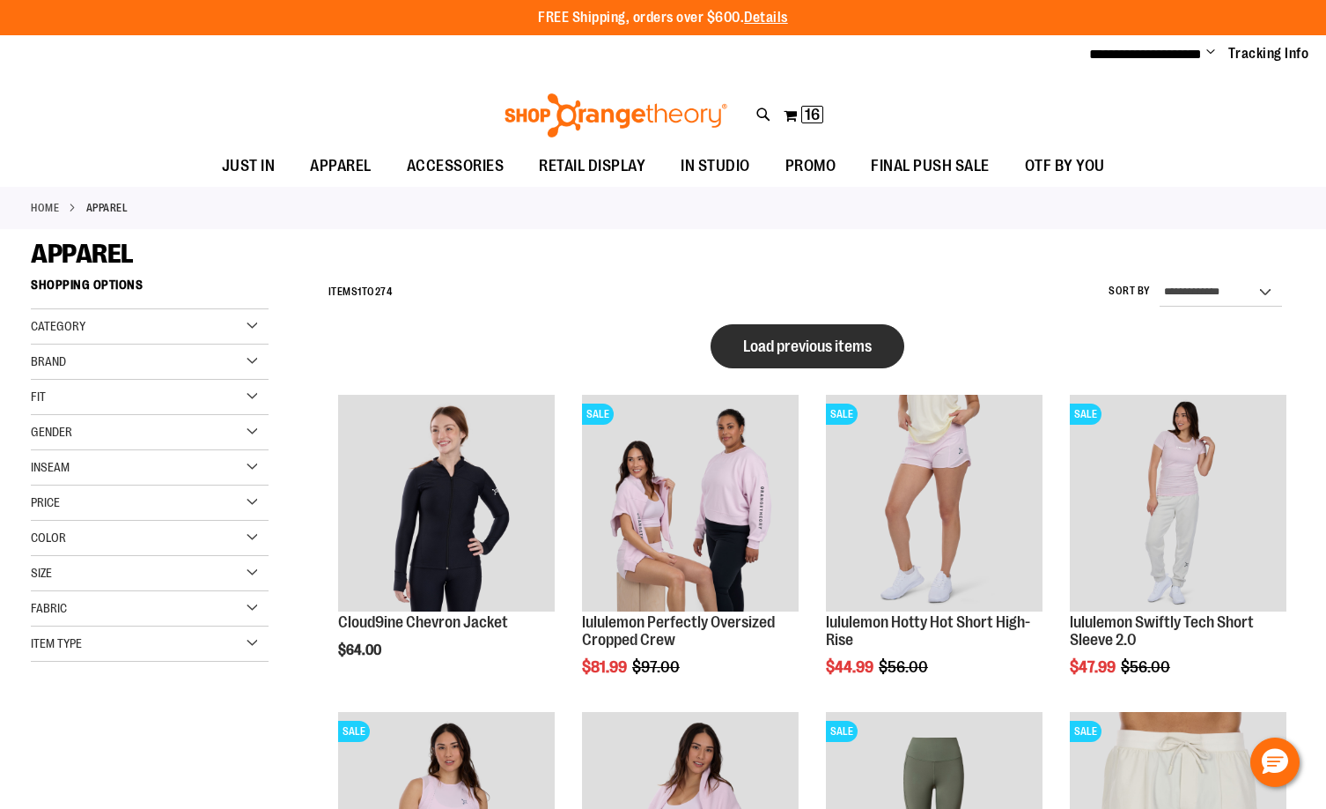
click at [824, 330] on button "Load previous items" at bounding box center [808, 346] width 194 height 44
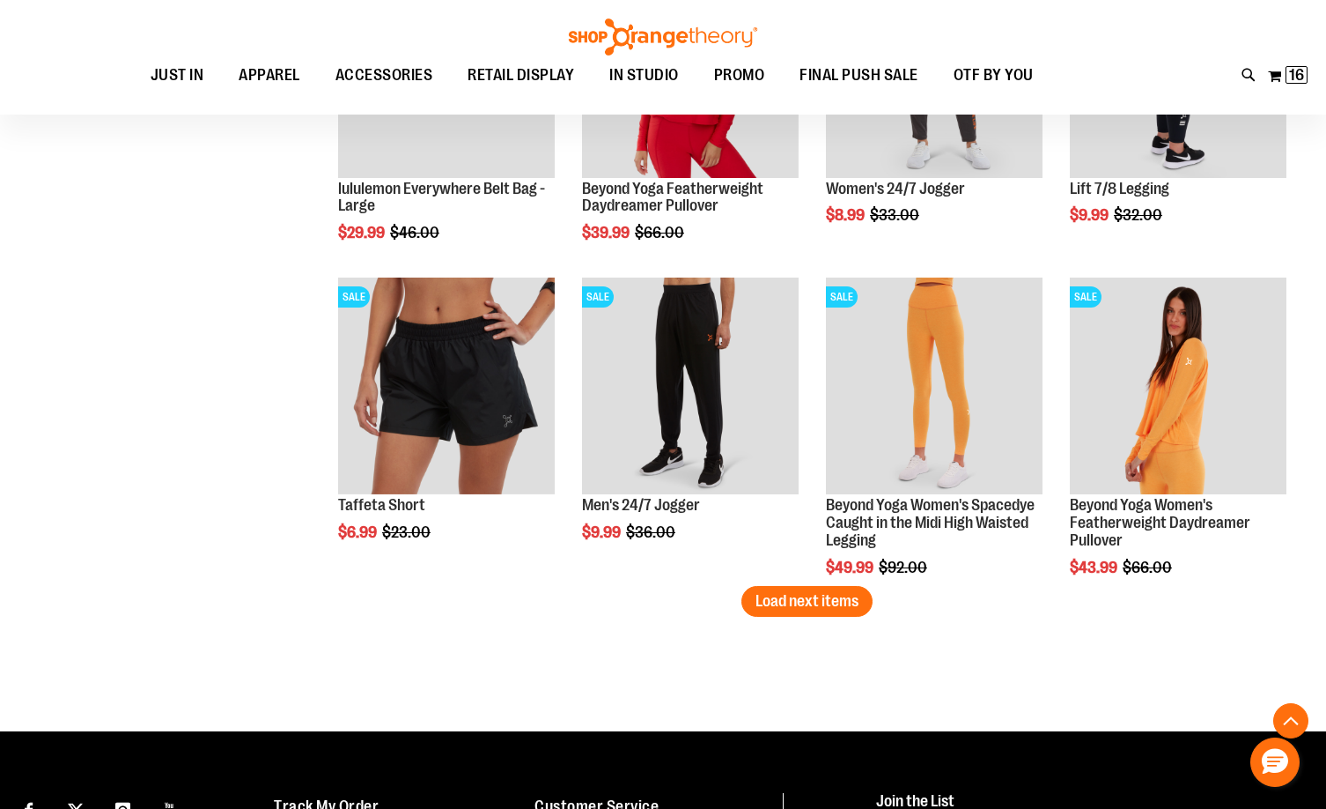
scroll to position [3434, 0]
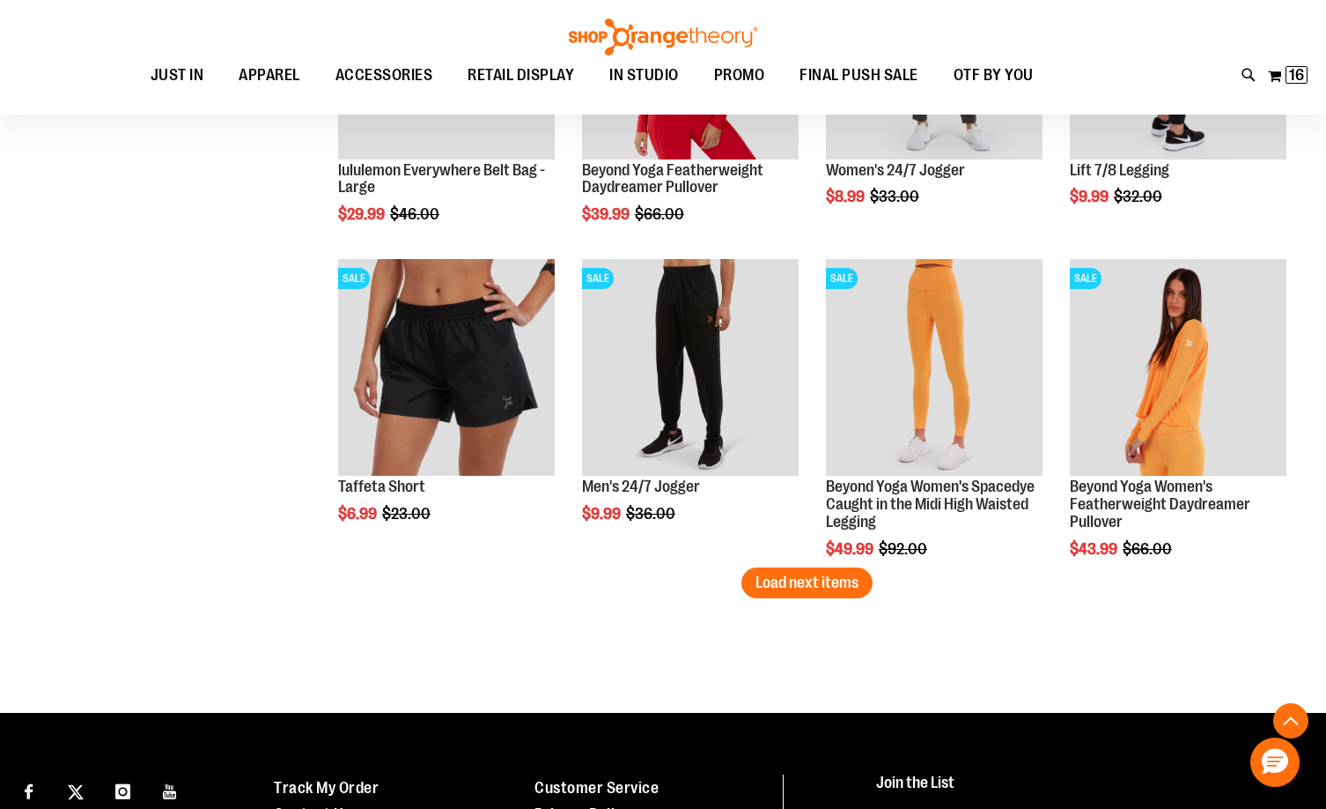
click at [794, 584] on span "Load next items" at bounding box center [807, 582] width 103 height 18
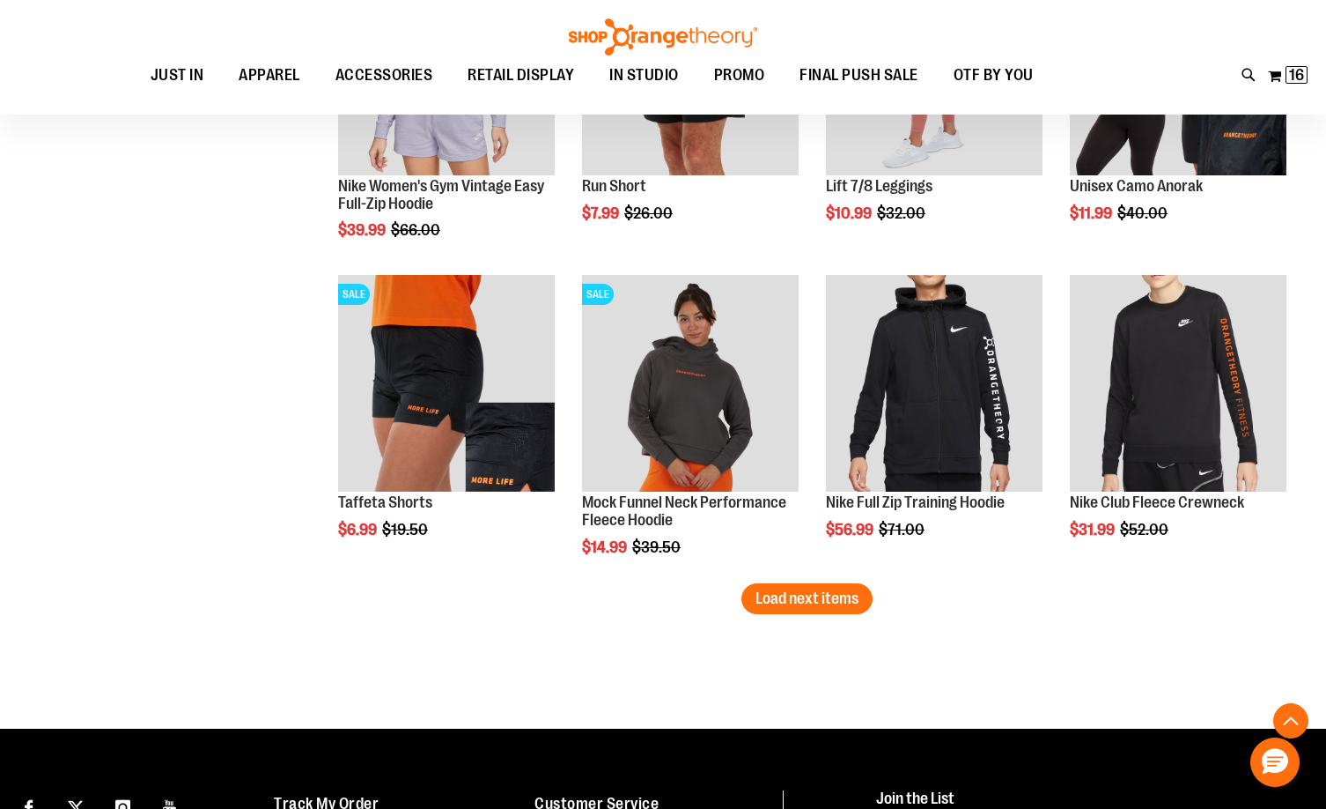
scroll to position [4403, 0]
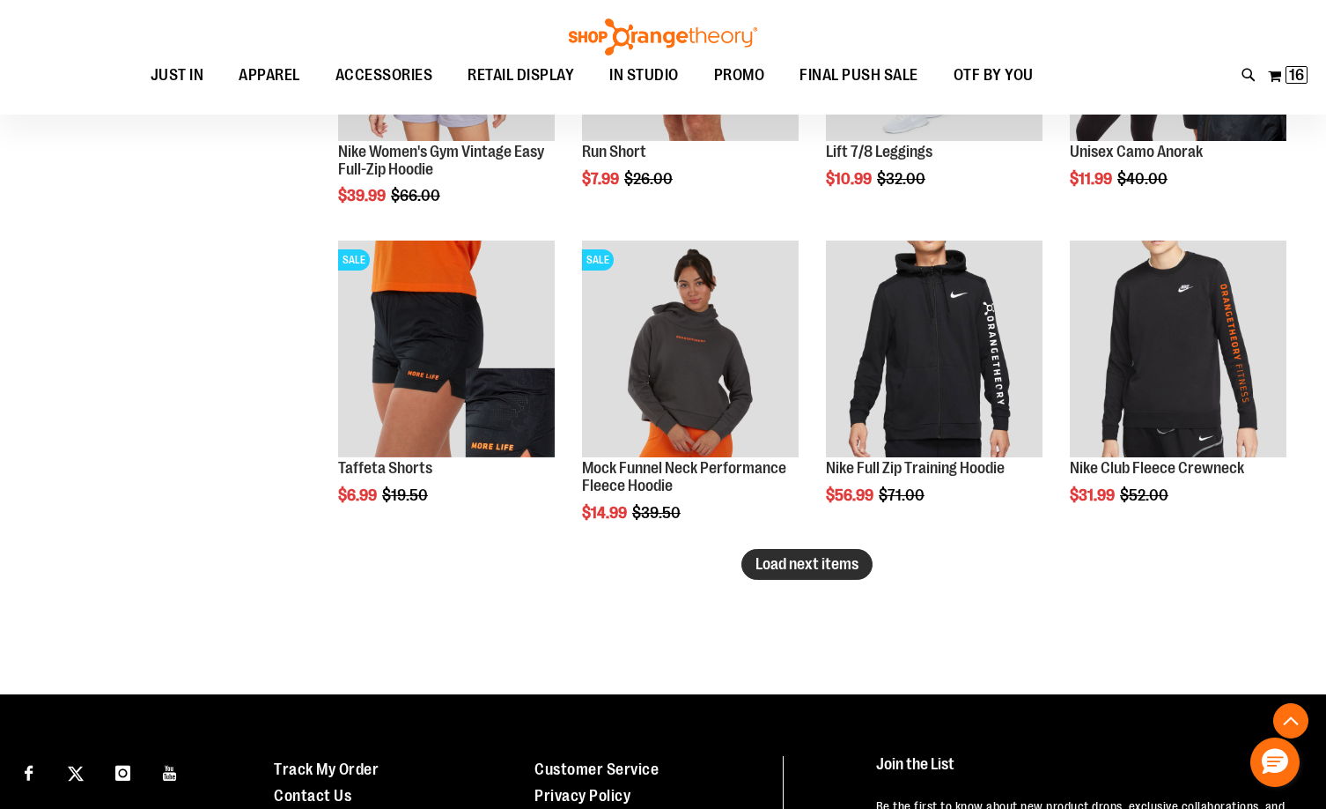
click at [794, 565] on span "Load next items" at bounding box center [807, 564] width 103 height 18
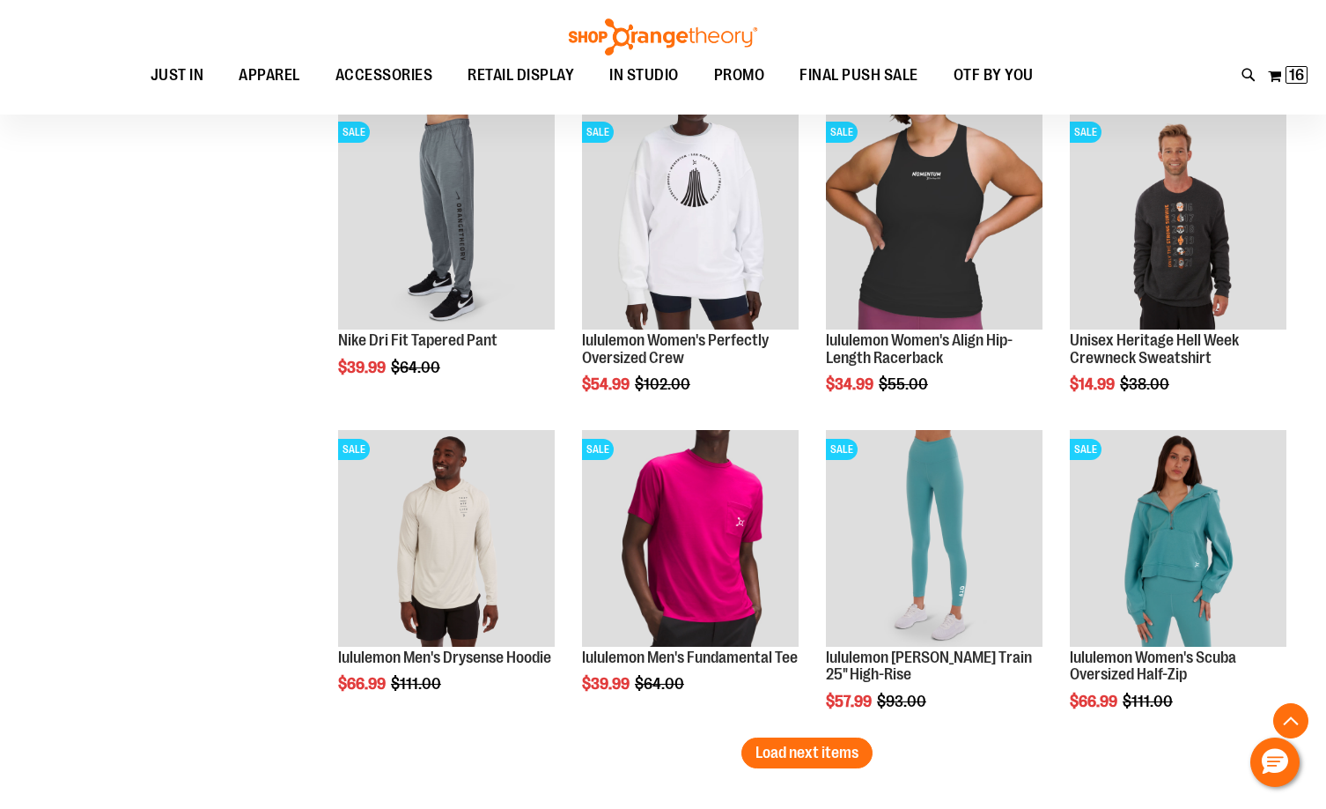
scroll to position [5196, 0]
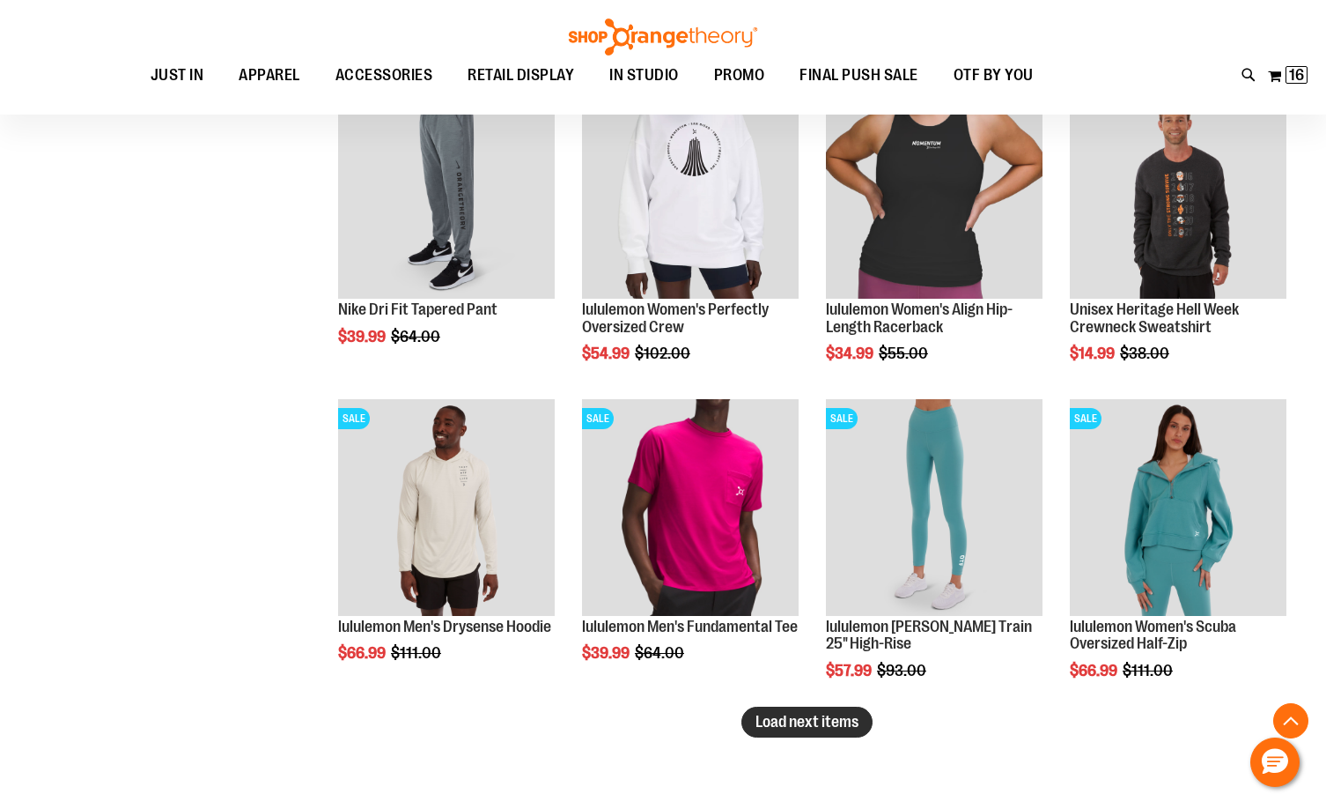
click at [807, 713] on span "Load next items" at bounding box center [807, 722] width 103 height 18
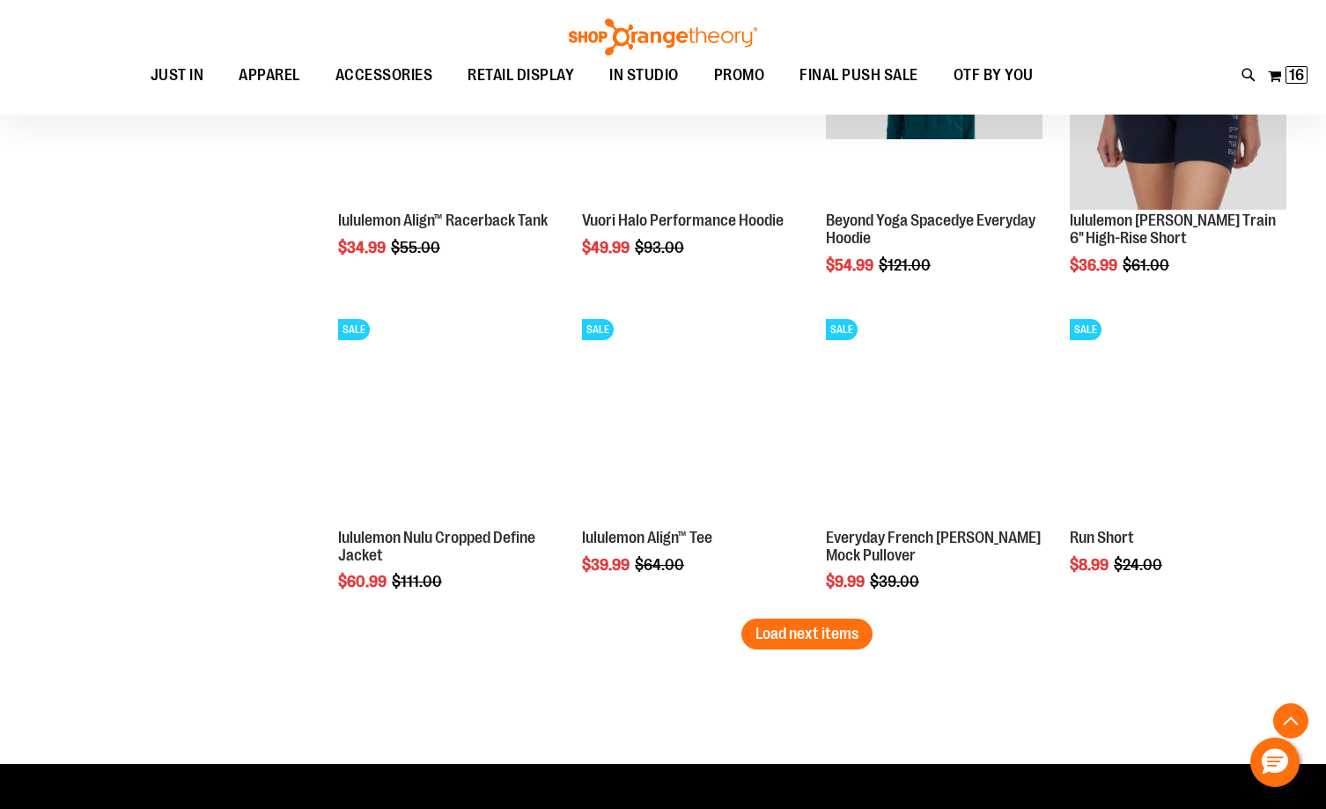
scroll to position [6253, 0]
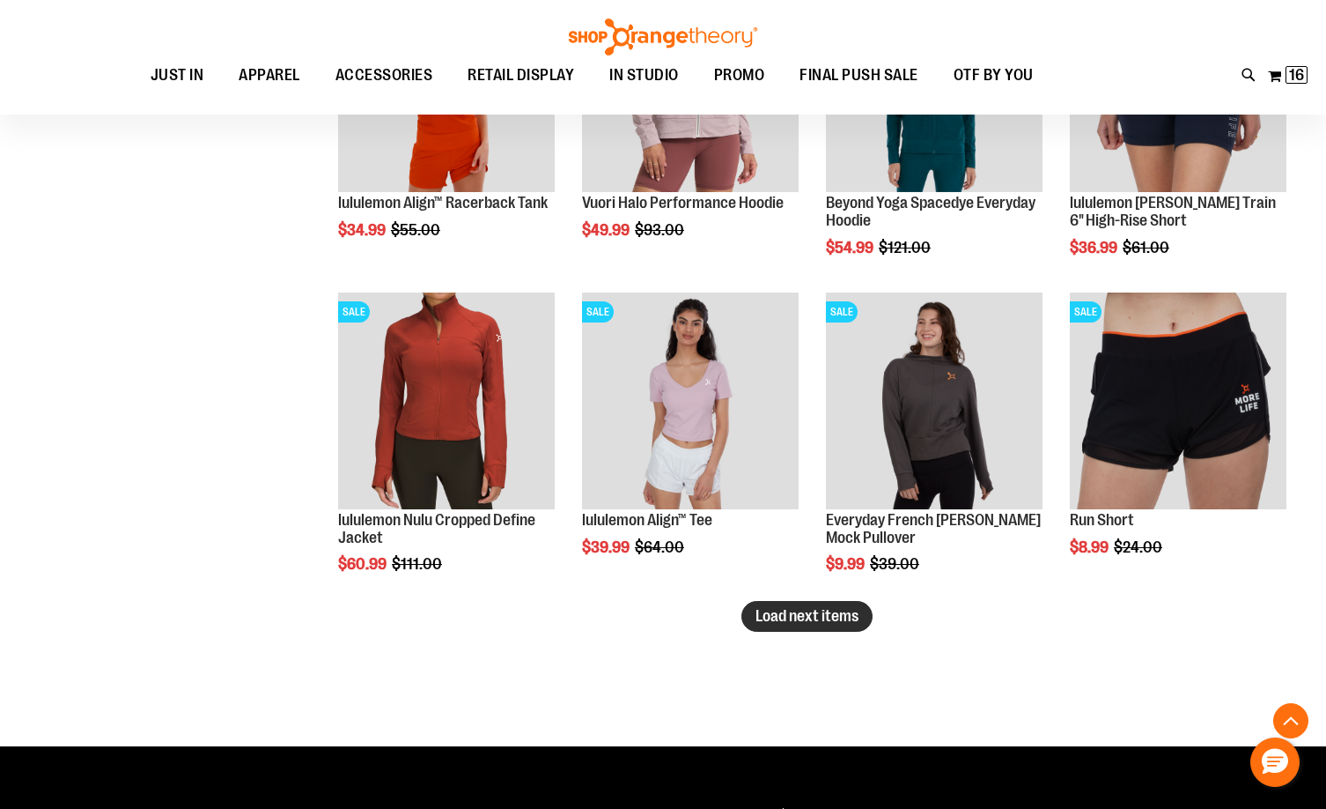
click at [815, 615] on span "Load next items" at bounding box center [807, 616] width 103 height 18
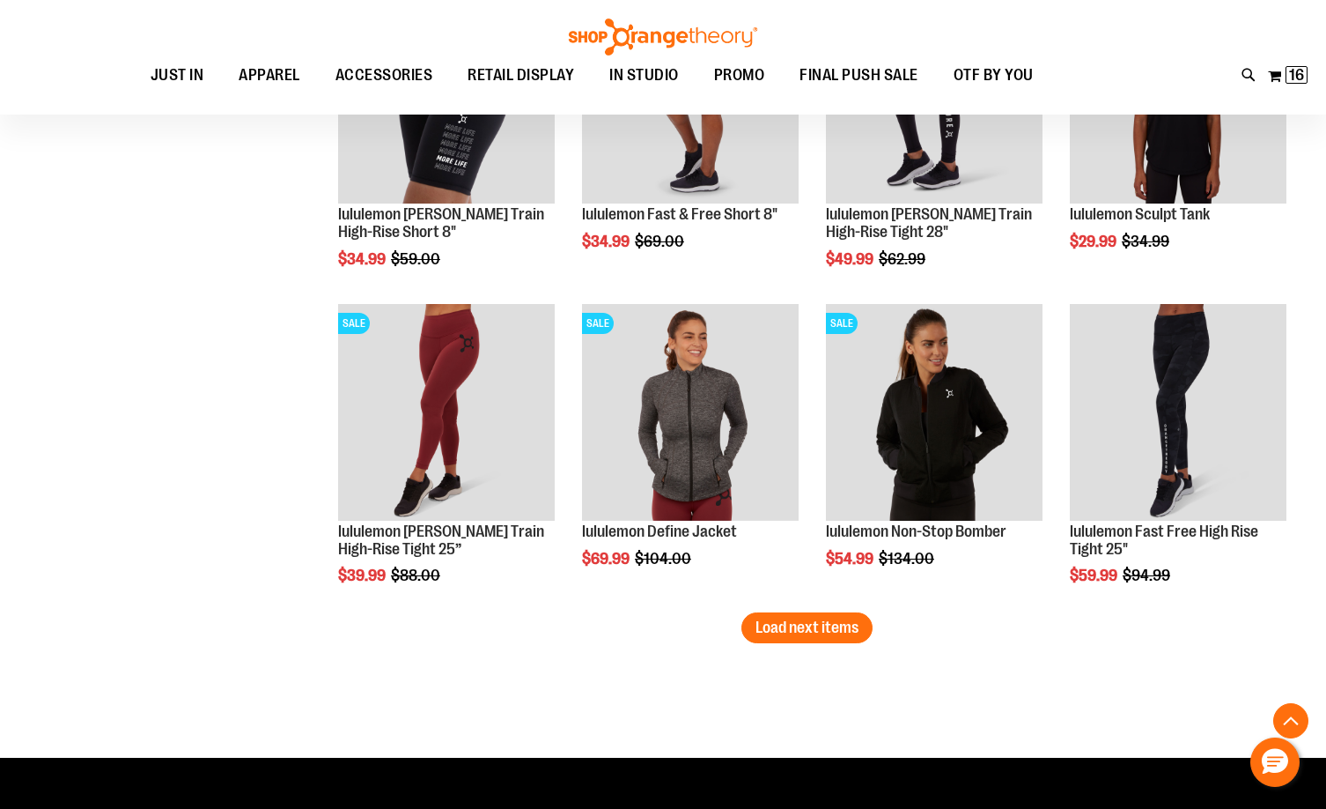
scroll to position [7222, 0]
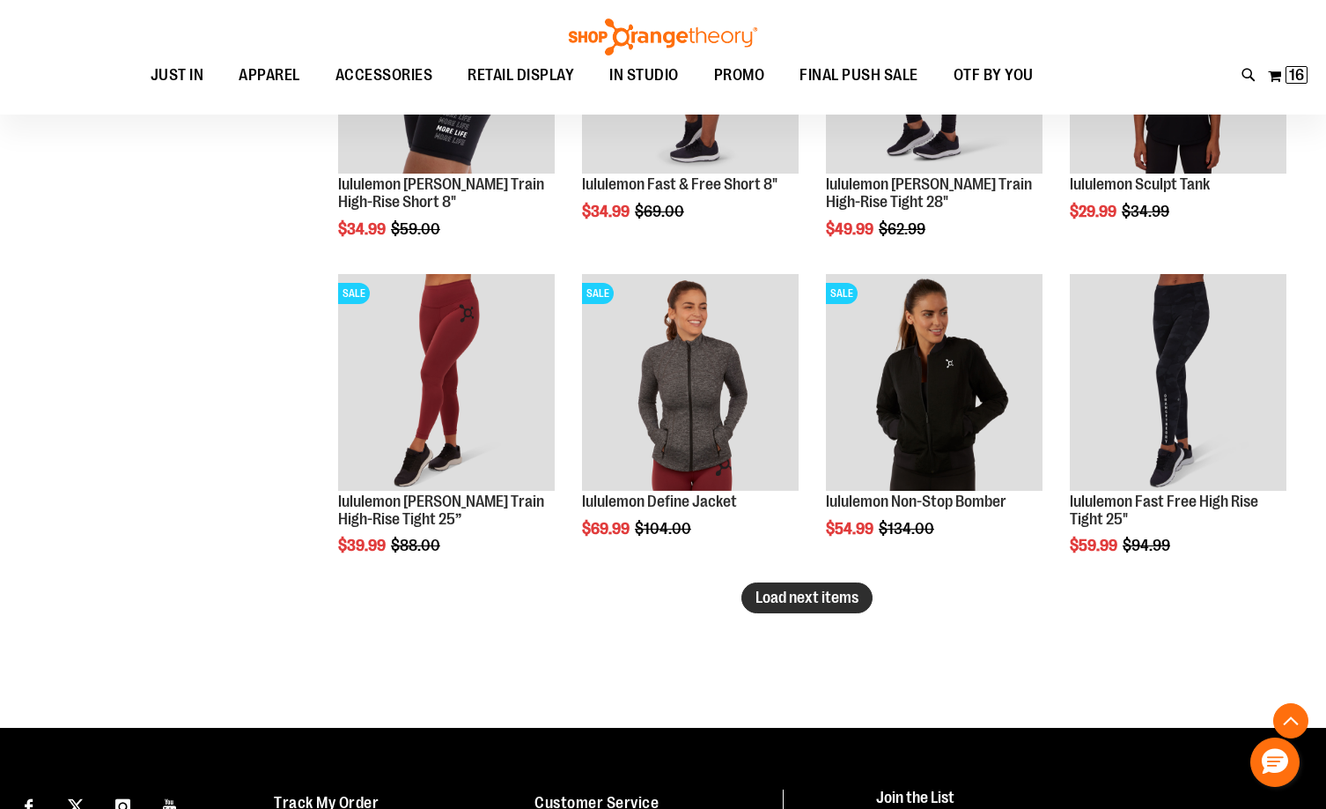
click at [810, 598] on span "Load next items" at bounding box center [807, 597] width 103 height 18
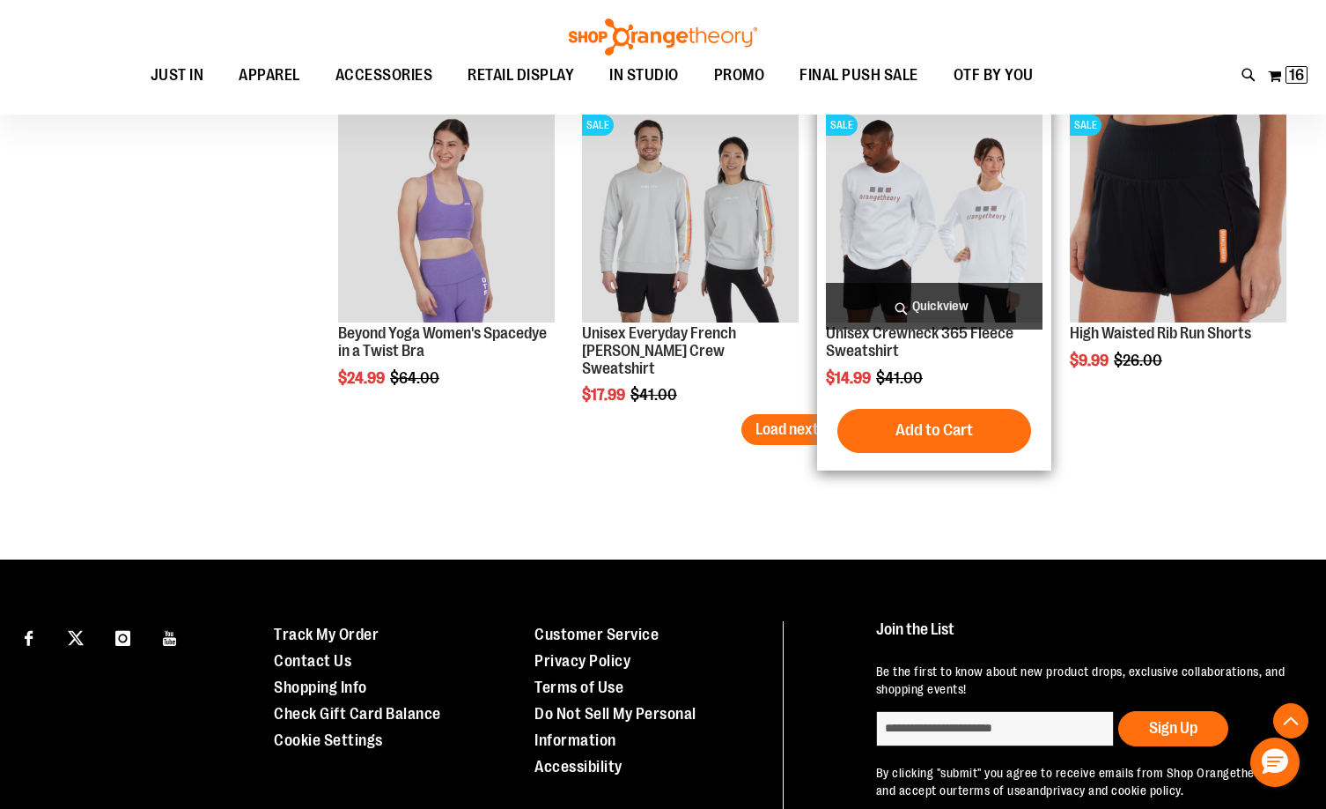
scroll to position [8367, 0]
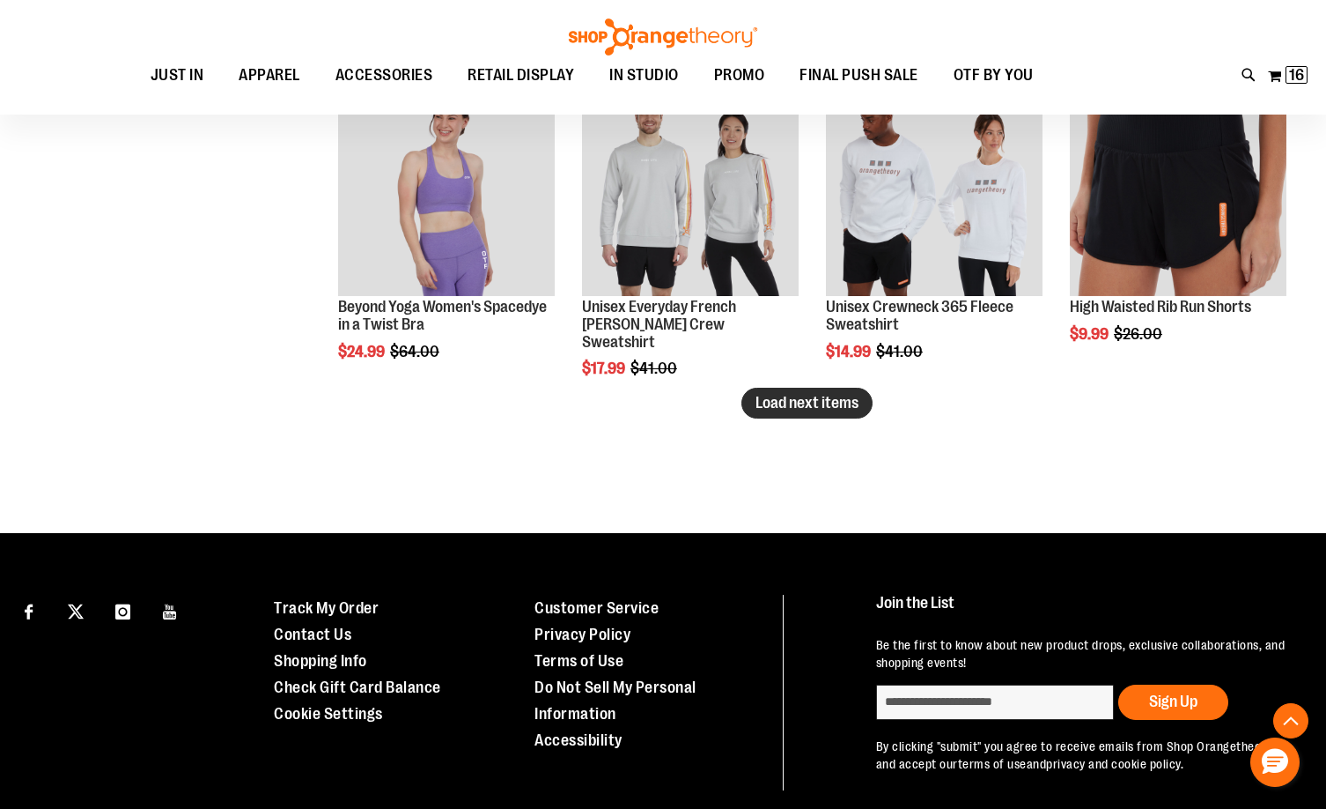
click at [791, 408] on span "Load next items" at bounding box center [807, 403] width 103 height 18
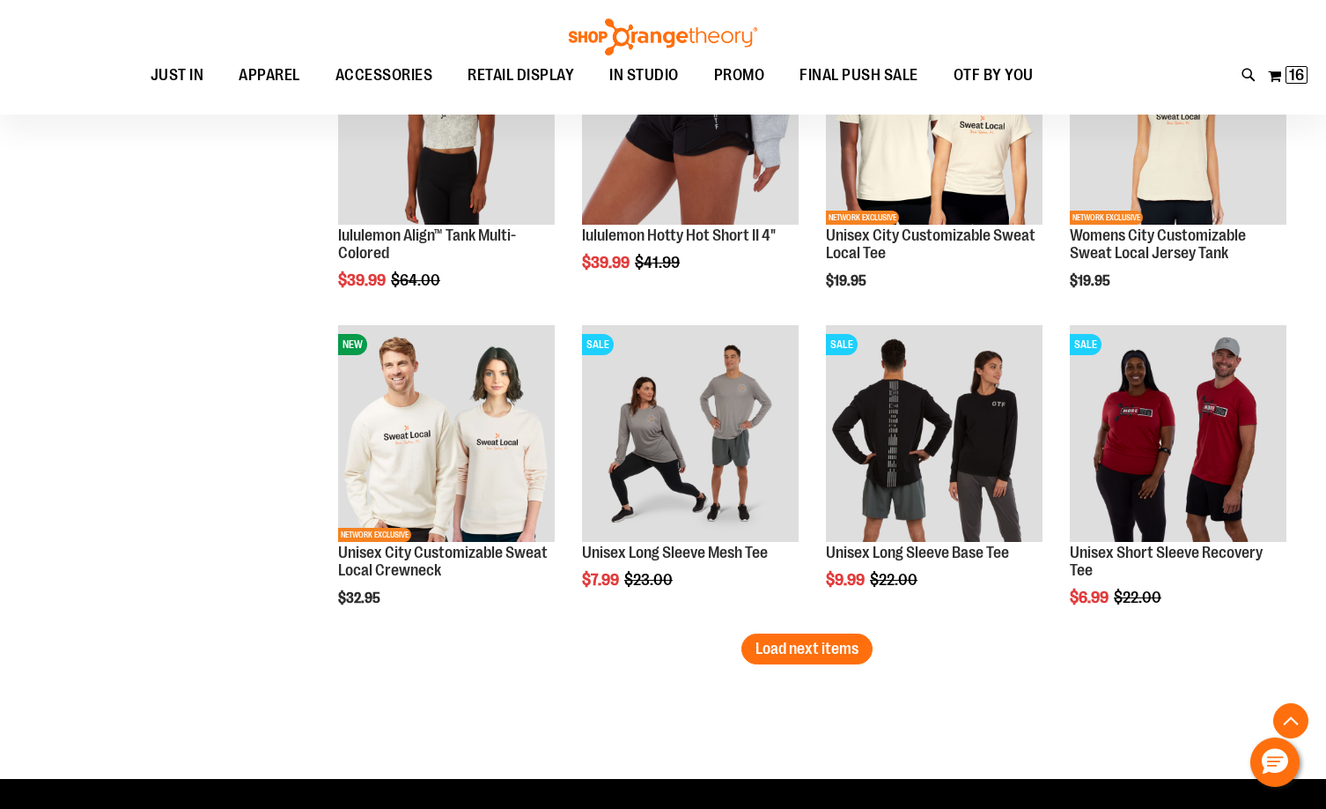
scroll to position [9159, 0]
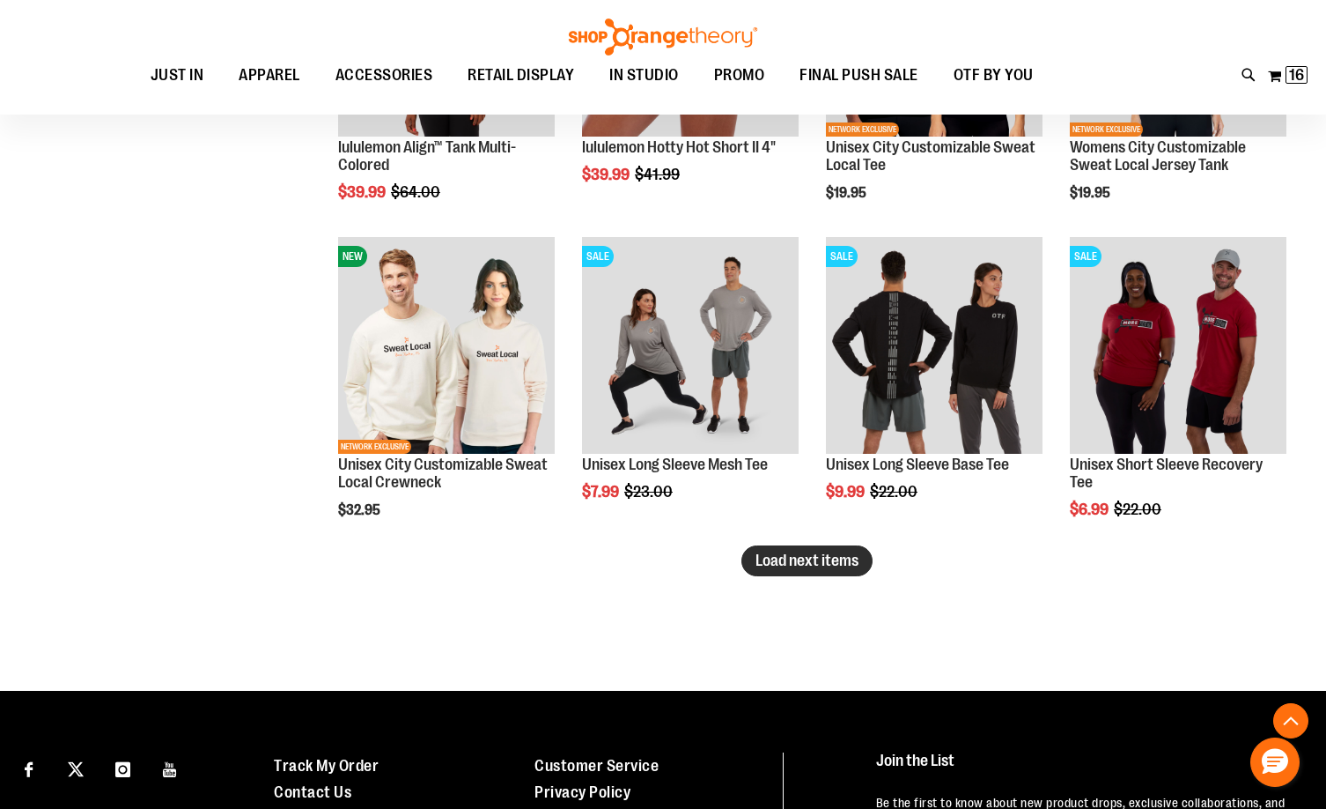
click at [787, 567] on span "Load next items" at bounding box center [807, 560] width 103 height 18
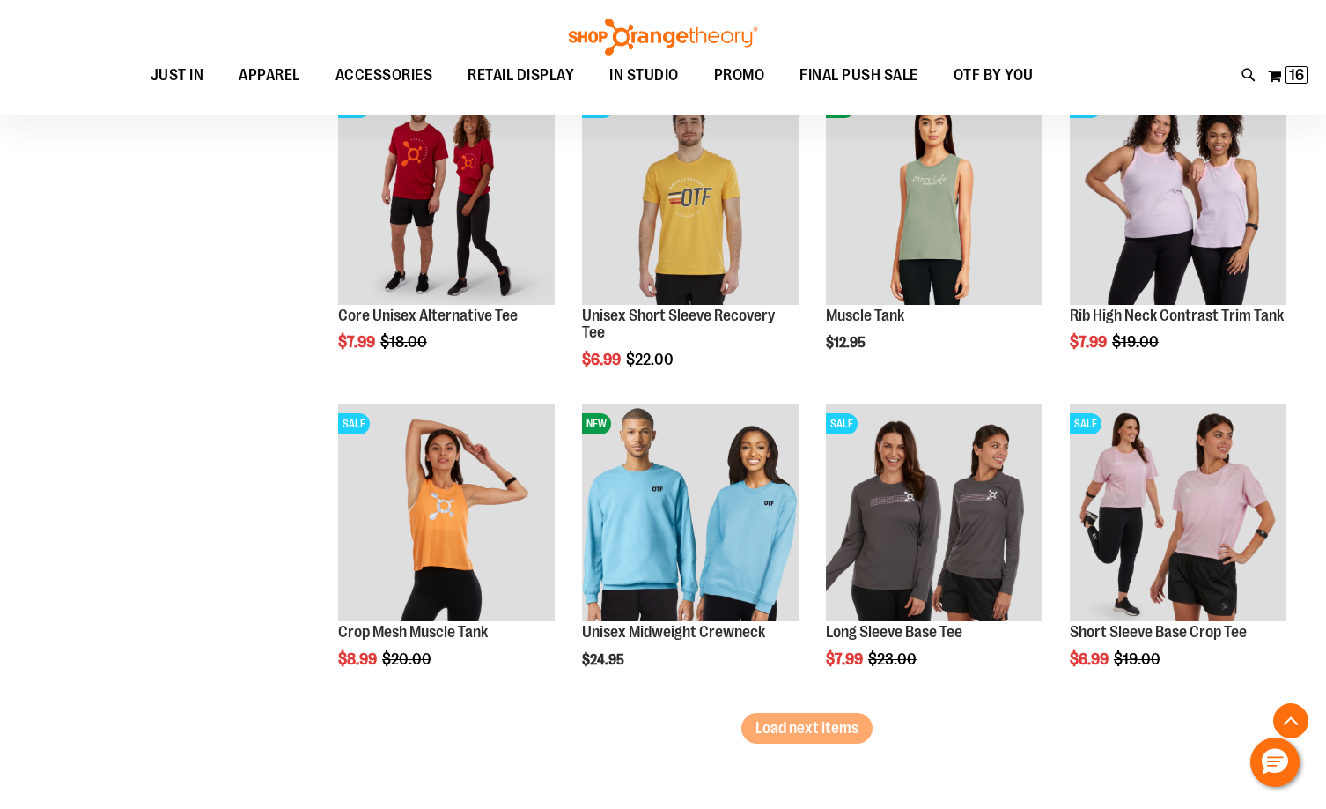
scroll to position [9952, 0]
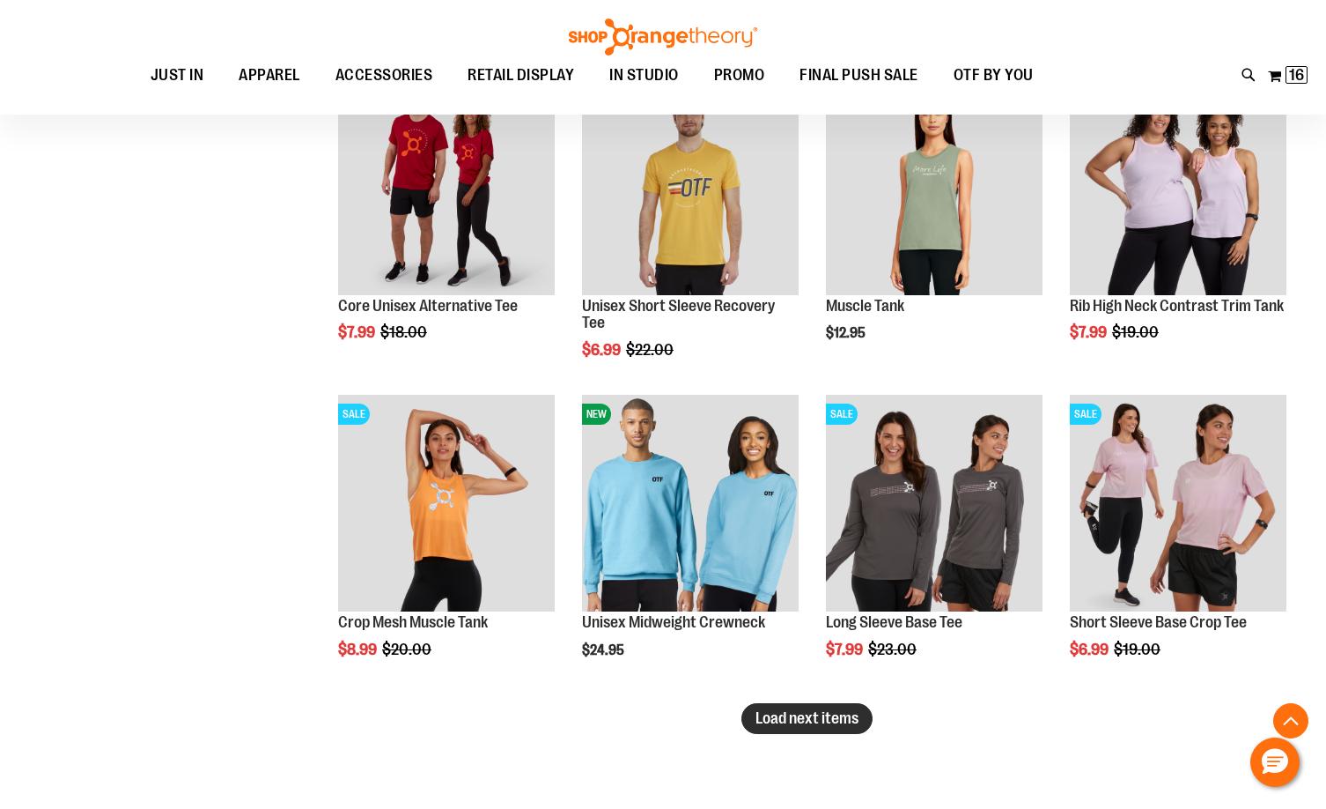
click at [803, 713] on span "Load next items" at bounding box center [807, 718] width 103 height 18
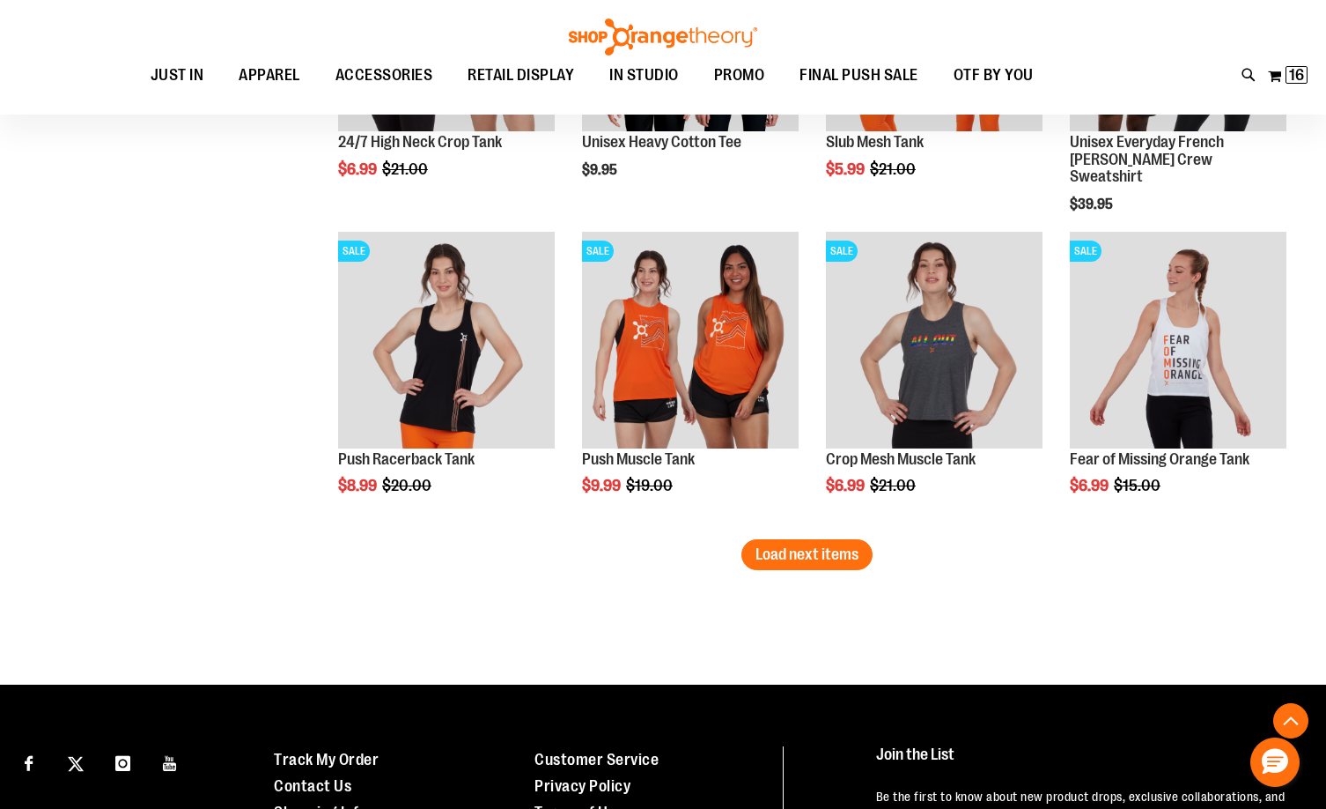
scroll to position [11097, 0]
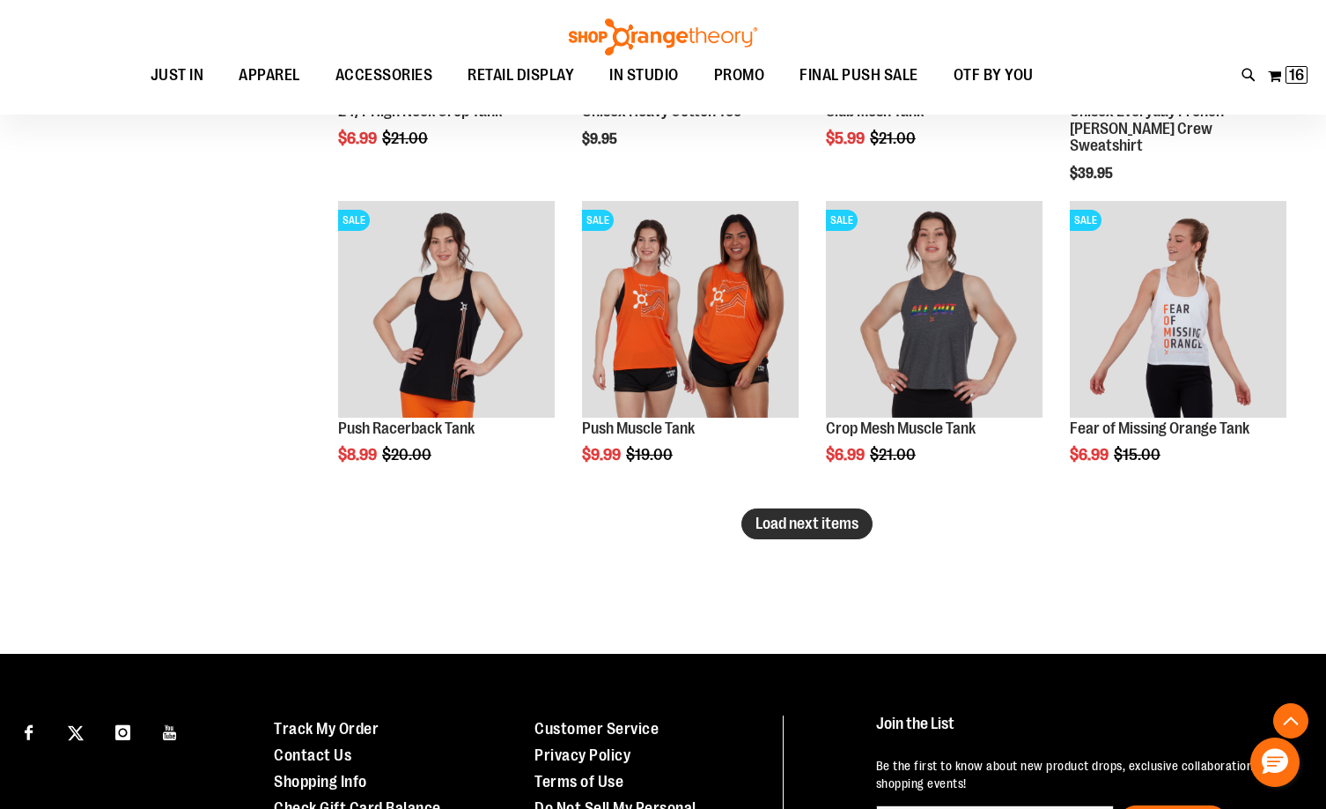
click at [803, 525] on span "Load next items" at bounding box center [807, 523] width 103 height 18
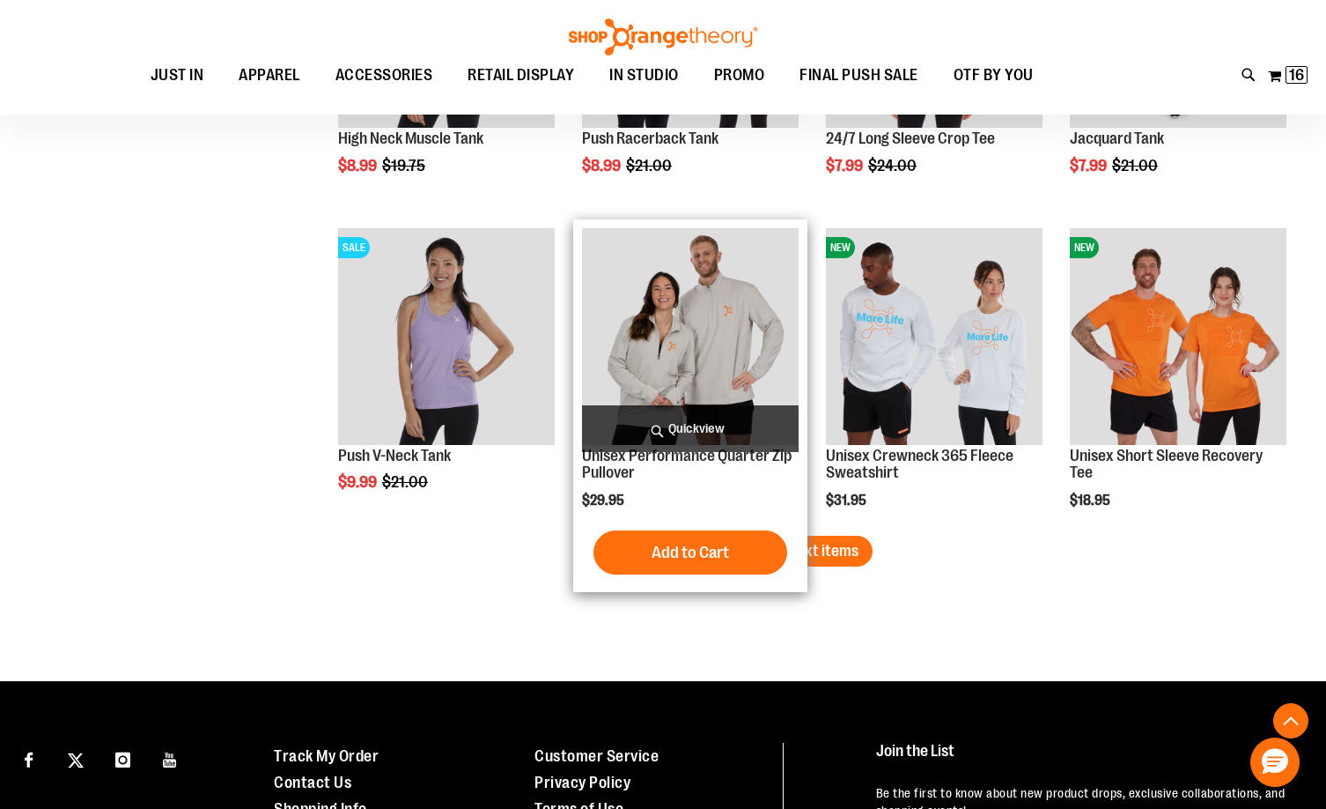
scroll to position [12066, 0]
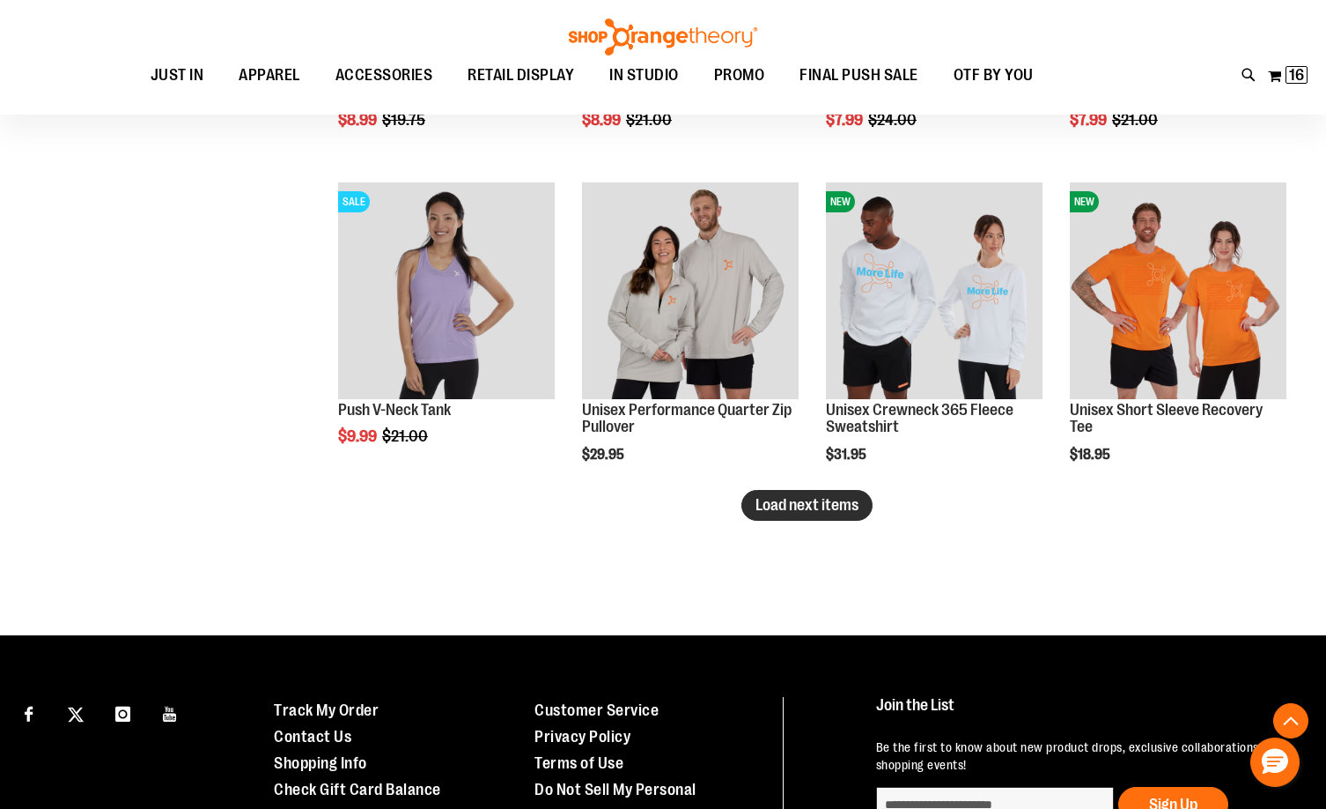
click at [832, 501] on span "Load next items" at bounding box center [807, 505] width 103 height 18
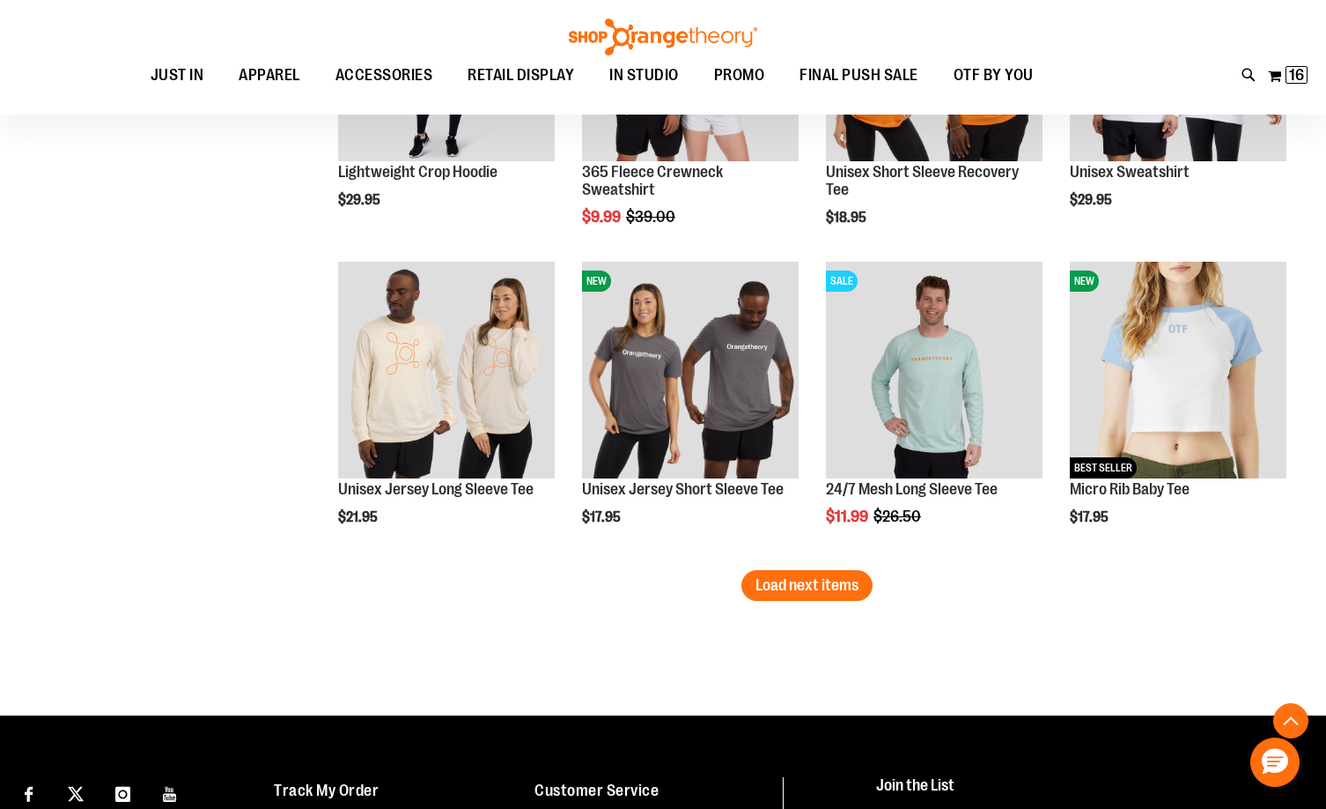
scroll to position [12947, 0]
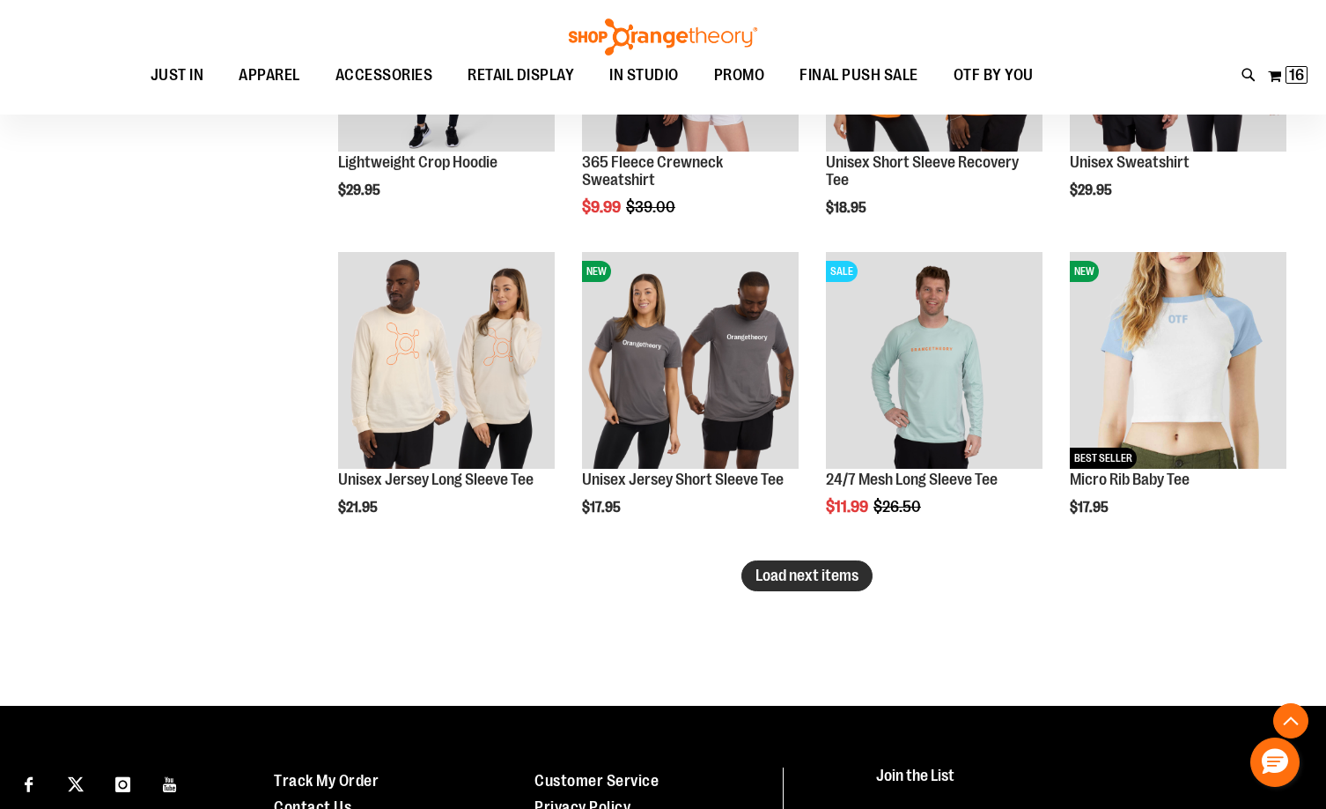
click at [808, 570] on span "Load next items" at bounding box center [807, 575] width 103 height 18
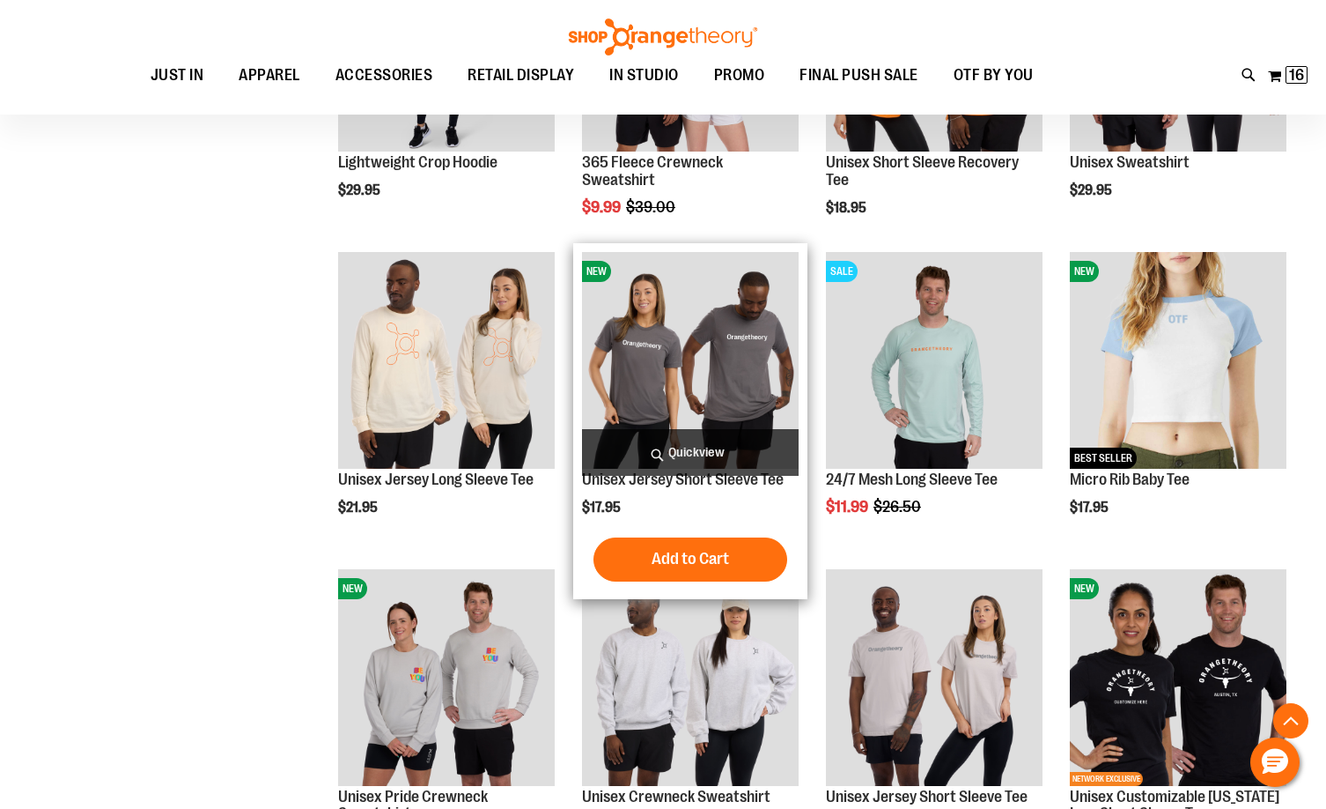
click at [675, 381] on img "product" at bounding box center [690, 360] width 217 height 217
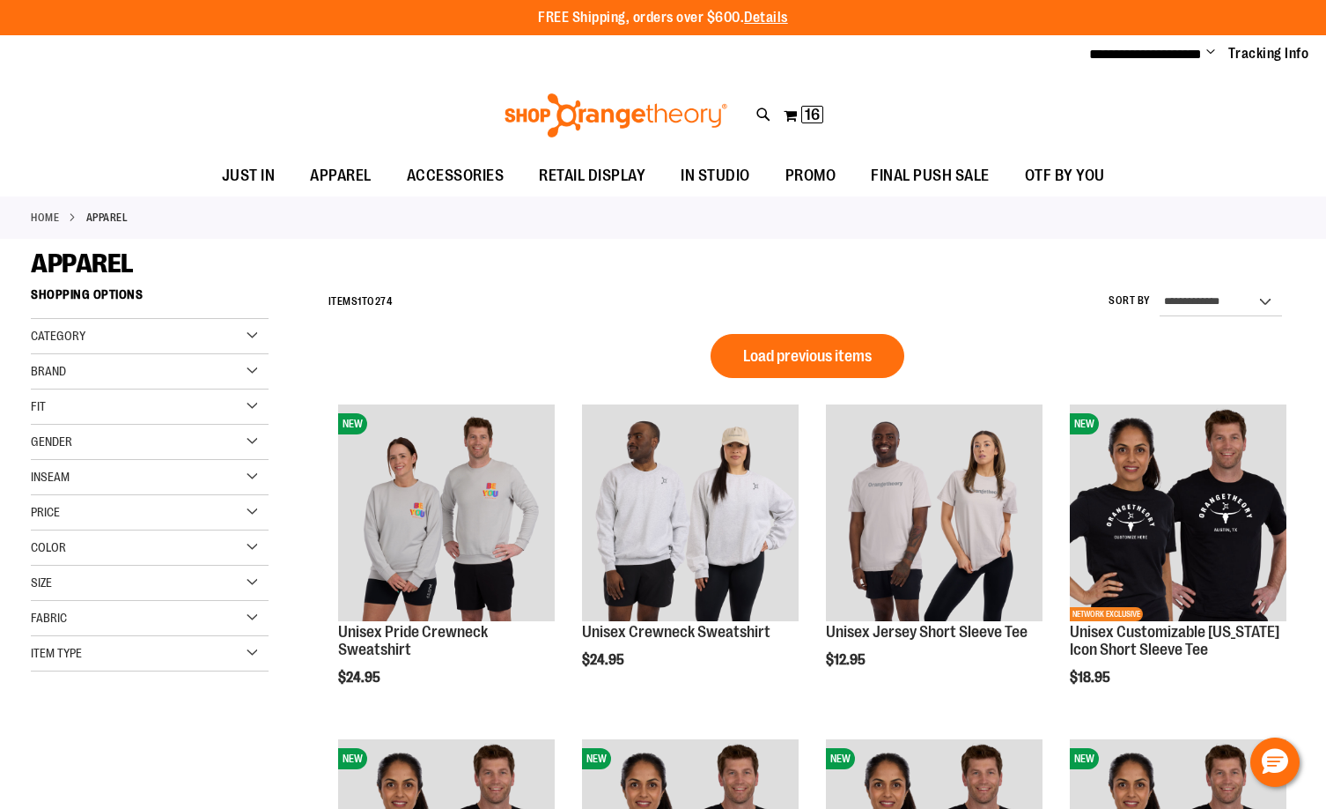
scroll to position [1050, 0]
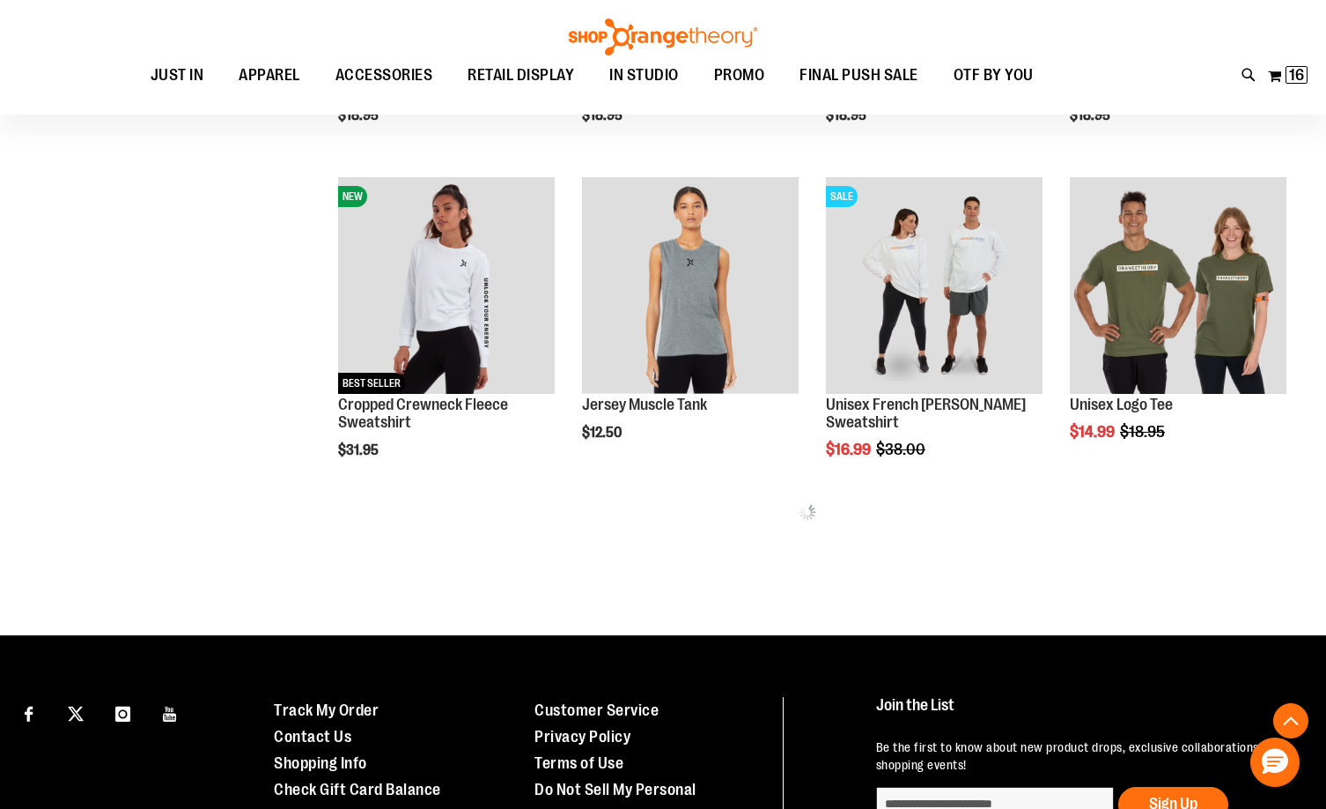
scroll to position [874, 0]
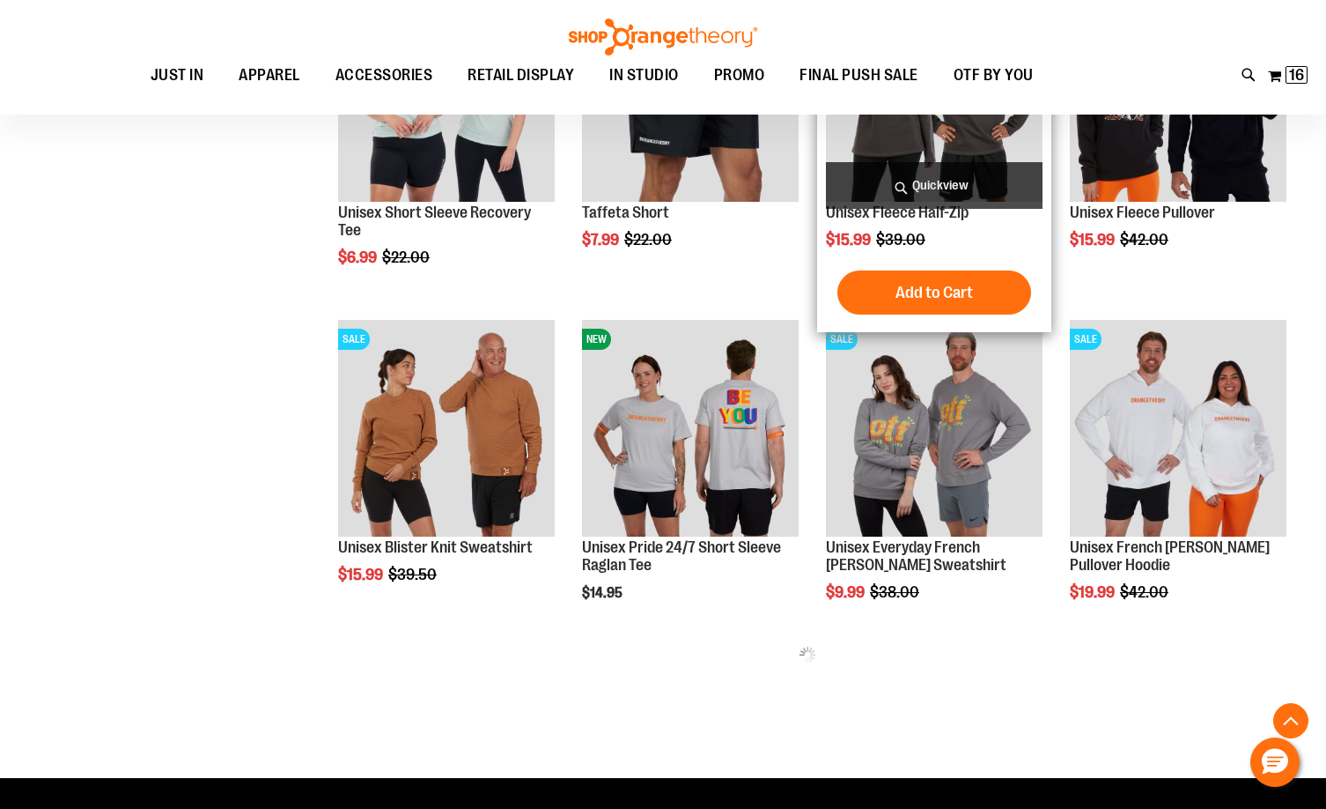
scroll to position [1578, 0]
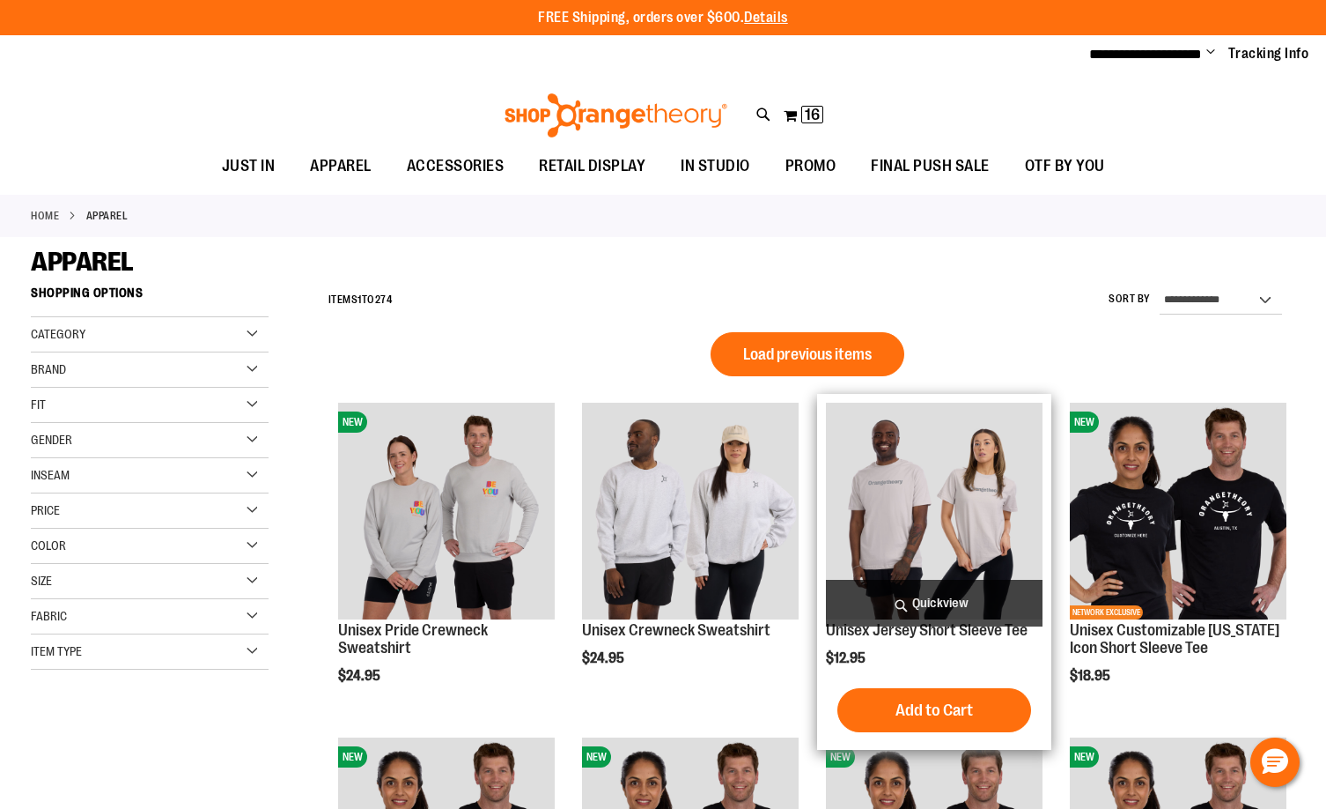
click at [896, 469] on img "product" at bounding box center [934, 511] width 217 height 217
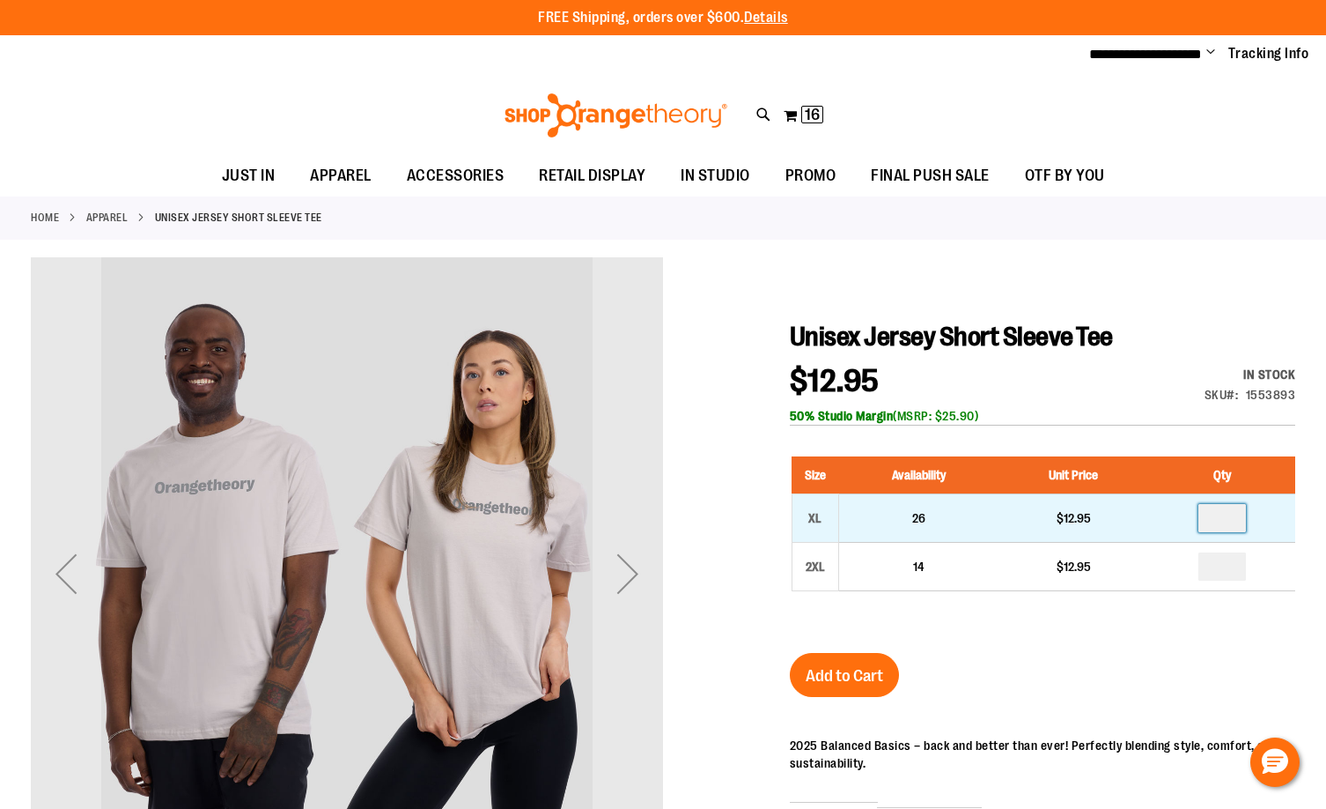
click at [1216, 508] on input "number" at bounding box center [1223, 518] width 48 height 28
type input "*"
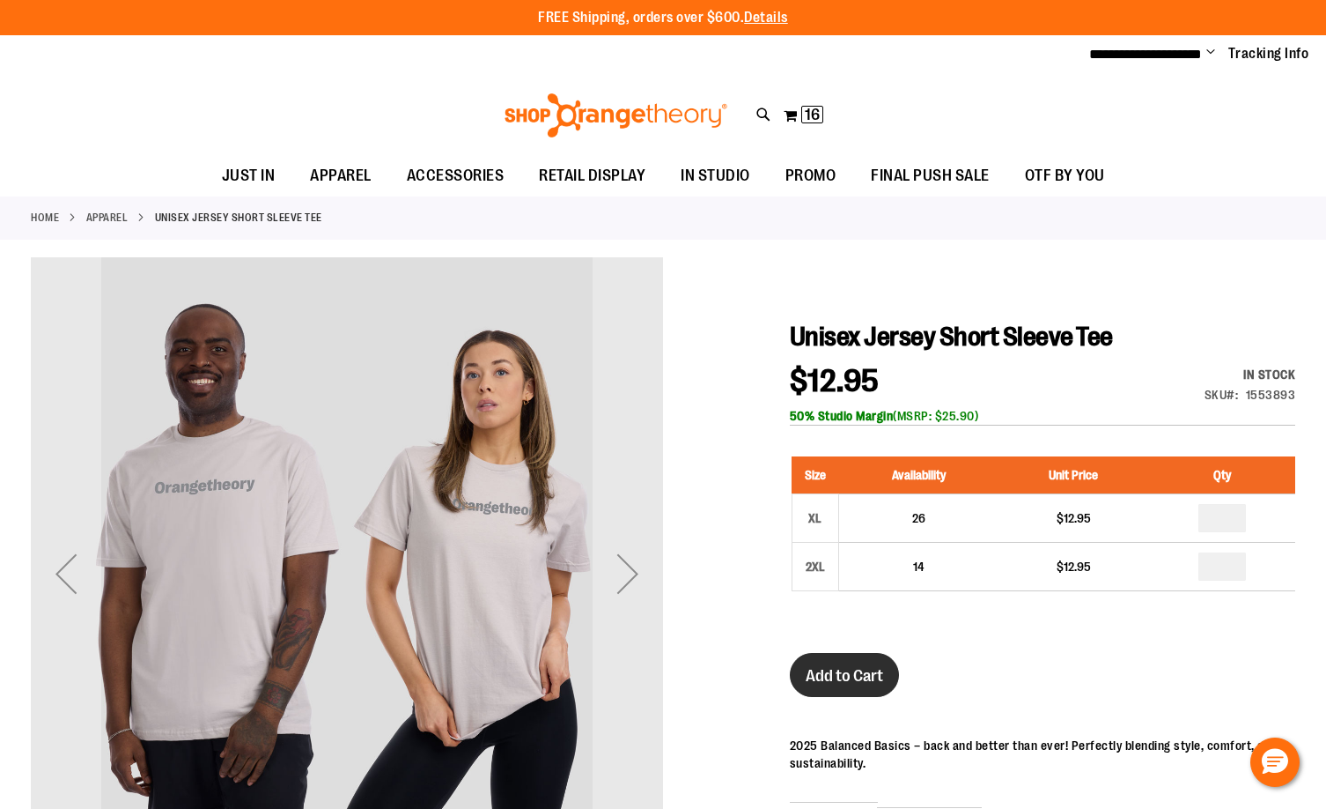
click at [862, 675] on span "Add to Cart" at bounding box center [845, 675] width 78 height 19
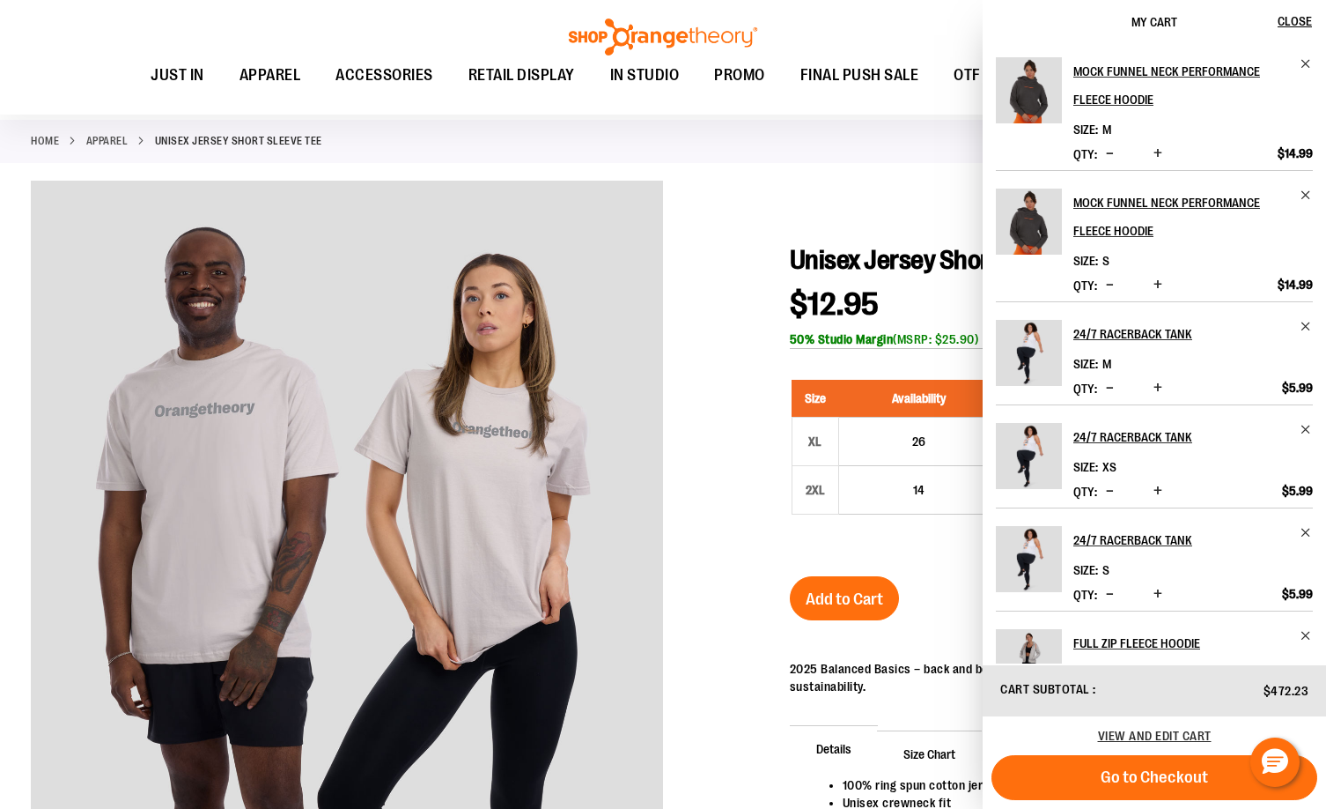
scroll to position [263, 0]
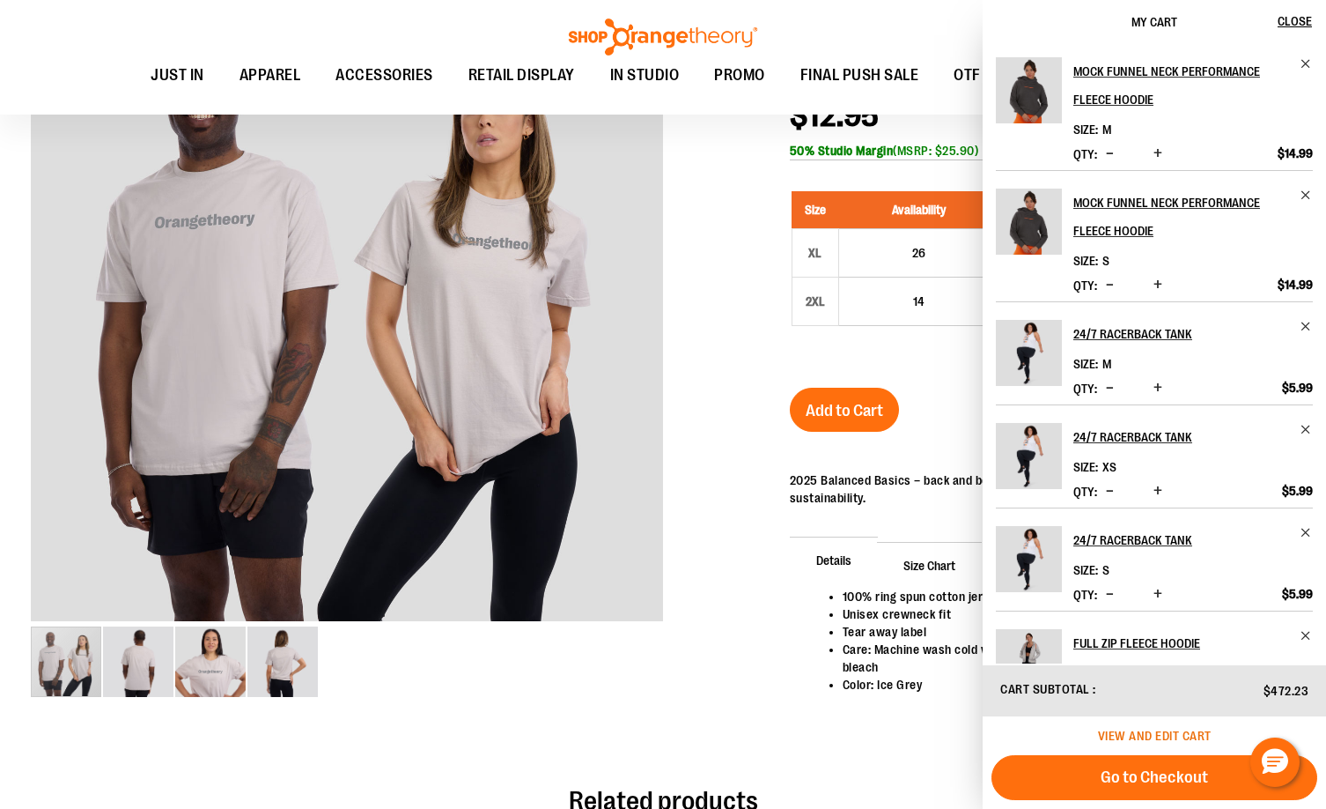
click at [1198, 733] on span "View and edit cart" at bounding box center [1155, 735] width 114 height 14
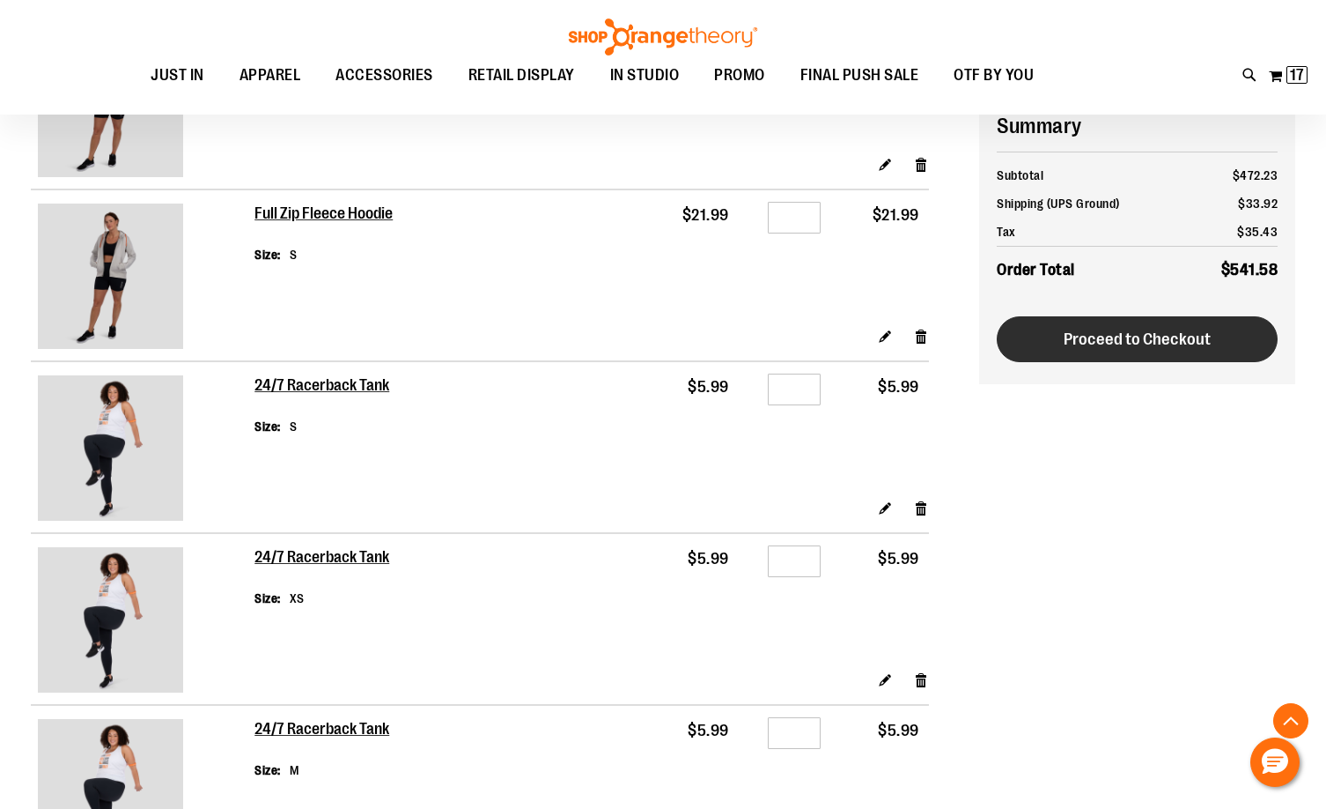
scroll to position [598, 0]
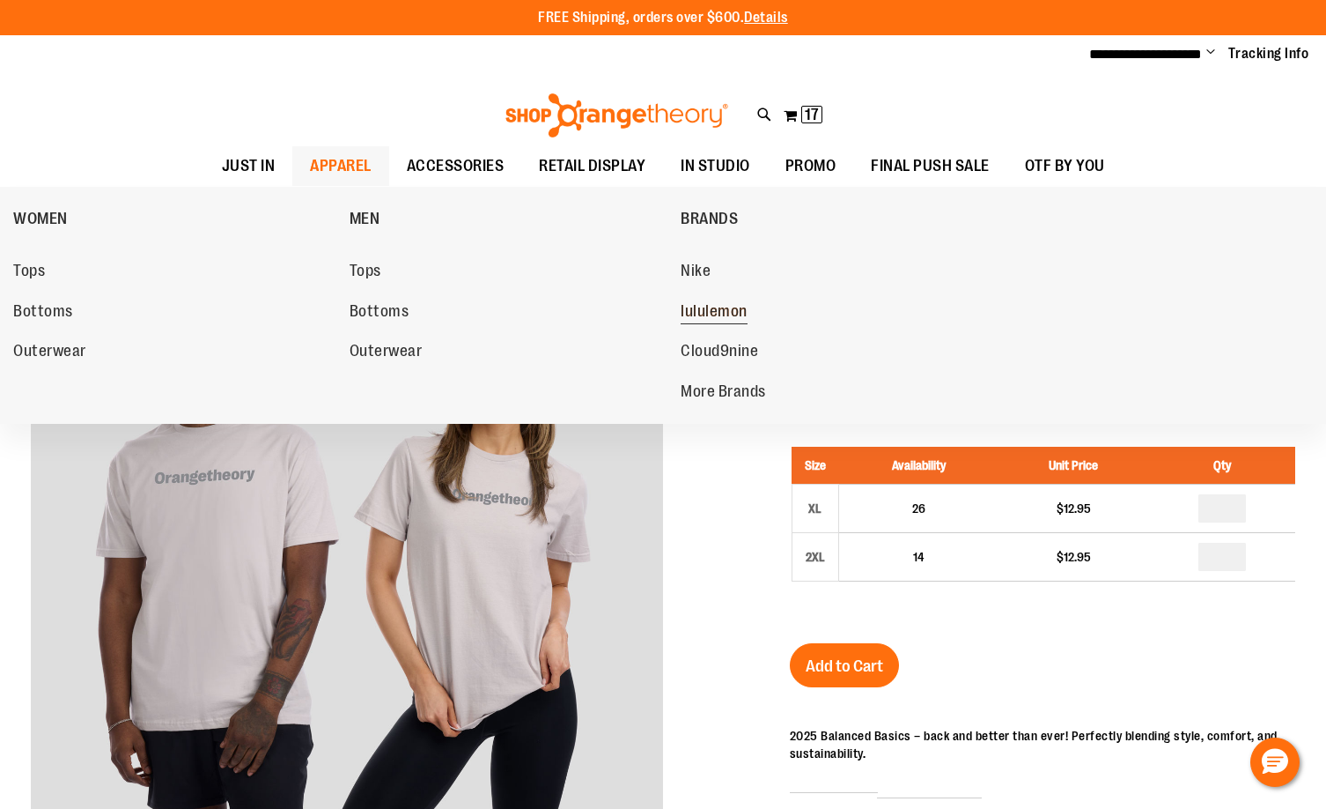
click at [715, 310] on span "lululemon" at bounding box center [714, 313] width 67 height 22
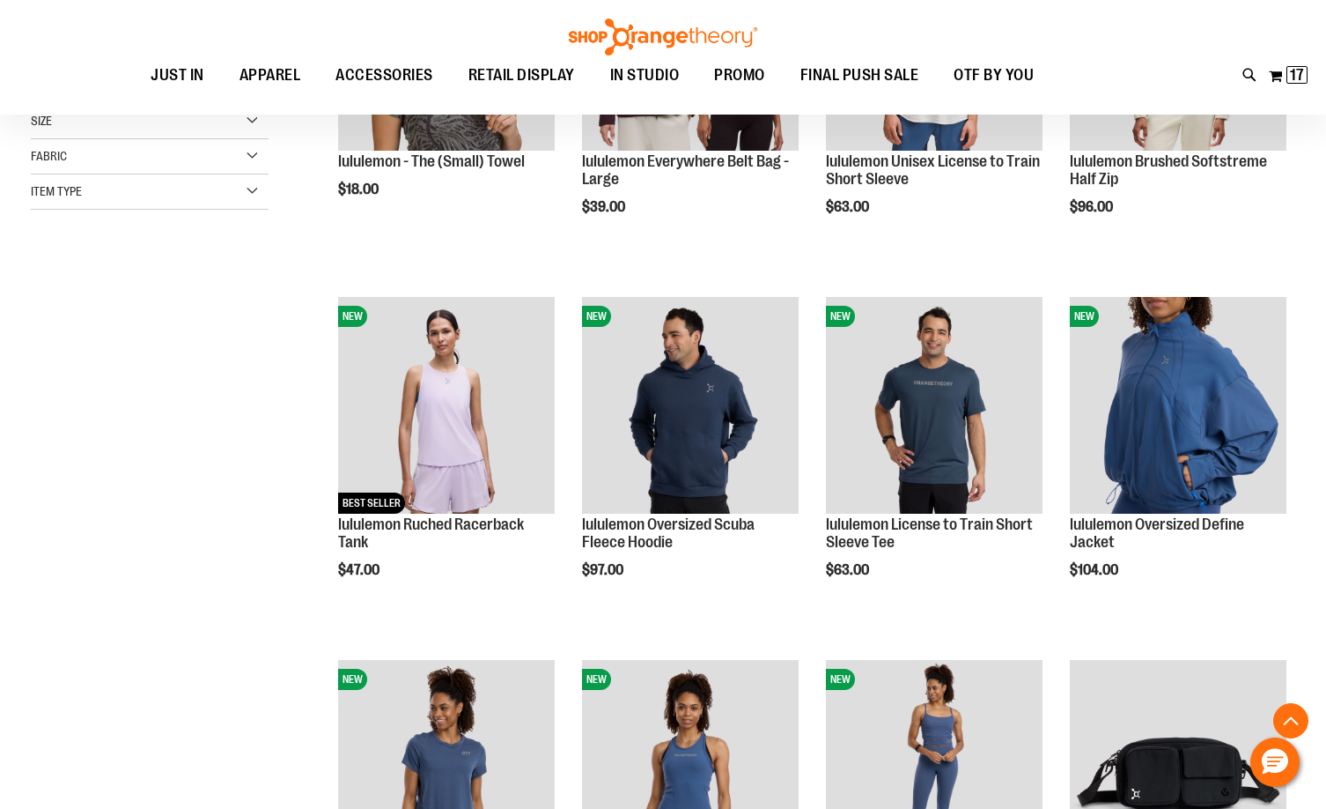
scroll to position [440, 0]
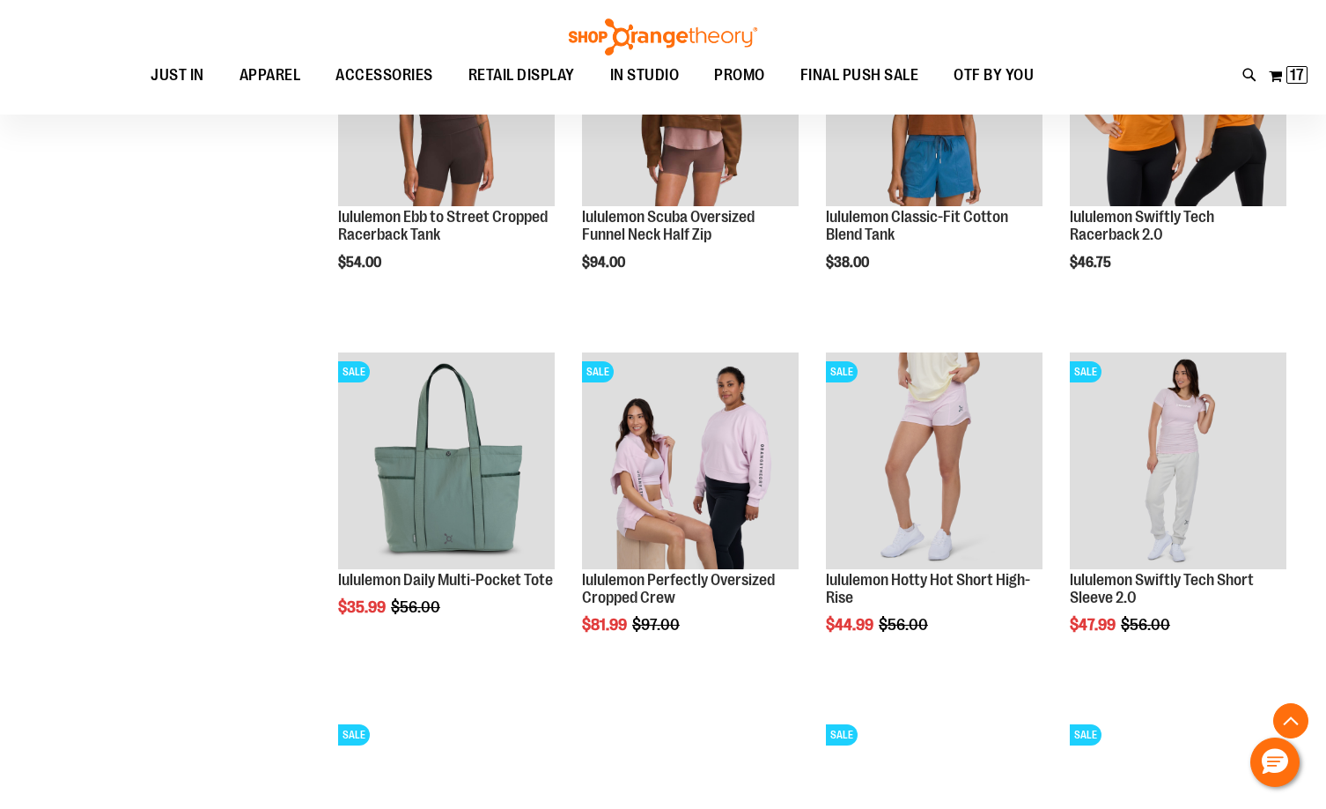
scroll to position [1496, 0]
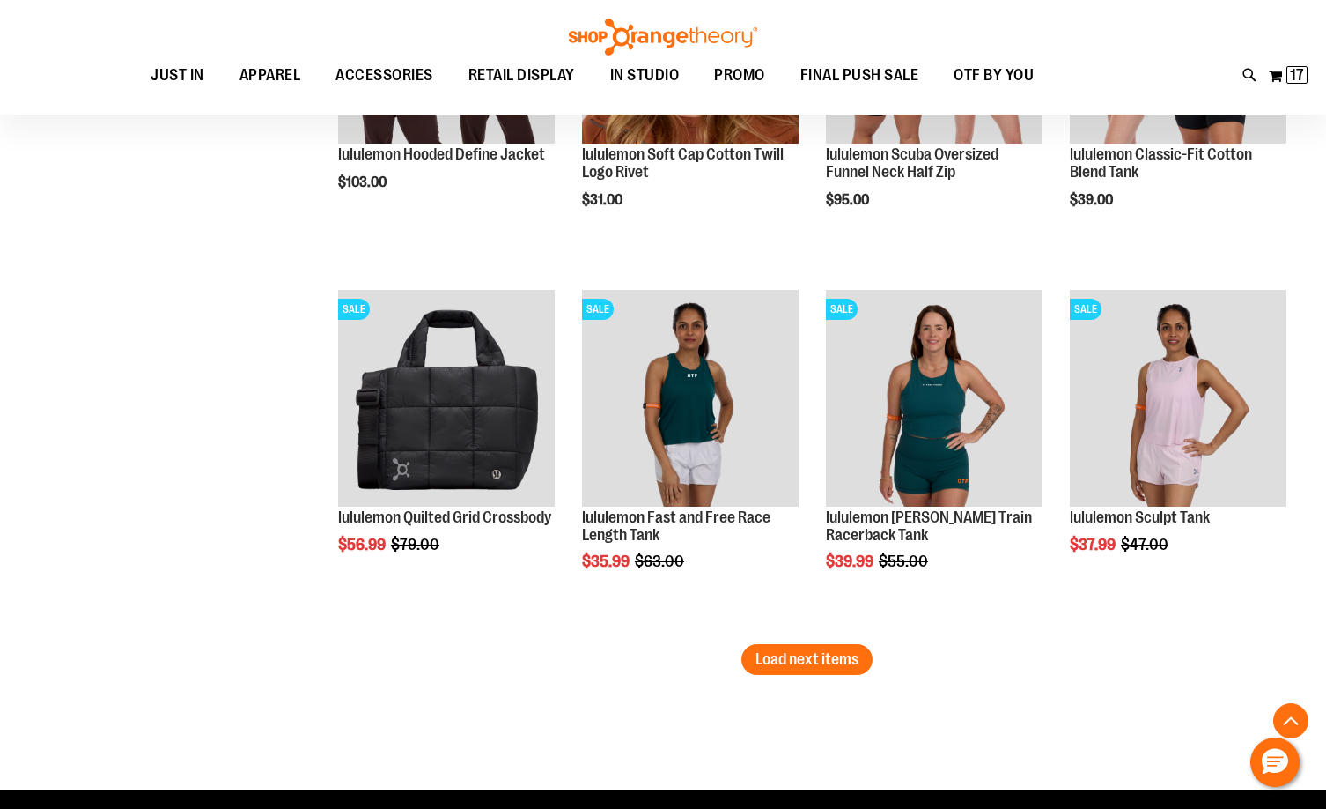
scroll to position [3082, 0]
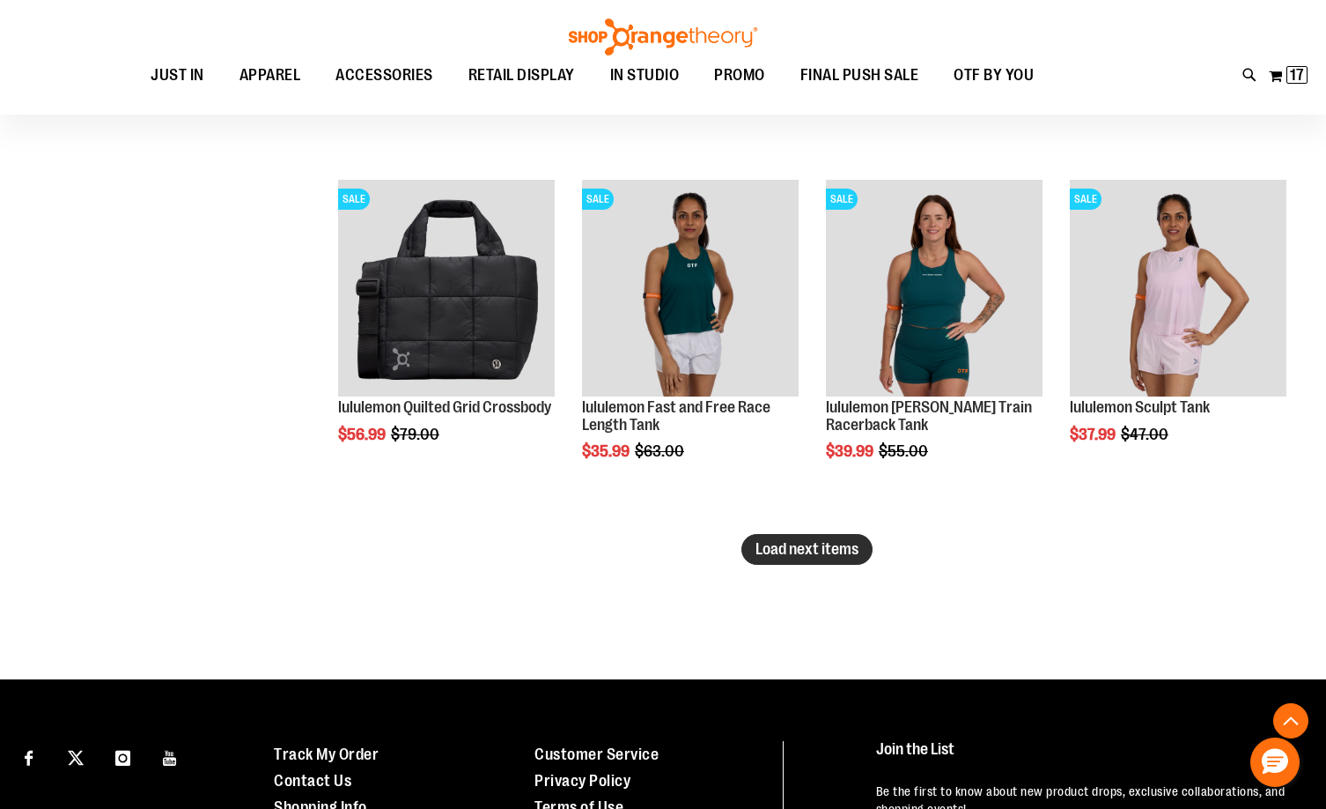
click at [808, 551] on span "Load next items" at bounding box center [807, 549] width 103 height 18
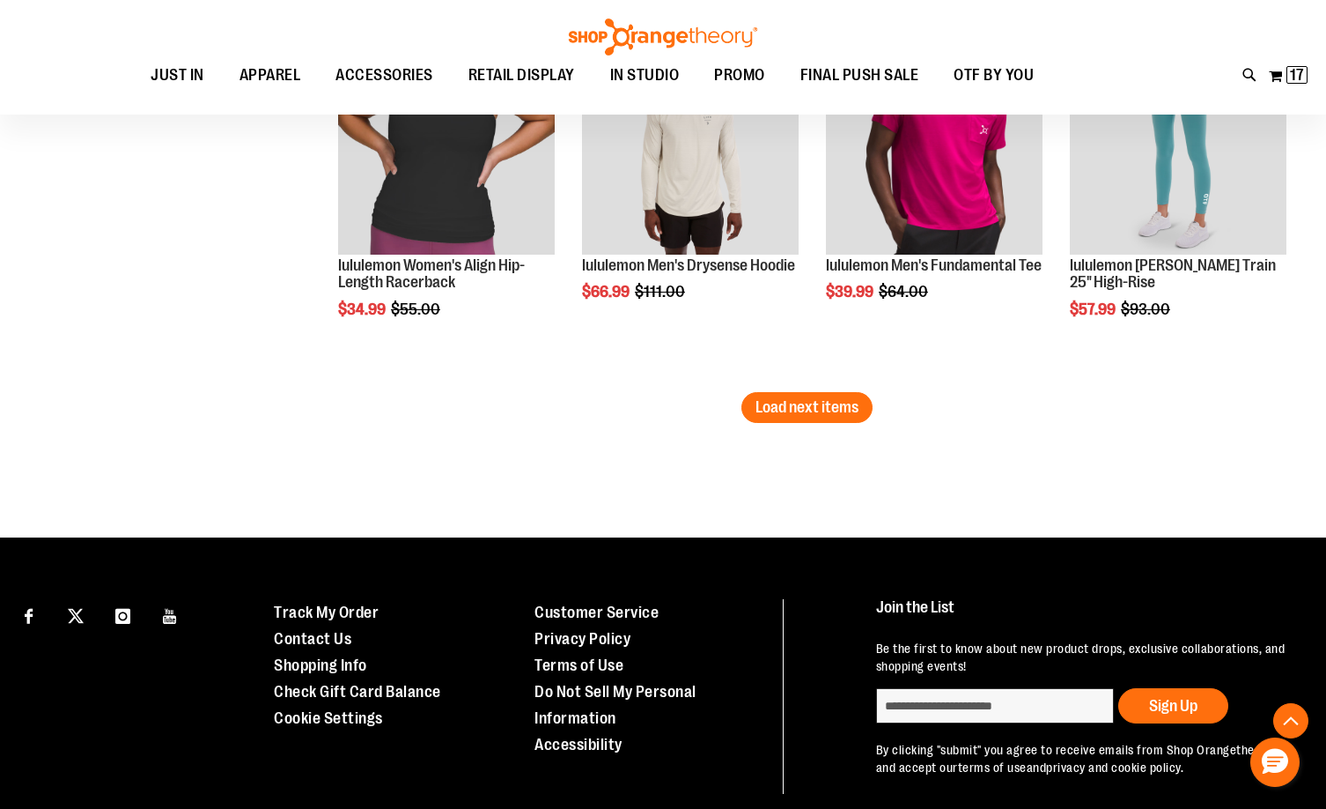
scroll to position [4315, 0]
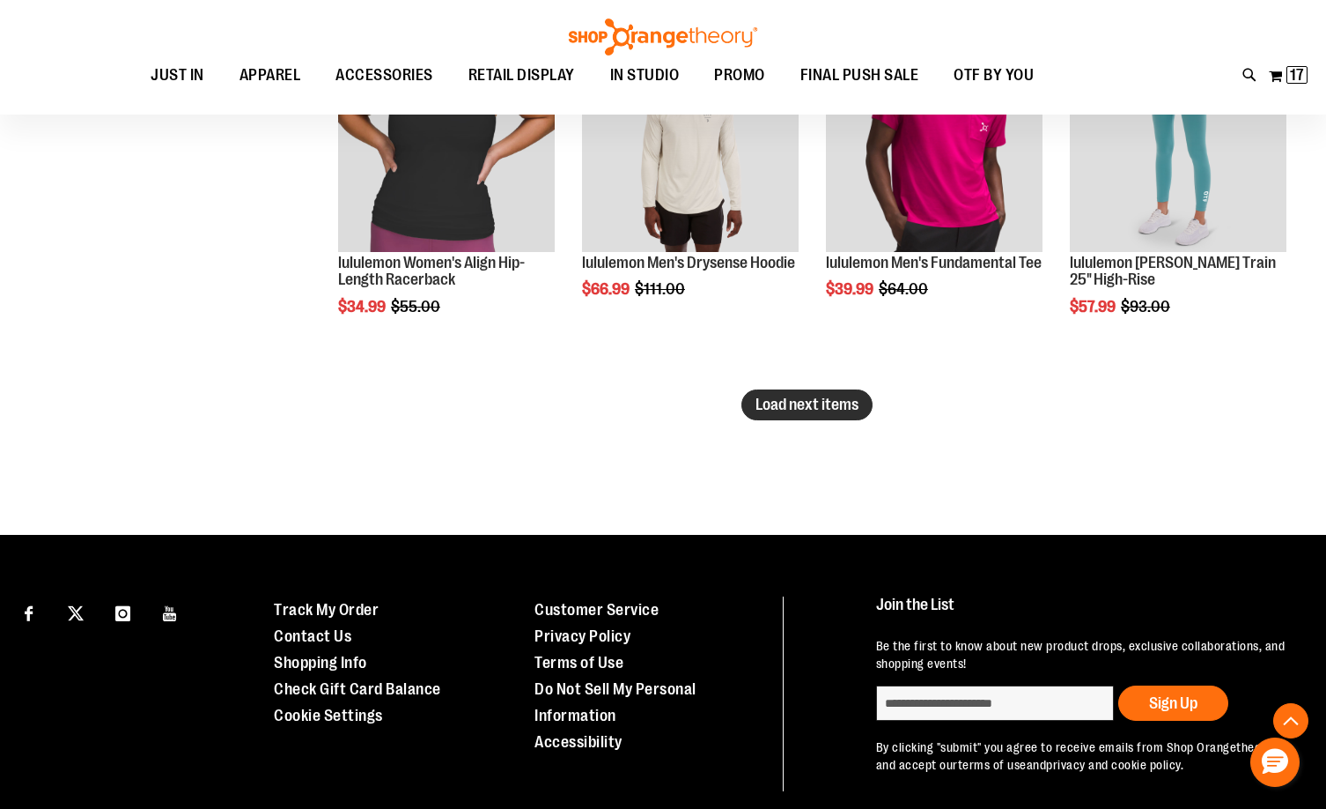
click at [817, 402] on span "Load next items" at bounding box center [807, 404] width 103 height 18
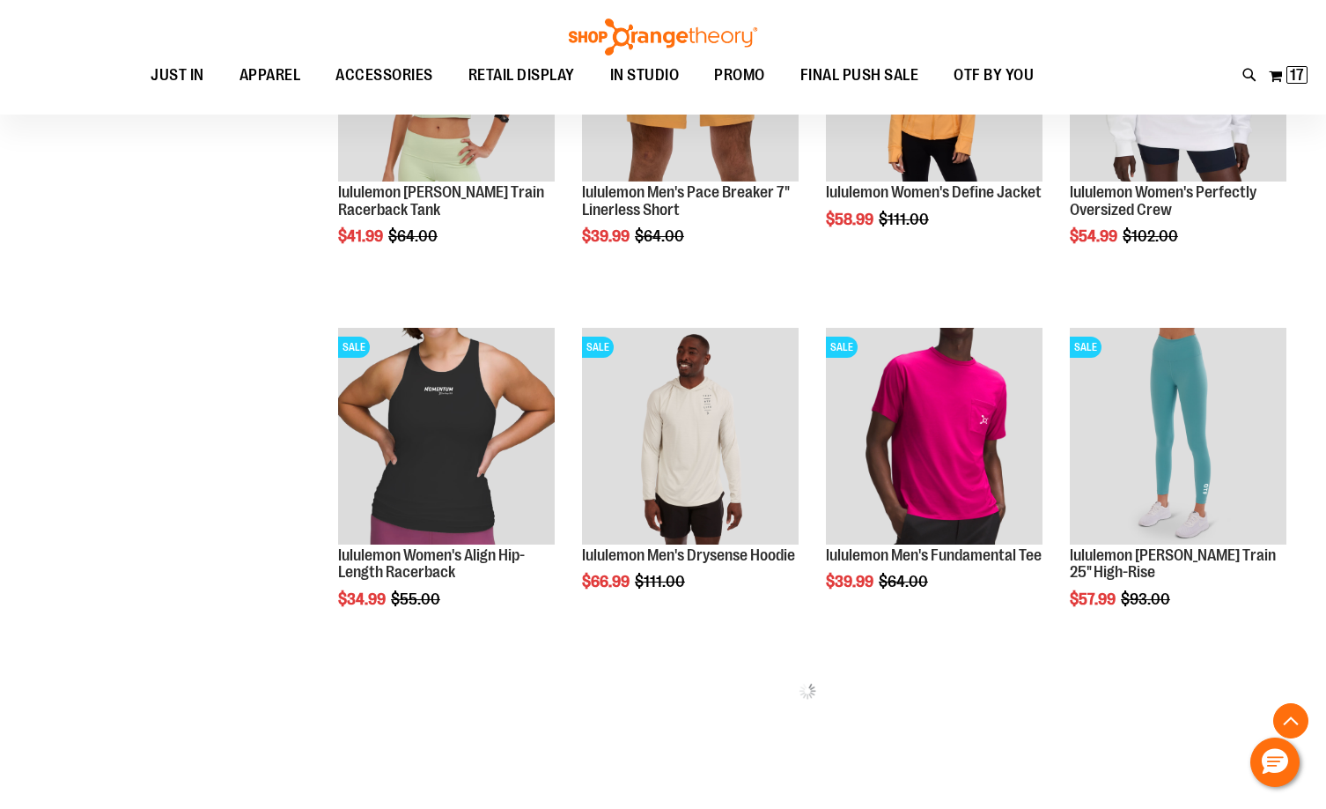
scroll to position [3934, 0]
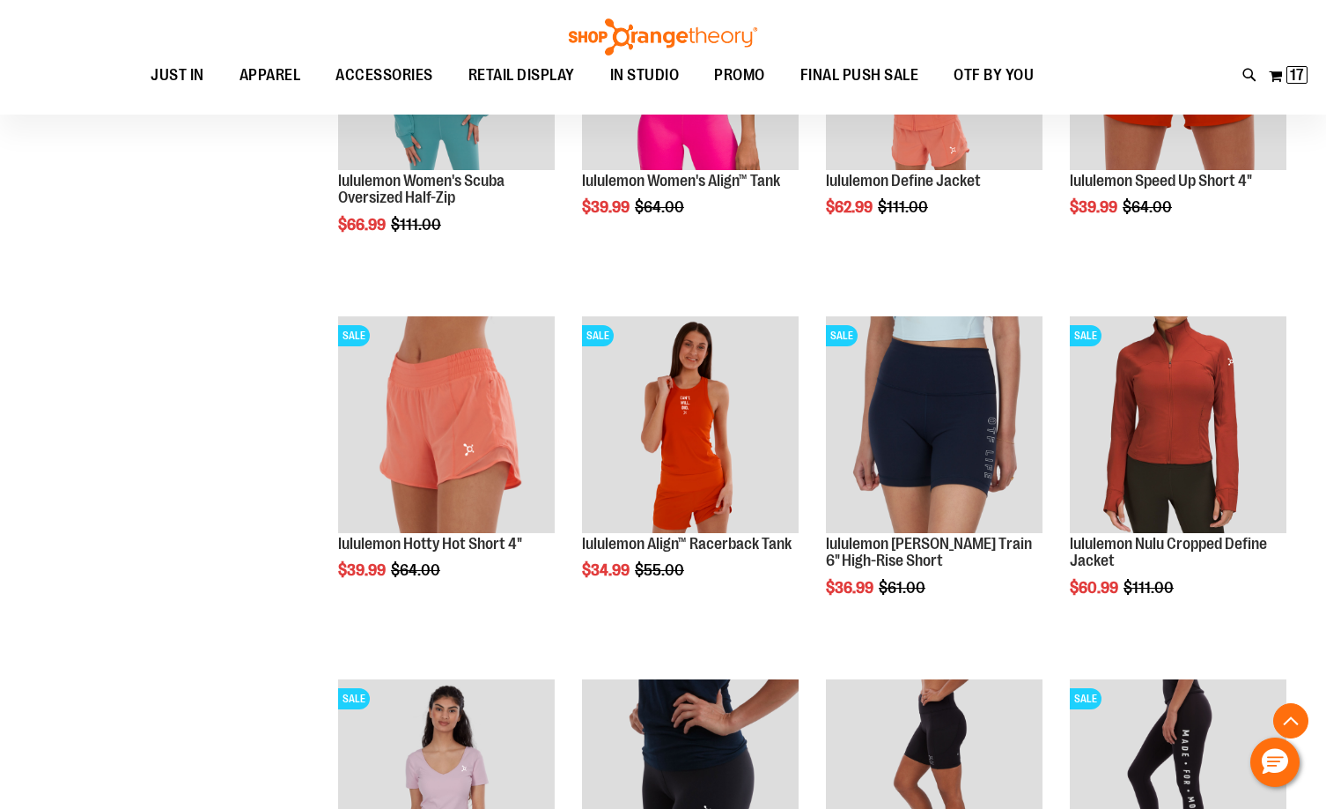
scroll to position [4815, 0]
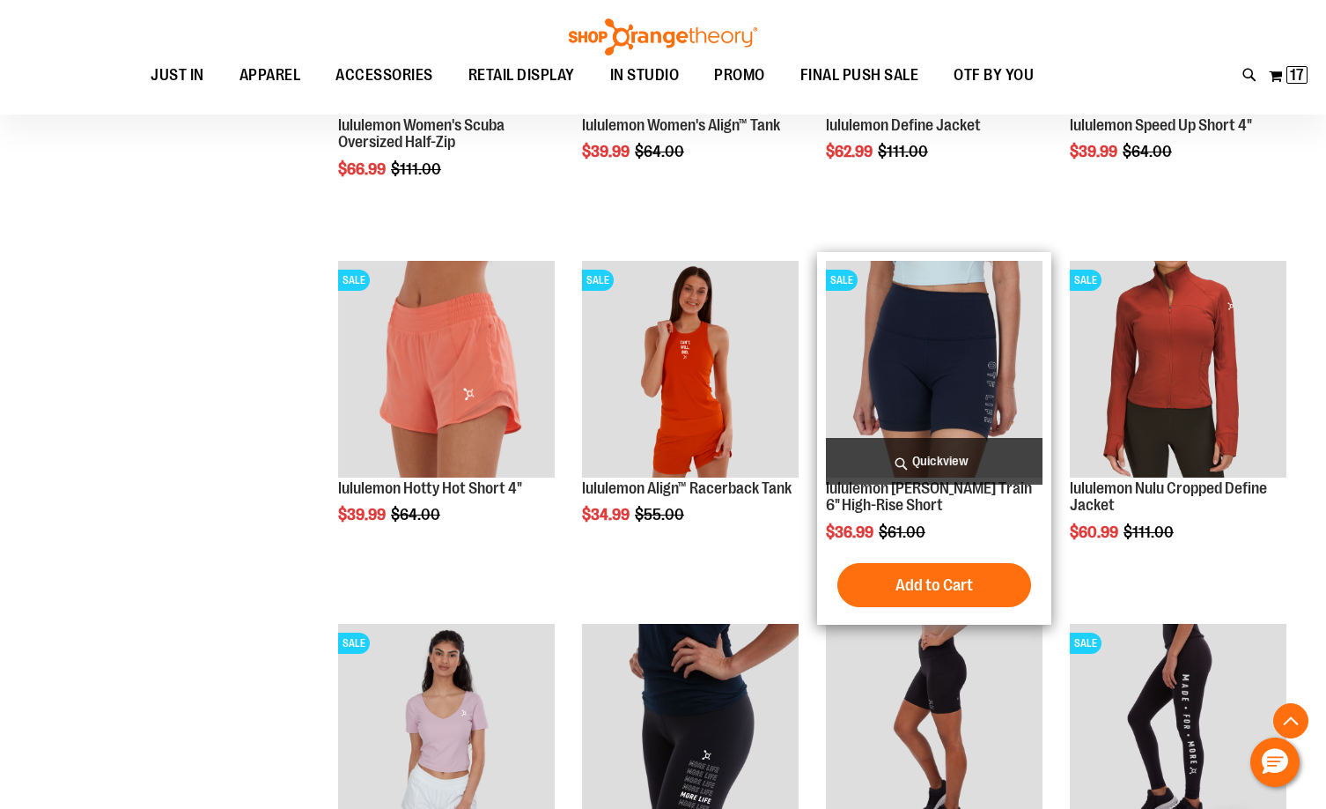
click at [874, 403] on img "product" at bounding box center [934, 369] width 217 height 217
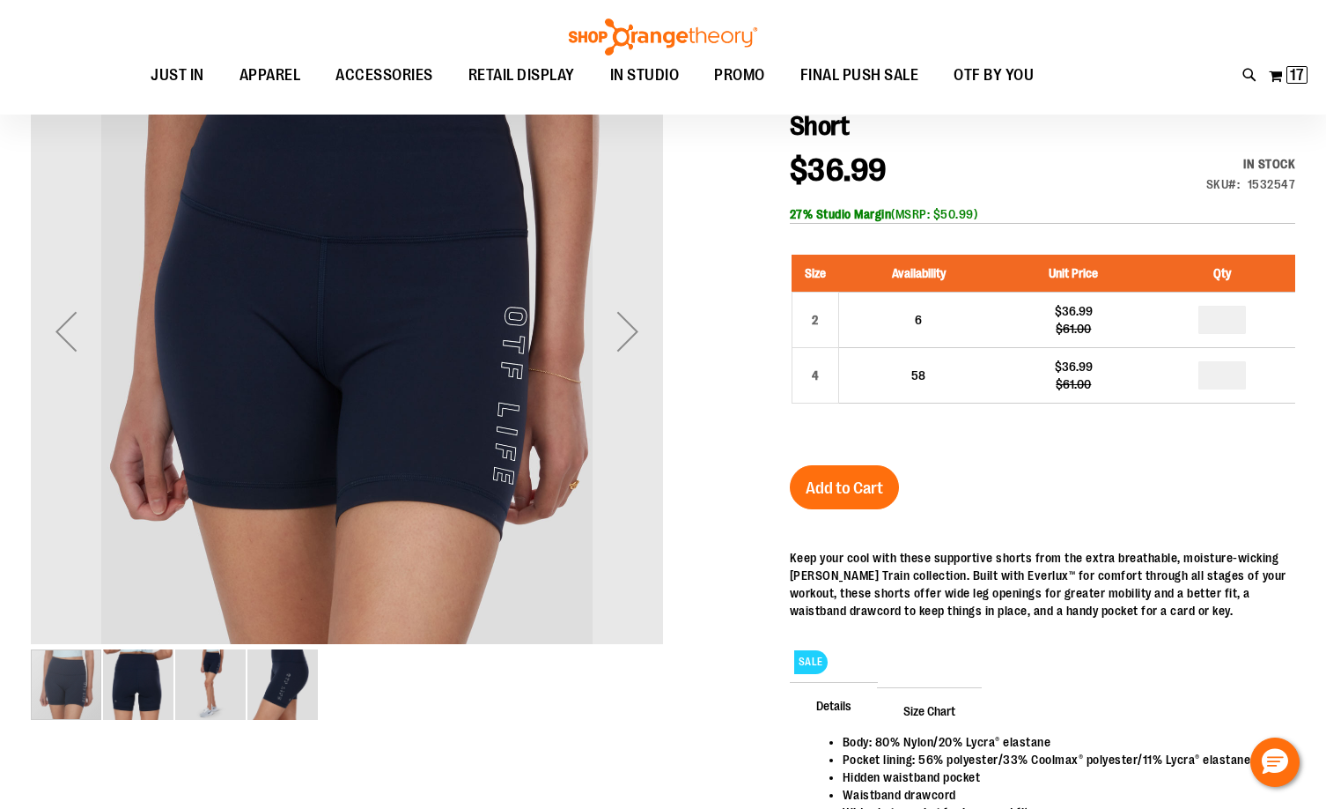
scroll to position [263, 0]
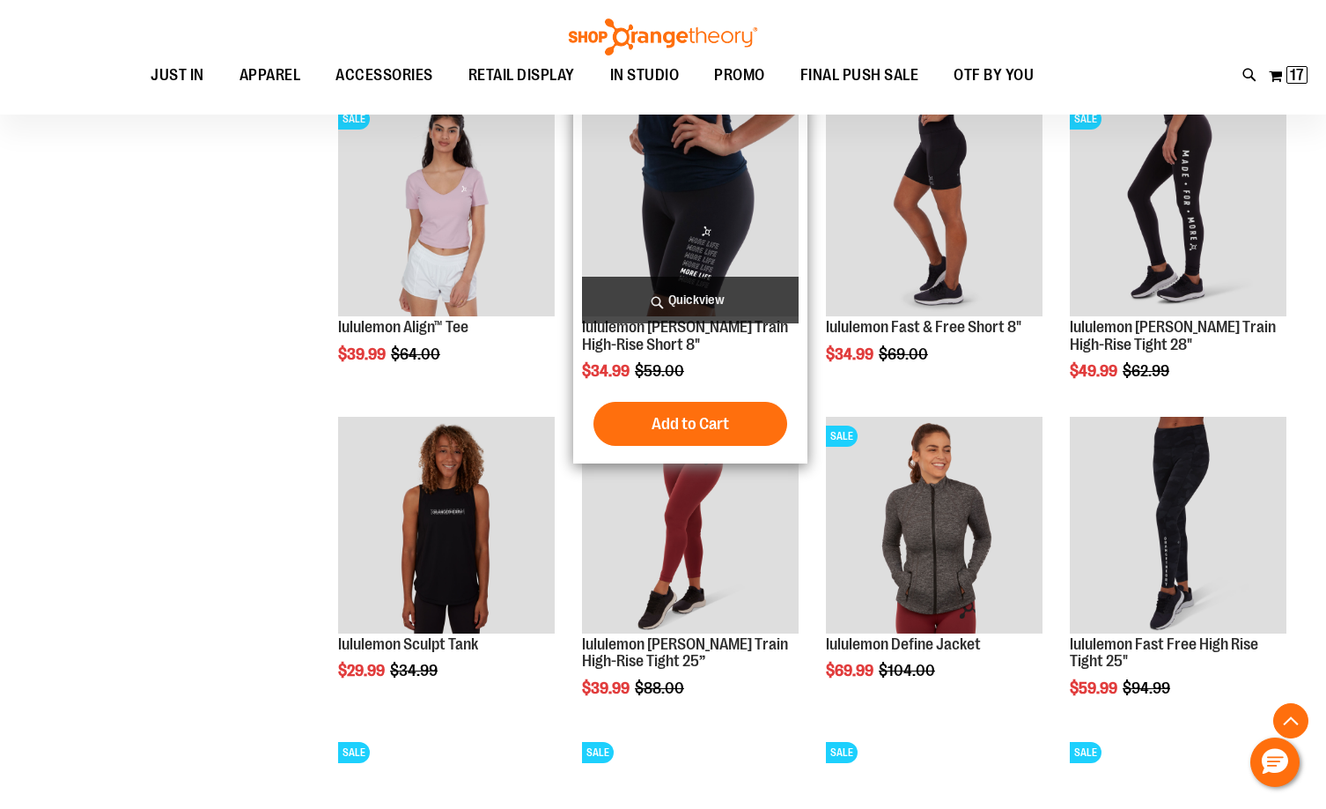
scroll to position [968, 0]
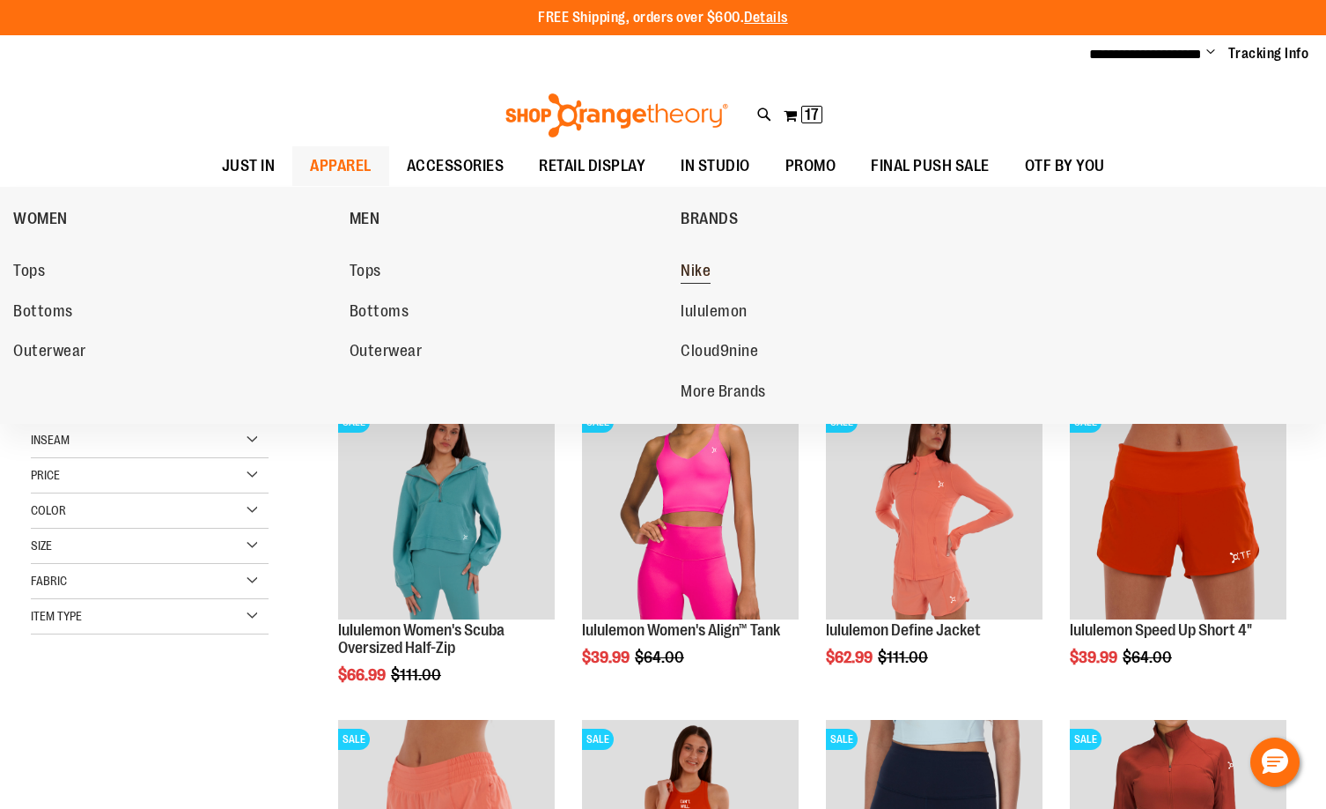
click at [691, 268] on span "Nike" at bounding box center [696, 273] width 30 height 22
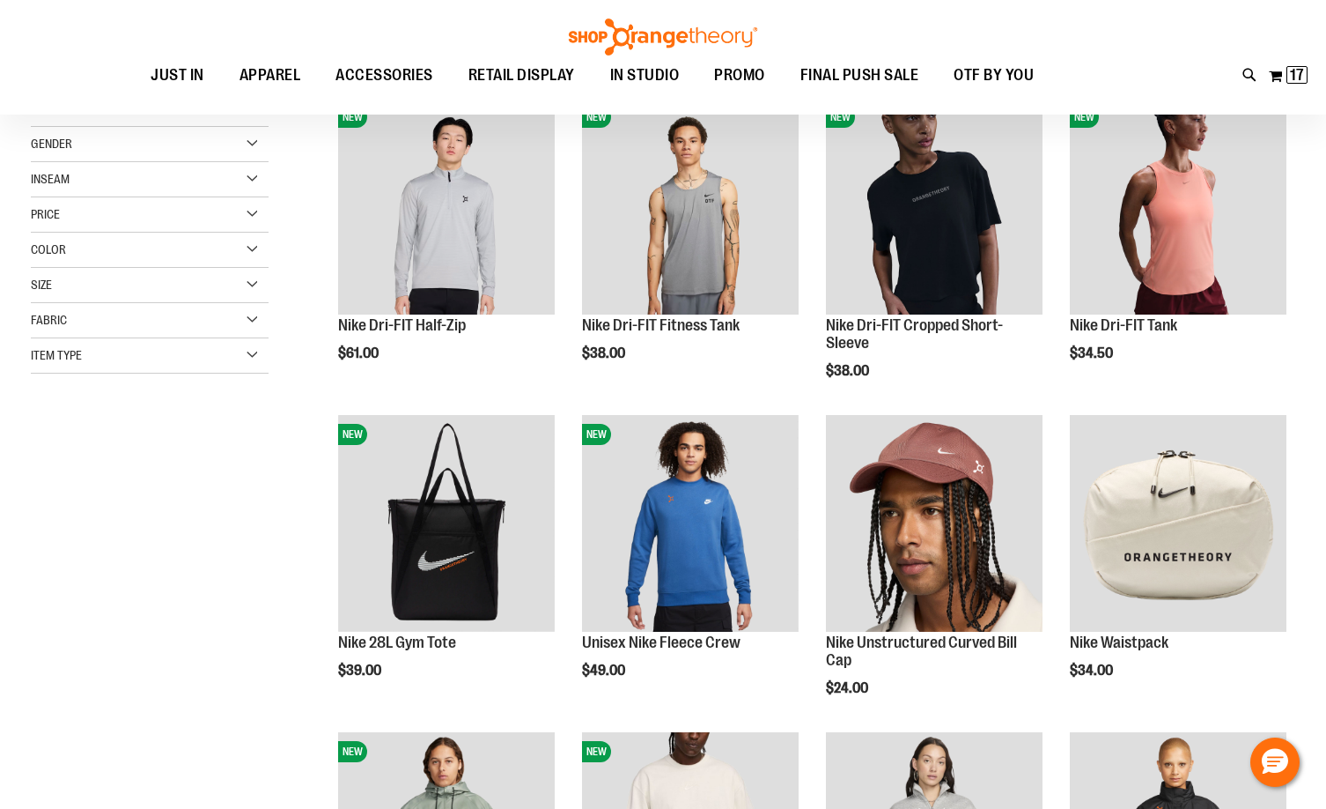
scroll to position [263, 0]
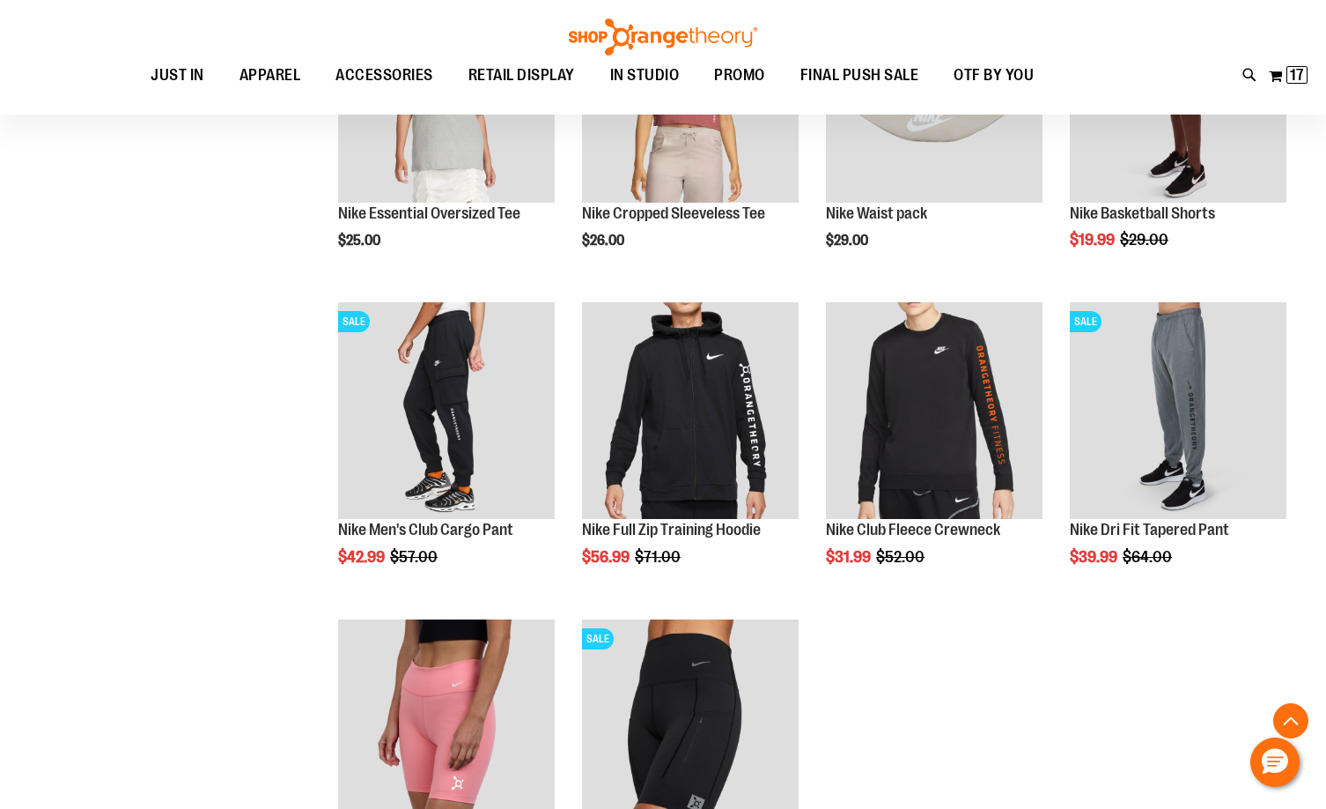
scroll to position [1320, 0]
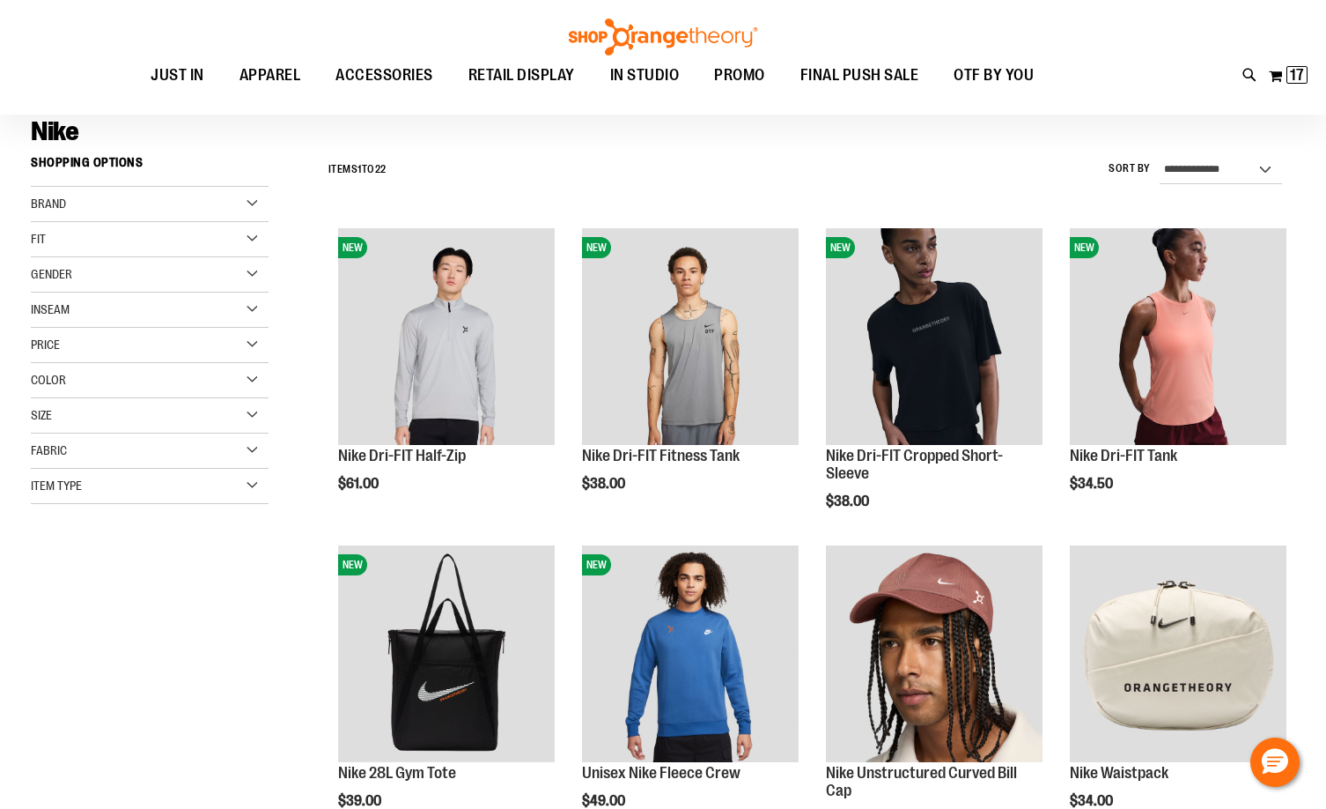
scroll to position [87, 0]
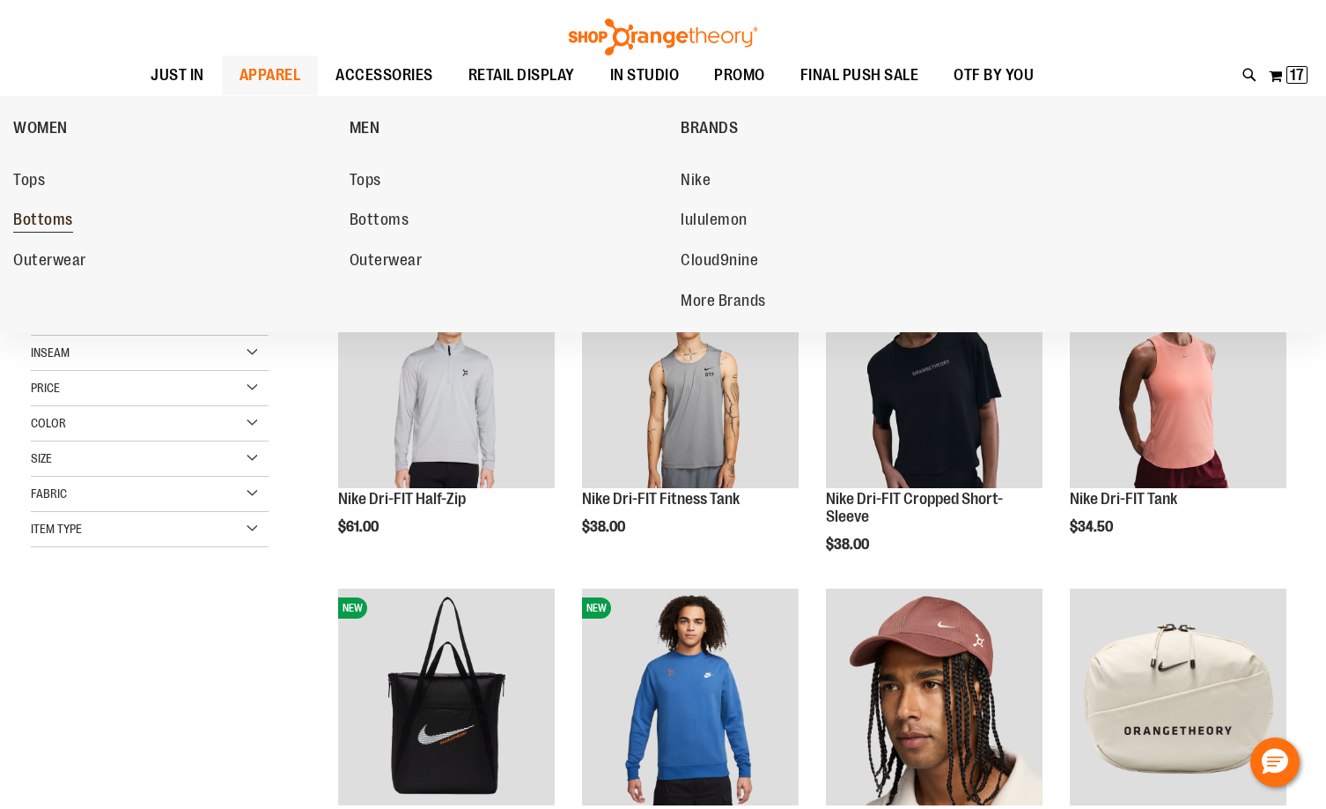
click at [41, 216] on span "Bottoms" at bounding box center [43, 222] width 60 height 22
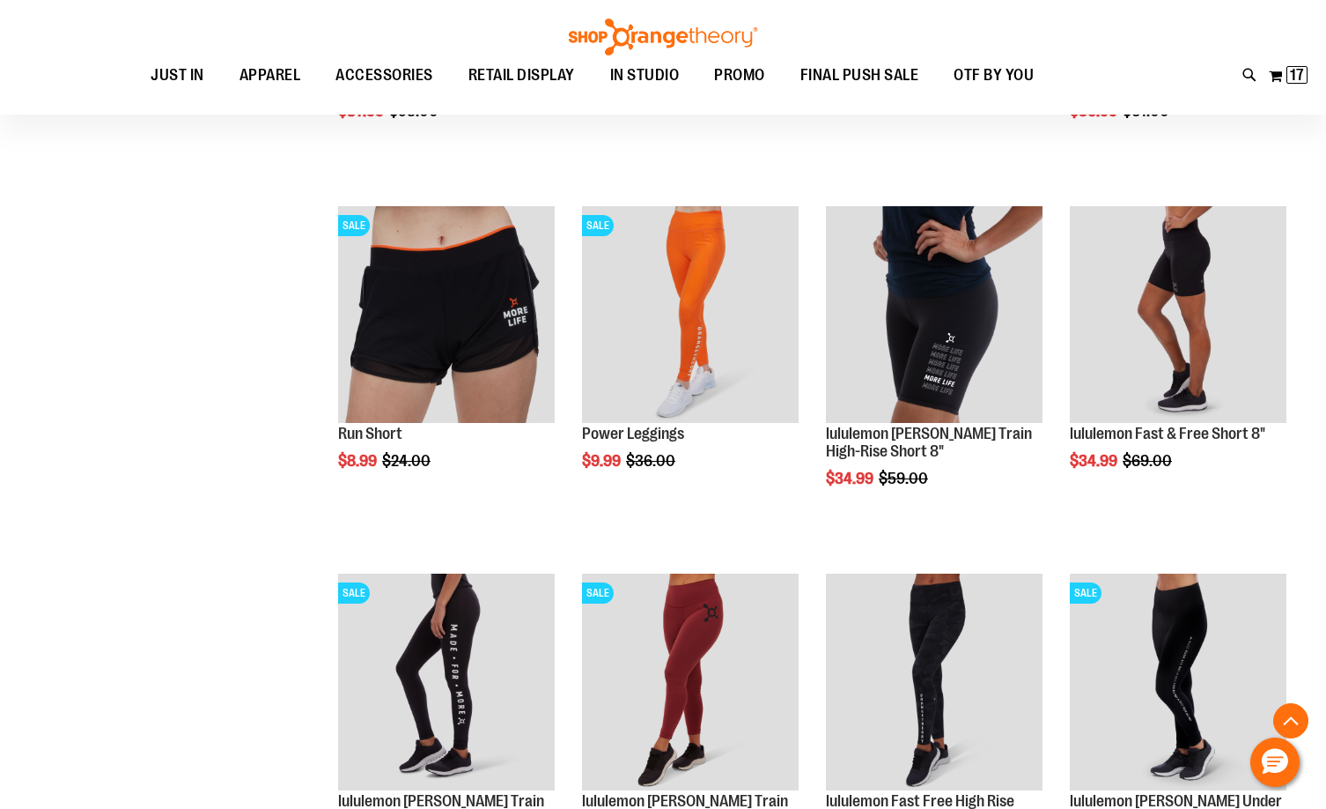
scroll to position [1479, 0]
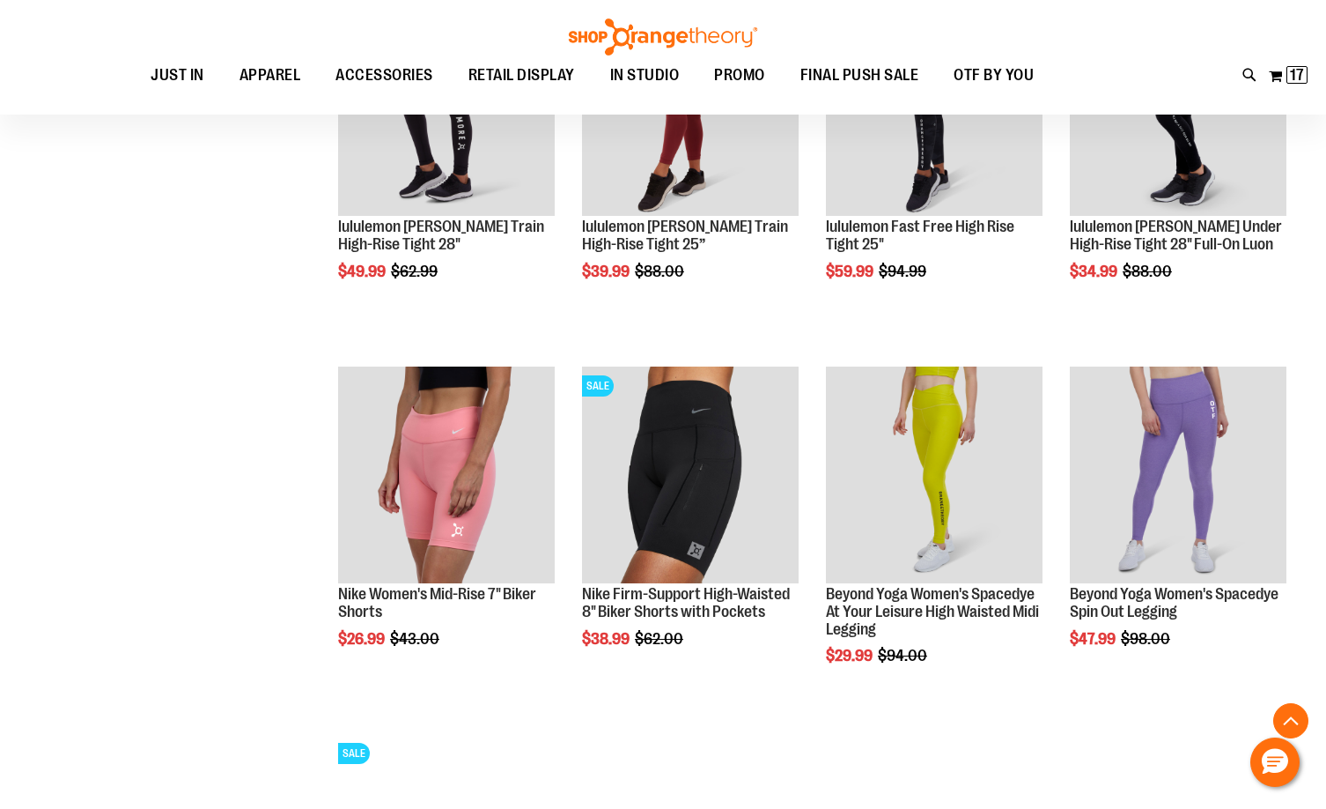
scroll to position [2272, 0]
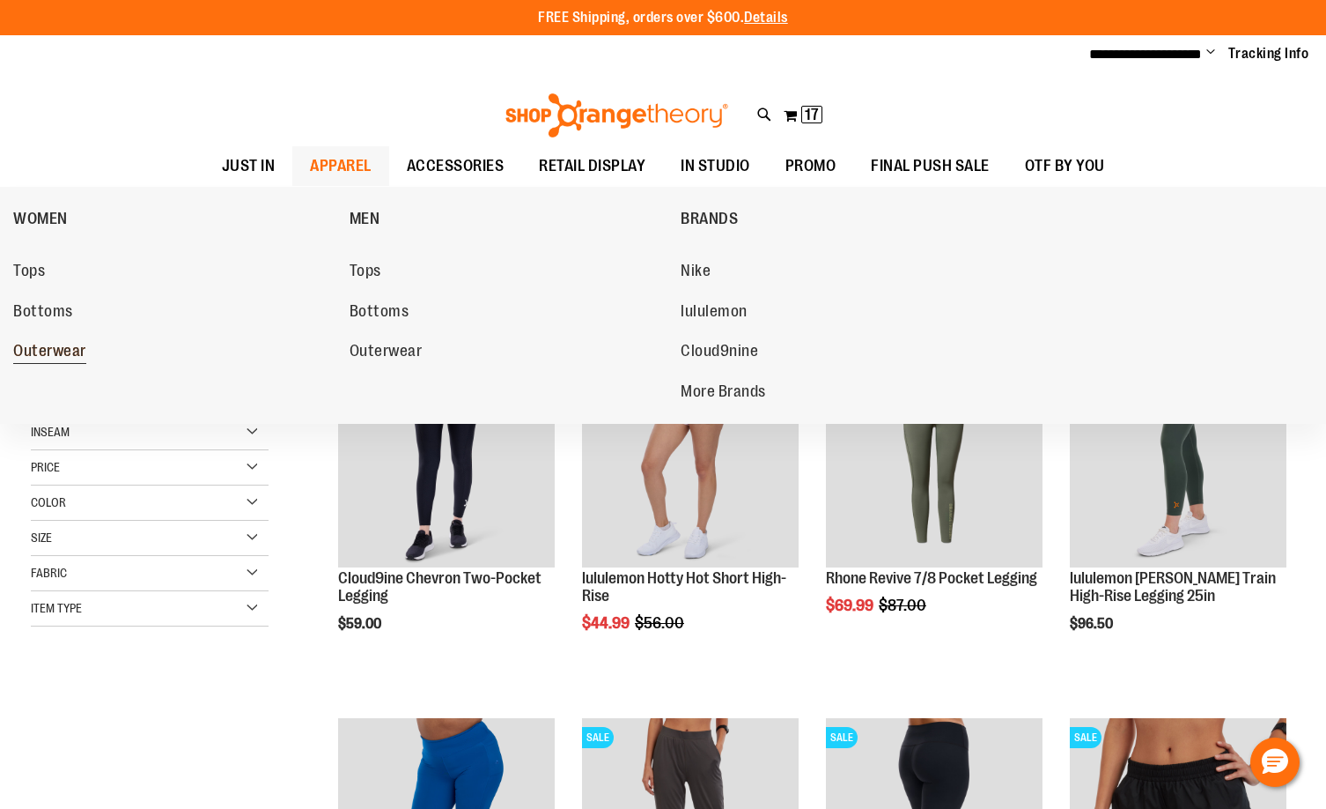
click at [35, 342] on span "Outerwear" at bounding box center [49, 353] width 73 height 22
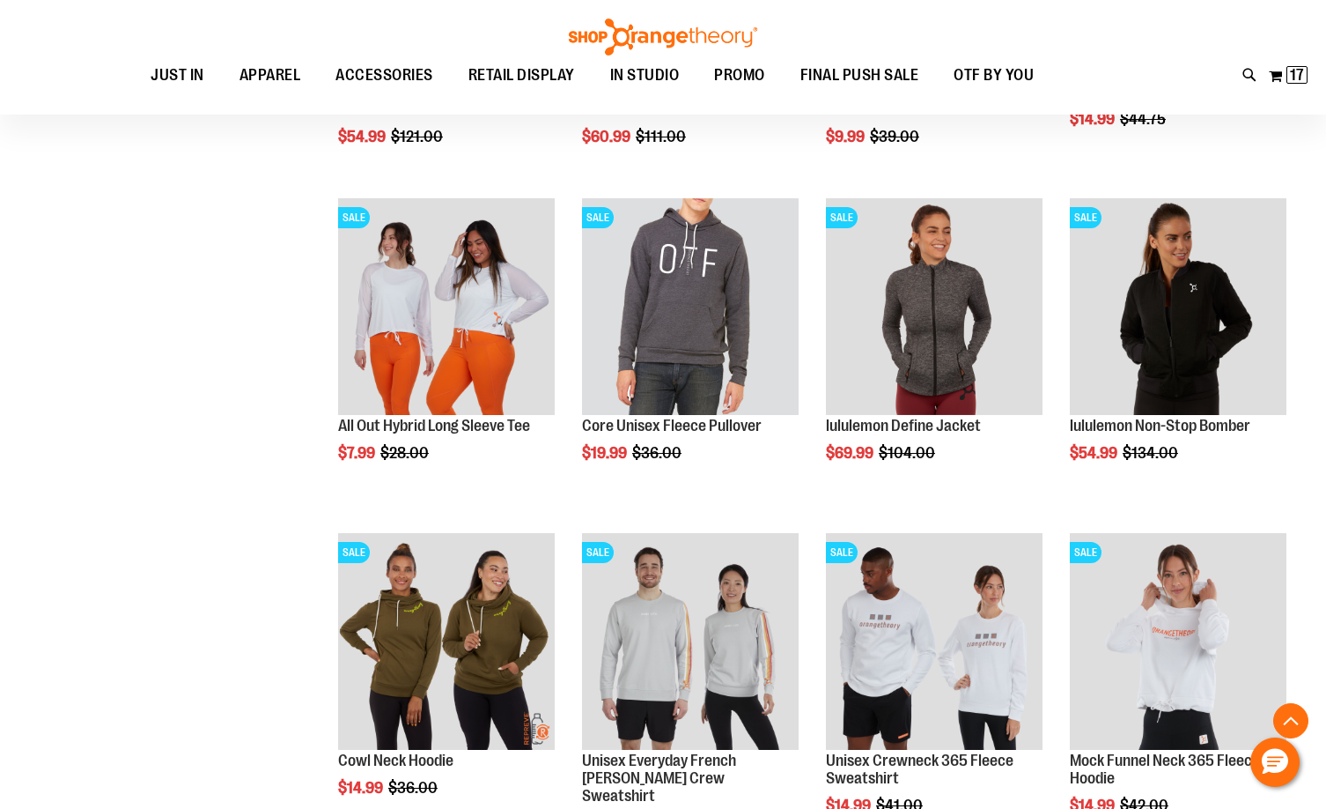
scroll to position [1585, 0]
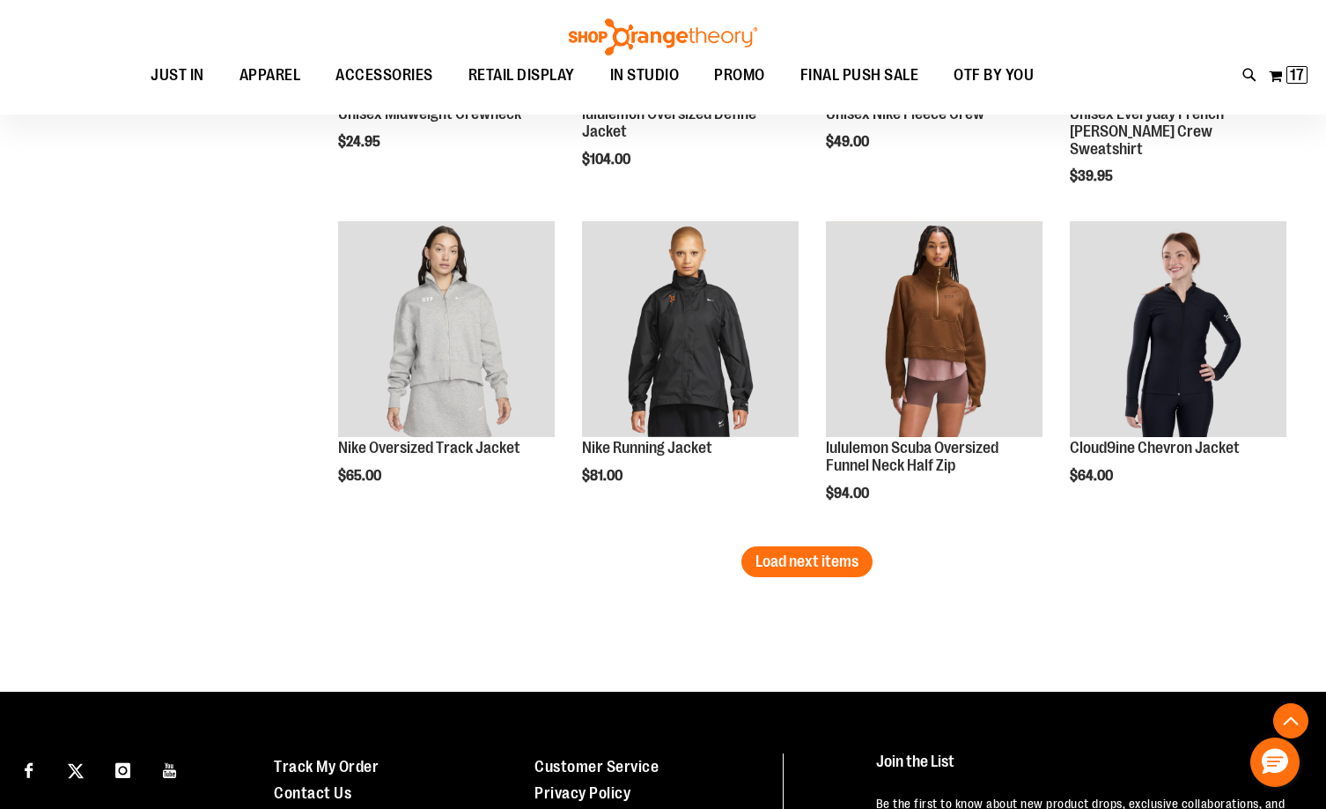
scroll to position [2818, 0]
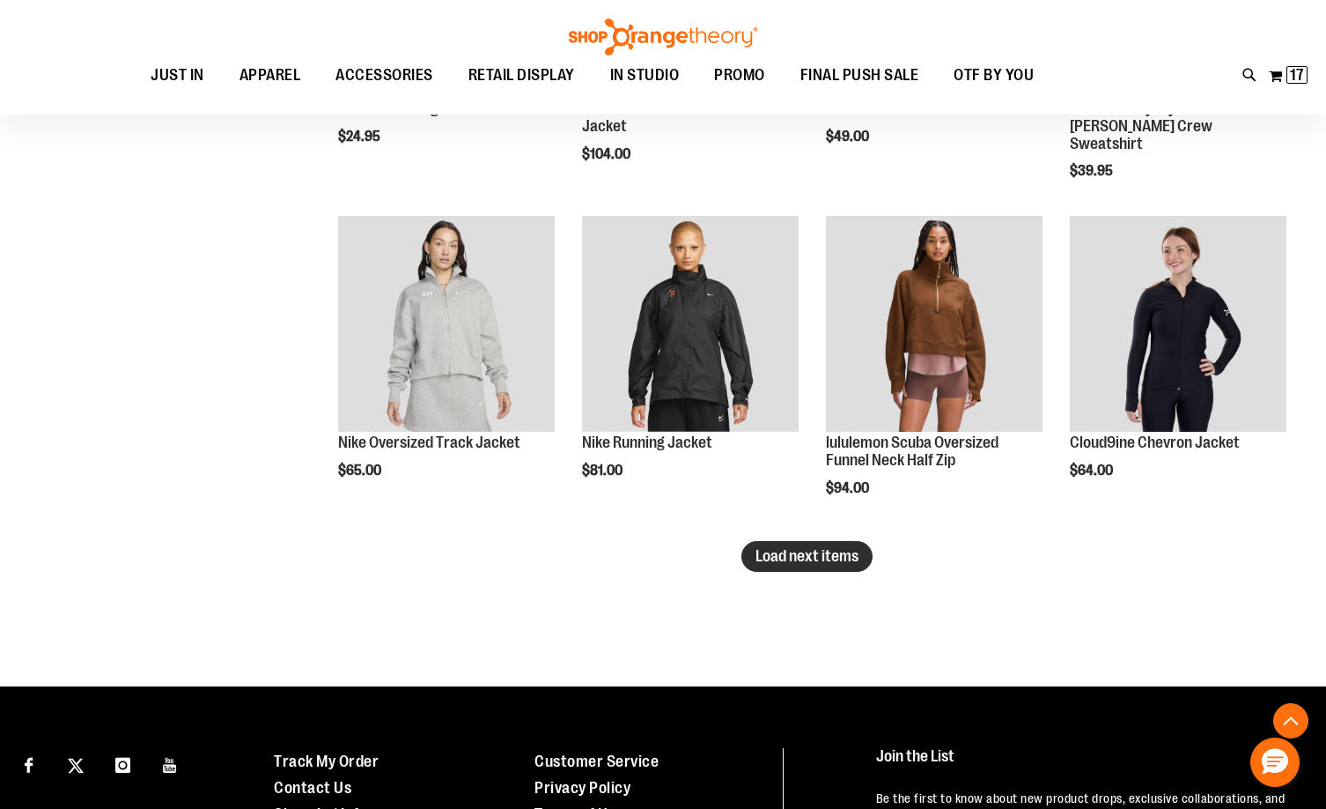
click at [808, 553] on span "Load next items" at bounding box center [807, 556] width 103 height 18
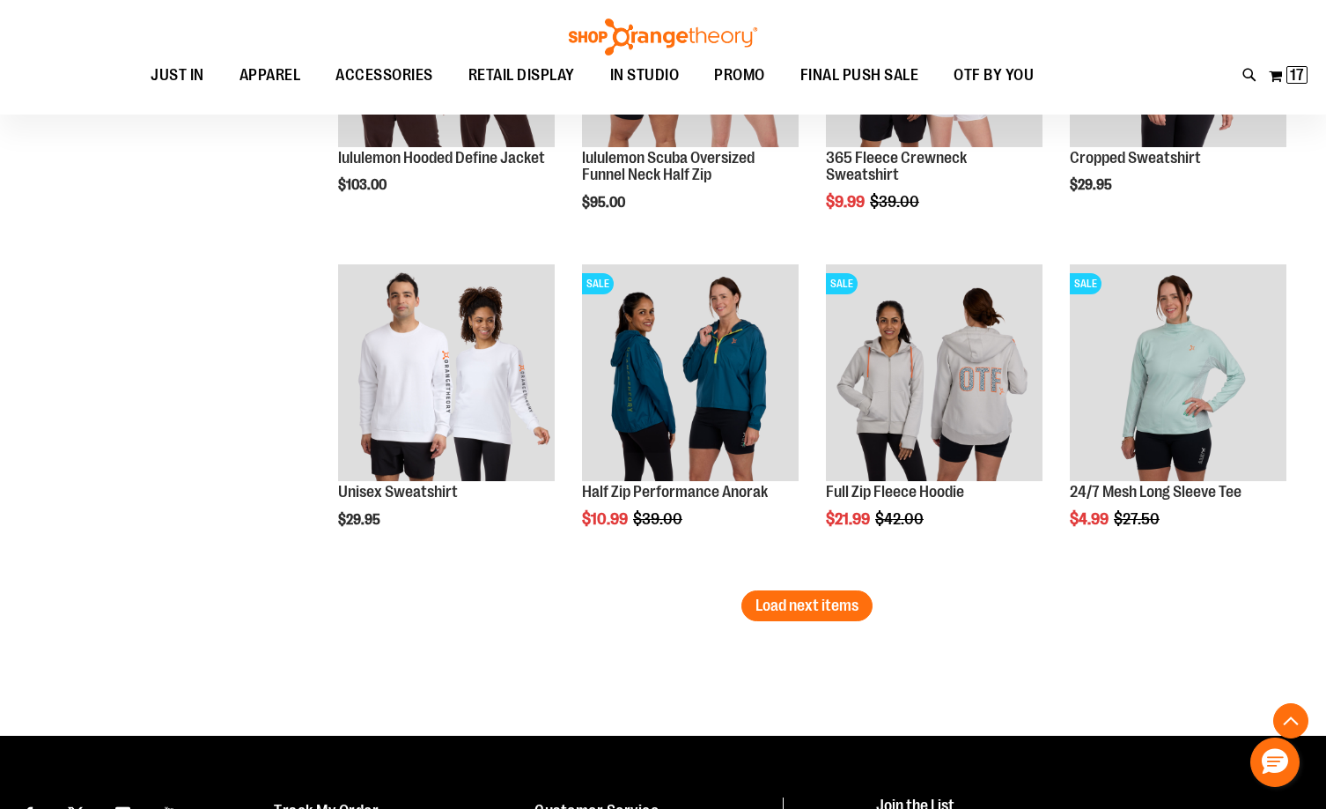
scroll to position [3786, 0]
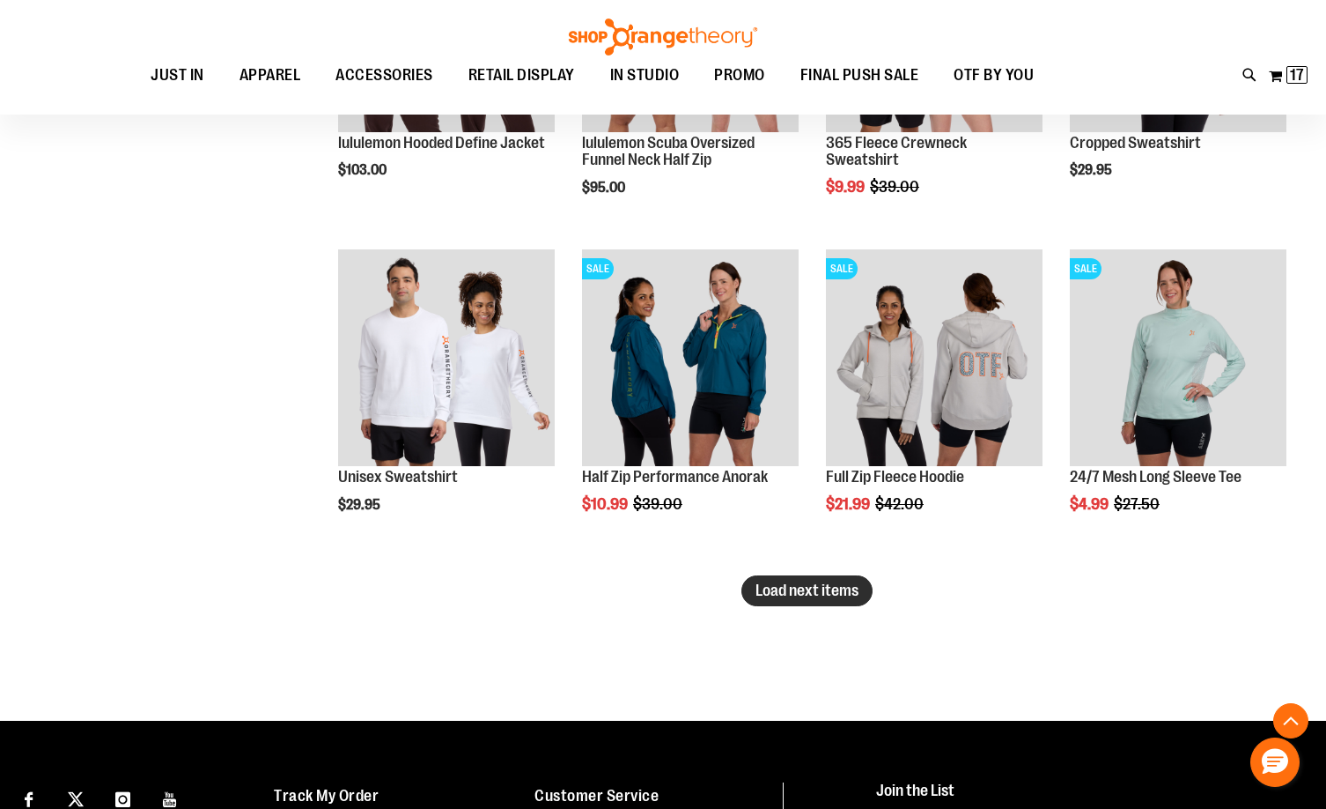
click at [813, 583] on span "Load next items" at bounding box center [807, 590] width 103 height 18
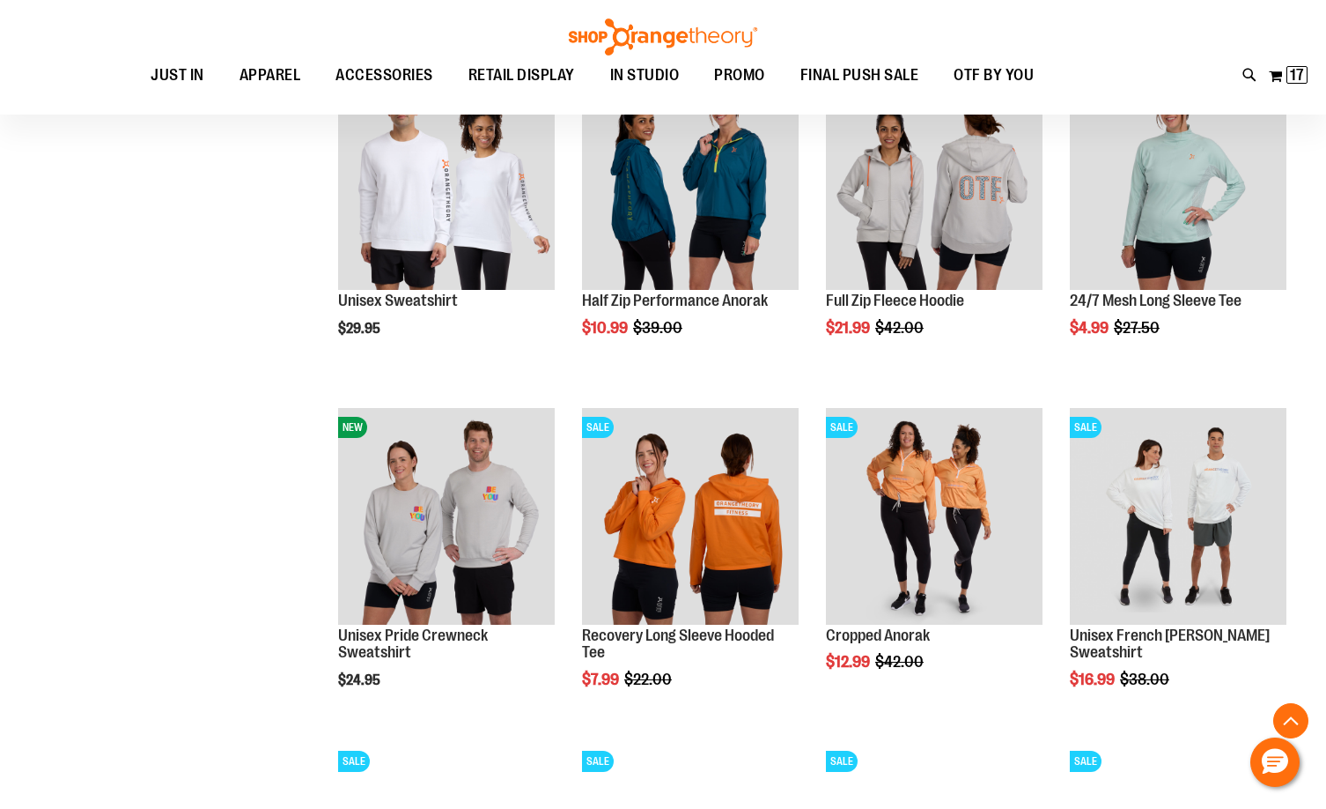
scroll to position [4051, 0]
